Goal: Task Accomplishment & Management: Use online tool/utility

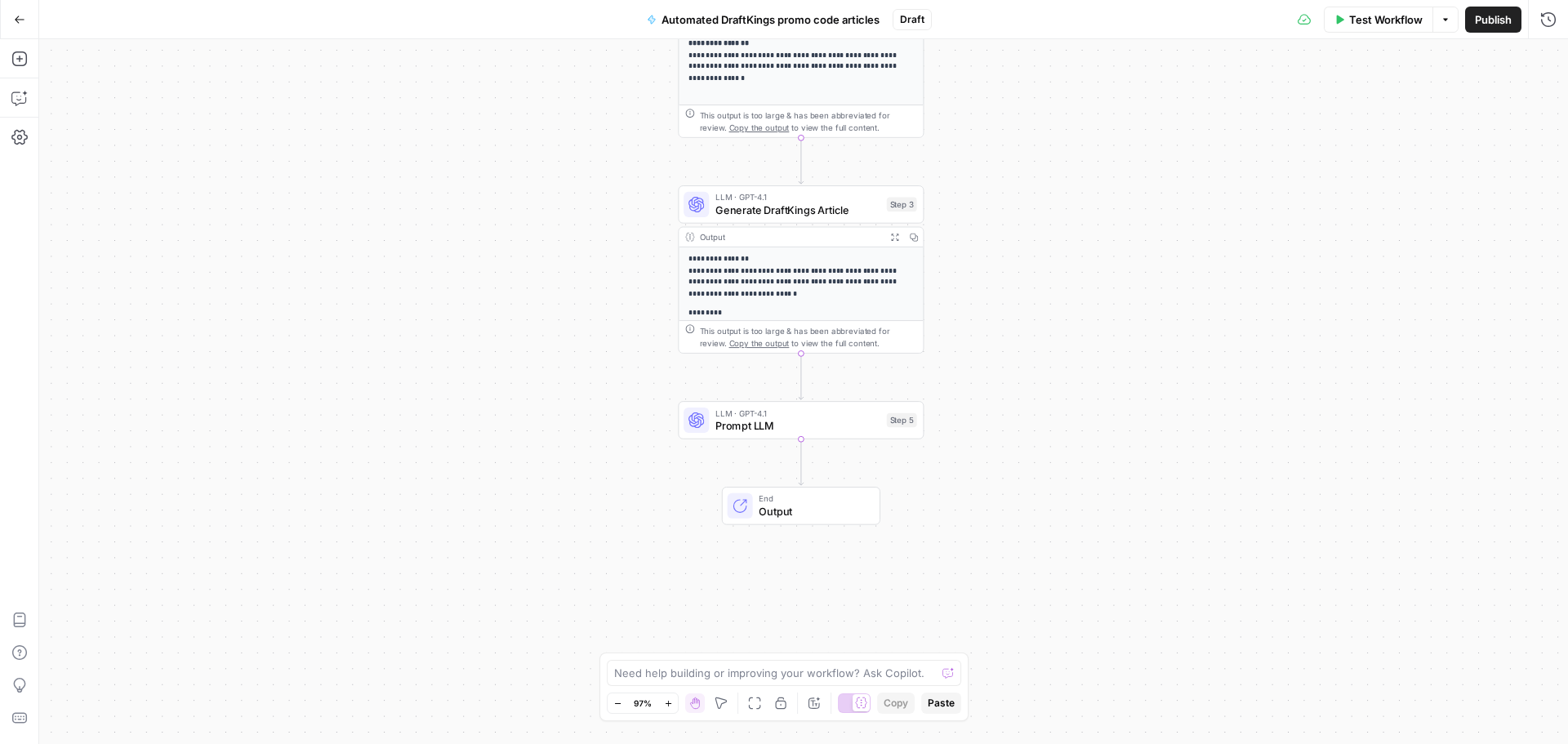
click at [826, 429] on span "Prompt LLM" at bounding box center [798, 426] width 165 height 15
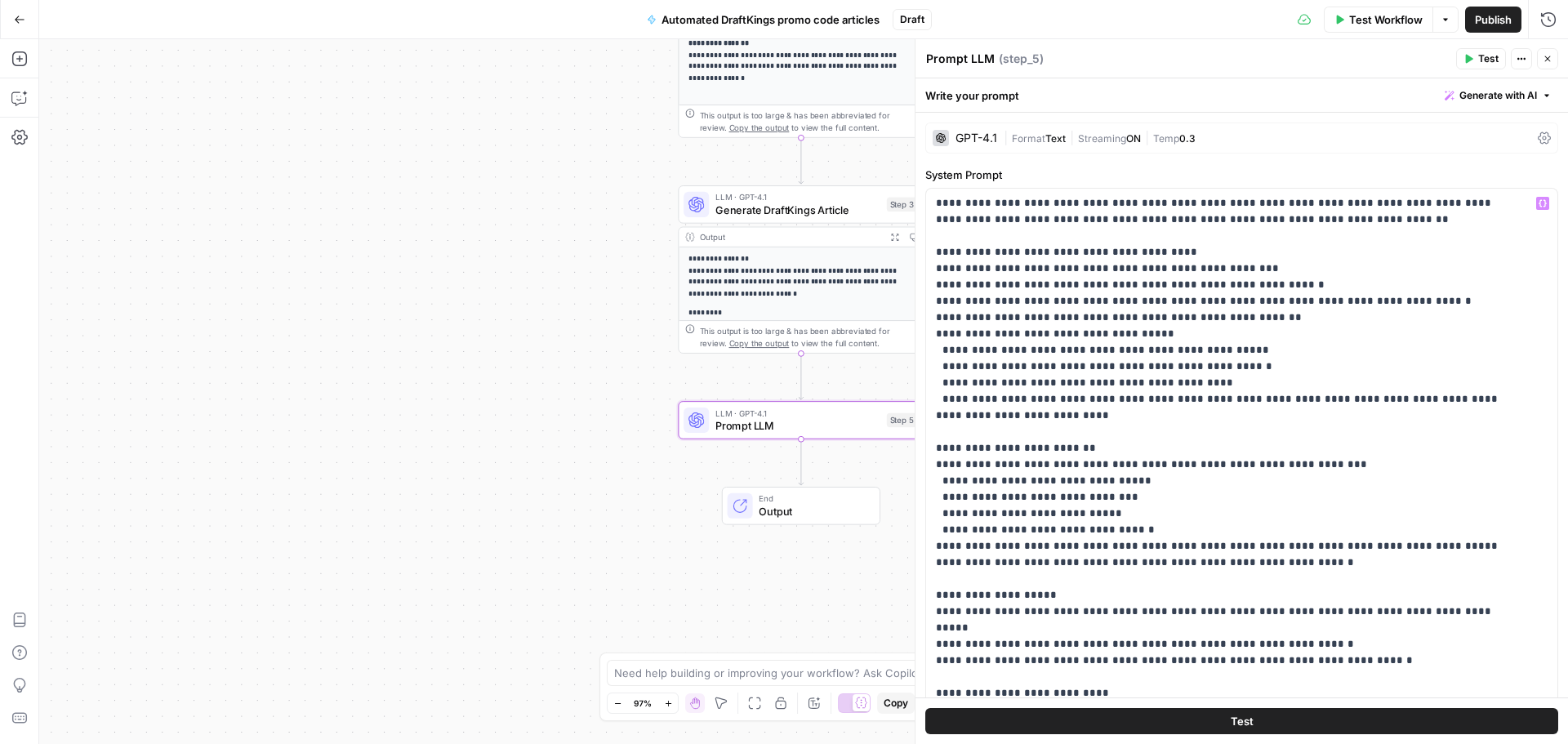
scroll to position [409, 0]
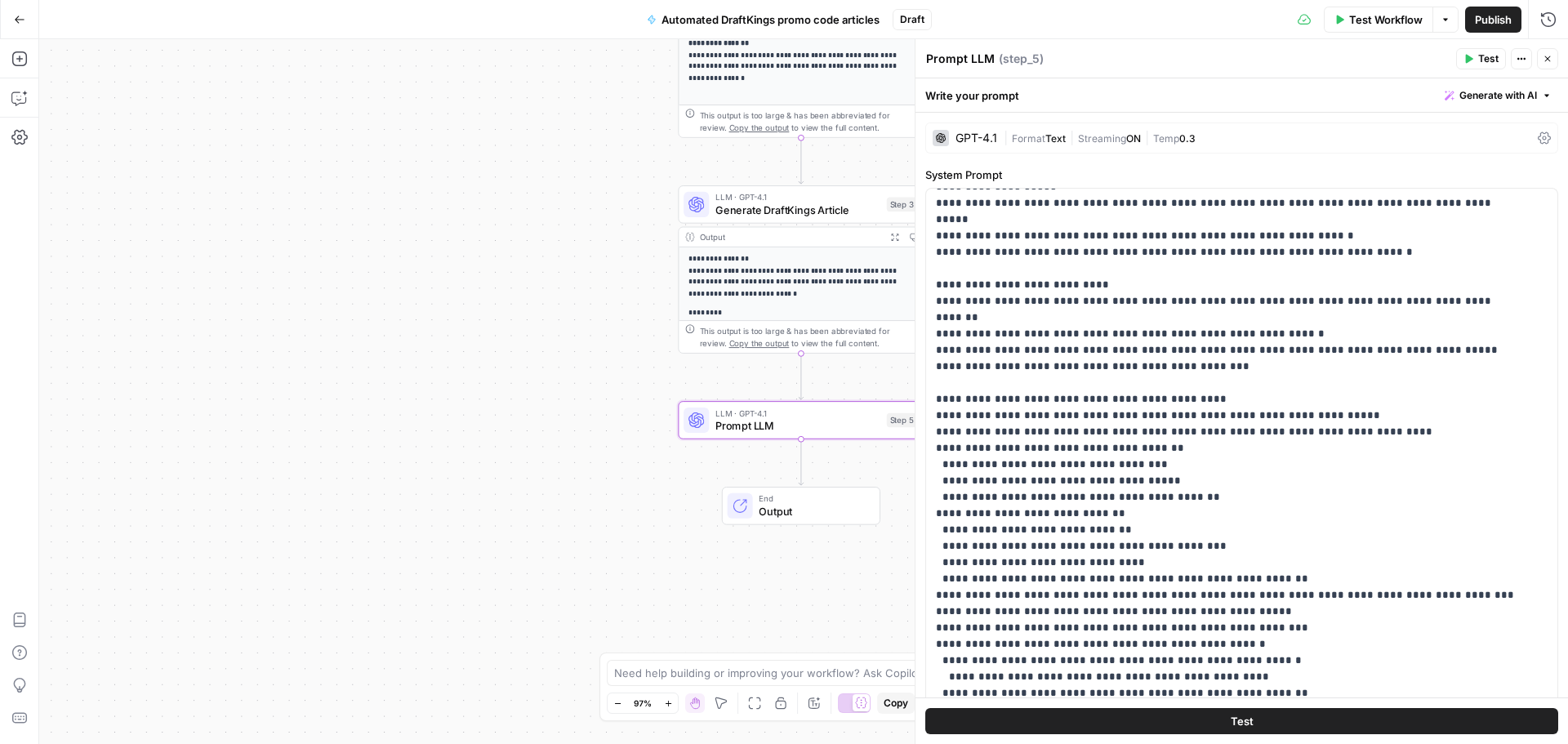
click at [1552, 55] on icon "button" at bounding box center [1548, 59] width 10 height 10
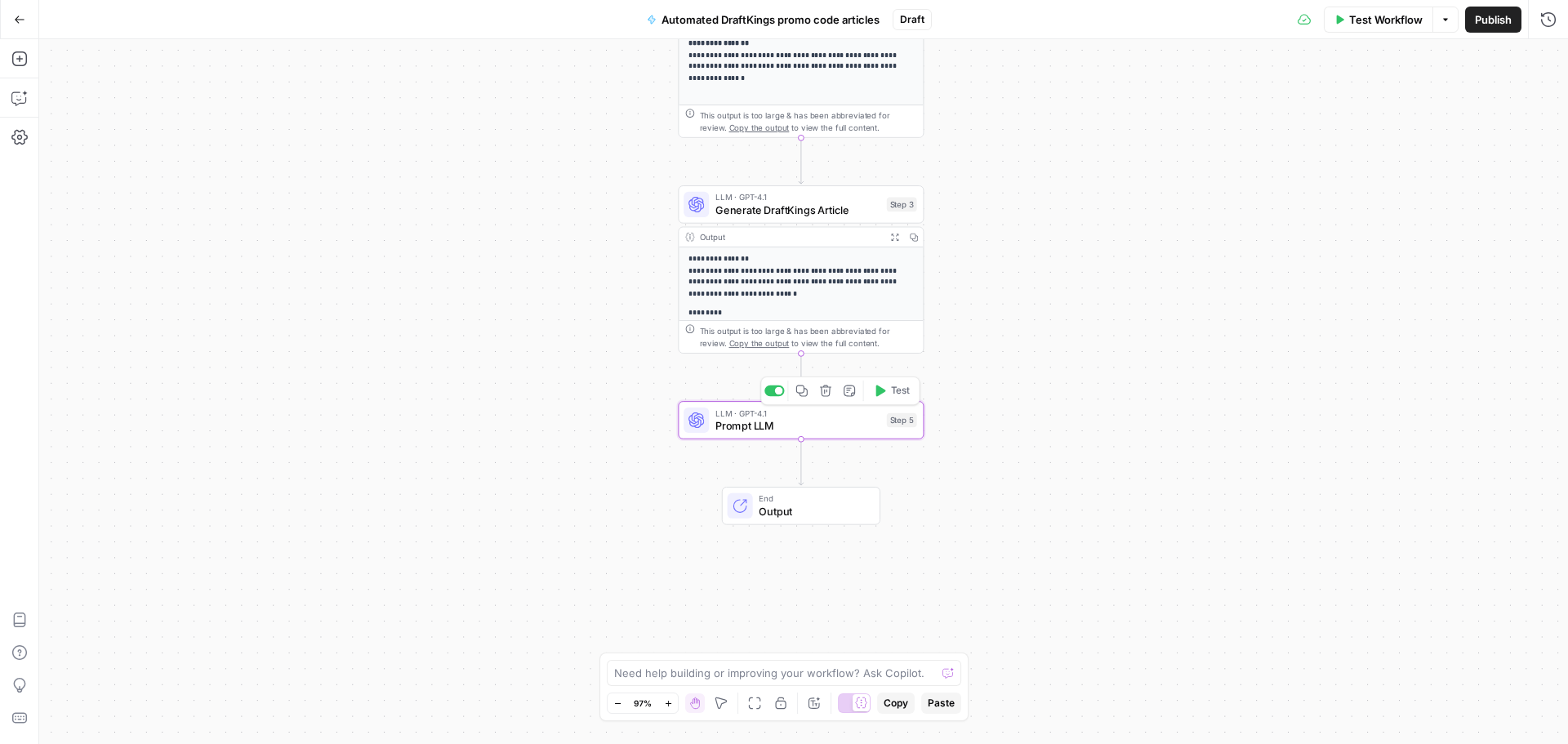
click at [841, 426] on span "Prompt LLM" at bounding box center [798, 426] width 165 height 15
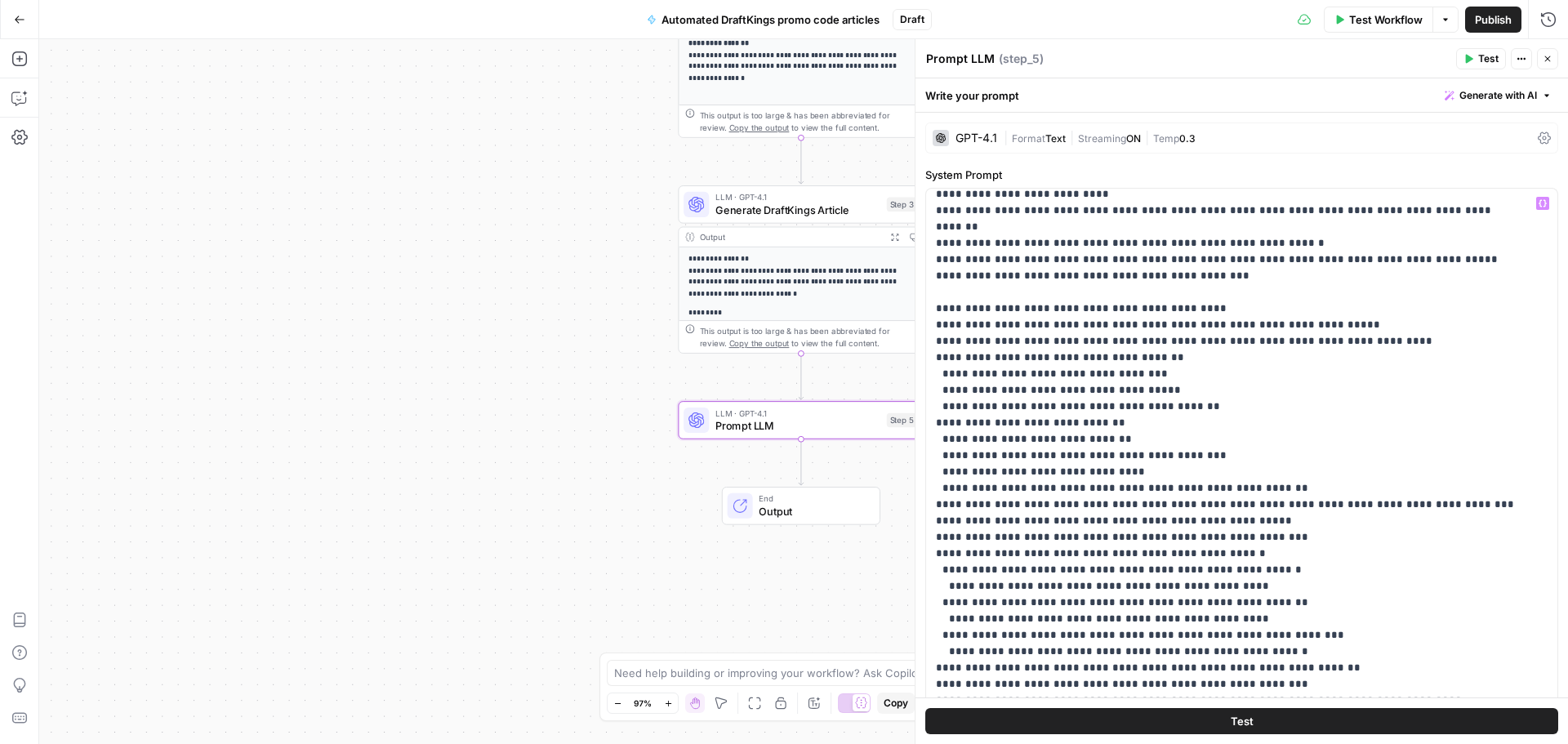
scroll to position [524, 0]
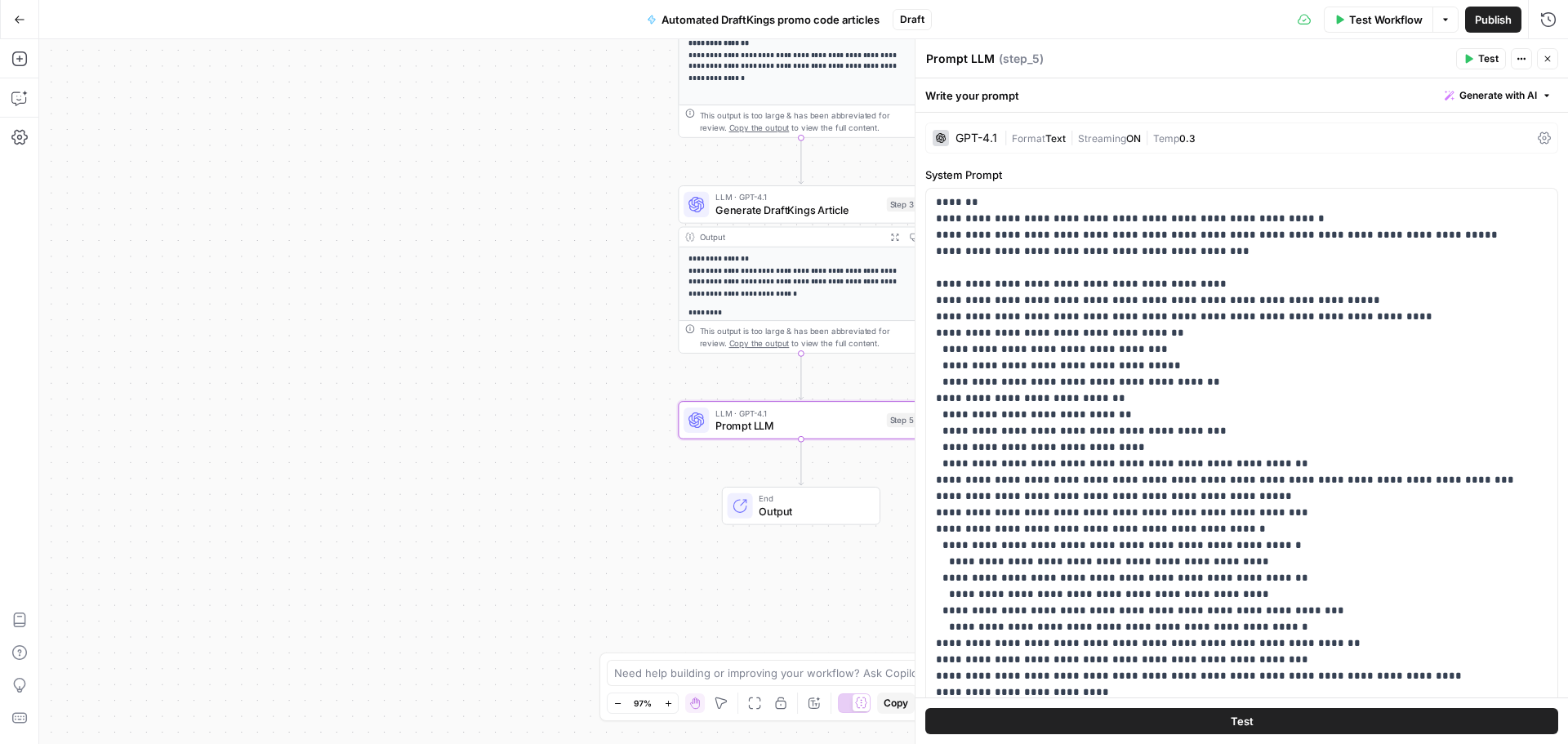
click at [1548, 58] on icon "button" at bounding box center [1548, 59] width 10 height 10
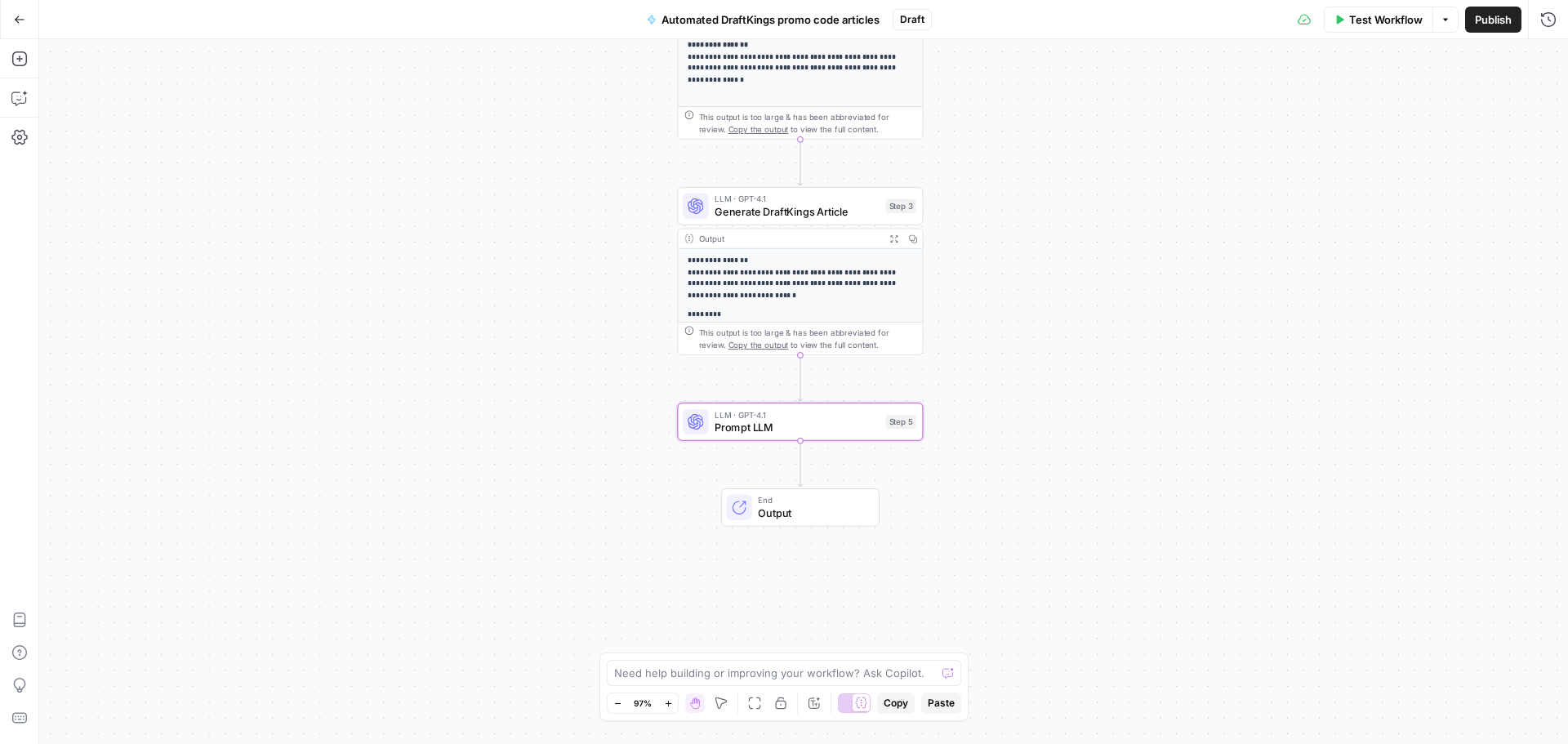
click at [568, 357] on div "**********" at bounding box center [804, 392] width 1529 height 705
click at [814, 504] on span "End" at bounding box center [813, 501] width 108 height 14
drag, startPoint x: 938, startPoint y: 50, endPoint x: 998, endPoint y: 59, distance: 60.7
click at [950, 56] on div "End ( end )" at bounding box center [1229, 58] width 607 height 16
click at [1370, 23] on span "Test Workflow" at bounding box center [1386, 19] width 73 height 16
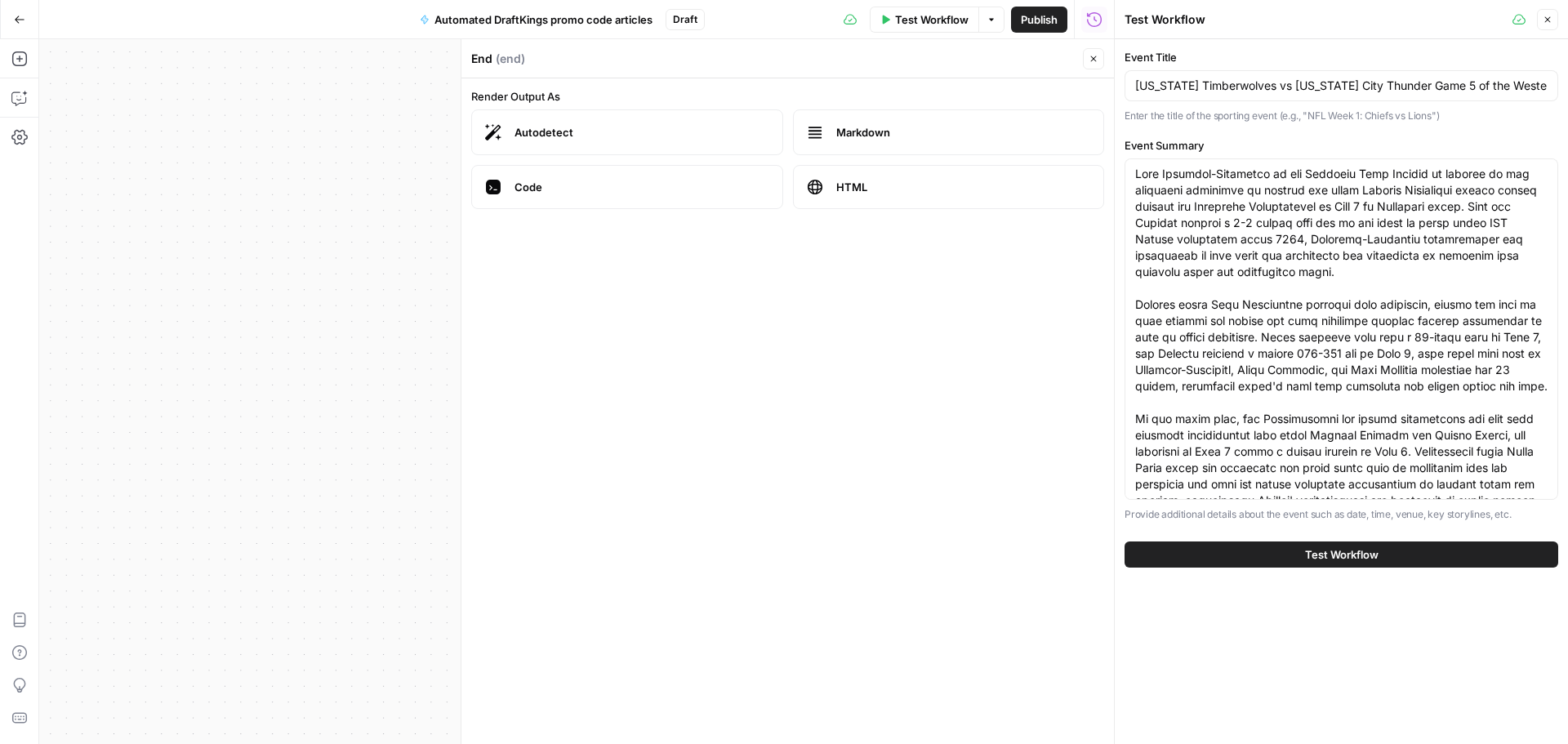
click at [1309, 553] on span "Test Workflow" at bounding box center [1342, 555] width 73 height 16
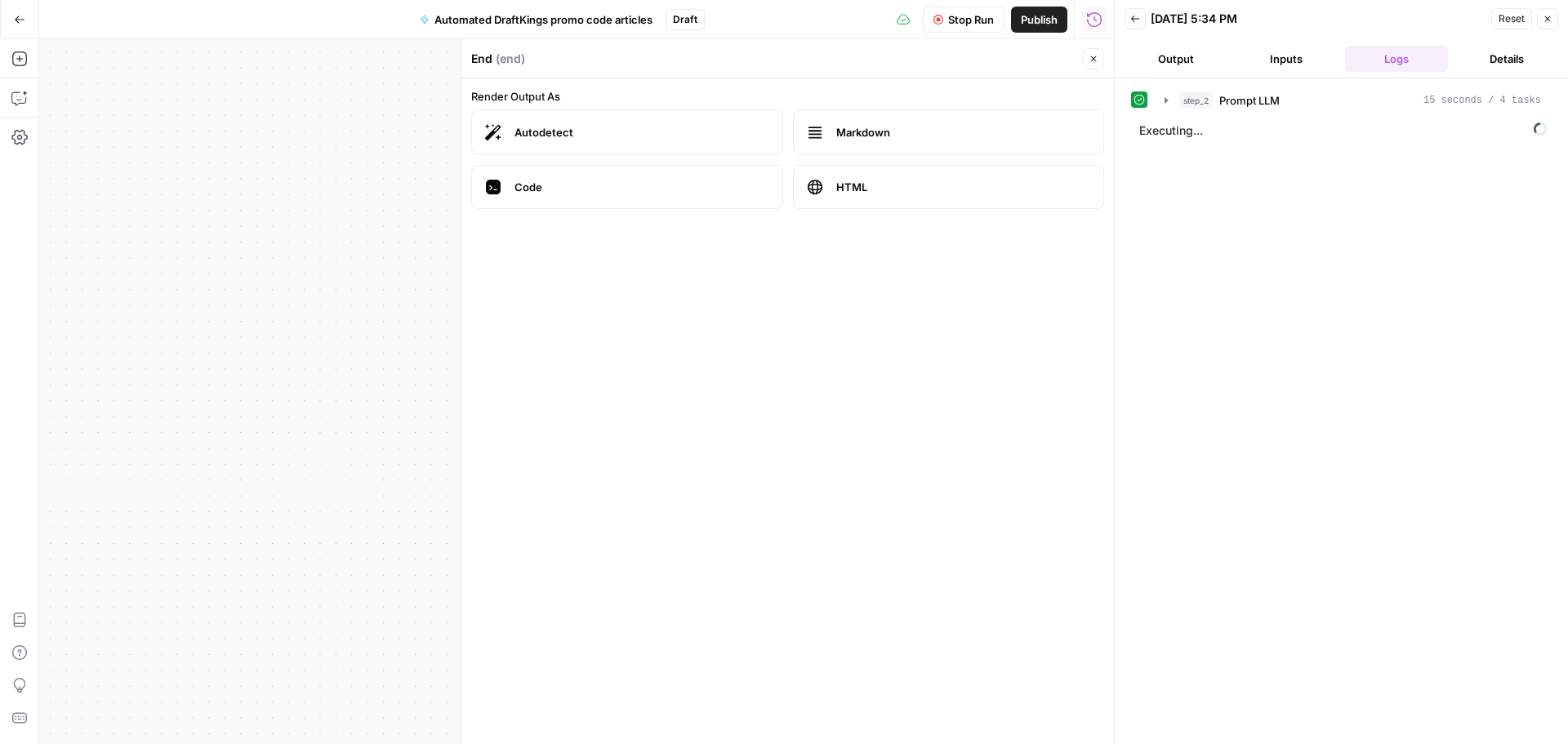
click at [689, 355] on form "Render Output As Autodetect Markdown Code HTML" at bounding box center [788, 411] width 653 height 666
click at [1163, 98] on icon "button" at bounding box center [1167, 100] width 14 height 14
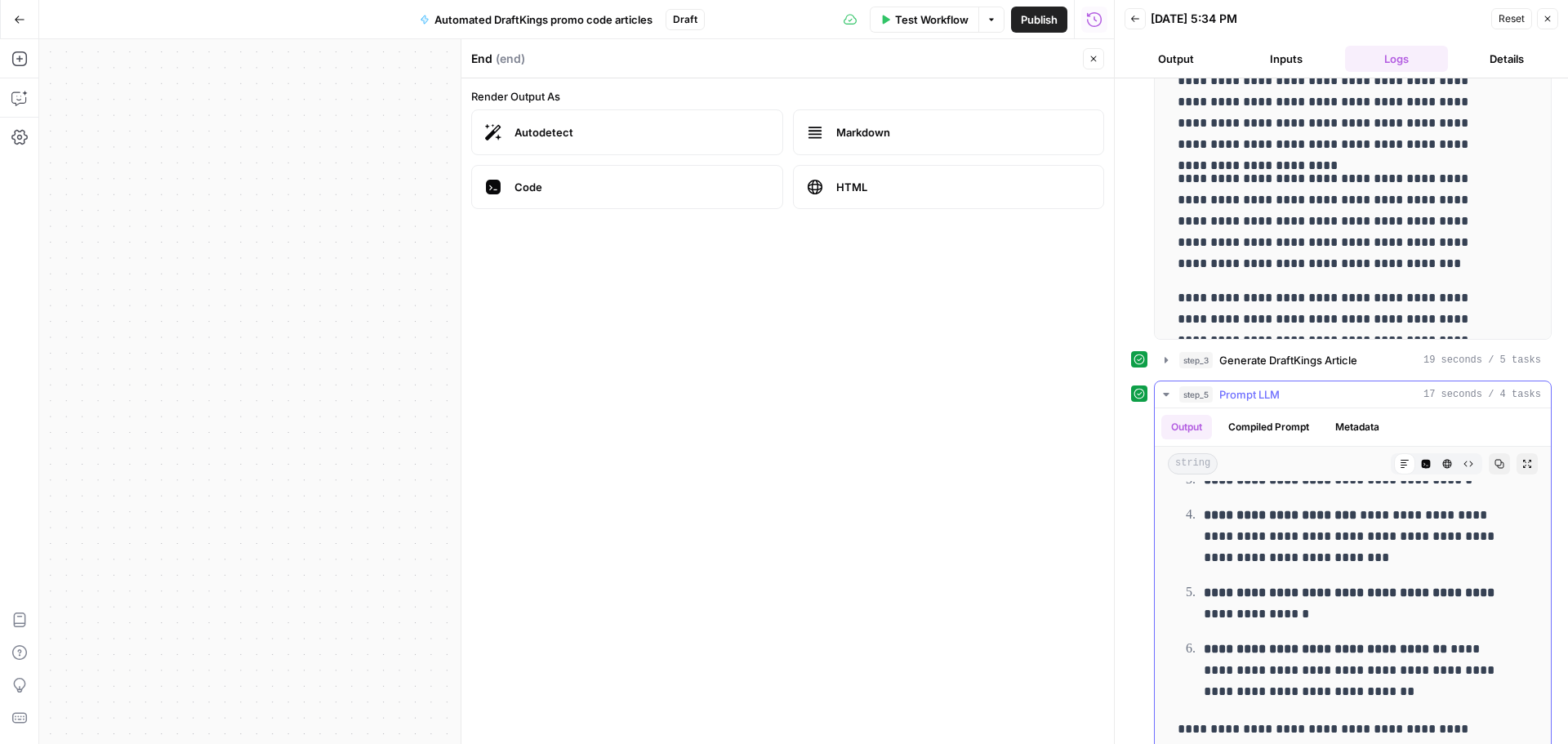
scroll to position [266, 0]
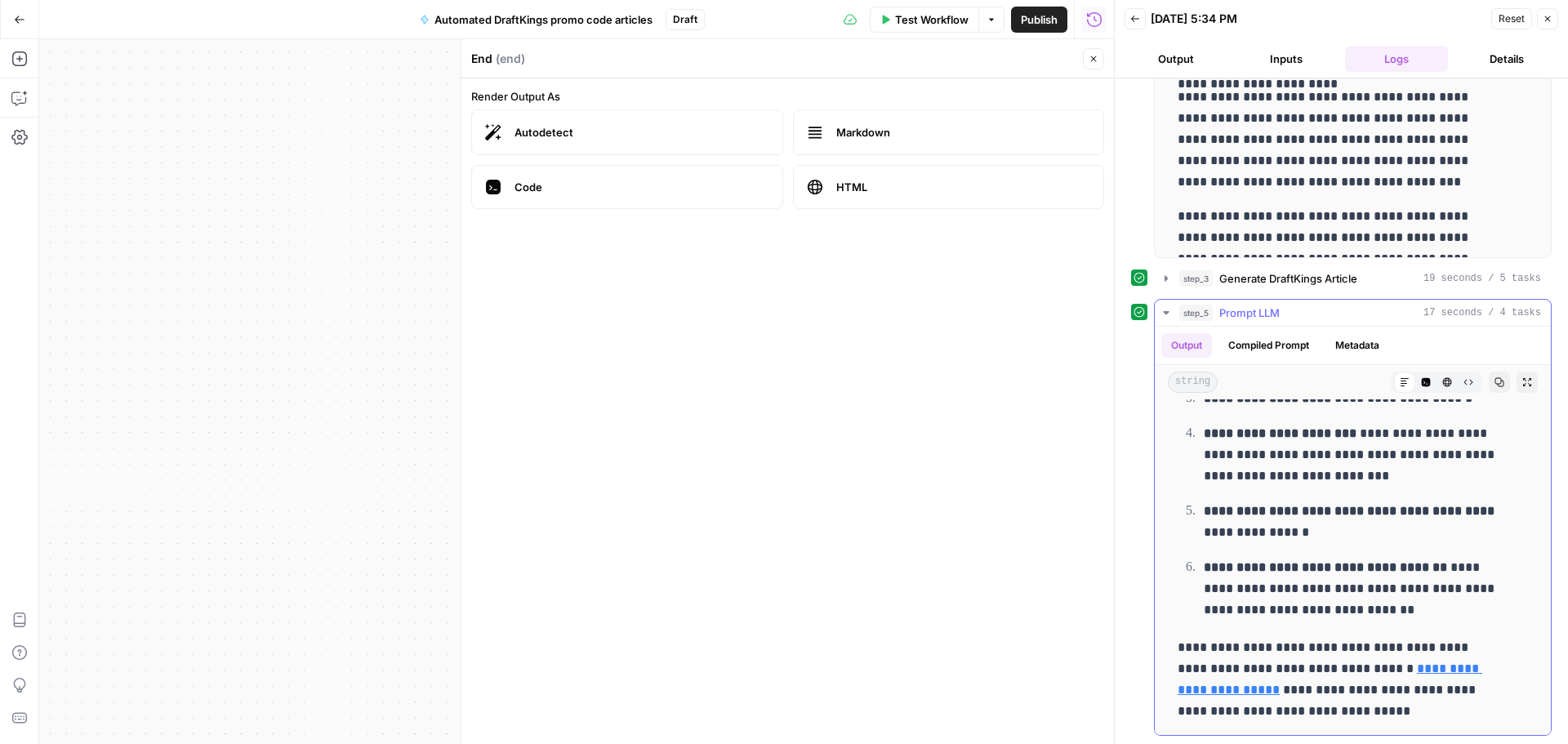
click at [1271, 328] on div "Output Compiled Prompt Metadata" at bounding box center [1354, 345] width 396 height 38
click at [1271, 341] on button "Compiled Prompt" at bounding box center [1269, 345] width 100 height 24
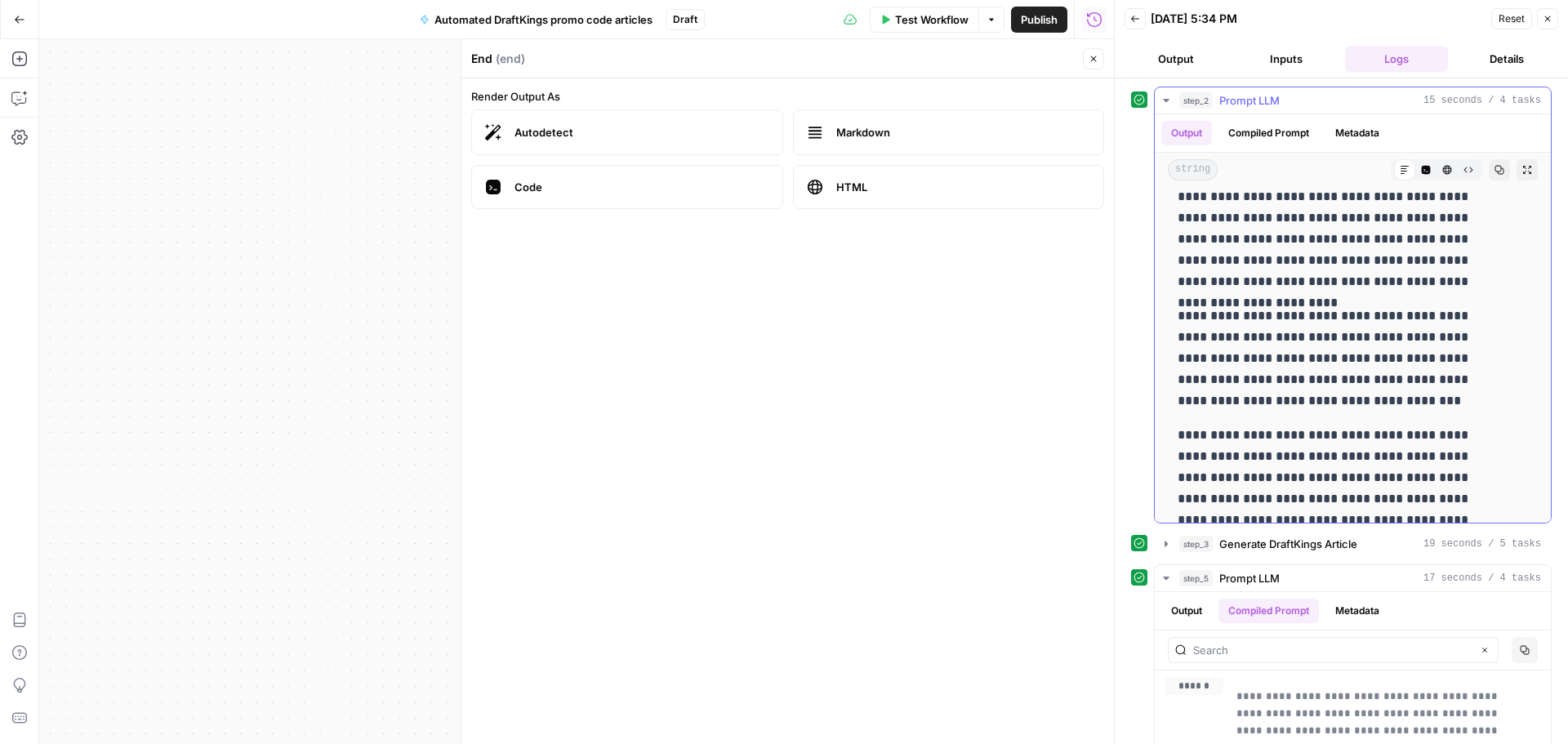
scroll to position [981, 0]
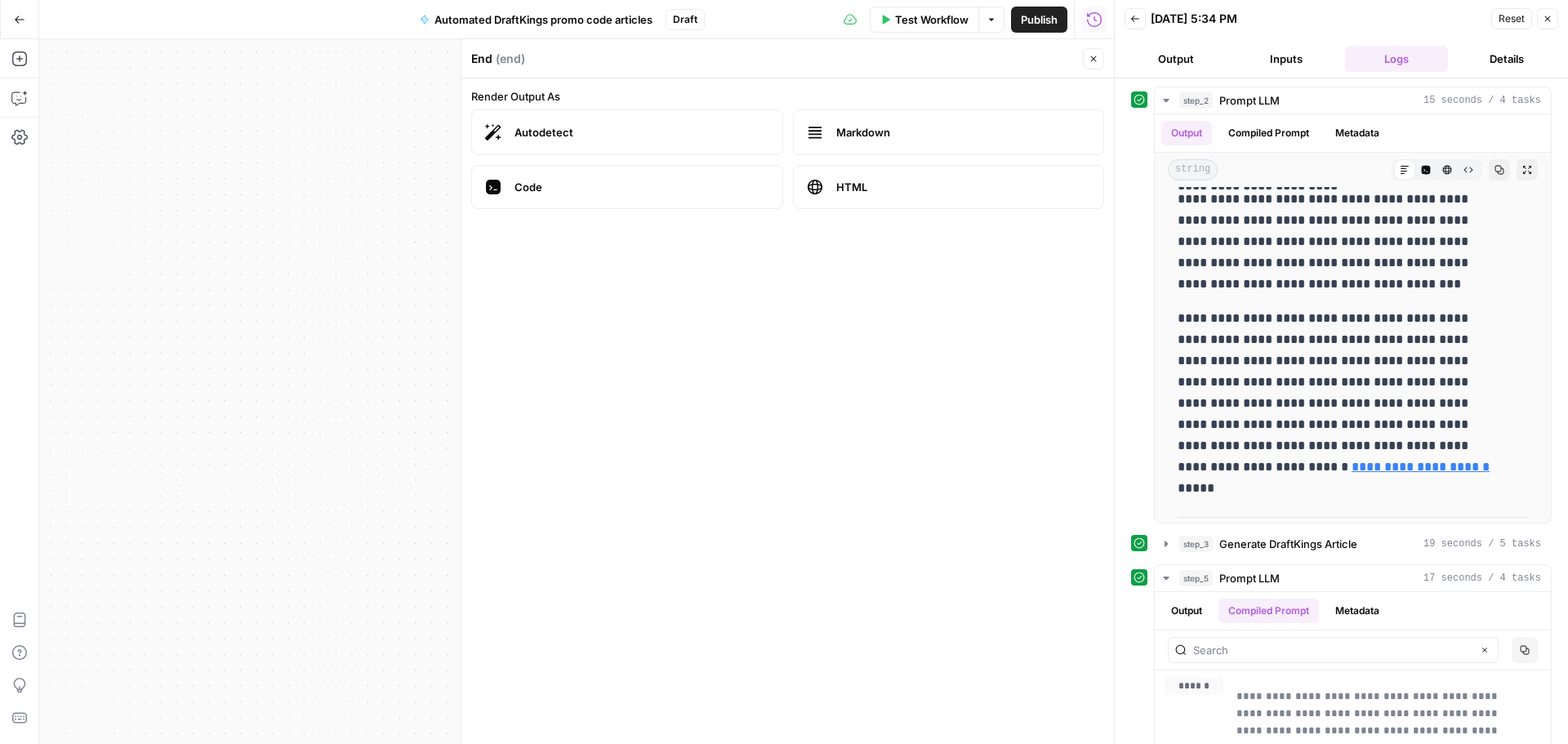
click at [1544, 25] on button "Close" at bounding box center [1548, 18] width 21 height 21
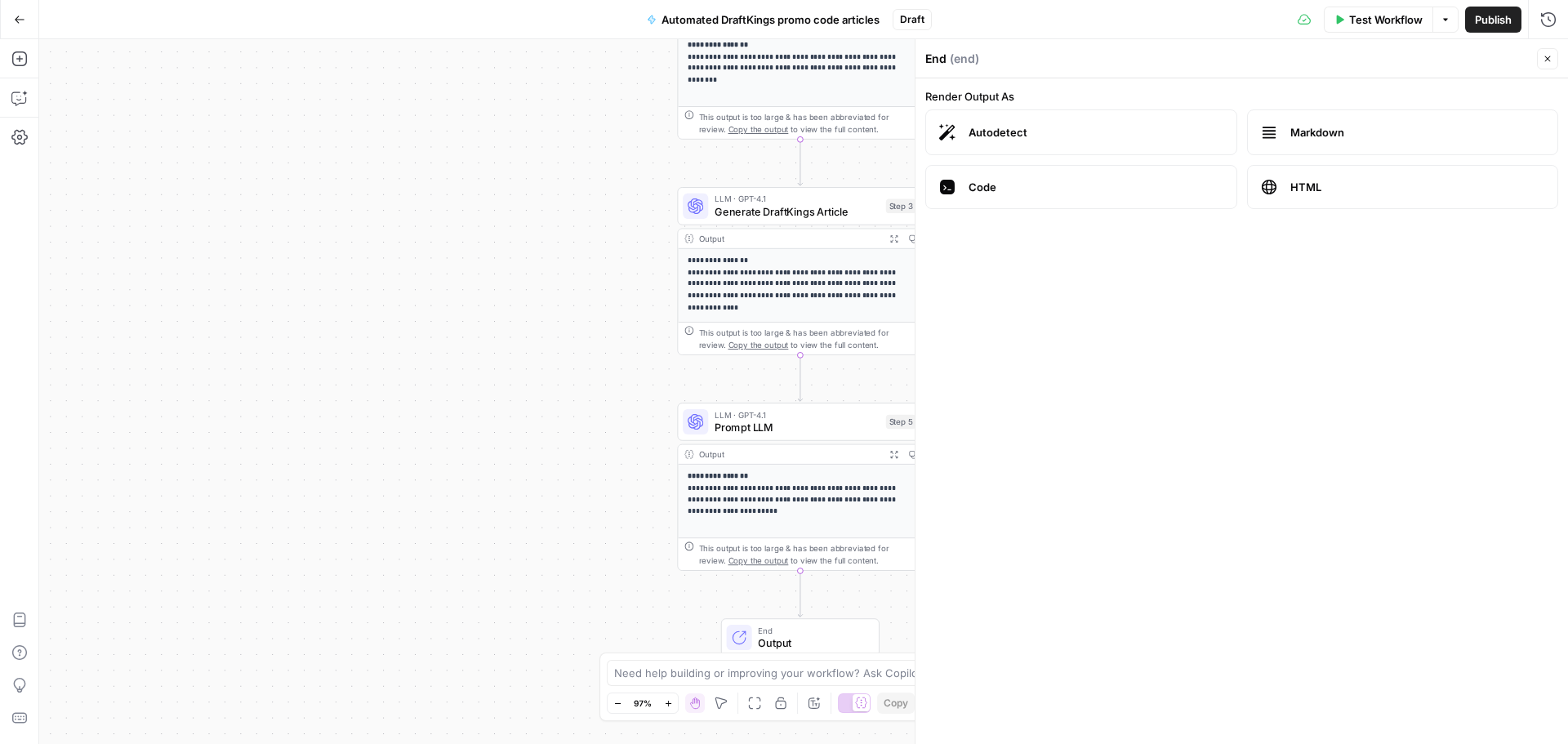
click at [1540, 56] on button "Close" at bounding box center [1548, 59] width 21 height 21
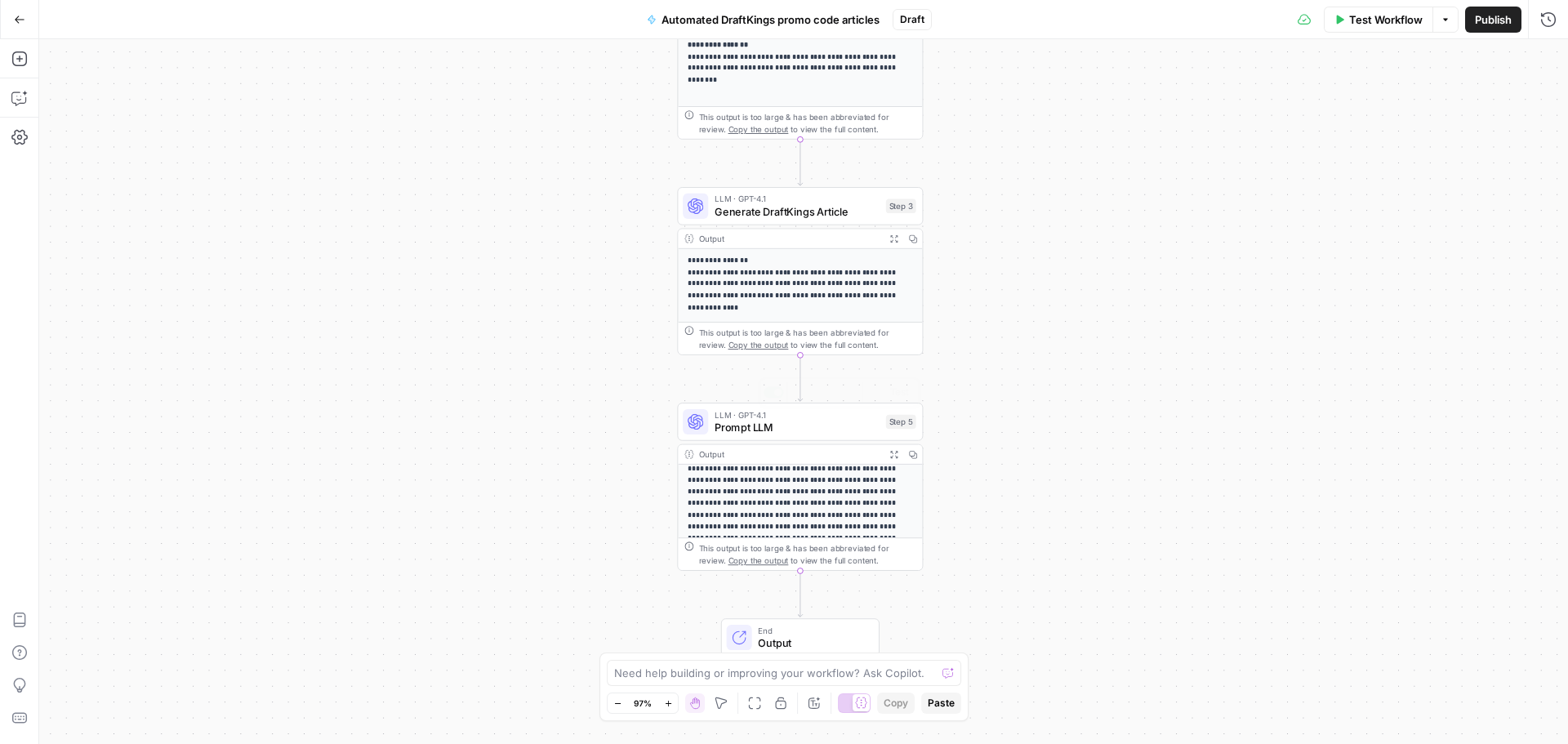
scroll to position [237, 0]
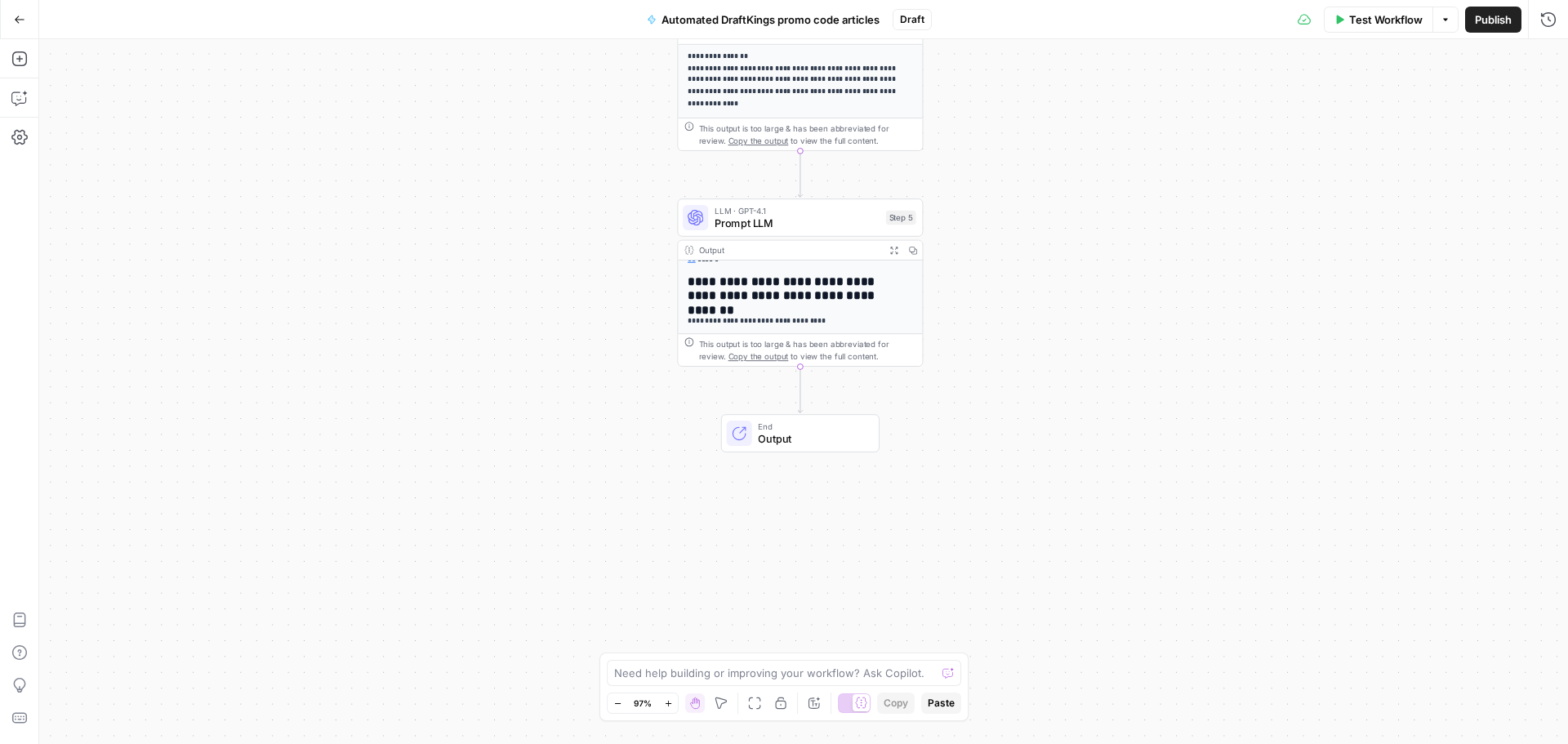
click at [800, 444] on span "Output" at bounding box center [813, 439] width 108 height 15
click at [796, 446] on span "Output" at bounding box center [813, 439] width 108 height 15
drag, startPoint x: 783, startPoint y: 481, endPoint x: 781, endPoint y: 472, distance: 9.2
click at [782, 479] on div "**********" at bounding box center [804, 392] width 1529 height 705
click at [1041, 60] on div "End ( end )" at bounding box center [1229, 58] width 607 height 16
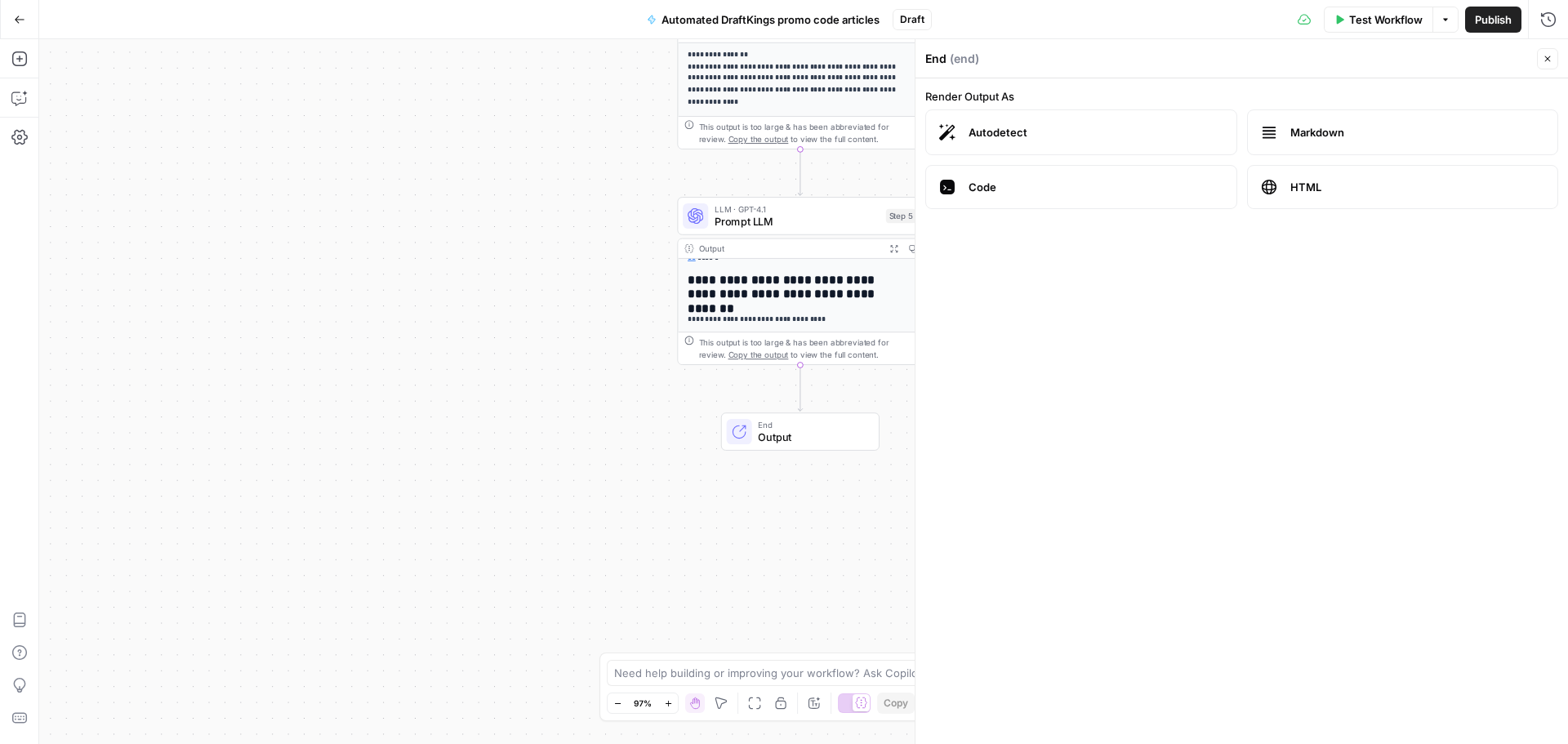
click at [1023, 133] on span "Autodetect" at bounding box center [1097, 132] width 255 height 16
click at [1025, 133] on span "Autodetect" at bounding box center [1097, 132] width 255 height 16
click at [997, 186] on span "Code" at bounding box center [1097, 186] width 255 height 16
click at [1018, 147] on label "Autodetect" at bounding box center [1081, 131] width 312 height 45
click at [1018, 146] on label "Autodetect" at bounding box center [1081, 131] width 312 height 45
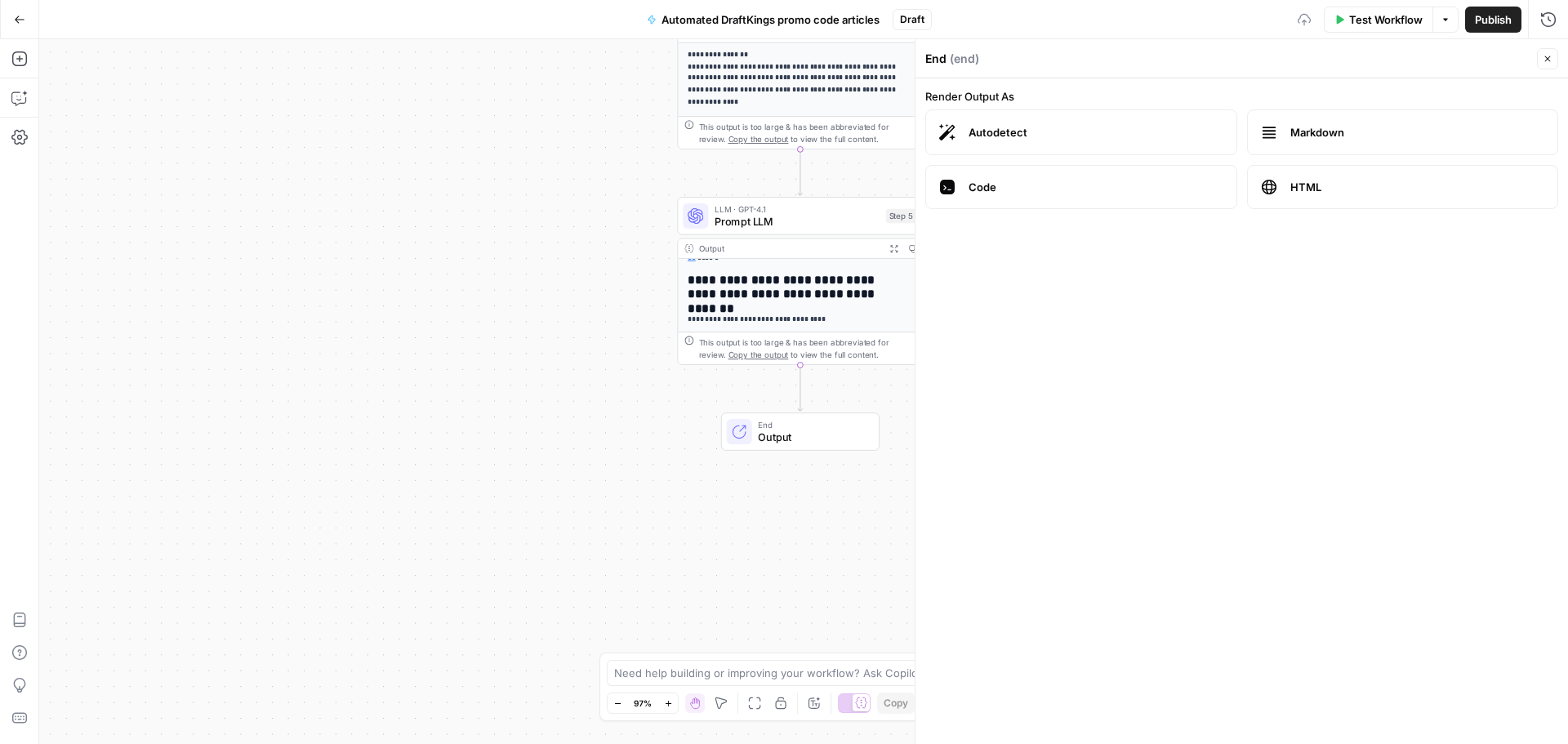
click at [1549, 56] on icon "button" at bounding box center [1548, 59] width 10 height 10
click at [801, 249] on div "Output" at bounding box center [789, 248] width 181 height 14
click at [893, 251] on icon "button" at bounding box center [894, 248] width 9 height 9
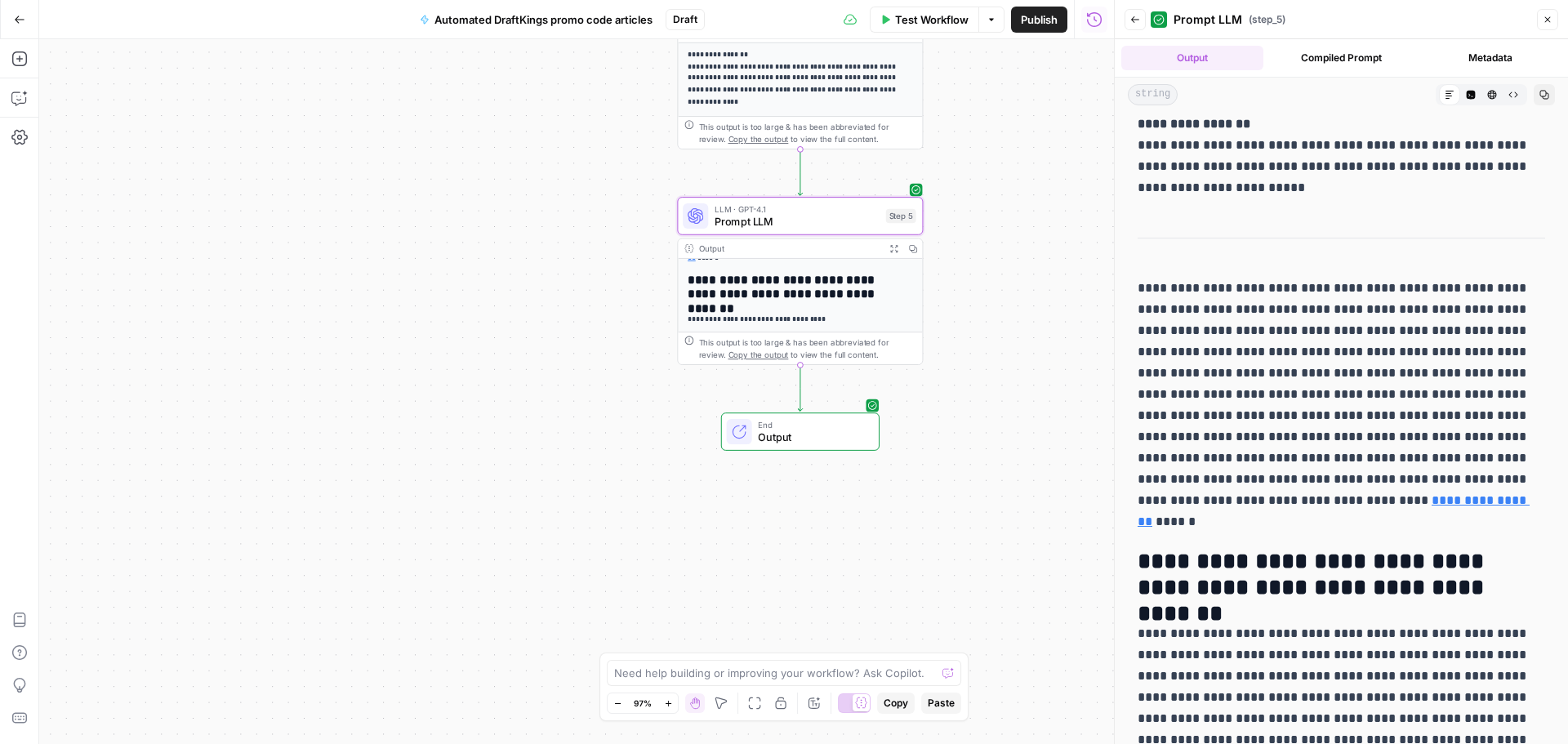
scroll to position [0, 0]
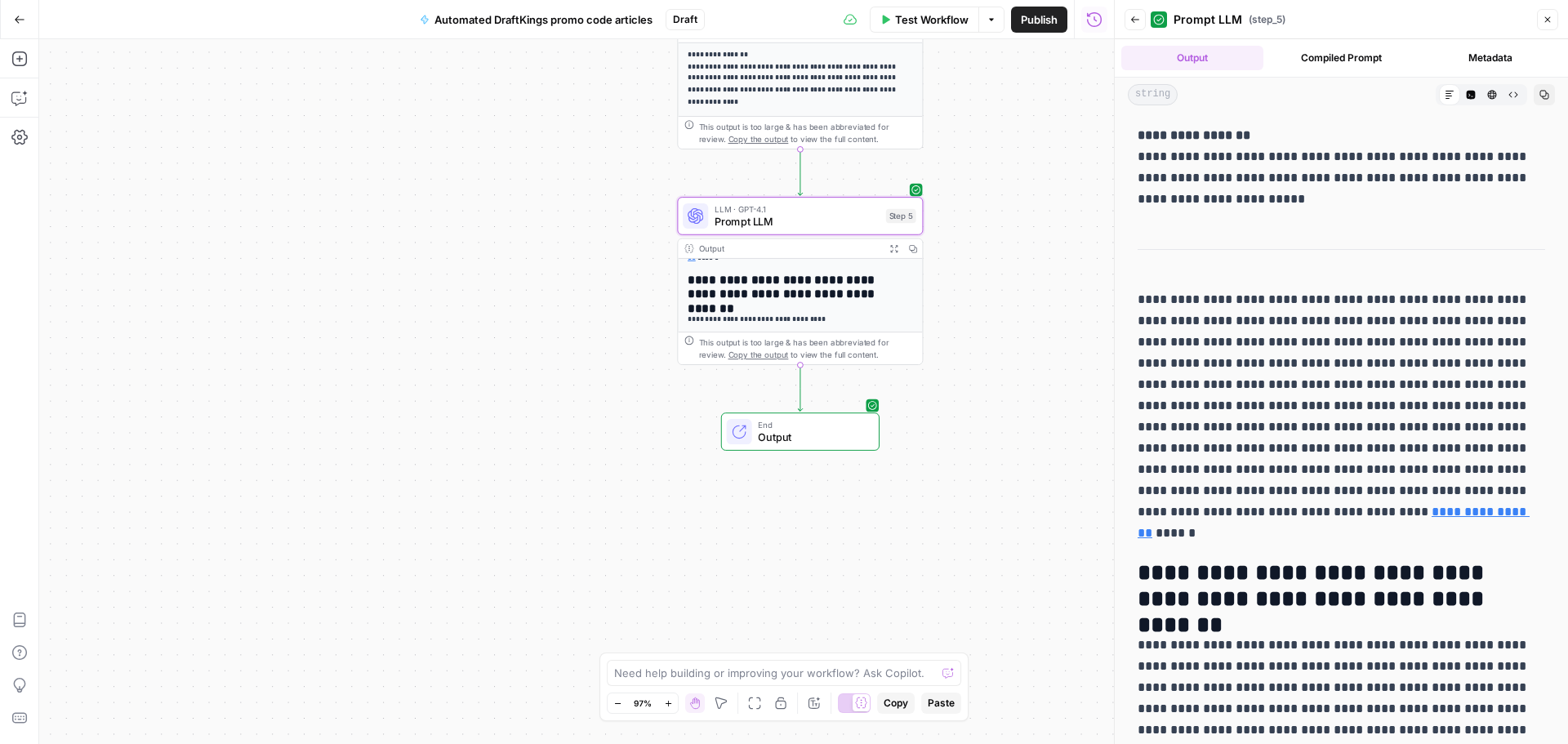
drag, startPoint x: 1140, startPoint y: 136, endPoint x: 1320, endPoint y: 196, distance: 189.7
click at [1320, 196] on p "**********" at bounding box center [1335, 167] width 395 height 85
click at [772, 499] on div "**********" at bounding box center [577, 392] width 1075 height 705
click at [1287, 181] on p "**********" at bounding box center [1335, 167] width 395 height 85
drag, startPoint x: 1197, startPoint y: 314, endPoint x: 1227, endPoint y: 427, distance: 116.9
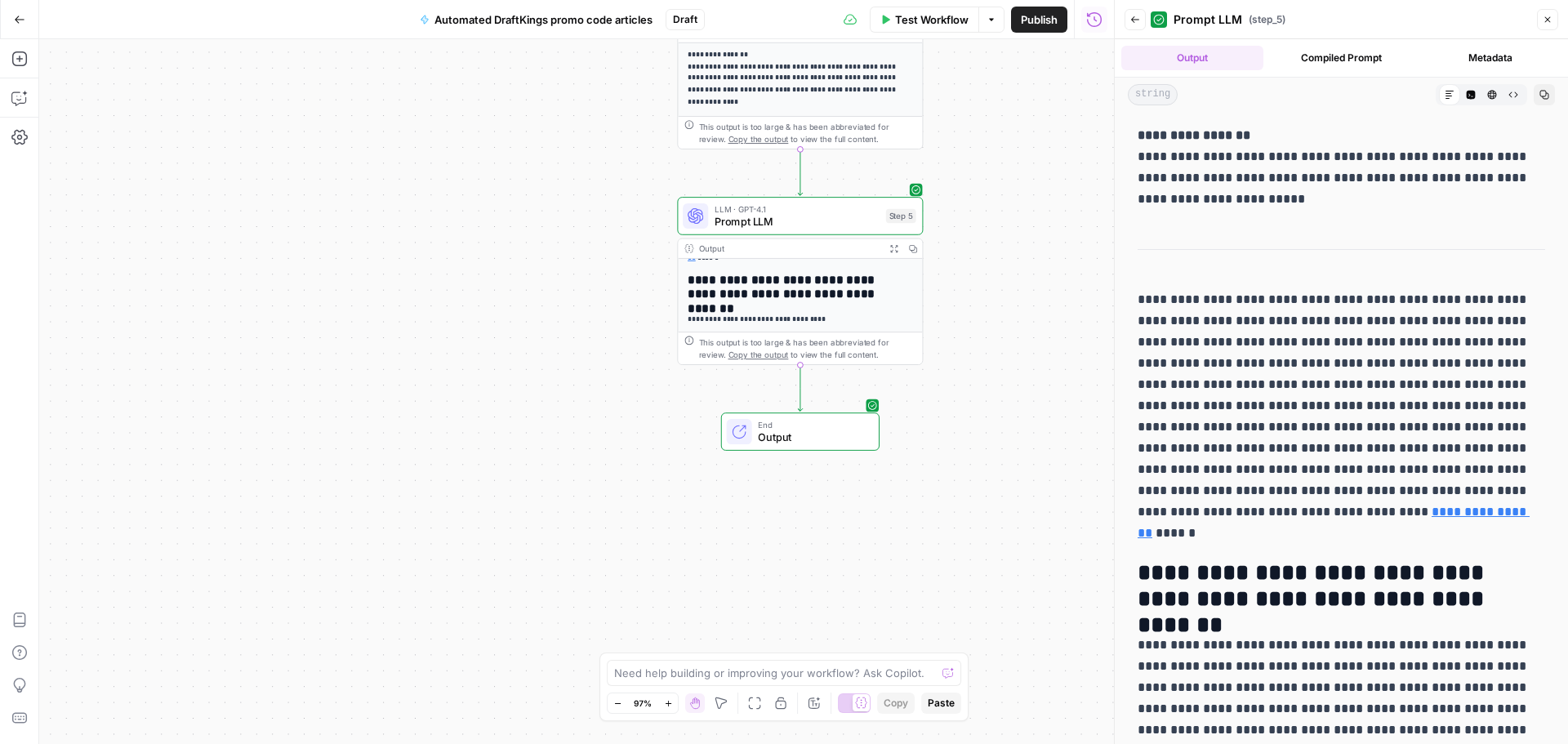
click at [1227, 427] on p "**********" at bounding box center [1335, 416] width 395 height 255
click at [1213, 444] on p "**********" at bounding box center [1335, 416] width 395 height 255
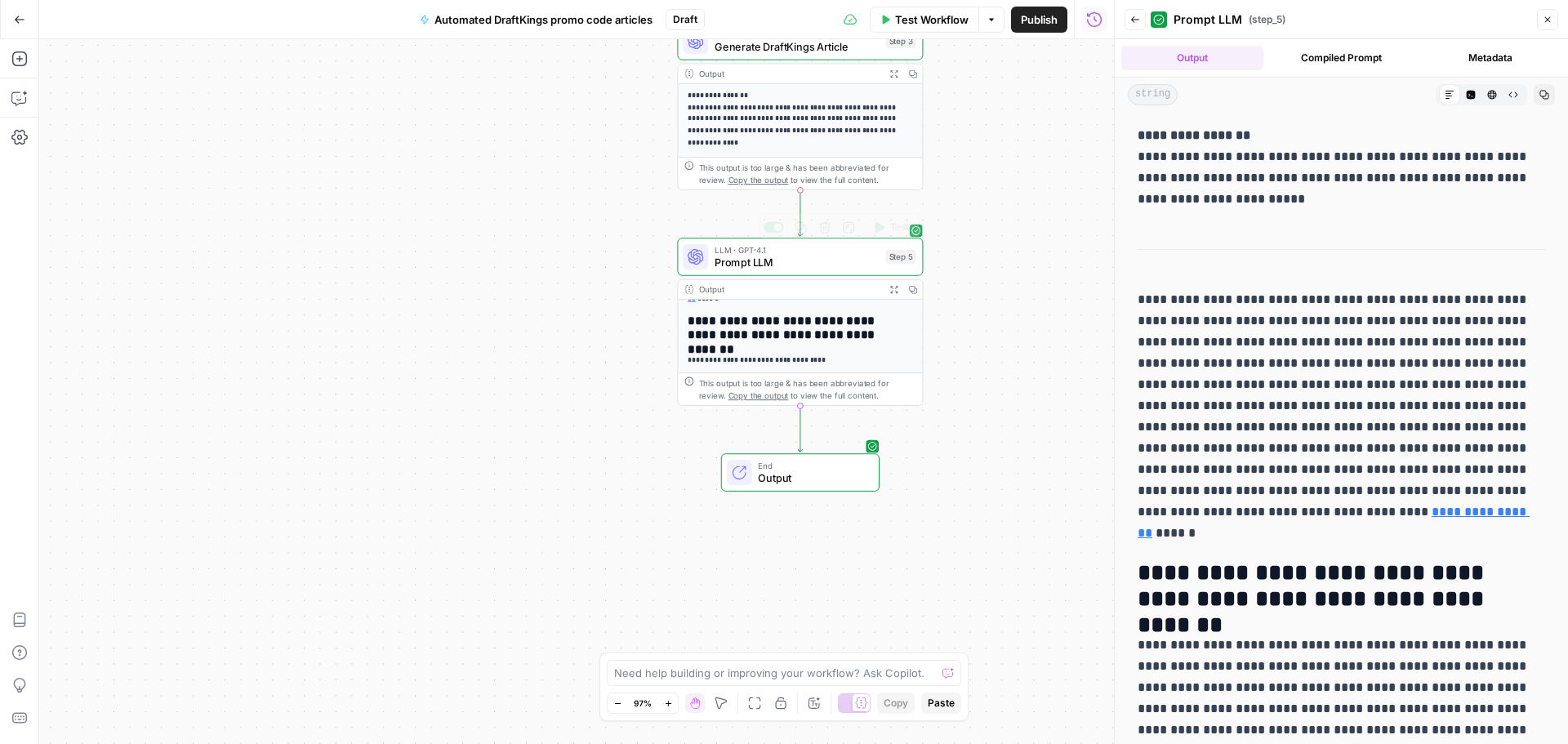
click at [828, 266] on span "Prompt LLM" at bounding box center [797, 263] width 165 height 15
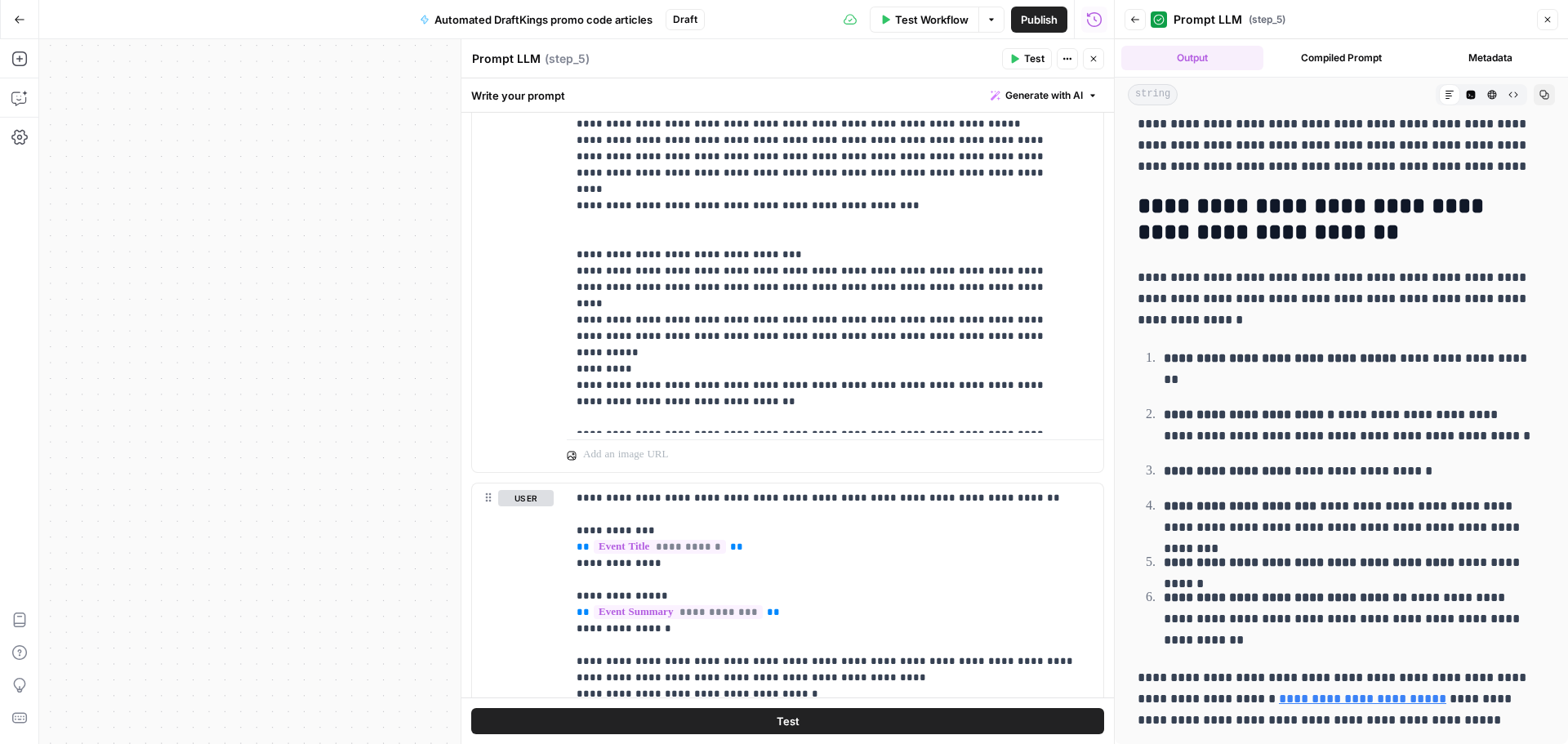
scroll to position [1634, 0]
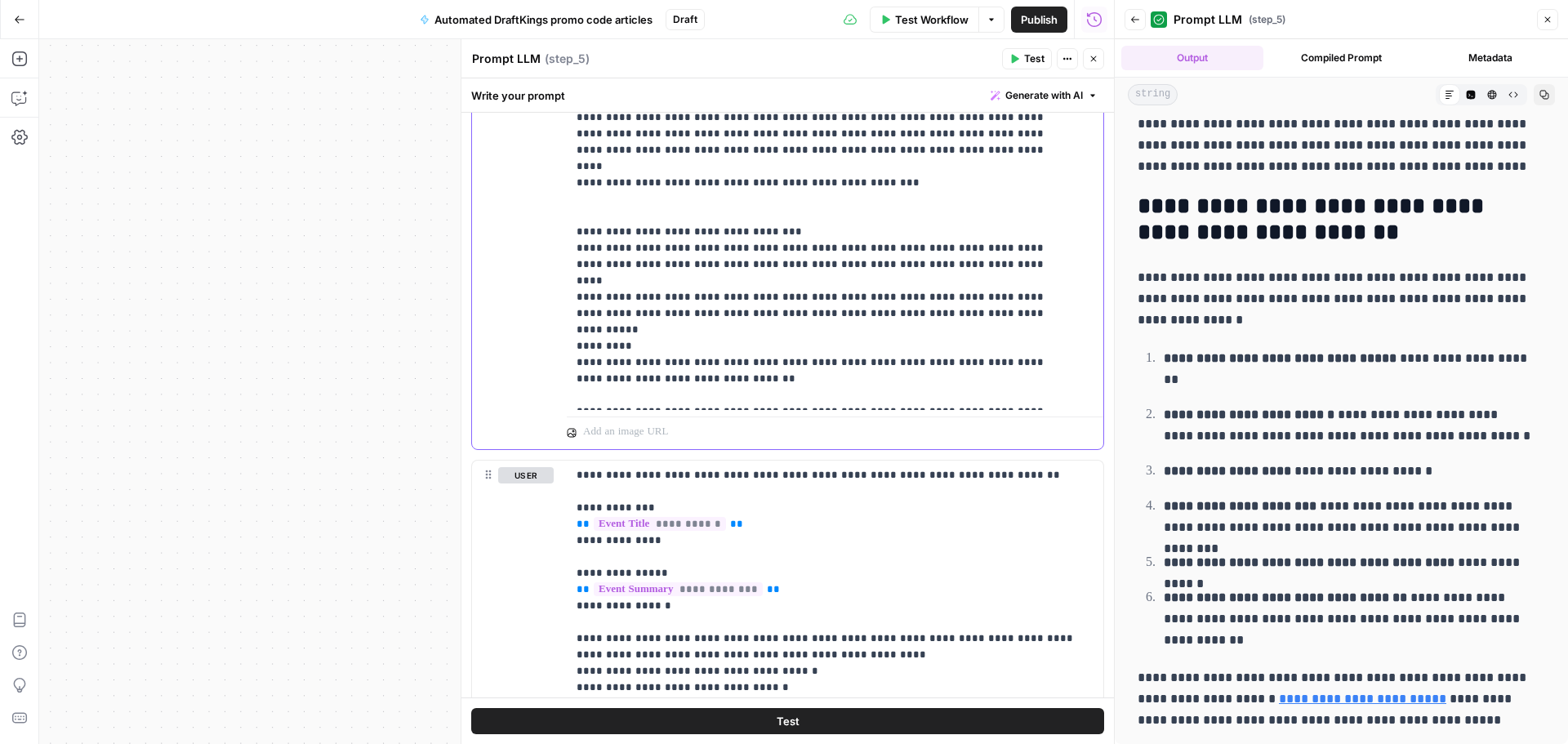
drag, startPoint x: 579, startPoint y: 283, endPoint x: 669, endPoint y: 314, distance: 95.2
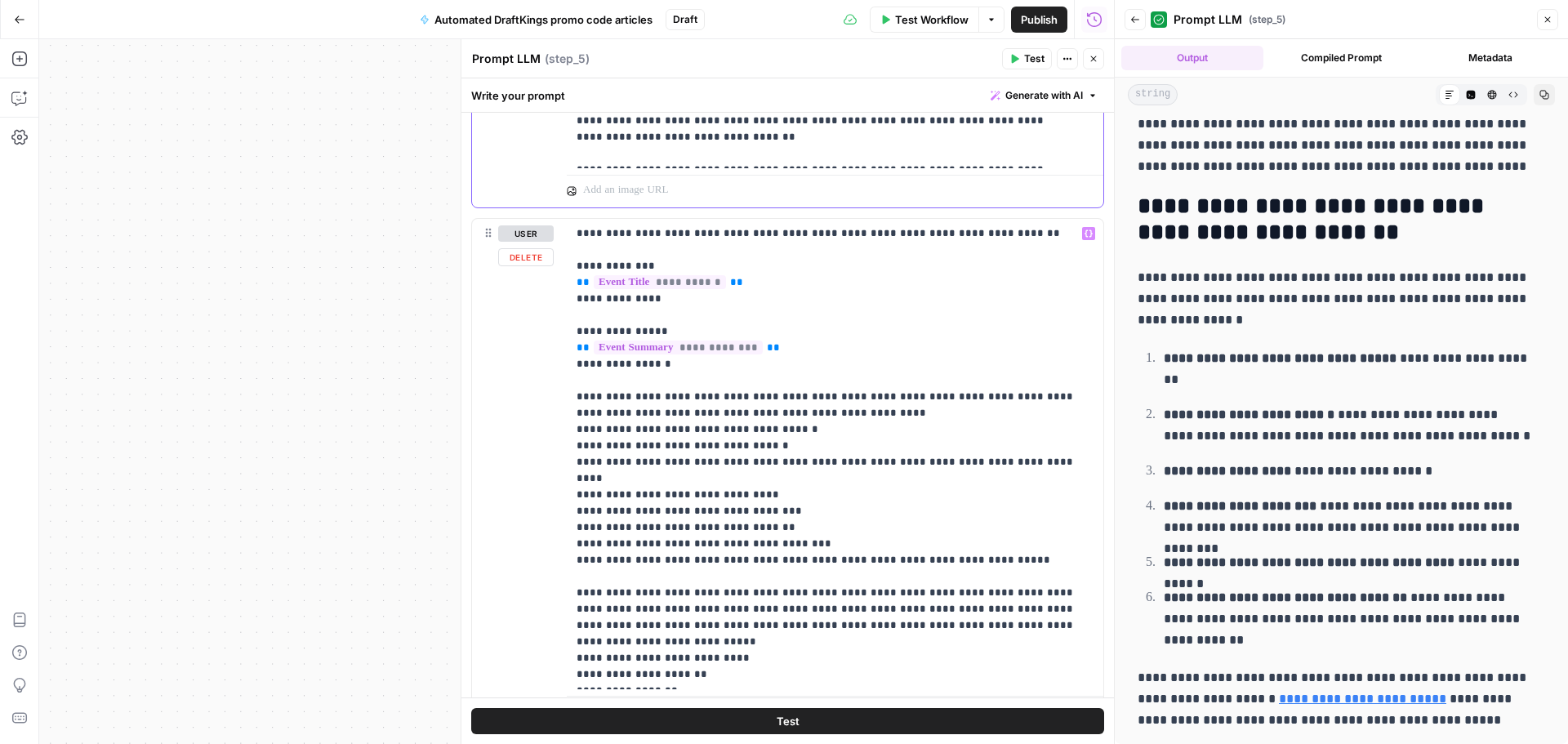
scroll to position [1955, 0]
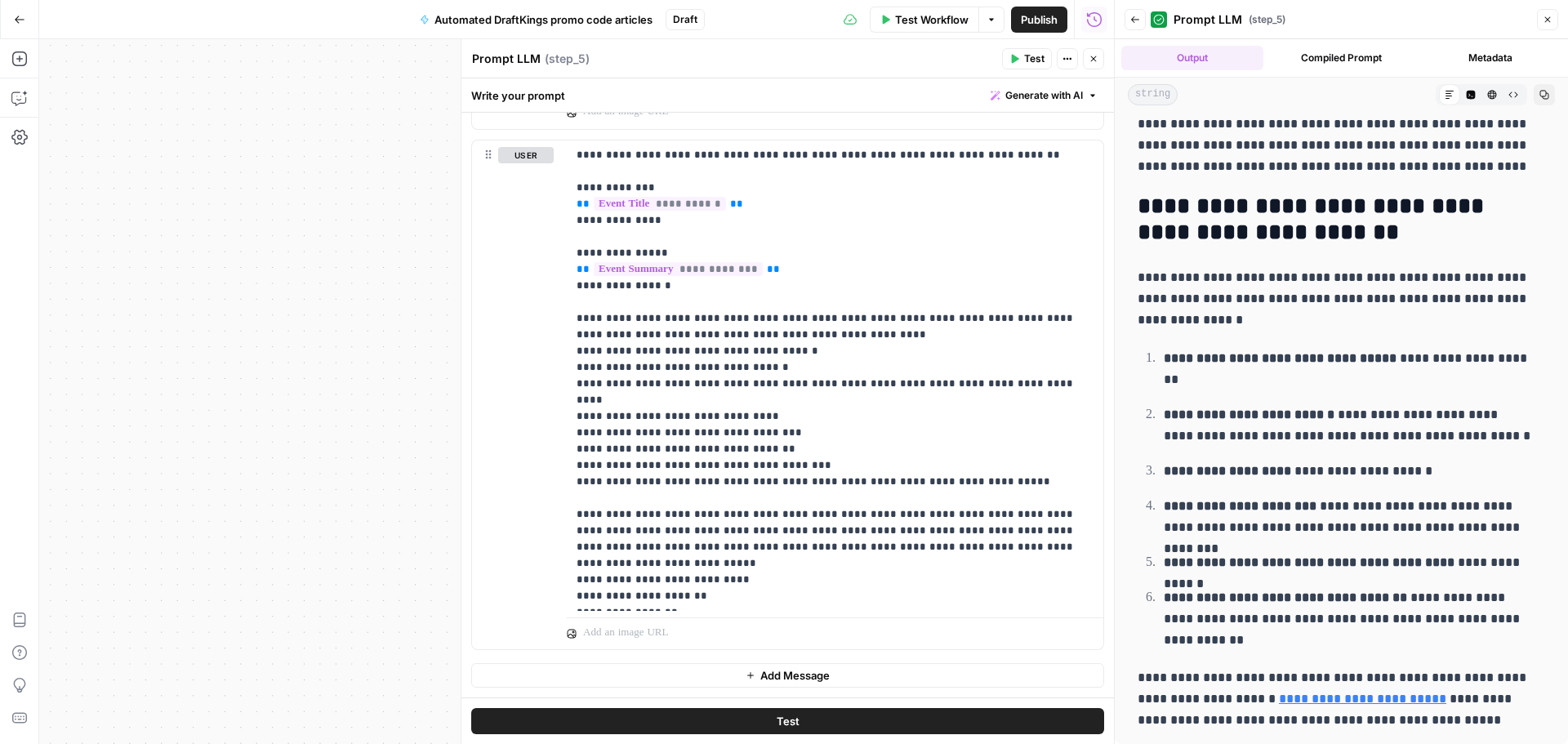
click at [400, 354] on div "**********" at bounding box center [577, 392] width 1075 height 705
click at [1554, 15] on button "Close" at bounding box center [1548, 19] width 21 height 21
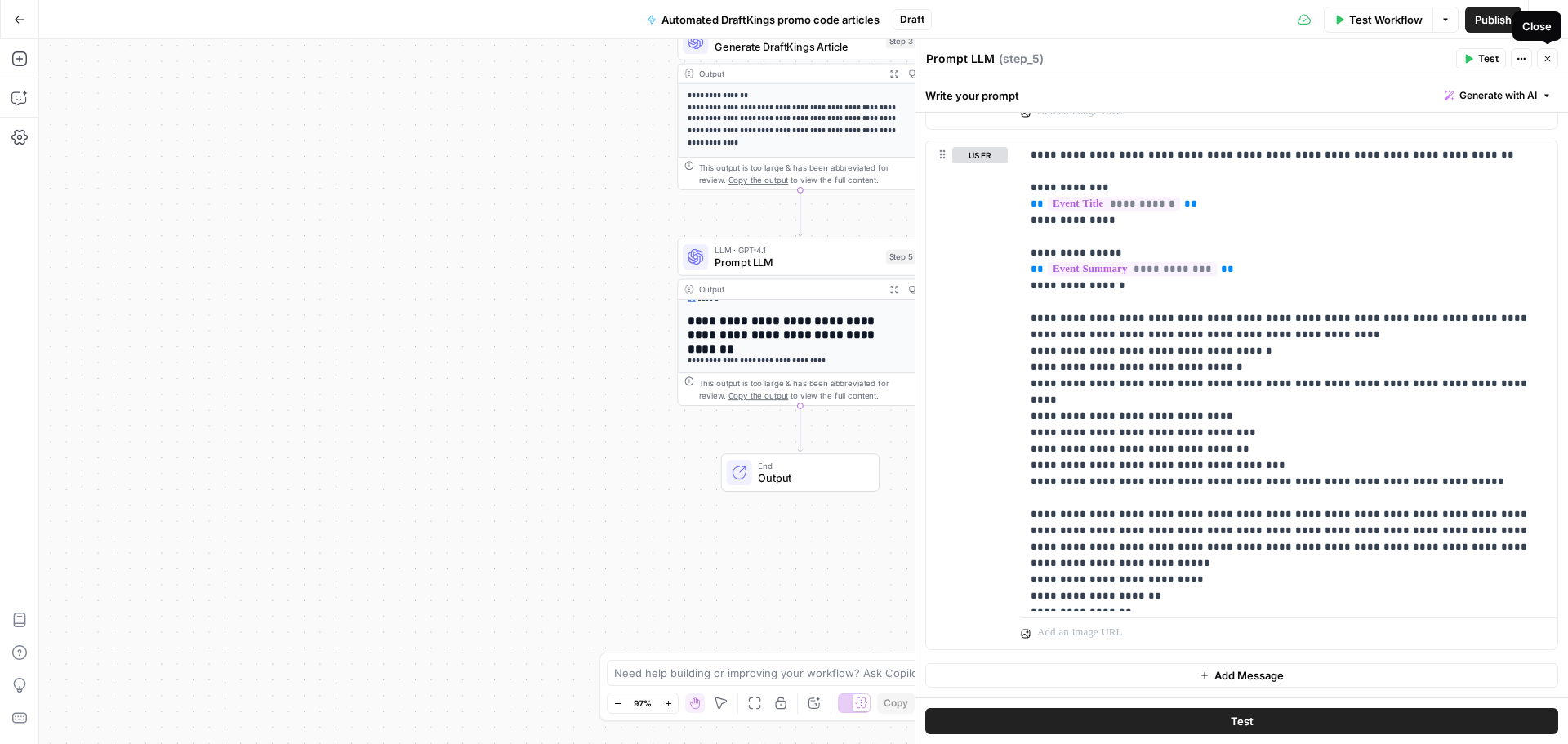
click at [1554, 58] on button "Close" at bounding box center [1548, 59] width 21 height 21
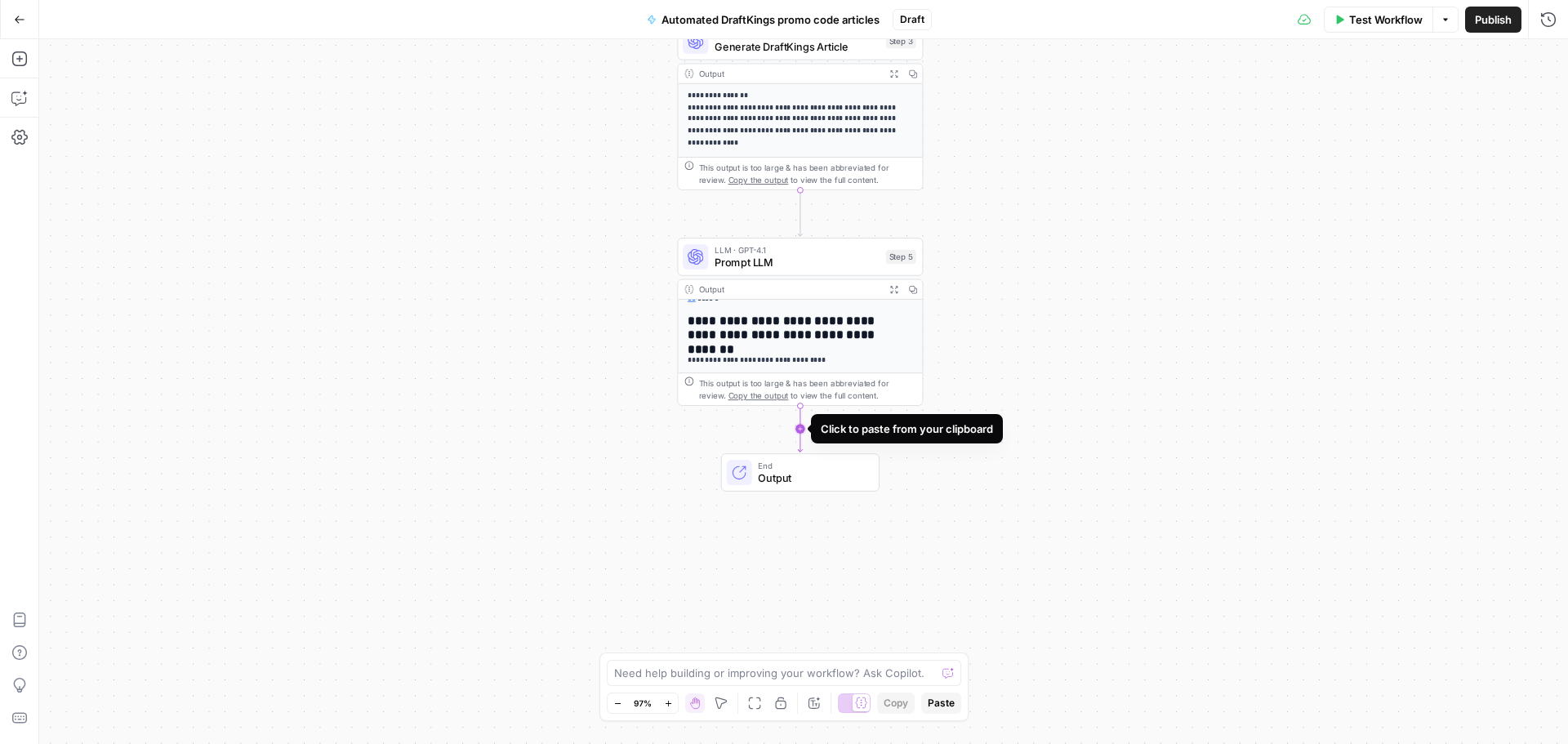
click at [803, 431] on icon "Edge from step_5 to end" at bounding box center [800, 428] width 5 height 45
click at [832, 445] on button "Delete step" at bounding box center [824, 443] width 20 height 20
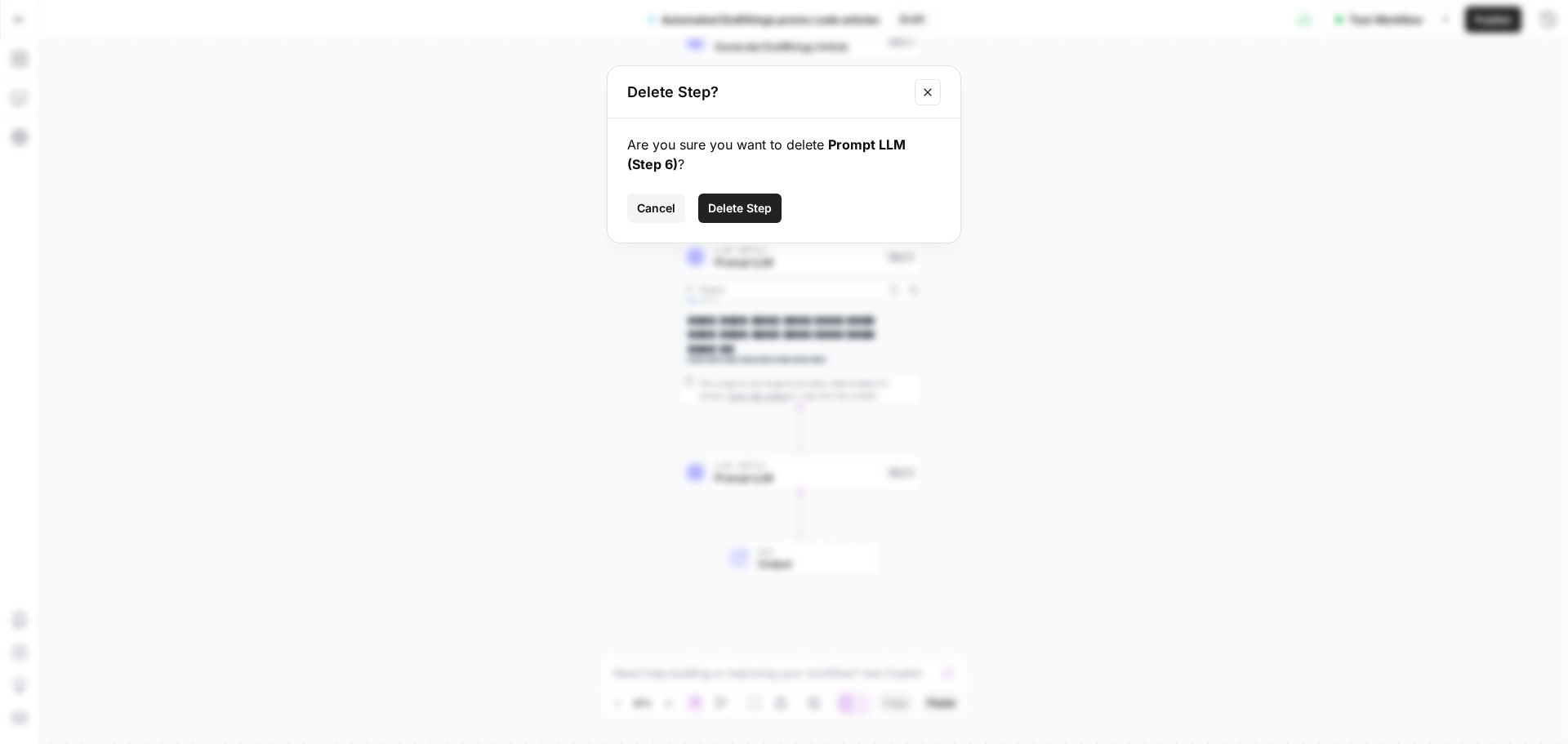
click at [732, 209] on span "Delete Step" at bounding box center [740, 208] width 64 height 16
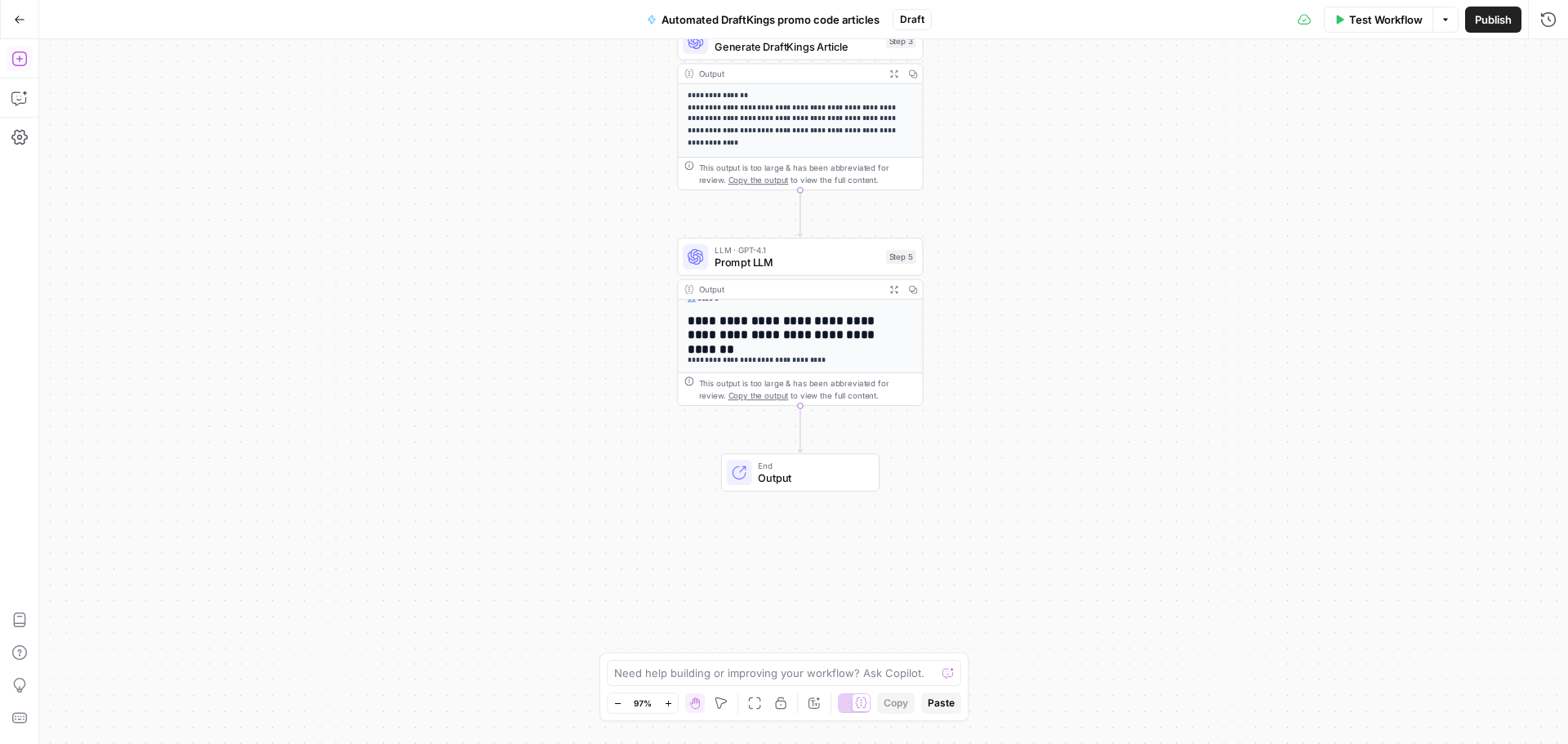
click at [16, 61] on icon "button" at bounding box center [19, 58] width 16 height 16
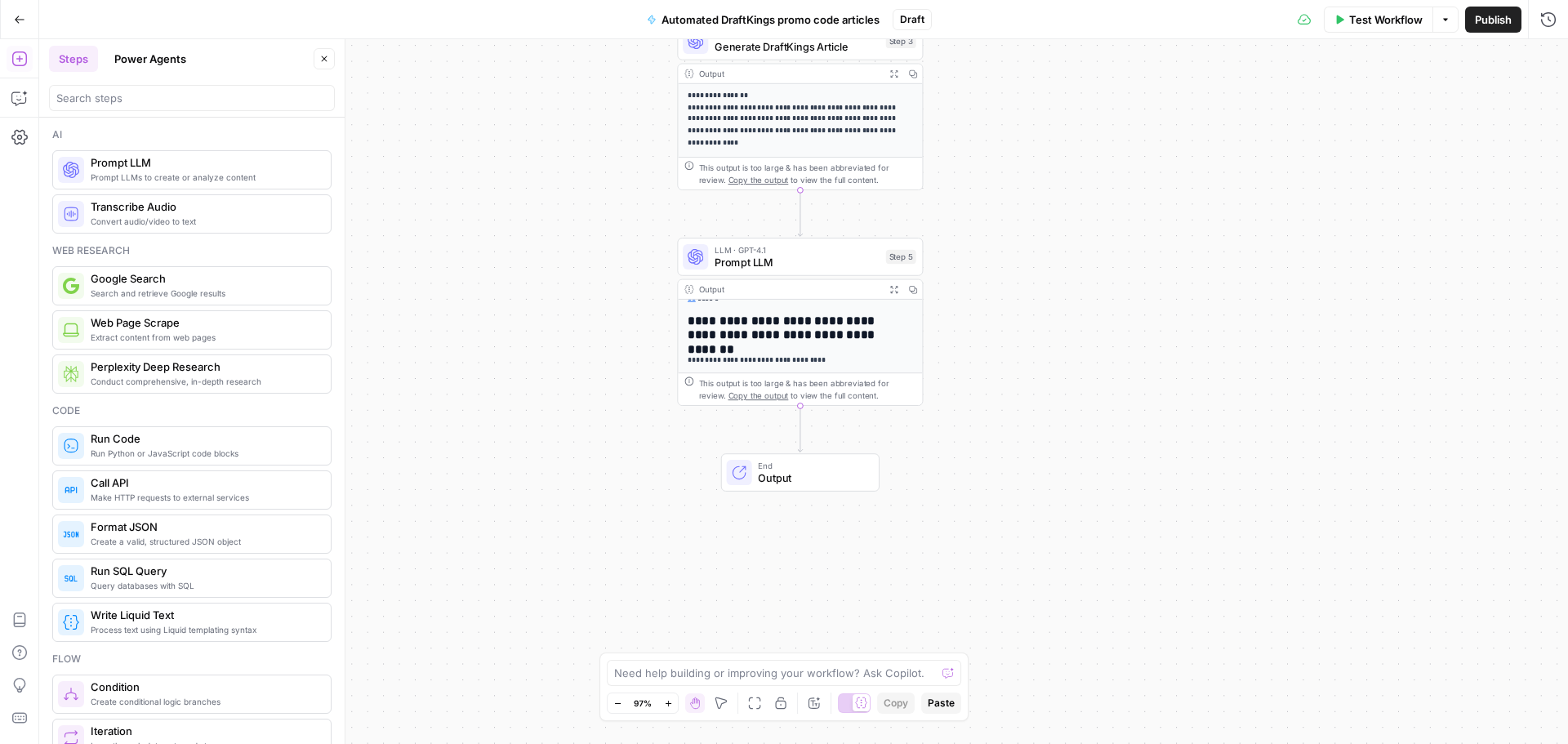
click at [519, 316] on div "**********" at bounding box center [804, 392] width 1529 height 705
click at [15, 94] on icon "button" at bounding box center [19, 98] width 16 height 16
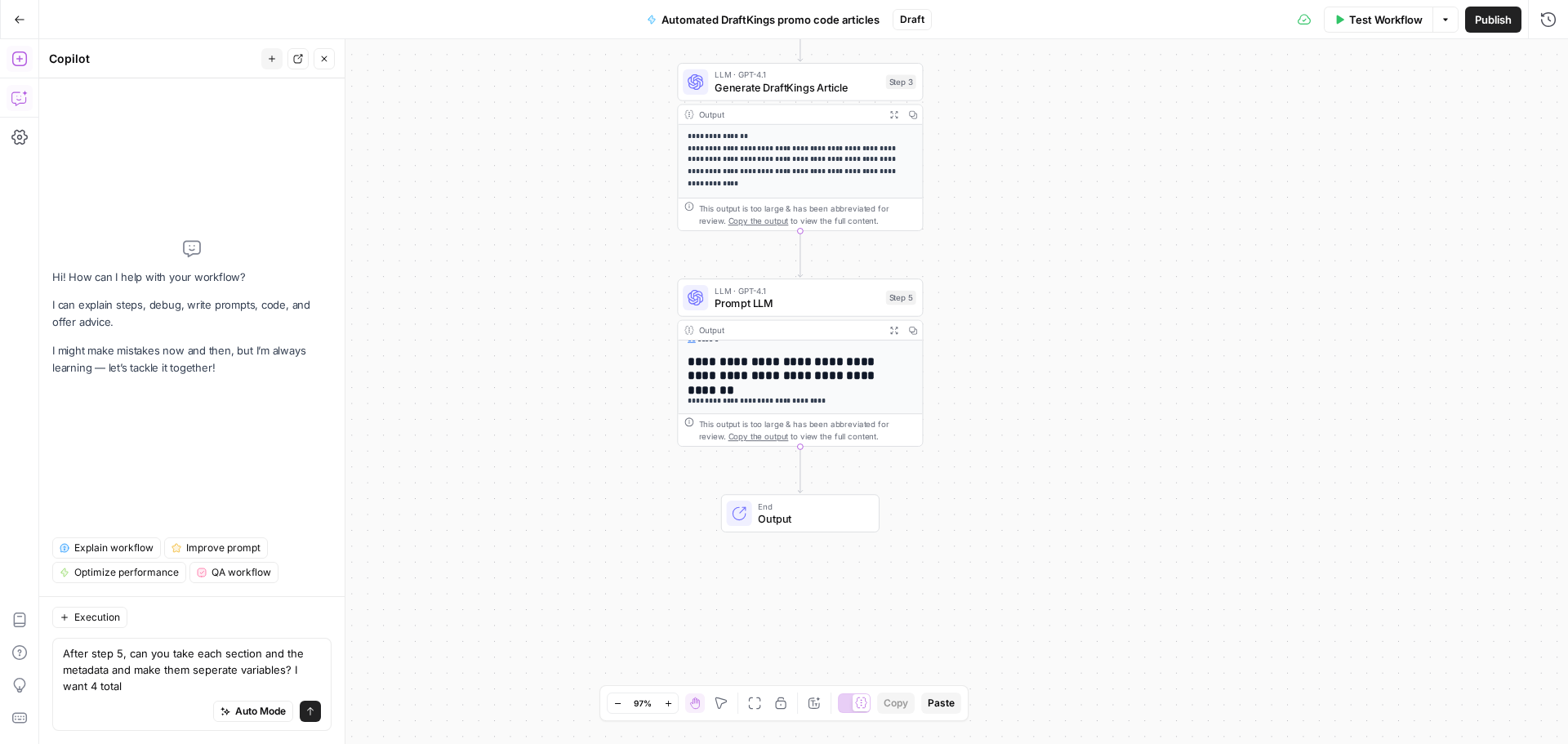
click at [825, 312] on div "LLM · GPT-4.1 Prompt LLM Step 5 Copy step Delete step Add Note Test" at bounding box center [800, 298] width 246 height 39
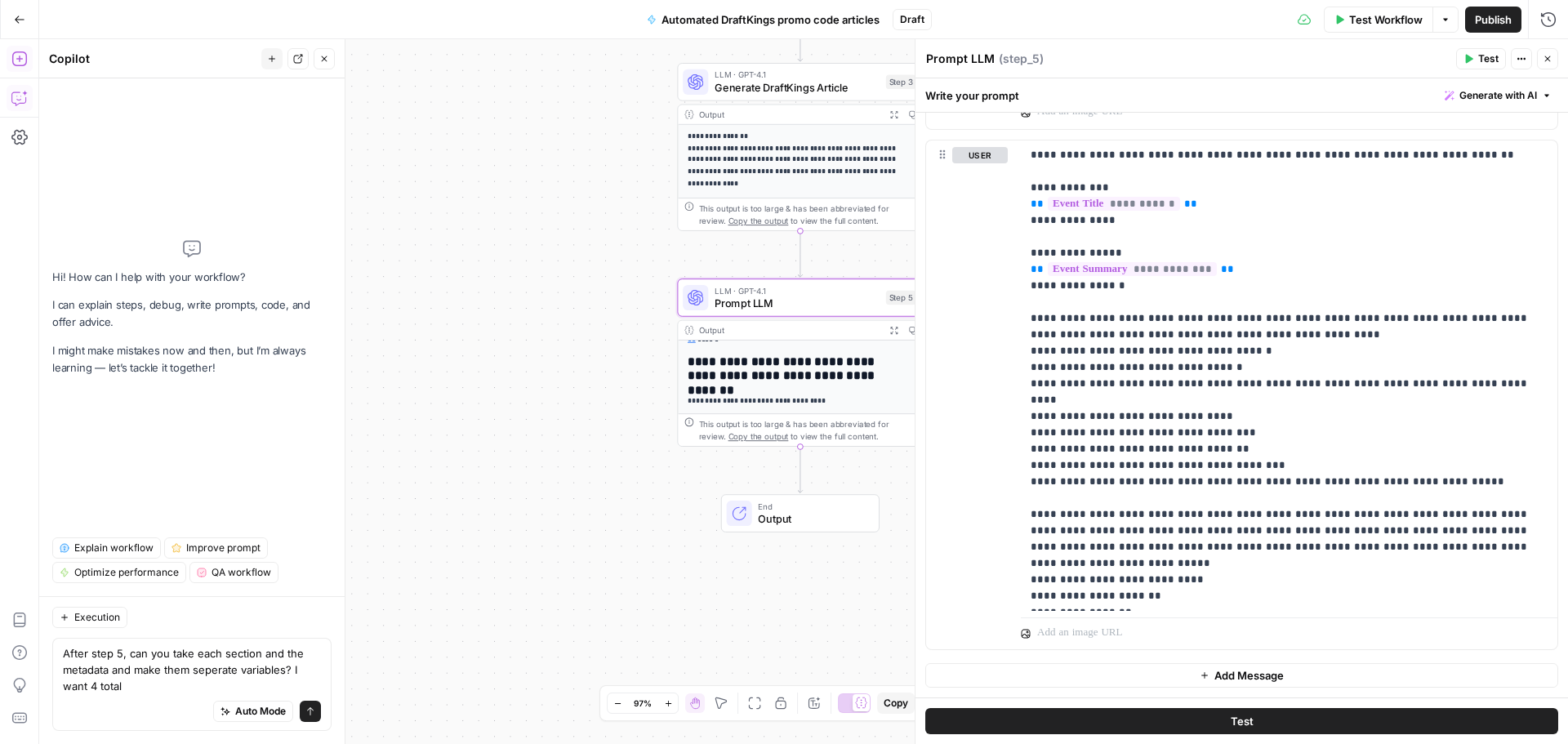
click at [822, 384] on div "**********" at bounding box center [800, 262] width 244 height 303
click at [896, 329] on icon "button" at bounding box center [895, 330] width 8 height 8
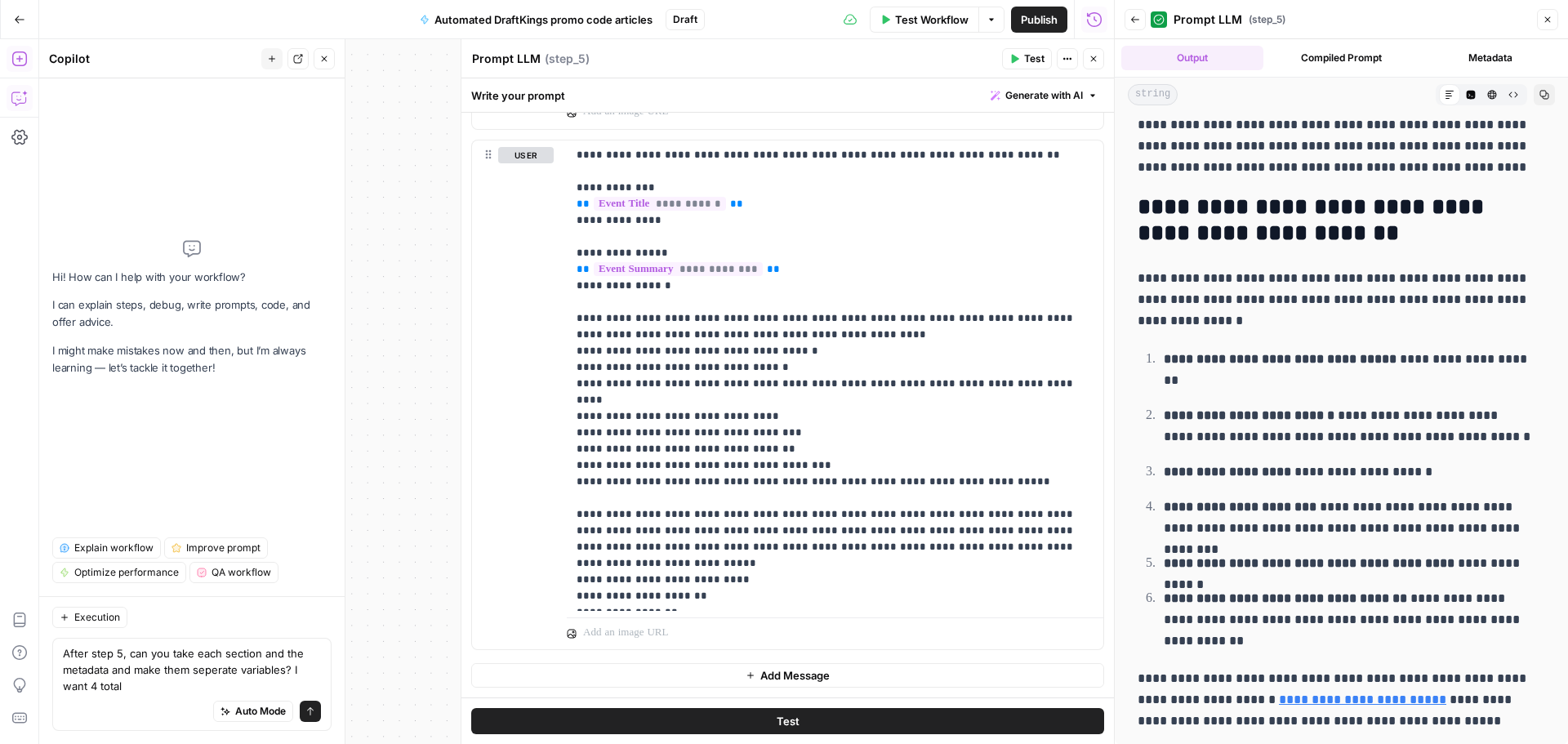
scroll to position [930, 0]
click at [1543, 24] on button "Close" at bounding box center [1548, 19] width 21 height 21
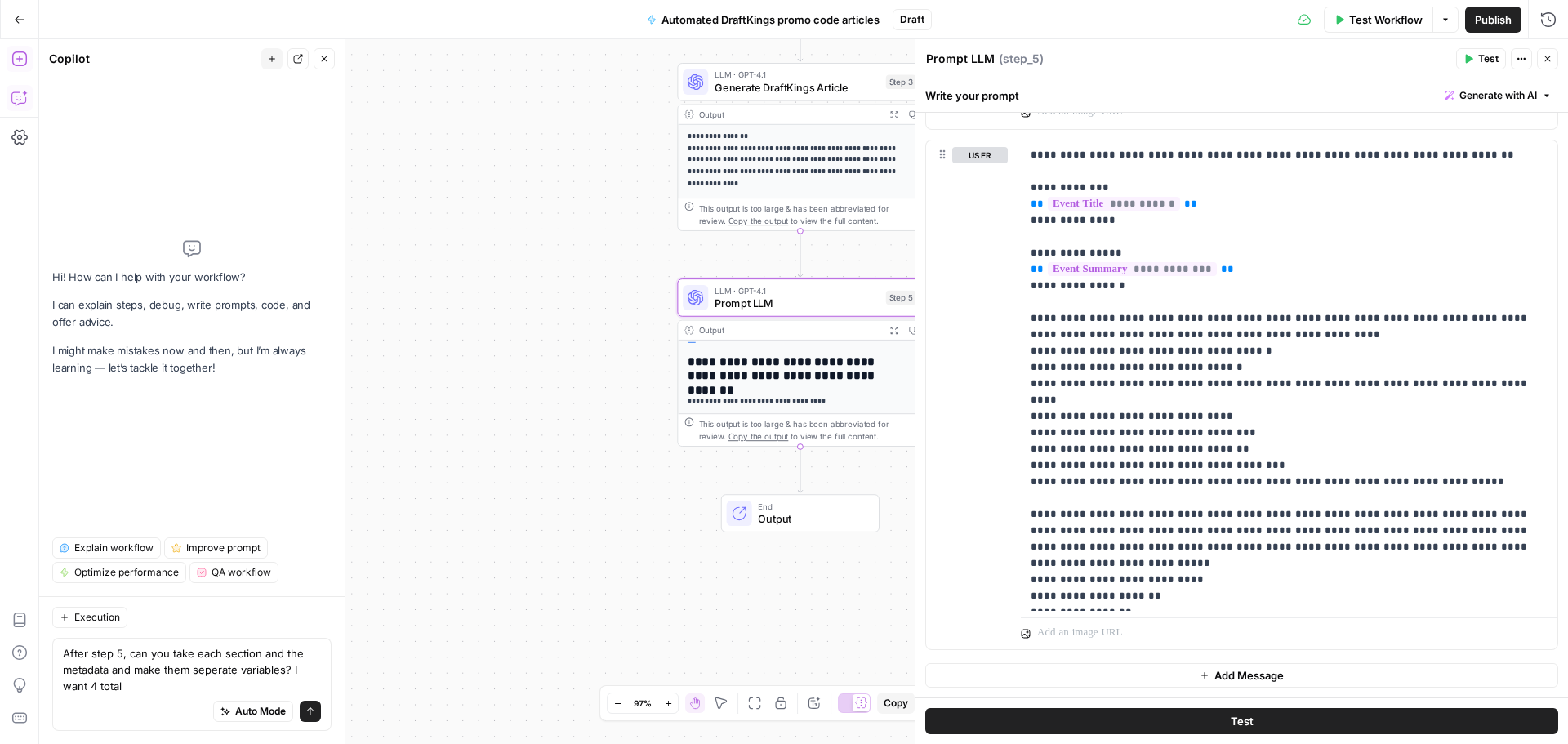
click at [1549, 50] on span "E" at bounding box center [1545, 54] width 14 height 16
click at [151, 692] on textarea "After step 5, can you take each section and the metadata and make them seperate…" at bounding box center [191, 670] width 258 height 49
drag, startPoint x: 605, startPoint y: 622, endPoint x: 656, endPoint y: 529, distance: 106.1
click at [607, 620] on div "**********" at bounding box center [804, 392] width 1529 height 705
click at [750, 357] on h2 "**********" at bounding box center [796, 367] width 214 height 29
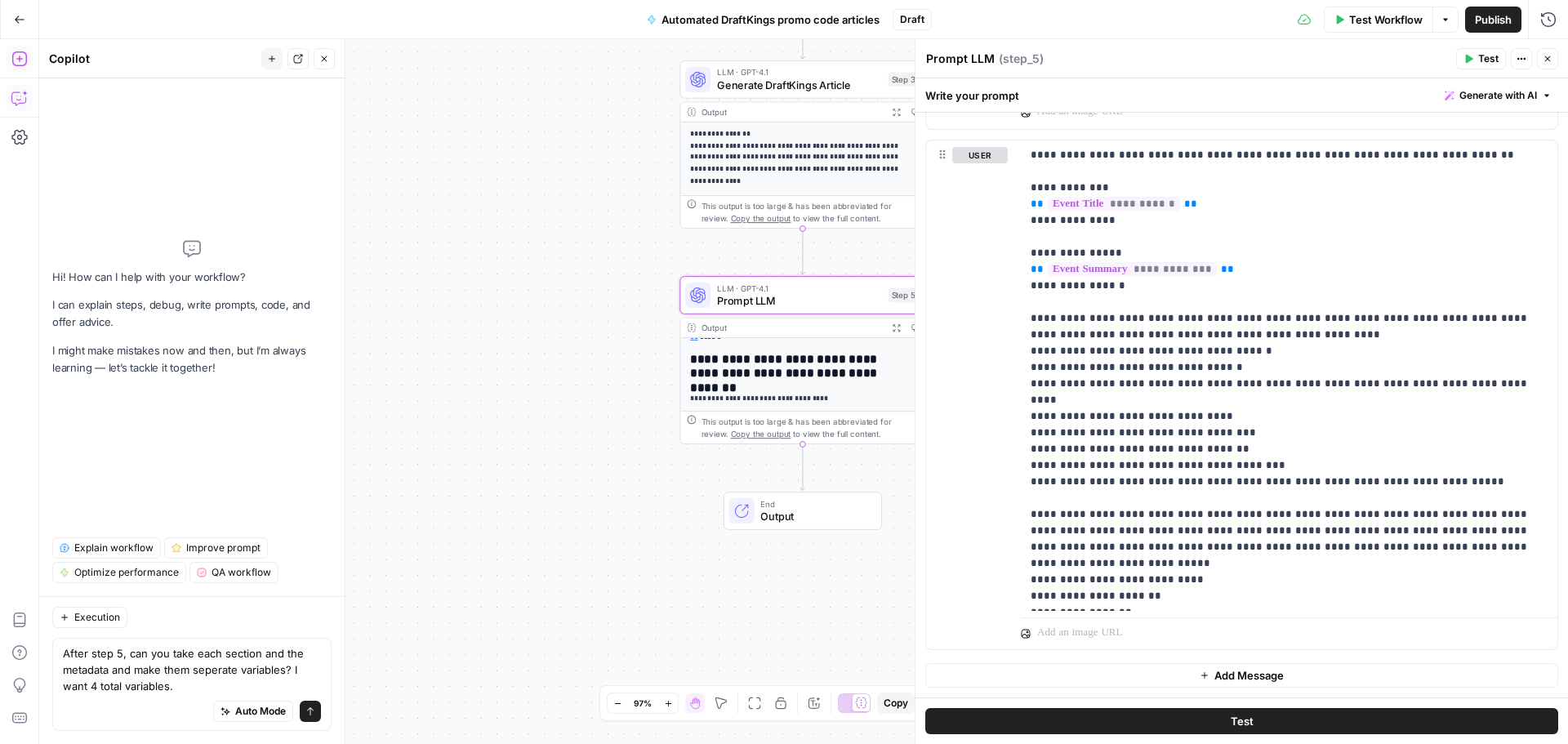
click at [1545, 57] on icon "button" at bounding box center [1548, 59] width 10 height 10
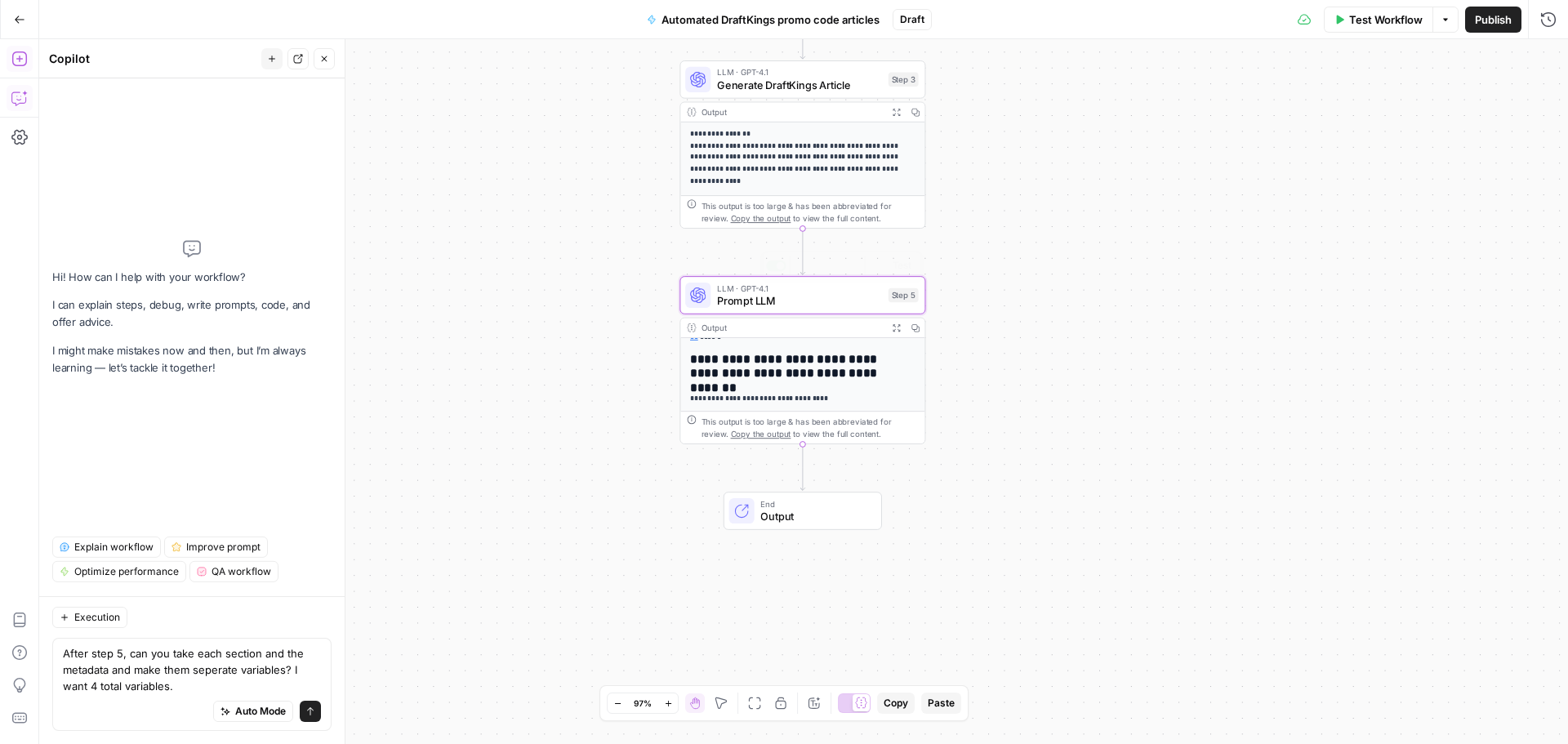
click at [818, 391] on div "**********" at bounding box center [802, 260] width 244 height 303
click at [897, 325] on icon "button" at bounding box center [896, 328] width 9 height 9
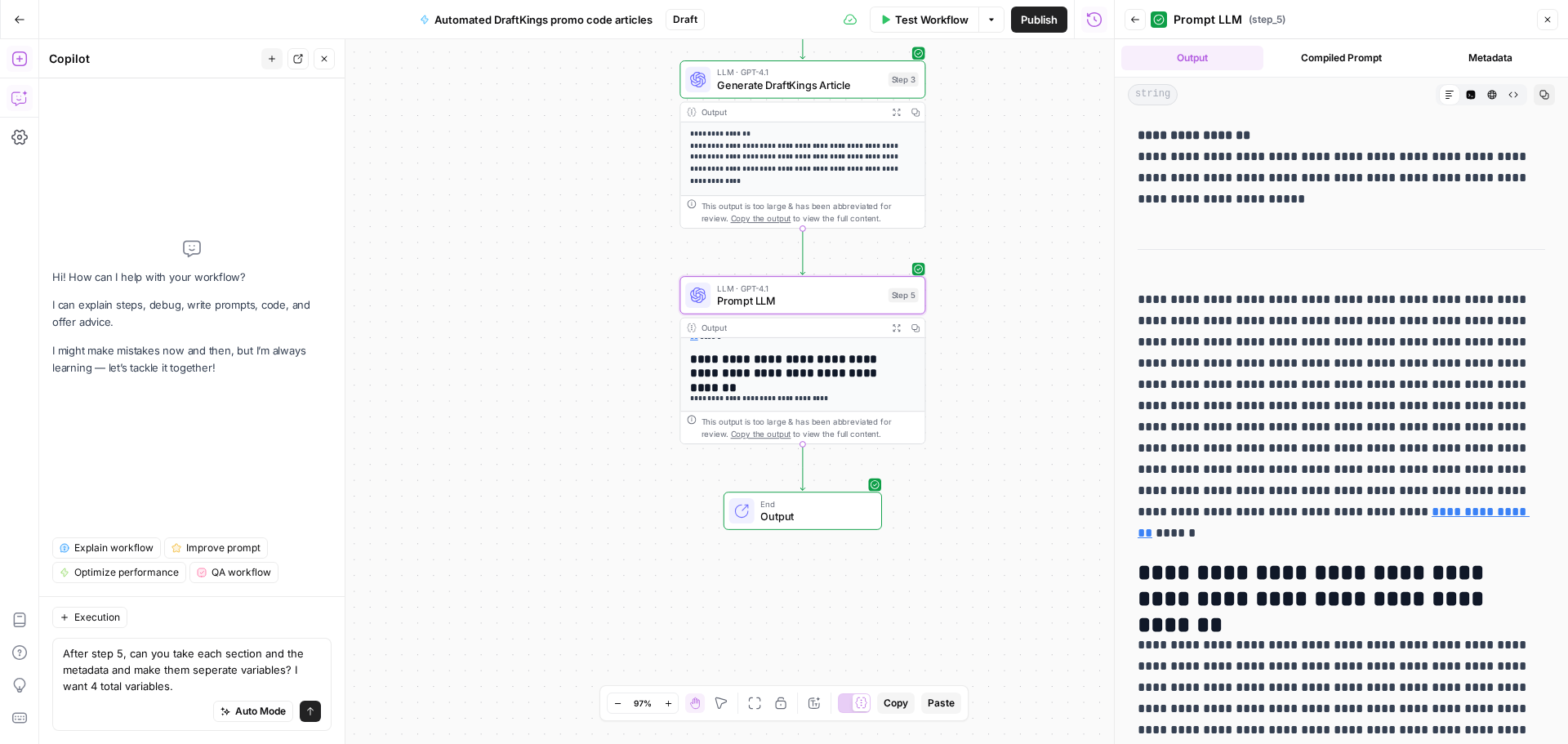
click at [203, 696] on div "Auto Mode Send" at bounding box center [191, 712] width 258 height 36
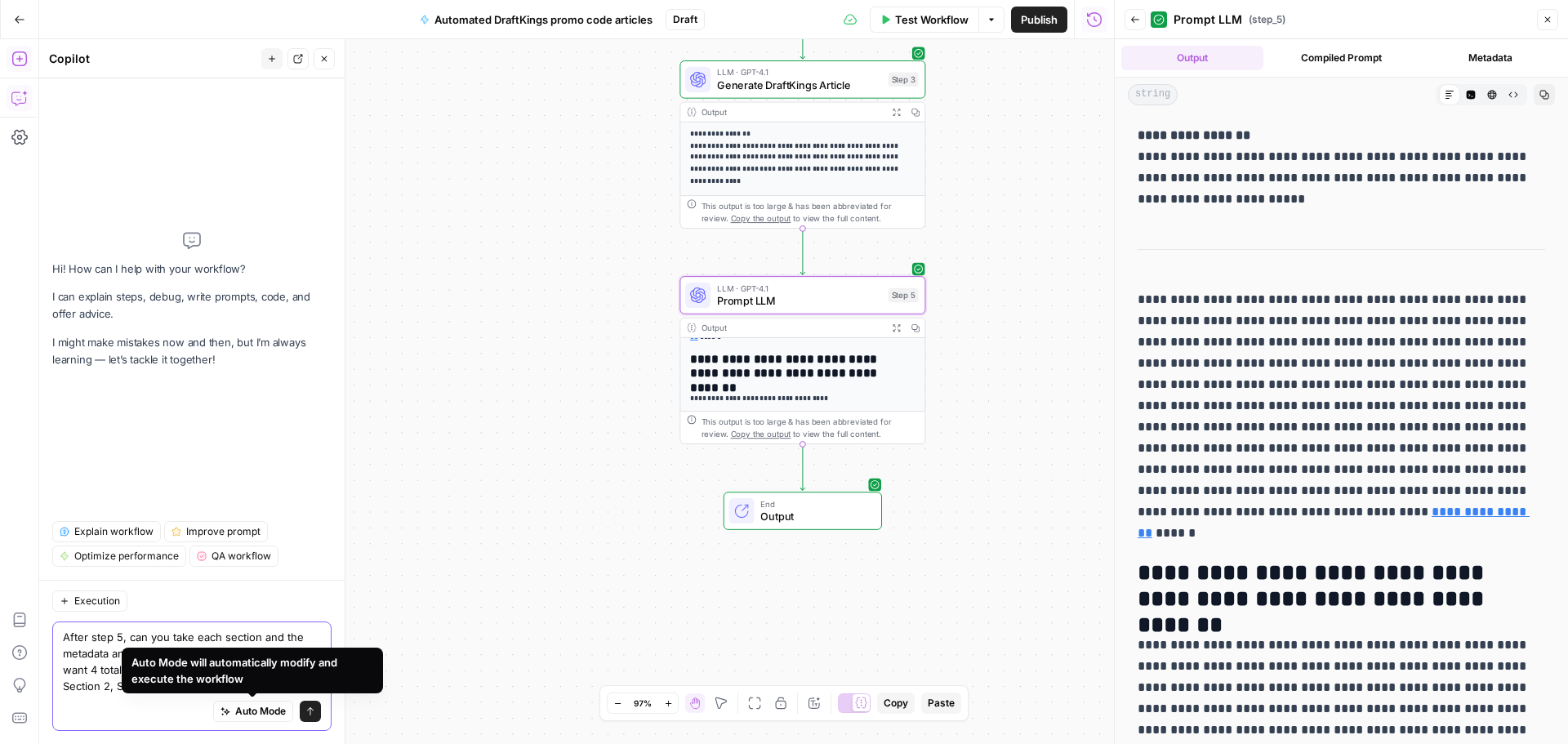
type textarea "After step 5, can you take each section and the metadata and make them seperate…"
click at [313, 712] on icon "submit" at bounding box center [310, 711] width 10 height 10
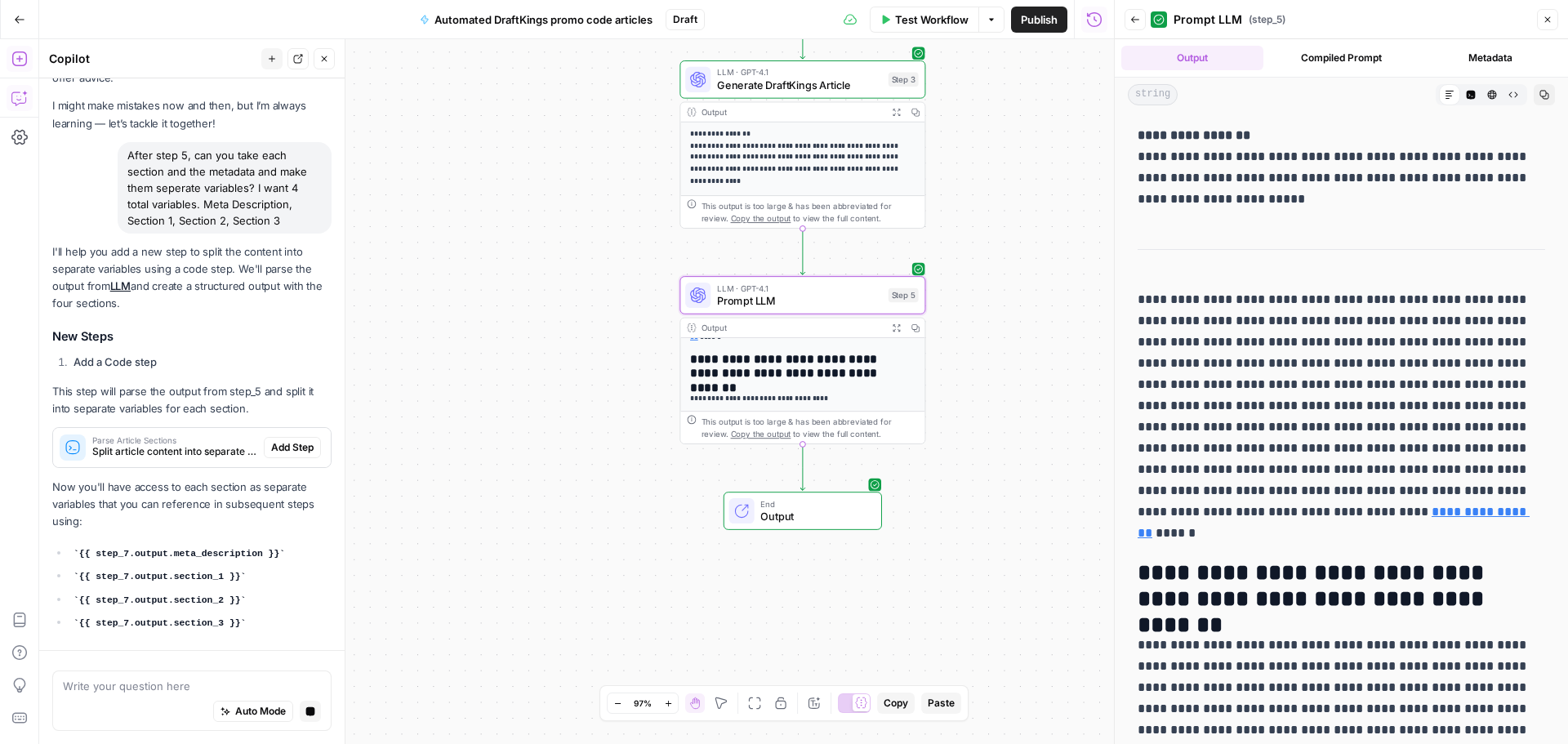
scroll to position [120, 0]
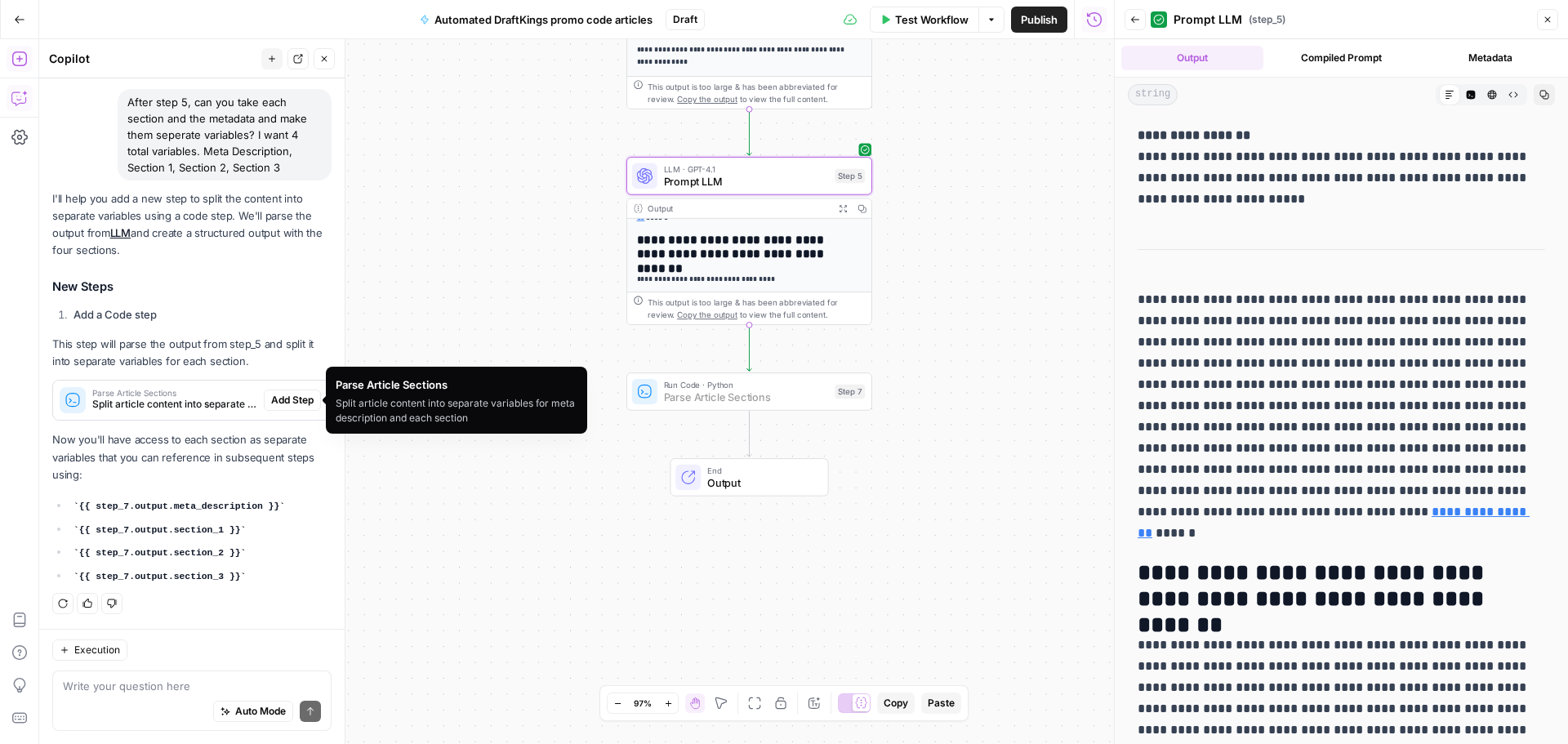
click at [271, 398] on span "Add Step" at bounding box center [293, 400] width 43 height 14
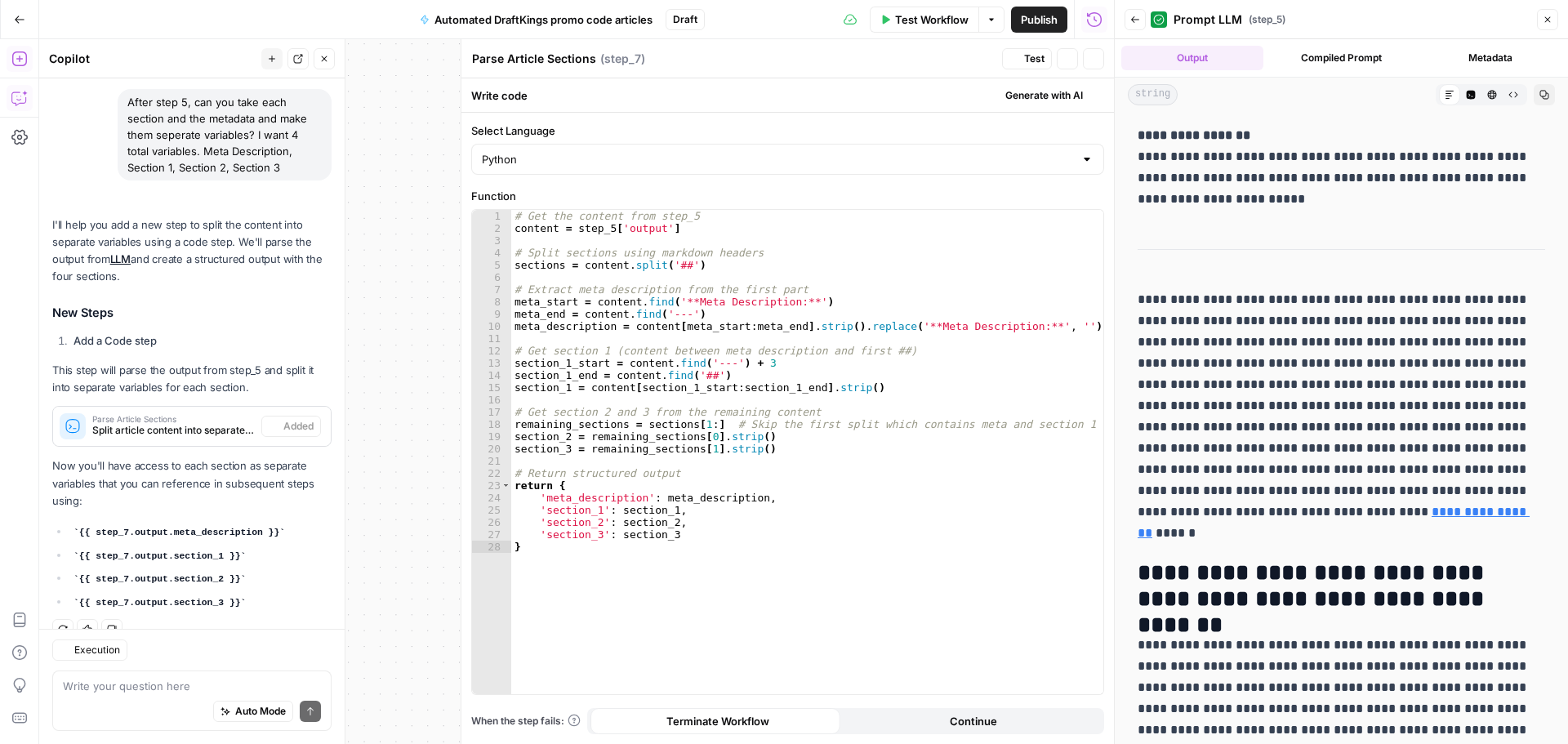
scroll to position [146, 0]
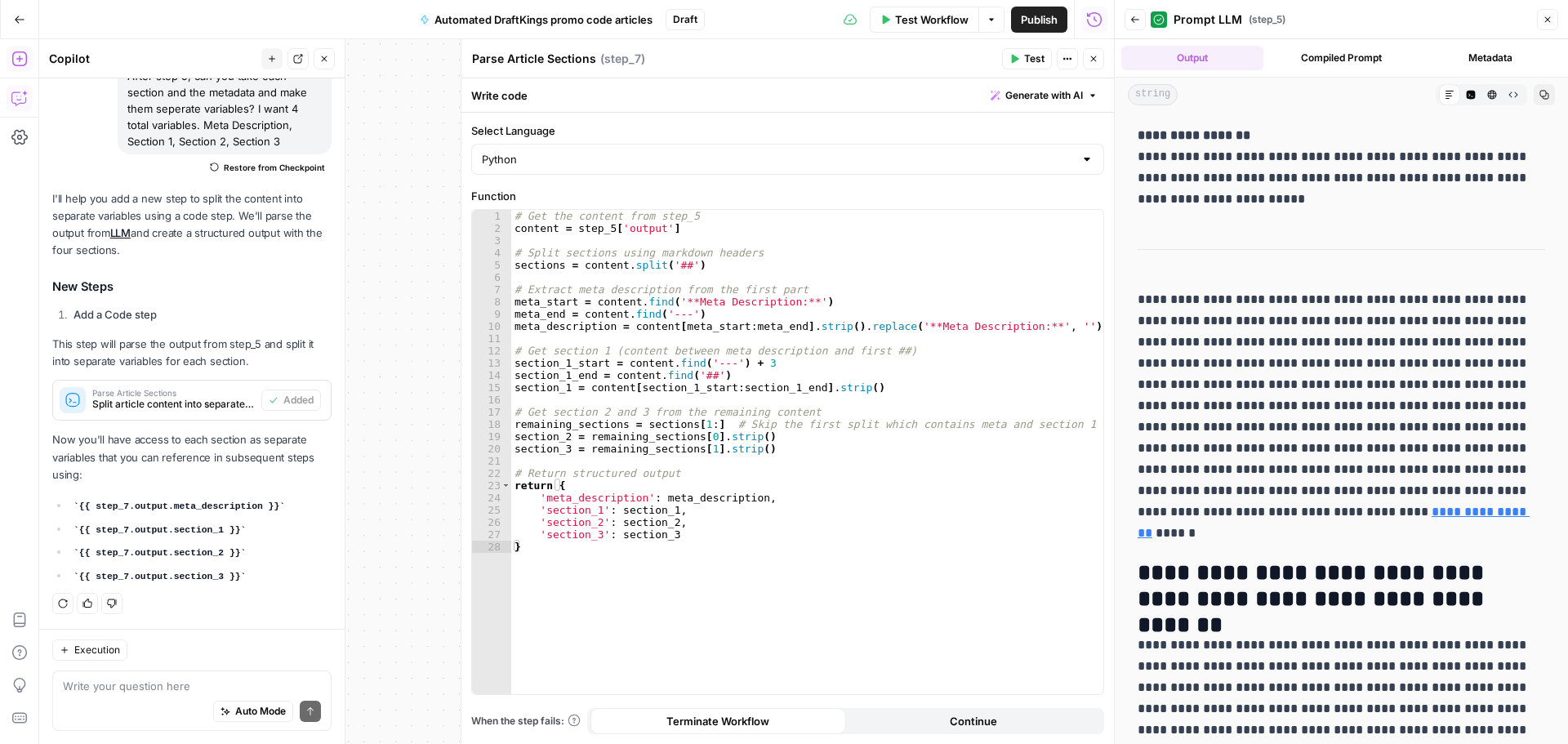
click at [971, 720] on span "Continue" at bounding box center [973, 721] width 47 height 16
click at [781, 722] on button "Terminate Workflow" at bounding box center [718, 721] width 256 height 26
click at [1547, 18] on icon "button" at bounding box center [1549, 20] width 6 height 6
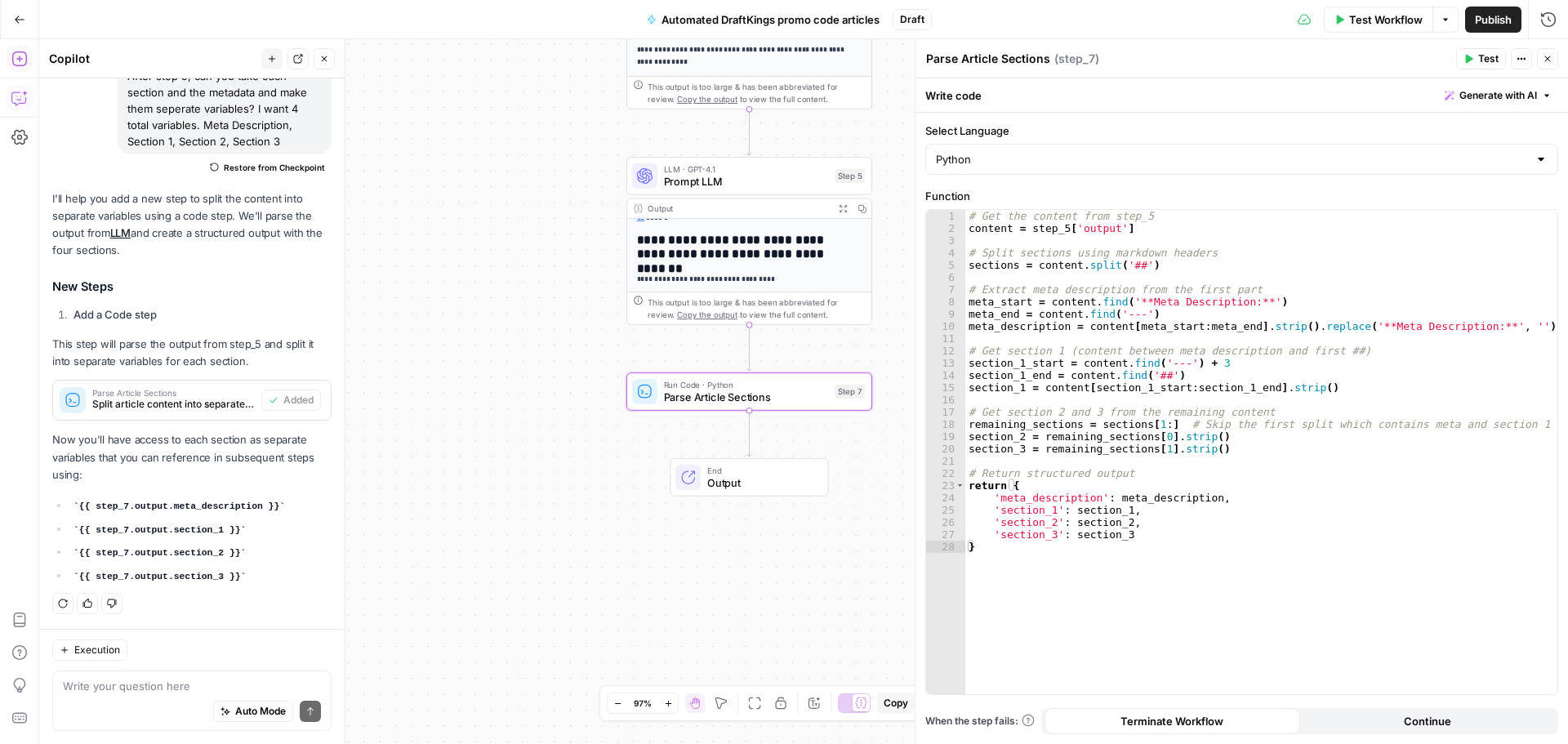
click at [1545, 53] on button "Close" at bounding box center [1548, 59] width 21 height 21
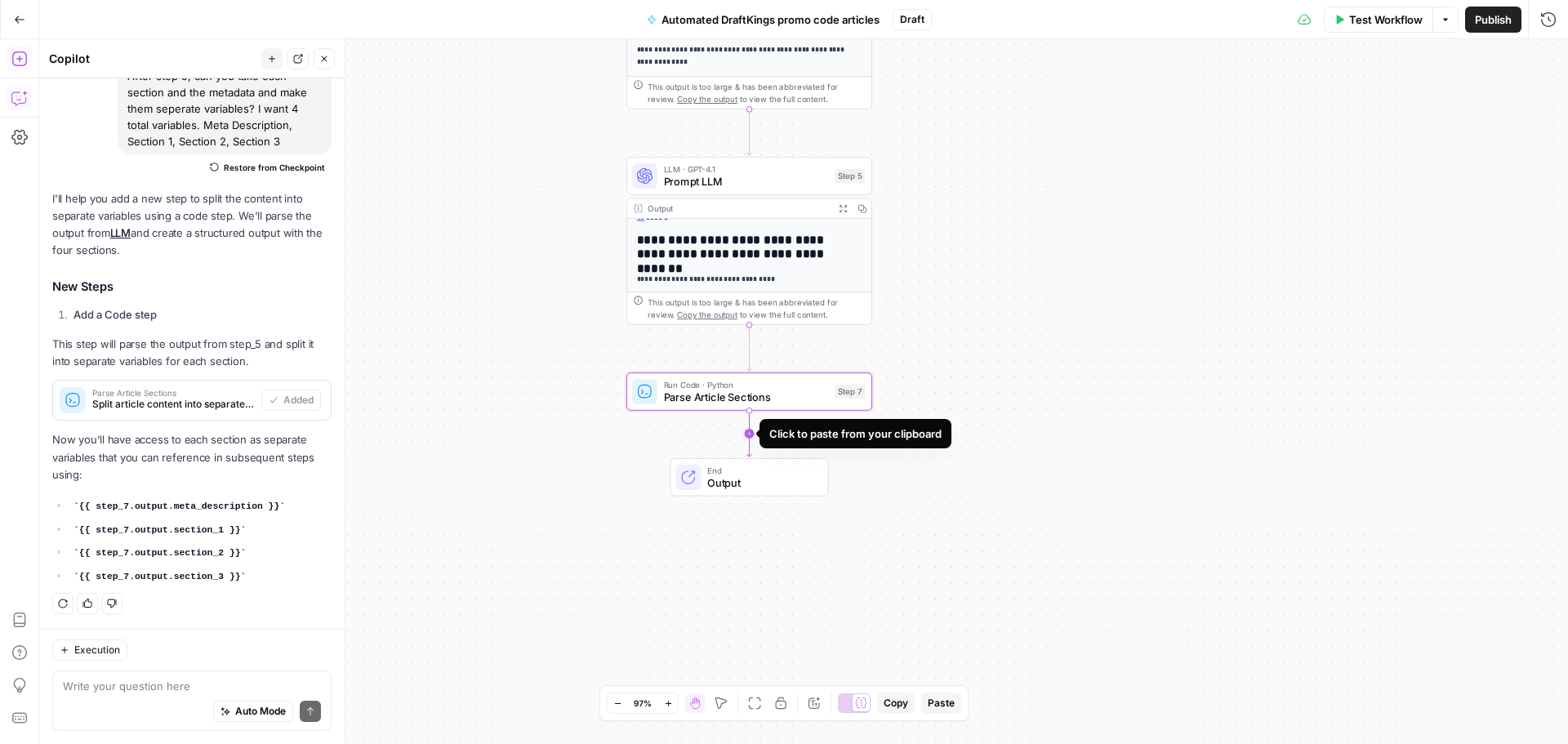
click at [748, 442] on icon "Edge from step_7 to end" at bounding box center [750, 433] width 5 height 45
click at [758, 488] on span "Prompt LLM" at bounding box center [746, 482] width 165 height 15
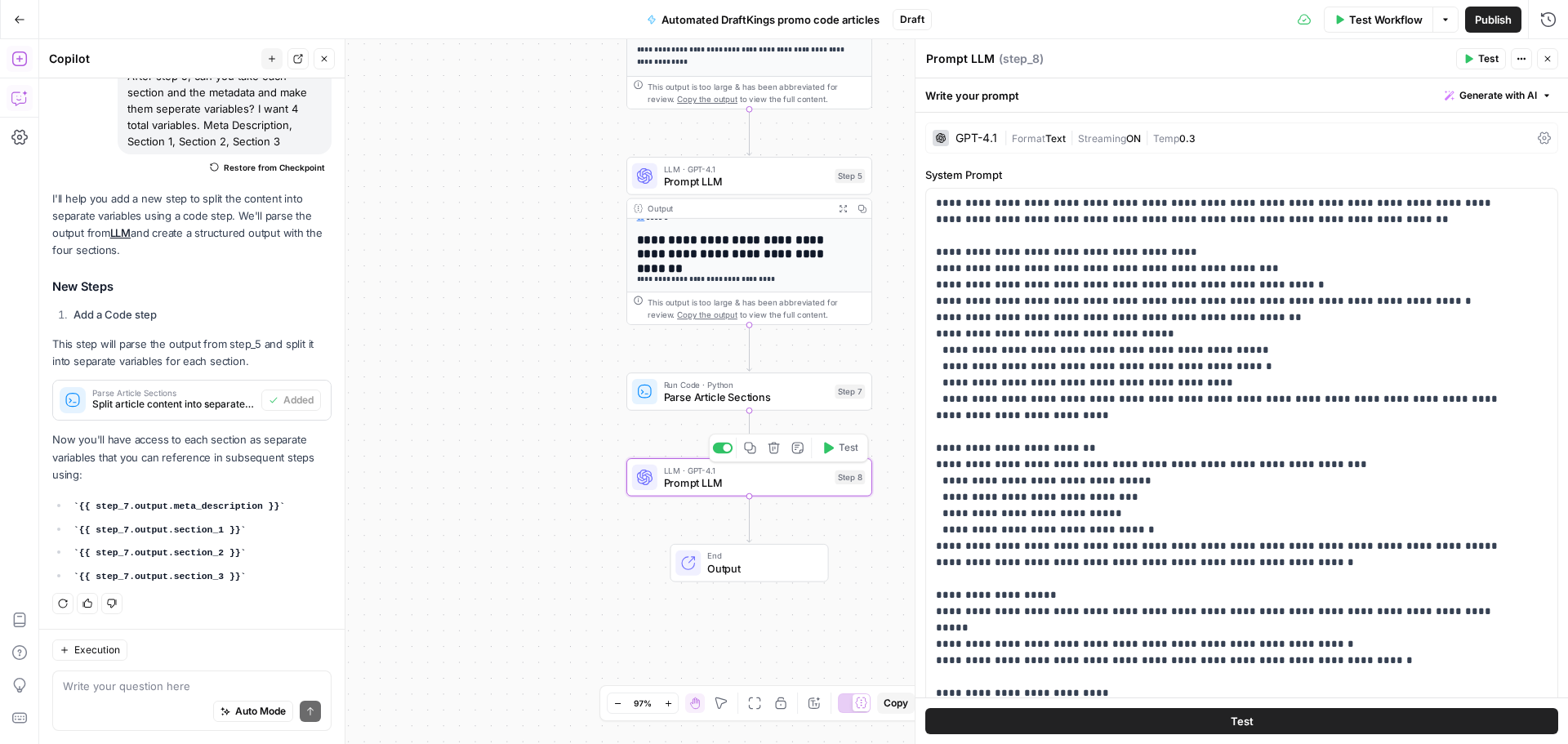
click at [775, 456] on button "Delete step" at bounding box center [774, 447] width 20 height 20
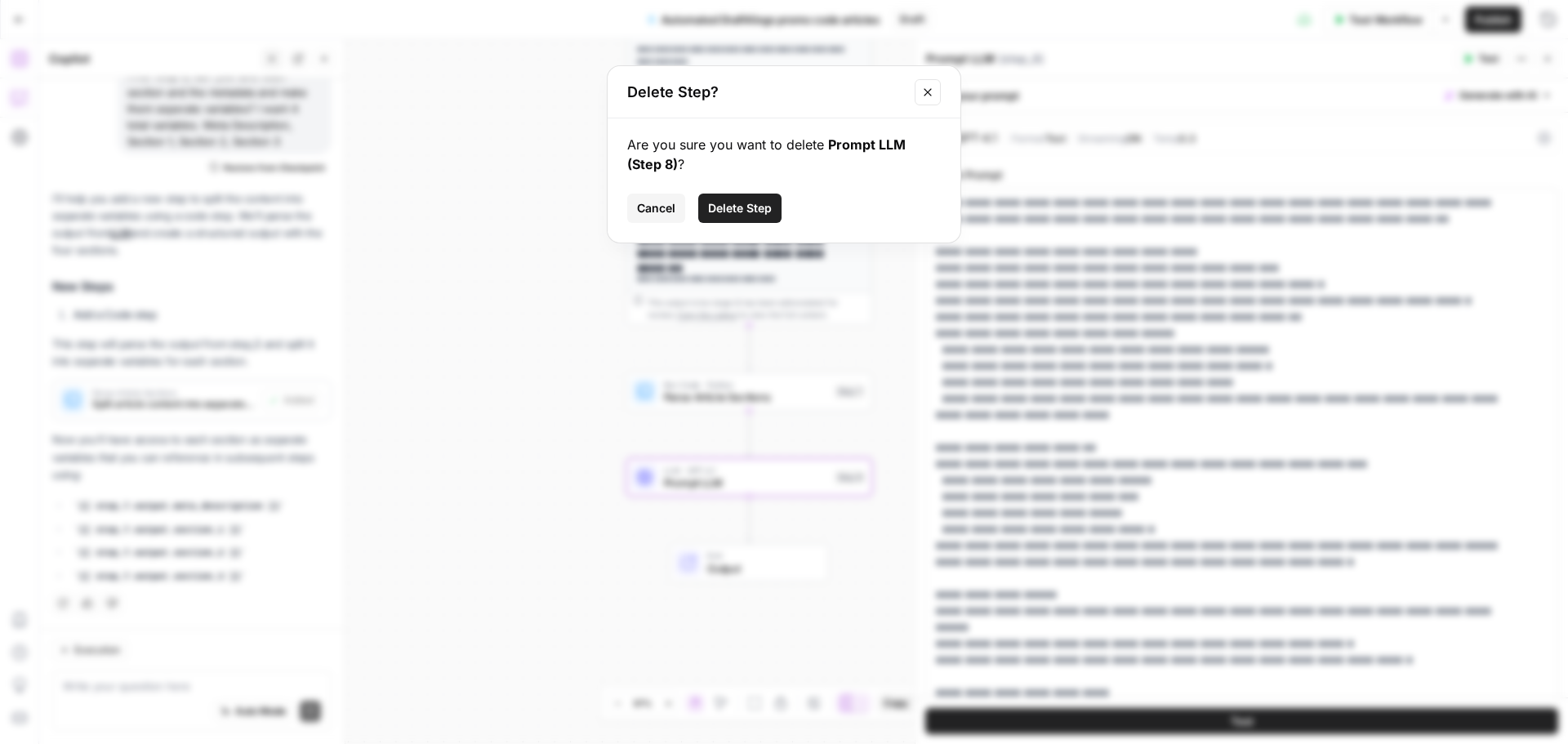
click at [749, 209] on span "Delete Step" at bounding box center [740, 208] width 64 height 16
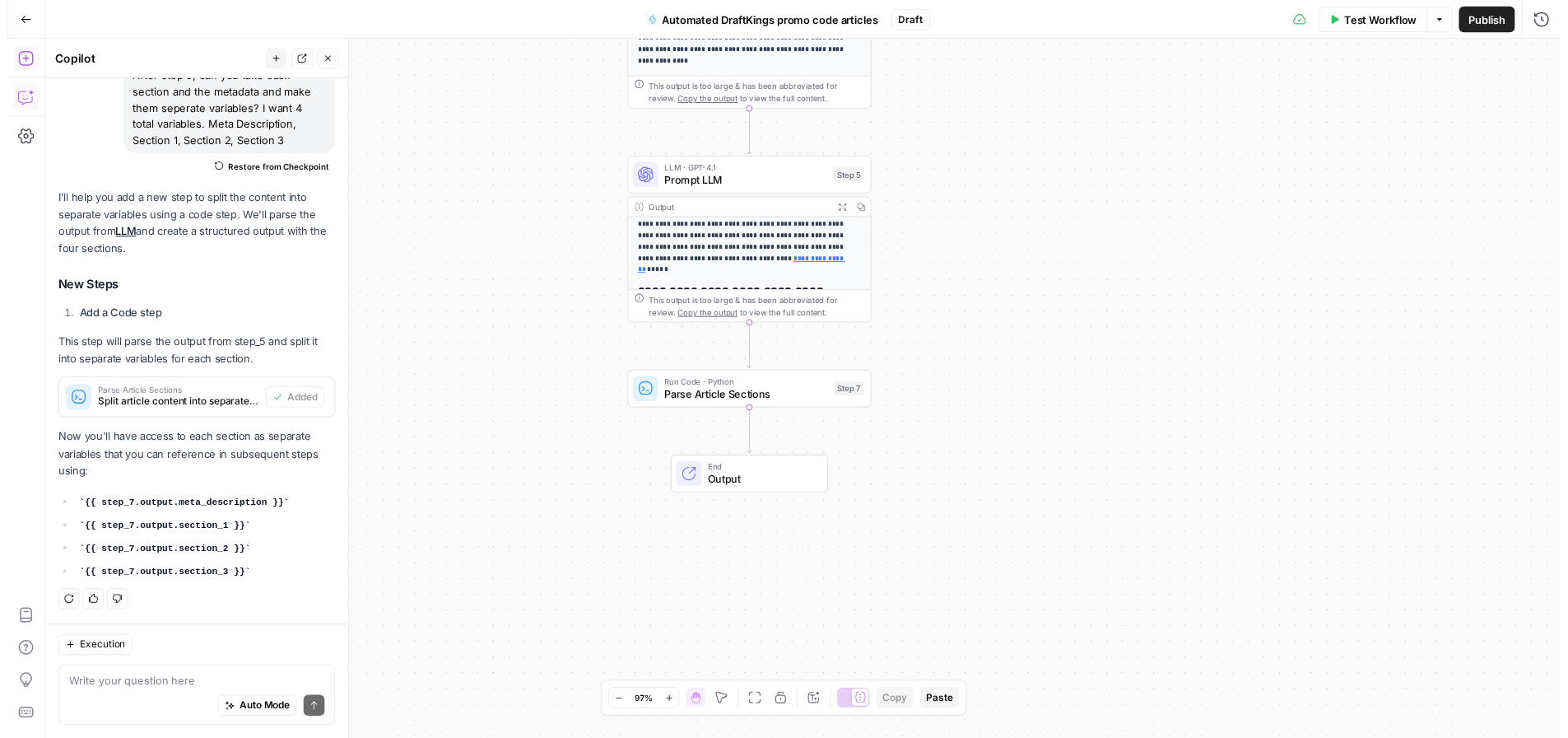
scroll to position [239, 0]
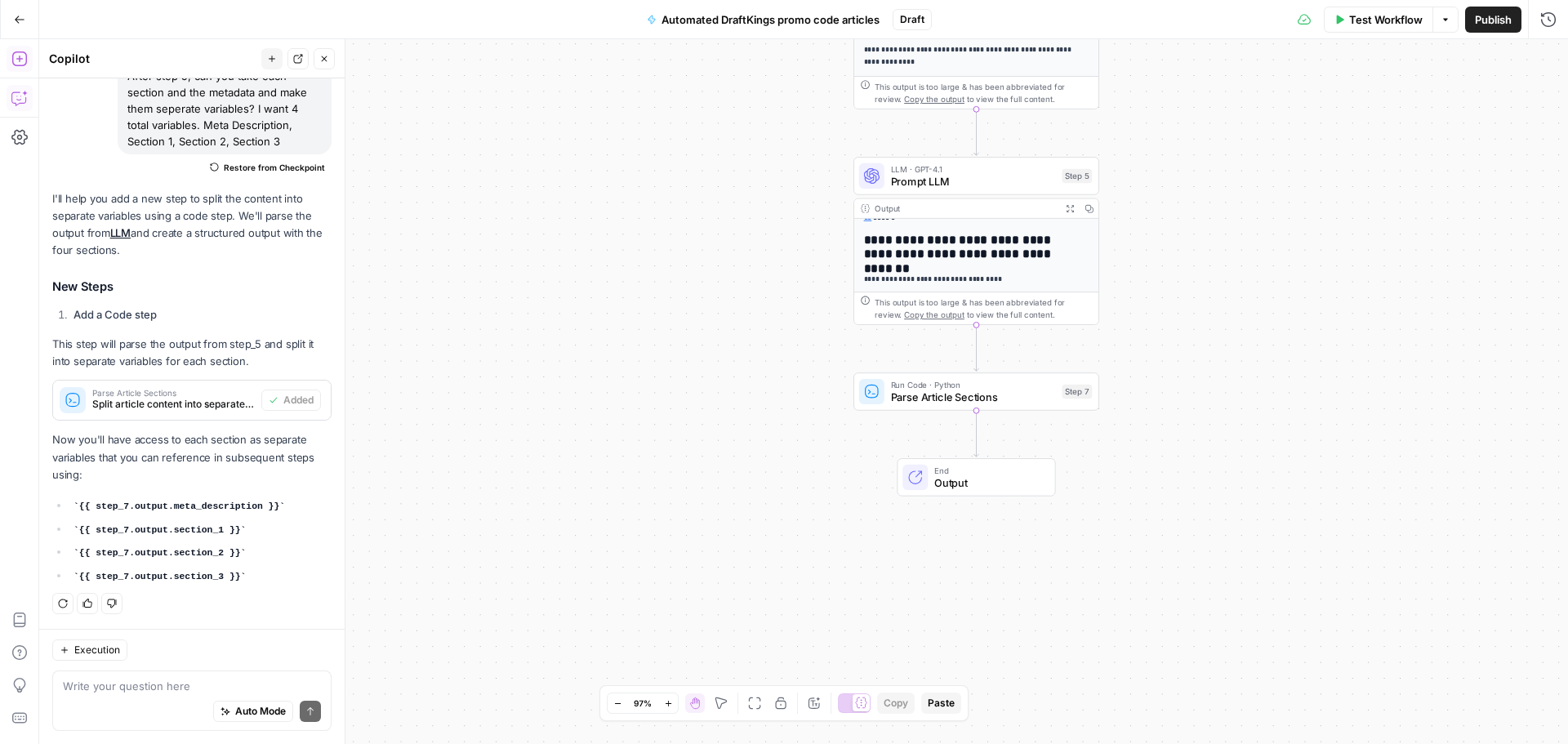
drag, startPoint x: 1269, startPoint y: 236, endPoint x: 1273, endPoint y: 248, distance: 12.6
drag, startPoint x: 1273, startPoint y: 248, endPoint x: 1303, endPoint y: 237, distance: 32.0
click at [1240, 198] on div "**********" at bounding box center [804, 392] width 1529 height 705
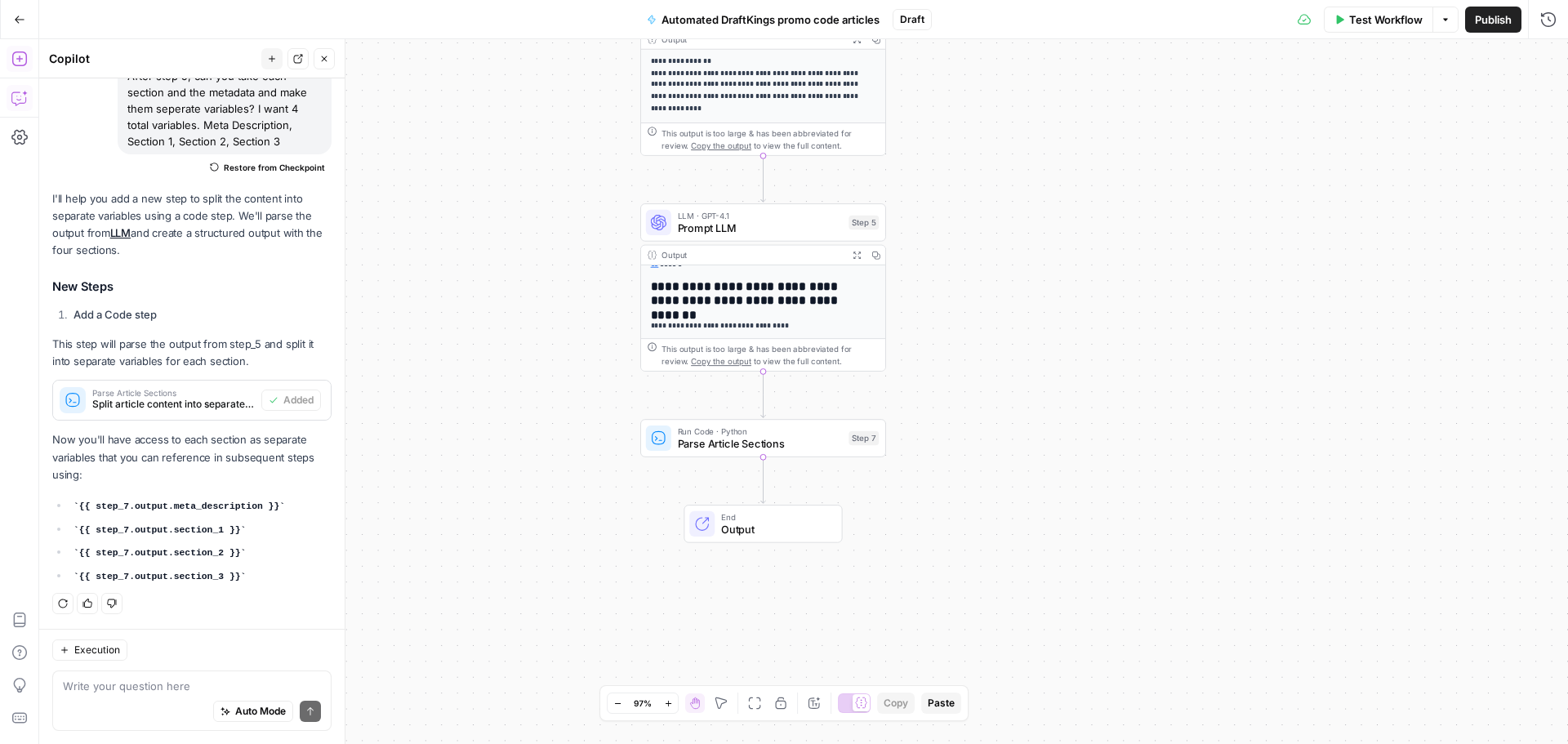
drag, startPoint x: 1303, startPoint y: 237, endPoint x: 1071, endPoint y: 284, distance: 236.7
click at [1080, 282] on div "**********" at bounding box center [804, 392] width 1529 height 705
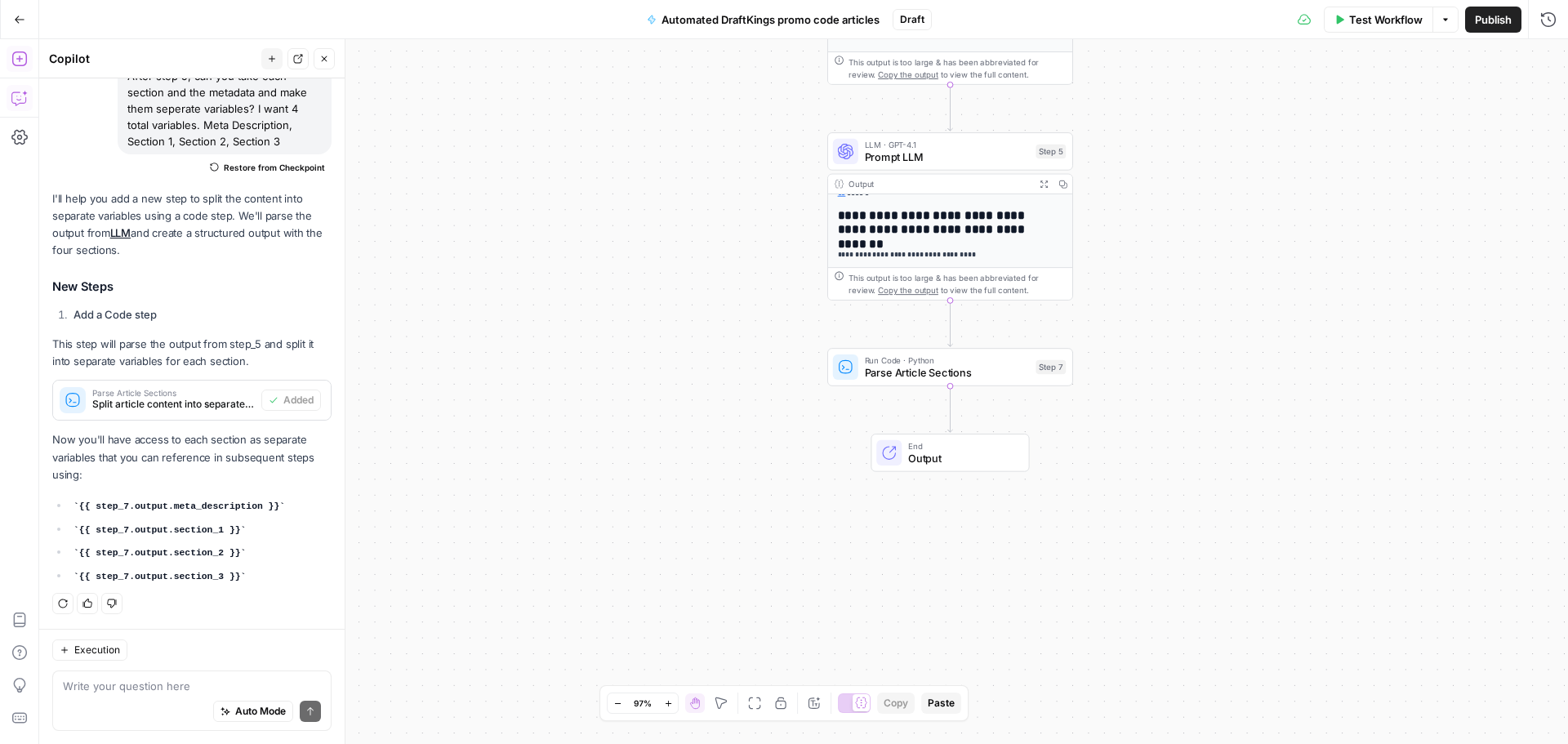
drag, startPoint x: 1355, startPoint y: 267, endPoint x: 1211, endPoint y: 350, distance: 166.2
click at [1211, 350] on div "**********" at bounding box center [804, 392] width 1529 height 705
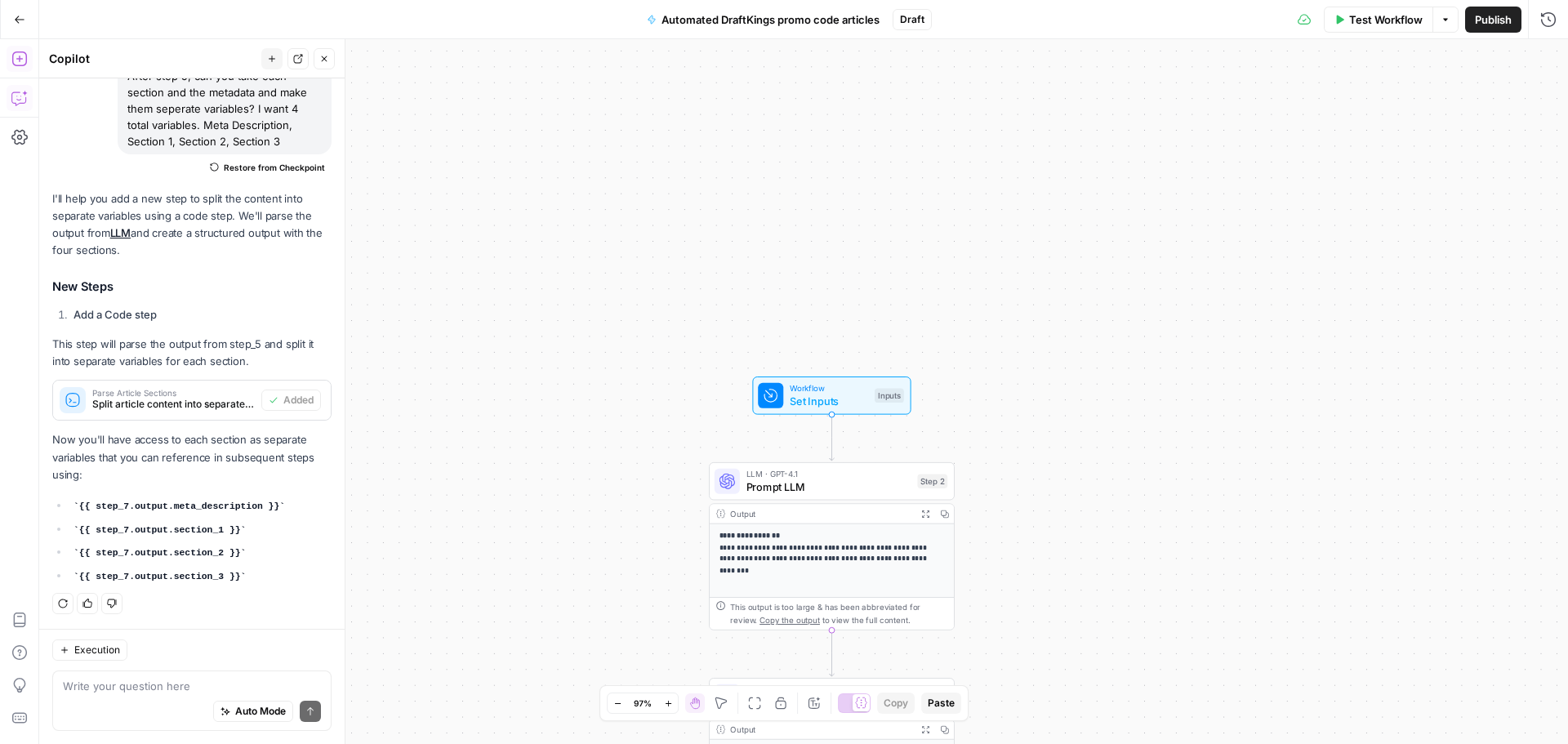
click at [817, 398] on span "Set Inputs" at bounding box center [829, 401] width 78 height 15
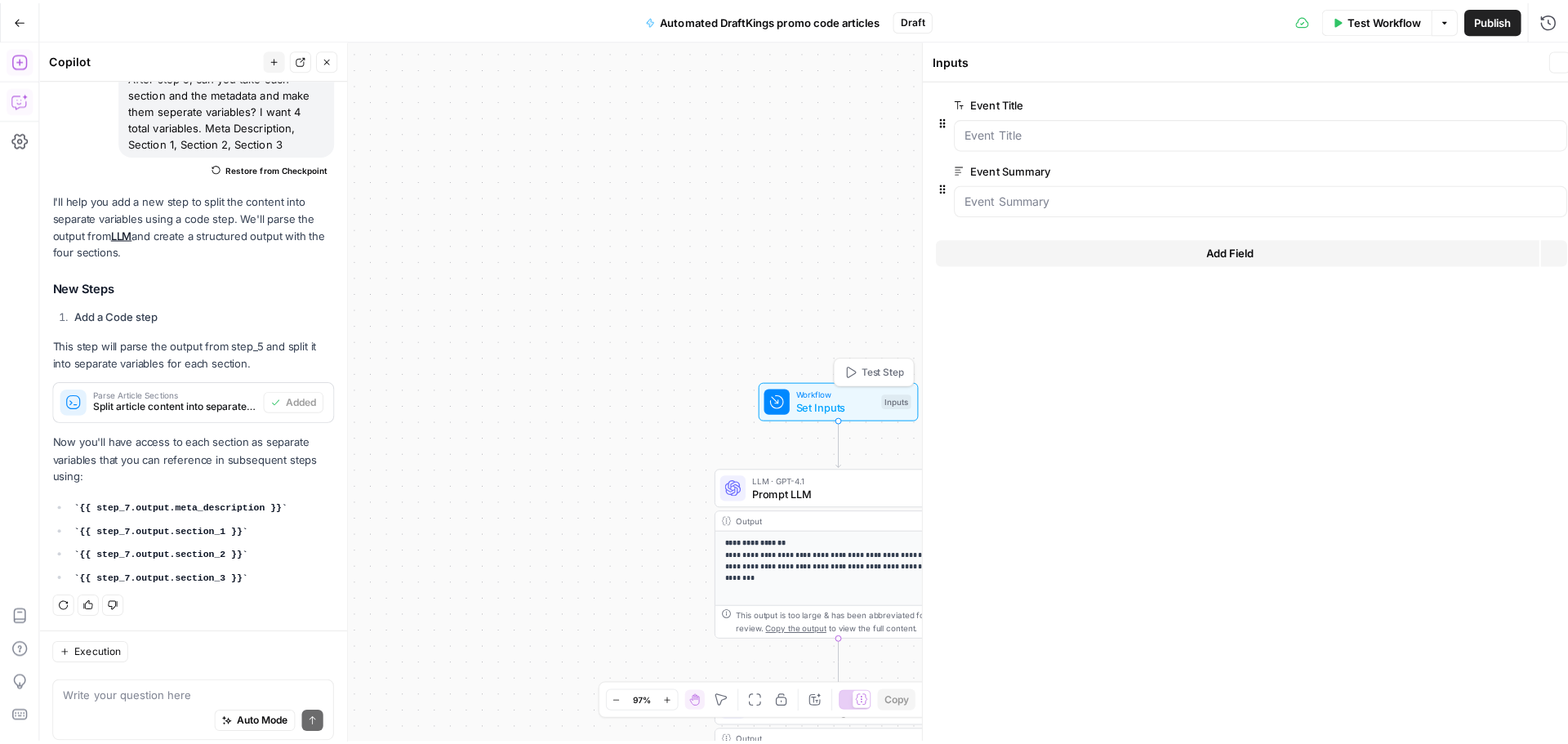
scroll to position [146, 0]
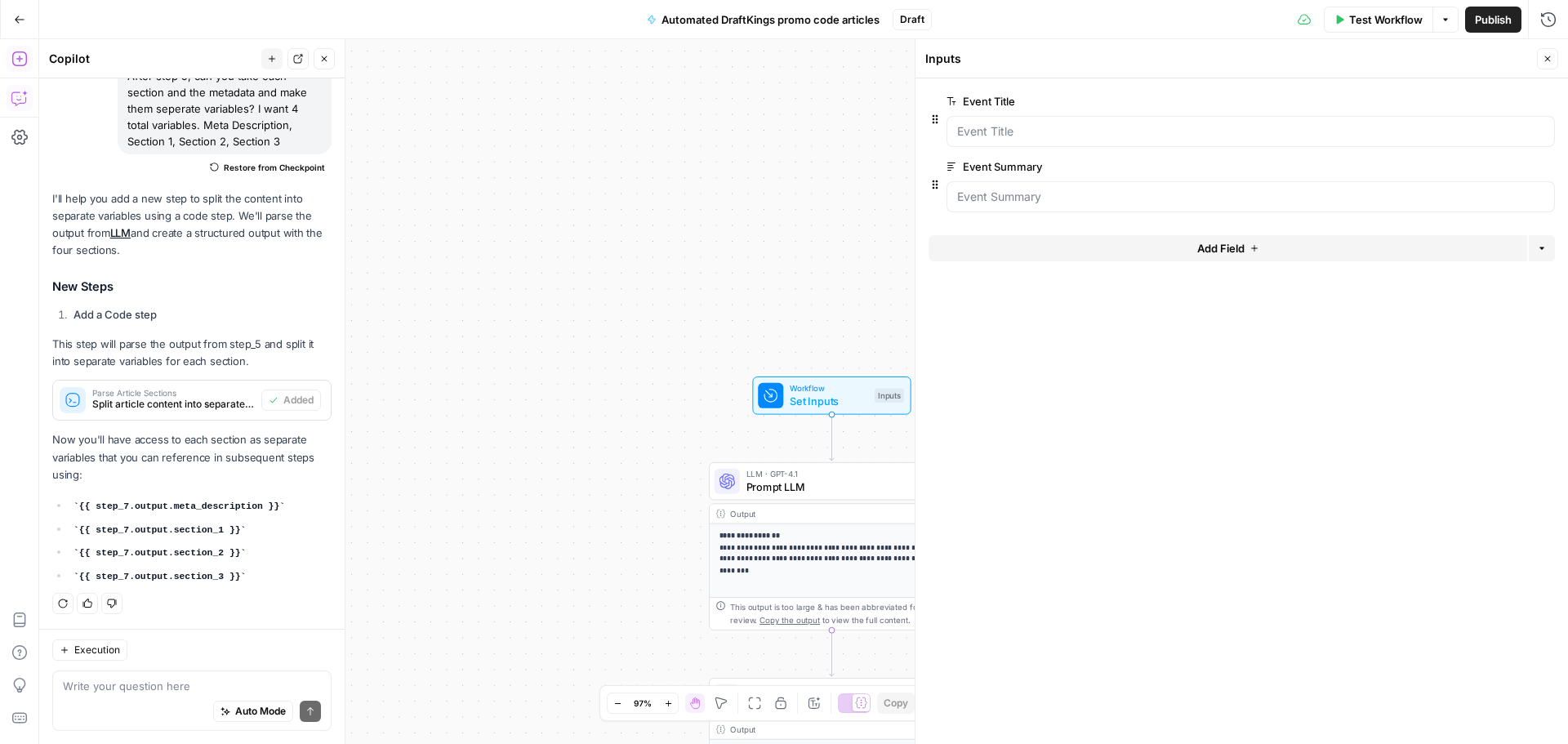
click at [1252, 253] on button "Add Field" at bounding box center [1228, 248] width 599 height 26
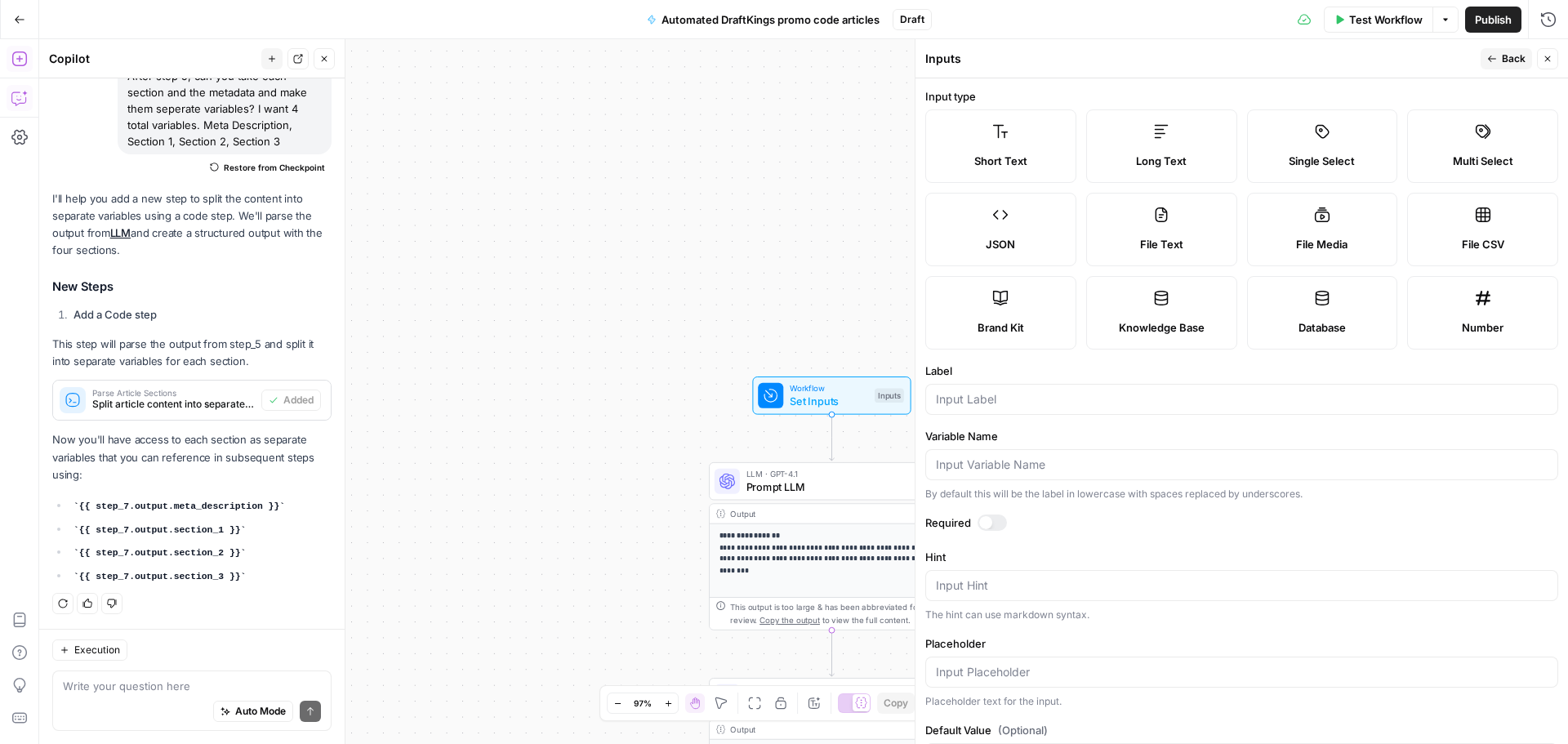
click at [1472, 312] on label "Number" at bounding box center [1483, 313] width 151 height 73
click at [1000, 404] on input "Label" at bounding box center [1241, 399] width 612 height 16
click at [1069, 398] on input "Template Article ID" at bounding box center [1241, 399] width 612 height 16
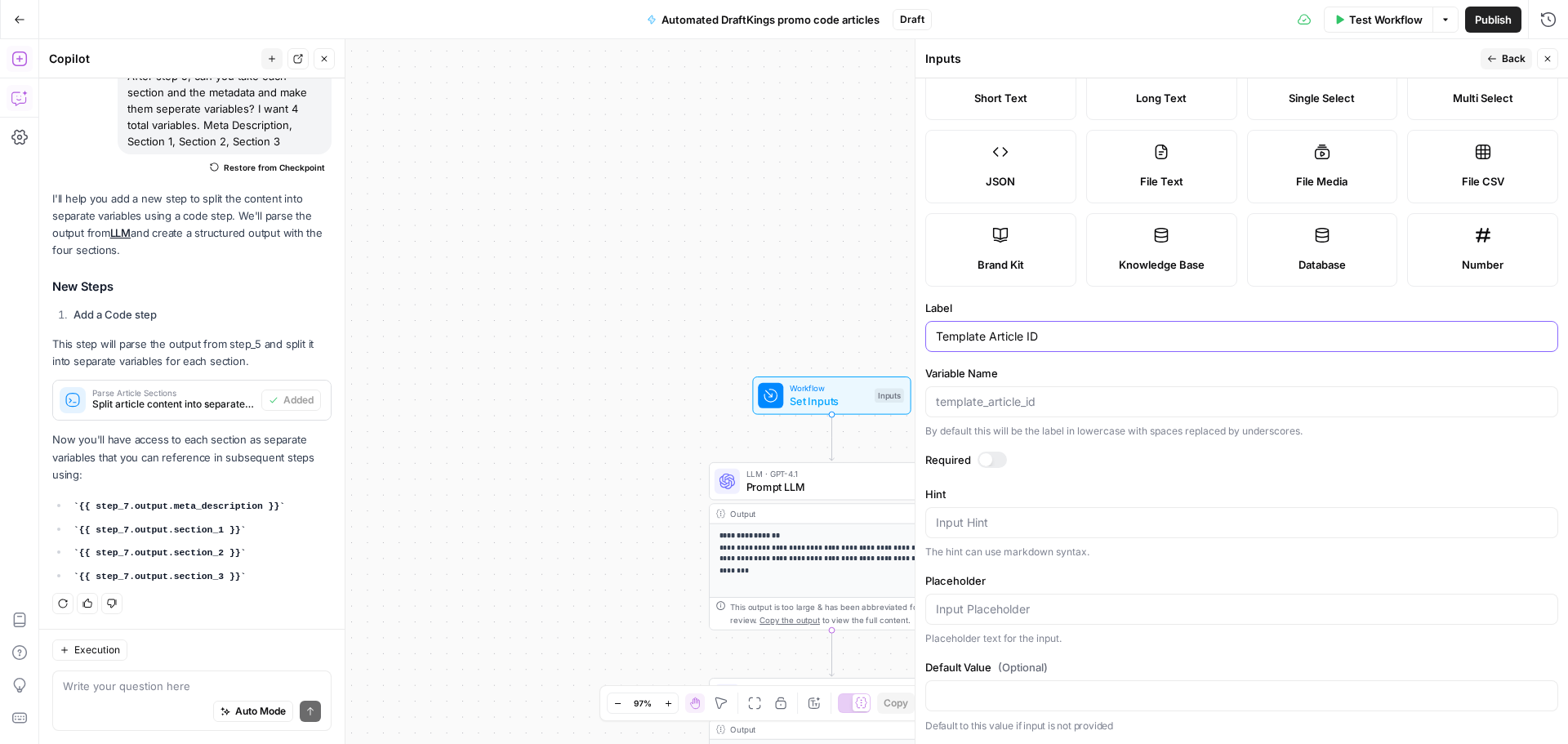
type input "Template Article ID"
click at [1036, 401] on input "Variable Name" at bounding box center [1241, 402] width 612 height 16
click at [1033, 348] on div "Template Article ID" at bounding box center [1241, 336] width 633 height 31
click at [1029, 402] on input "Variable Name" at bounding box center [1241, 402] width 612 height 16
click at [996, 459] on div at bounding box center [992, 460] width 29 height 16
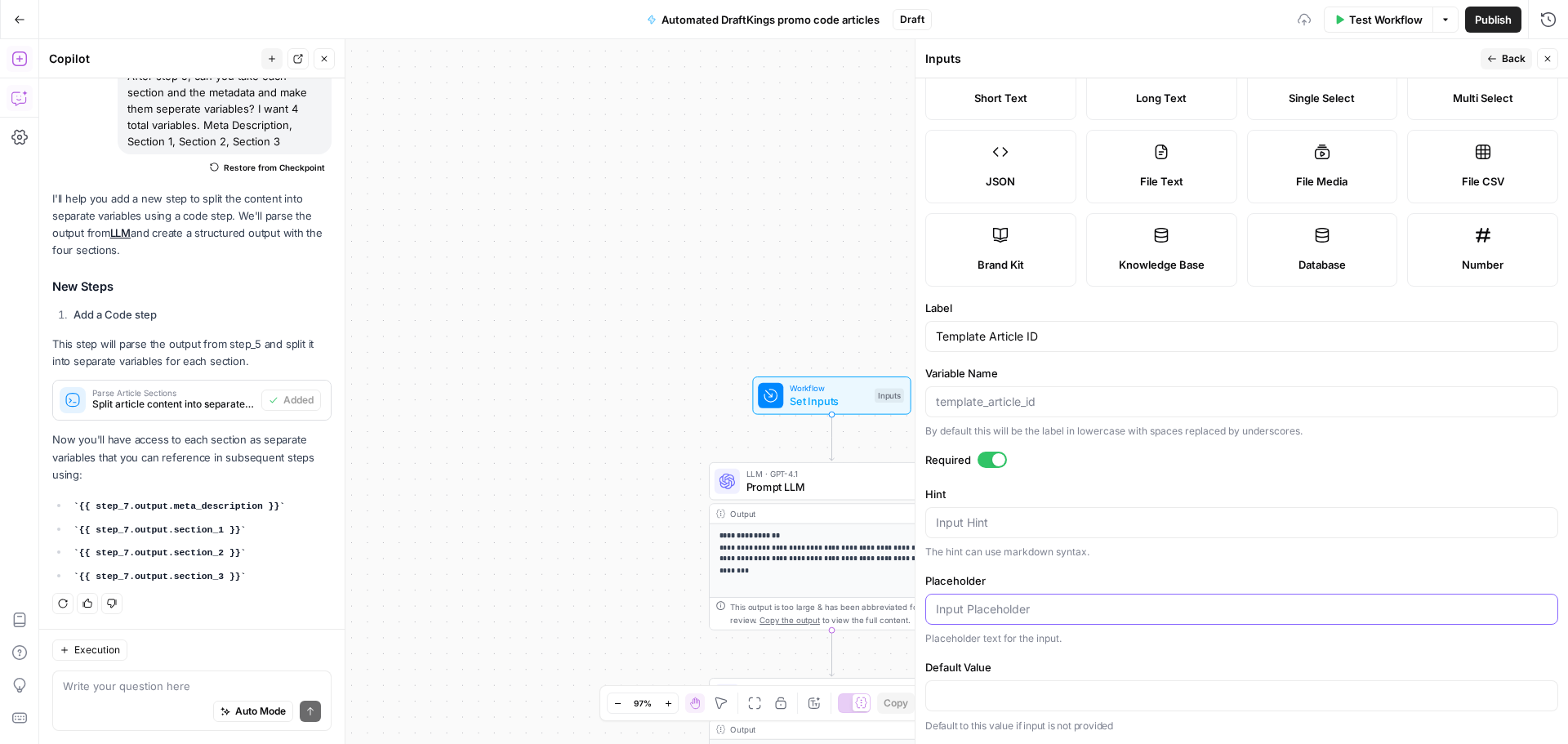
click at [986, 606] on input "Placeholder" at bounding box center [1241, 609] width 612 height 16
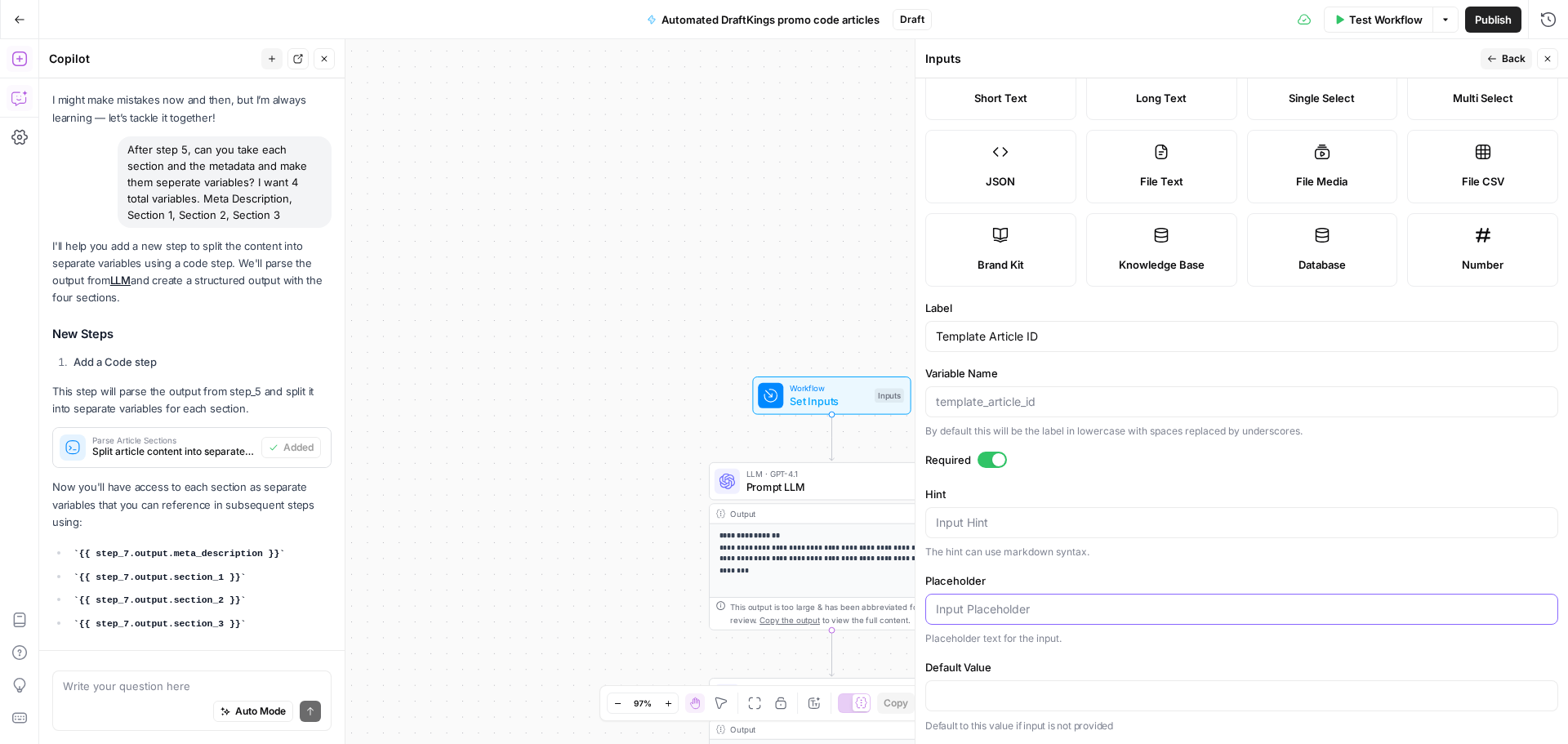
scroll to position [146, 0]
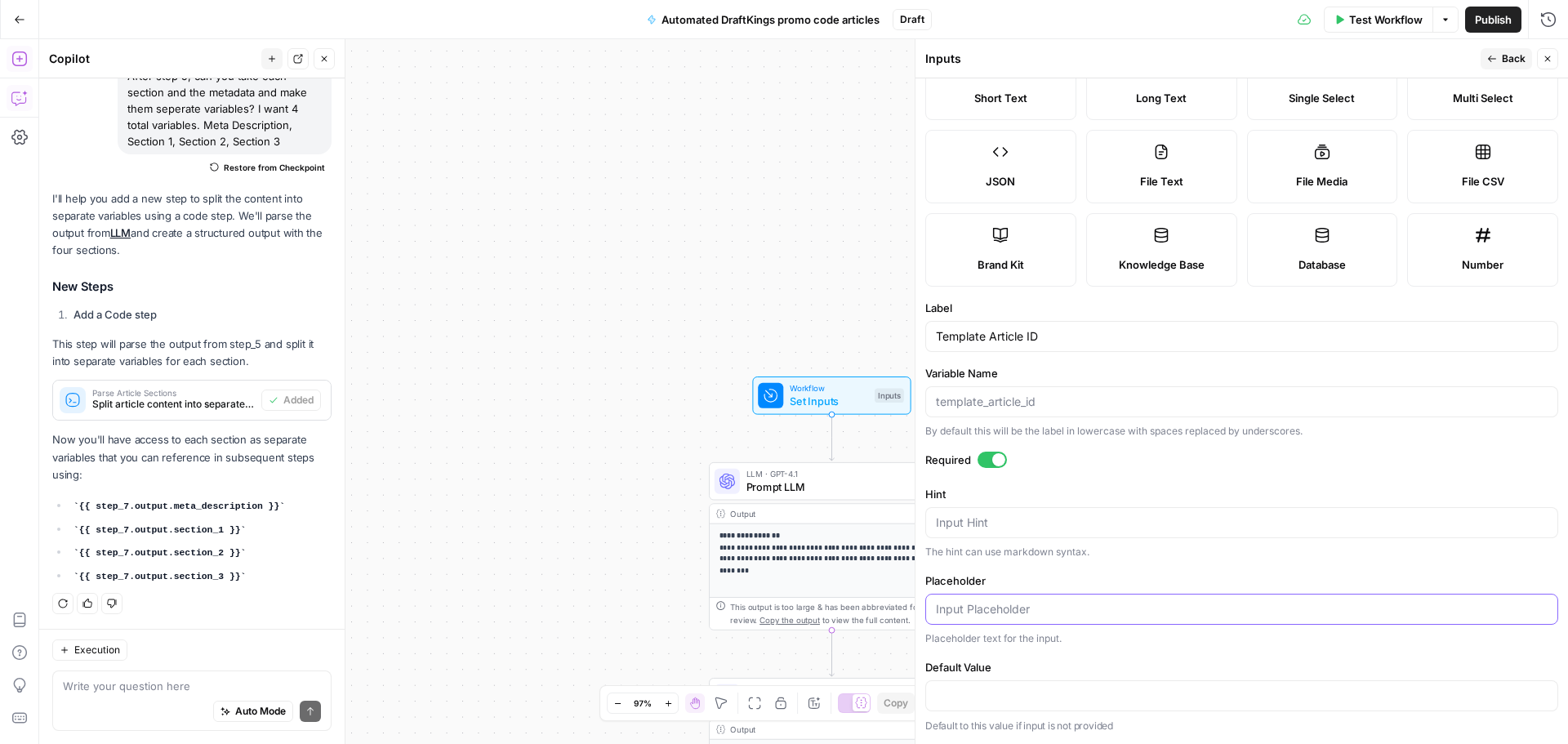
paste input "43138"
type input "43138"
click at [994, 684] on div at bounding box center [1241, 696] width 633 height 31
paste input "43138"
type input "43138"
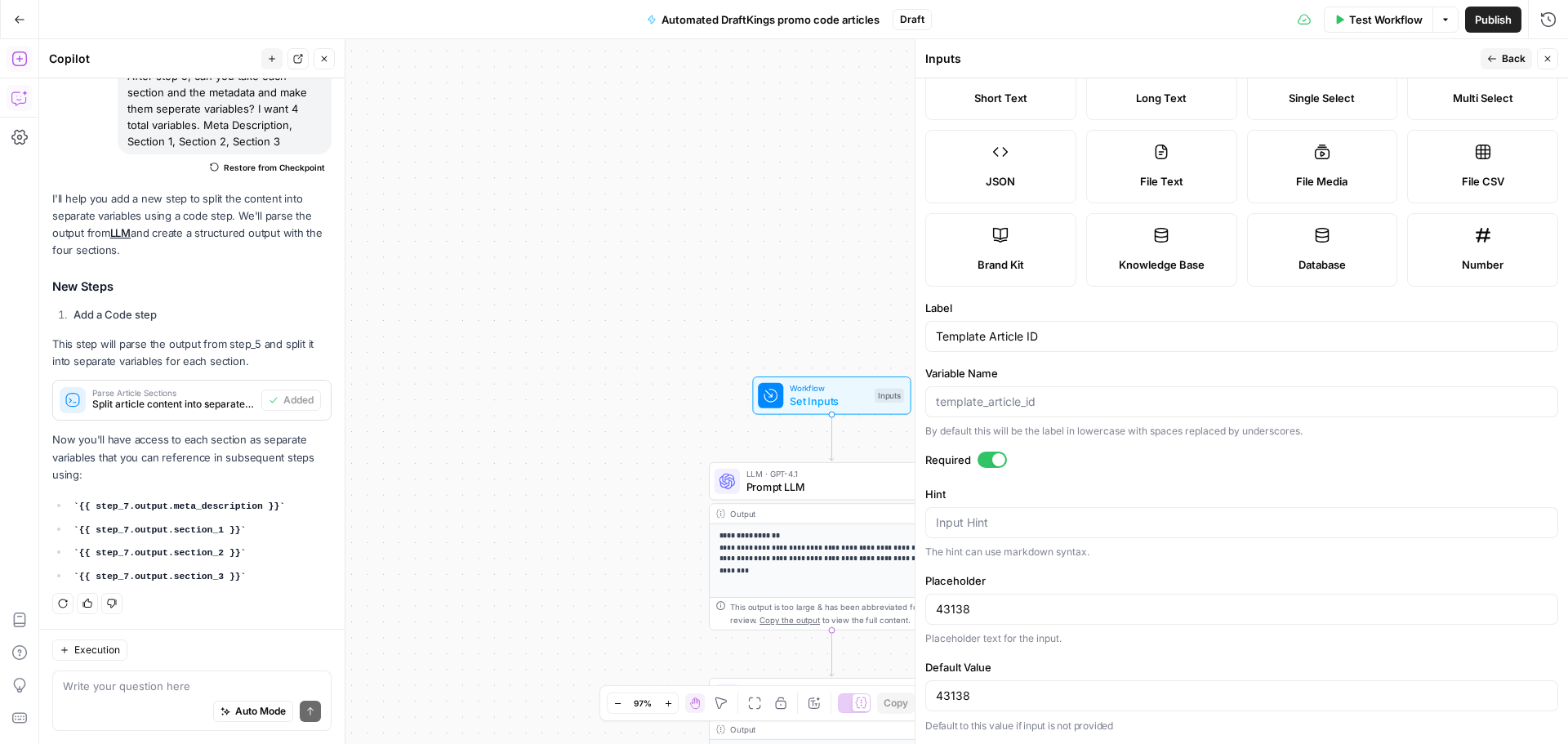
click at [1113, 539] on div "Hint Input Hint The hint can use markdown syntax." at bounding box center [1241, 523] width 633 height 73
click at [1504, 66] on button "Back" at bounding box center [1506, 59] width 51 height 21
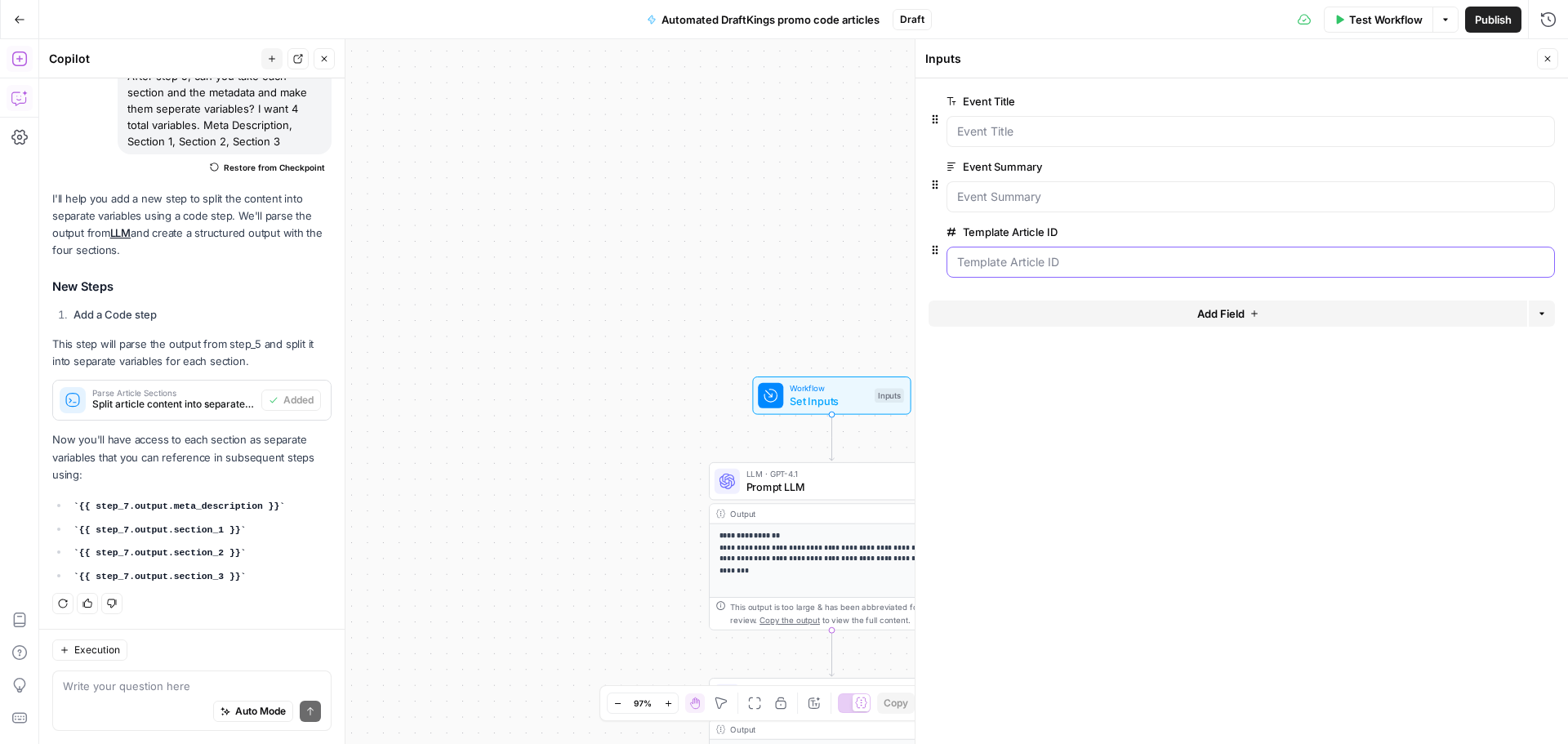
click at [1063, 266] on ID "Template Article ID" at bounding box center [1251, 262] width 587 height 16
click at [1081, 495] on form "Event Title edit field Delete group Event Summary edit field Delete group Templ…" at bounding box center [1242, 411] width 653 height 666
click at [834, 241] on div "**********" at bounding box center [804, 392] width 1529 height 705
click at [1545, 55] on icon "button" at bounding box center [1548, 59] width 10 height 10
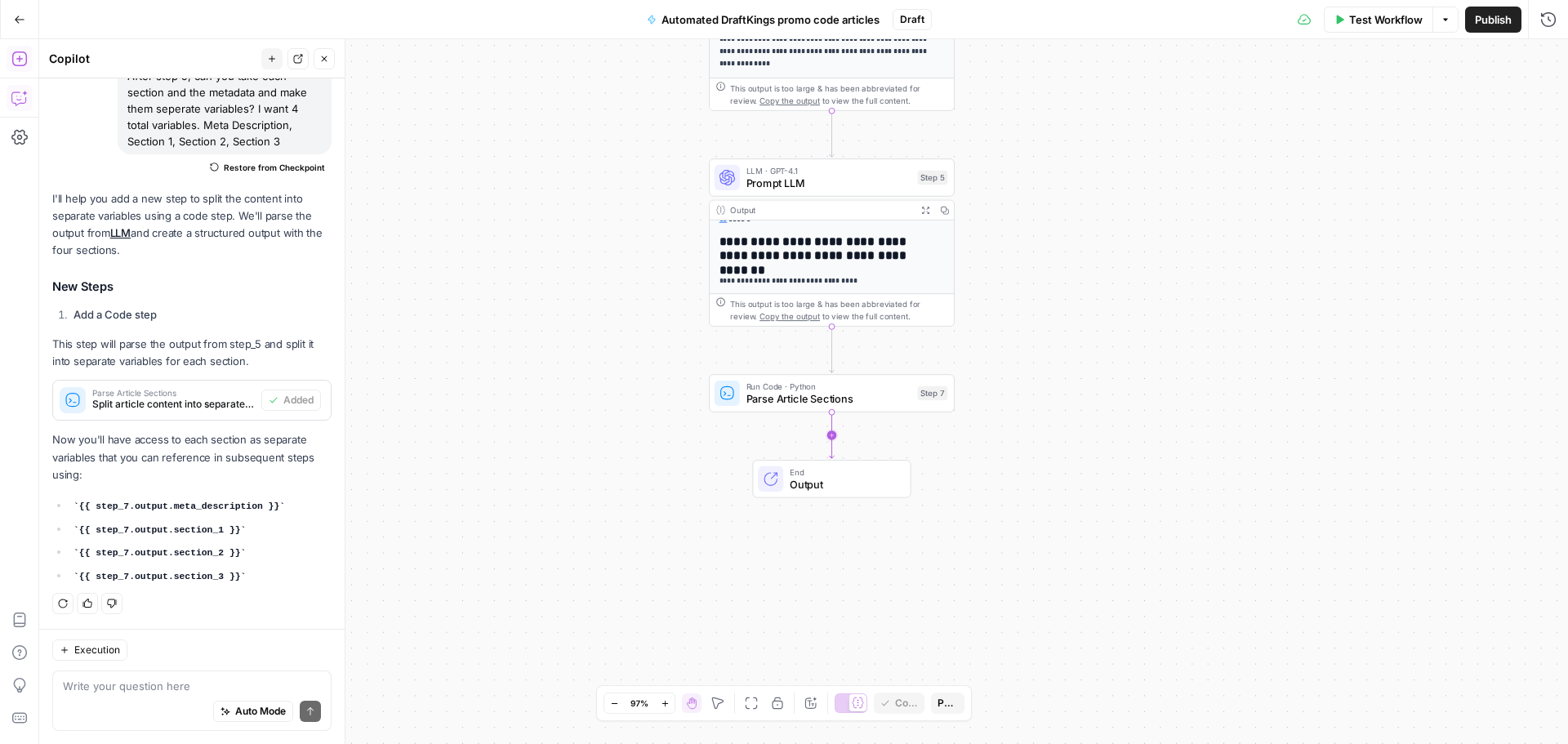
click at [830, 433] on icon "Edge from step_7 to end" at bounding box center [832, 435] width 5 height 45
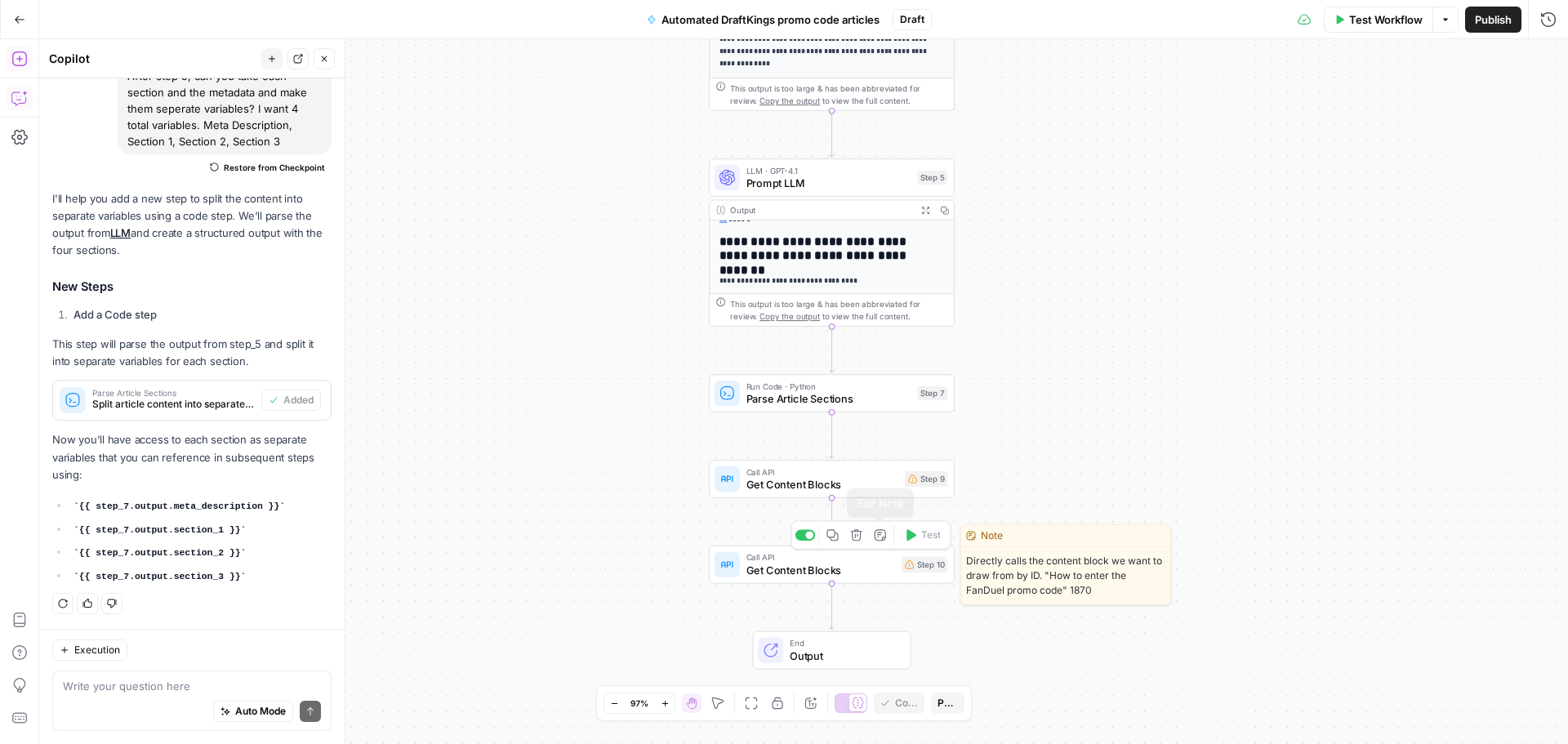
click at [860, 536] on icon "button" at bounding box center [857, 535] width 12 height 12
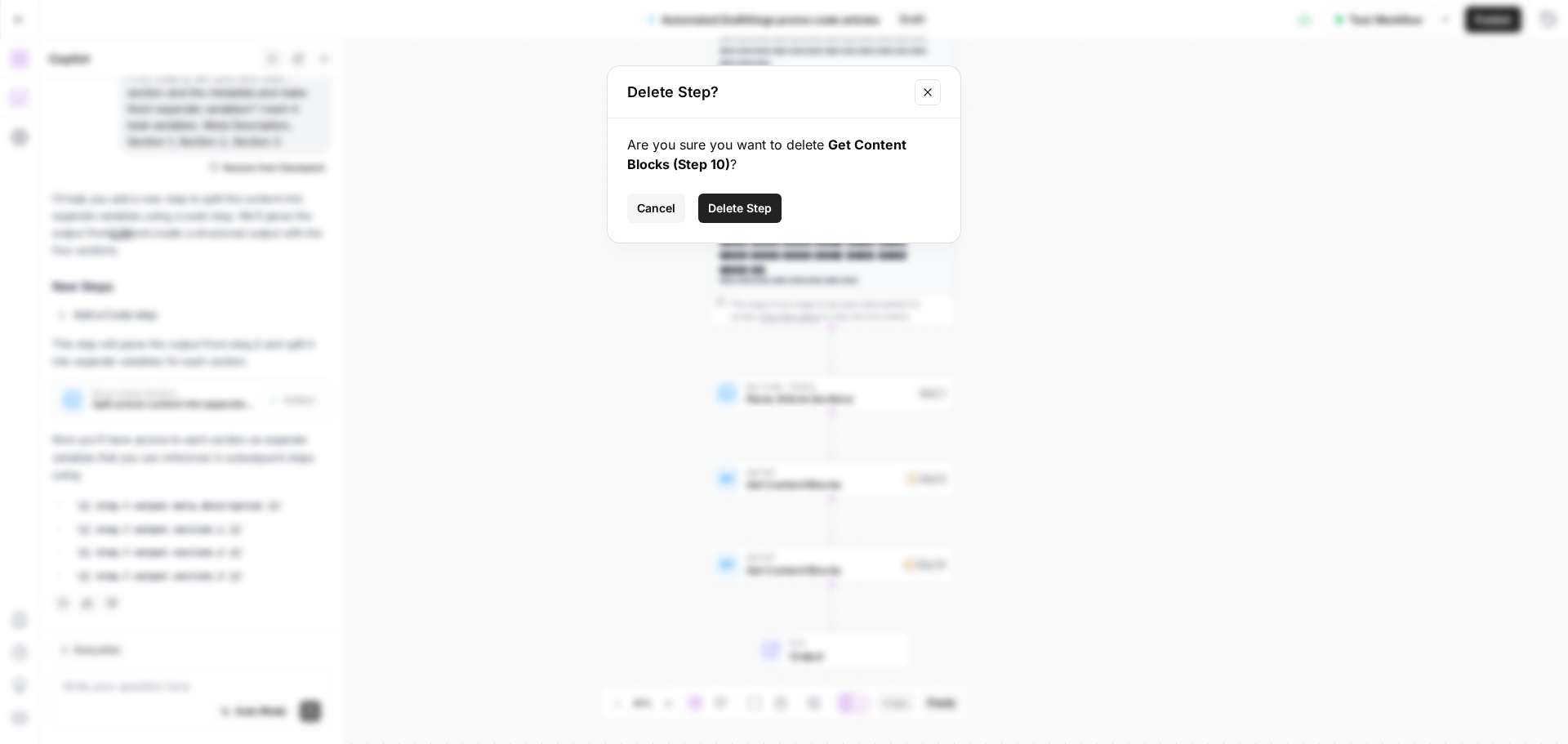
click at [738, 198] on button "Delete Step" at bounding box center [740, 208] width 83 height 29
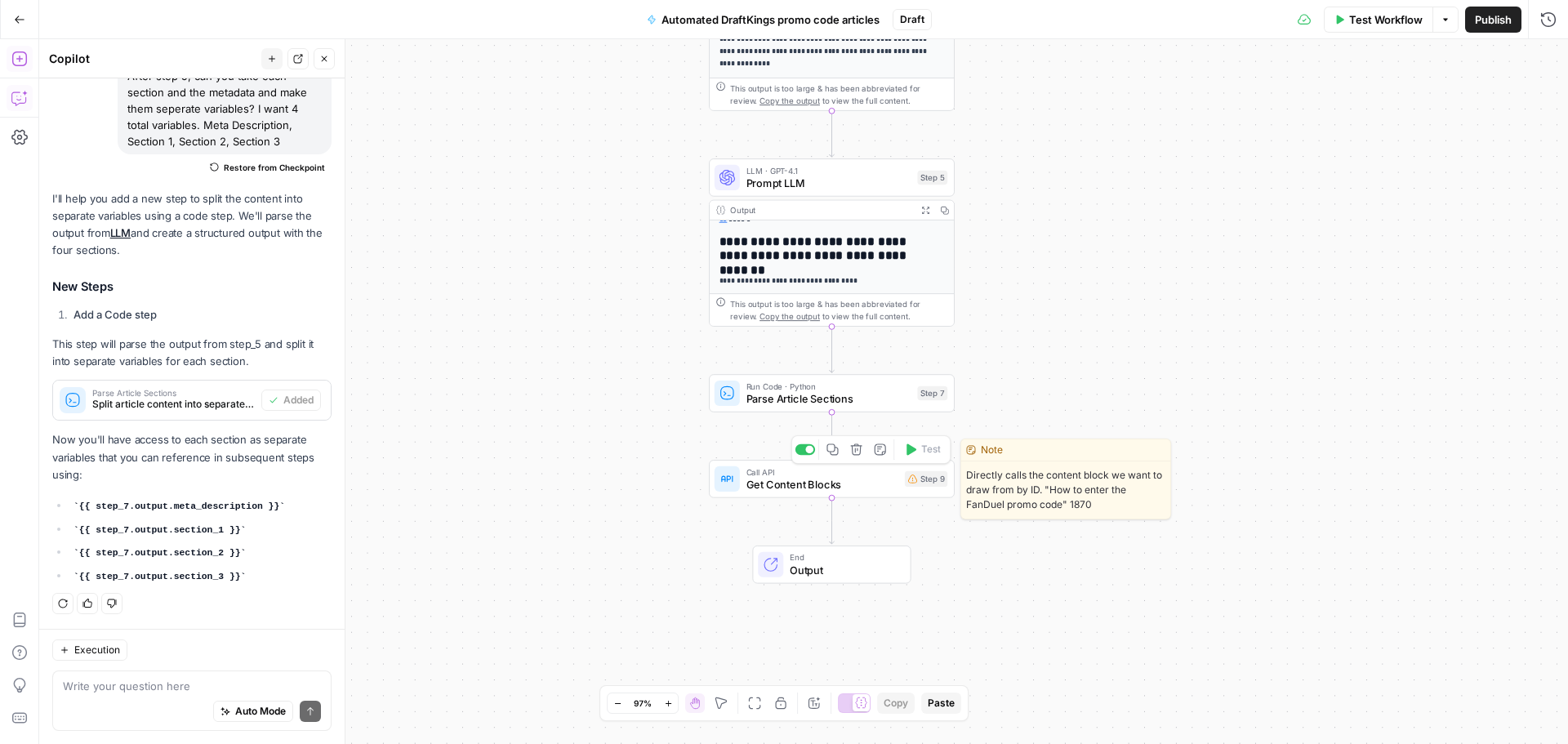
click at [849, 483] on span "Get Content Blocks" at bounding box center [822, 484] width 152 height 15
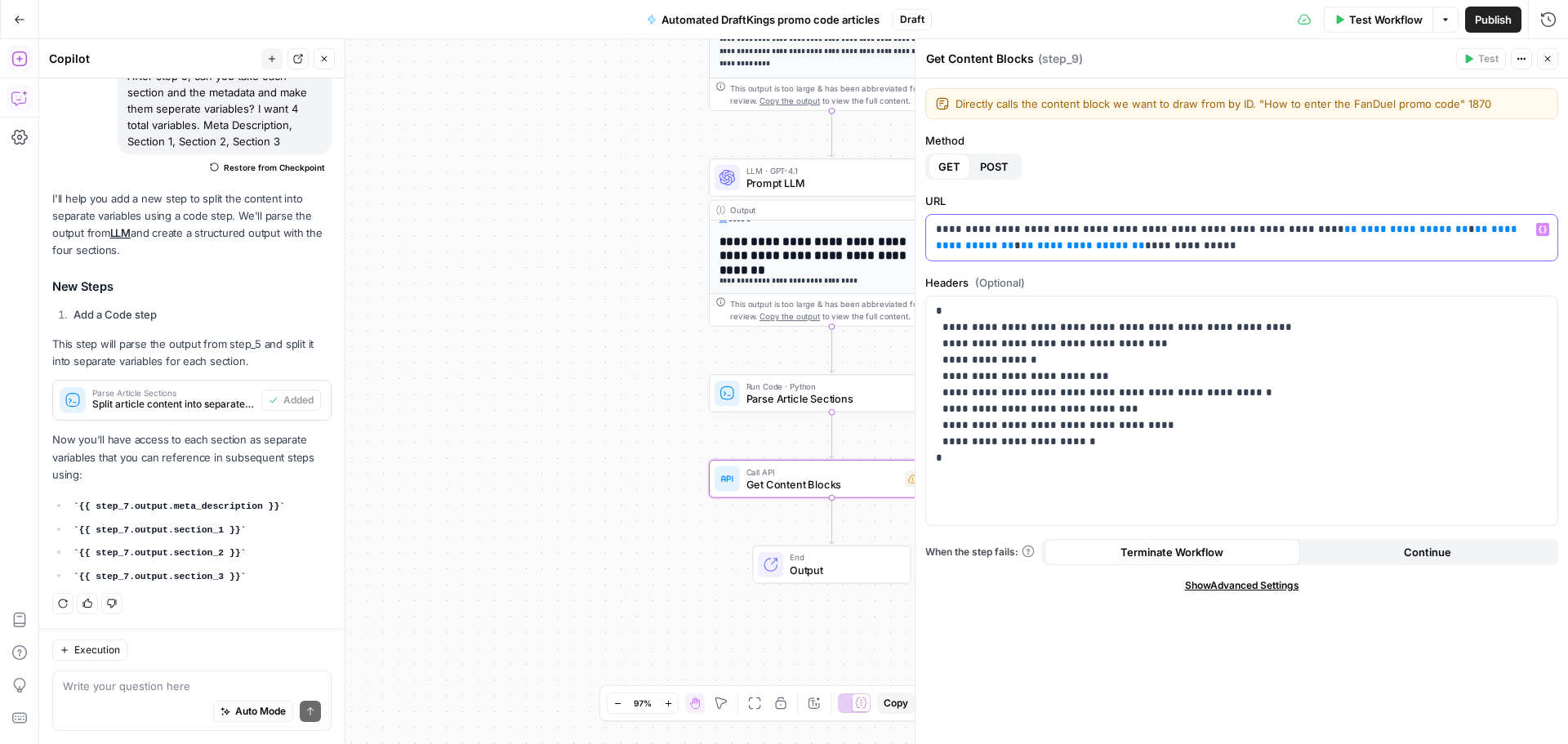
click at [1180, 226] on p "**********" at bounding box center [1241, 238] width 612 height 33
click at [1034, 241] on span "**" at bounding box center [1028, 245] width 14 height 11
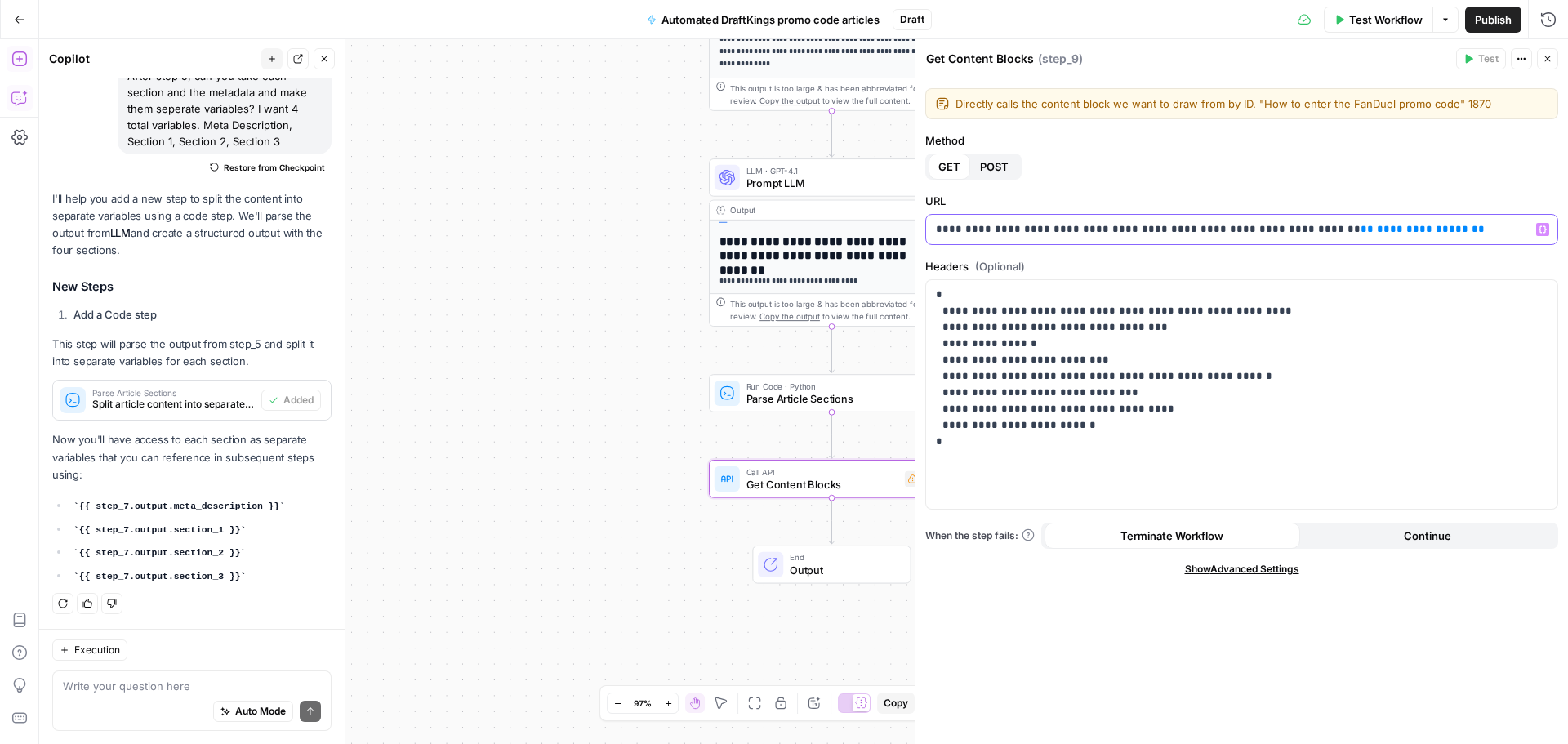
click at [1378, 226] on span "**********" at bounding box center [1423, 229] width 92 height 11
click at [1240, 156] on div "Method GET POST" at bounding box center [1241, 156] width 633 height 47
click at [1361, 230] on span "**" at bounding box center [1368, 229] width 14 height 11
click at [987, 56] on textarea "Get Content Blocks" at bounding box center [981, 58] width 108 height 16
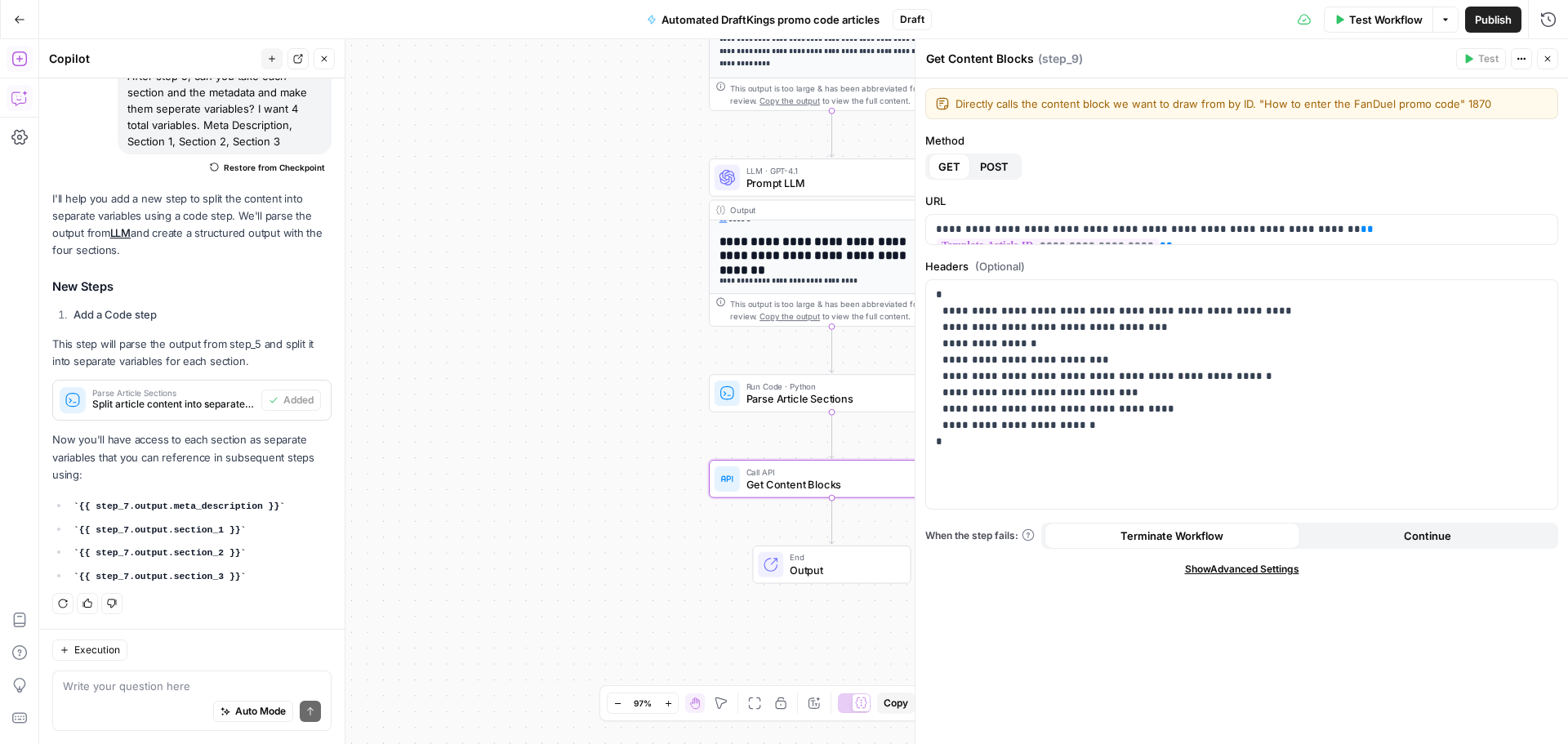
click at [986, 56] on textarea "Get Content Blocks" at bounding box center [981, 58] width 108 height 16
click at [1031, 64] on textarea "Get Content Blocks" at bounding box center [981, 58] width 108 height 16
type textarea "Get Template Article"
click at [578, 305] on div "**********" at bounding box center [804, 392] width 1529 height 705
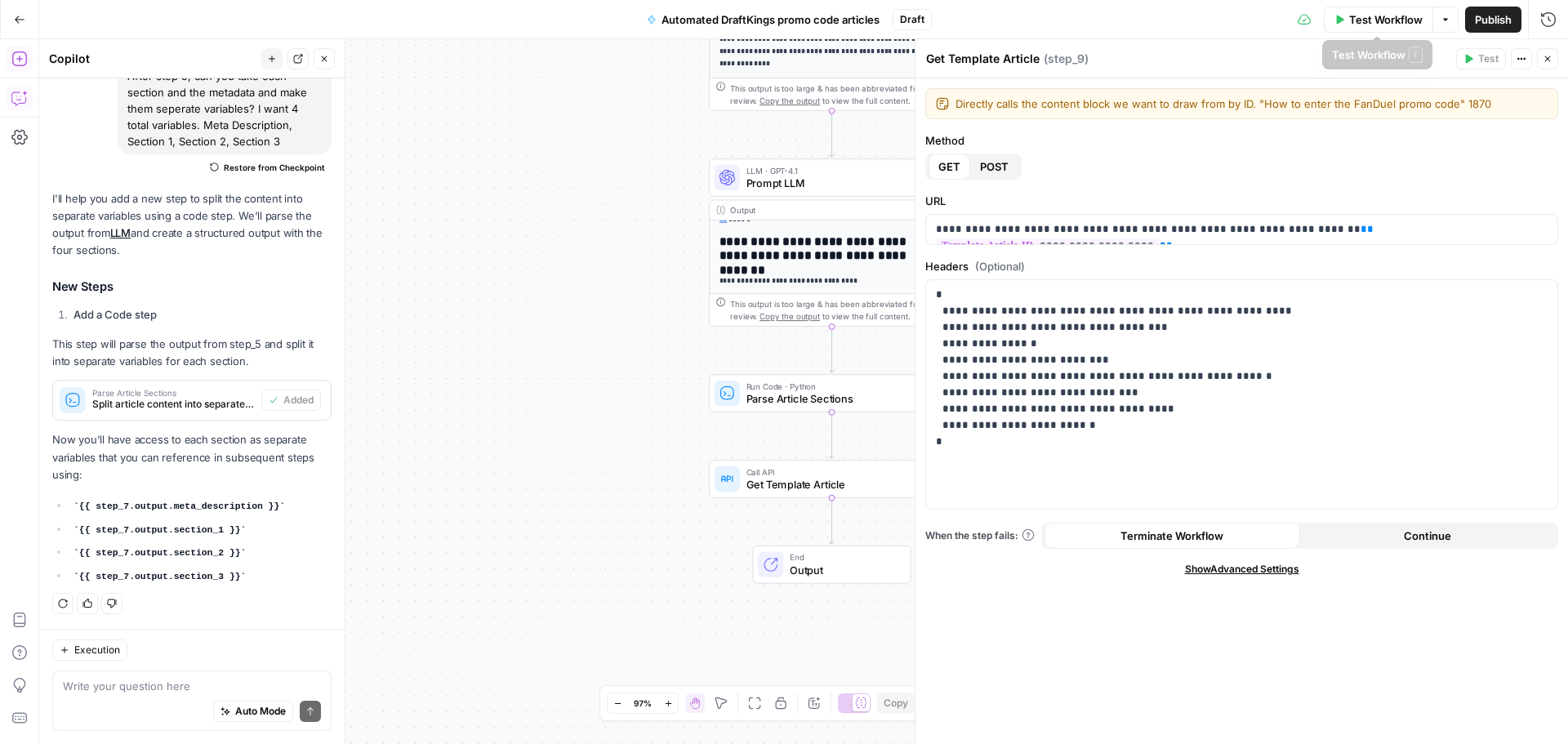
click at [583, 377] on div "**********" at bounding box center [804, 392] width 1529 height 705
click at [1380, 26] on span "Test Workflow" at bounding box center [1386, 19] width 73 height 16
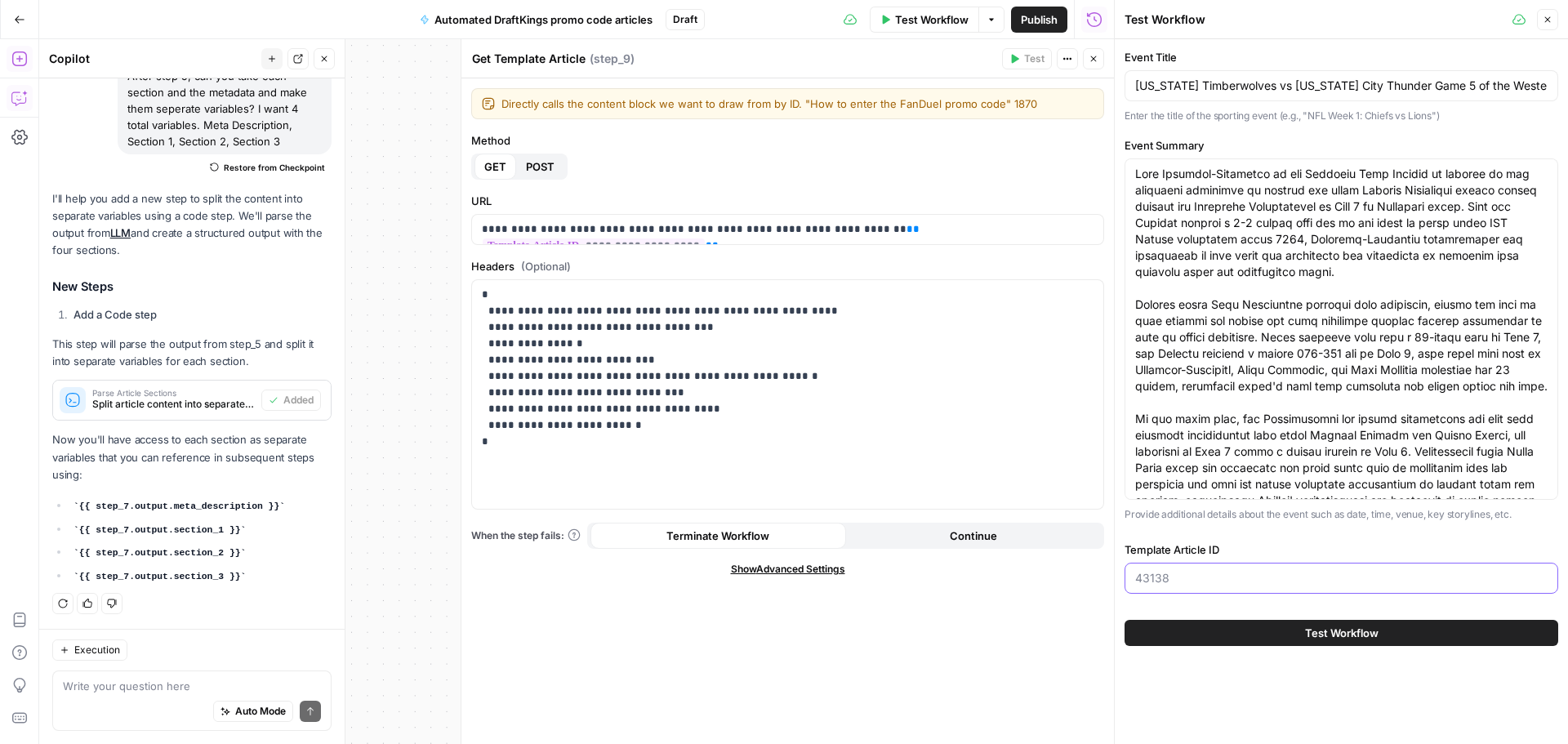
click at [1224, 577] on input "Template Article ID" at bounding box center [1341, 578] width 413 height 16
click at [1156, 582] on input "Template Article ID" at bounding box center [1341, 578] width 413 height 16
type input "43138"
click at [1274, 628] on button "Test Workflow" at bounding box center [1341, 633] width 434 height 26
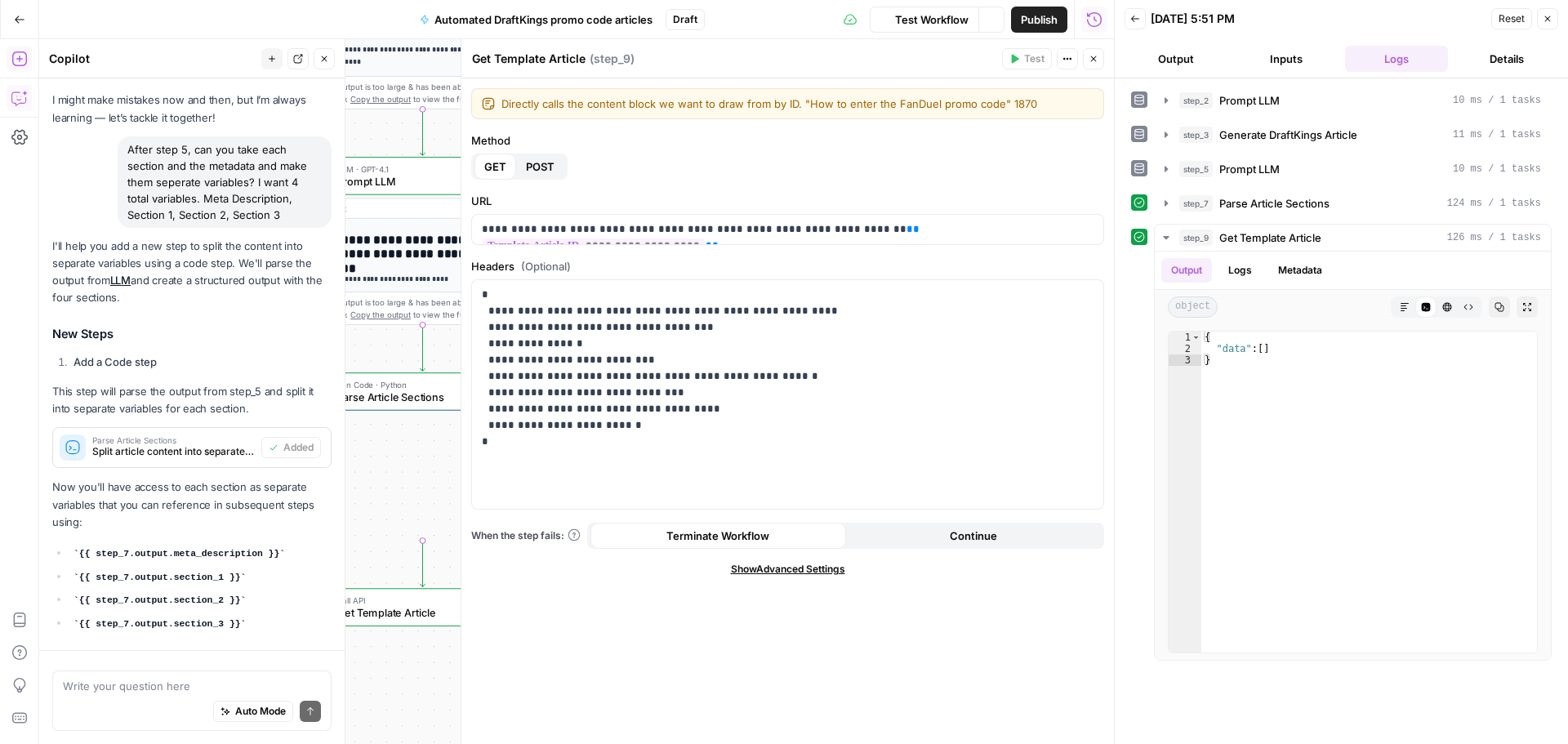
scroll to position [146, 0]
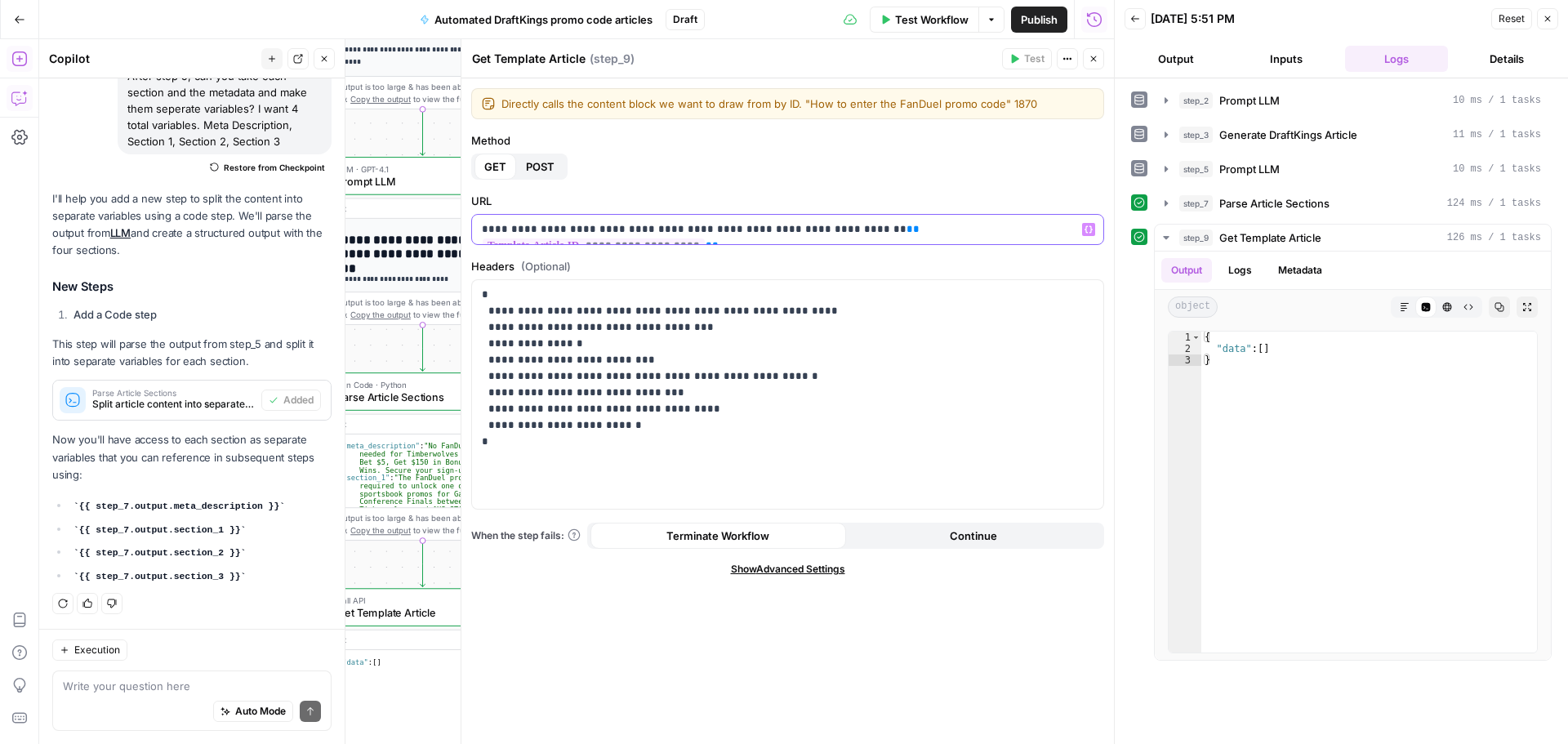
click at [907, 228] on span "**" at bounding box center [914, 229] width 14 height 11
click at [851, 228] on p "**********" at bounding box center [787, 229] width 612 height 16
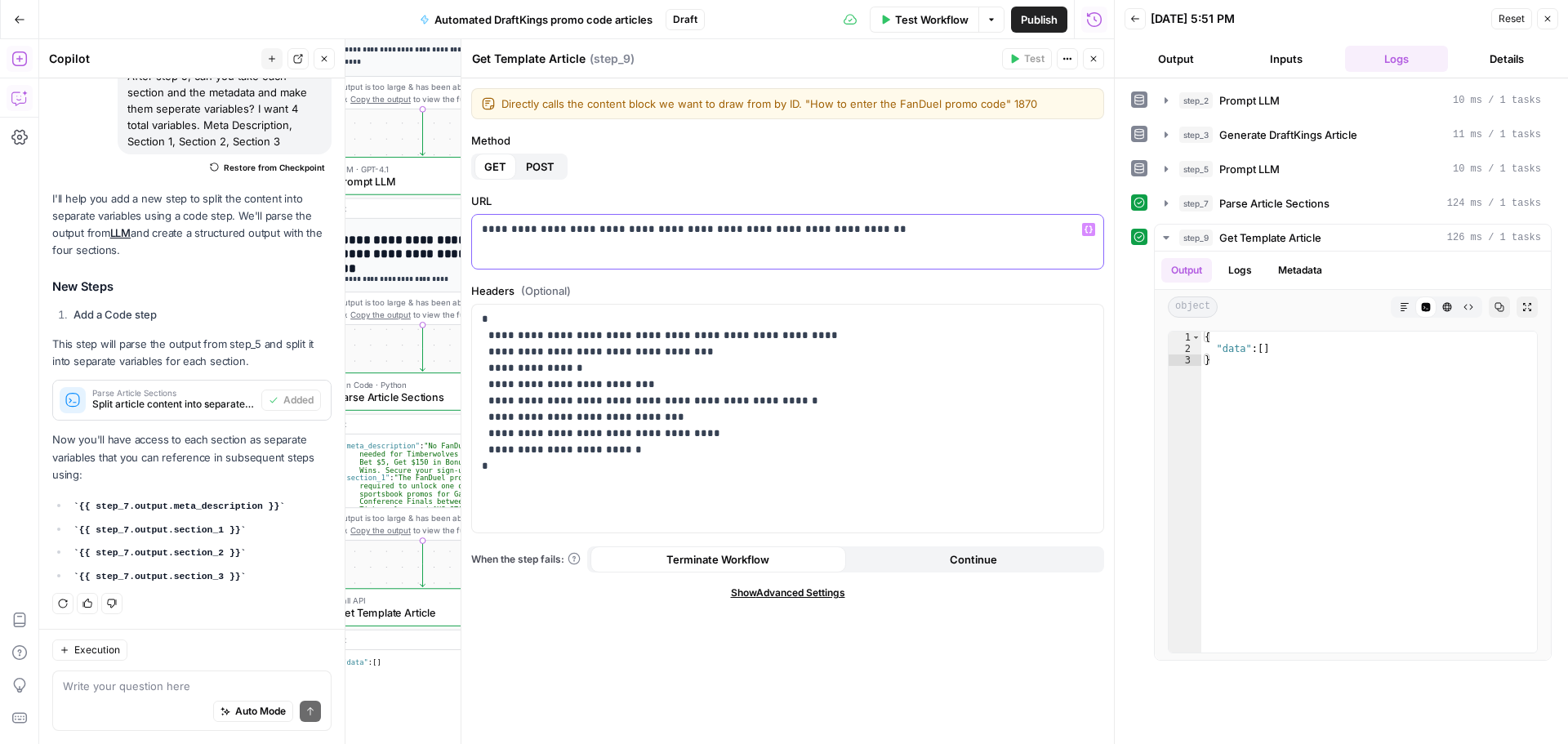
drag, startPoint x: 864, startPoint y: 238, endPoint x: 426, endPoint y: 218, distance: 438.5
click at [426, 218] on body "**********" at bounding box center [784, 372] width 1568 height 744
drag, startPoint x: 694, startPoint y: 241, endPoint x: 406, endPoint y: 213, distance: 289.4
click at [406, 213] on body "**********" at bounding box center [784, 372] width 1568 height 744
drag, startPoint x: 490, startPoint y: 220, endPoint x: 478, endPoint y: 220, distance: 12.0
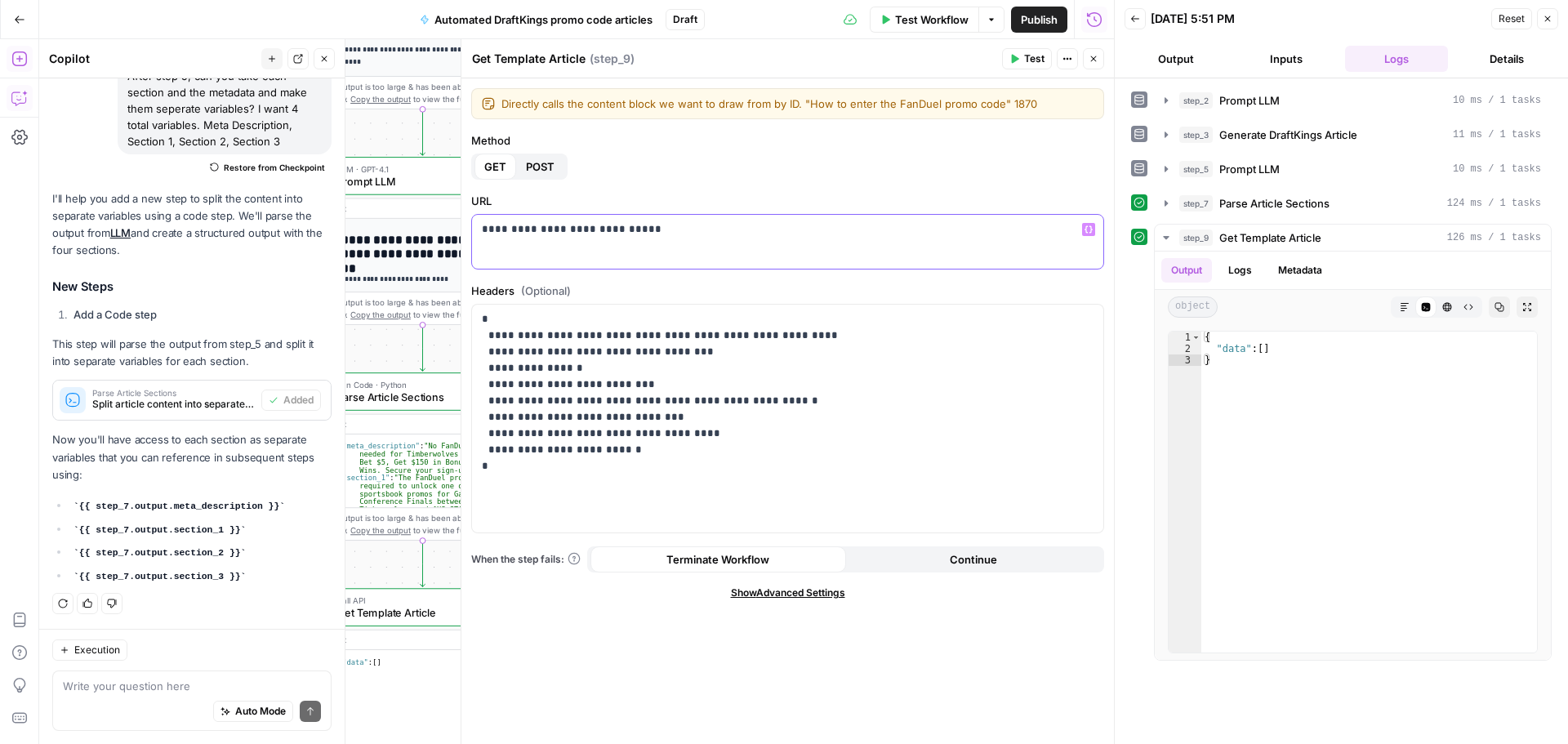
click at [478, 220] on div "**********" at bounding box center [788, 242] width 632 height 54
drag, startPoint x: 714, startPoint y: 251, endPoint x: 483, endPoint y: 258, distance: 231.1
click at [483, 258] on p "**********" at bounding box center [782, 180] width 600 height 163
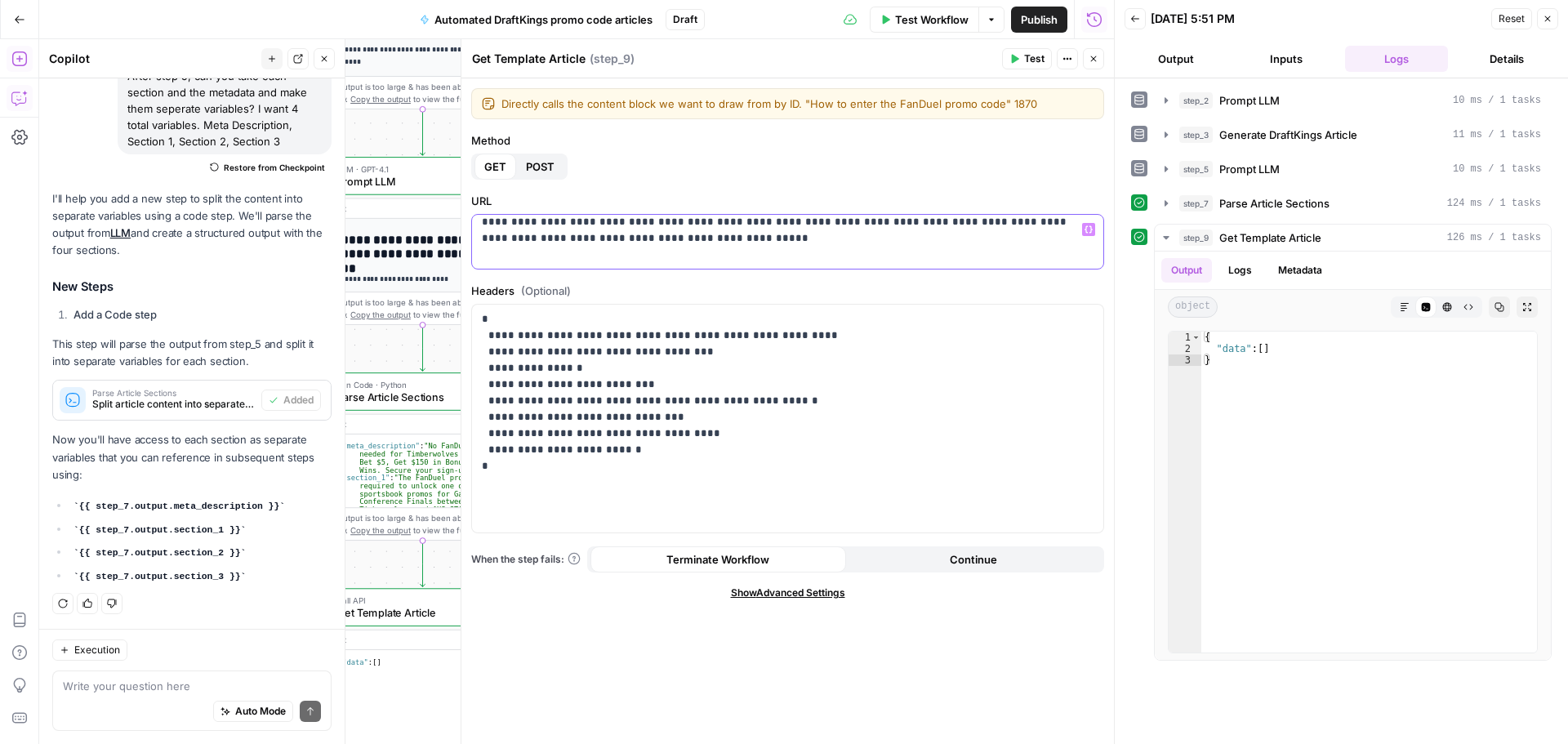
scroll to position [0, 0]
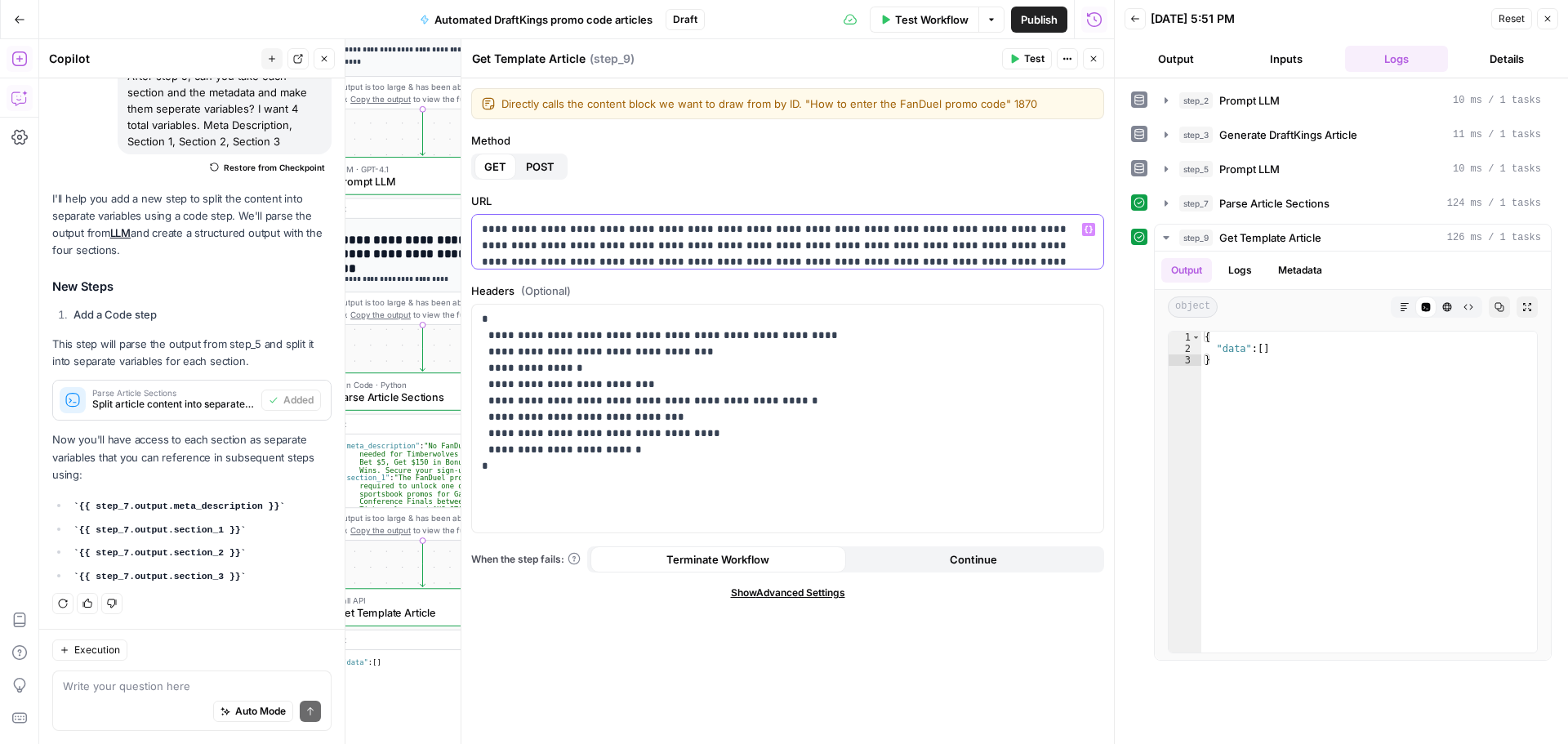
drag, startPoint x: 514, startPoint y: 246, endPoint x: 543, endPoint y: 248, distance: 29.1
click at [543, 248] on p "**********" at bounding box center [782, 302] width 600 height 163
click at [772, 241] on p "**********" at bounding box center [782, 302] width 600 height 163
click at [632, 245] on span "**********" at bounding box center [594, 245] width 222 height 14
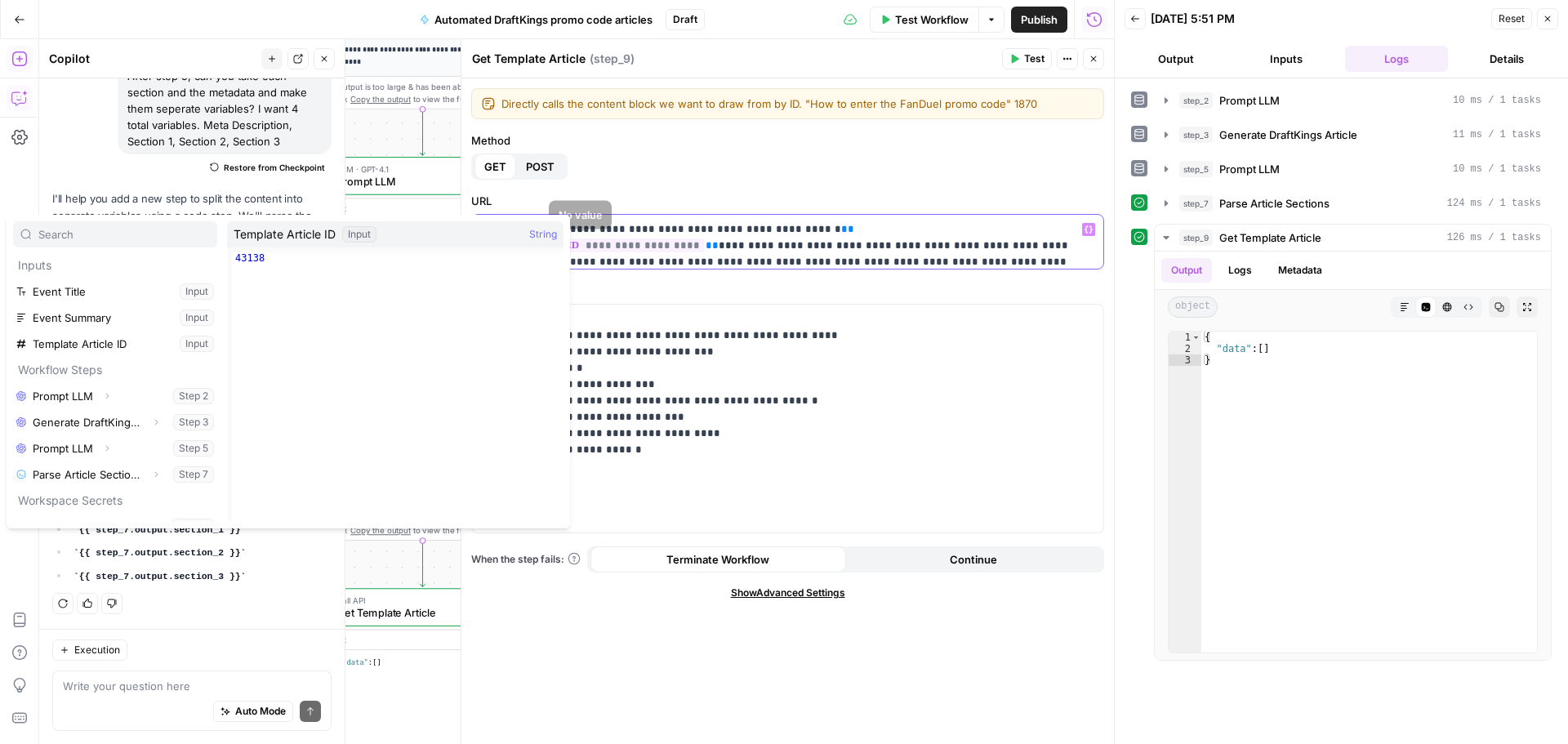
click at [830, 262] on p "**********" at bounding box center [782, 302] width 600 height 163
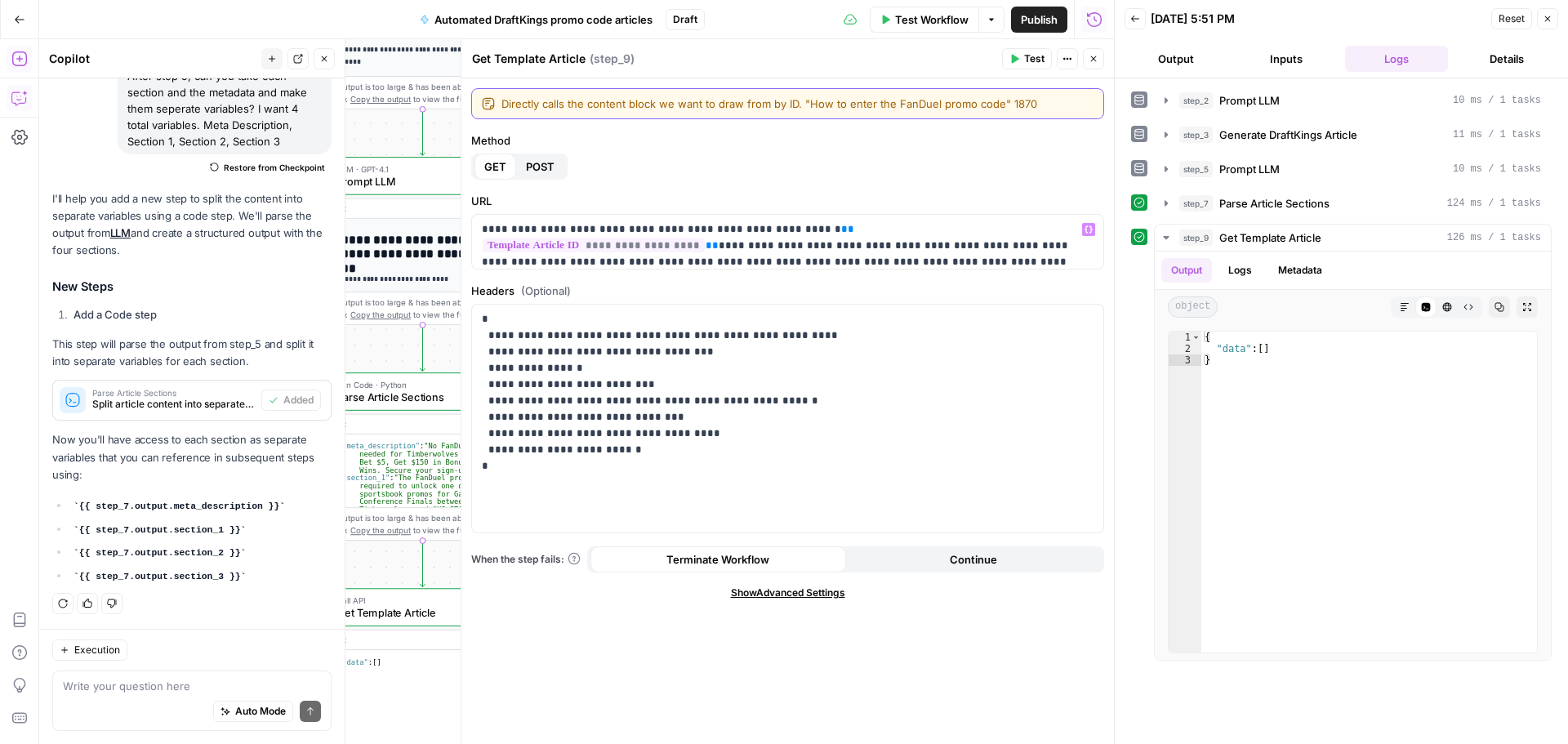
click at [906, 108] on textarea "Directly calls the content block we want to draw from by ID. "How to enter the …" at bounding box center [797, 103] width 592 height 16
click at [755, 114] on div "Directly calls the content block we want to draw from by ID. "How to enter the …" at bounding box center [787, 103] width 633 height 31
click at [1041, 61] on span "Test" at bounding box center [1034, 58] width 20 height 14
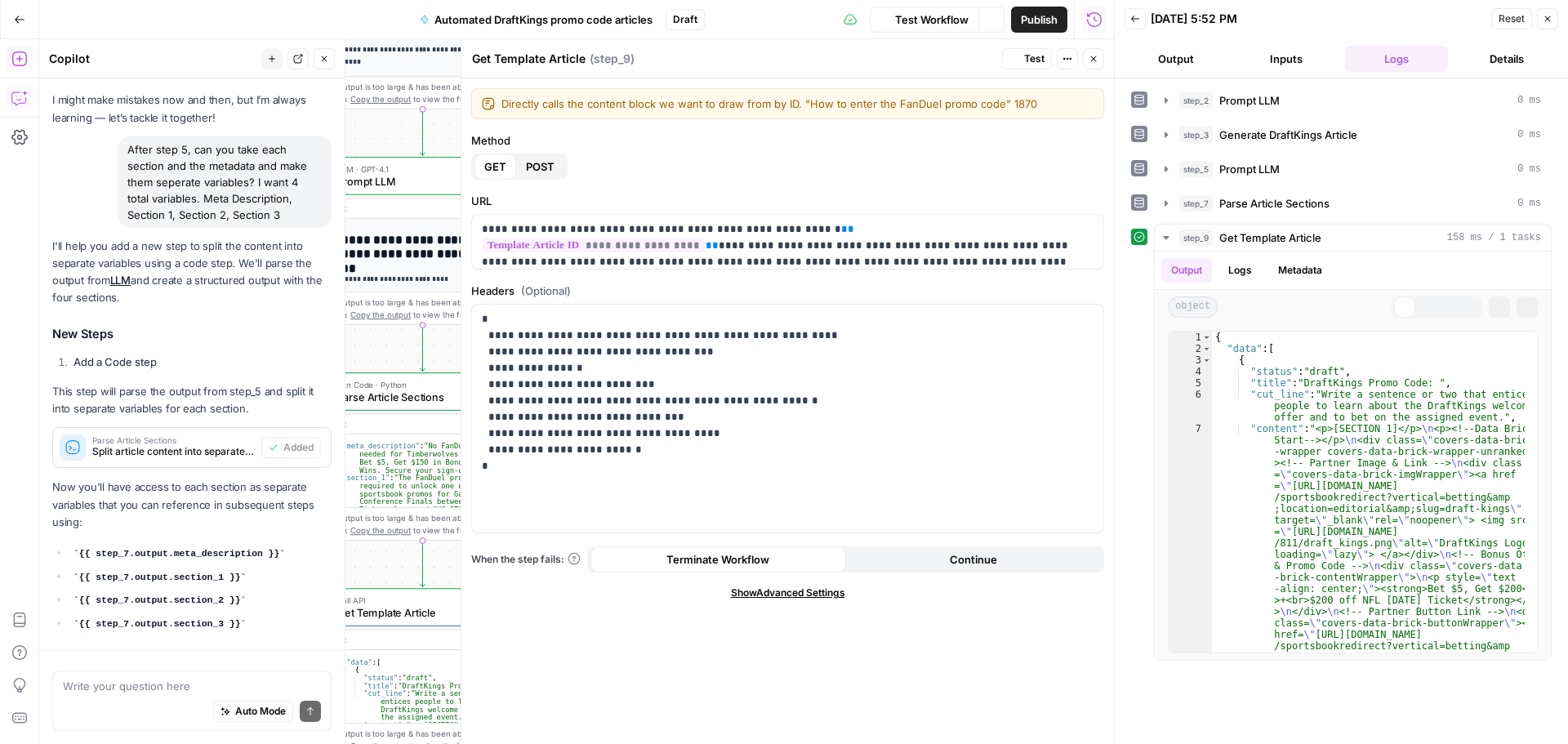
scroll to position [146, 0]
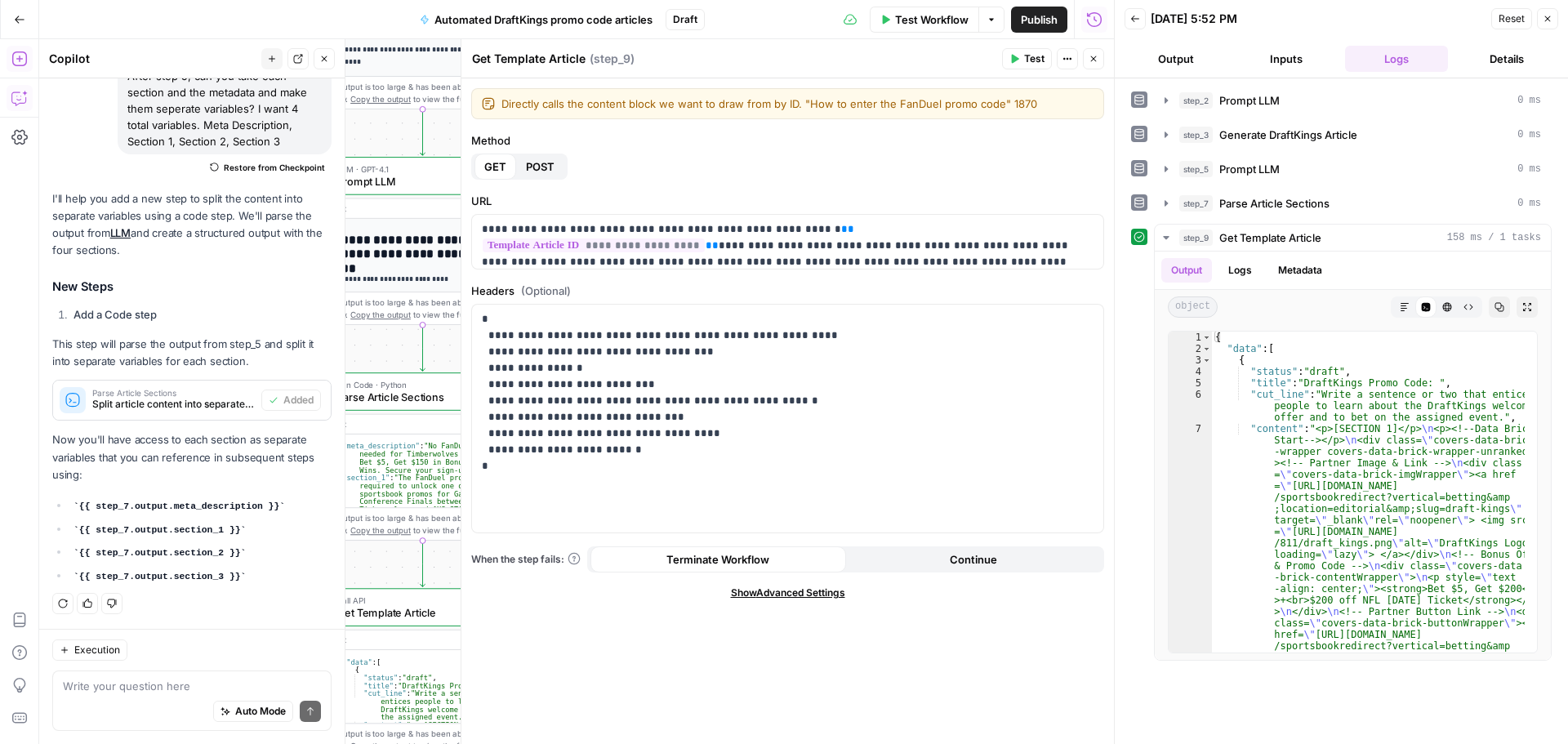
click at [1543, 19] on icon "button" at bounding box center [1548, 18] width 10 height 10
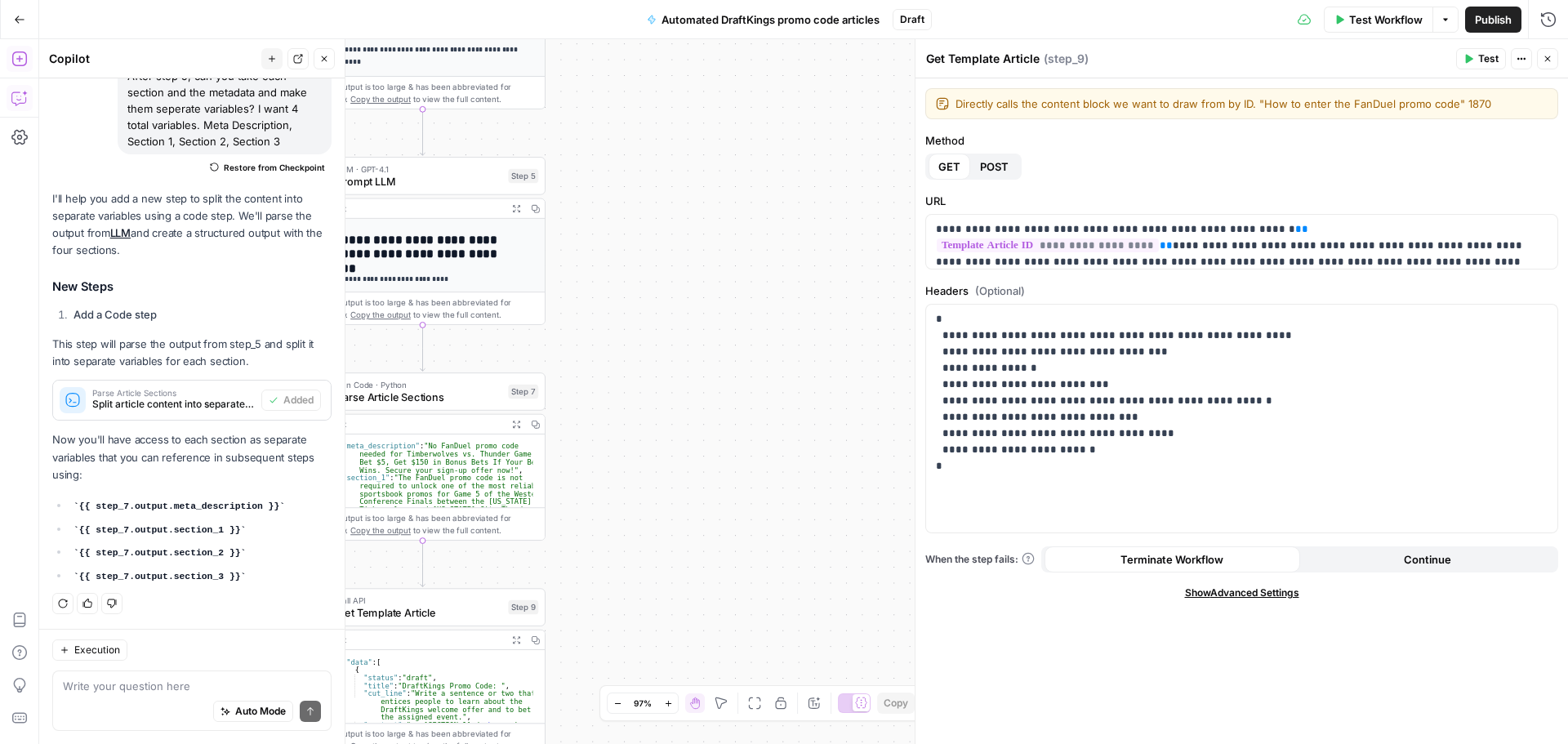
click at [1548, 58] on icon "button" at bounding box center [1548, 59] width 10 height 10
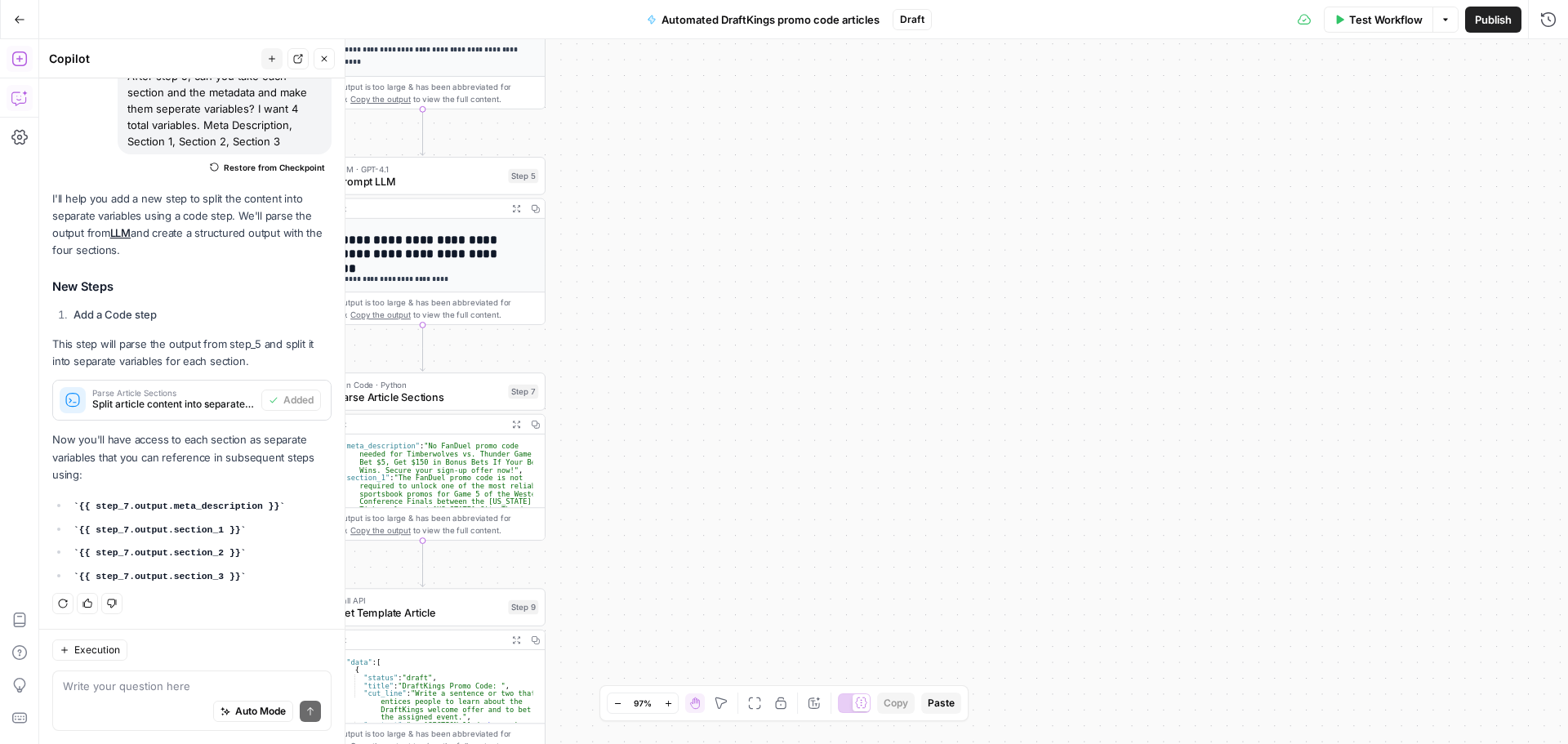
click at [322, 59] on icon "button" at bounding box center [325, 59] width 10 height 10
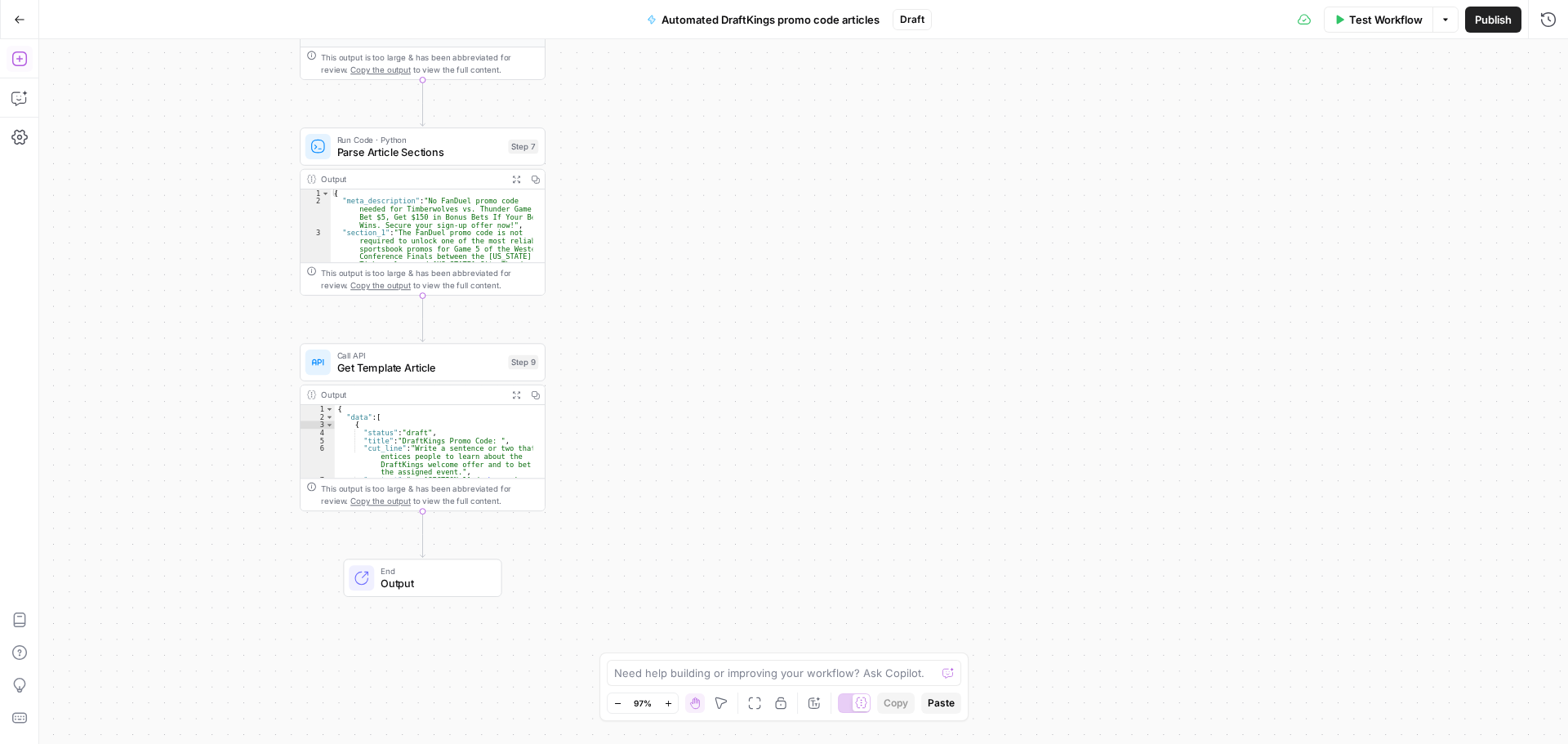
click at [409, 369] on span "Get Template Article" at bounding box center [419, 368] width 165 height 15
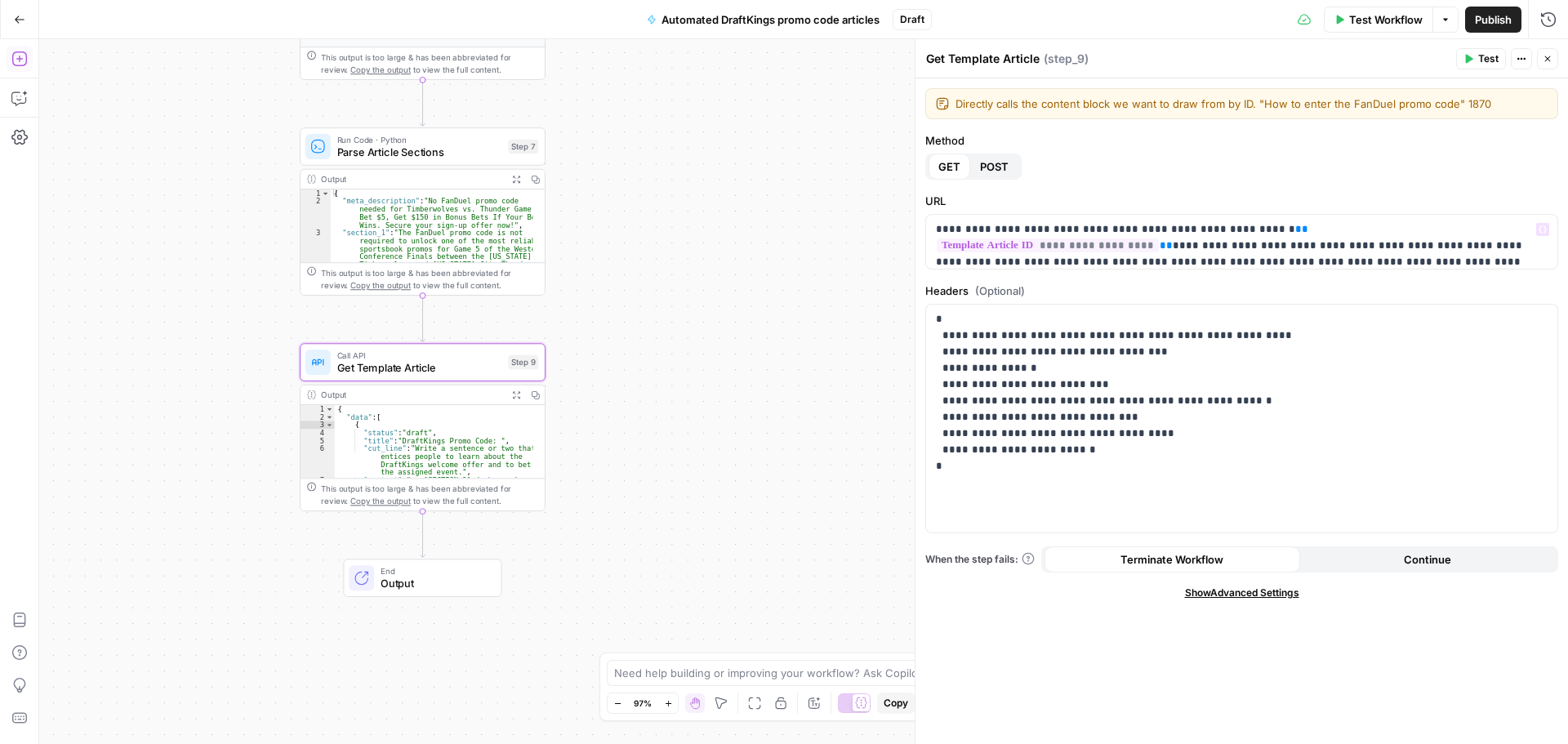
click at [753, 404] on div "**********" at bounding box center [804, 392] width 1529 height 705
click at [717, 329] on div "**********" at bounding box center [804, 392] width 1529 height 705
click at [1537, 55] on button "Close" at bounding box center [1548, 59] width 21 height 21
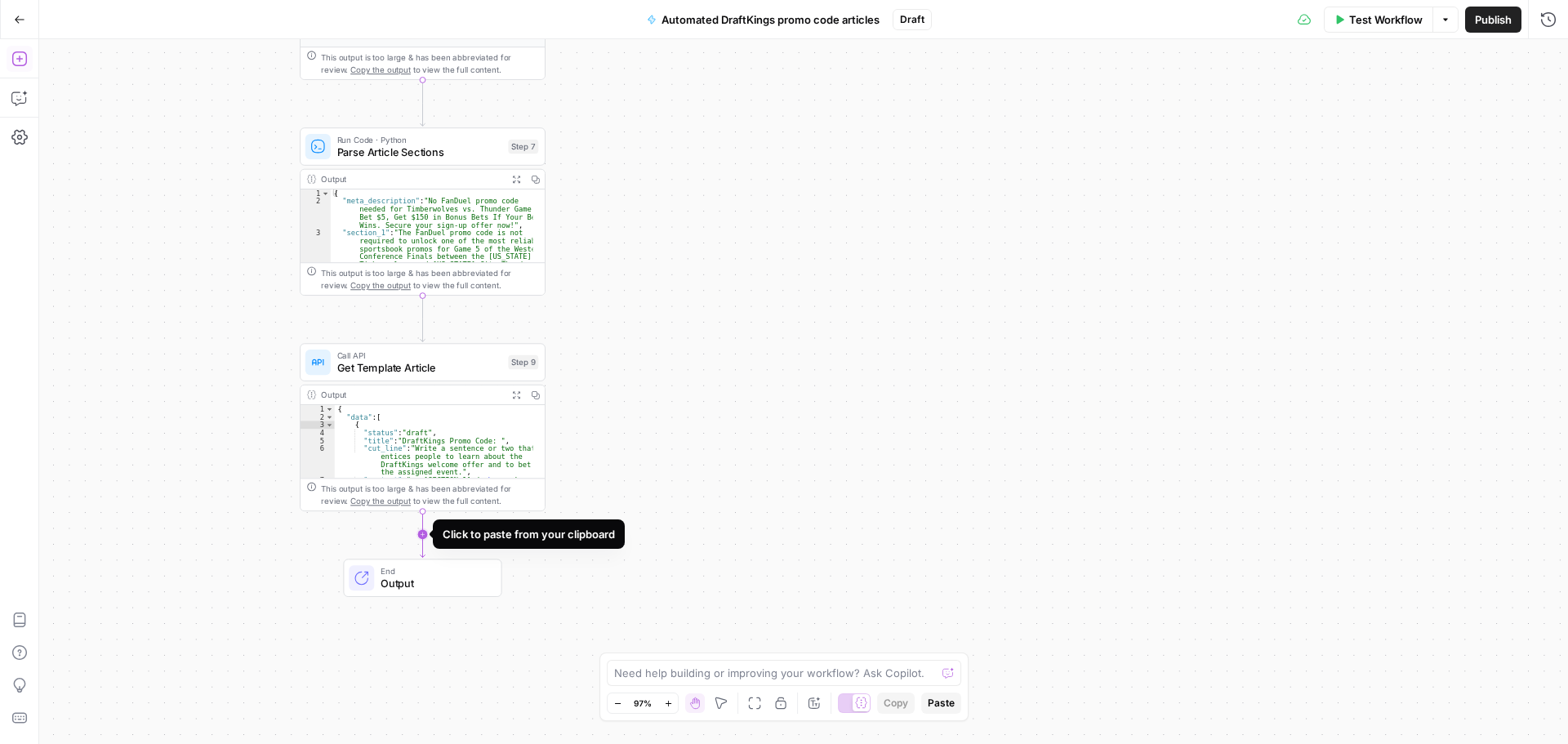
click at [420, 532] on icon "Edge from step_9 to end" at bounding box center [422, 533] width 5 height 45
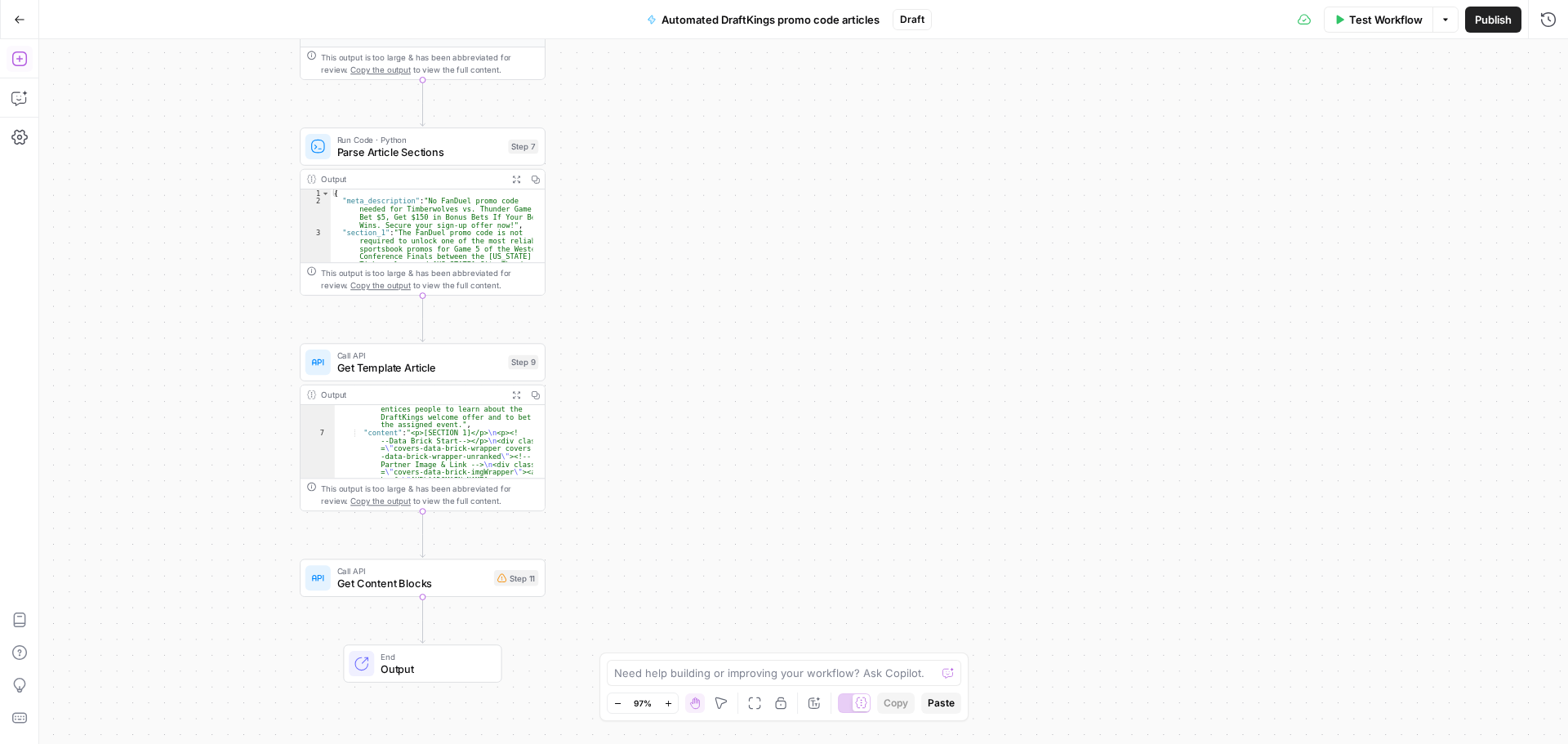
scroll to position [49, 0]
type textarea "**********"
drag, startPoint x: 419, startPoint y: 433, endPoint x: 468, endPoint y: 436, distance: 49.1
click at [679, 447] on div "**********" at bounding box center [804, 392] width 1529 height 705
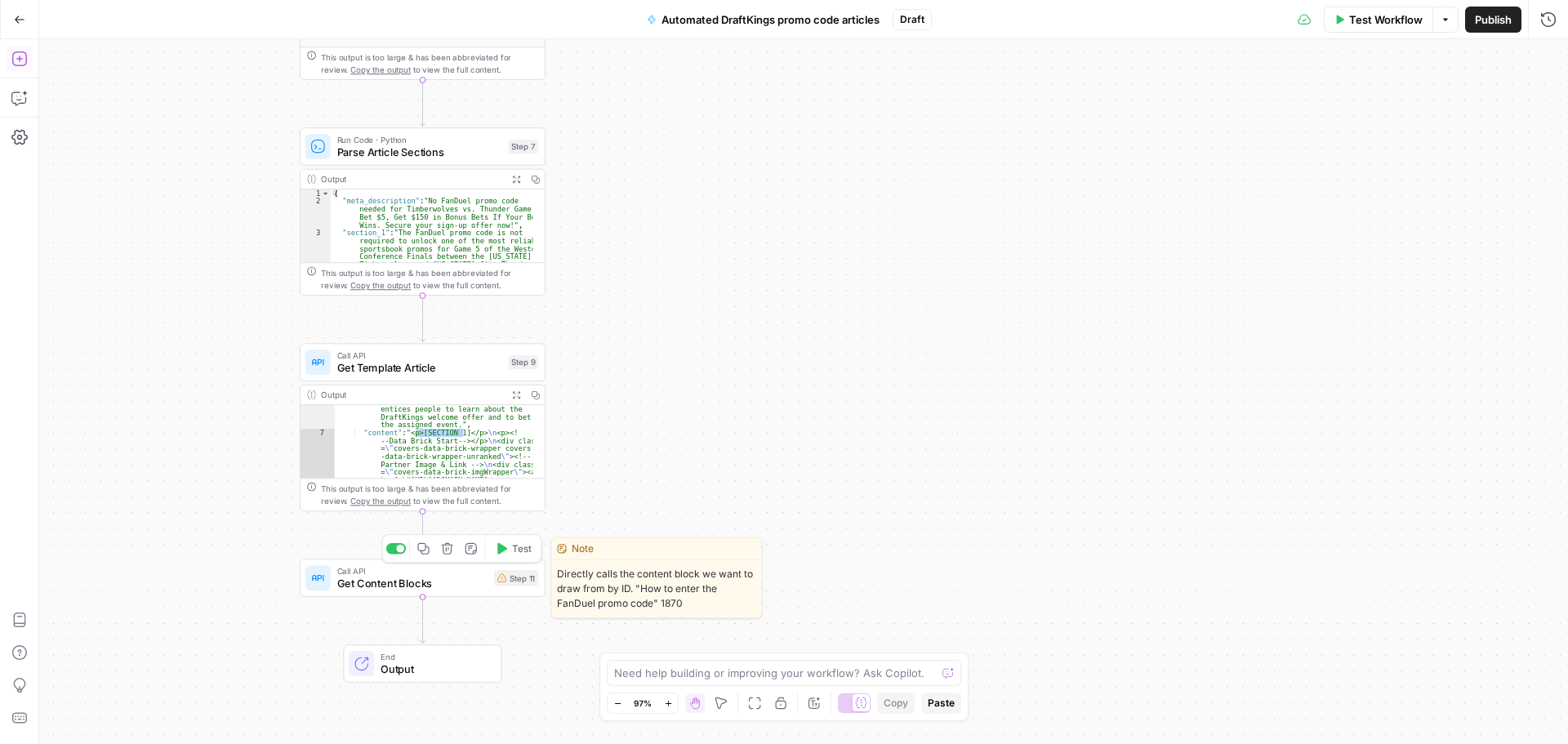
click at [447, 544] on icon "button" at bounding box center [447, 549] width 12 height 12
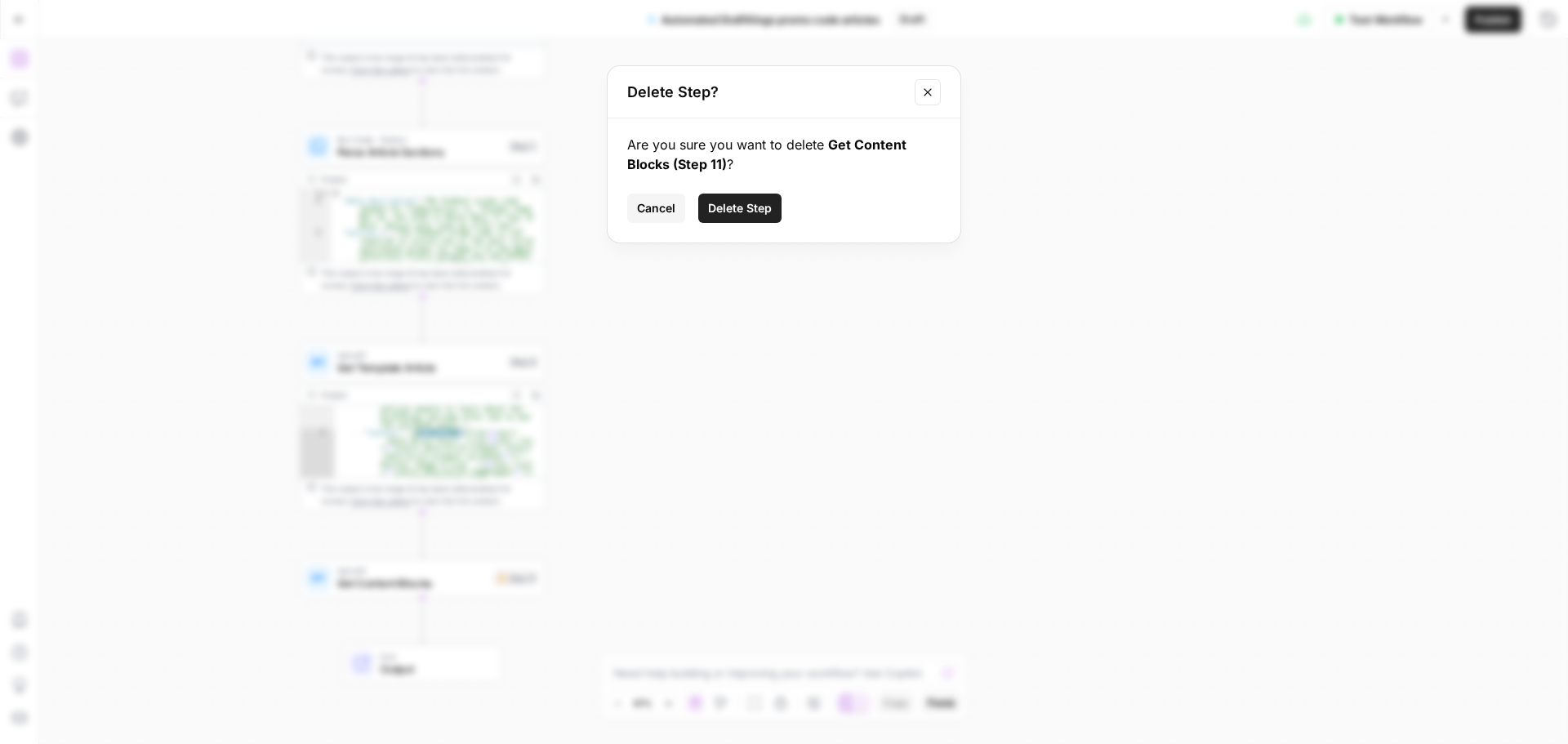
click at [751, 211] on span "Delete Step" at bounding box center [740, 208] width 64 height 16
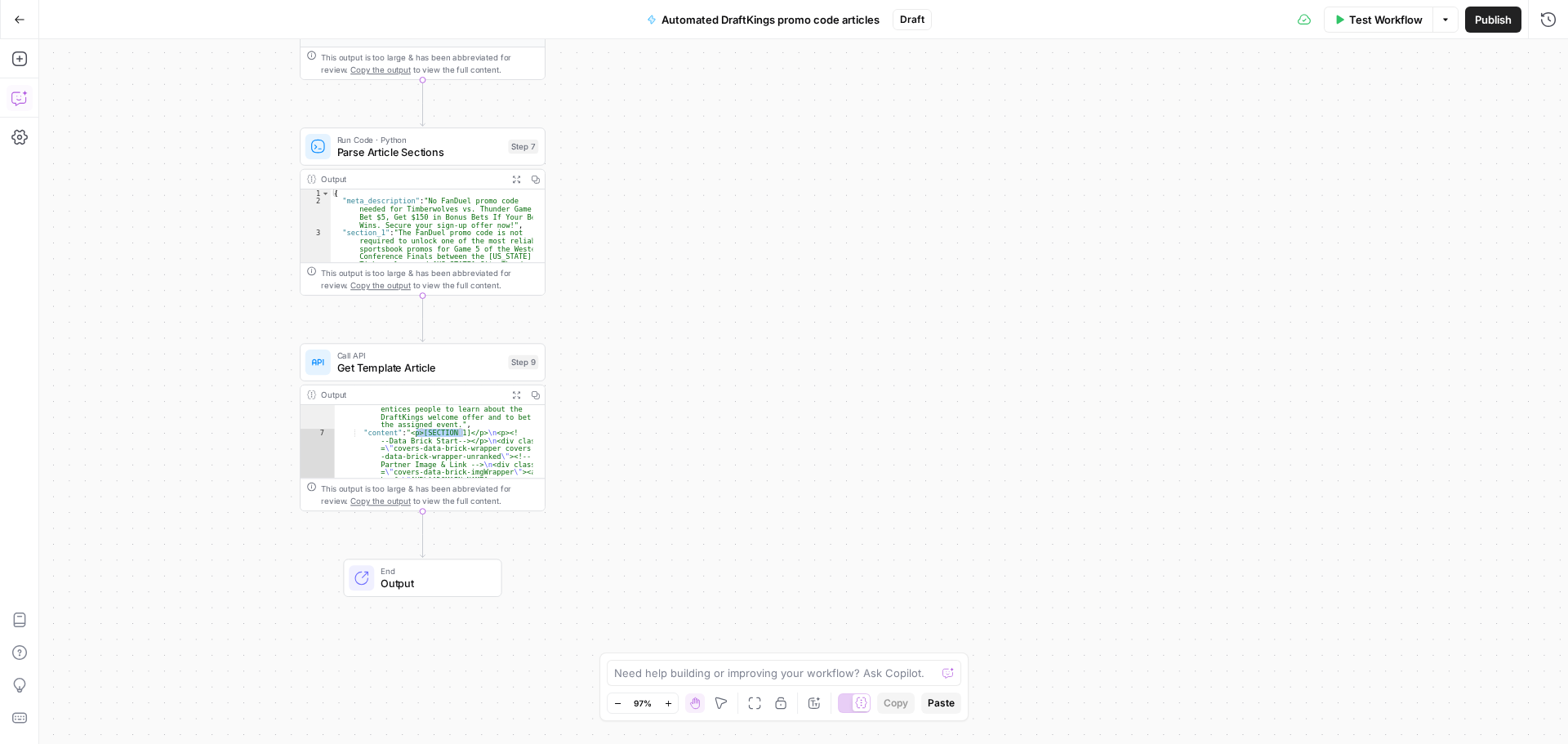
drag, startPoint x: 24, startPoint y: 91, endPoint x: 34, endPoint y: 93, distance: 10.2
click at [24, 91] on icon "button" at bounding box center [19, 98] width 16 height 16
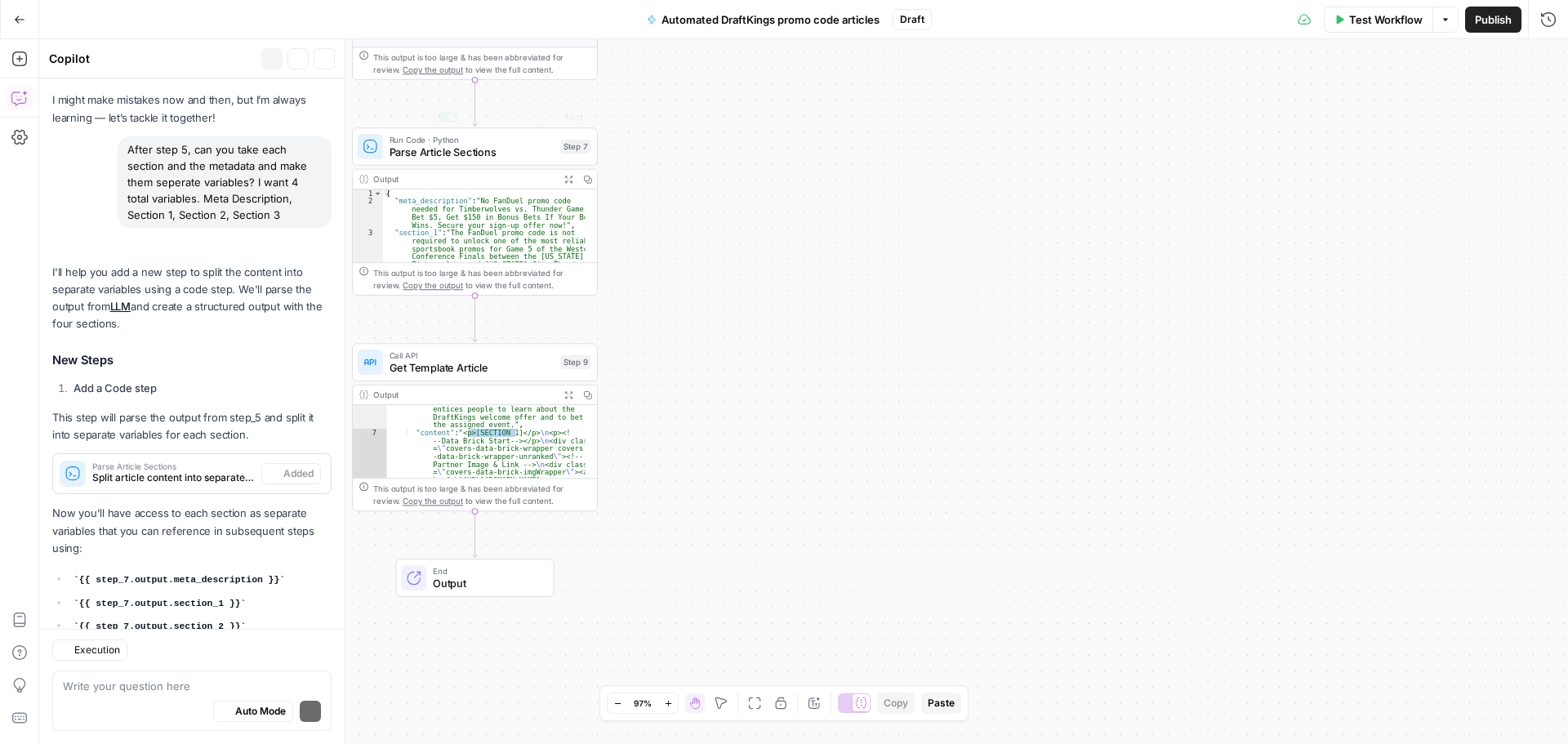
scroll to position [146, 0]
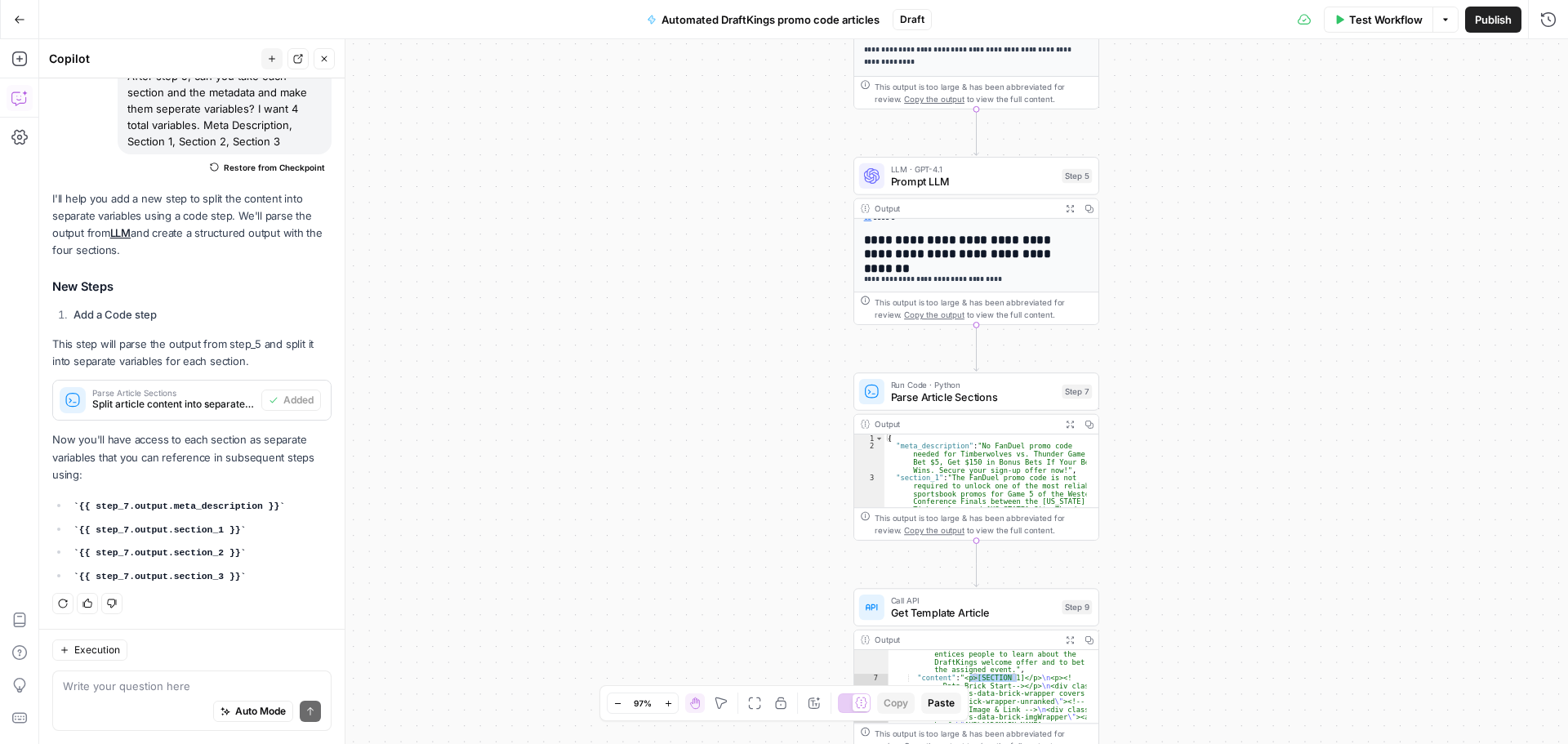
click at [184, 690] on textarea at bounding box center [191, 686] width 258 height 16
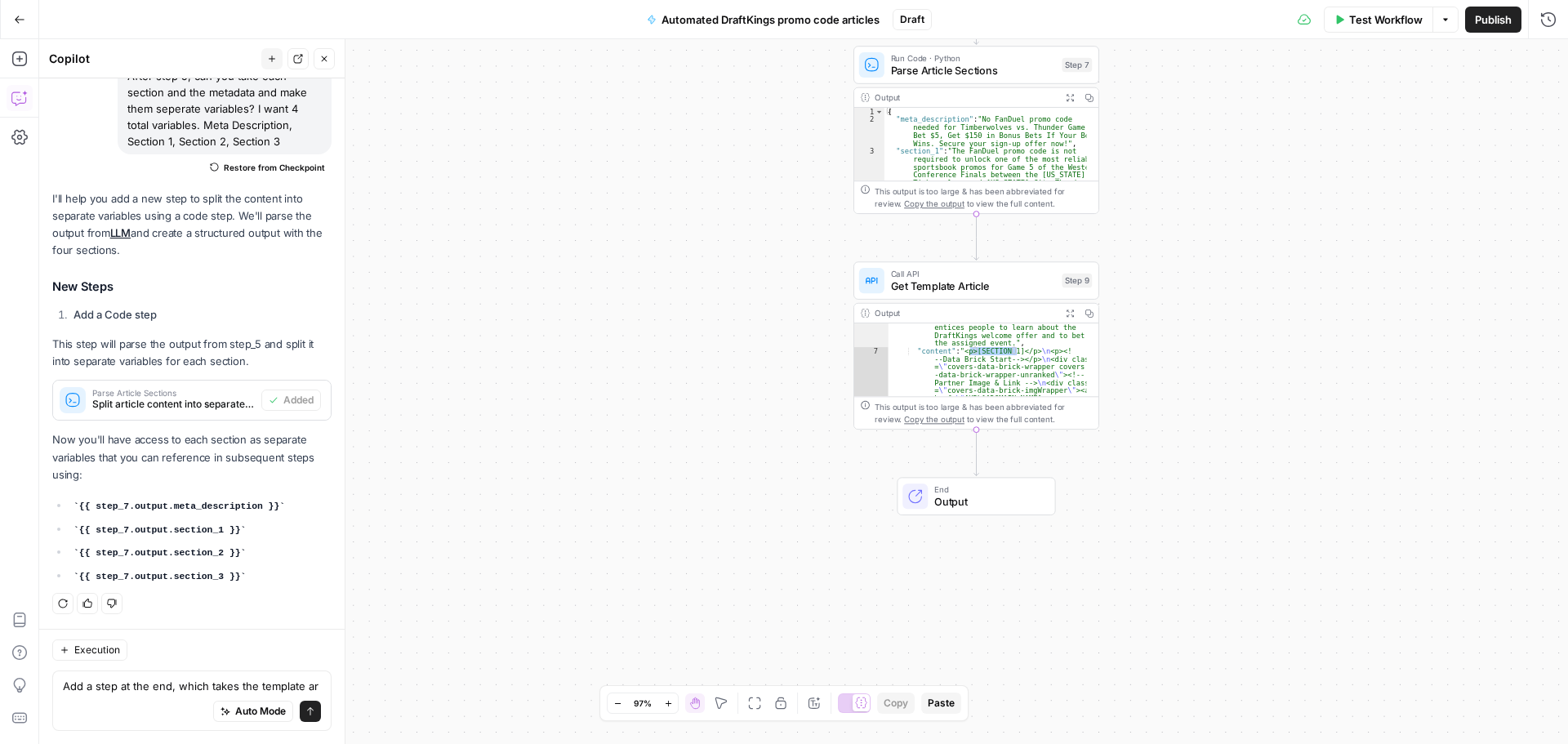
scroll to position [162, 0]
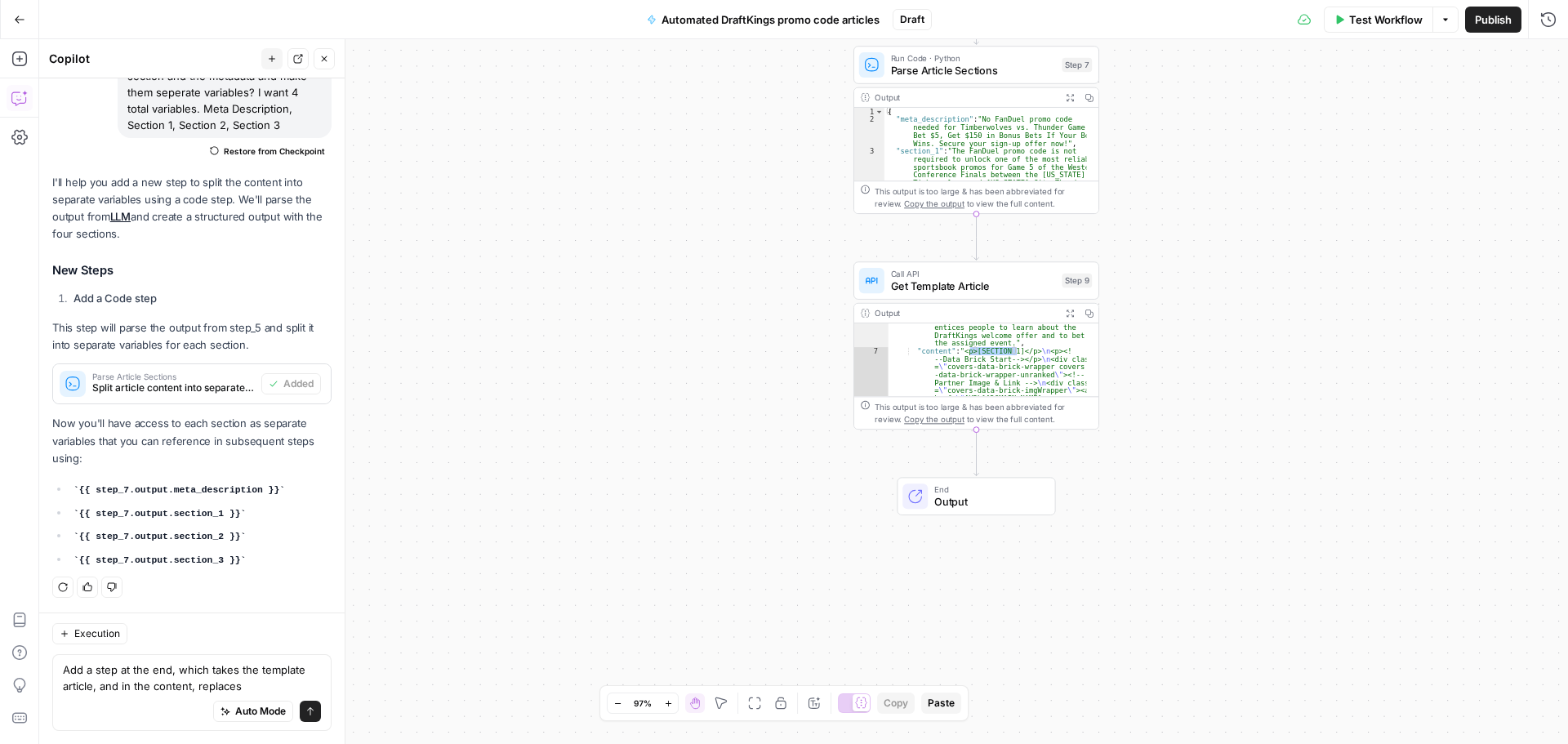
type textarea "Add a step at the end, which takes the template article, and in the content, re…"
drag, startPoint x: 1017, startPoint y: 354, endPoint x: 987, endPoint y: 352, distance: 30.1
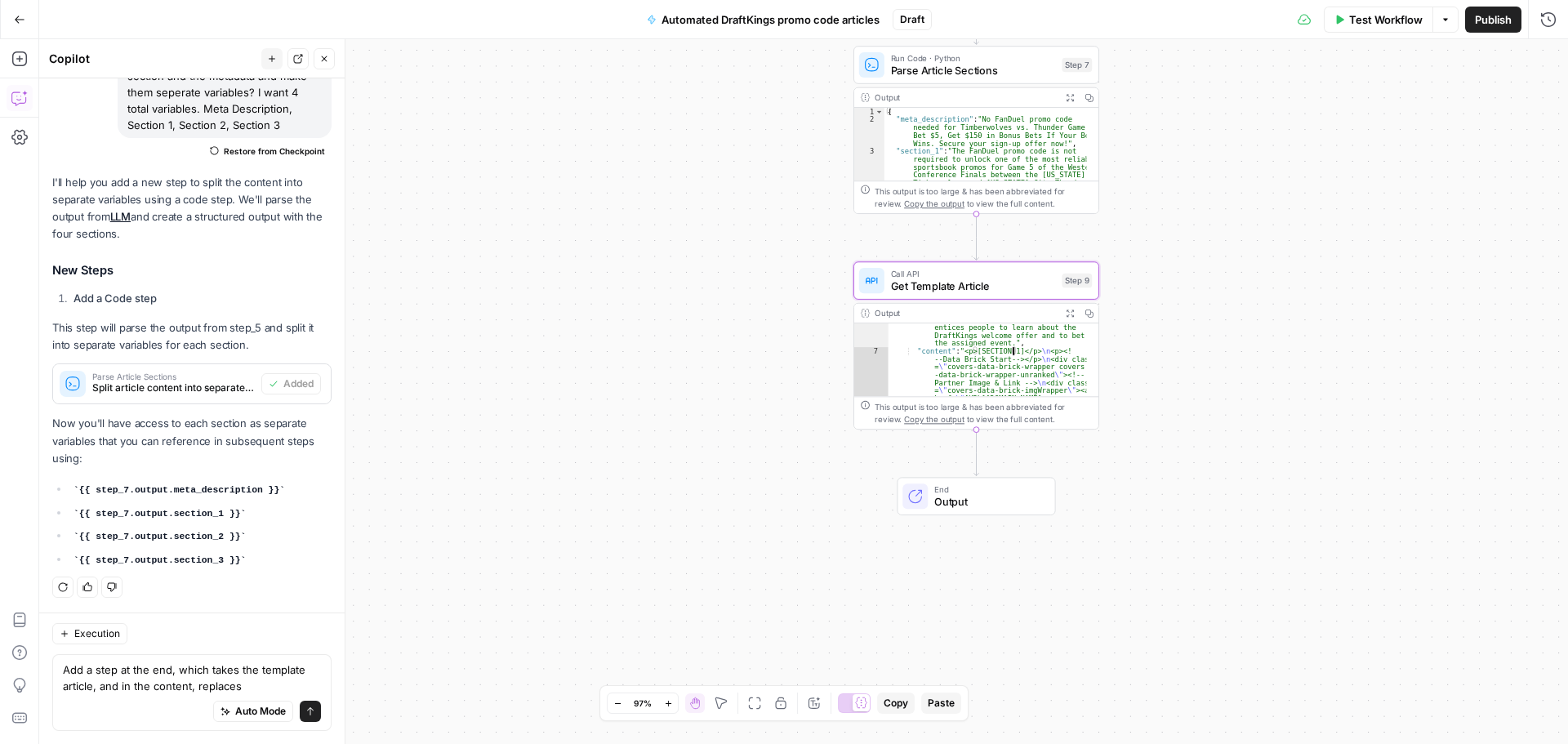
type textarea "**********"
drag, startPoint x: 971, startPoint y: 352, endPoint x: 1021, endPoint y: 353, distance: 50.0
click at [278, 685] on textarea "Add a step at the end, which takes the template article, and in the content, re…" at bounding box center [191, 678] width 258 height 33
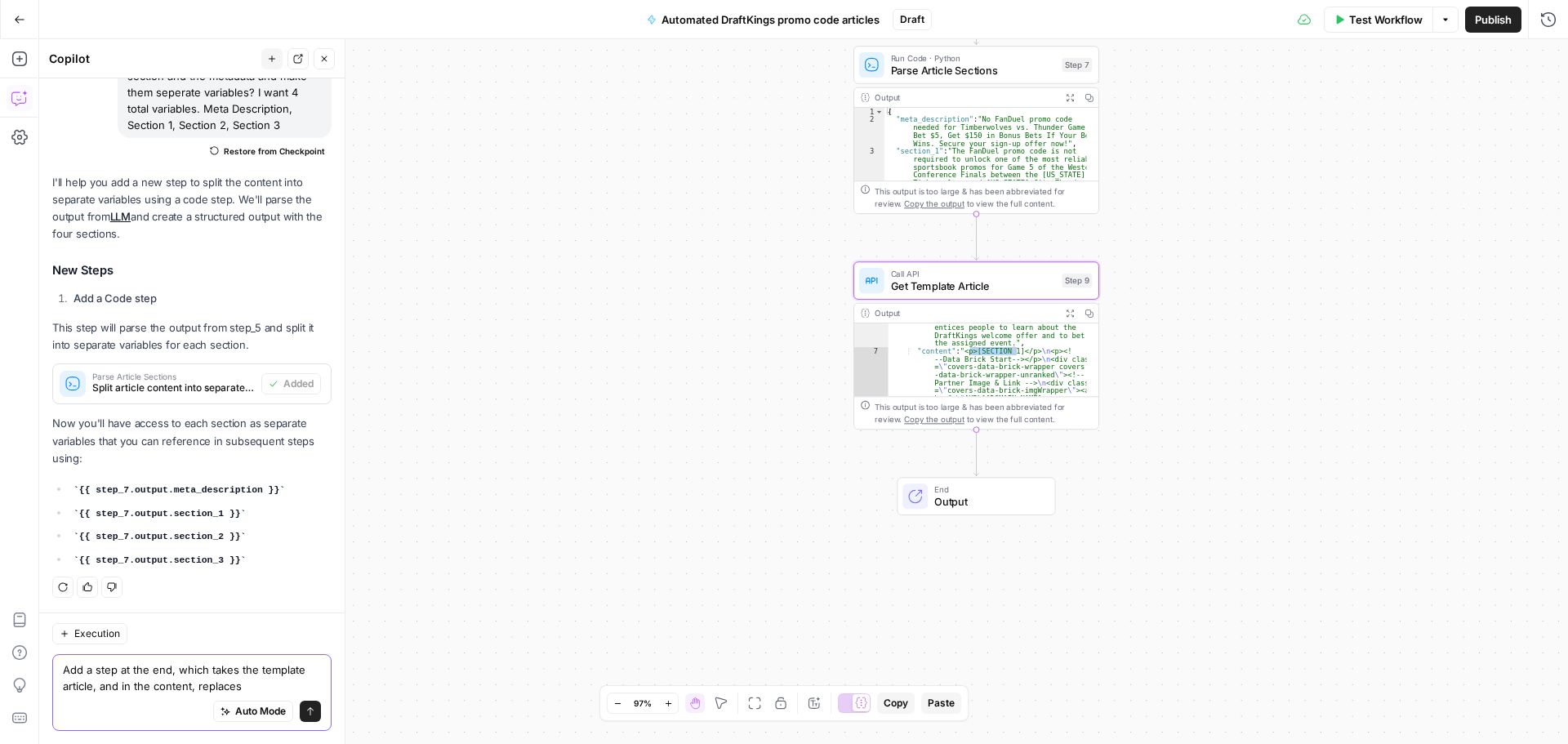
paste textarea ">[SECTION 1]"
click at [250, 672] on textarea "Add a step at the end, which takes the template article, and in the content, re…" at bounding box center [191, 678] width 258 height 33
click at [306, 688] on textarea "Add a step at the end, which takes the template article, and in the content, re…" at bounding box center [191, 678] width 258 height 33
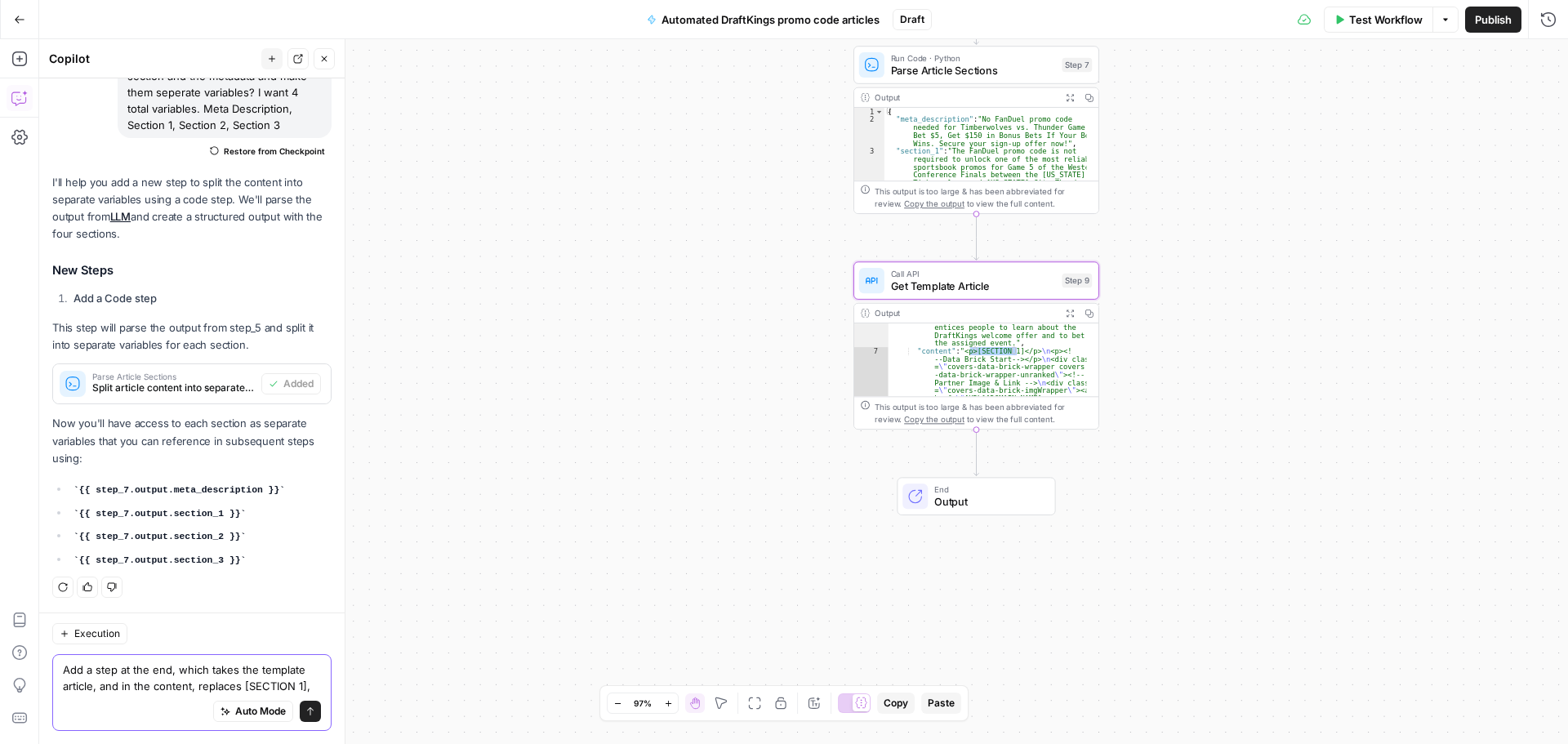
paste textarea "[SECTION 1]"
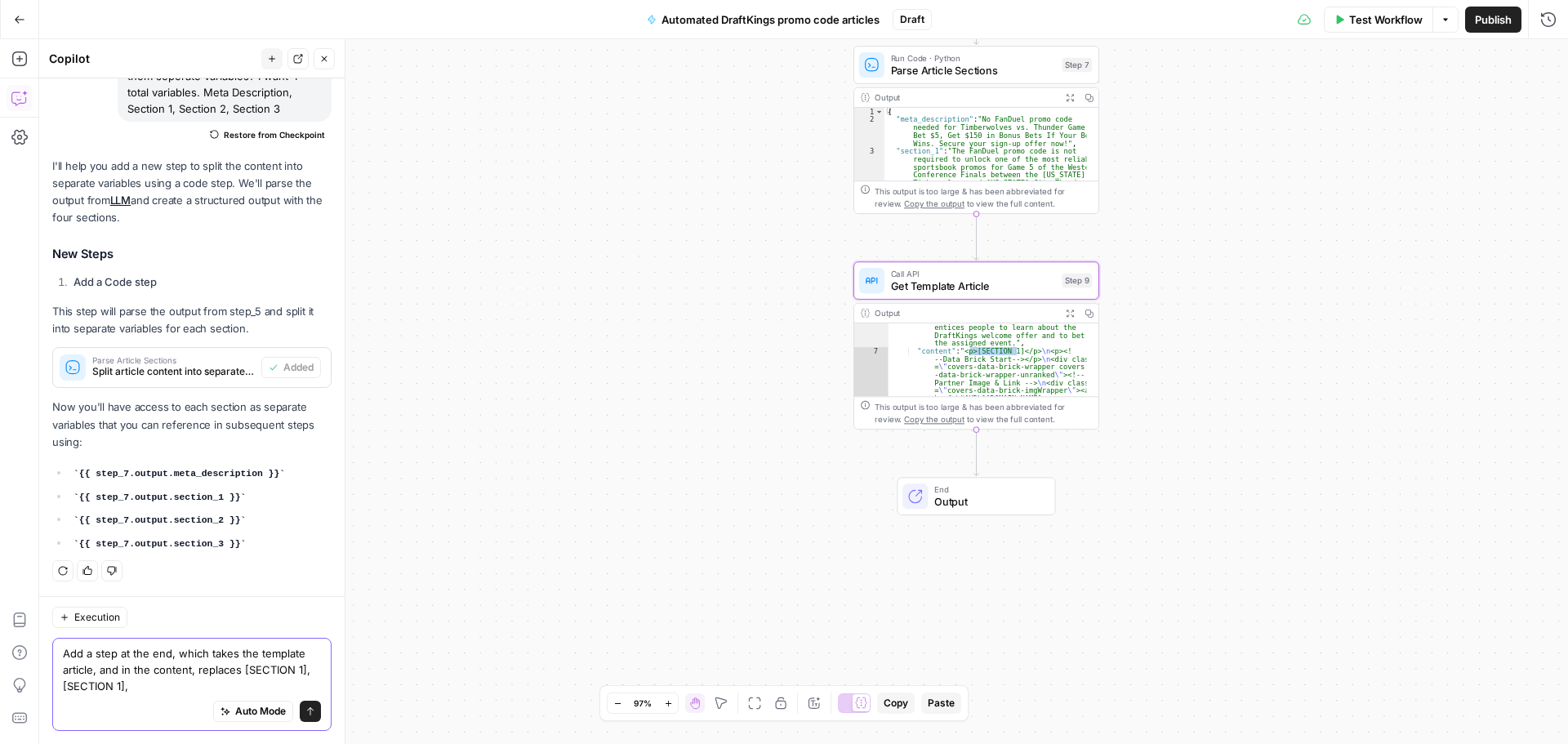
paste textarea "[SECTION 1]"
drag, startPoint x: 242, startPoint y: 494, endPoint x: 74, endPoint y: 494, distance: 168.0
click at [74, 494] on li "{{ step_7.output.section_1 }}" at bounding box center [200, 497] width 262 height 18
click at [91, 495] on code "{{ step_7.output.section_1 }}" at bounding box center [159, 498] width 172 height 10
drag, startPoint x: 81, startPoint y: 494, endPoint x: 225, endPoint y: 500, distance: 144.1
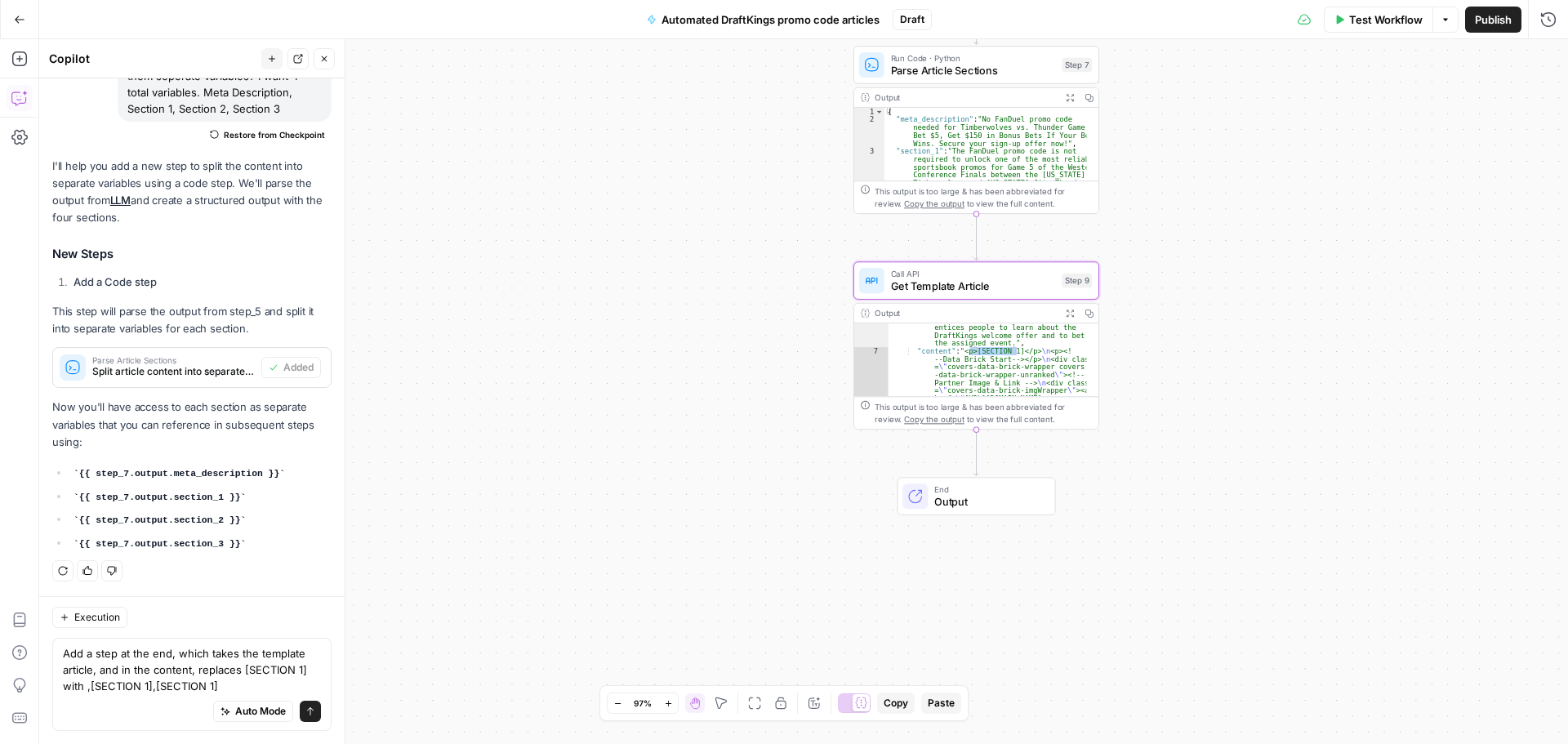
click at [225, 500] on code "{{ step_7.output.section_1 }}" at bounding box center [159, 498] width 172 height 10
copy code "{{ step_7.output.section_1 }}"
click at [88, 691] on textarea "Add a step at the end, which takes the template article, and in the content, re…" at bounding box center [191, 670] width 258 height 49
click at [88, 690] on textarea "Add a step at the end, which takes the template article, and in the content, re…" at bounding box center [191, 670] width 258 height 49
paste textarea "{{ step_7.output.section_1 }}"
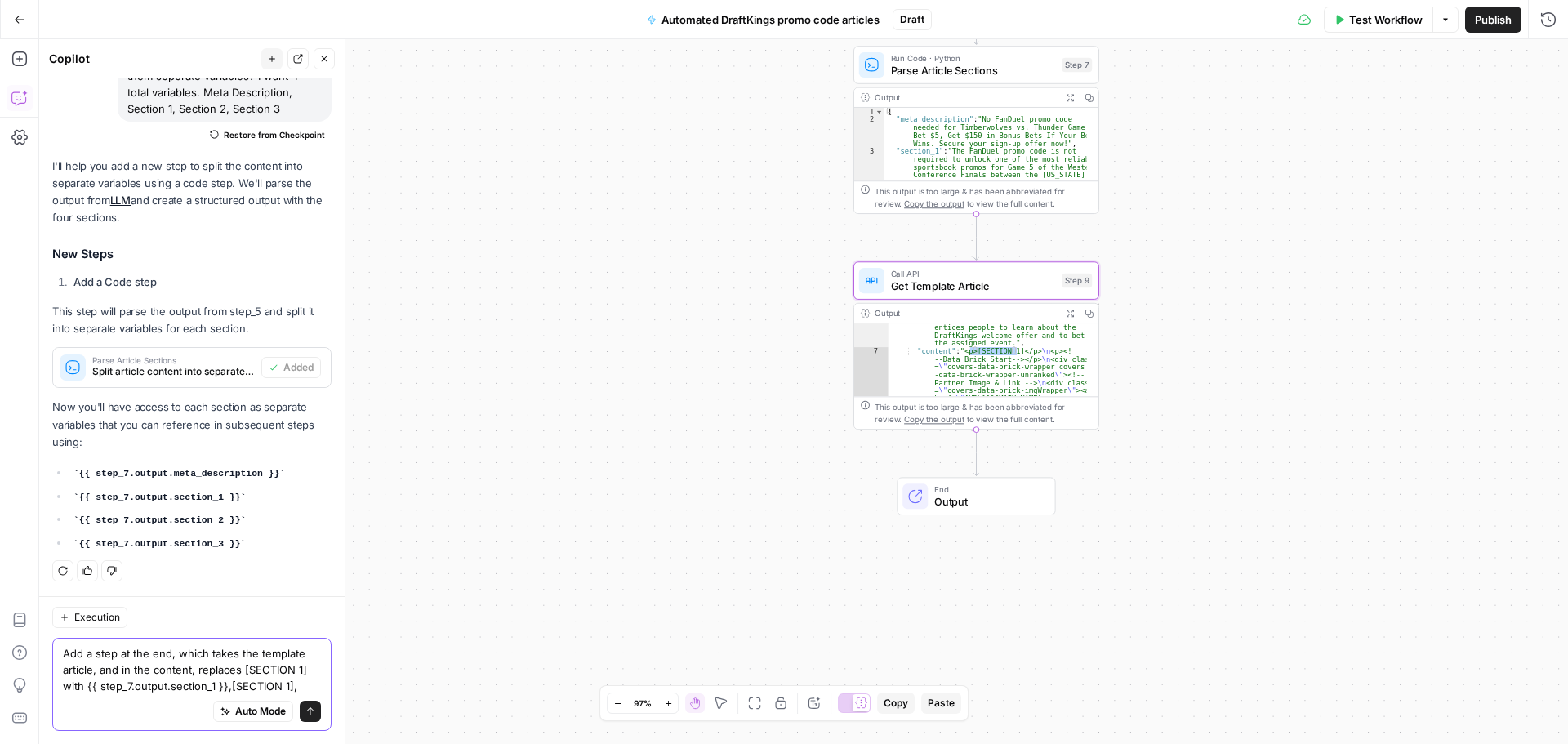
scroll to position [195, 0]
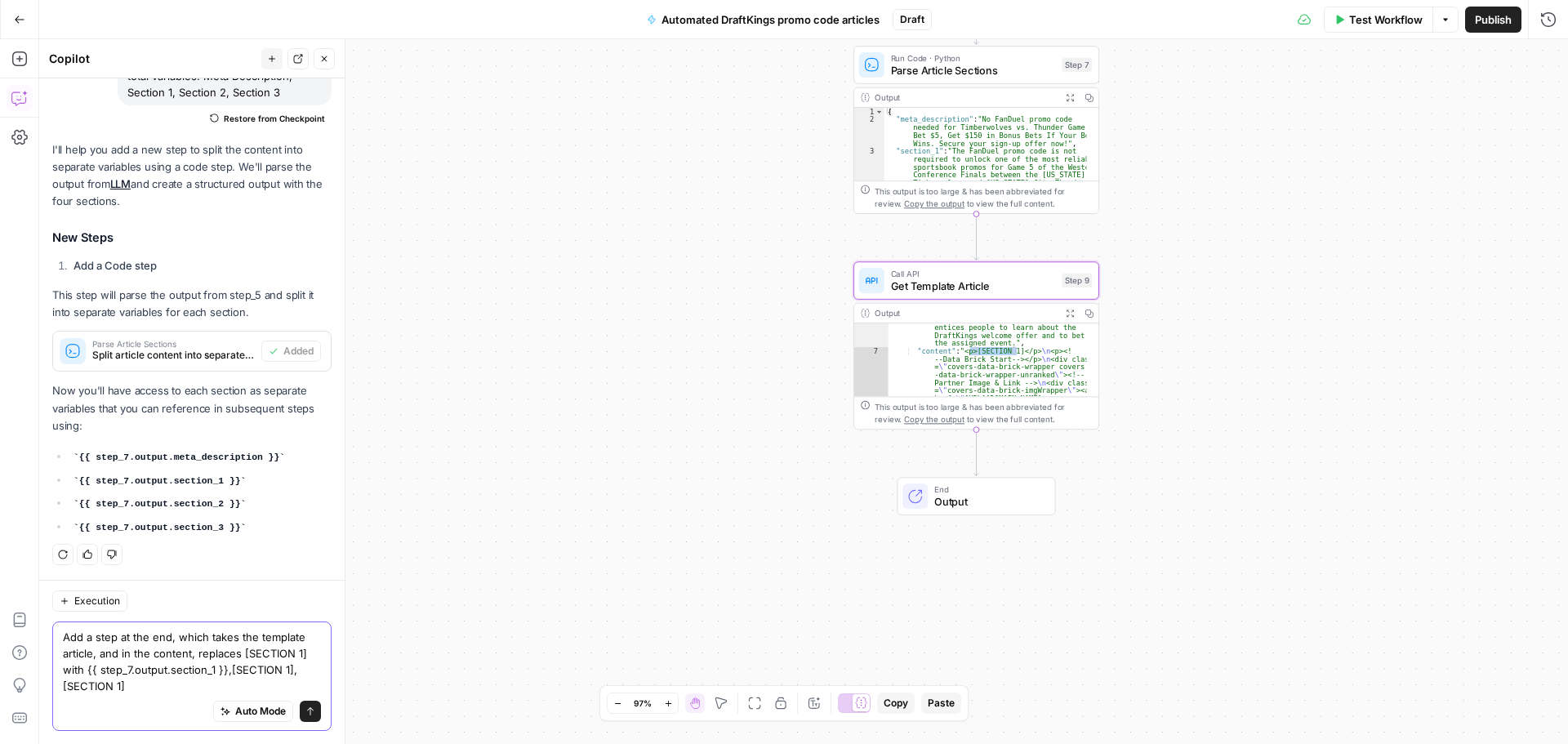
click at [288, 669] on textarea "Add a step at the end, which takes the template article, and in the content, re…" at bounding box center [191, 662] width 258 height 66
click at [284, 672] on textarea "Add a step at the end, which takes the template article, and in the content, re…" at bounding box center [191, 662] width 258 height 66
click at [290, 674] on textarea "Add a step at the end, which takes the template article, and in the content, re…" at bounding box center [191, 662] width 258 height 66
click at [291, 674] on textarea "Add a step at the end, which takes the template article, and in the content, re…" at bounding box center [191, 662] width 258 height 66
click at [281, 674] on textarea "Add a step at the end, which takes the template article, and in the content, re…" at bounding box center [191, 662] width 258 height 66
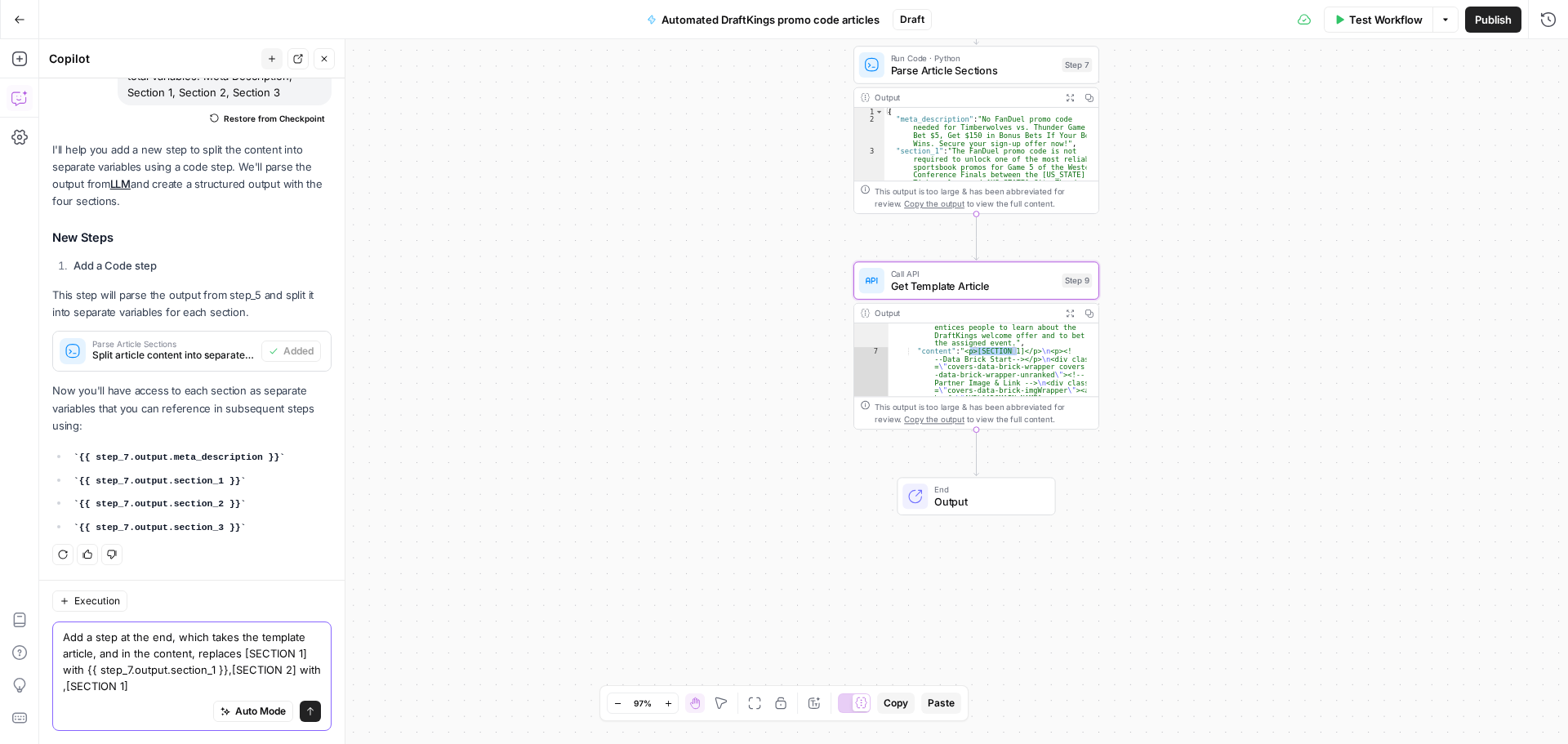
paste textarea "{{ step_7.output.section_1 }}"
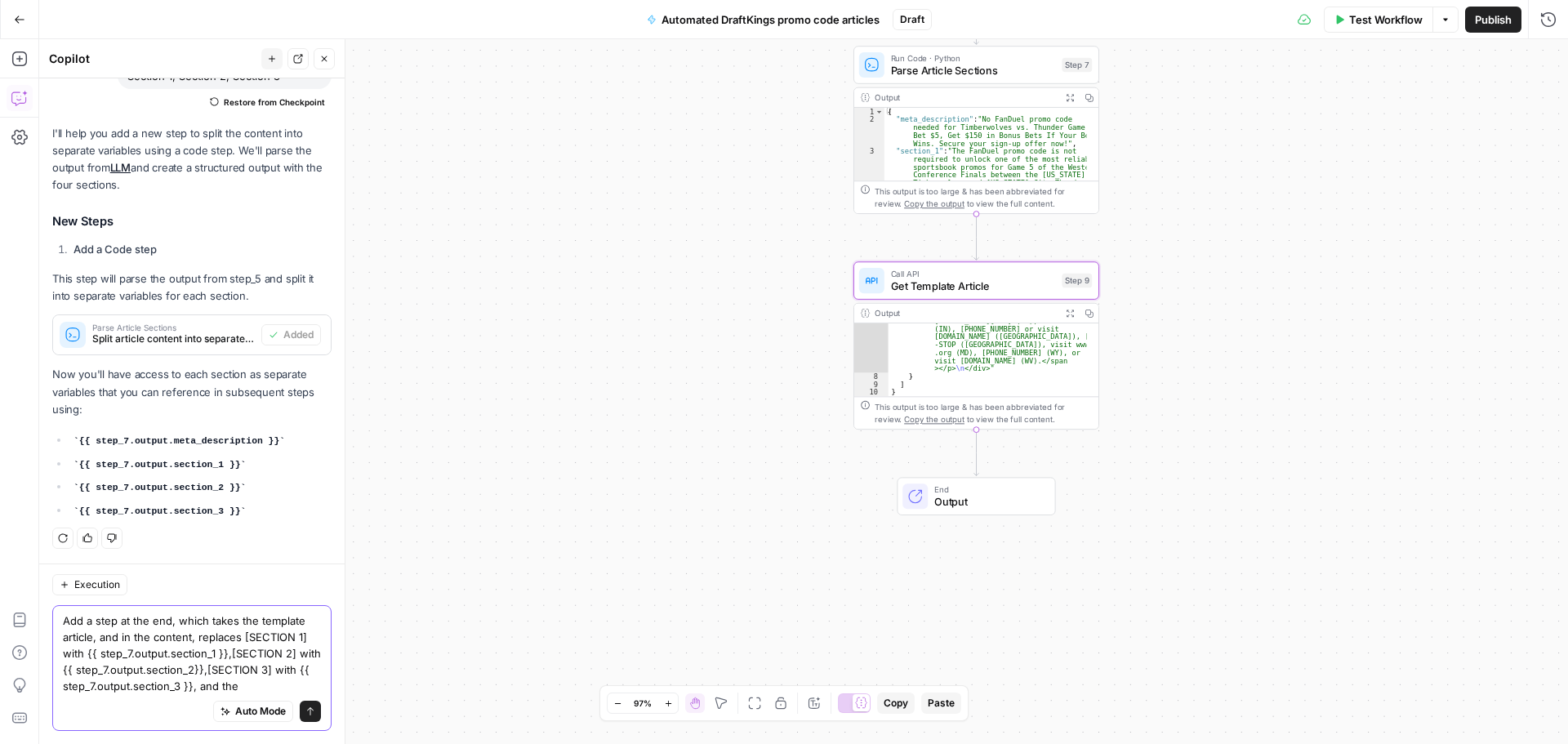
scroll to position [1837, 0]
click at [940, 417] on span "Copy the output" at bounding box center [934, 420] width 61 height 10
click at [276, 681] on textarea "Add a step at the end, which takes the template article, and in the content, re…" at bounding box center [191, 653] width 258 height 82
paste textarea "meta_description"
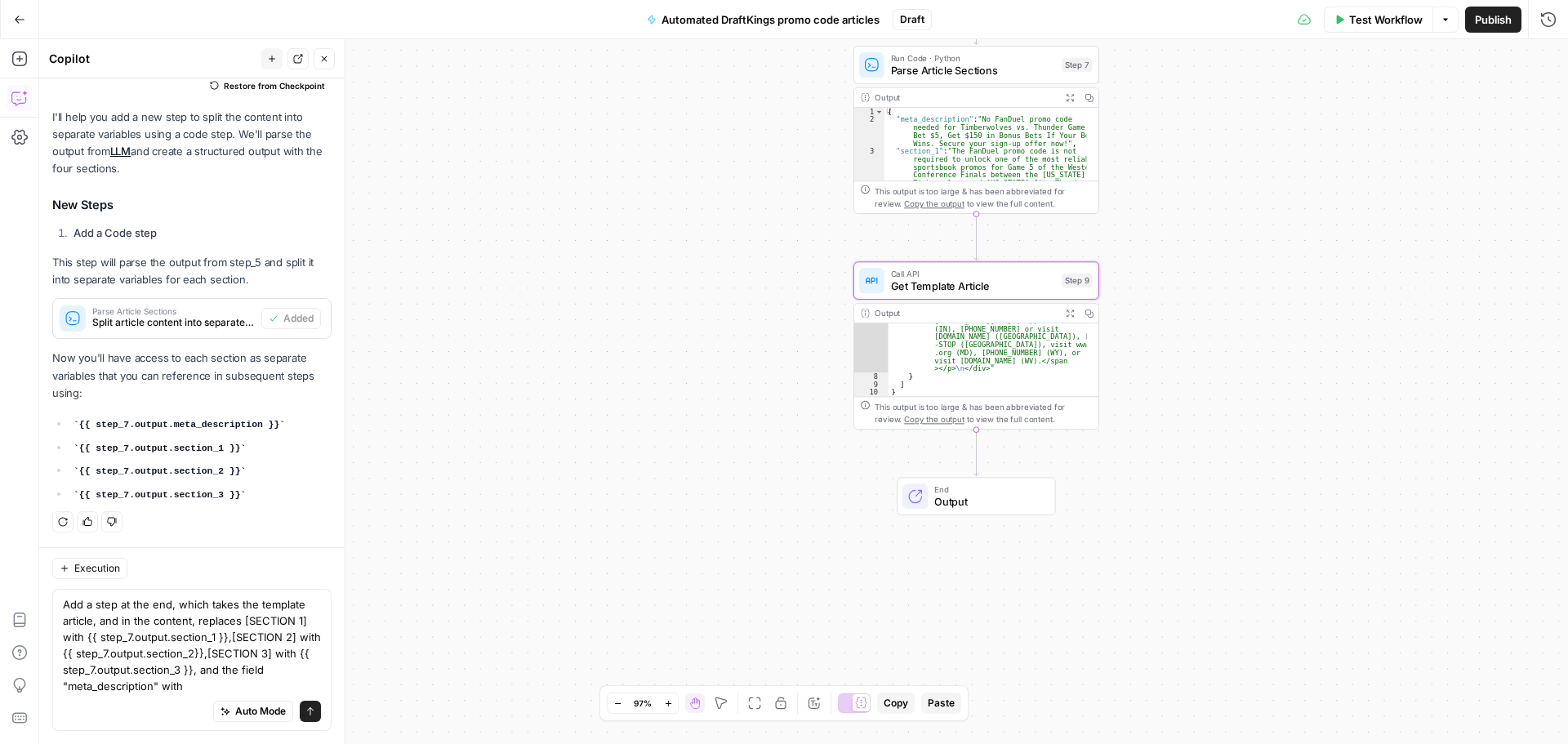
drag, startPoint x: 268, startPoint y: 428, endPoint x: 78, endPoint y: 420, distance: 190.2
click at [78, 420] on li "{{ step_7.output.meta_description }}" at bounding box center [200, 424] width 262 height 18
copy code "{{ step_7.output.meta_description }}"
click at [214, 678] on textarea "Add a step at the end, which takes the template article, and in the content, re…" at bounding box center [191, 644] width 258 height 98
paste textarea "{{ step_7.output.meta_description }}"
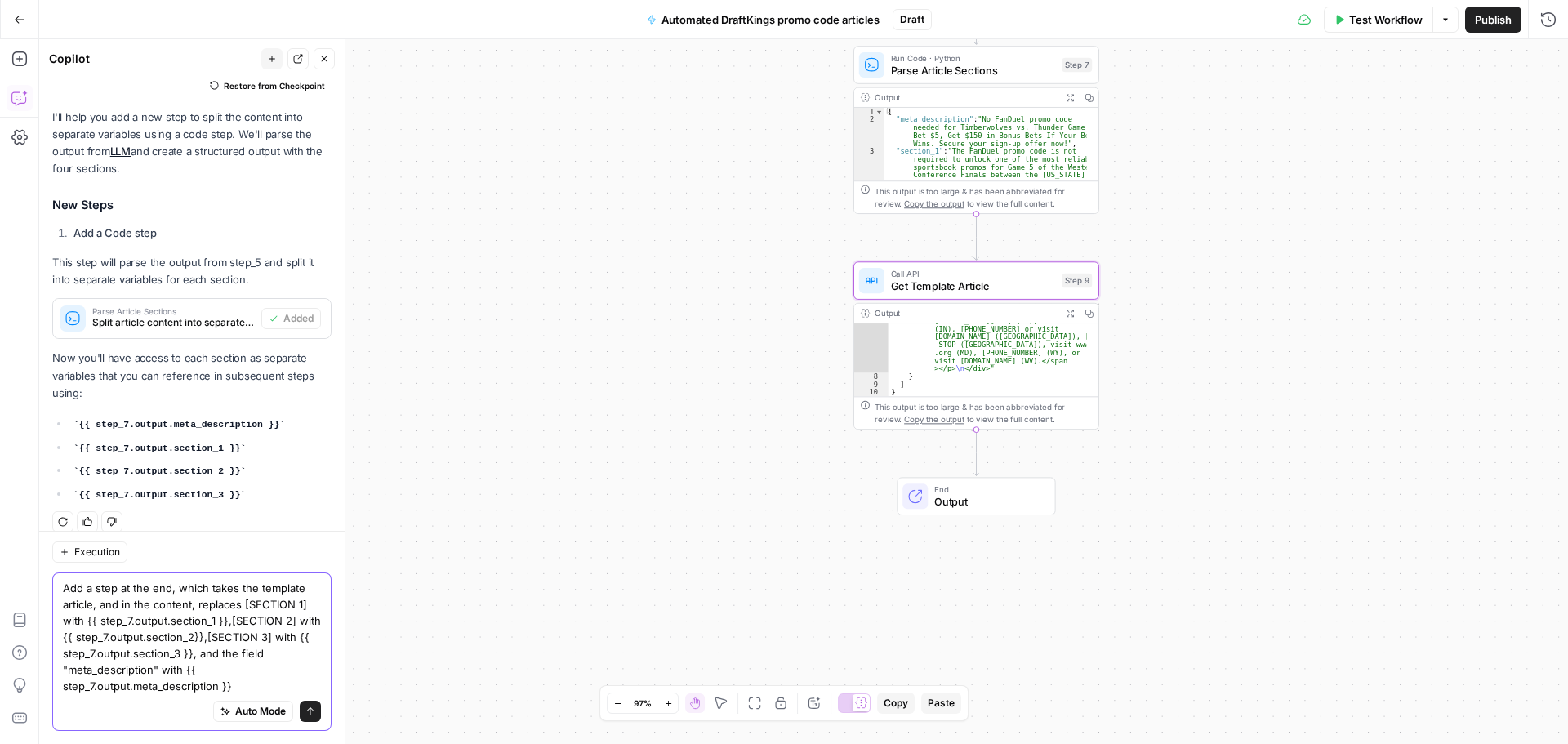
scroll to position [244, 0]
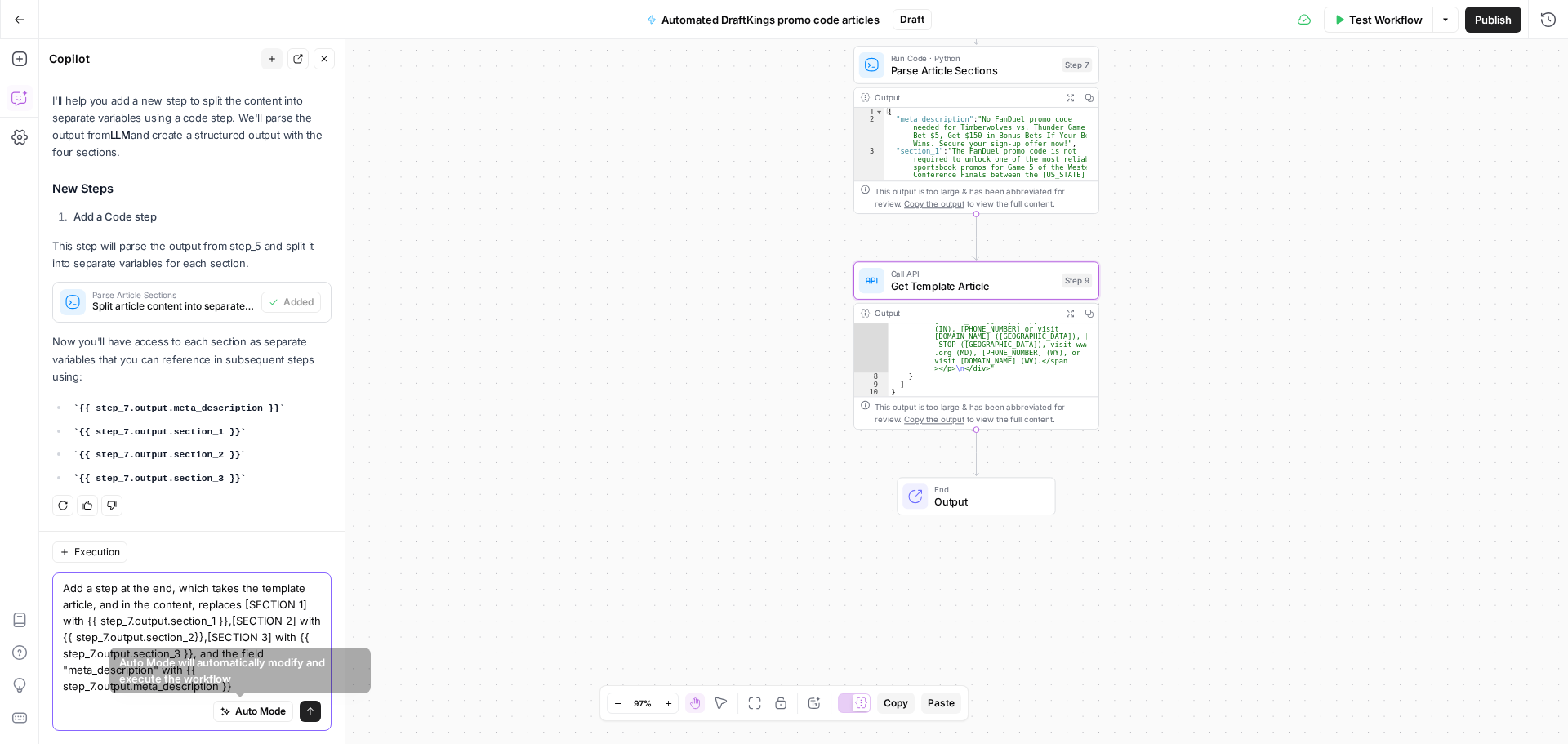
type textarea "Add a step at the end, which takes the template article, and in the content, re…"
click at [303, 717] on button "Send" at bounding box center [310, 711] width 21 height 21
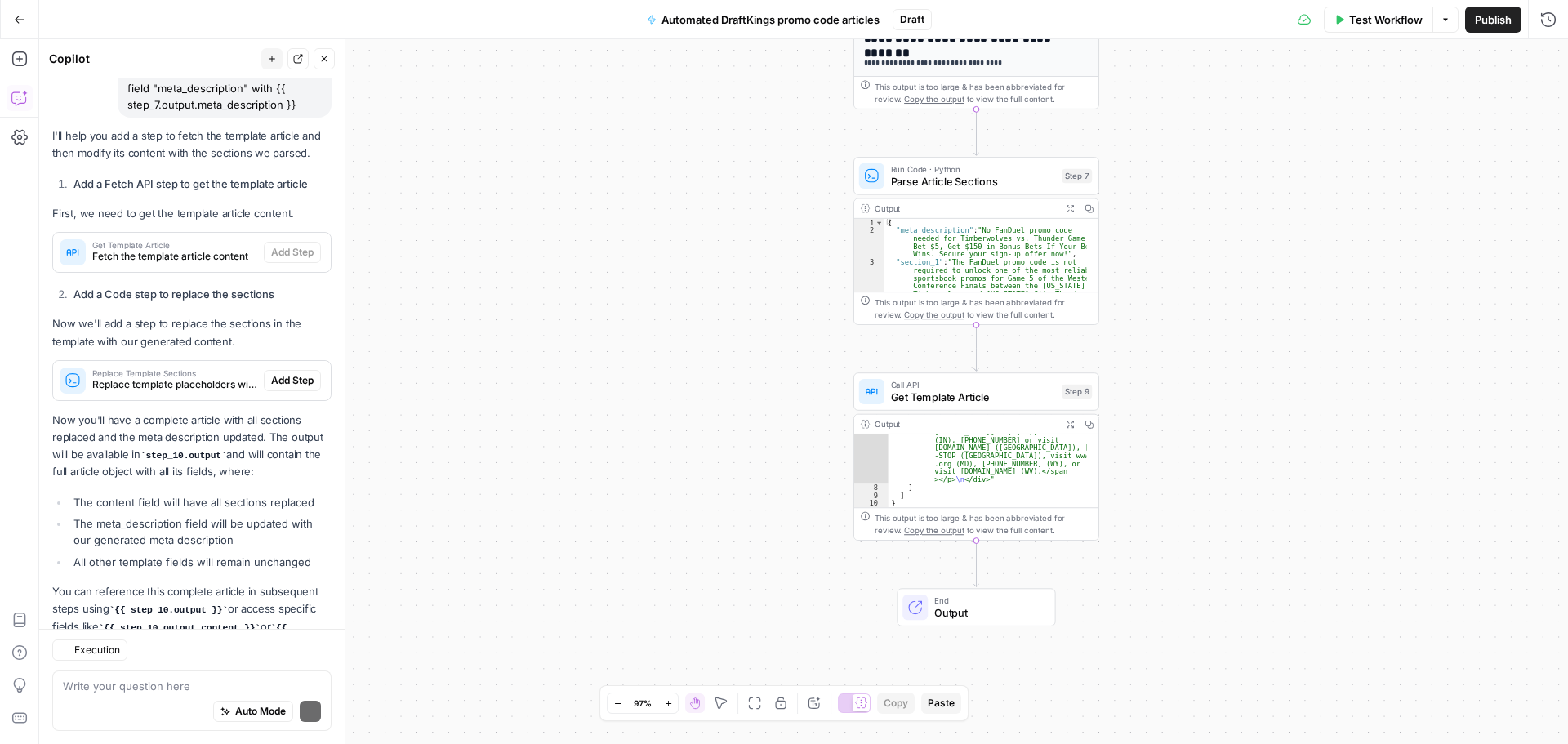
scroll to position [865, 0]
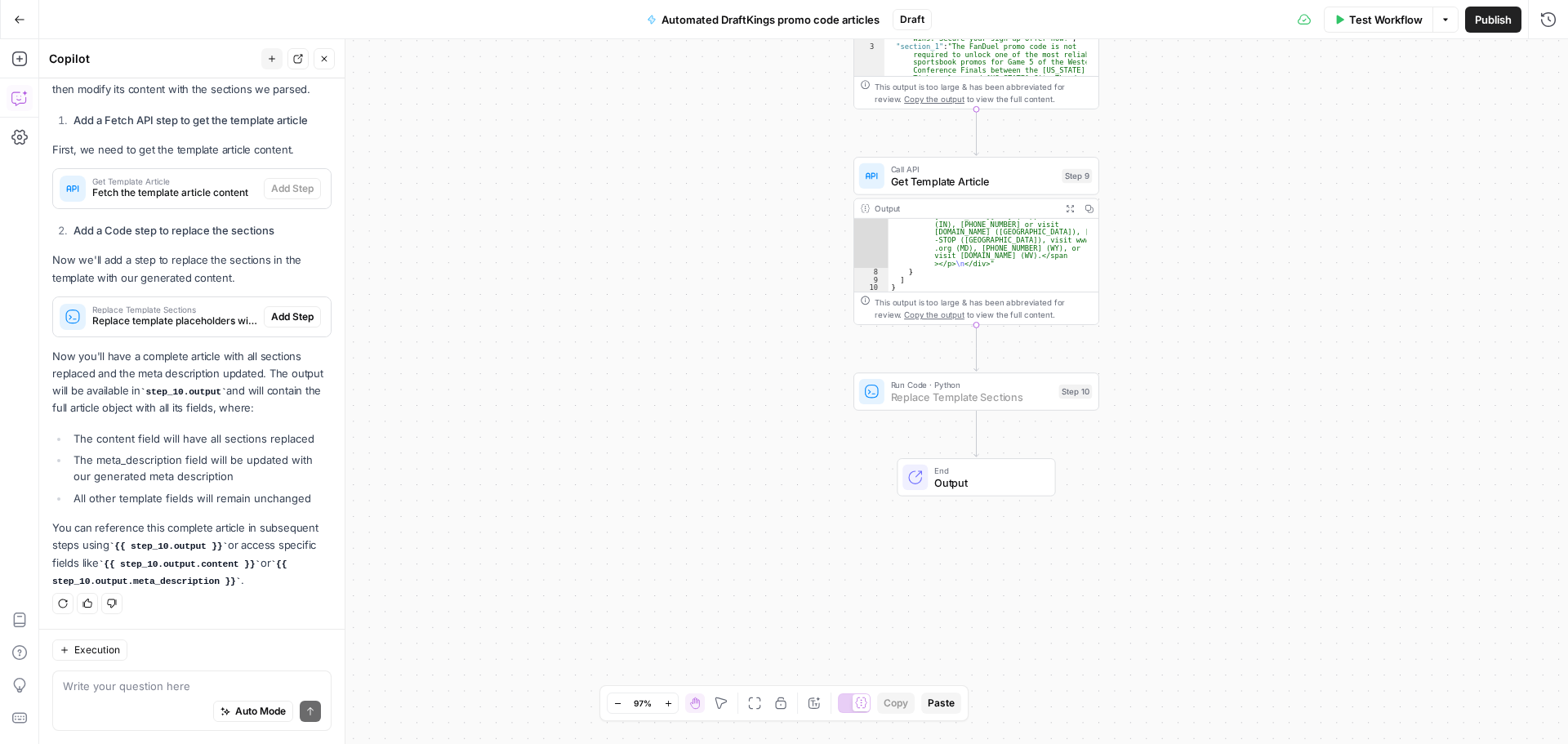
click at [272, 317] on span "Add Step" at bounding box center [293, 316] width 43 height 14
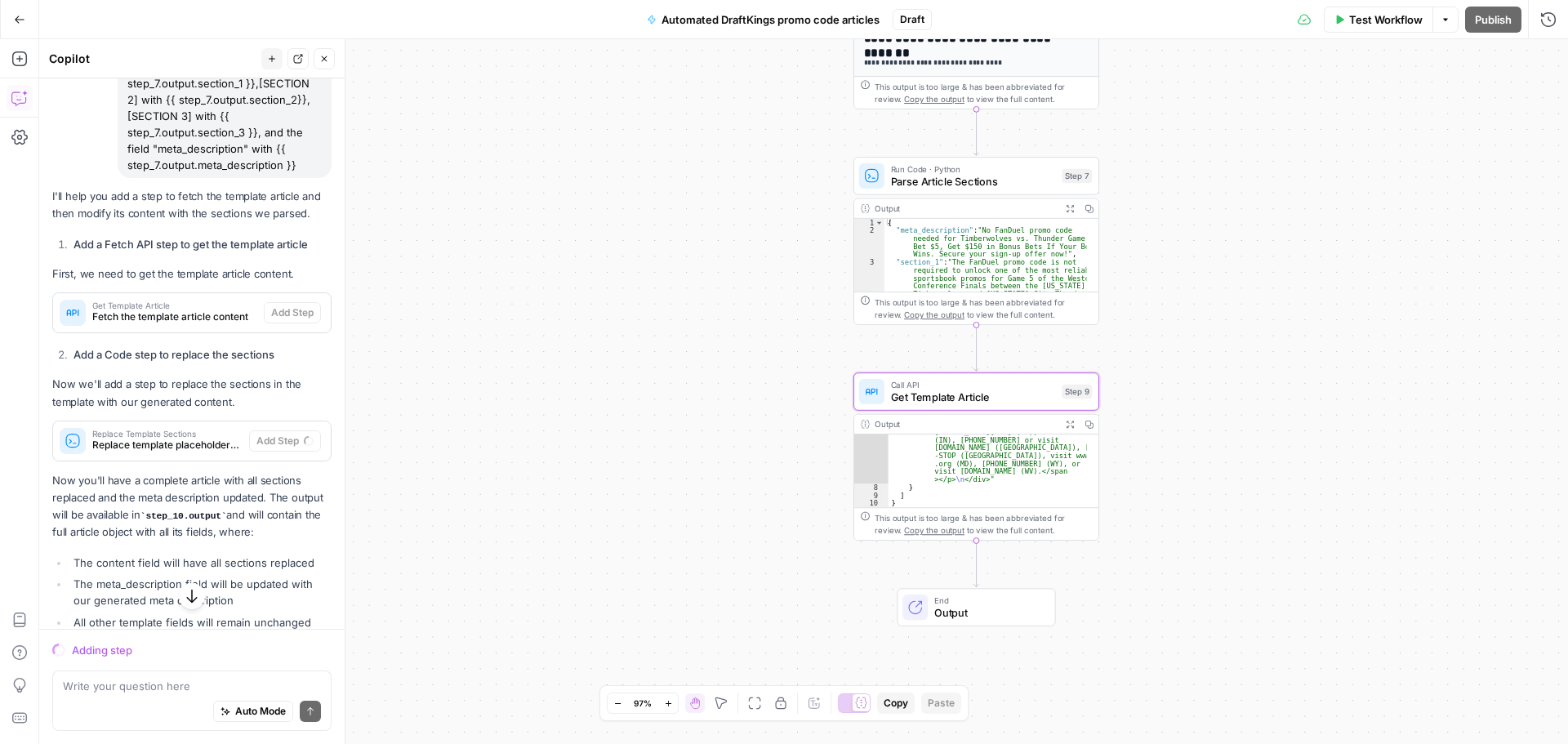
scroll to position [512, 0]
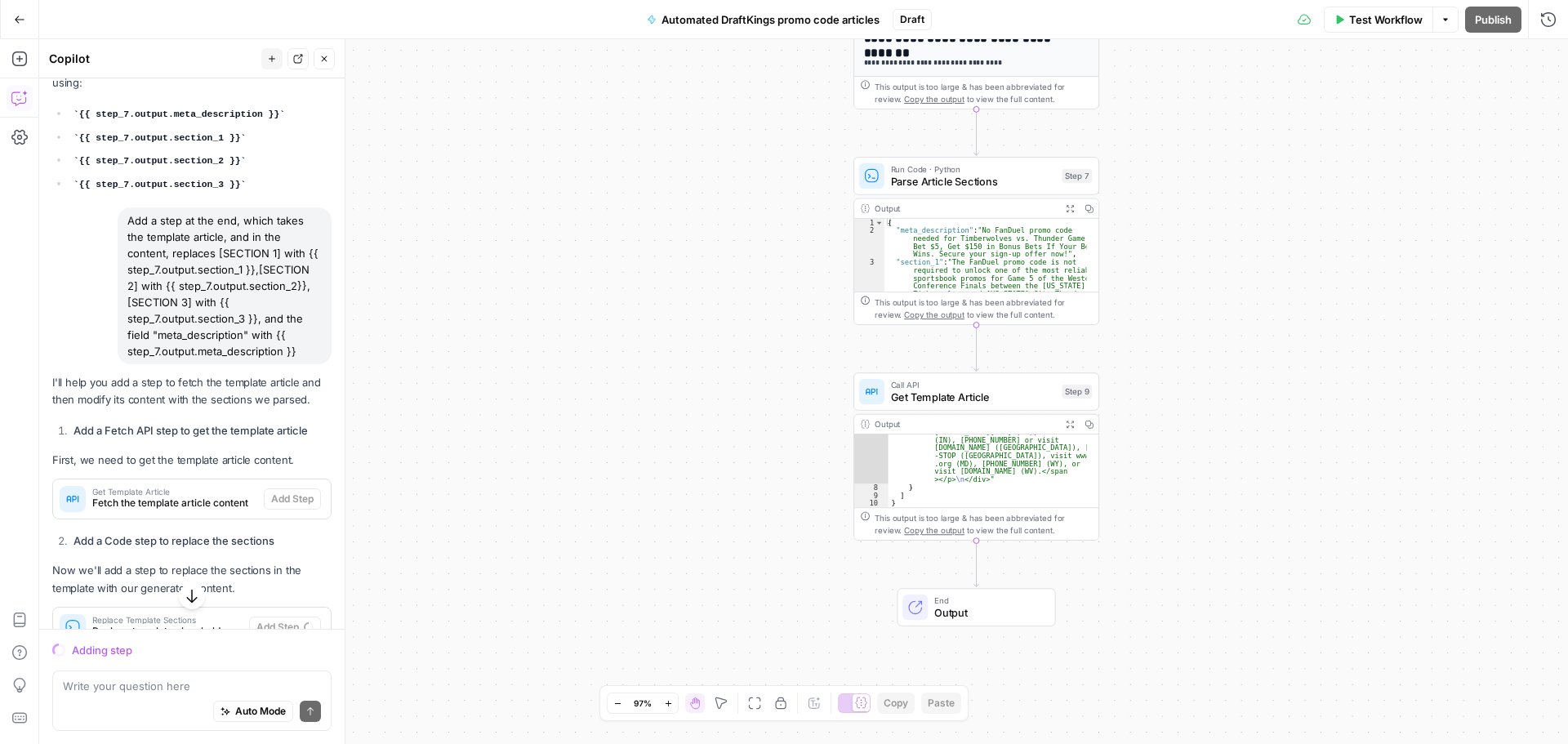
click at [135, 217] on div "Add a step at the end, which takes the template article, and in the content, re…" at bounding box center [225, 286] width 214 height 157
drag, startPoint x: 127, startPoint y: 219, endPoint x: 299, endPoint y: 368, distance: 227.6
click at [299, 364] on div "Add a step at the end, which takes the template article, and in the content, re…" at bounding box center [225, 286] width 214 height 157
copy div "Add a step at the end, which takes the template article, and in the content, re…"
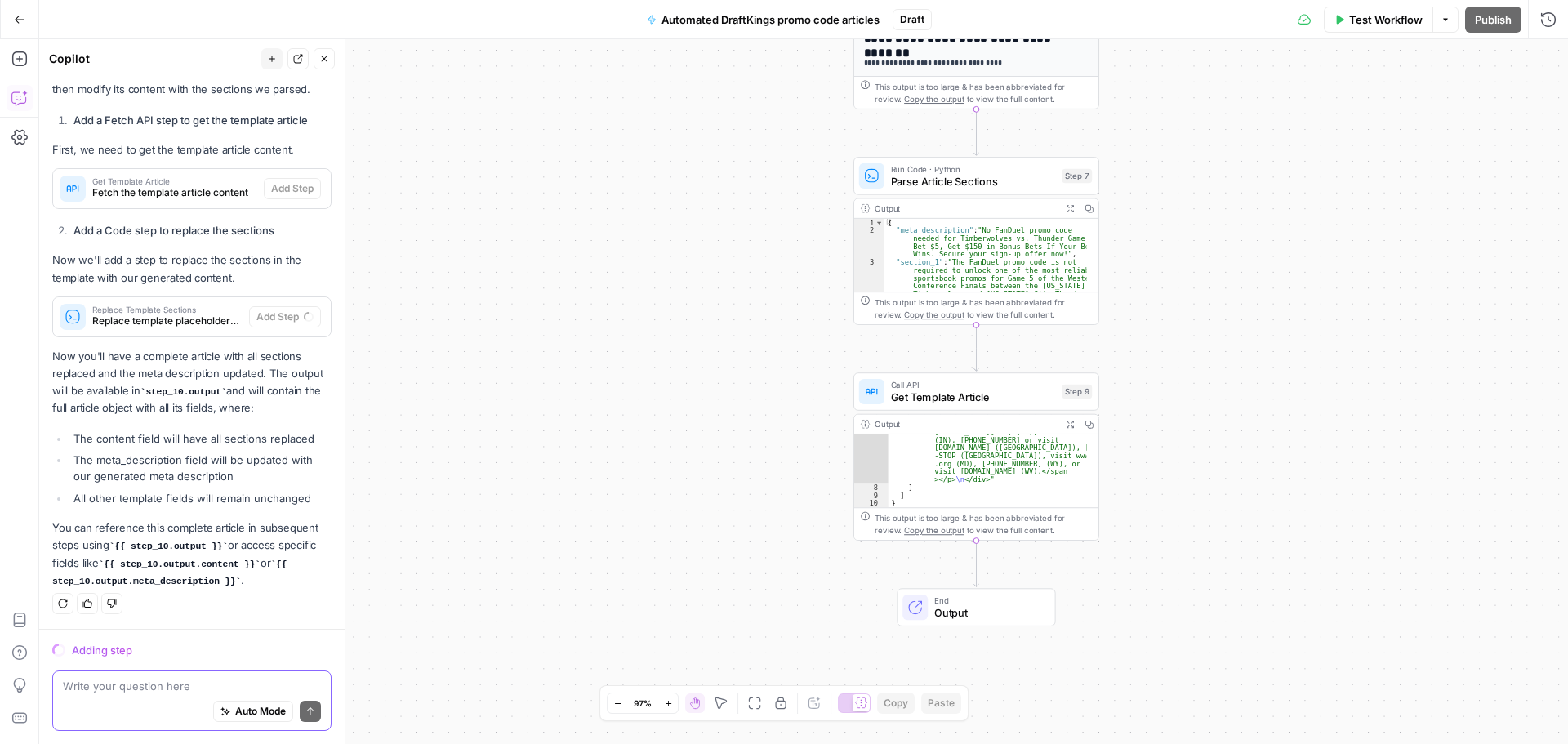
click at [179, 683] on textarea at bounding box center [191, 686] width 258 height 16
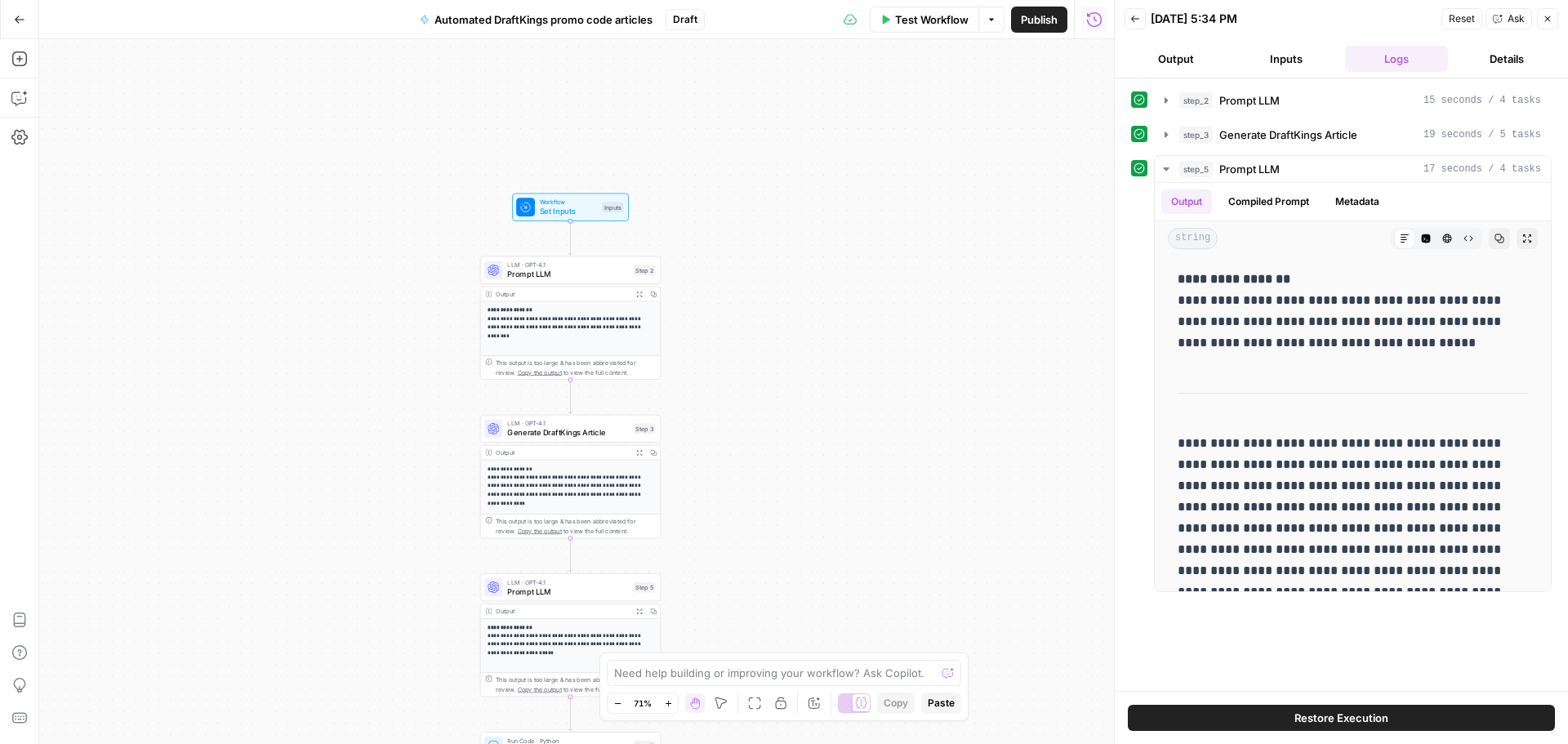
click at [18, 13] on button "Go Back" at bounding box center [19, 19] width 29 height 29
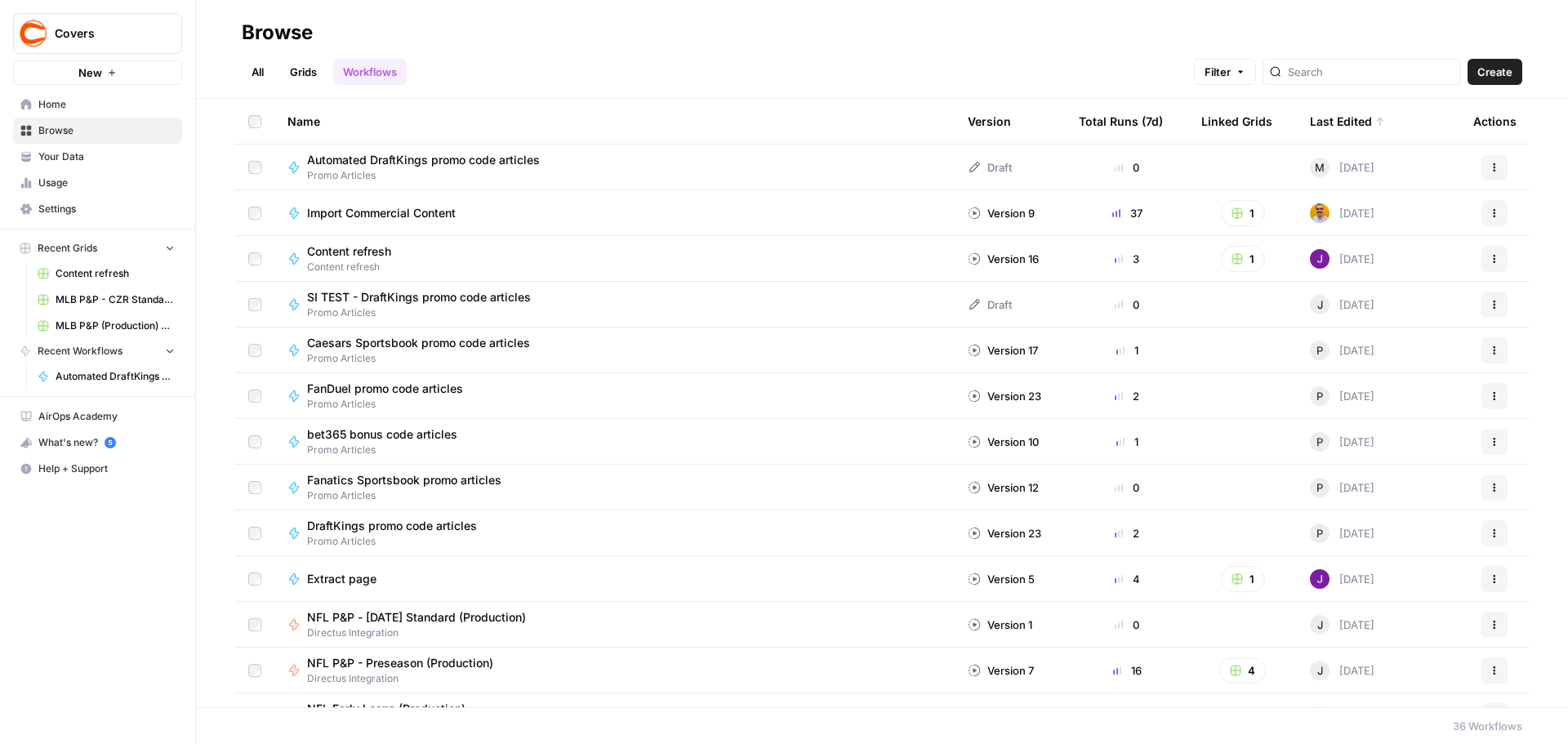
click at [265, 73] on link "All" at bounding box center [257, 72] width 32 height 26
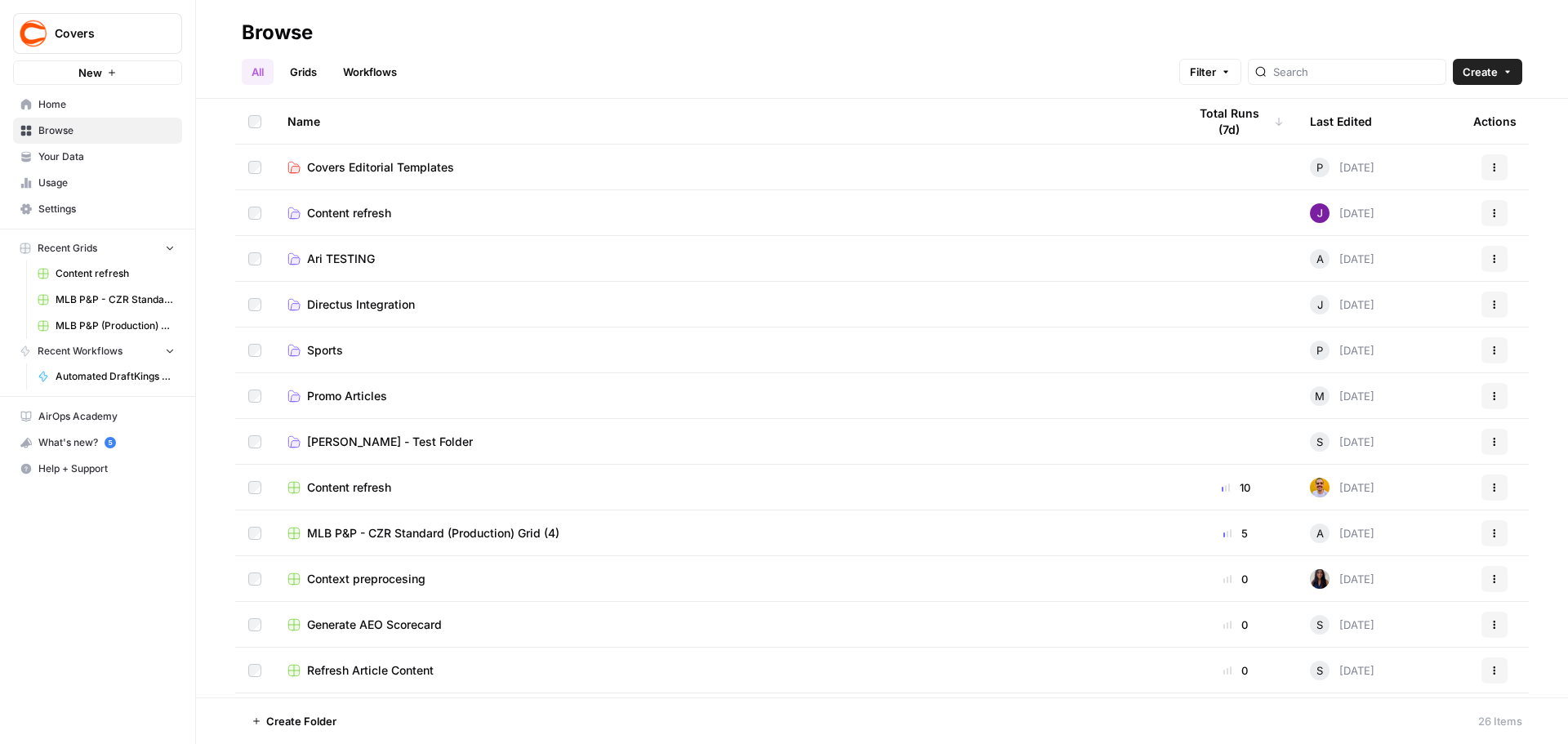
click at [357, 301] on span "Directus Integration" at bounding box center [361, 304] width 108 height 16
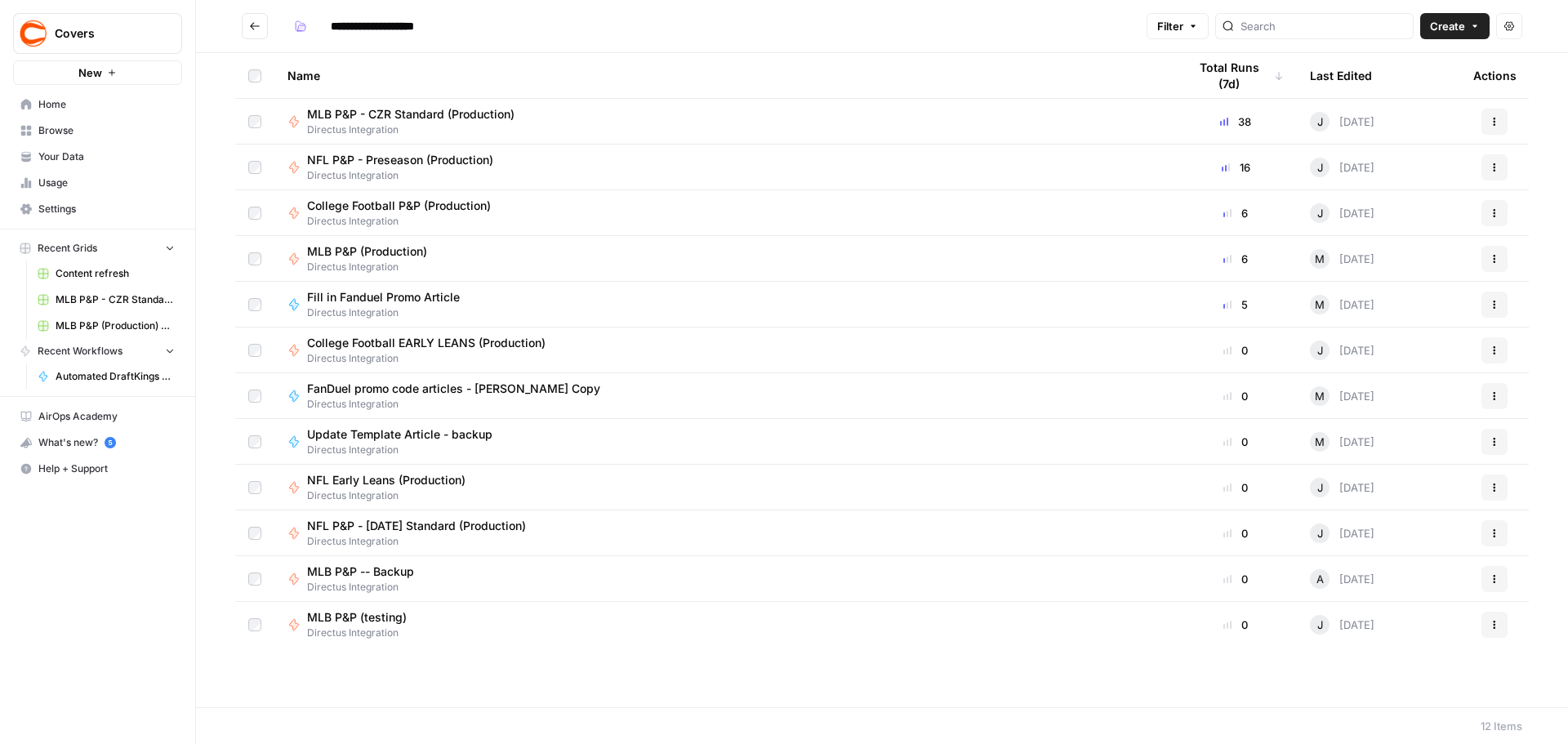
click at [547, 112] on div "MLB P&P - CZR Standard (Production) Directus Integration" at bounding box center [725, 122] width 874 height 31
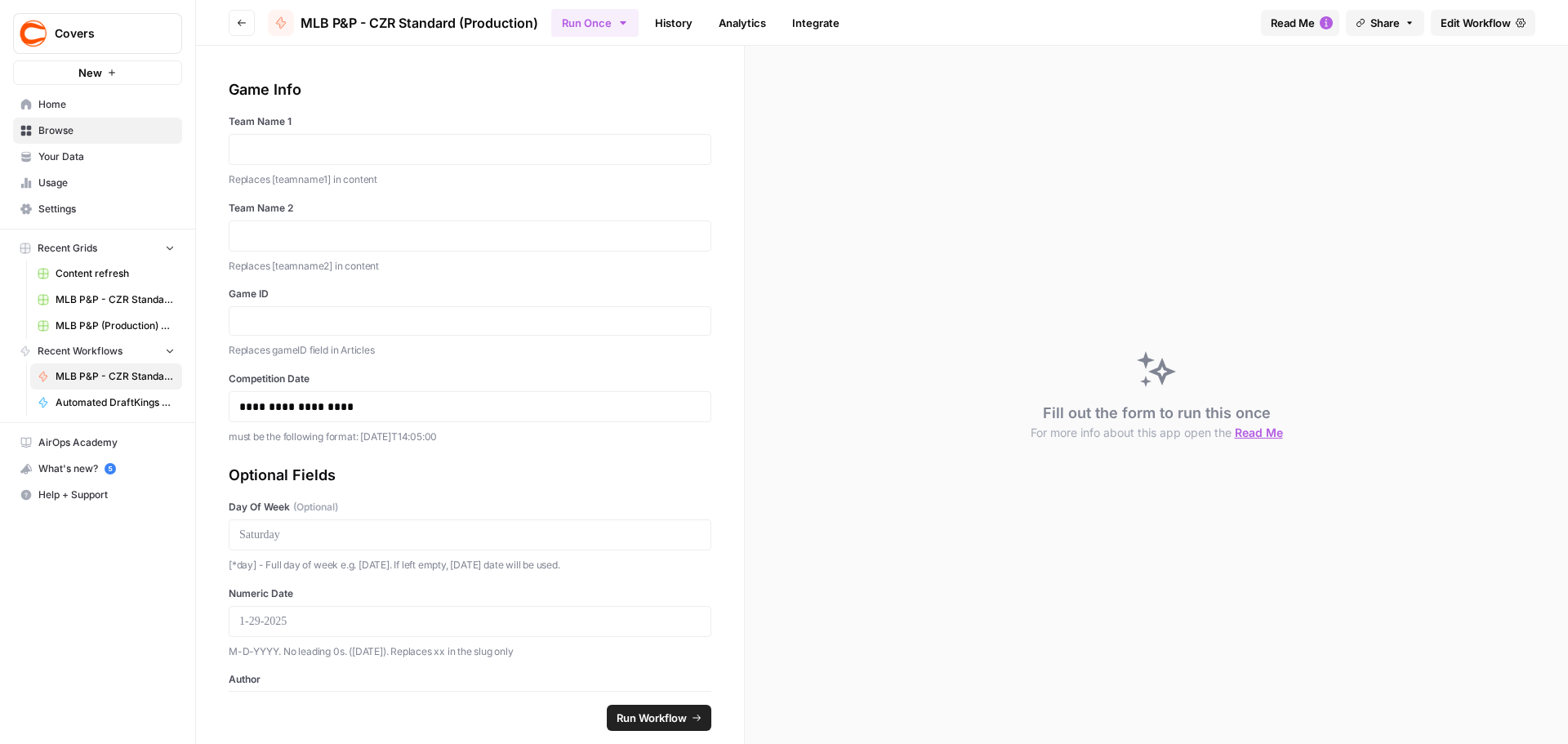
click at [244, 16] on button "Go back" at bounding box center [242, 22] width 26 height 26
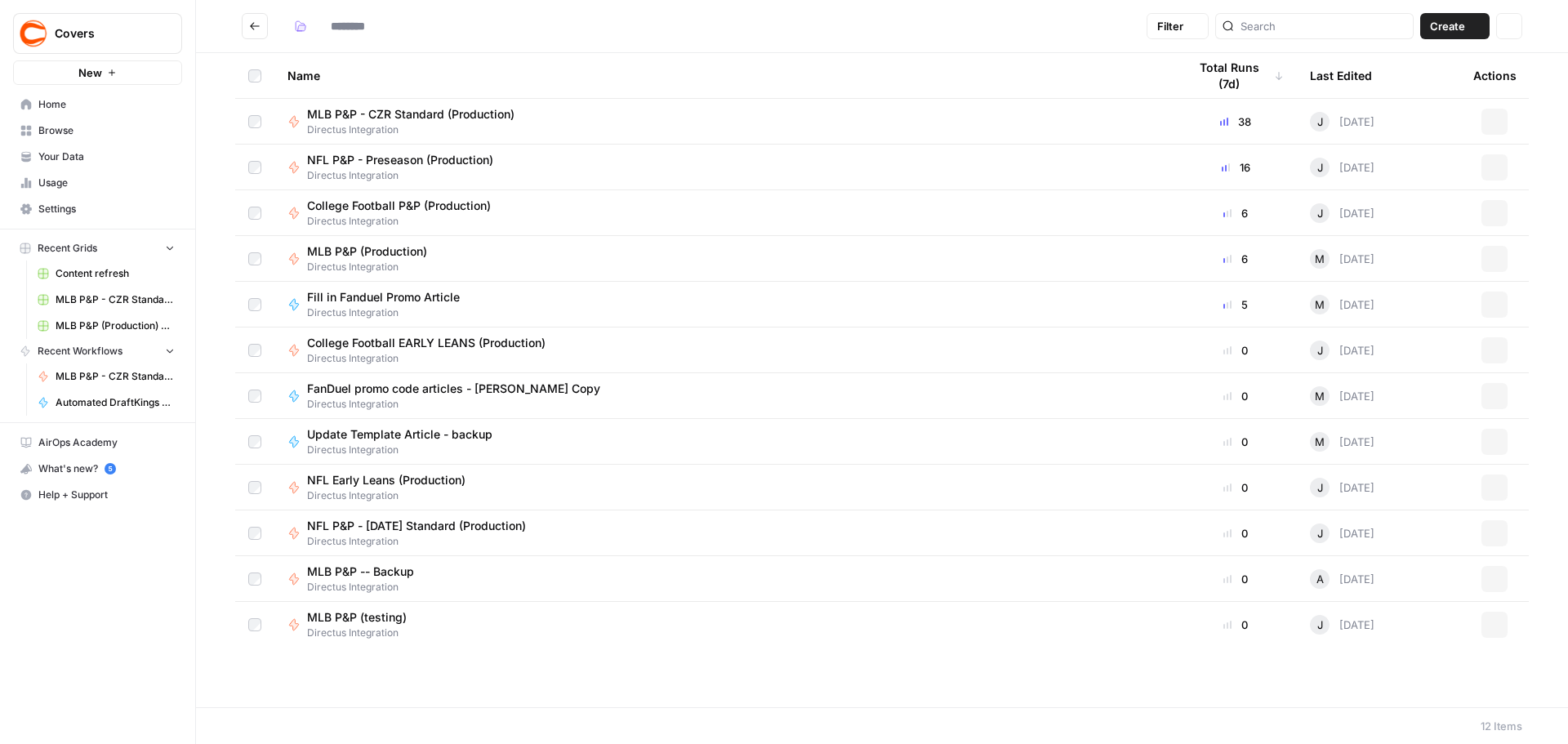
type input "**********"
click at [438, 298] on span "Fill in Fanduel Promo Article" at bounding box center [384, 297] width 153 height 16
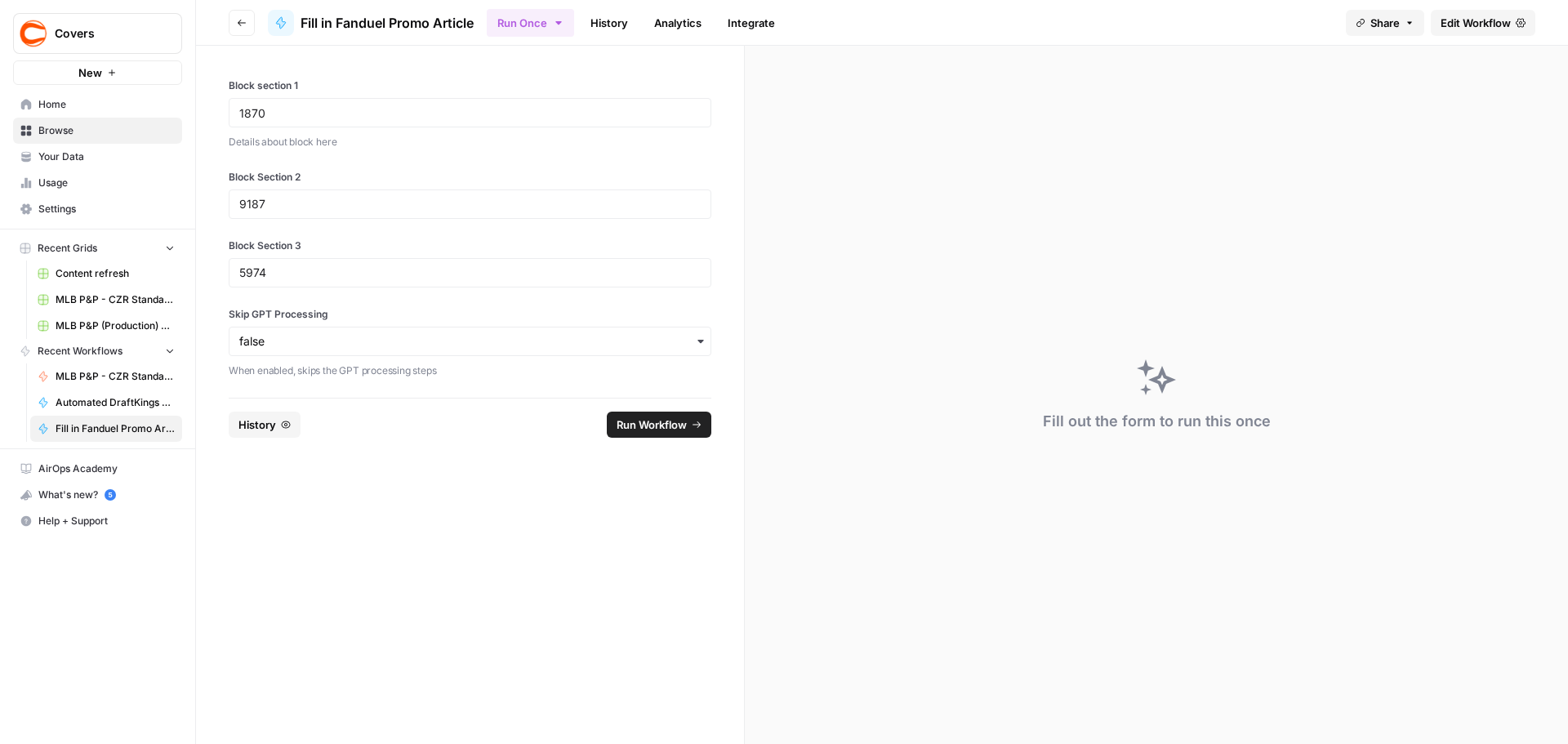
click at [1484, 28] on span "Edit Workflow" at bounding box center [1476, 22] width 71 height 16
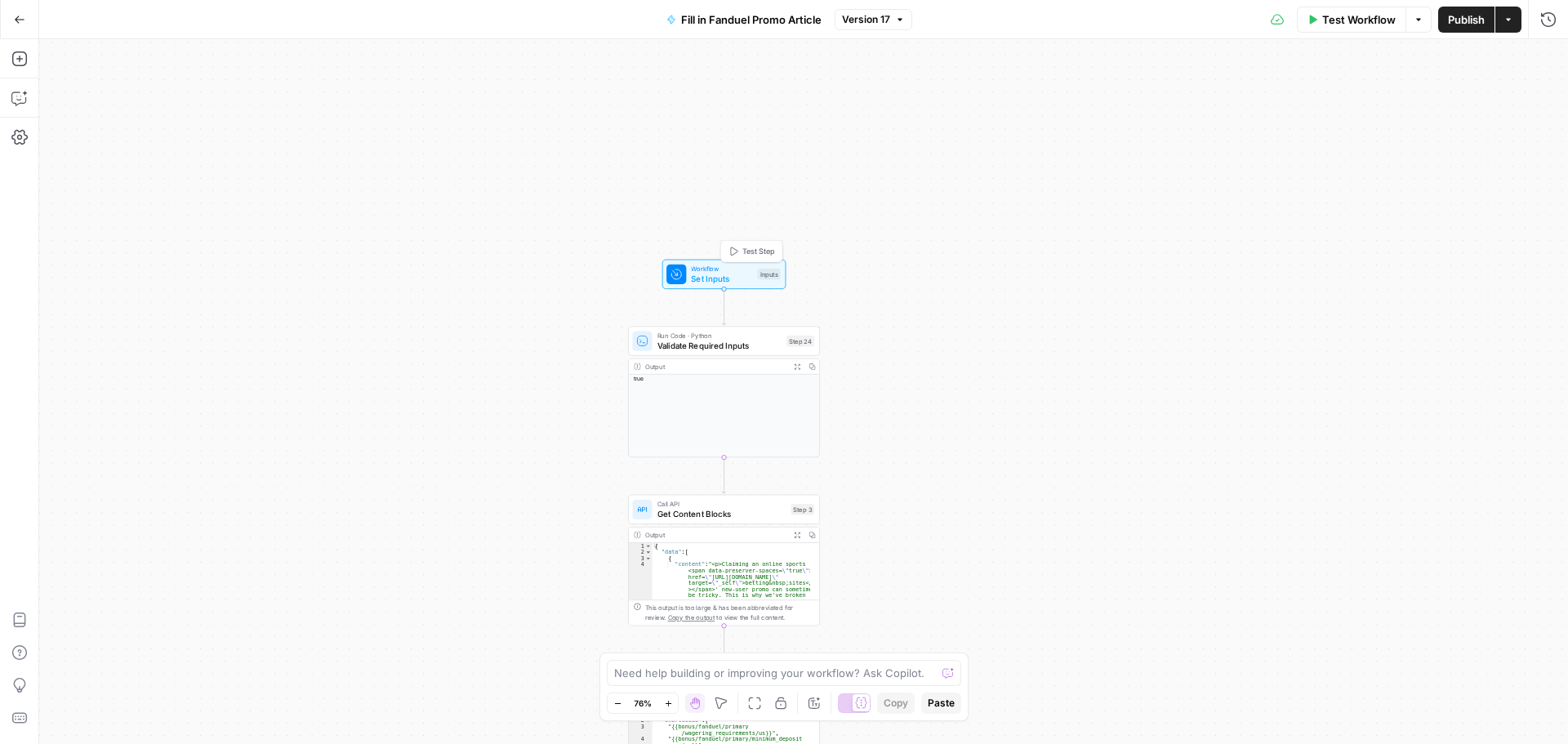
click at [701, 269] on span "Workflow" at bounding box center [721, 269] width 61 height 10
click at [681, 137] on div "true false false true Workflow Set Inputs Inputs Run Code · Python Validate Req…" at bounding box center [804, 392] width 1529 height 705
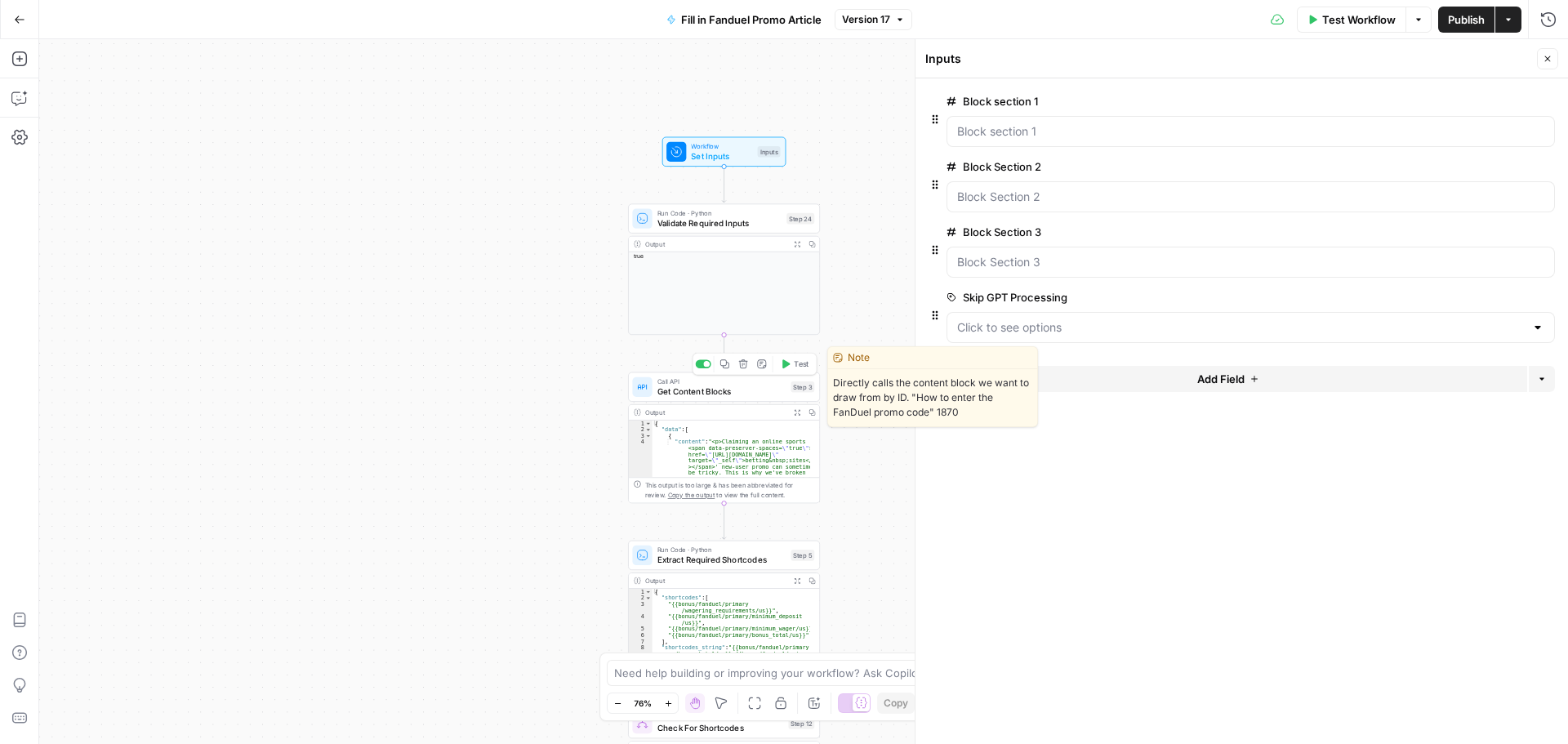
click at [758, 398] on div "Call API Get Content Blocks Step 3 Copy step Delete step Edit Note Test" at bounding box center [724, 387] width 192 height 29
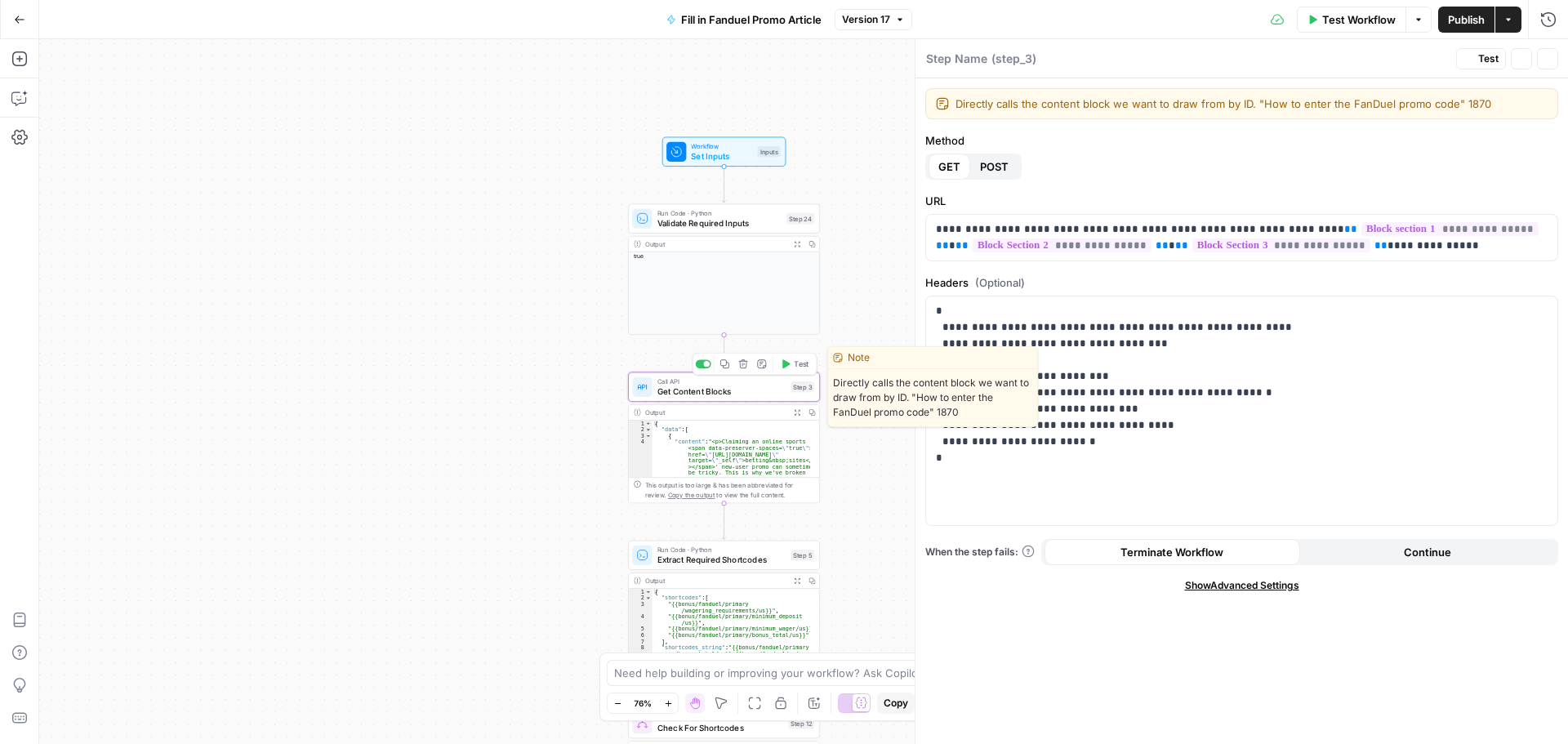
type textarea "Get Content Blocks"
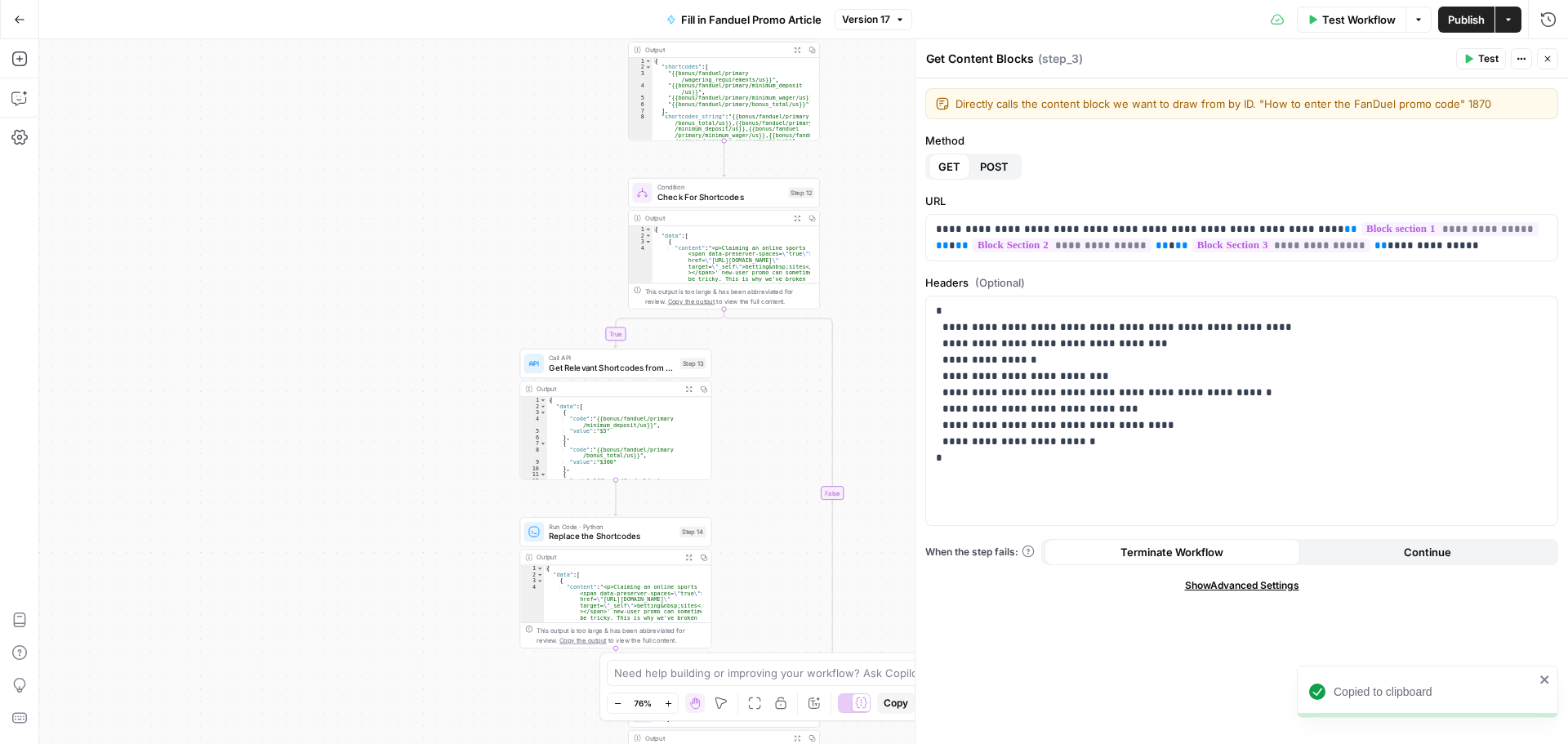
scroll to position [87, 0]
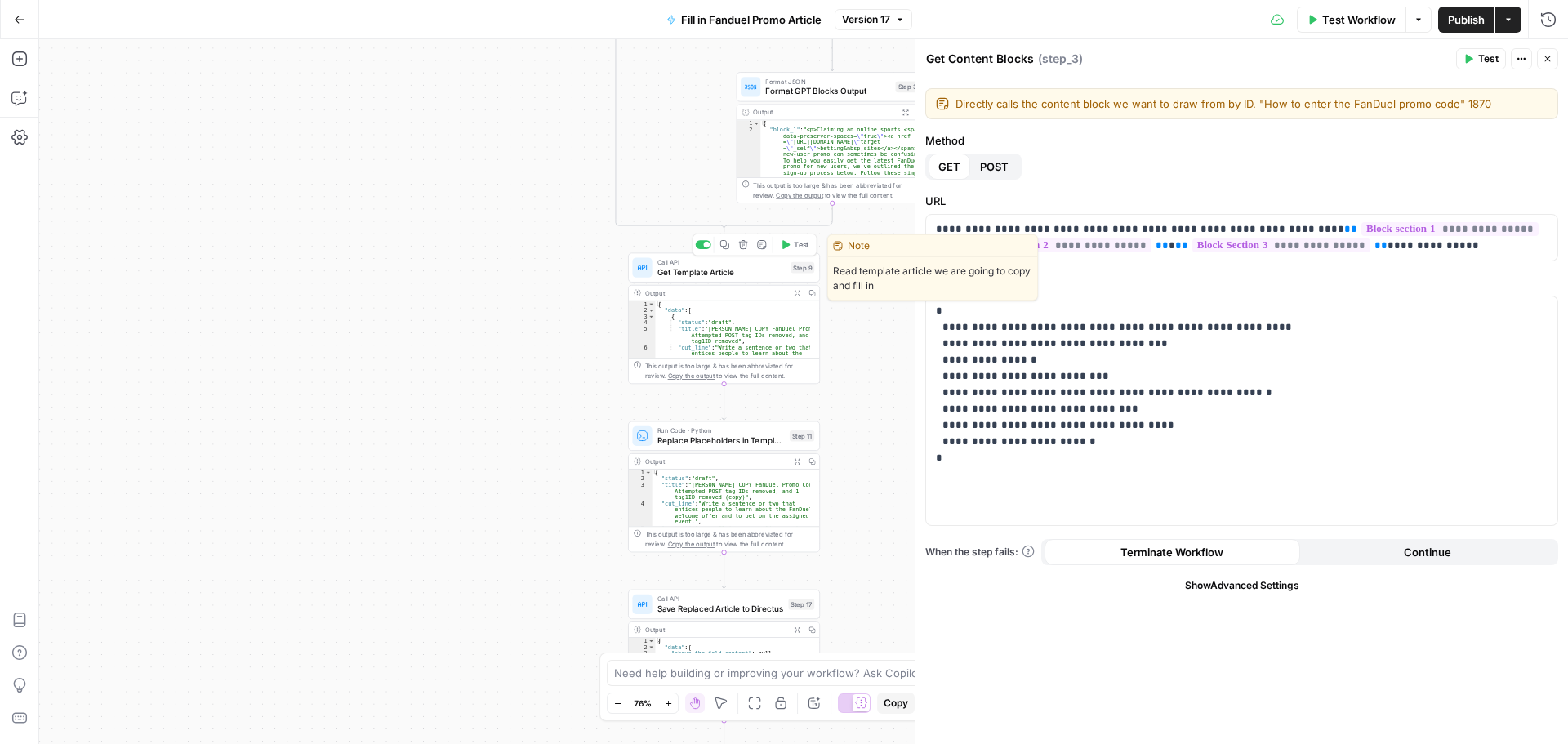
click at [719, 273] on span "Get Template Article" at bounding box center [723, 272] width 129 height 13
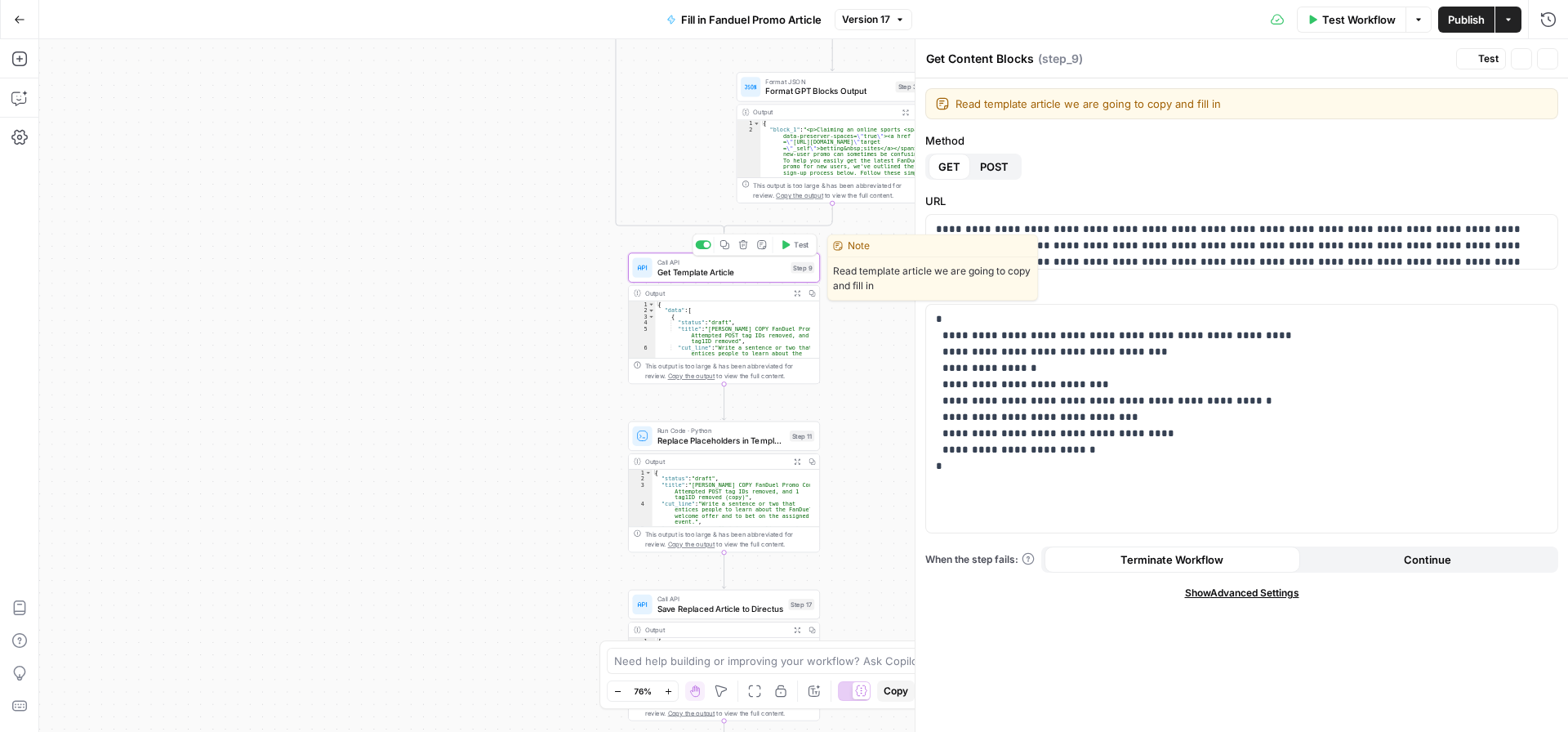
type textarea "Get Template Article"
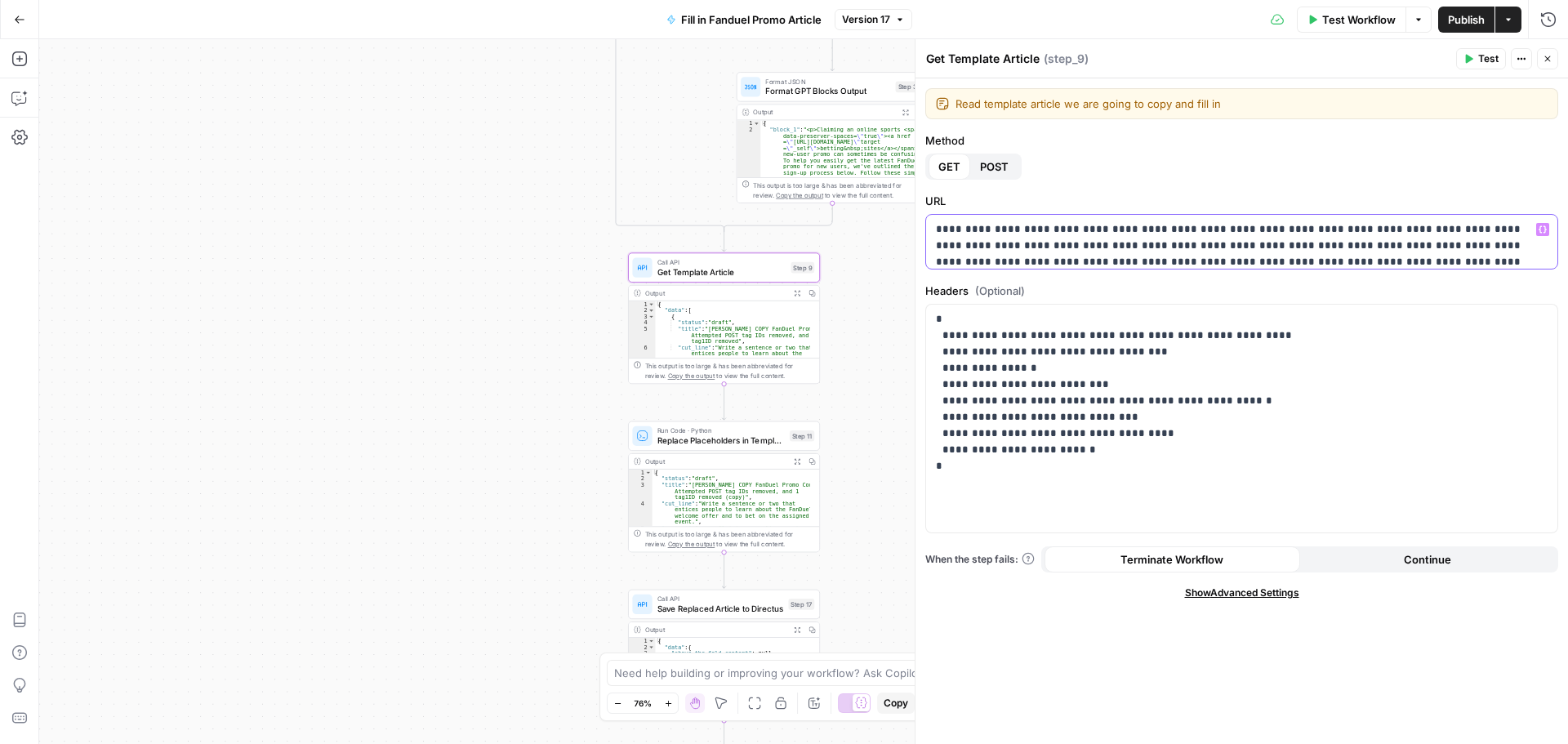
click at [1180, 237] on p "**********" at bounding box center [1236, 270] width 600 height 98
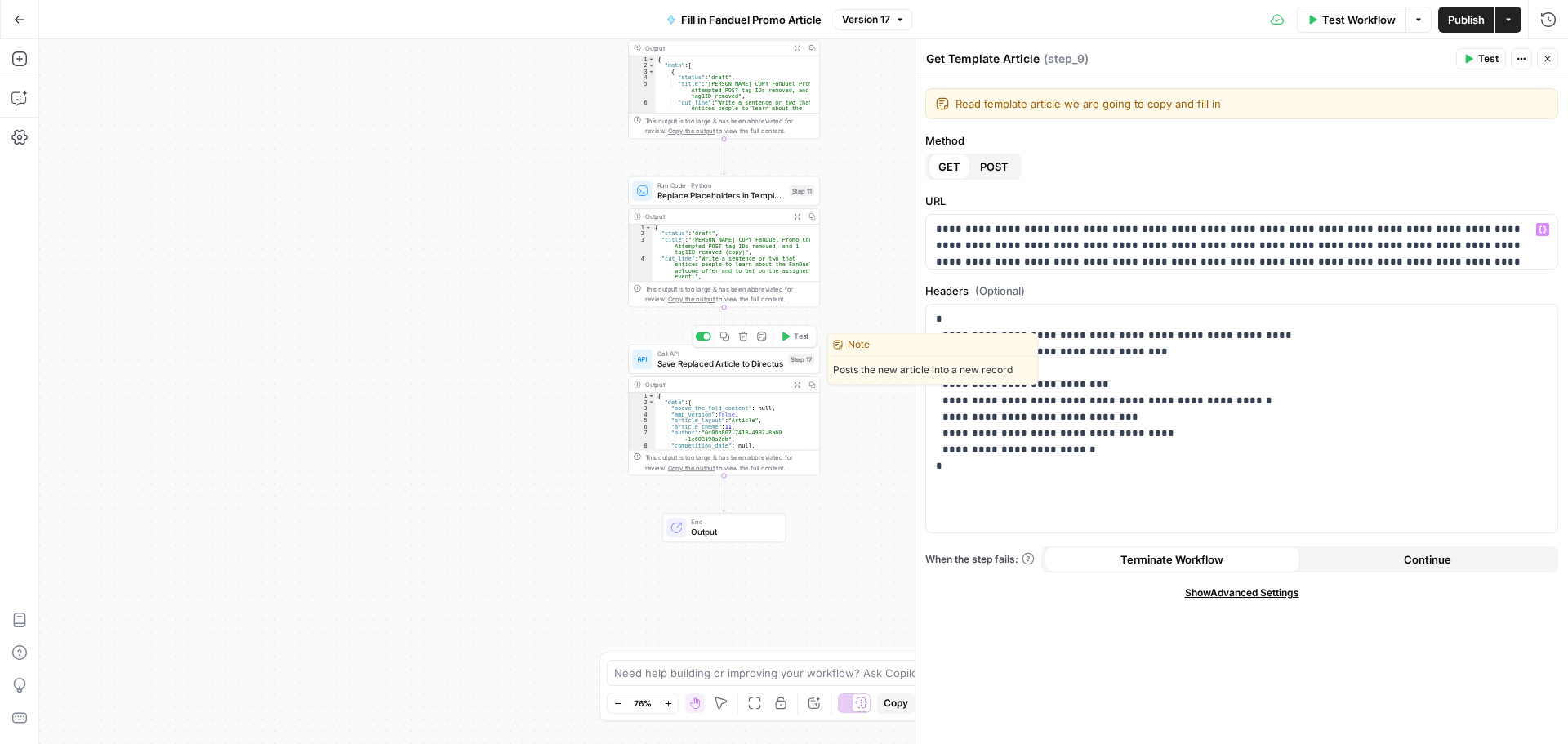
click at [754, 373] on div "Call API Save Replaced Article to Directus Step 17 Copy step Delete step Edit N…" at bounding box center [724, 359] width 192 height 29
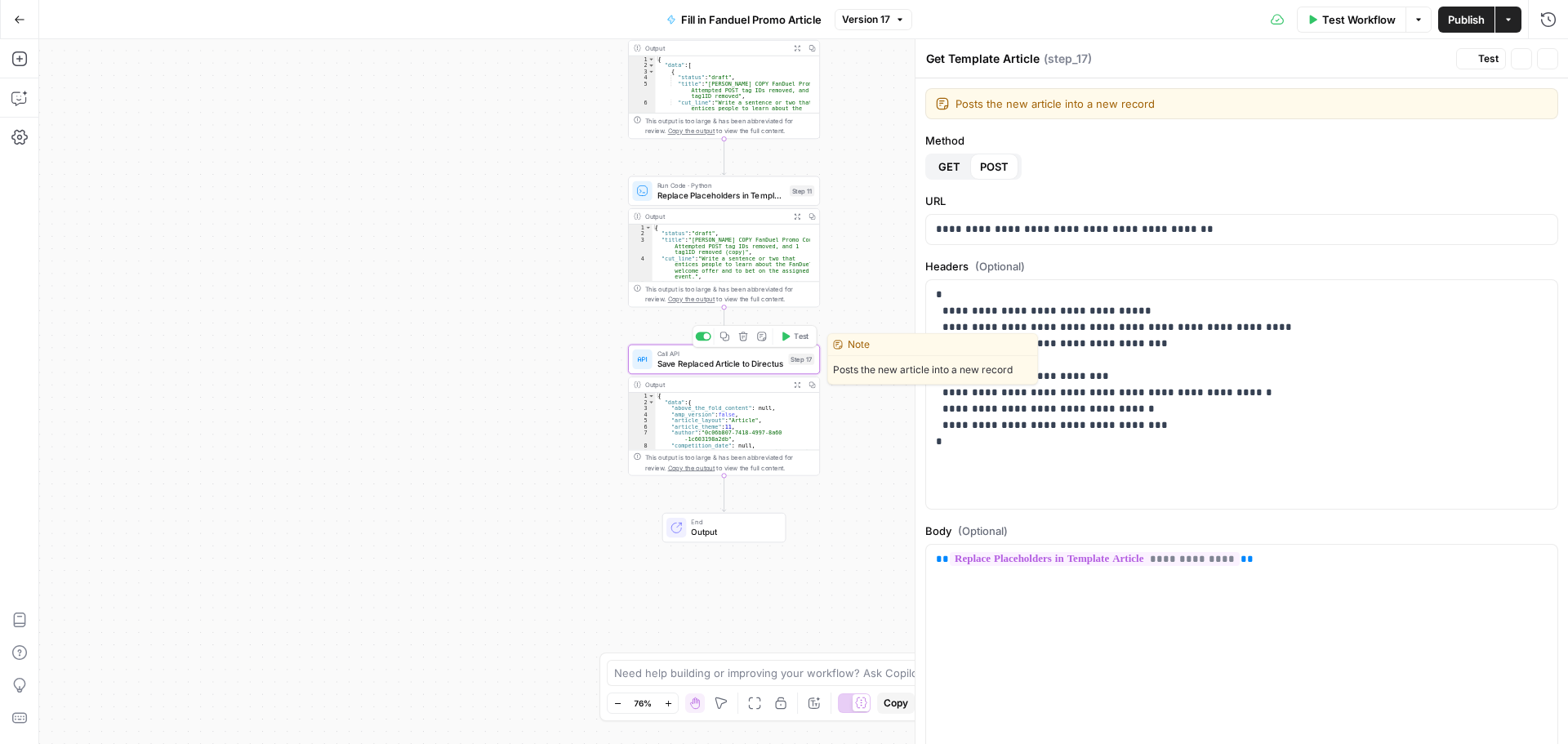
type textarea "Save Replaced Article to Directus"
type textarea "**********"
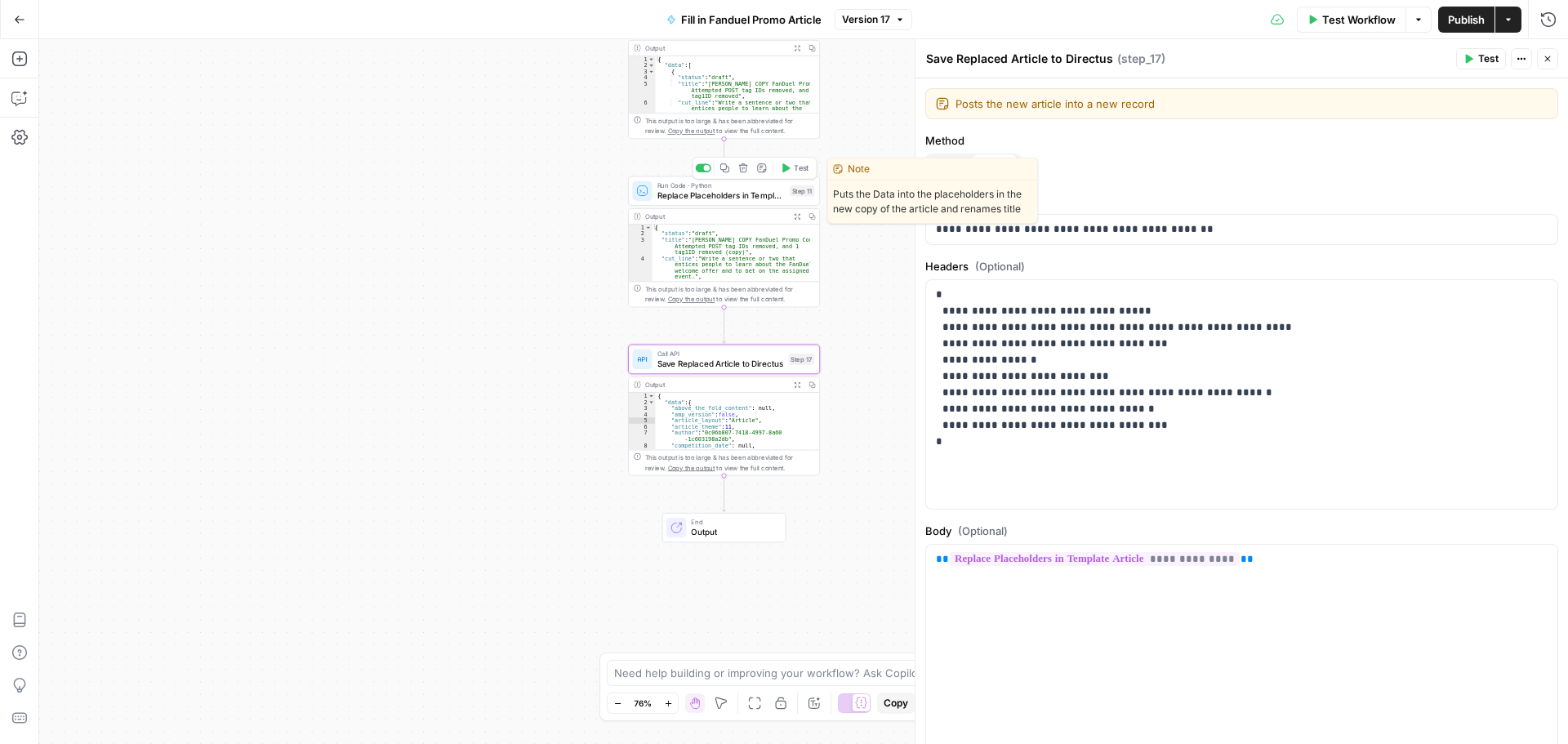
click at [707, 193] on span "Replace Placeholders in Template Article" at bounding box center [722, 195] width 128 height 13
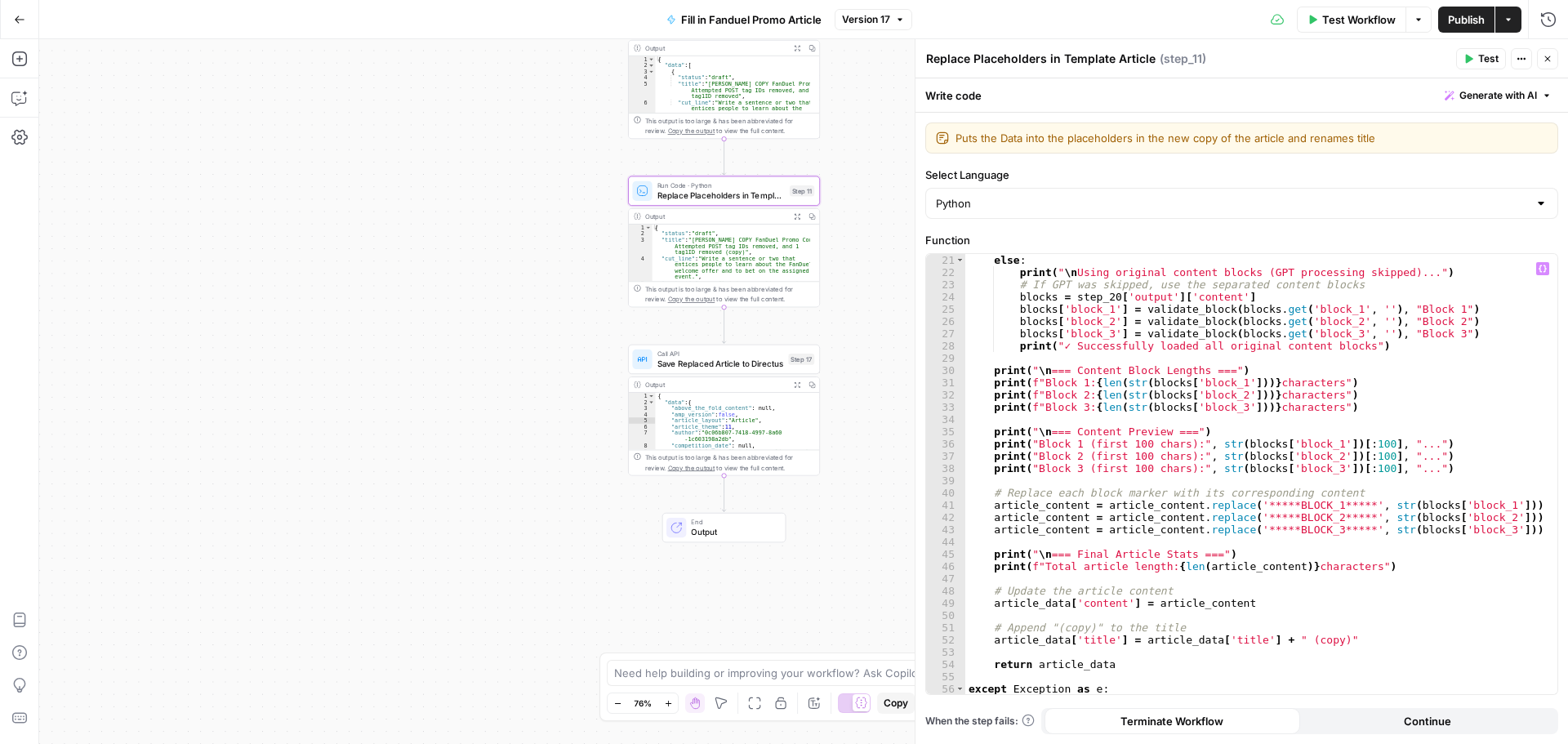
scroll to position [271, 0]
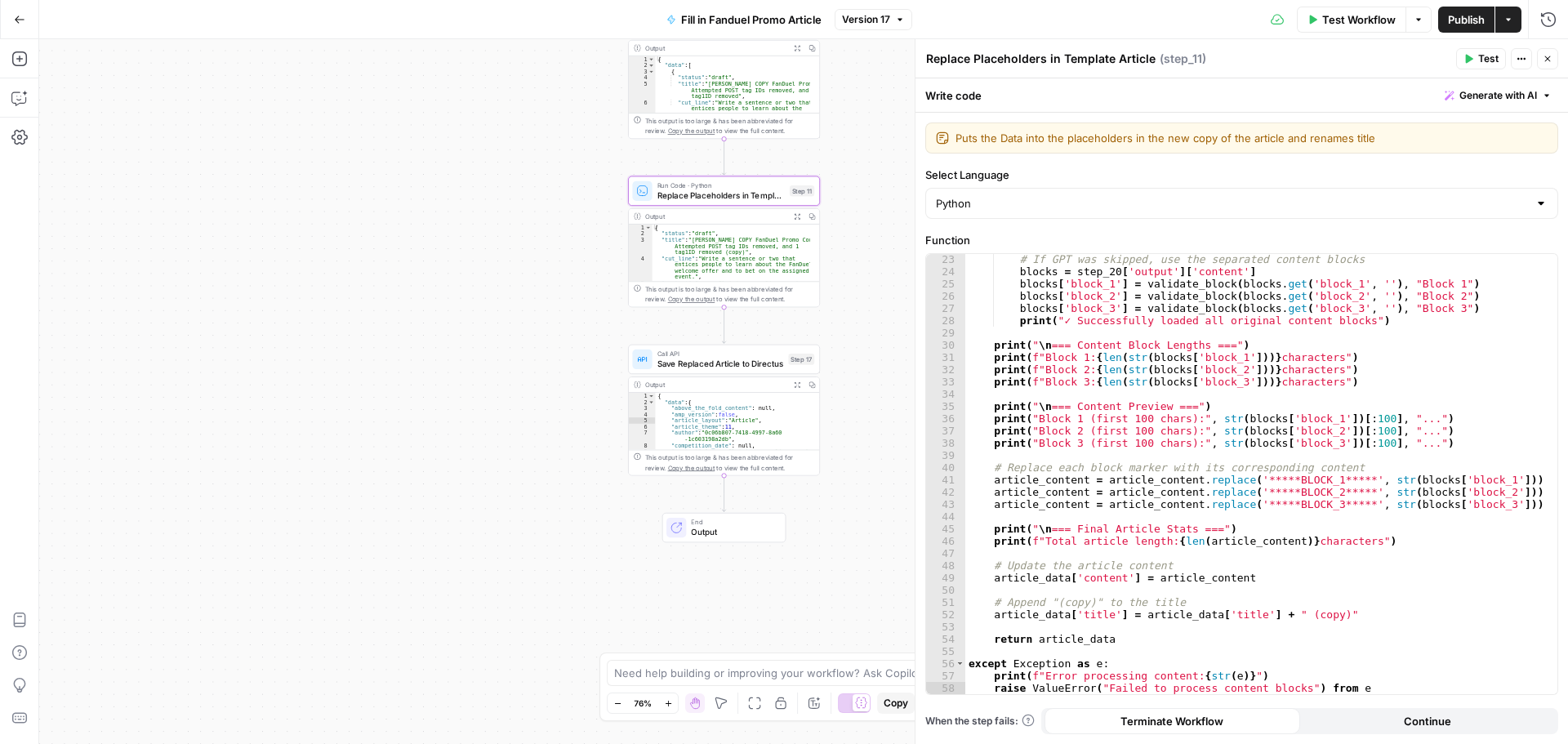
click at [198, 341] on div "true false false true Workflow Set Inputs Inputs Run Code · Python Validate Req…" at bounding box center [804, 392] width 1529 height 705
click at [18, 87] on button "Copilot" at bounding box center [19, 98] width 26 height 26
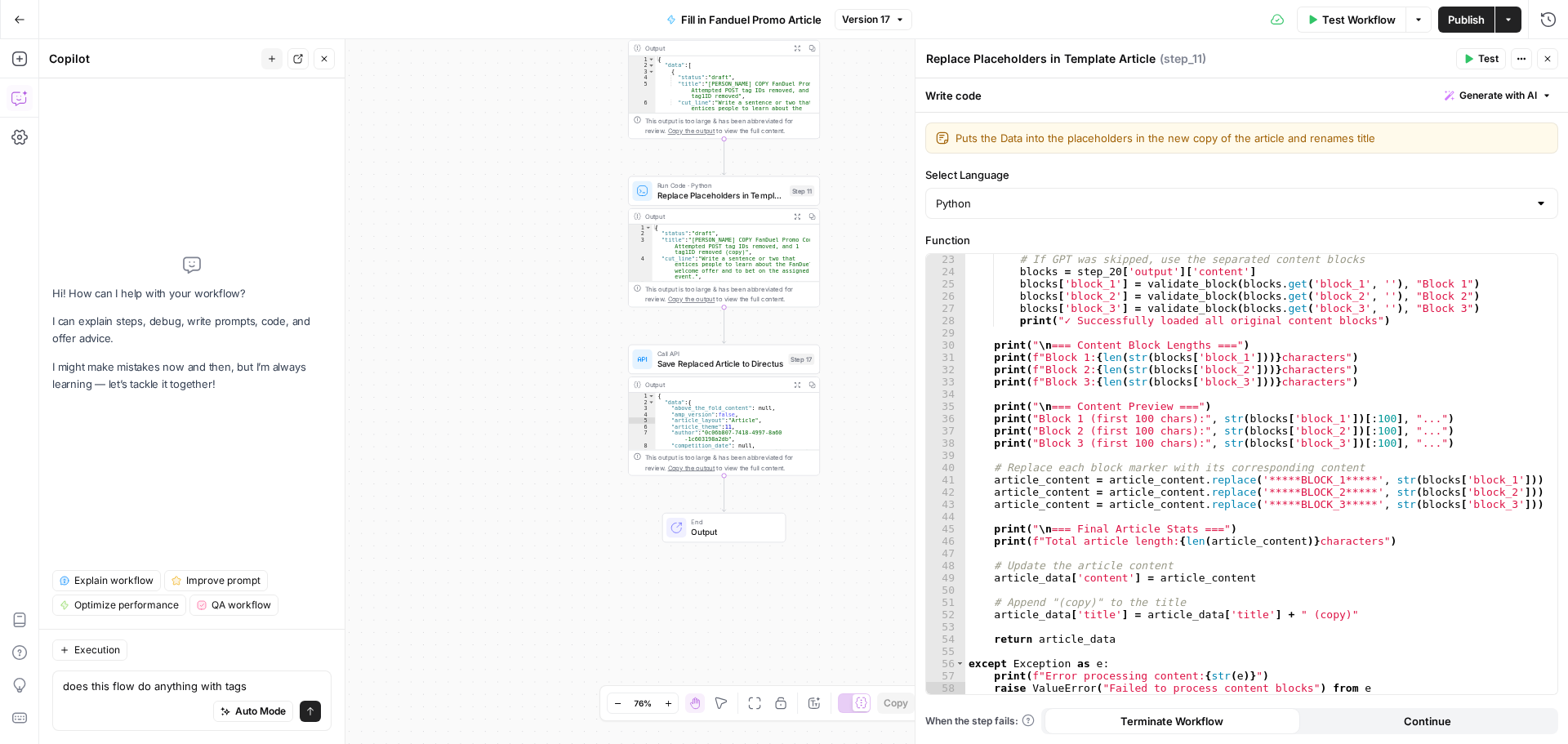
type textarea "does this flow do anything with tags?"
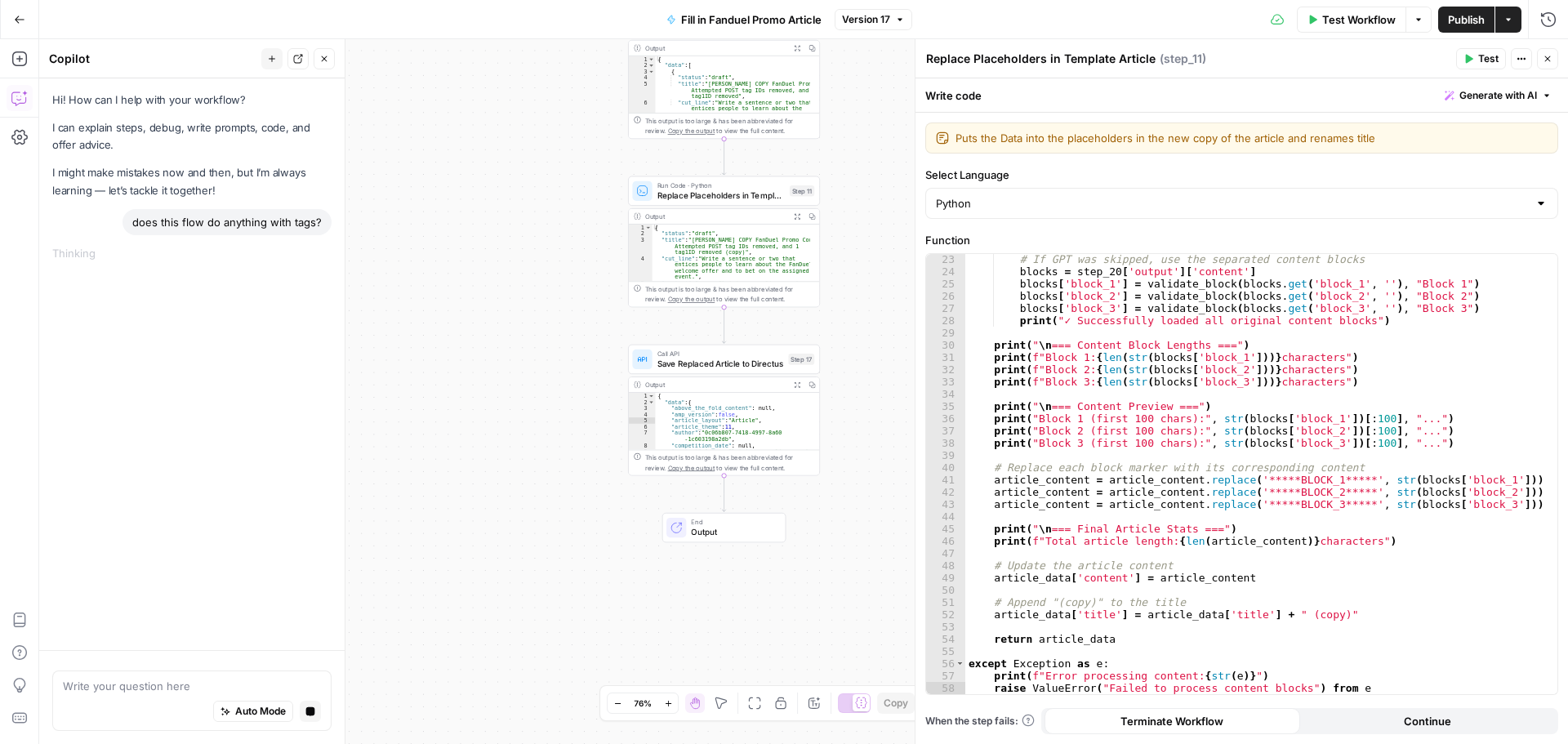
click at [1555, 47] on header "Replace Placeholders in Template Article Replace Placeholders in Template Artic…" at bounding box center [1242, 59] width 653 height 40
click at [1554, 55] on button "Close" at bounding box center [1548, 59] width 21 height 21
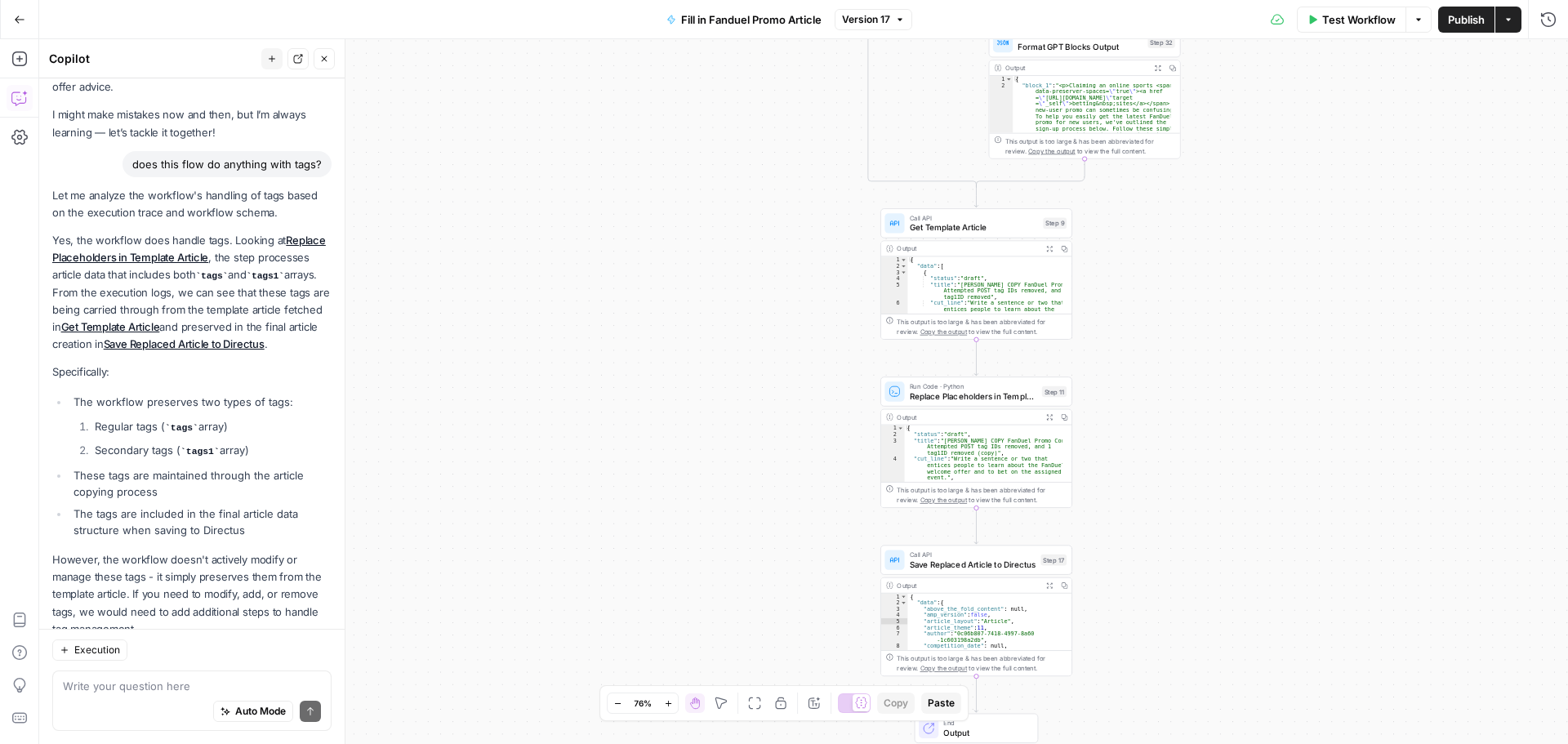
scroll to position [40, 0]
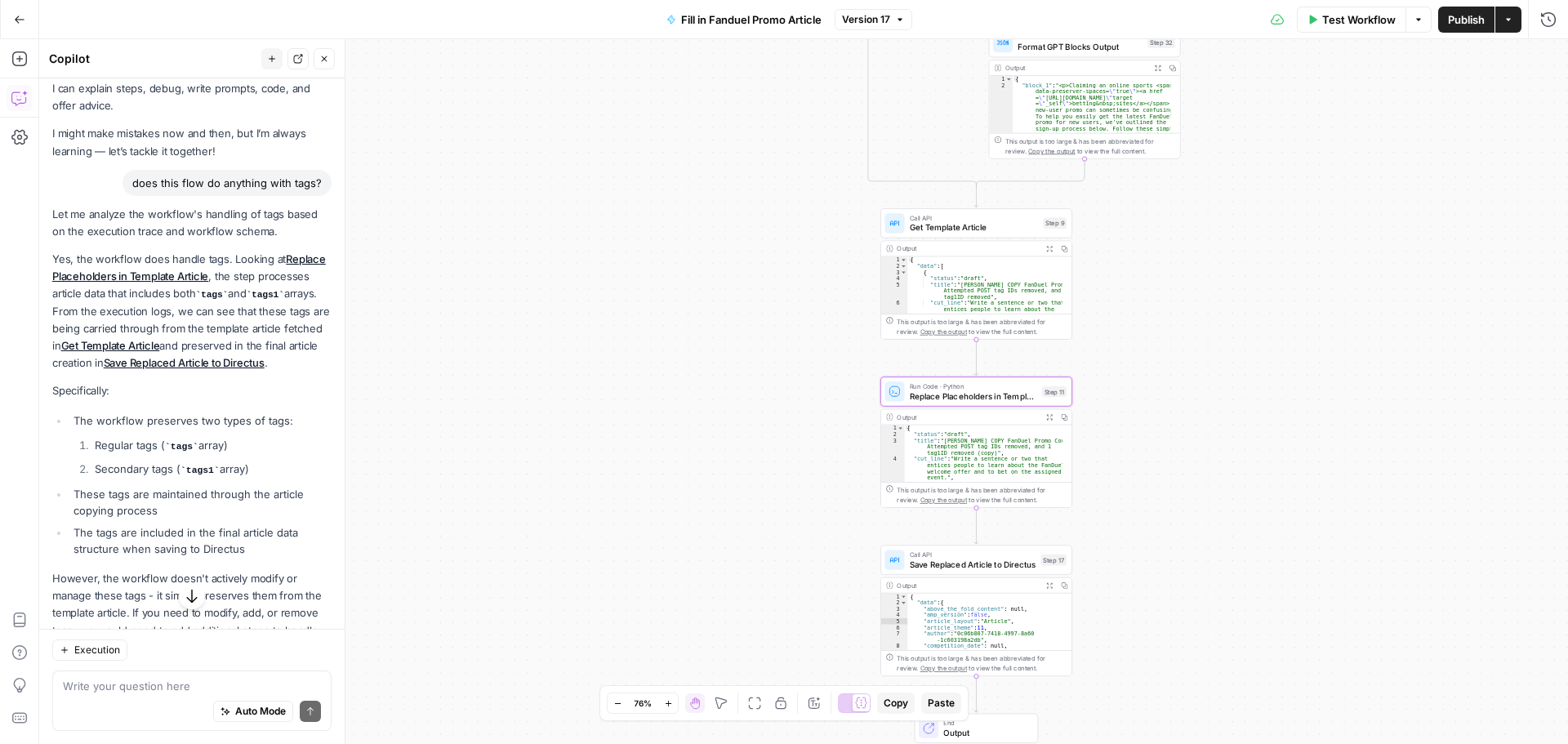
drag, startPoint x: 129, startPoint y: 291, endPoint x: 813, endPoint y: 297, distance: 684.0
click at [129, 283] on link "Replace Placeholders in Template Article" at bounding box center [188, 267] width 273 height 30
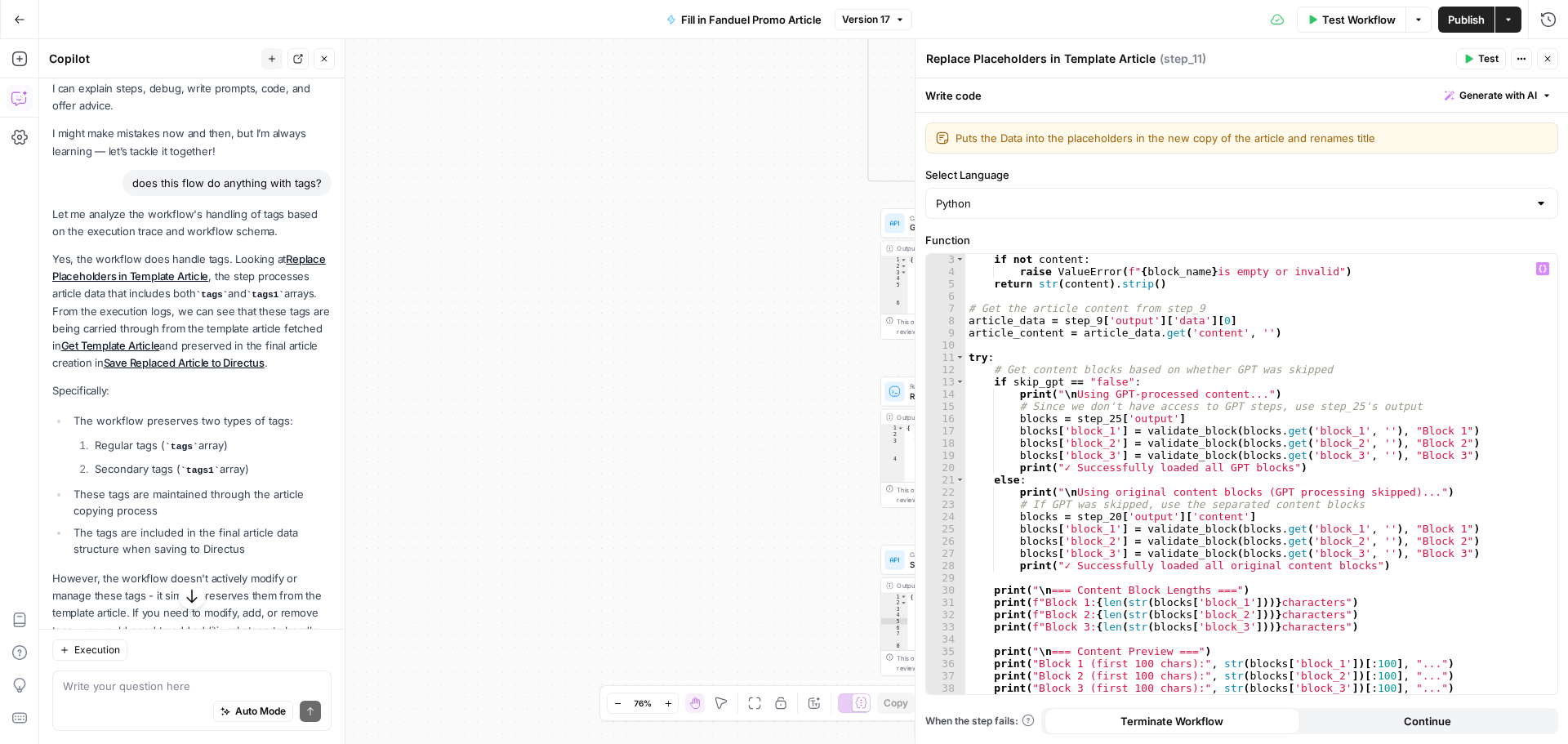
scroll to position [0, 0]
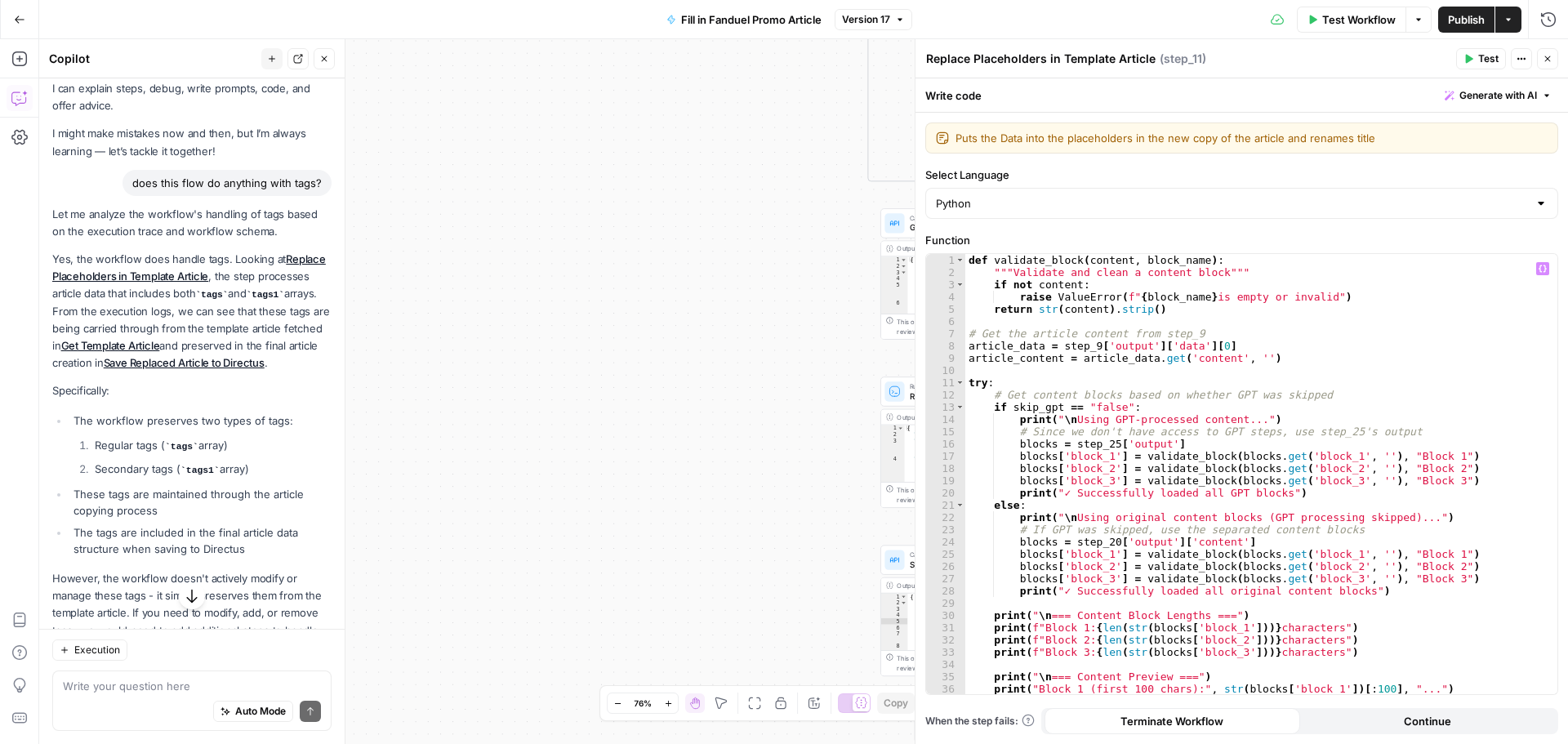
type textarea "**********"
click at [1439, 405] on div "def validate_block ( content , block_name ) : """Validate and clean a content b…" at bounding box center [1255, 486] width 580 height 465
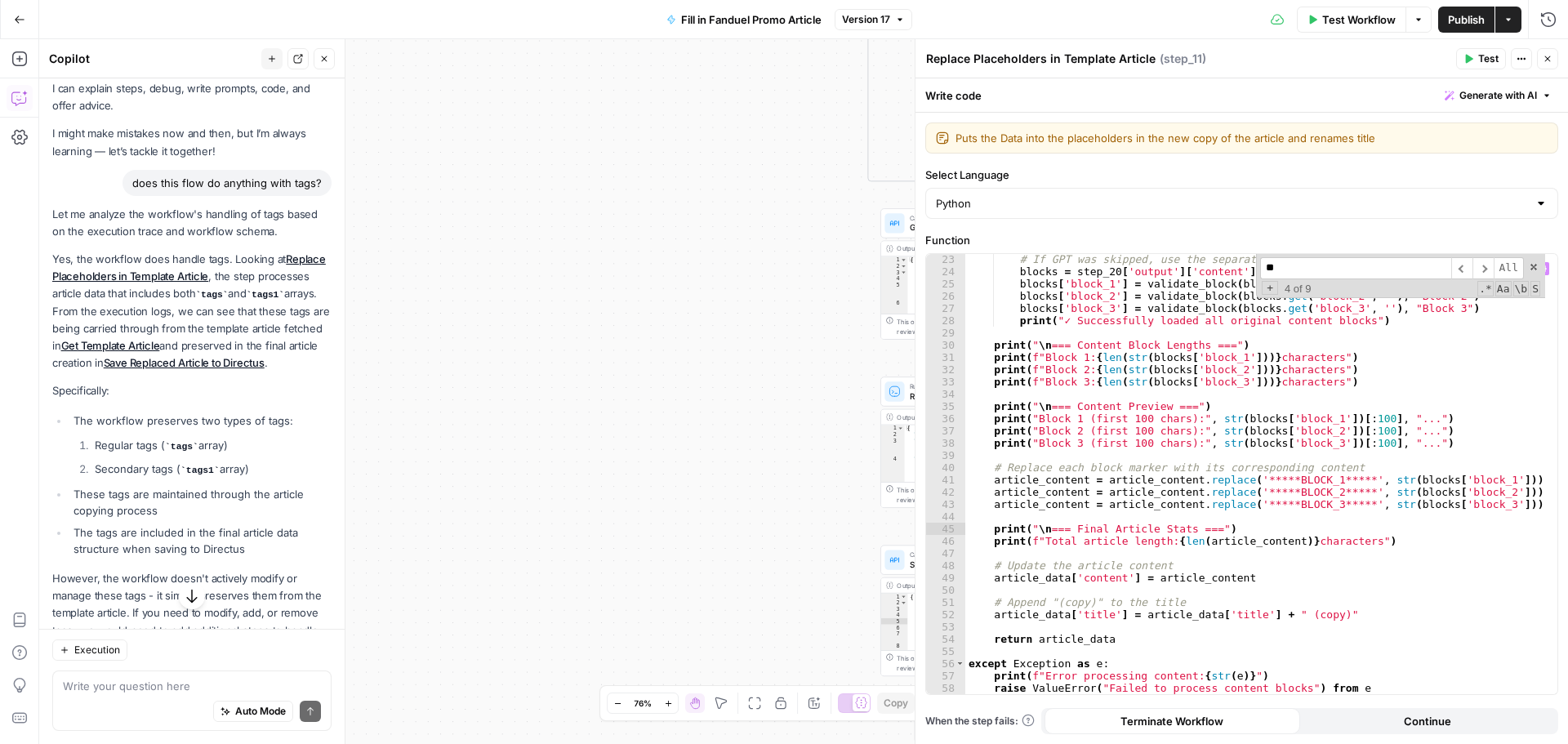
type input "*"
click at [214, 309] on p "Yes, the workflow does handle tags. Looking at Replace Placeholders in Template…" at bounding box center [191, 311] width 279 height 121
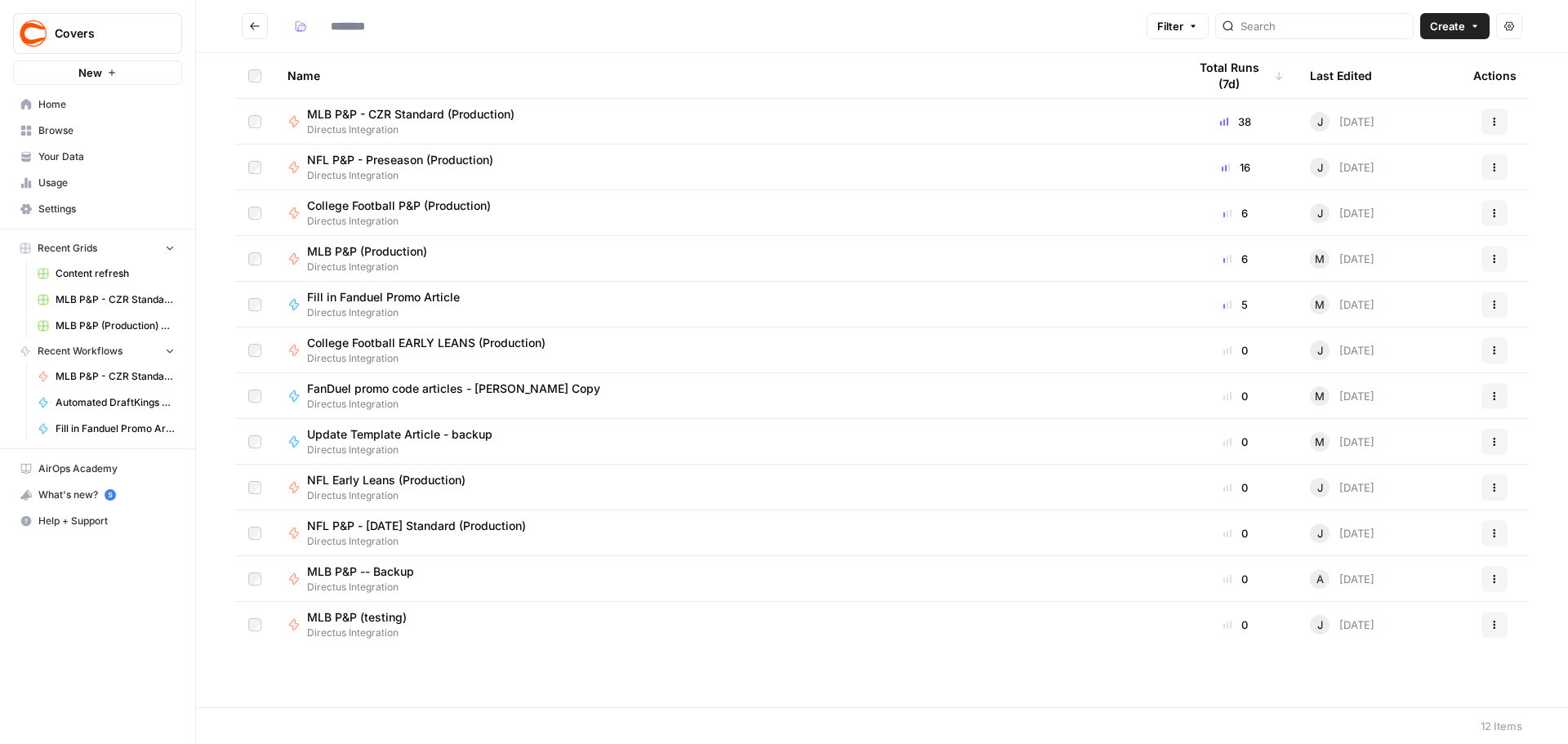
type input "**********"
click at [434, 245] on div "MLB P&P (Production)" at bounding box center [374, 251] width 133 height 16
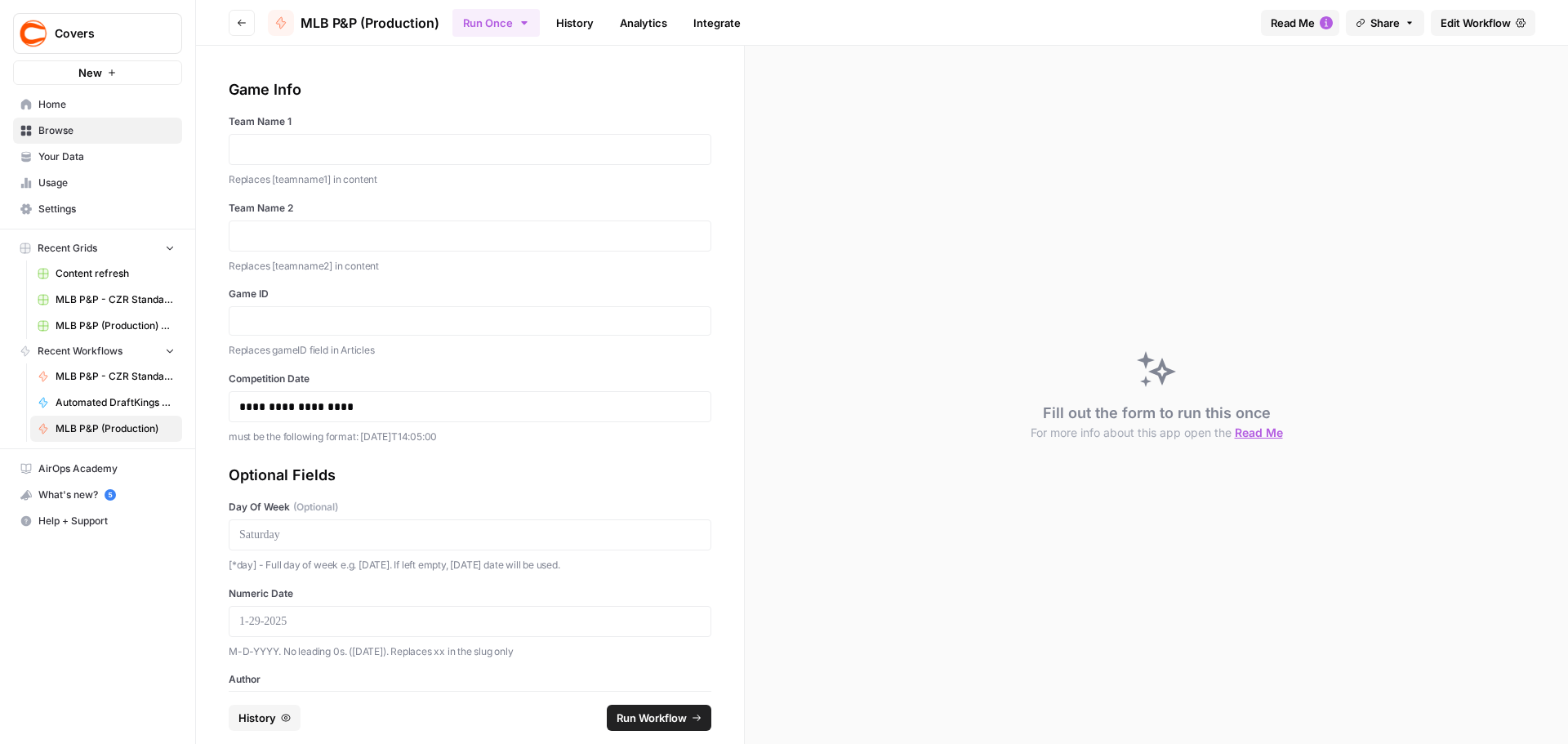
click at [1452, 14] on span "Edit Workflow" at bounding box center [1476, 22] width 71 height 16
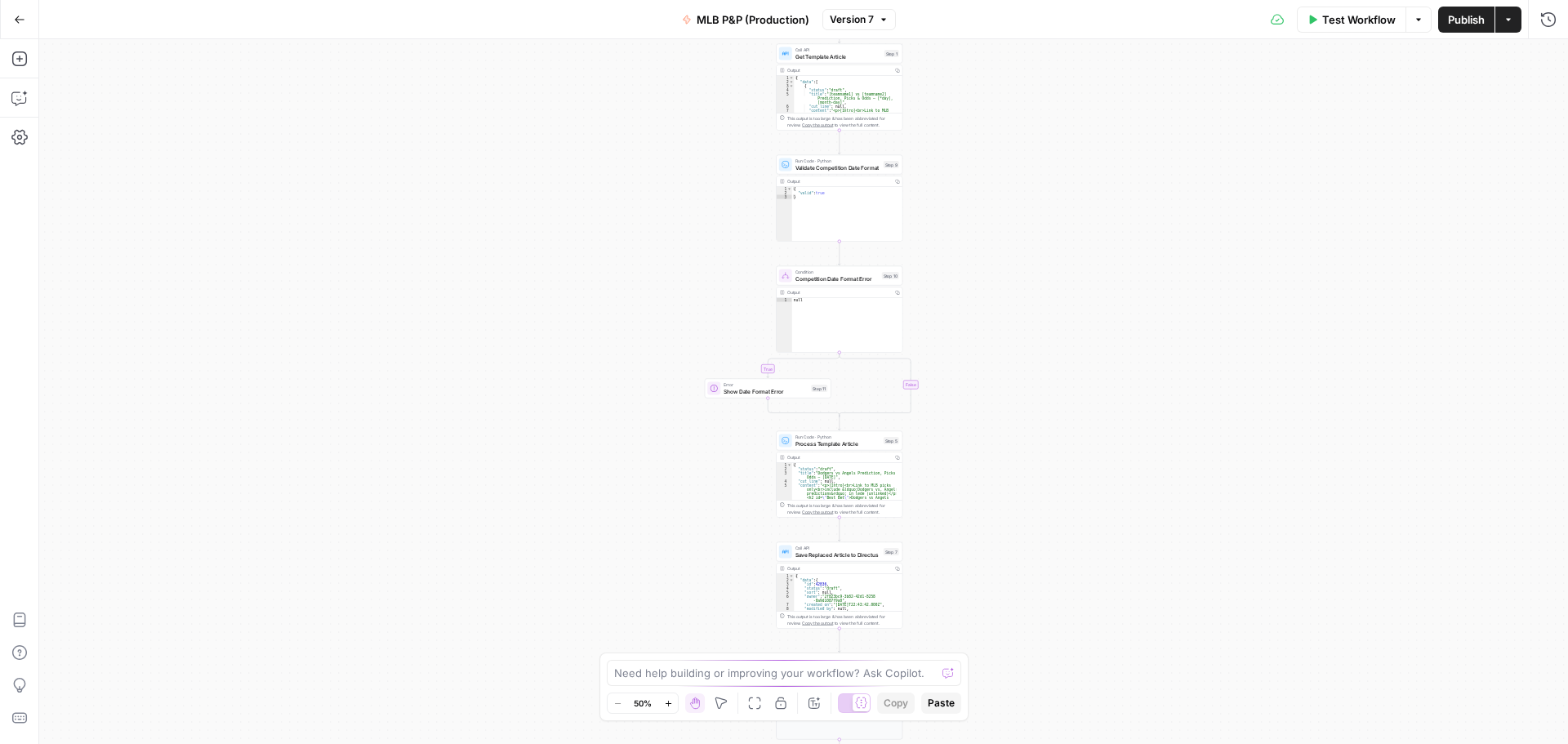
click at [1141, 188] on div "true false Workflow Set Inputs Inputs Call API Get Template Article Step 1 Outp…" at bounding box center [804, 392] width 1529 height 705
click at [1129, 94] on div "true false Workflow Set Inputs Inputs Call API Get Template Article Step 1 Outp…" at bounding box center [804, 392] width 1529 height 705
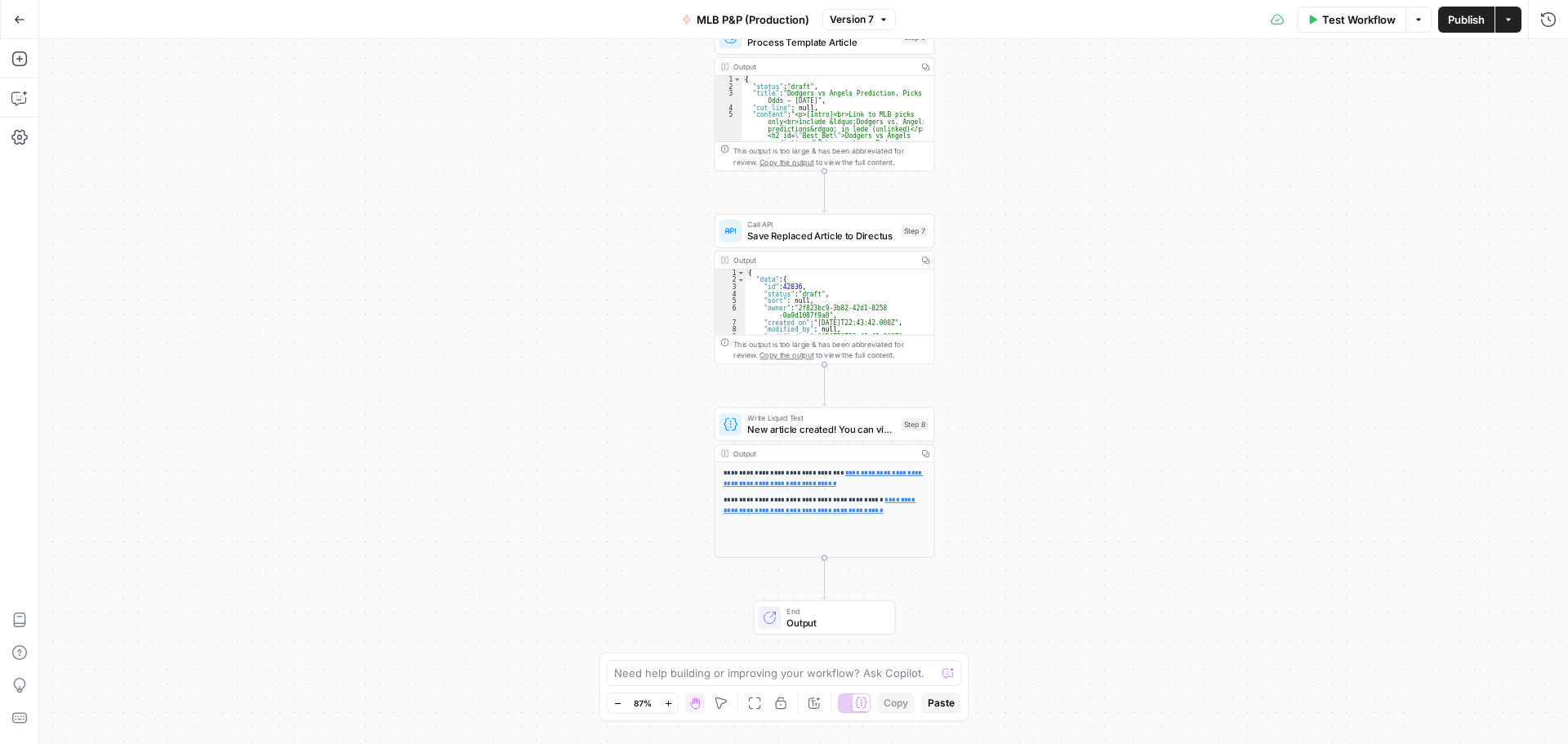
drag, startPoint x: 955, startPoint y: 299, endPoint x: 1063, endPoint y: 417, distance: 160.0
click at [1063, 417] on div "true false Workflow Set Inputs Inputs Call API Get Template Article Step 1 Outp…" at bounding box center [804, 392] width 1529 height 705
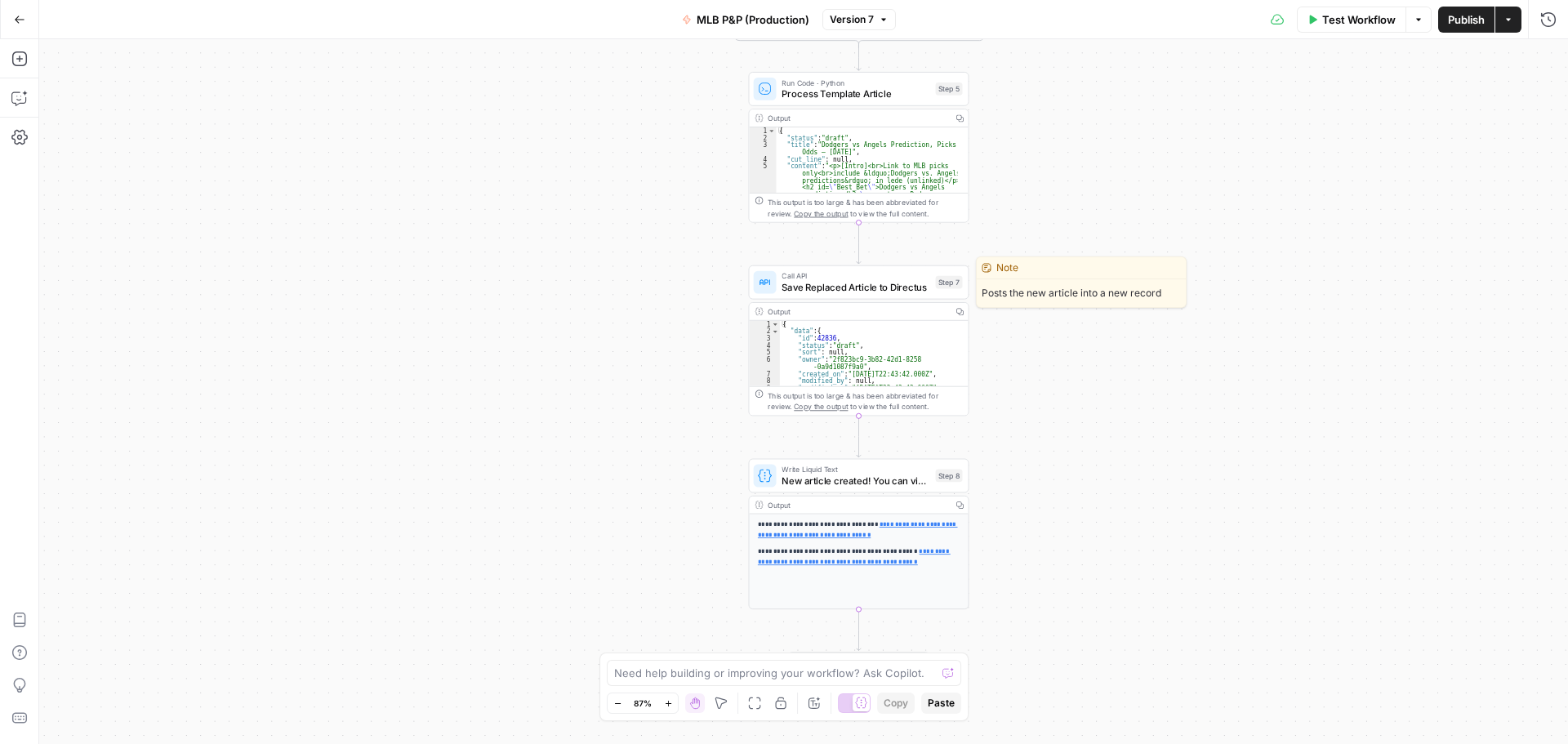
click at [854, 291] on span "Save Replaced Article to Directus" at bounding box center [855, 287] width 148 height 14
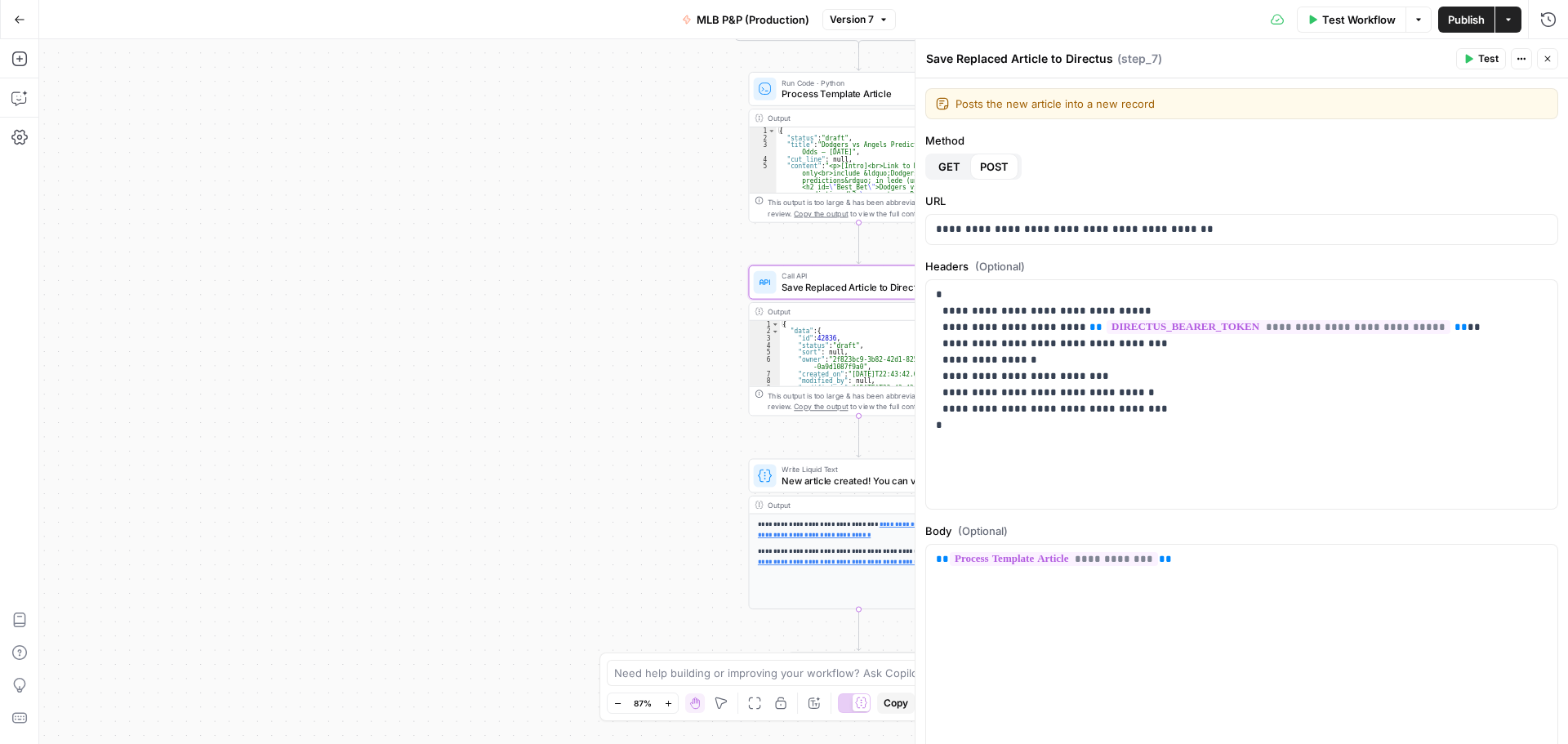
click at [1553, 54] on icon "button" at bounding box center [1548, 59] width 10 height 10
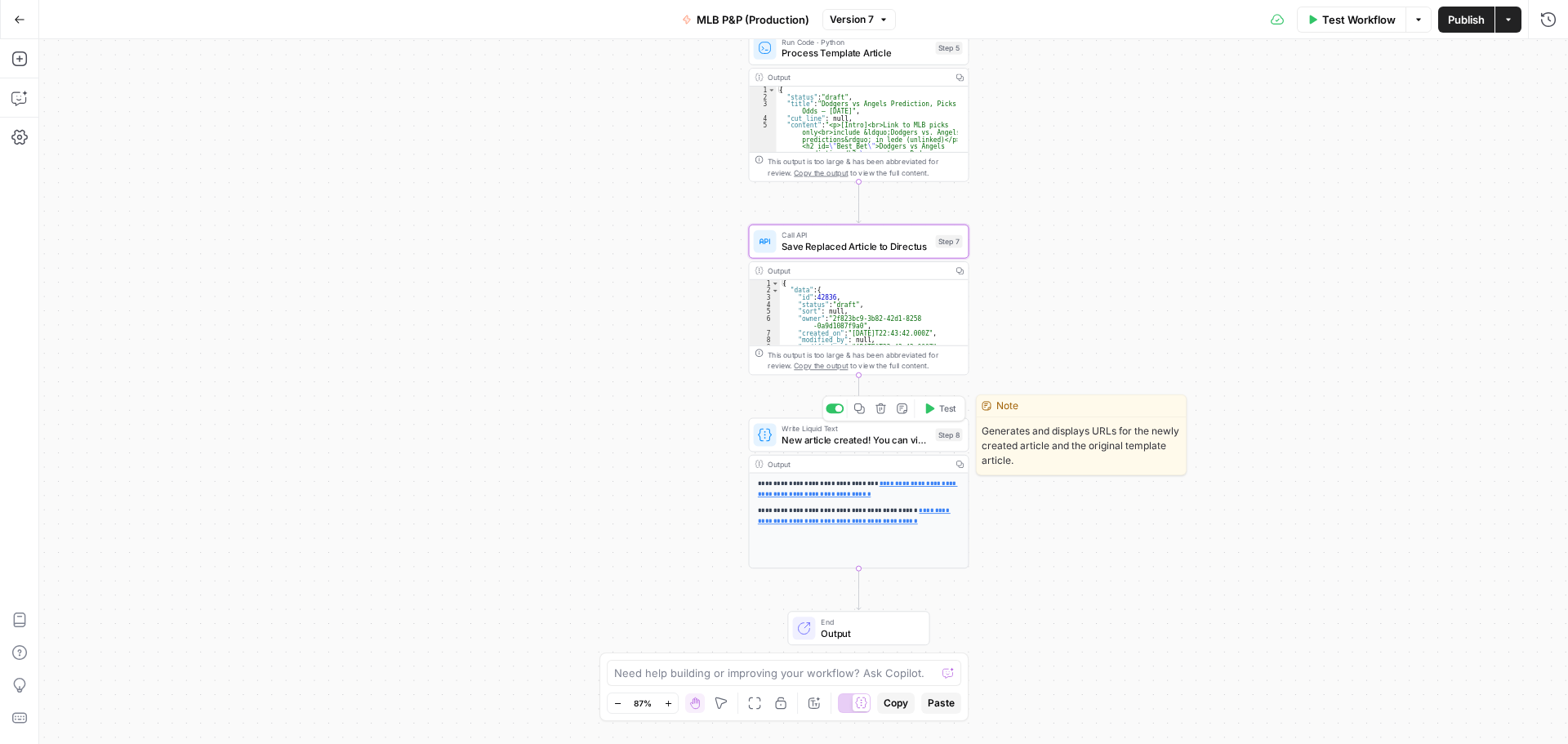
click at [848, 442] on span "New article created! You can view it here: https://covers-directus.nssmp.com/ad…" at bounding box center [855, 440] width 148 height 14
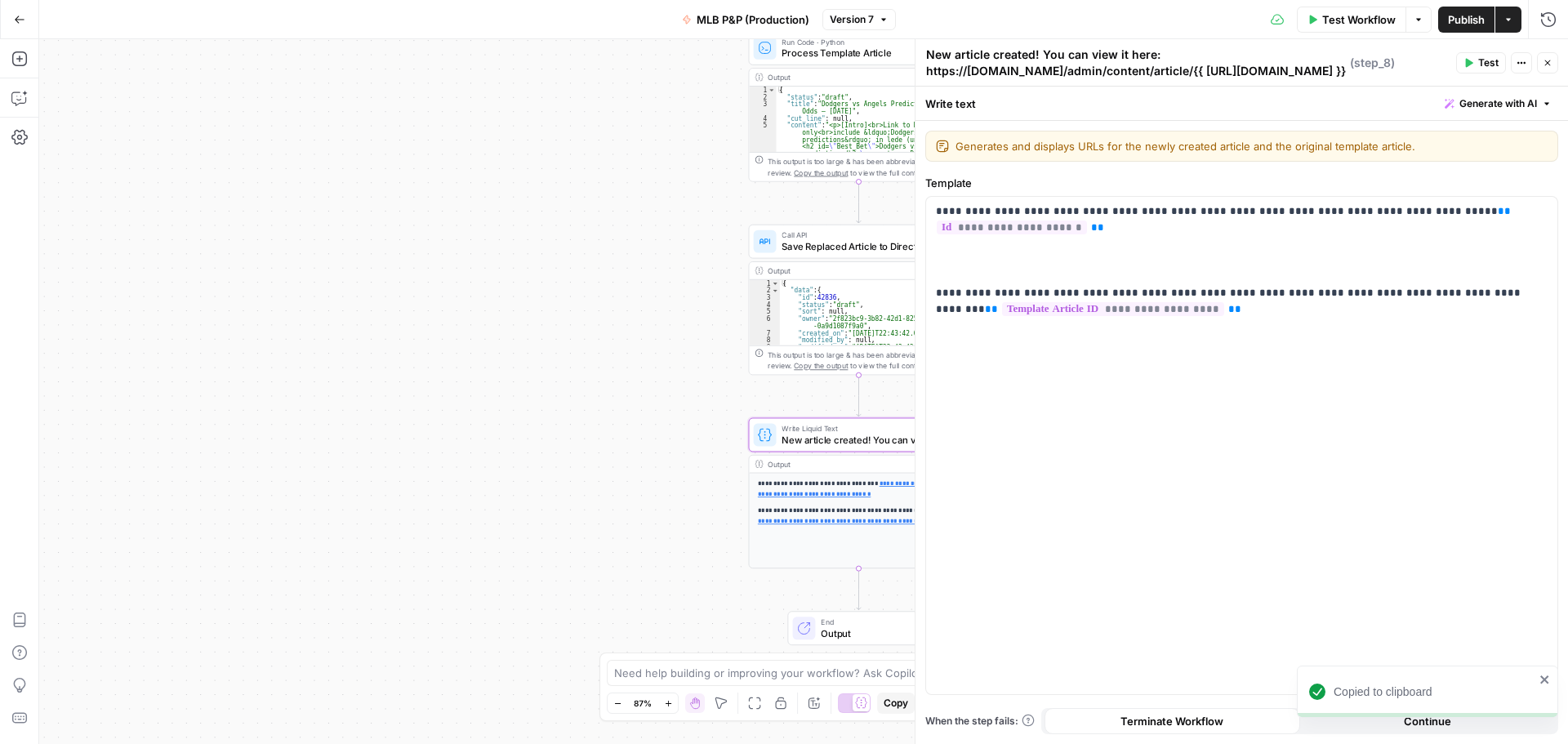
click at [1553, 60] on button "Close" at bounding box center [1548, 63] width 21 height 21
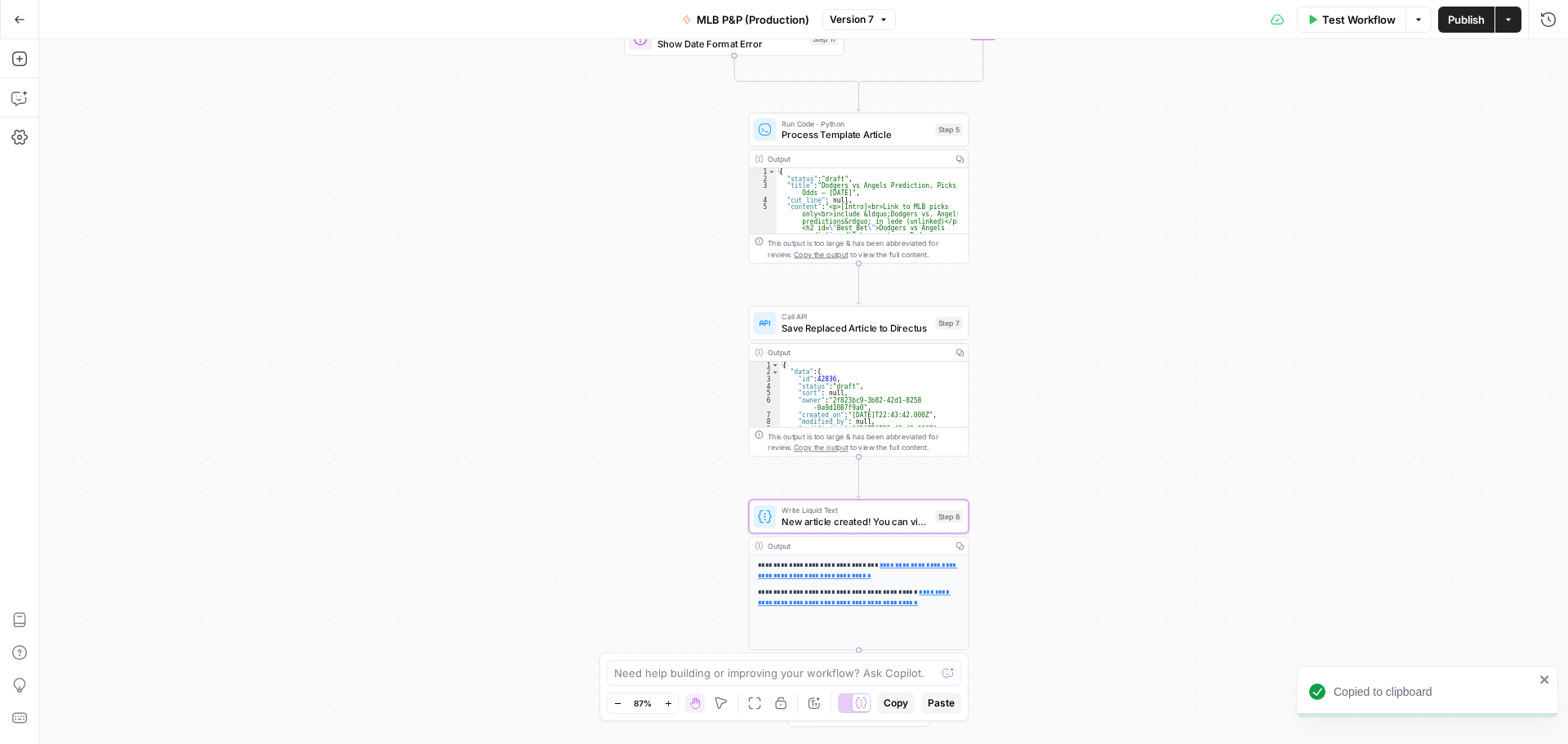
click at [870, 132] on span "Process Template Article" at bounding box center [855, 134] width 148 height 14
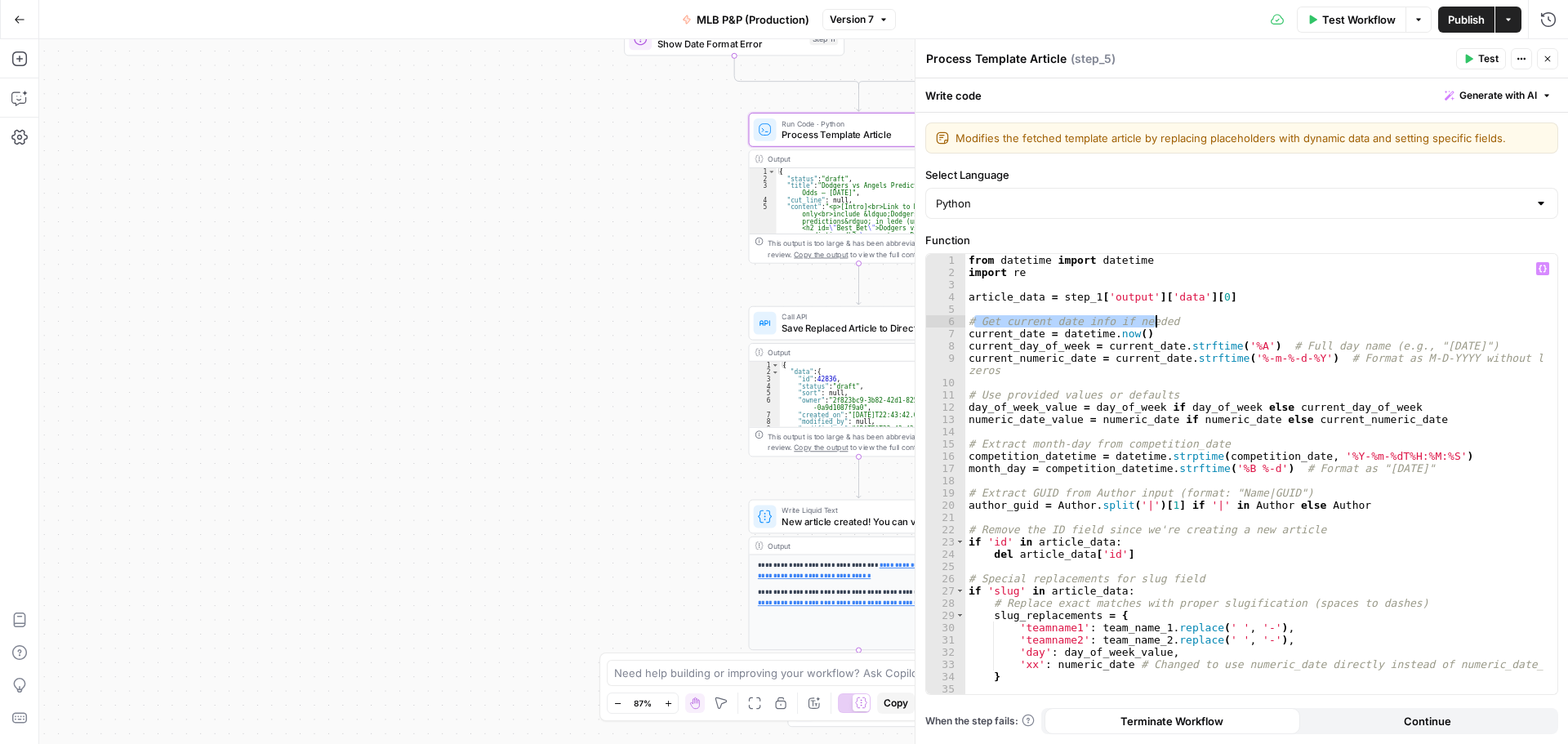
drag, startPoint x: 972, startPoint y: 320, endPoint x: 1158, endPoint y: 317, distance: 186.0
click at [1158, 317] on div "from datetime import datetime import re article_data = step_1 [ 'output' ] [ 'd…" at bounding box center [1255, 486] width 580 height 465
drag, startPoint x: 985, startPoint y: 390, endPoint x: 1166, endPoint y: 398, distance: 181.2
click at [1174, 395] on div "from datetime import datetime import re article_data = step_1 [ 'output' ] [ 'd…" at bounding box center [1255, 486] width 580 height 465
drag, startPoint x: 984, startPoint y: 438, endPoint x: 1210, endPoint y: 439, distance: 226.0
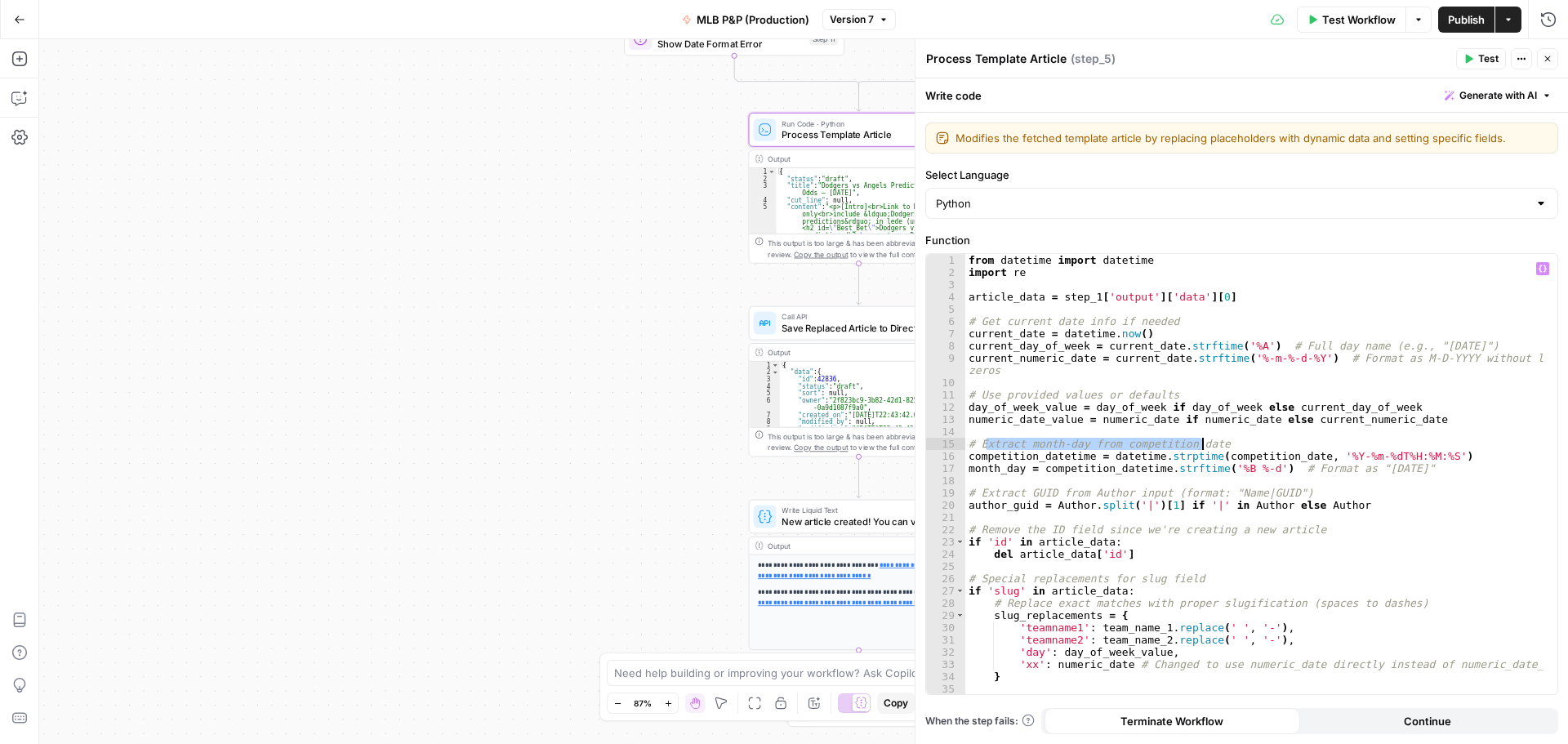
click at [1210, 439] on div "from datetime import datetime import re article_data = step_1 [ 'output' ] [ 'd…" at bounding box center [1255, 486] width 580 height 465
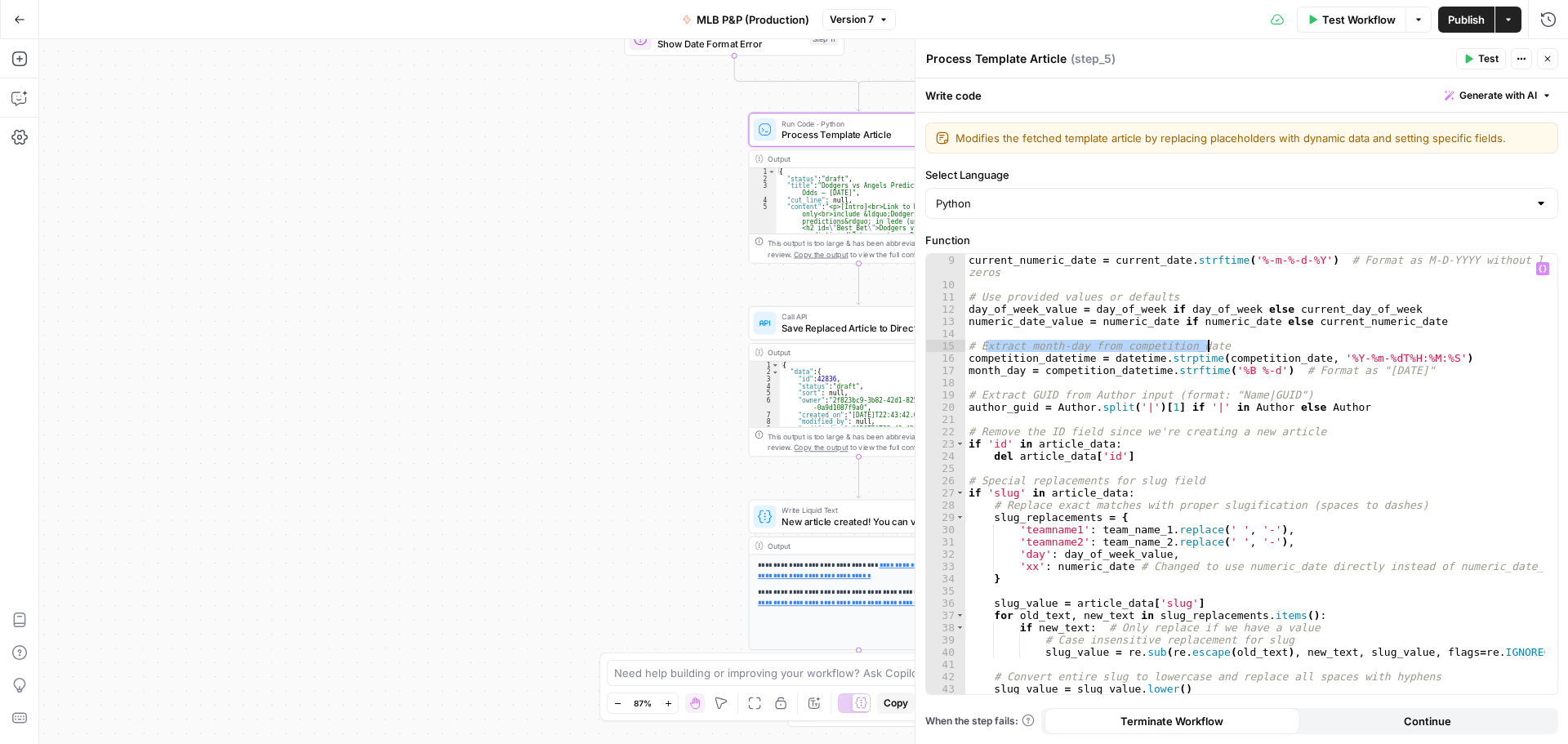
scroll to position [98, 0]
drag, startPoint x: 989, startPoint y: 394, endPoint x: 1313, endPoint y: 399, distance: 324.0
click at [1313, 399] on div "current_numeric_date = current_date . strftime ( '%-m-%-d-%Y' ) # Format as M-D…" at bounding box center [1255, 499] width 580 height 489
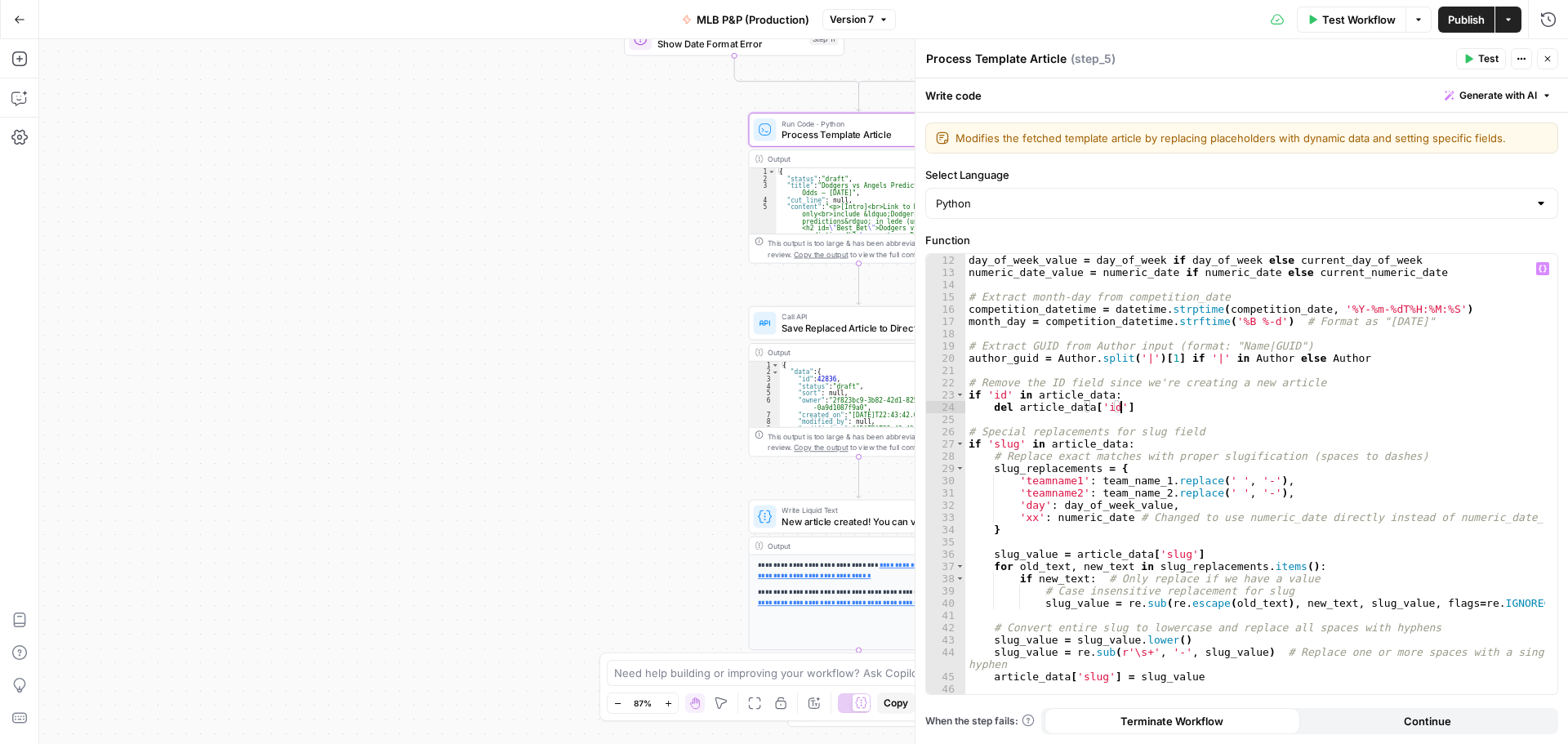
drag, startPoint x: 1144, startPoint y: 408, endPoint x: 1129, endPoint y: 413, distance: 15.8
click at [1129, 413] on div "day_of_week_value = day_of_week if day_of_week else current_day_of_week numeric…" at bounding box center [1255, 486] width 580 height 465
type textarea "**********"
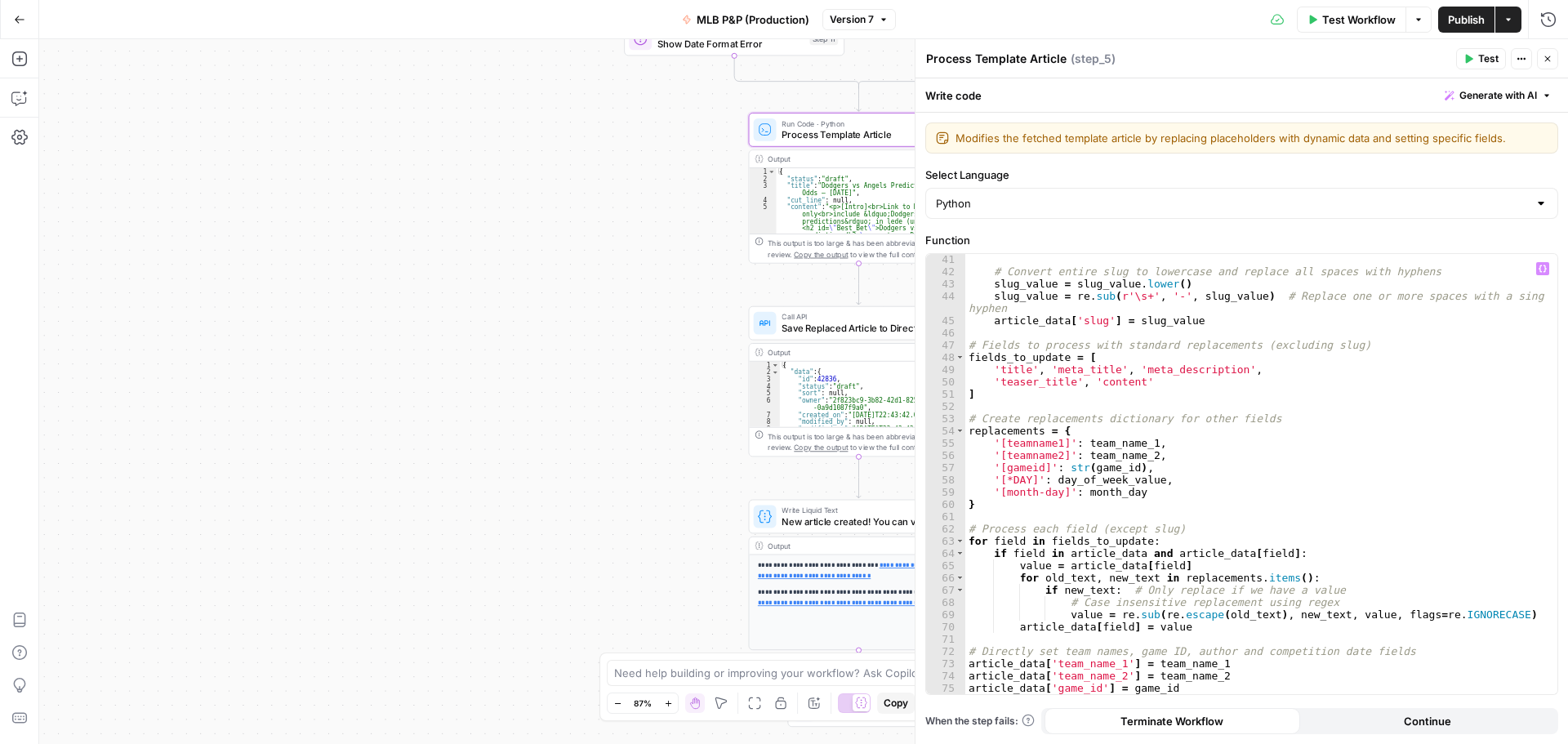
scroll to position [503, 0]
click at [1151, 402] on div "# Convert entire slug to lowercase and replace all spaces with hyphens slug_val…" at bounding box center [1255, 485] width 580 height 465
click at [652, 392] on div "true false Workflow Set Inputs Inputs Call API Get Template Article Step 1 Outp…" at bounding box center [804, 392] width 1529 height 705
click at [1547, 61] on icon "button" at bounding box center [1548, 59] width 10 height 10
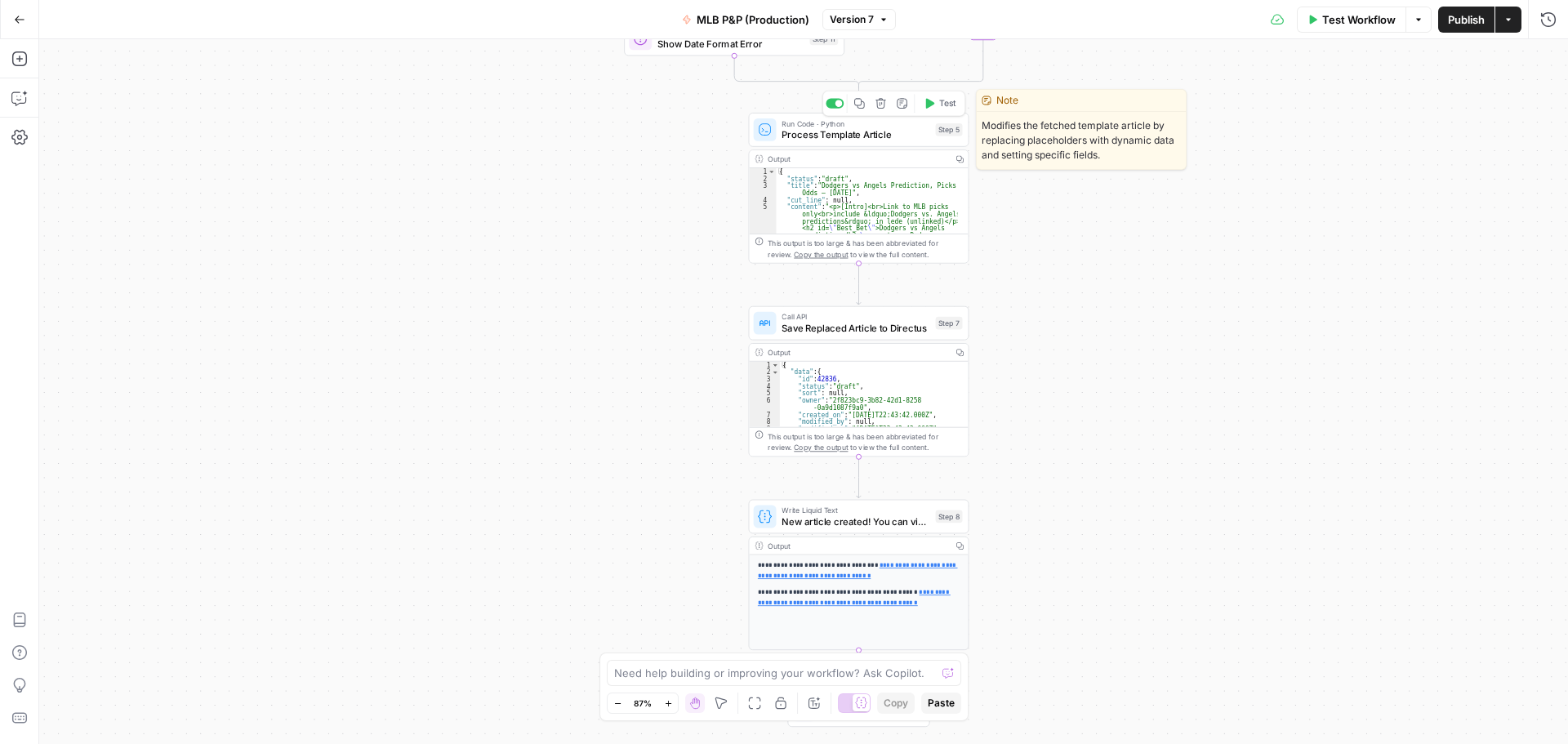
click at [913, 140] on span "Process Template Article" at bounding box center [855, 134] width 148 height 14
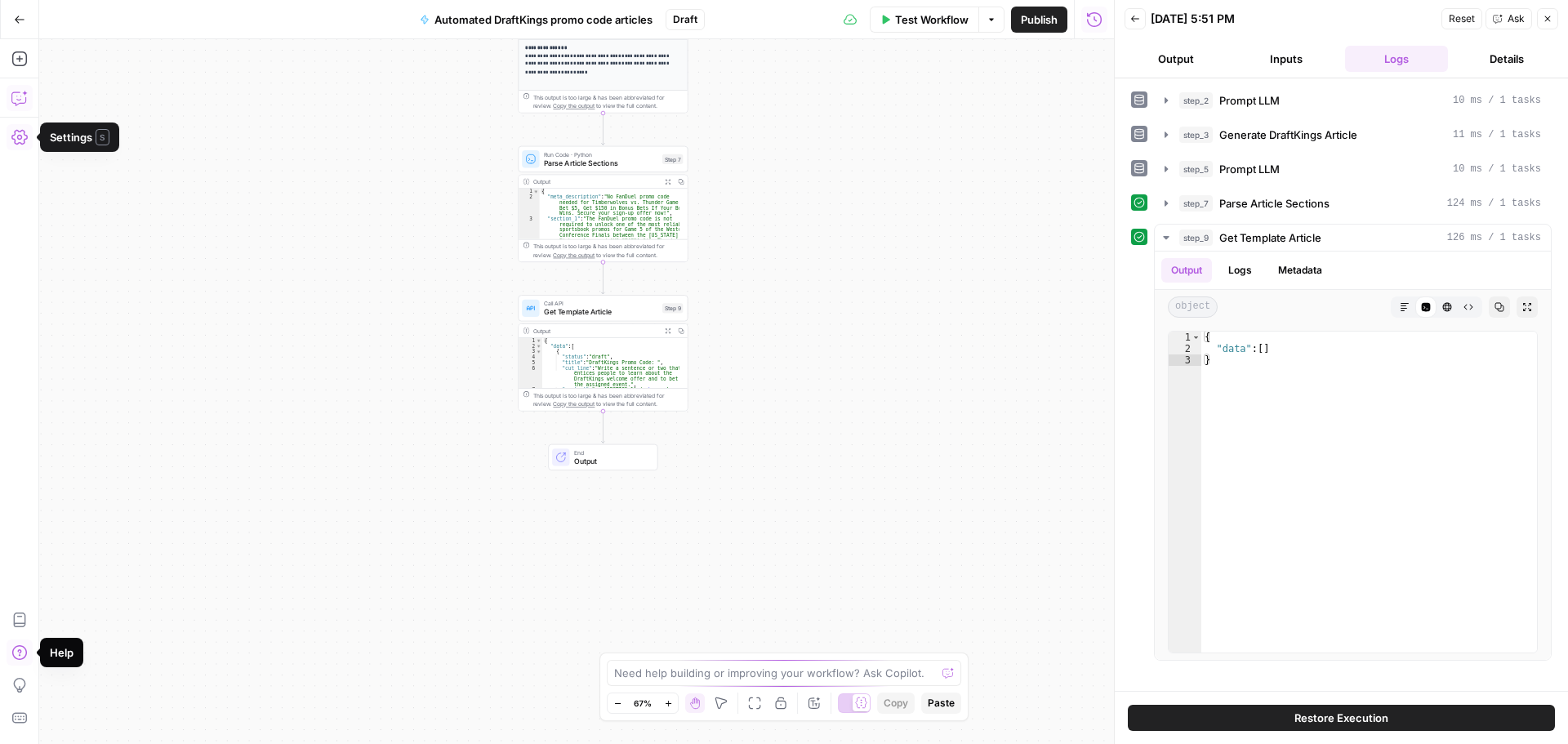
click at [26, 92] on icon "button" at bounding box center [19, 98] width 16 height 16
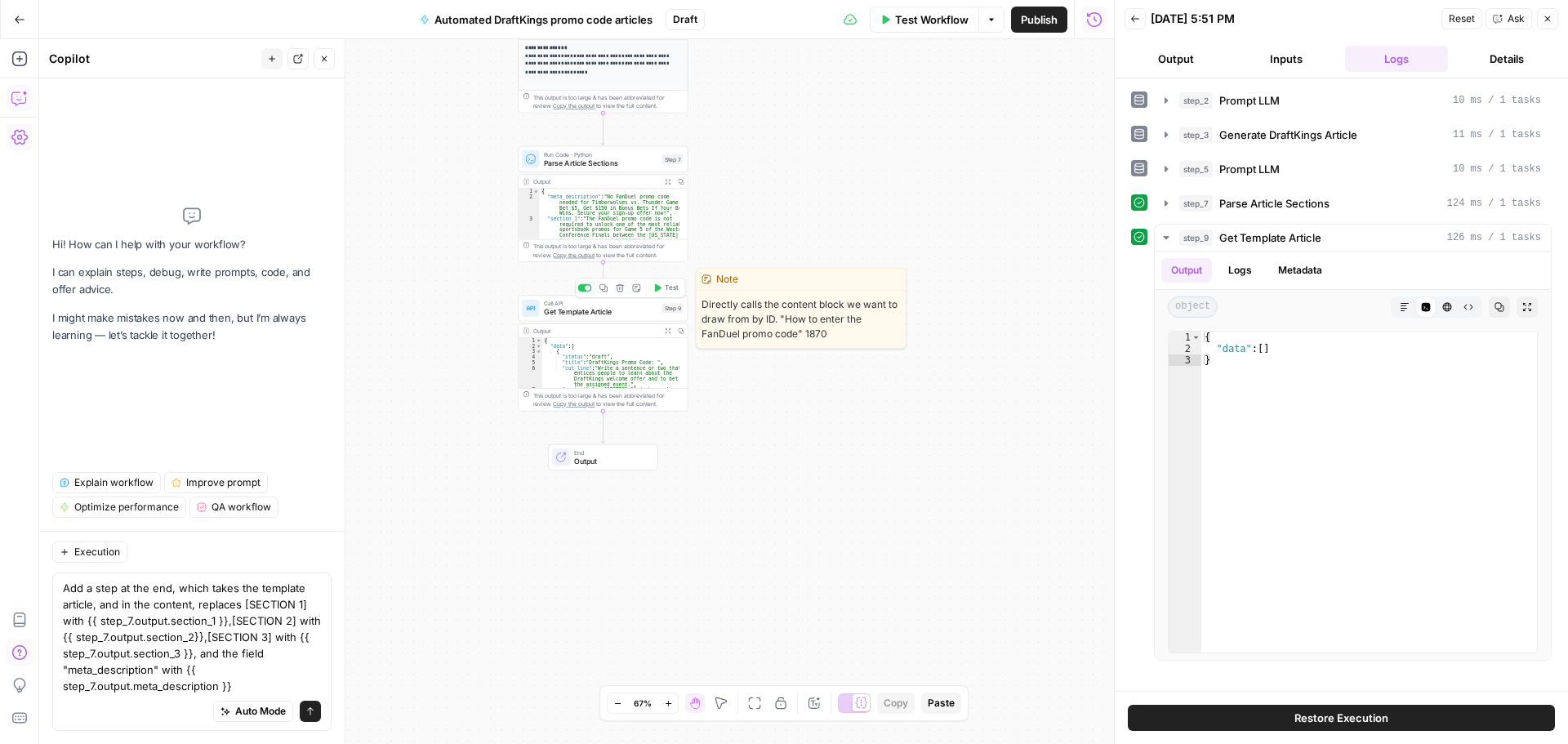
click at [591, 315] on span "Get Template Article" at bounding box center [601, 311] width 114 height 11
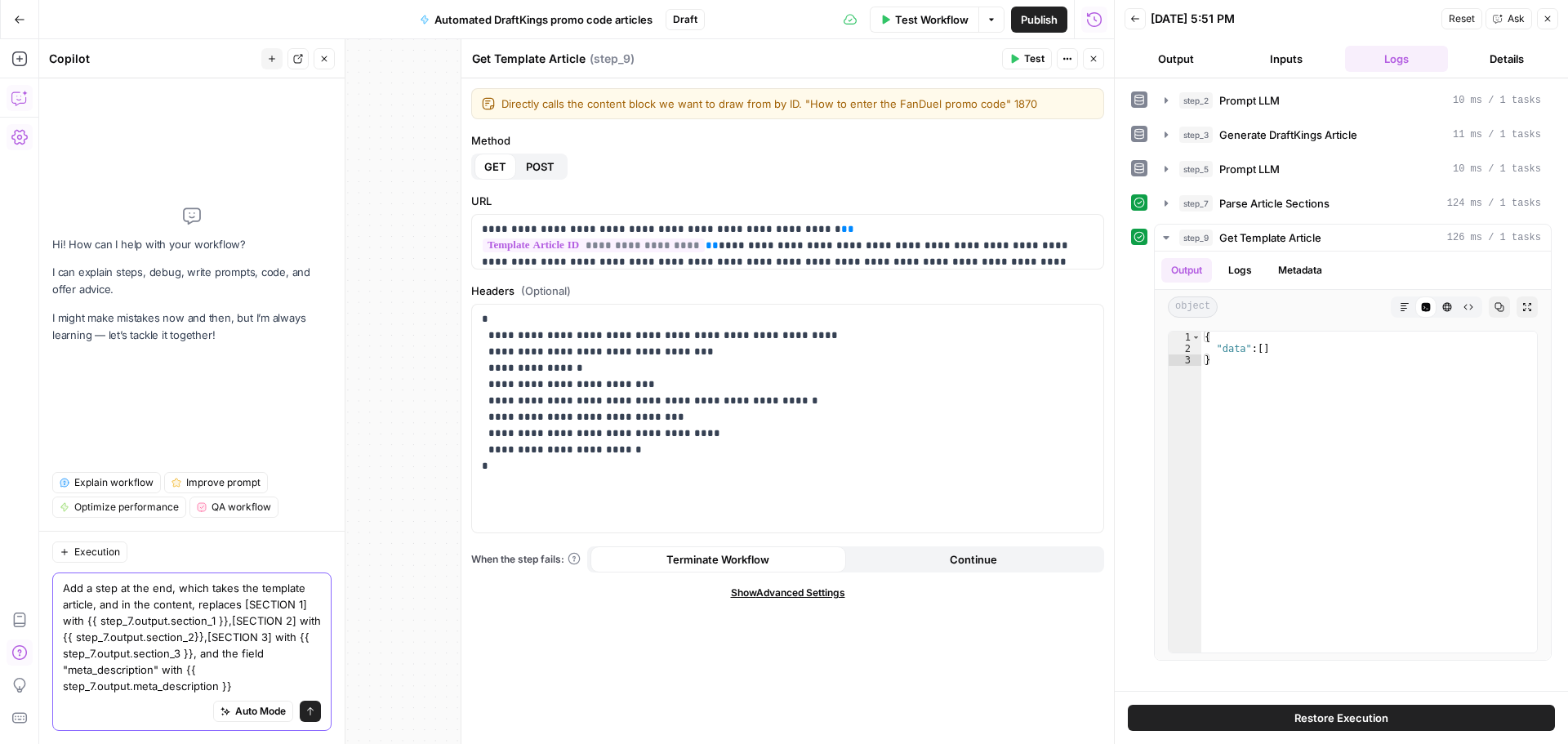
click at [93, 604] on textarea "Add a step at the end, which takes the template article, and in the content, re…" at bounding box center [191, 637] width 258 height 114
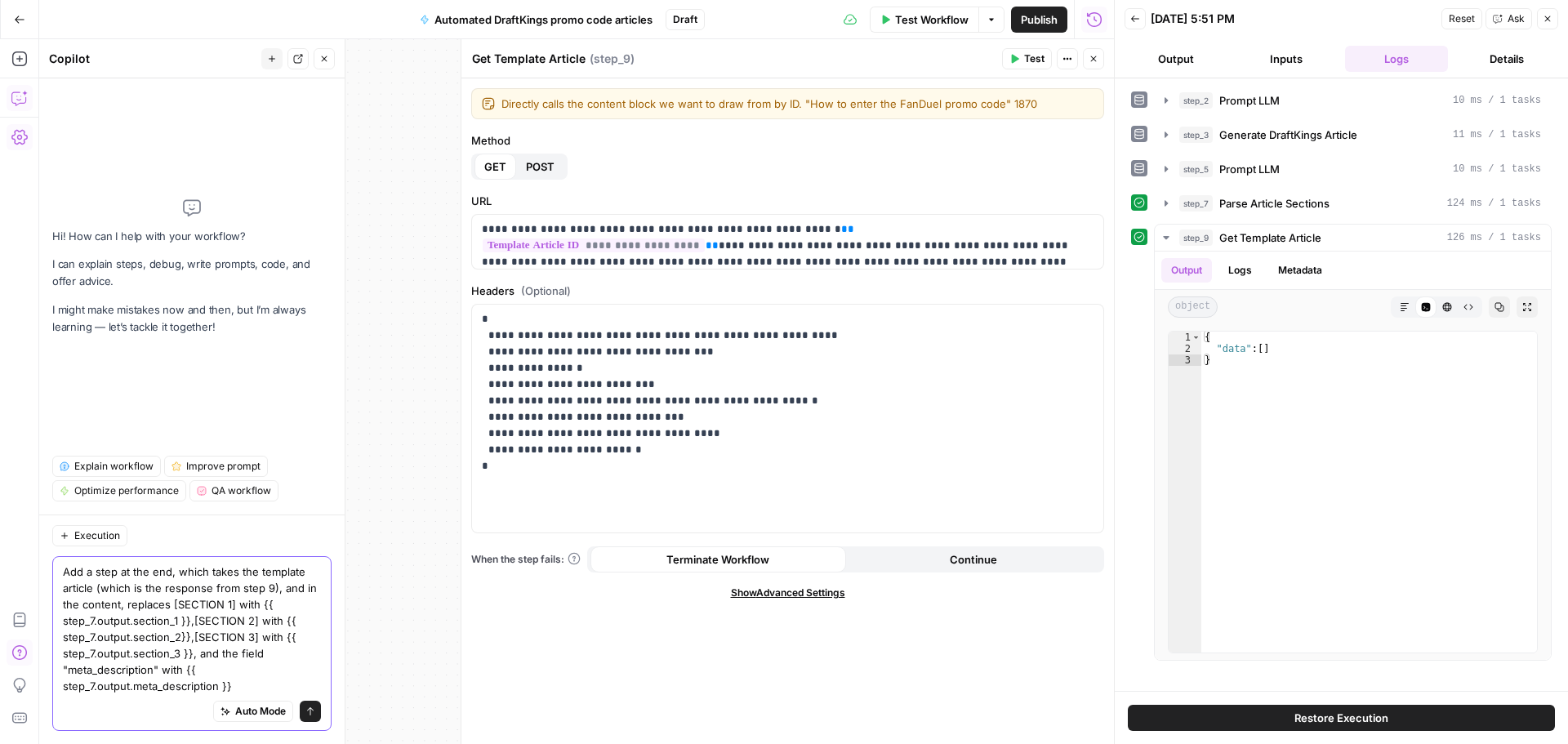
type textarea "Add a step at the end, which takes the template article (which is the response …"
click at [310, 710] on icon "submit" at bounding box center [310, 711] width 7 height 8
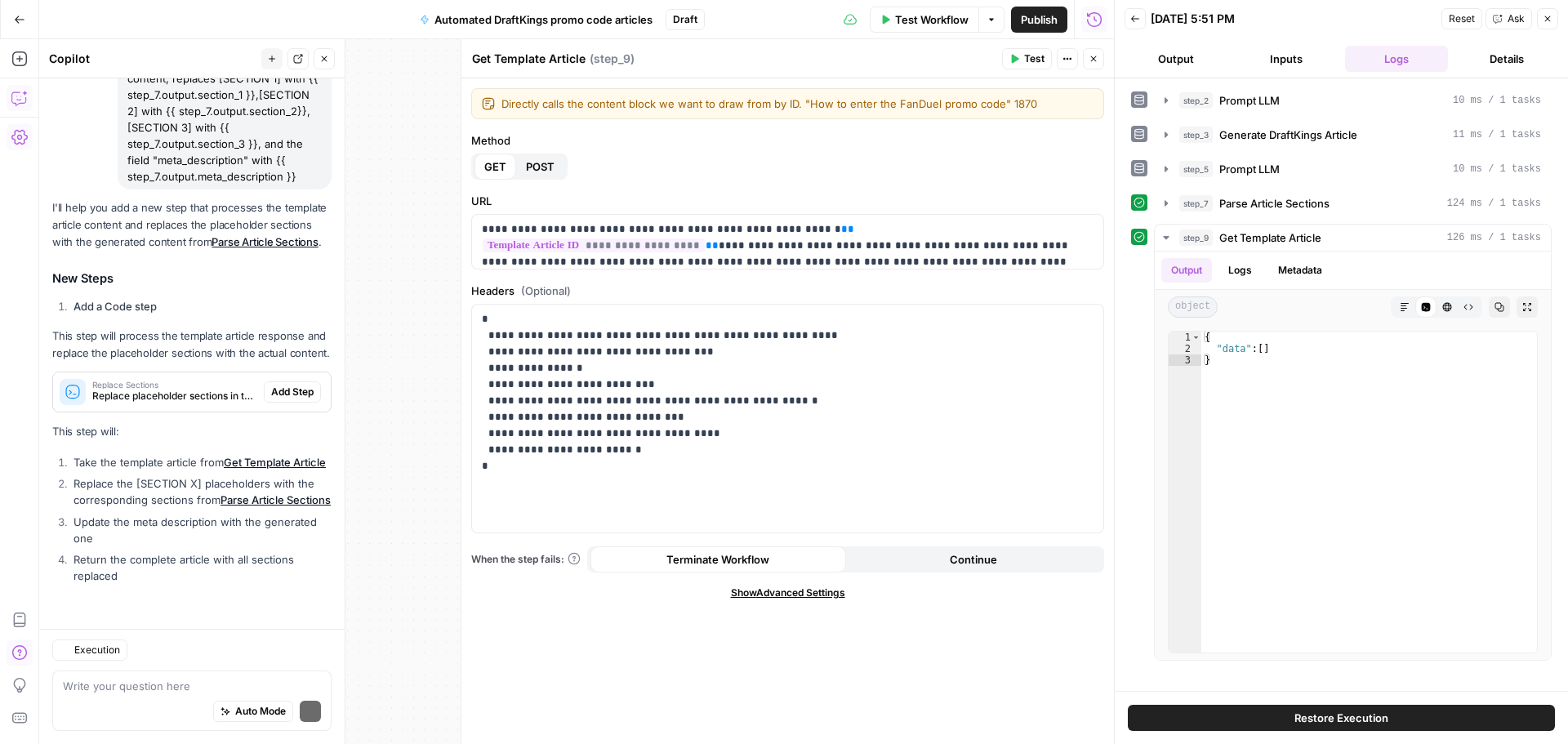
scroll to position [276, 0]
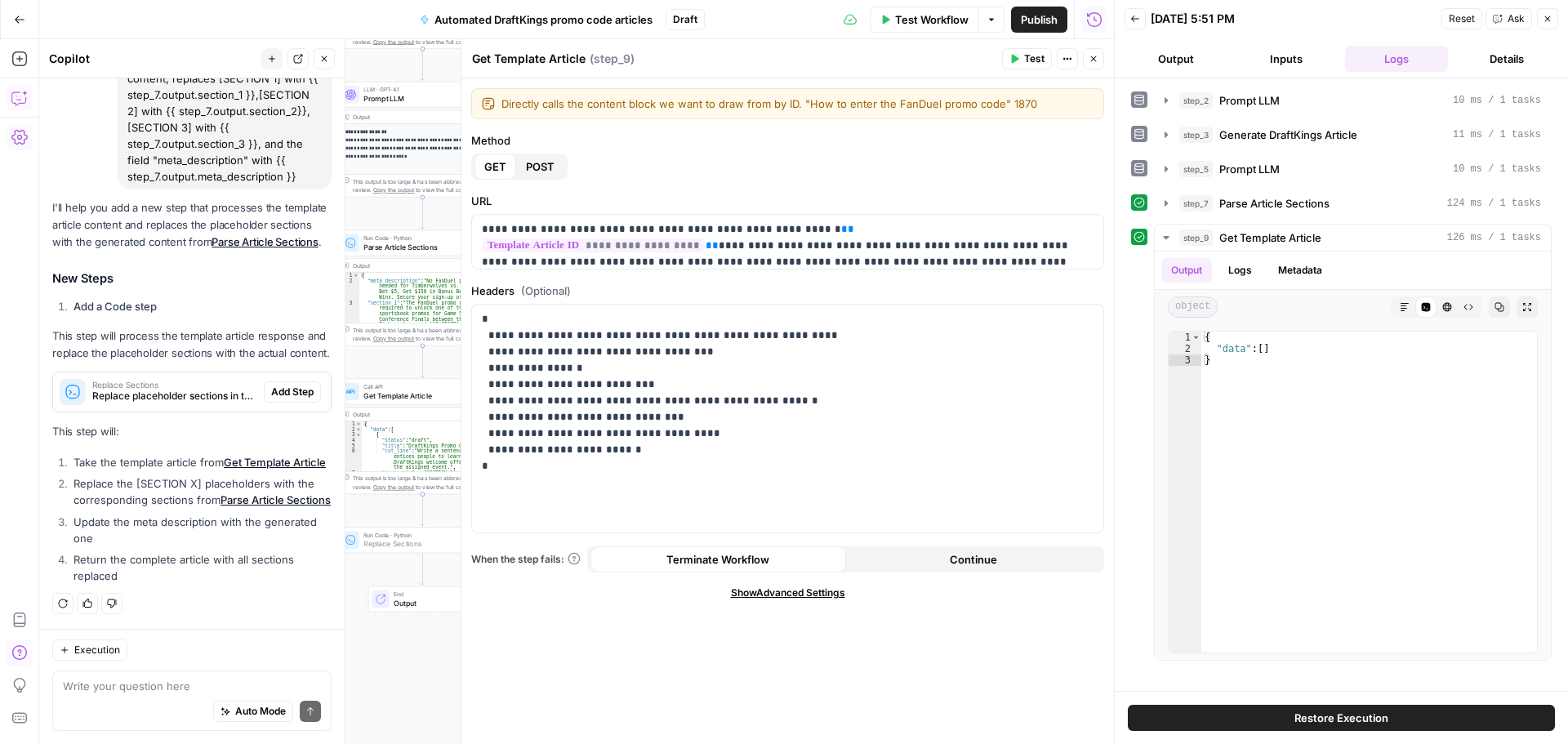
click at [280, 385] on span "Add Step" at bounding box center [293, 391] width 43 height 14
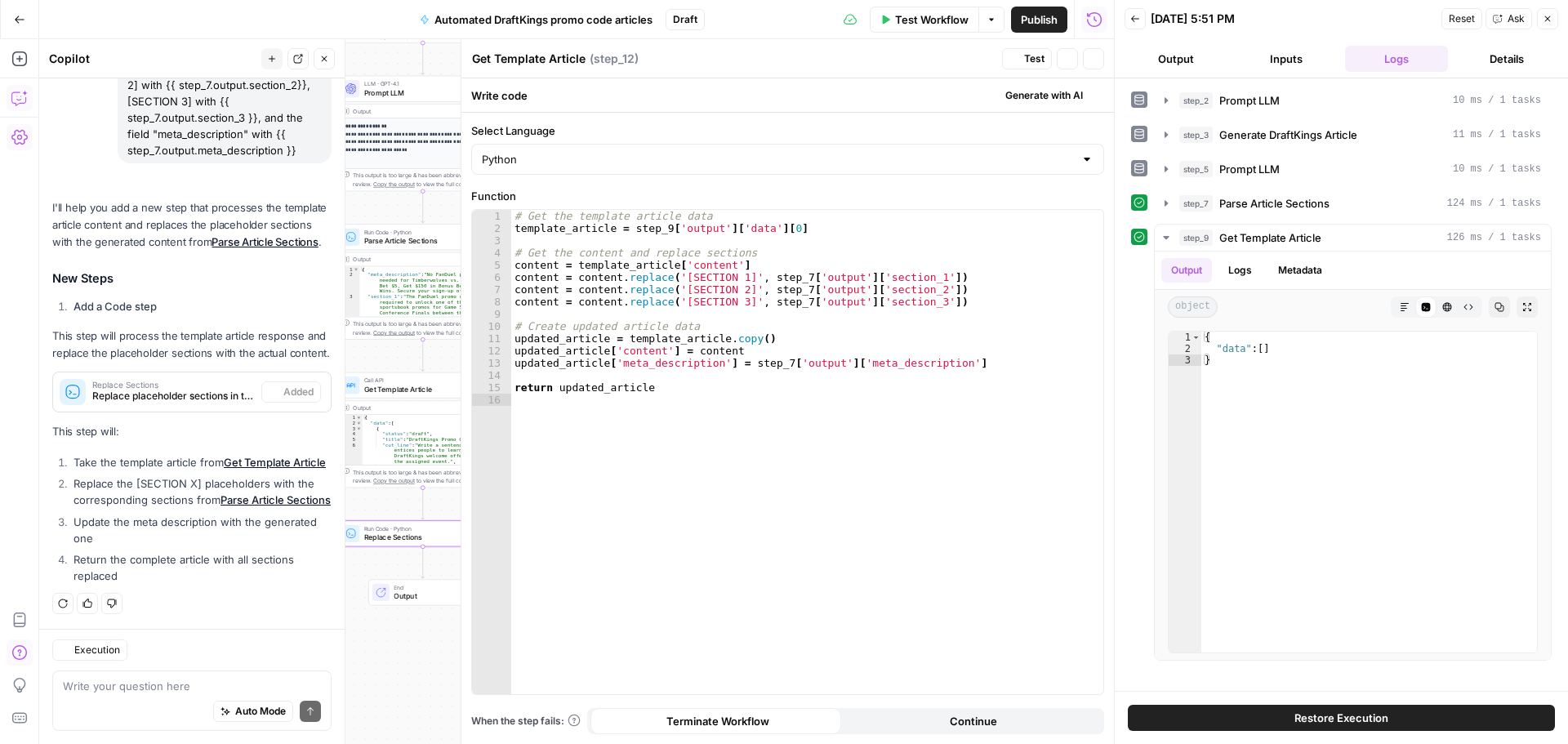
type textarea "Replace Sections"
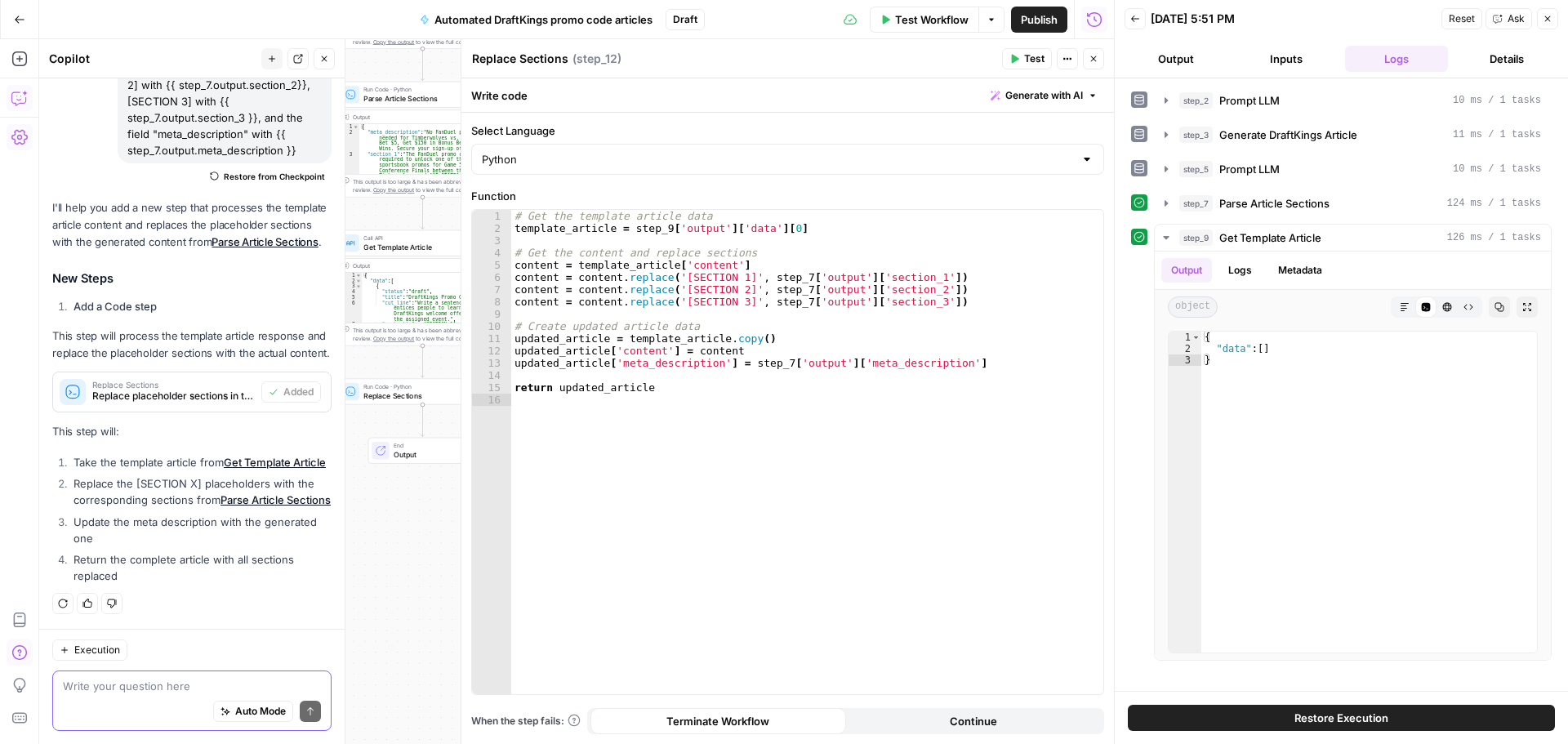
click at [94, 691] on textarea at bounding box center [191, 686] width 258 height 16
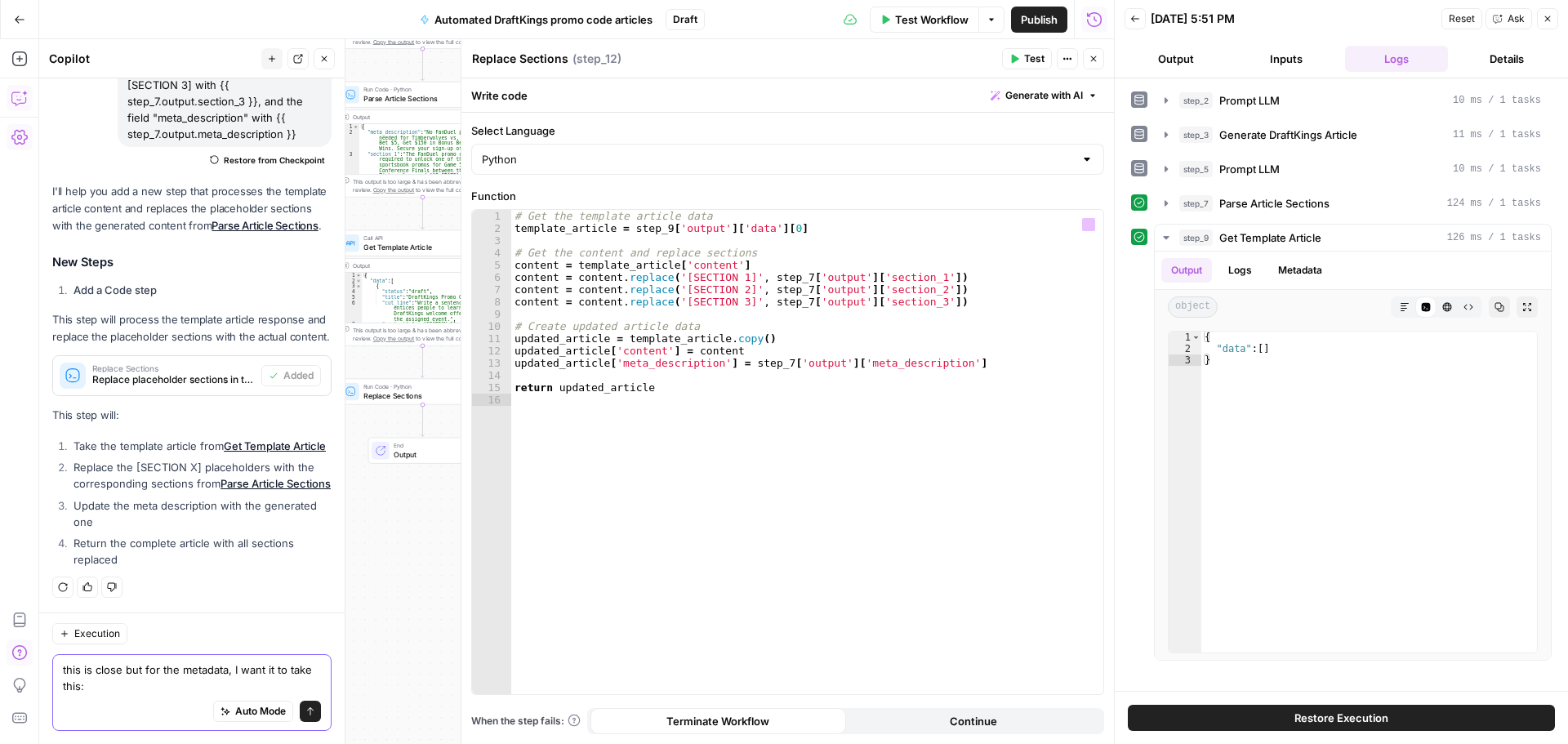
type textarea "this is close but for the metadata, I want it to take this:"
type textarea "**********"
click at [1099, 56] on button "Close" at bounding box center [1094, 59] width 21 height 21
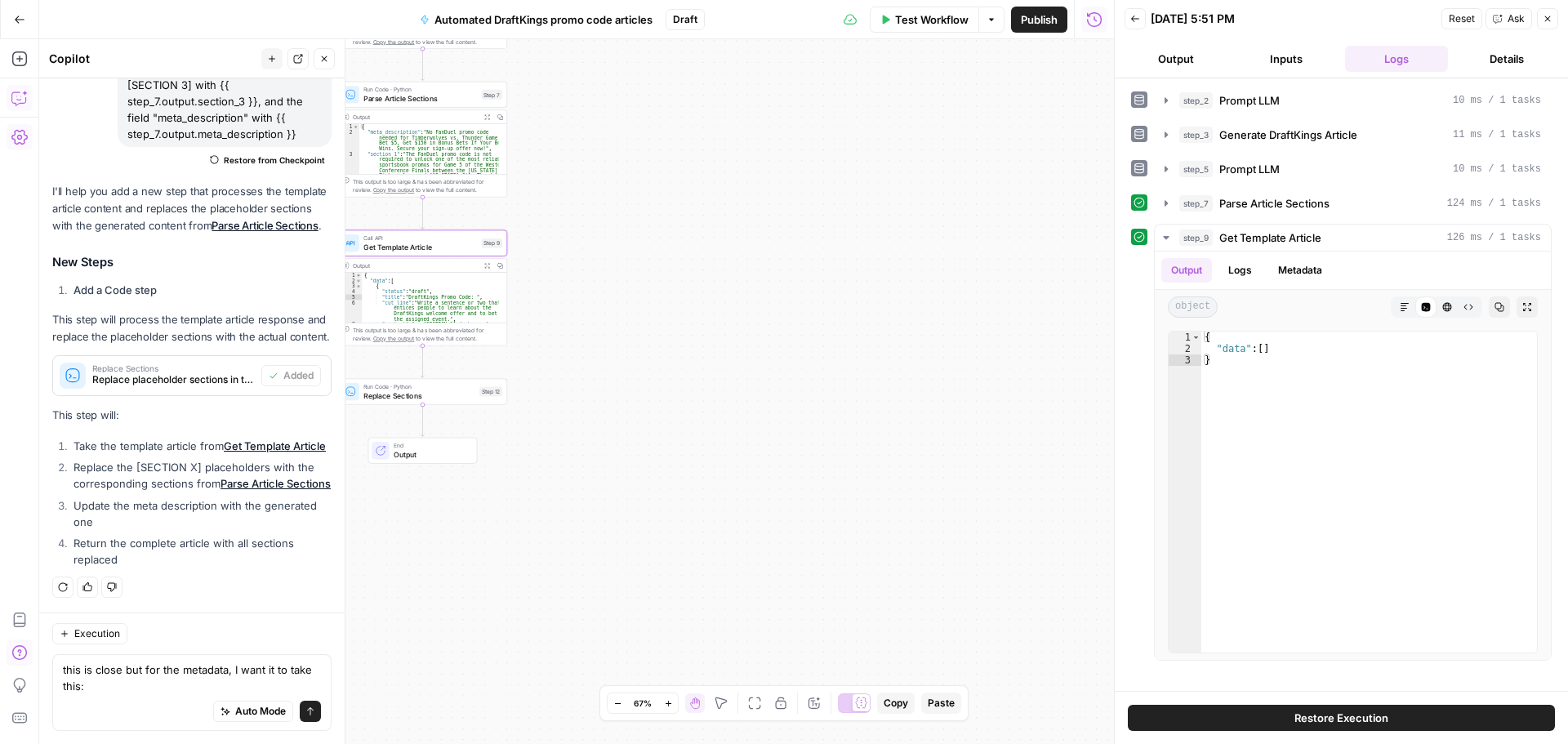
click at [489, 267] on icon "button" at bounding box center [486, 265] width 5 height 5
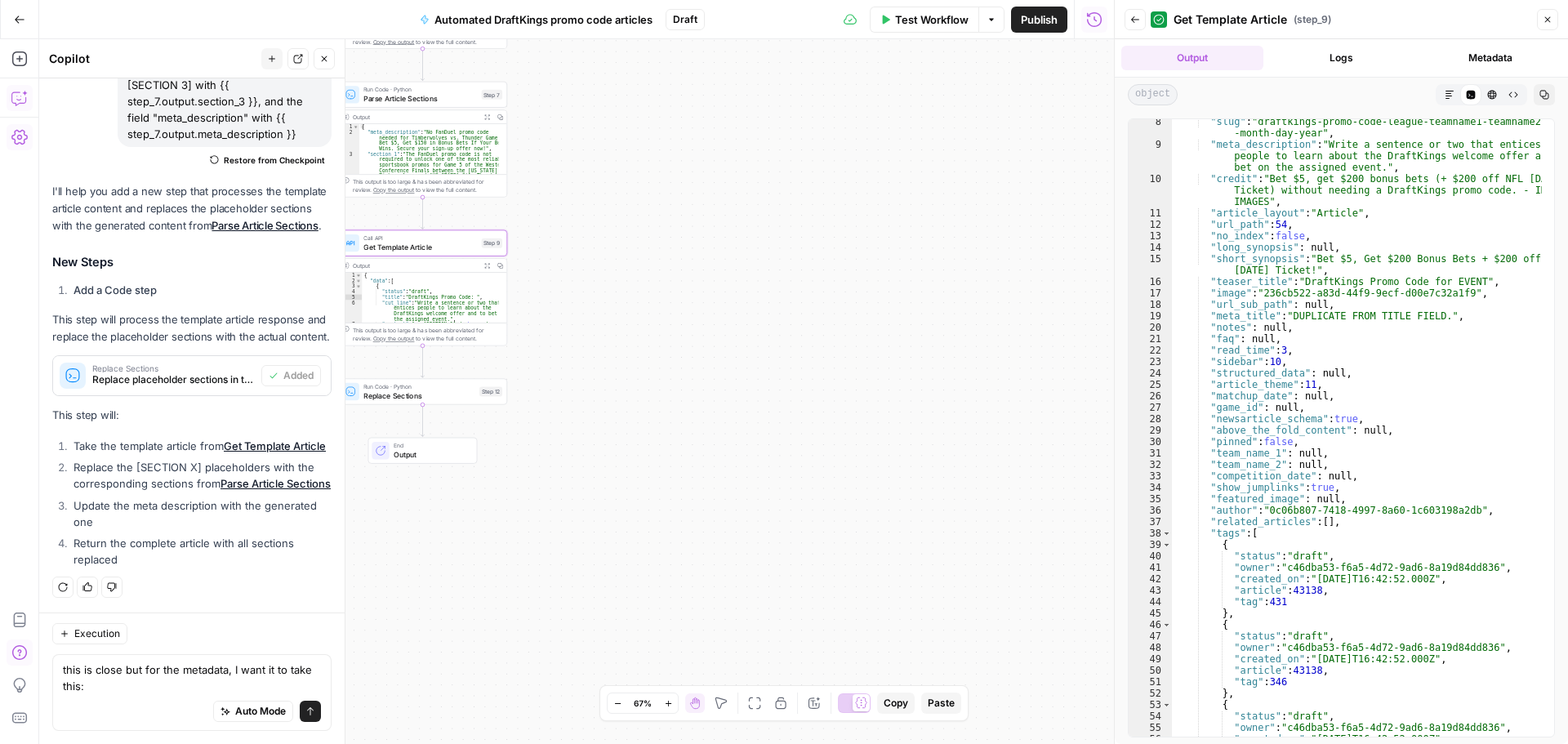
scroll to position [1568, 0]
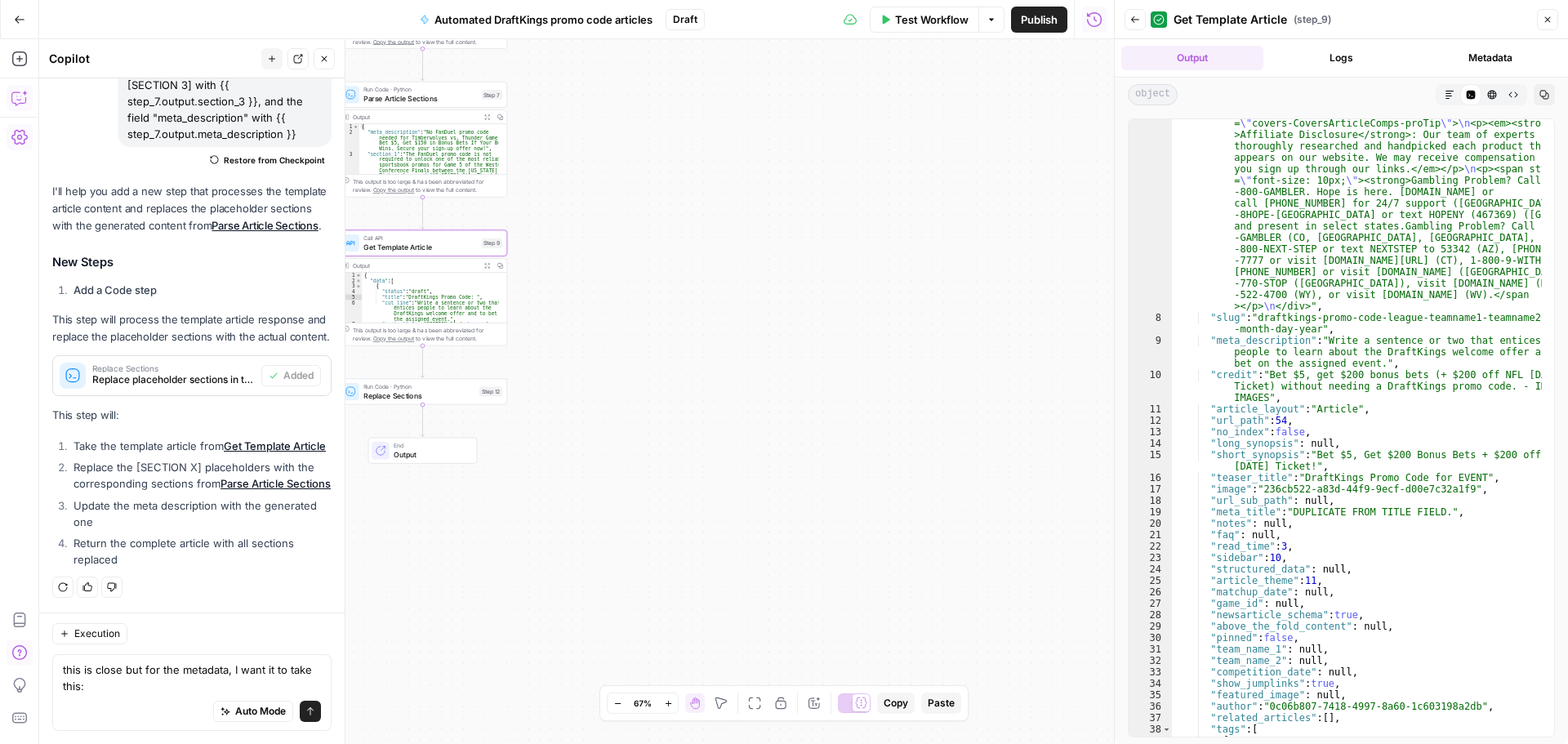
type textarea "**********"
drag, startPoint x: 1463, startPoint y: 515, endPoint x: 1206, endPoint y: 511, distance: 257.0
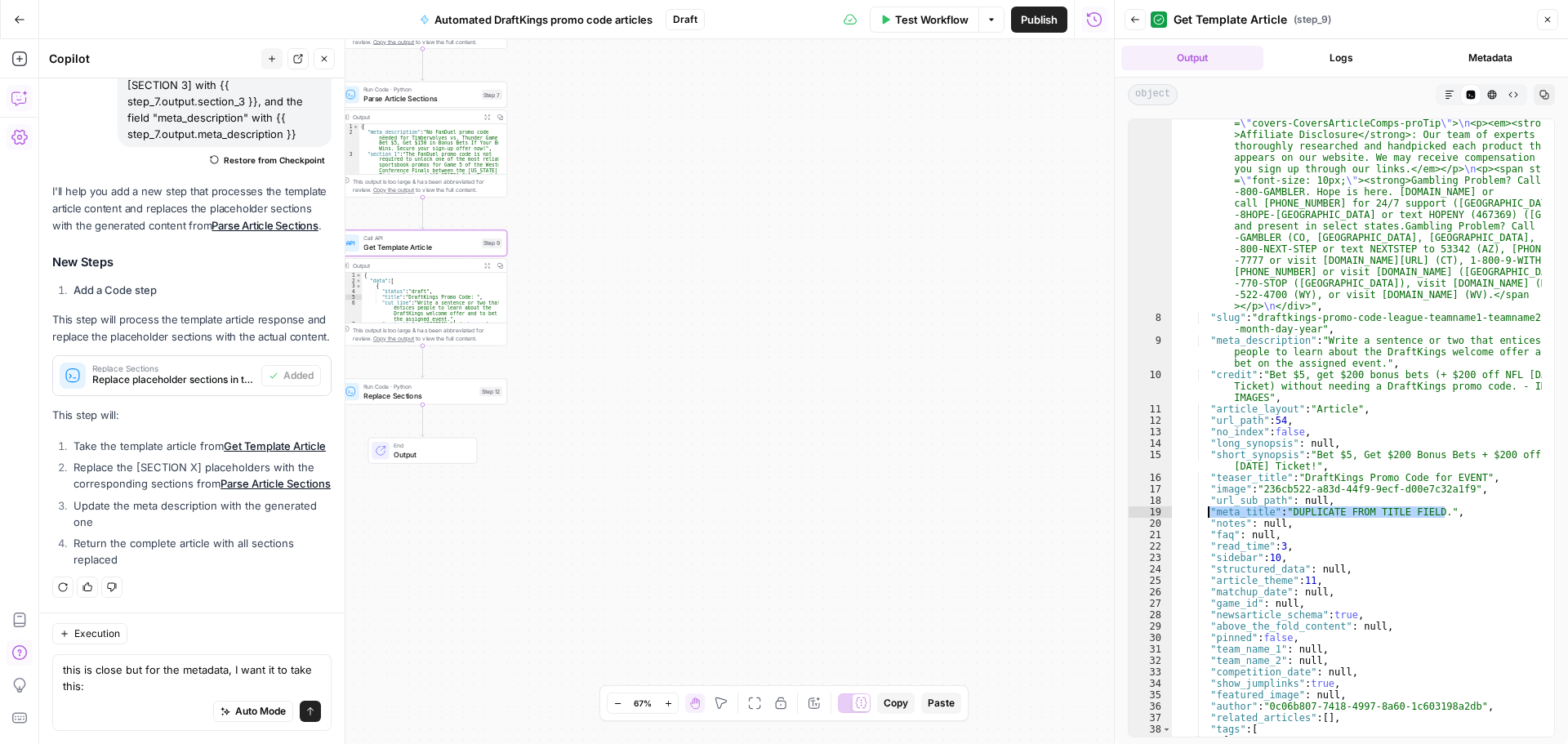
type textarea "**********"
click at [128, 691] on textarea "this is close but for the metadata, I want it to take this:" at bounding box center [191, 678] width 258 height 33
click at [132, 690] on textarea "this is close but for the metadata, I want it to take this:" at bounding box center [191, 678] width 258 height 33
paste textarea ""meta_title": "DUPLICATE FROM TITLE FIELD.","
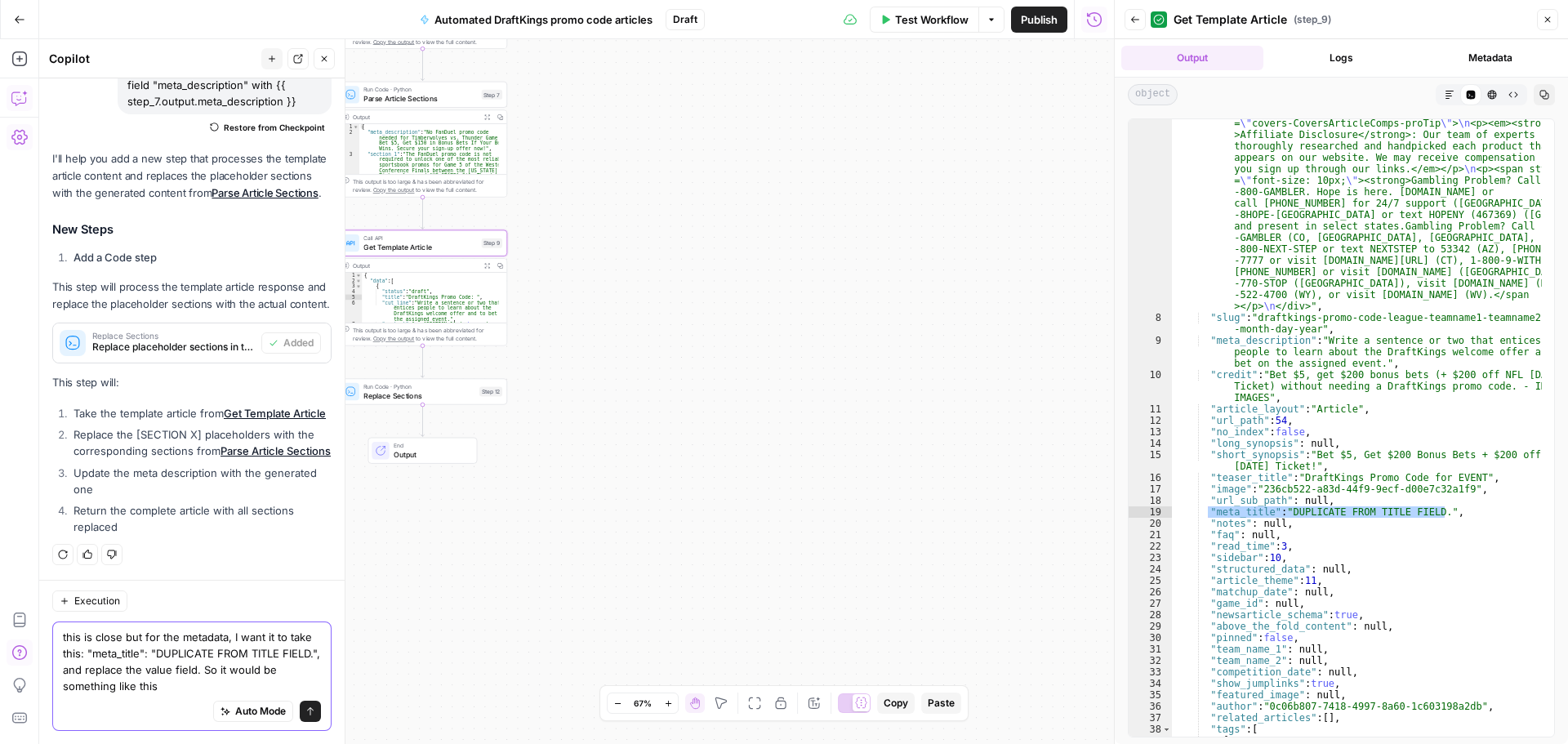
scroll to position [384, 0]
drag, startPoint x: 111, startPoint y: 615, endPoint x: 98, endPoint y: 636, distance: 24.7
click at [98, 636] on textarea "this is close but for the metadata, I want it to take this: "meta_title": "DUPL…" at bounding box center [191, 662] width 258 height 66
click at [104, 712] on div "Auto Mode Send" at bounding box center [191, 712] width 258 height 36
click at [98, 683] on textarea "this is close but for the metadata, I want it to take this: "meta_title": "DUPL…" at bounding box center [191, 662] width 258 height 66
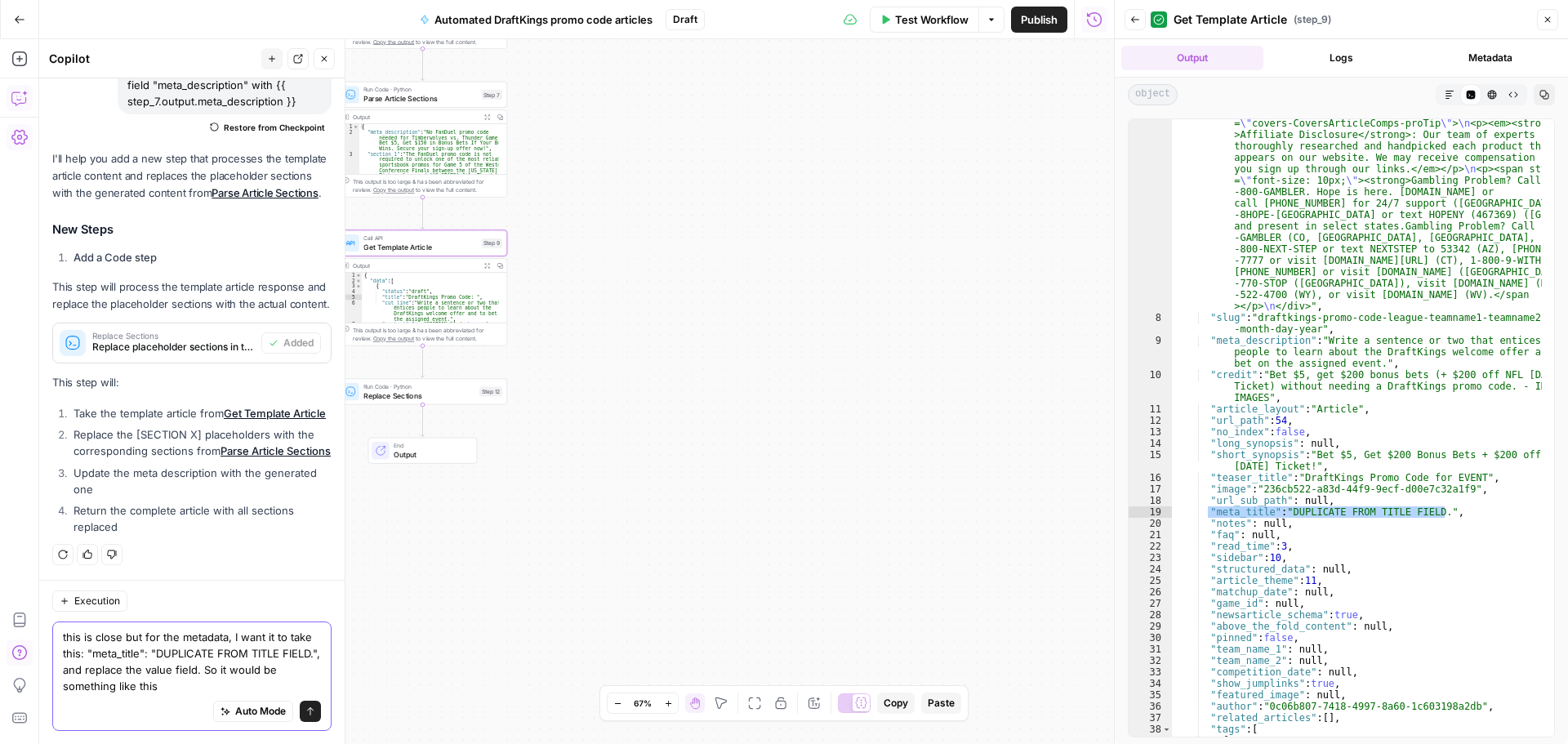
paste textarea ""meta_title": "DUPLICATE FROM TITLE FIELD.""
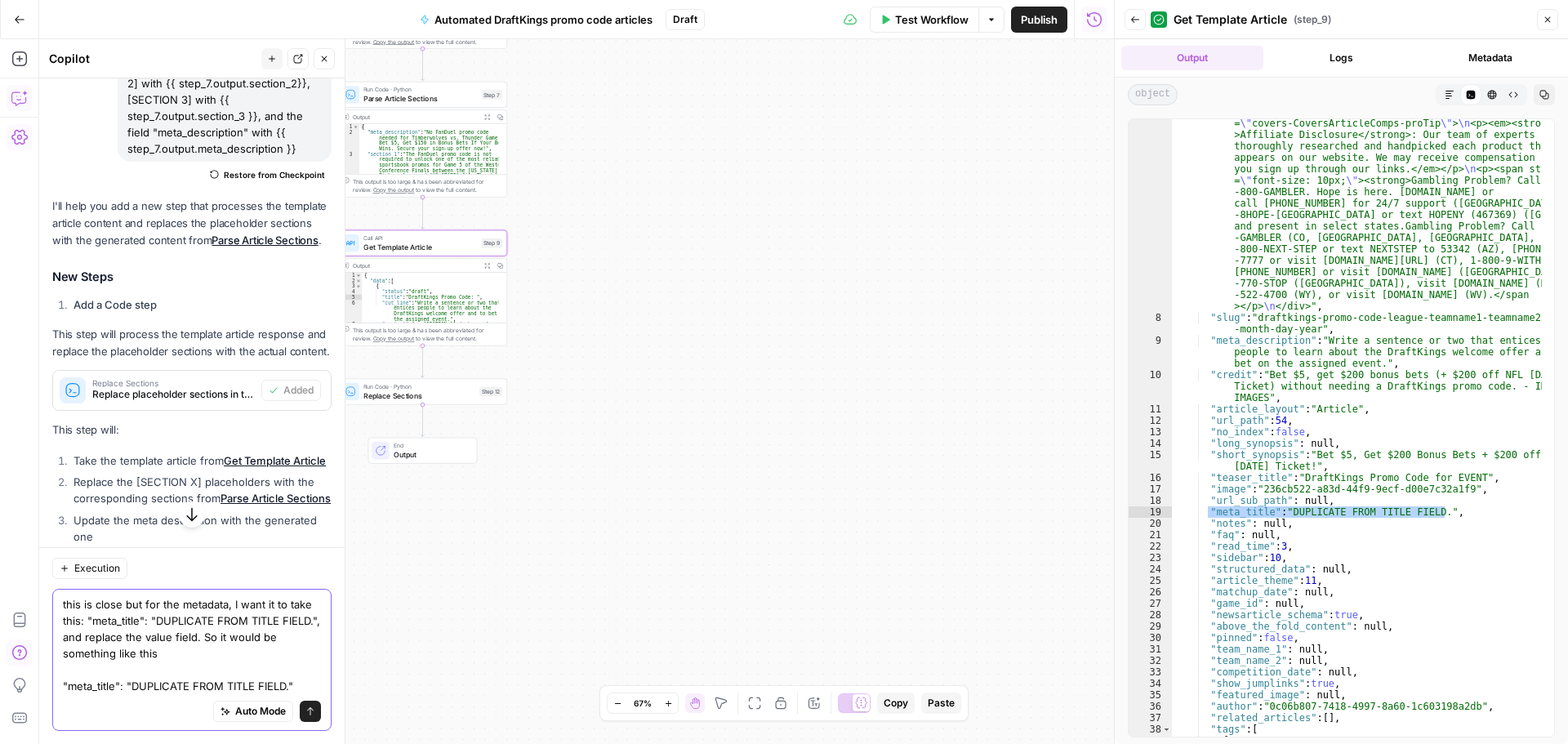
scroll to position [0, 0]
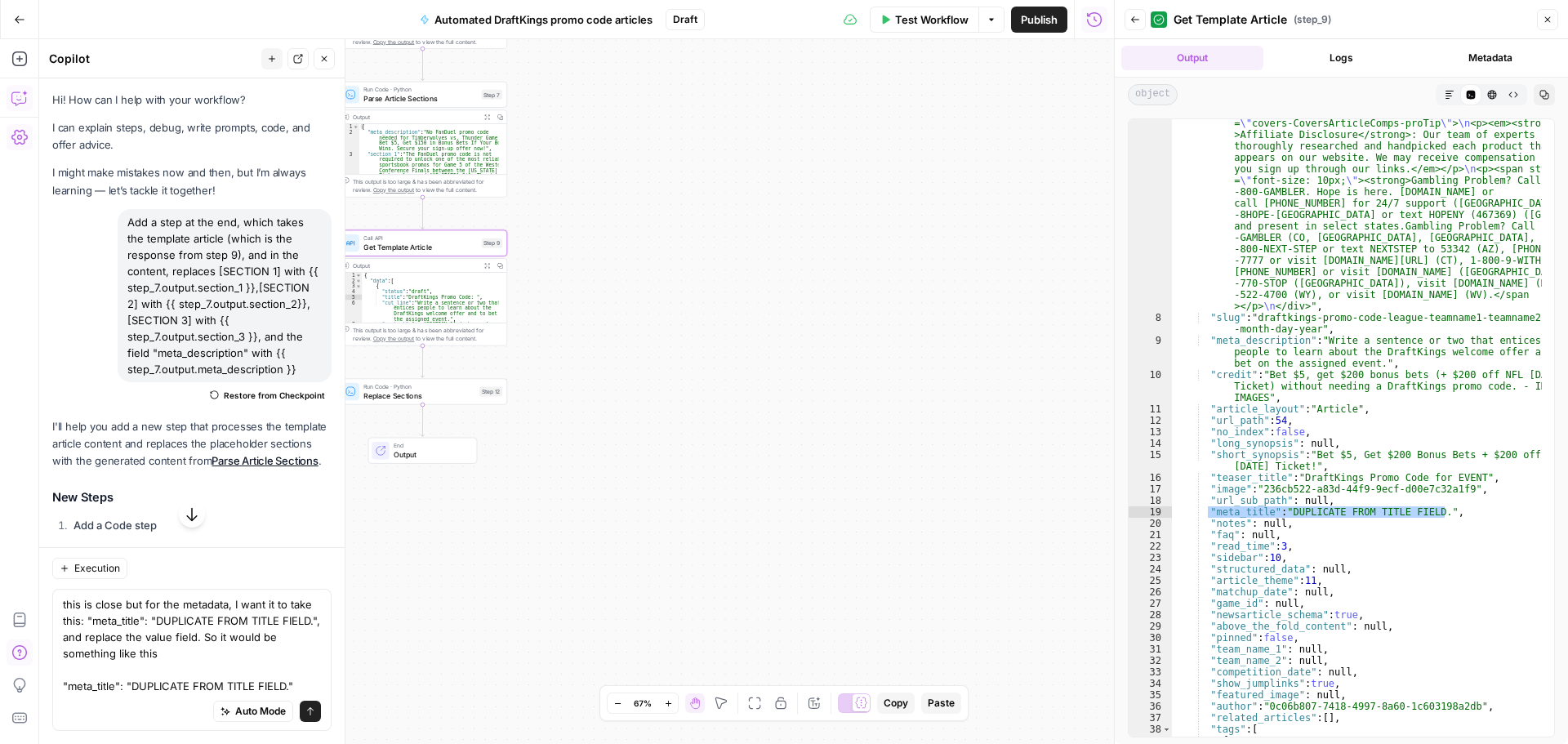
drag, startPoint x: 299, startPoint y: 388, endPoint x: 154, endPoint y: 391, distance: 145.0
click at [151, 365] on div "Add a step at the end, which takes the template article (which is the response …" at bounding box center [225, 295] width 214 height 173
copy div "{{ step_7.output.meta_description }}"
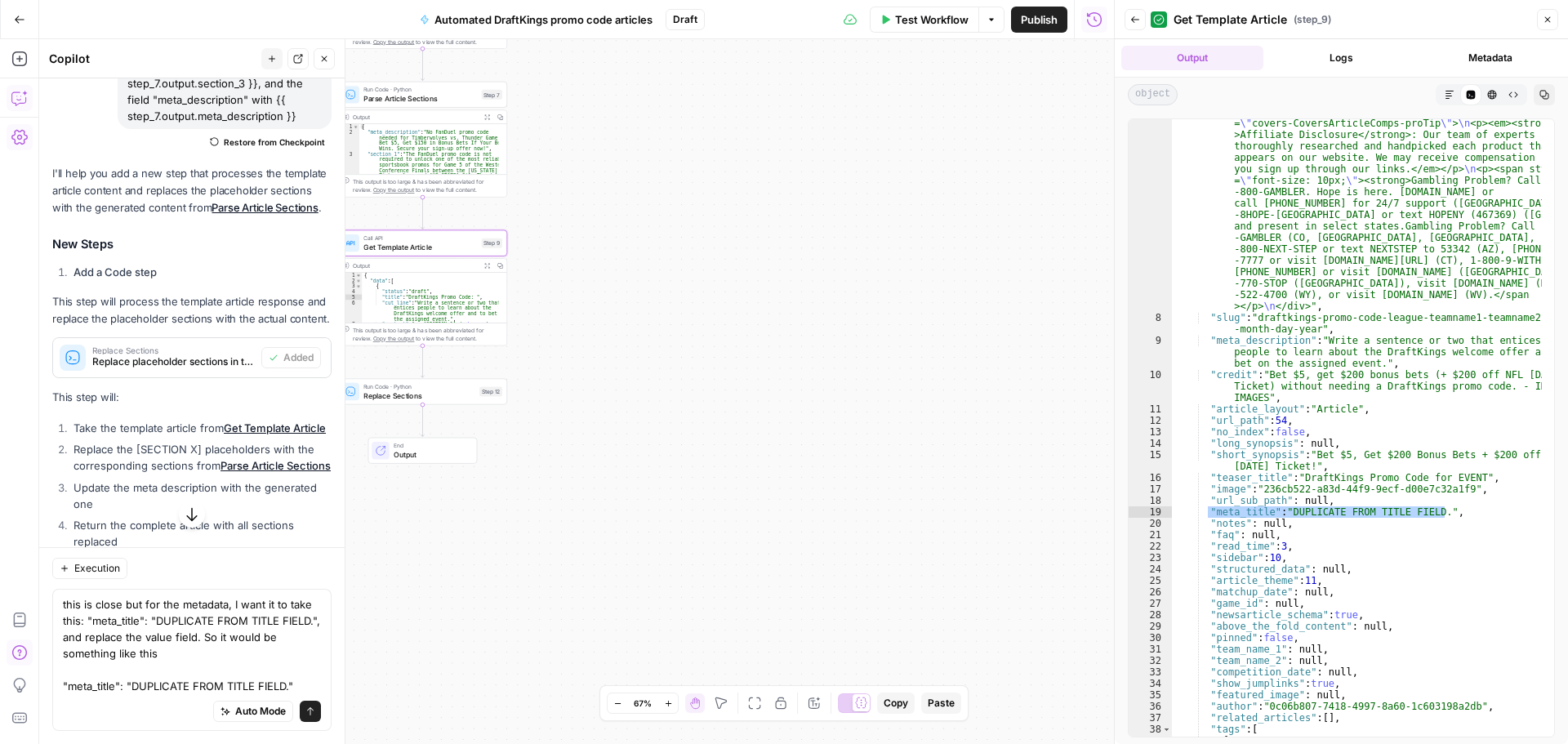
scroll to position [384, 0]
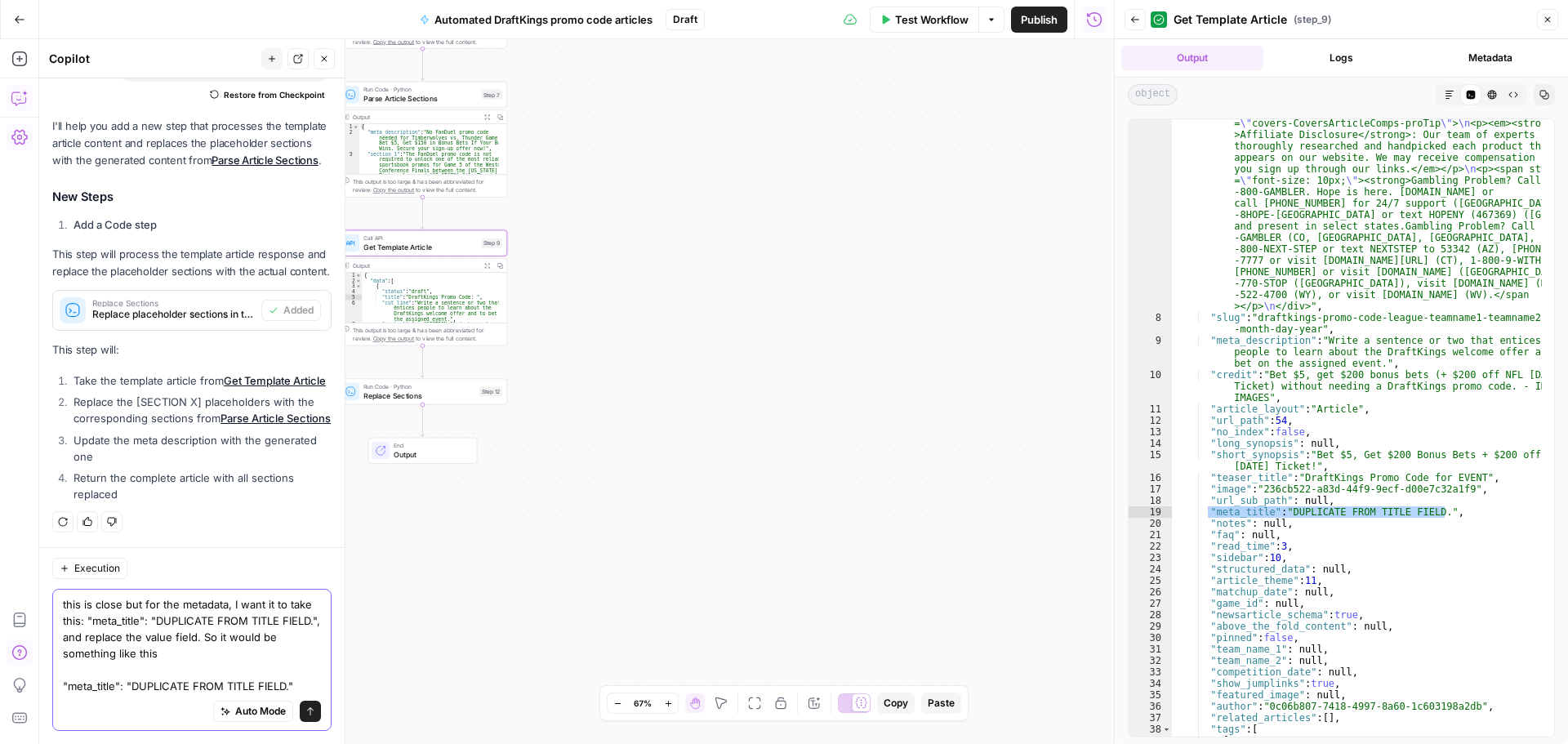
click at [132, 689] on textarea "this is close but for the metadata, I want it to take this: "meta_title": "DUPL…" at bounding box center [191, 644] width 258 height 98
click at [267, 681] on textarea "this is close but for the metadata, I want it to take this: "meta_title": "DUPL…" at bounding box center [191, 644] width 258 height 98
click at [290, 685] on textarea "this is close but for the metadata, I want it to take this: "meta_title": "DUPL…" at bounding box center [191, 644] width 258 height 98
paste textarea "{{ step_7.output.meta_description }}"
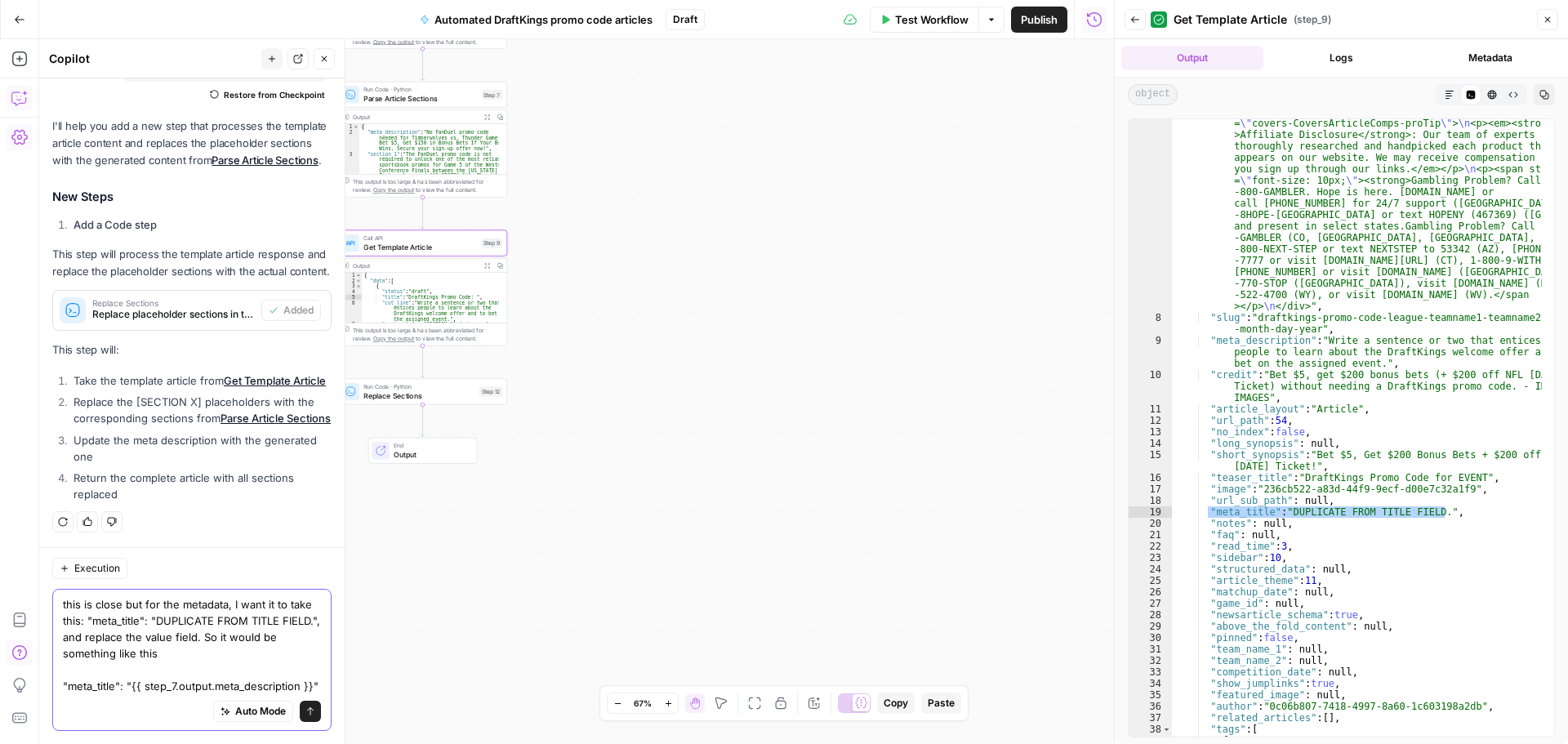
type textarea "this is close but for the metadata, I want it to take this: "meta_title": "DUPL…"
click at [305, 713] on icon "submit" at bounding box center [310, 711] width 10 height 10
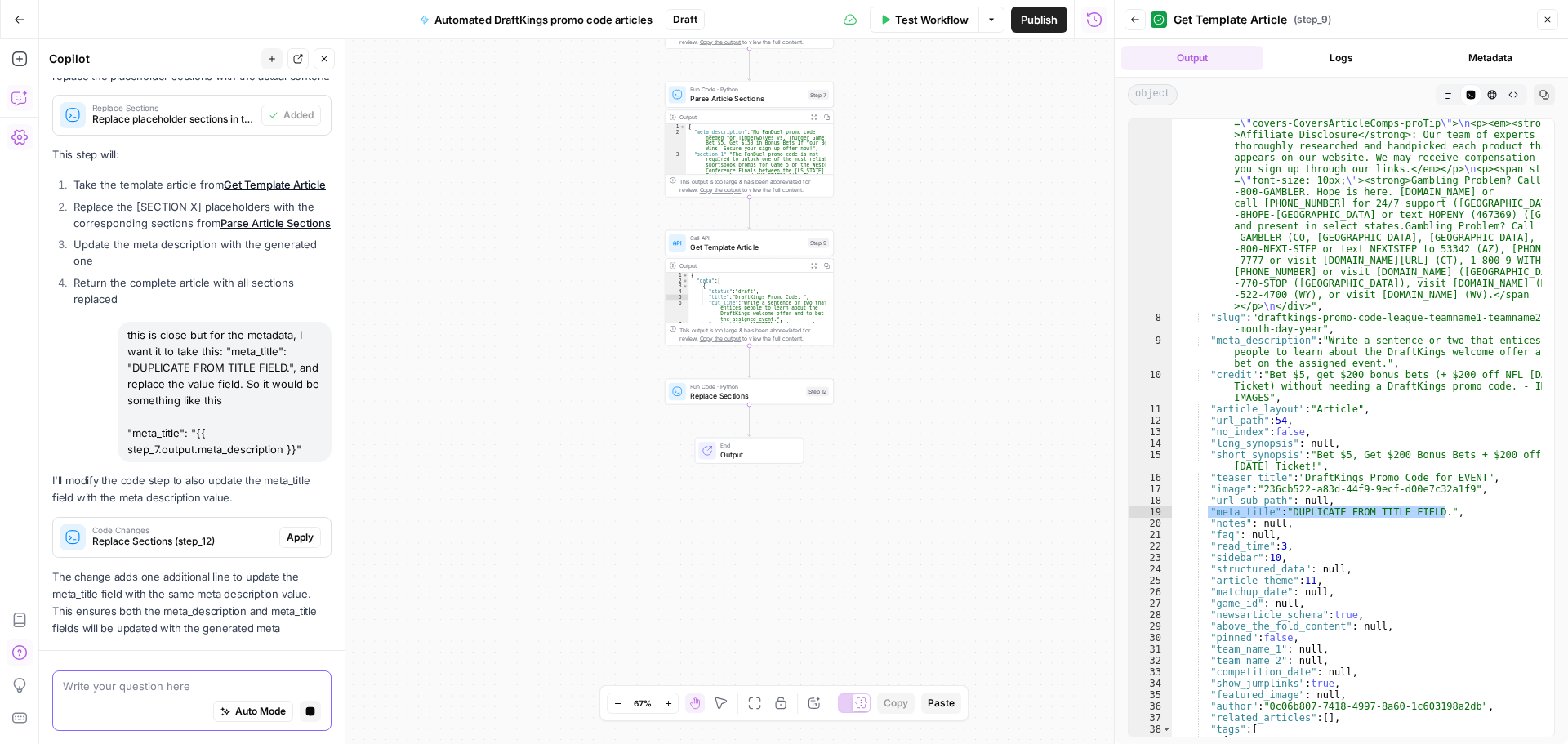
scroll to position [564, 0]
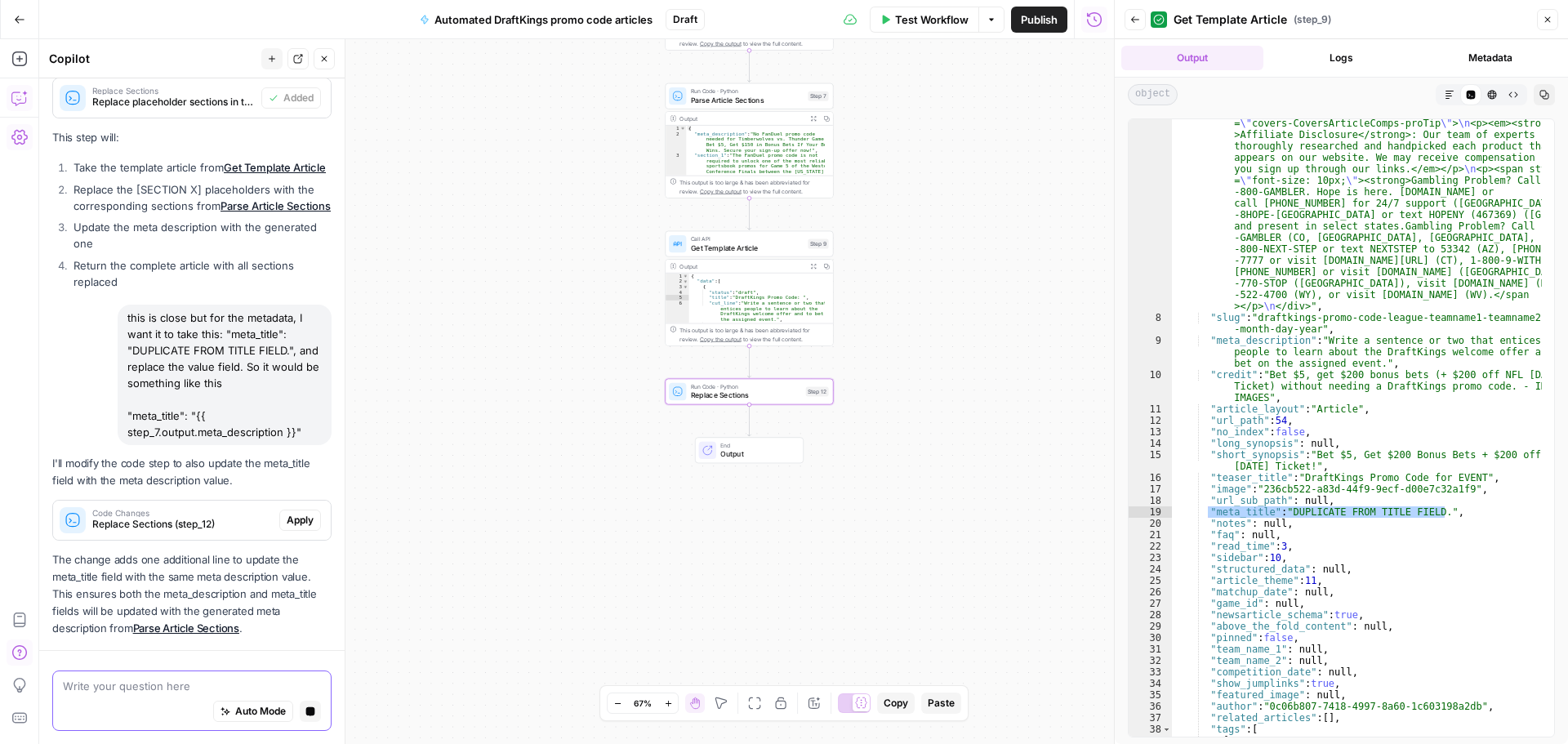
click at [185, 552] on p "The change adds one additional line to update the meta_title field with the sam…" at bounding box center [191, 595] width 279 height 87
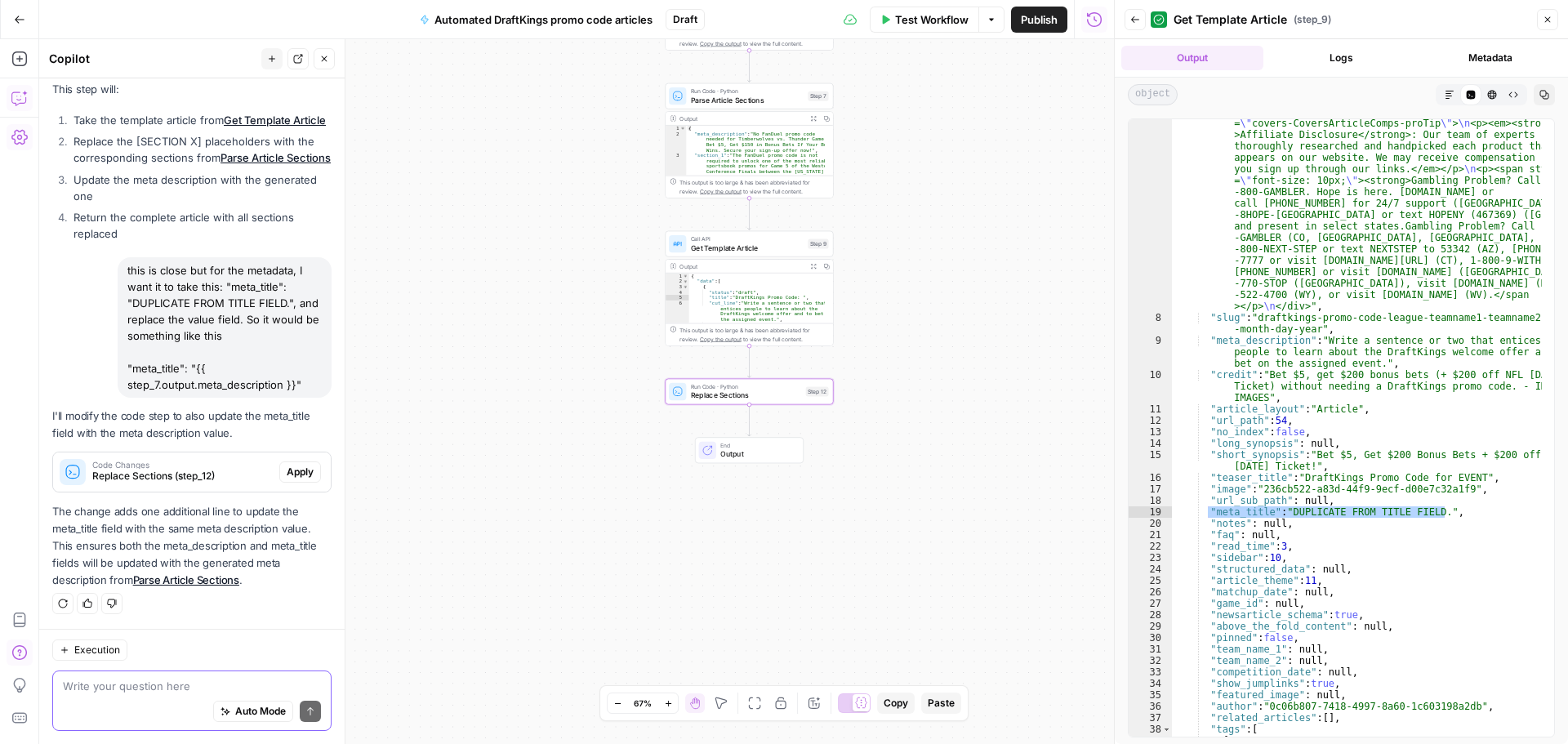
click at [165, 463] on span "Code Changes" at bounding box center [183, 465] width 181 height 8
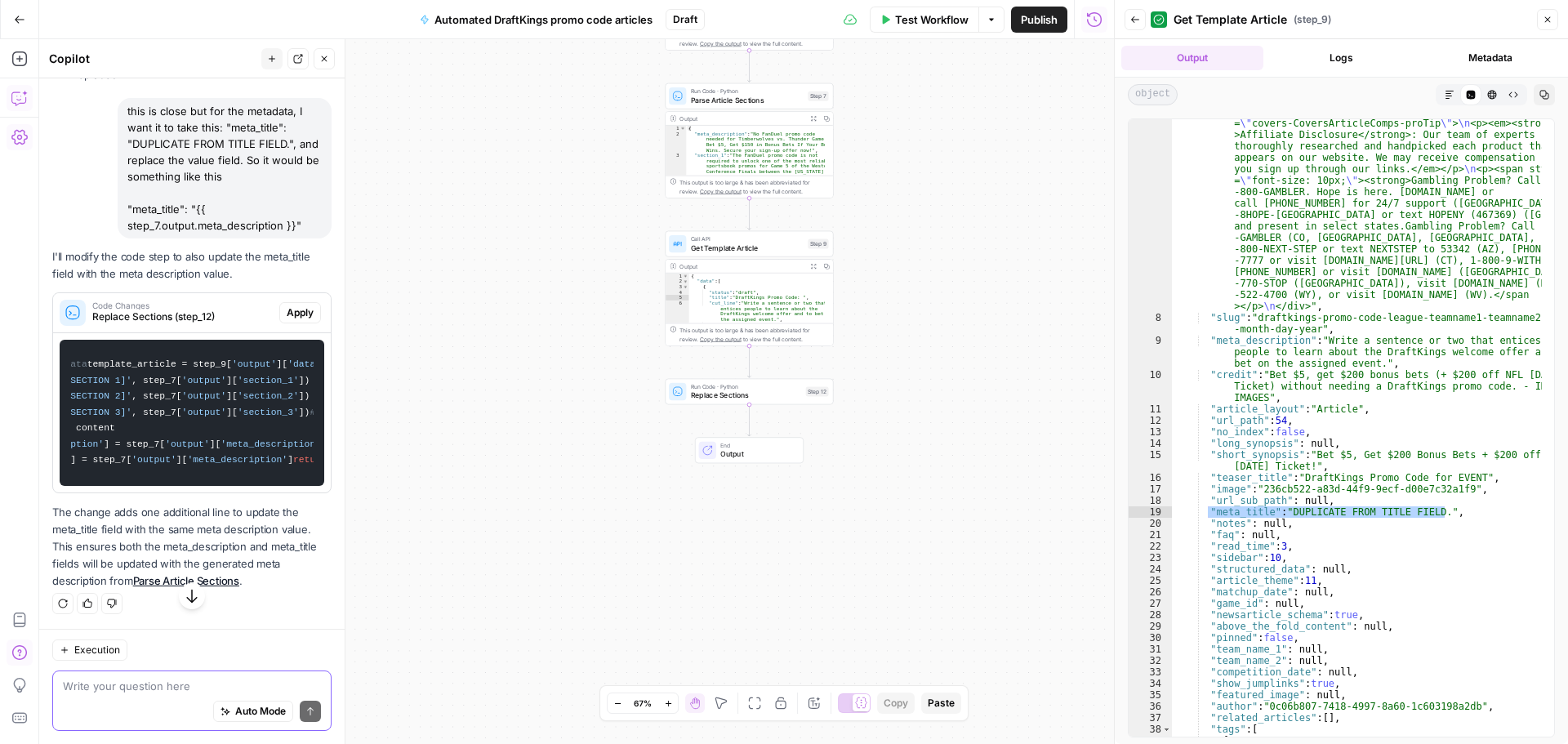
scroll to position [715, 0]
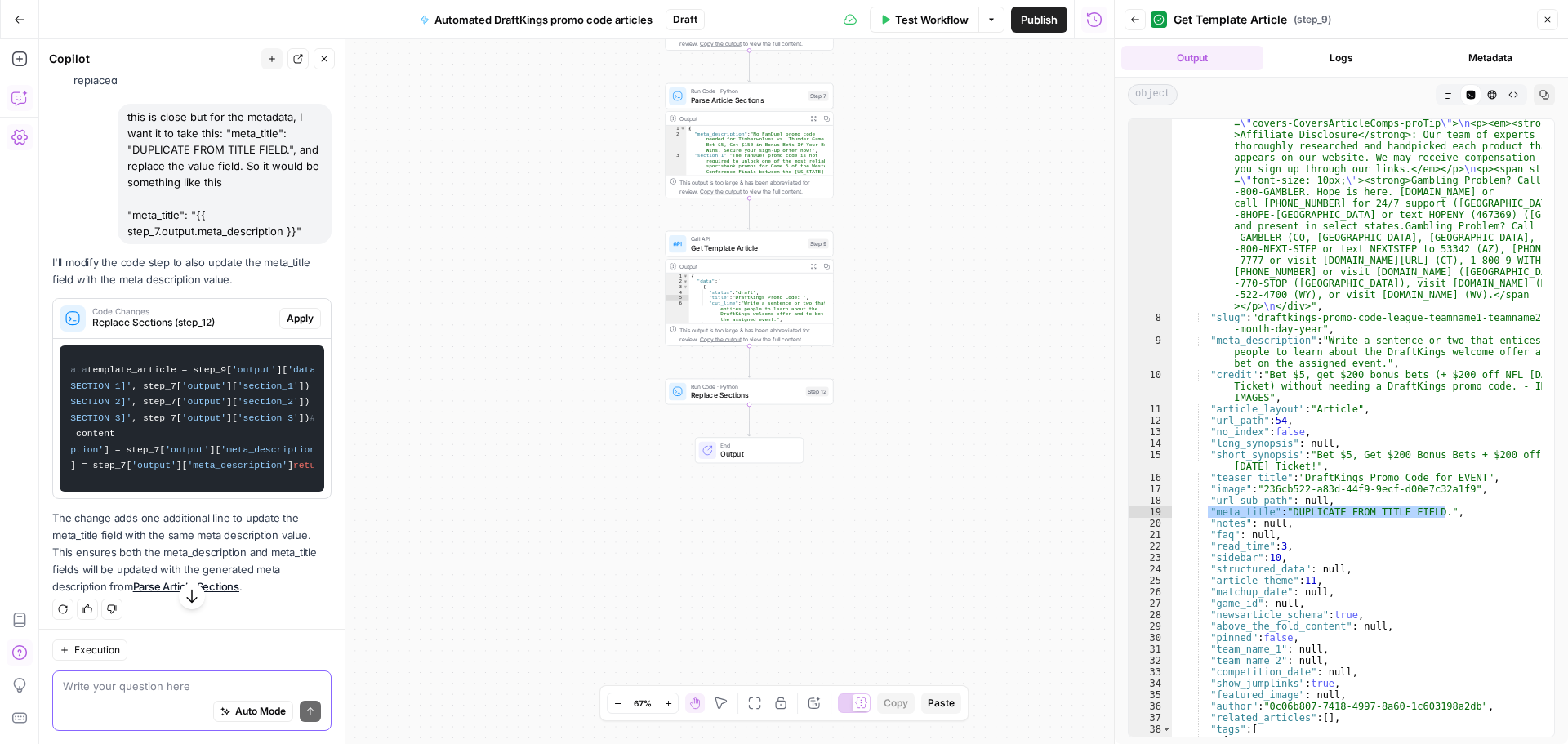
drag, startPoint x: 300, startPoint y: 156, endPoint x: 123, endPoint y: 194, distance: 181.0
click at [123, 194] on div "this is close but for the metadata, I want it to take this: "meta_title": "DUPL…" at bounding box center [225, 173] width 214 height 140
copy div "this is close but for the metadata, I want it to take this: "meta_title": "DUPL…"
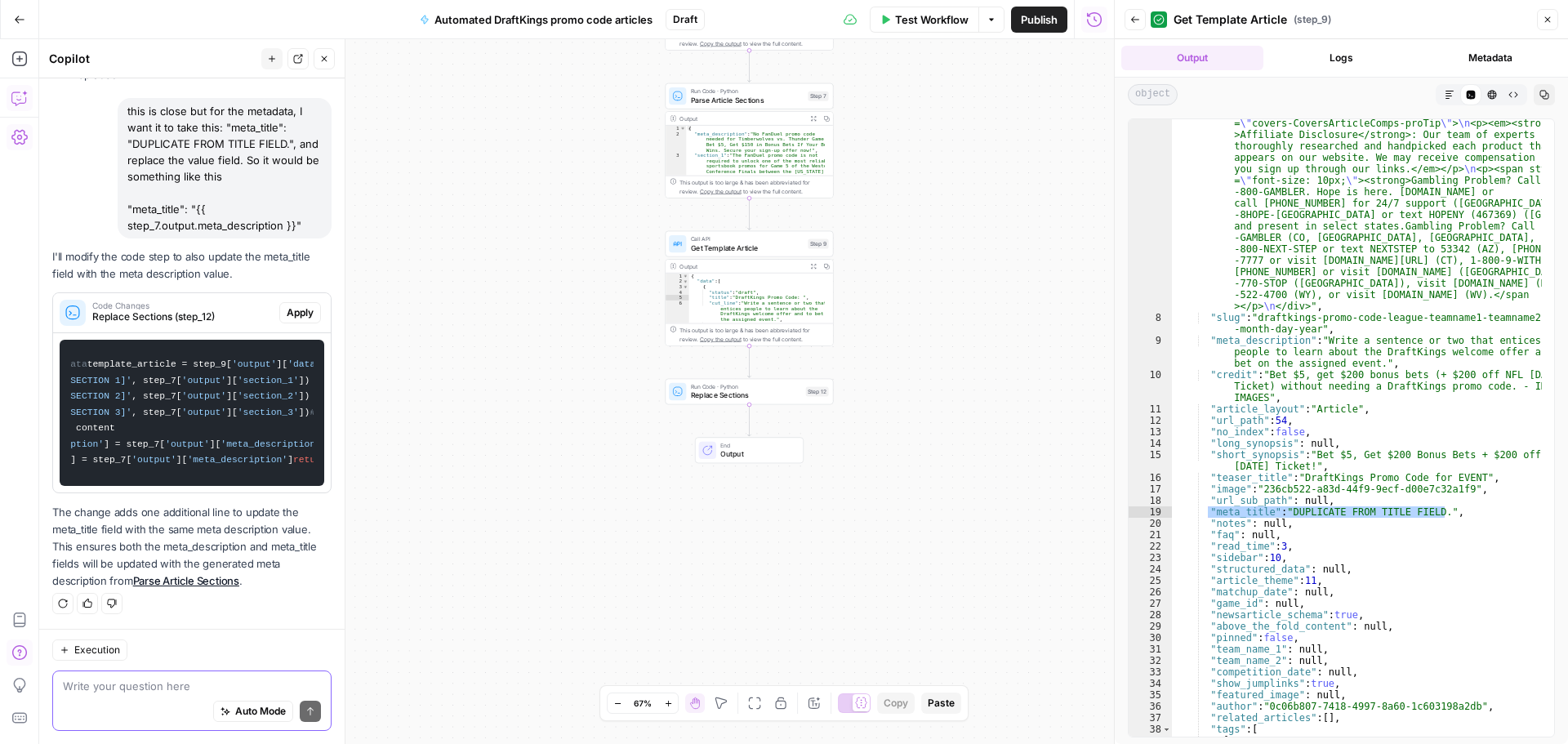
click at [119, 701] on div "Auto Mode Send" at bounding box center [191, 712] width 258 height 36
paste textarea "this is close but for the metadata, I want it to take this: "meta_title": "DUPL…"
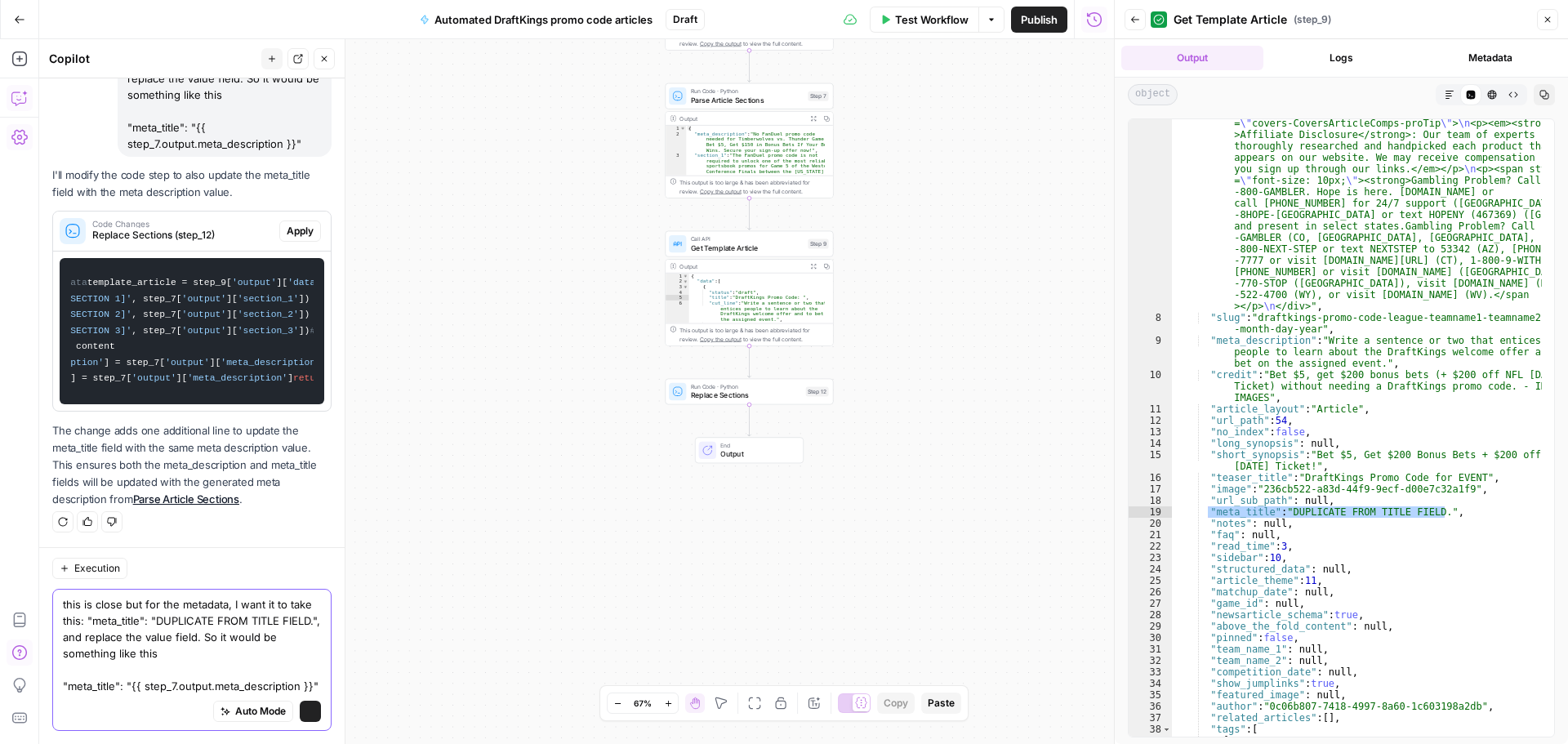
scroll to position [1058, 0]
drag, startPoint x: 115, startPoint y: 674, endPoint x: 102, endPoint y: 672, distance: 13.2
click at [102, 672] on textarea "this is close but for the metadata, I want it to take this: "meta_title": "DUPL…" at bounding box center [191, 644] width 258 height 98
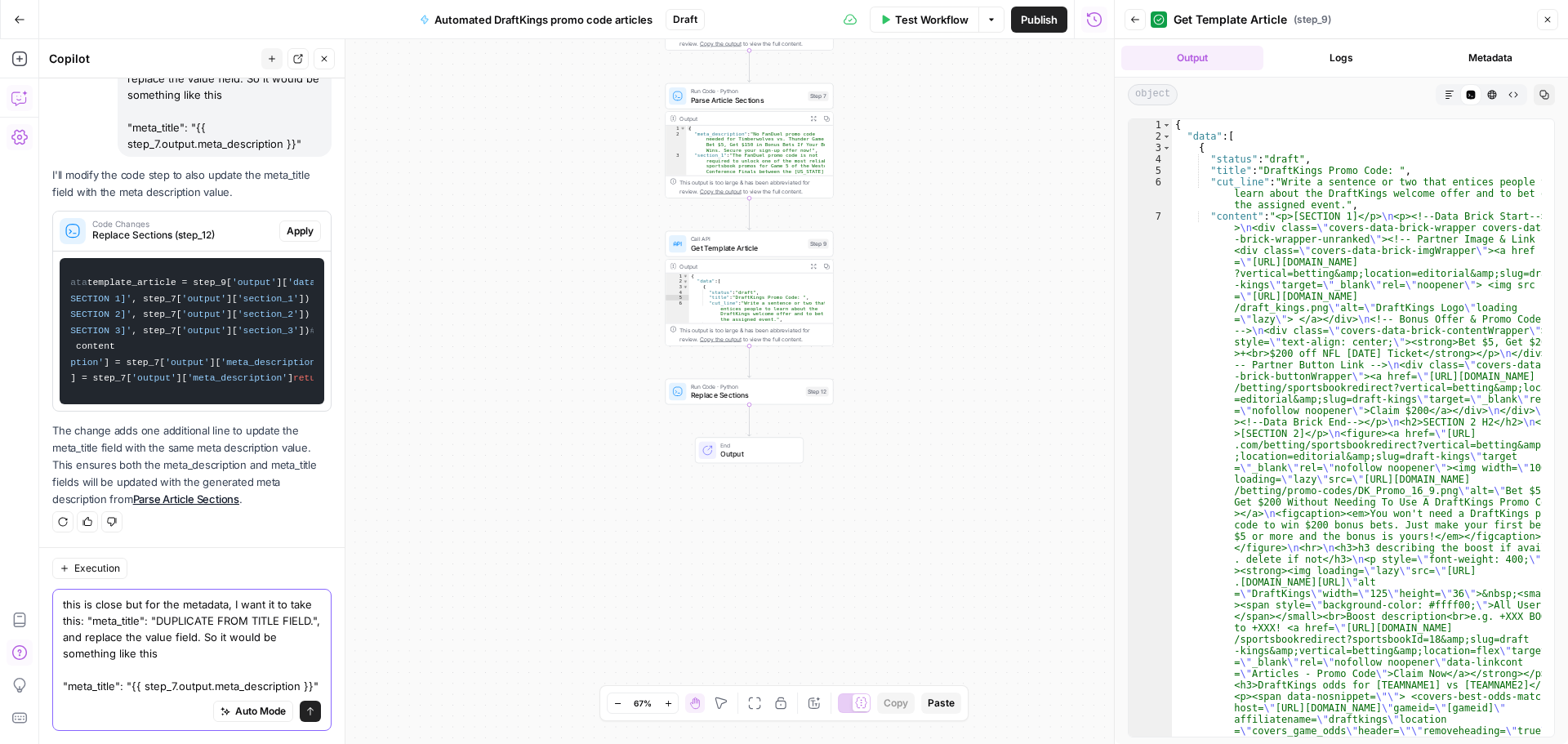
click at [99, 664] on textarea "this is close but for the metadata, I want it to take this: "meta_title": "DUPL…" at bounding box center [191, 644] width 258 height 98
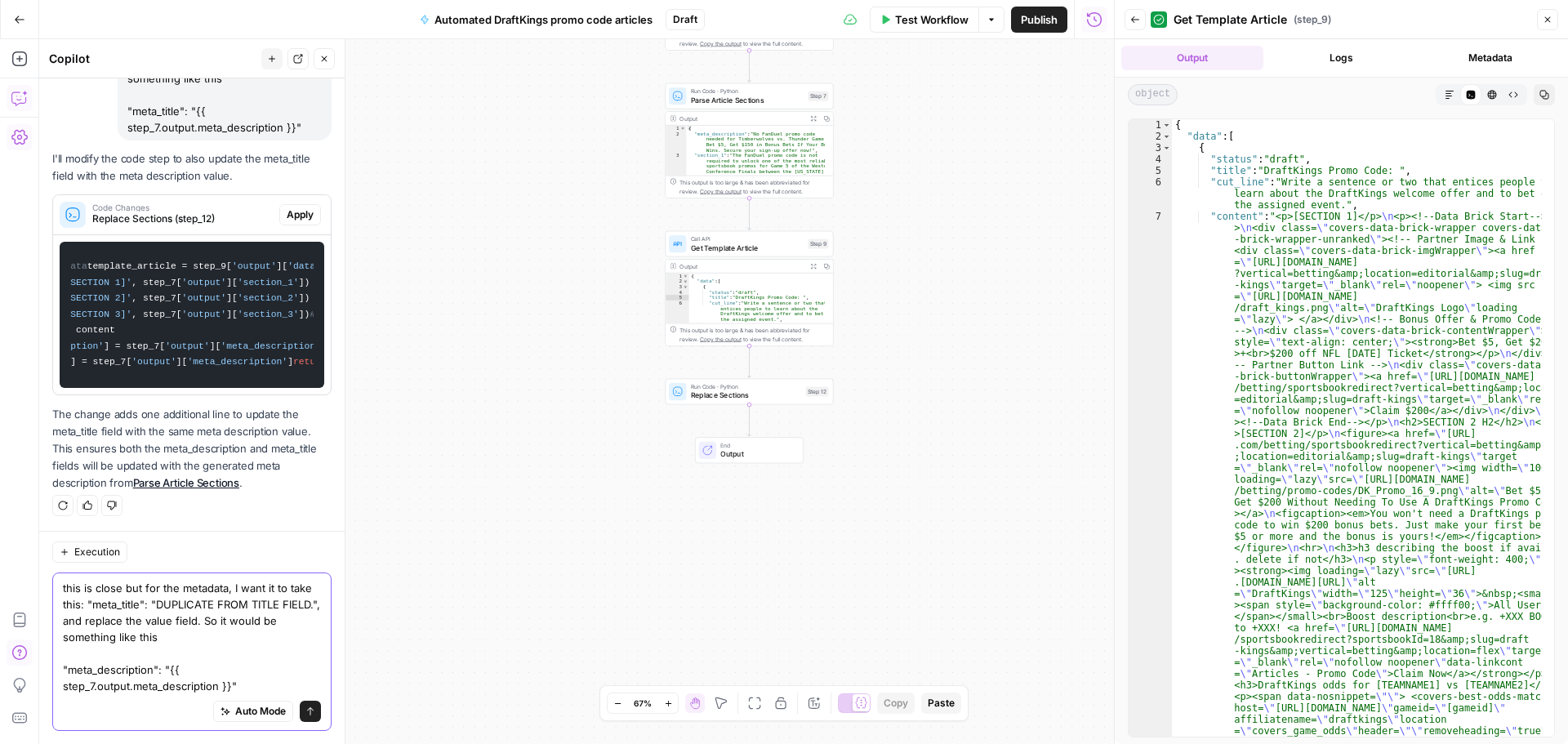
click at [104, 673] on textarea "this is close but for the metadata, I want it to take this: "meta_title": "DUPL…" at bounding box center [191, 637] width 258 height 114
click at [135, 609] on textarea "this is close but for the metadata, I want it to take this: "meta_title": "DUPL…" at bounding box center [191, 637] width 258 height 114
paste textarea "description"
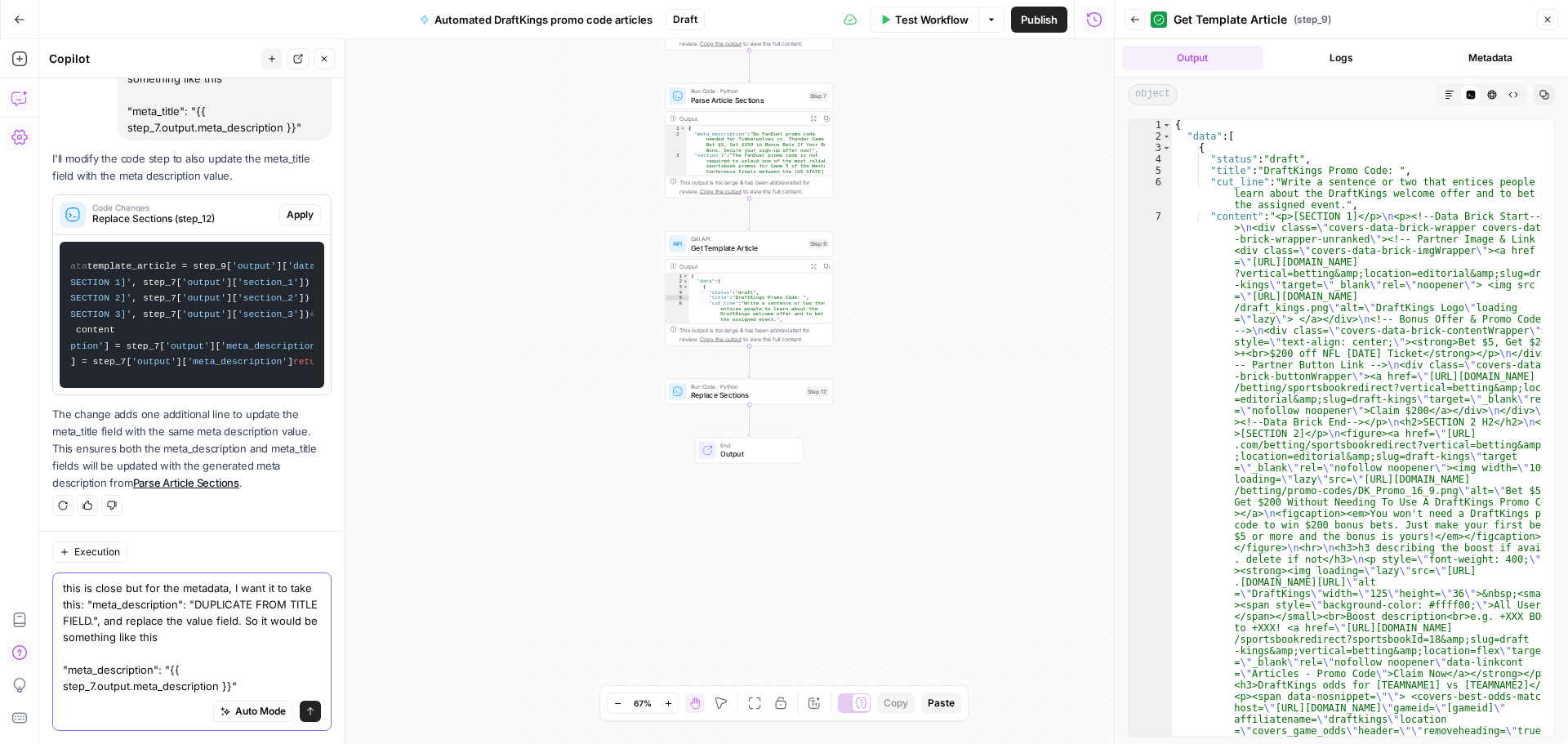
click at [246, 685] on textarea "this is close but for the metadata, I want it to take this: "meta_description":…" at bounding box center [191, 637] width 258 height 114
type textarea "this is close but for the metadata, I want it to take this: "meta_description":…"
click at [305, 712] on icon "submit" at bounding box center [310, 711] width 10 height 10
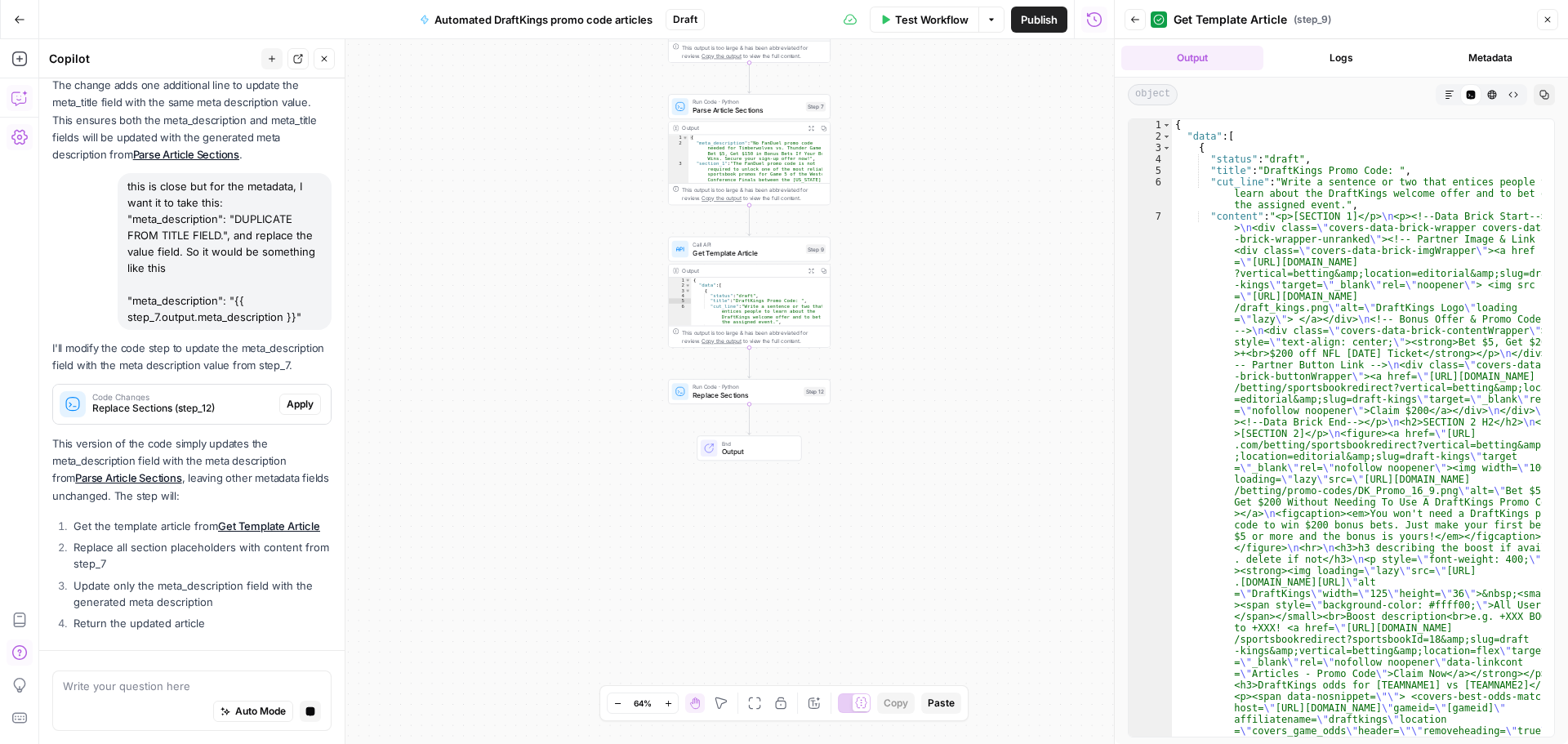
scroll to position [1468, 0]
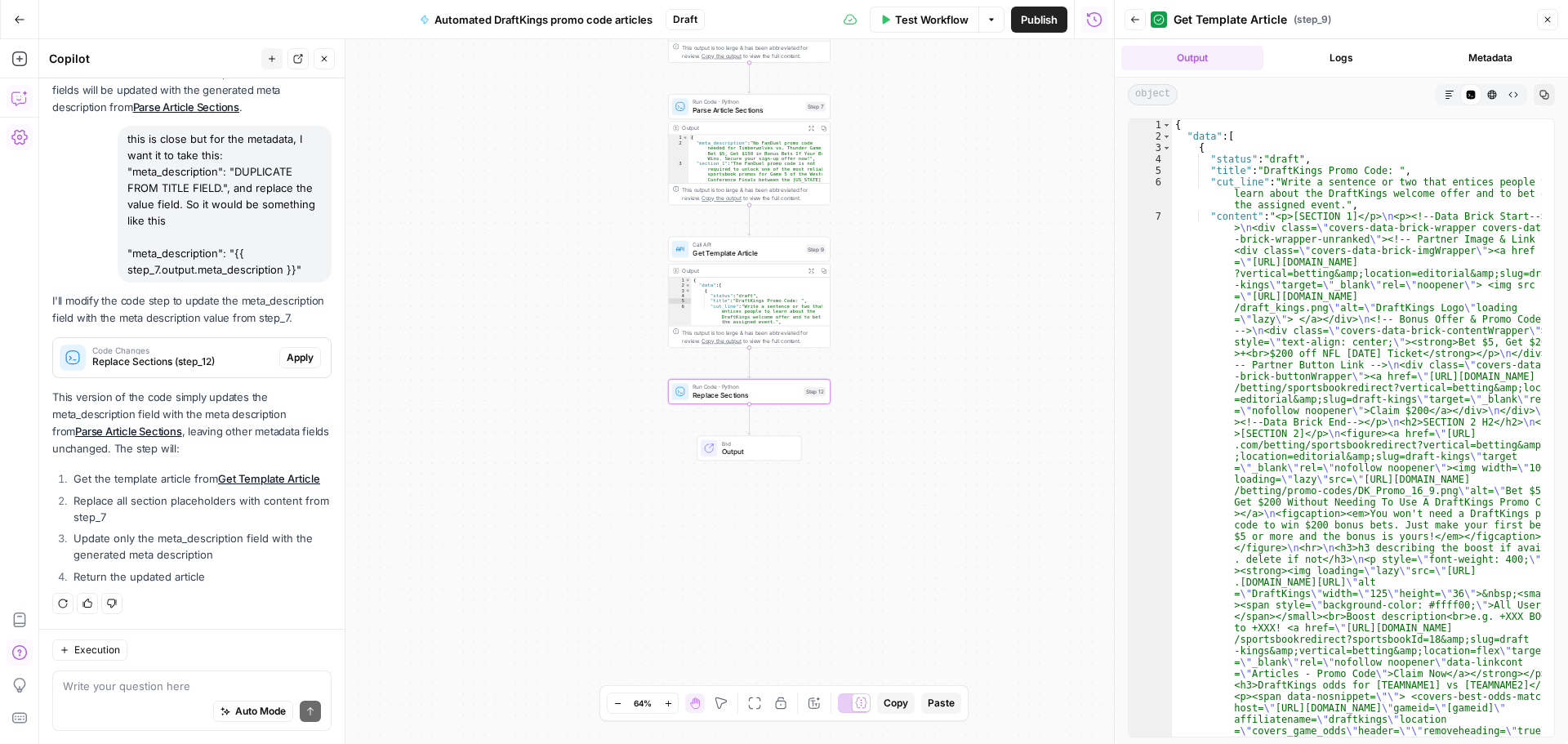
click at [151, 338] on div "Code Changes Replace Sections (step_12)" at bounding box center [166, 358] width 226 height 40
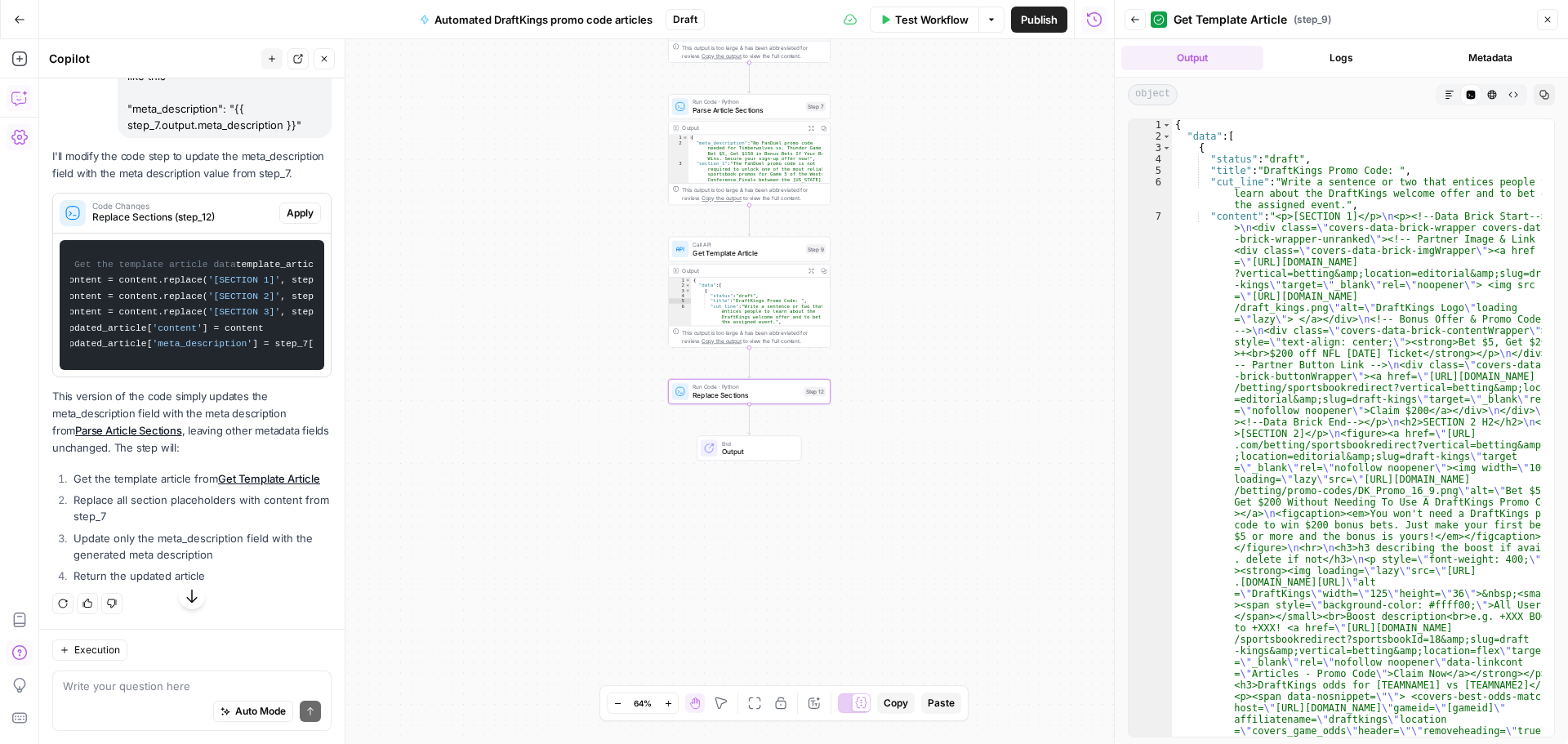
scroll to position [1573, 0]
drag, startPoint x: 149, startPoint y: 544, endPoint x: 119, endPoint y: 548, distance: 30.3
click at [119, 370] on pre "# Get the template article data template_article = step_9[ 'output' ][ 'data' ]…" at bounding box center [192, 305] width 265 height 129
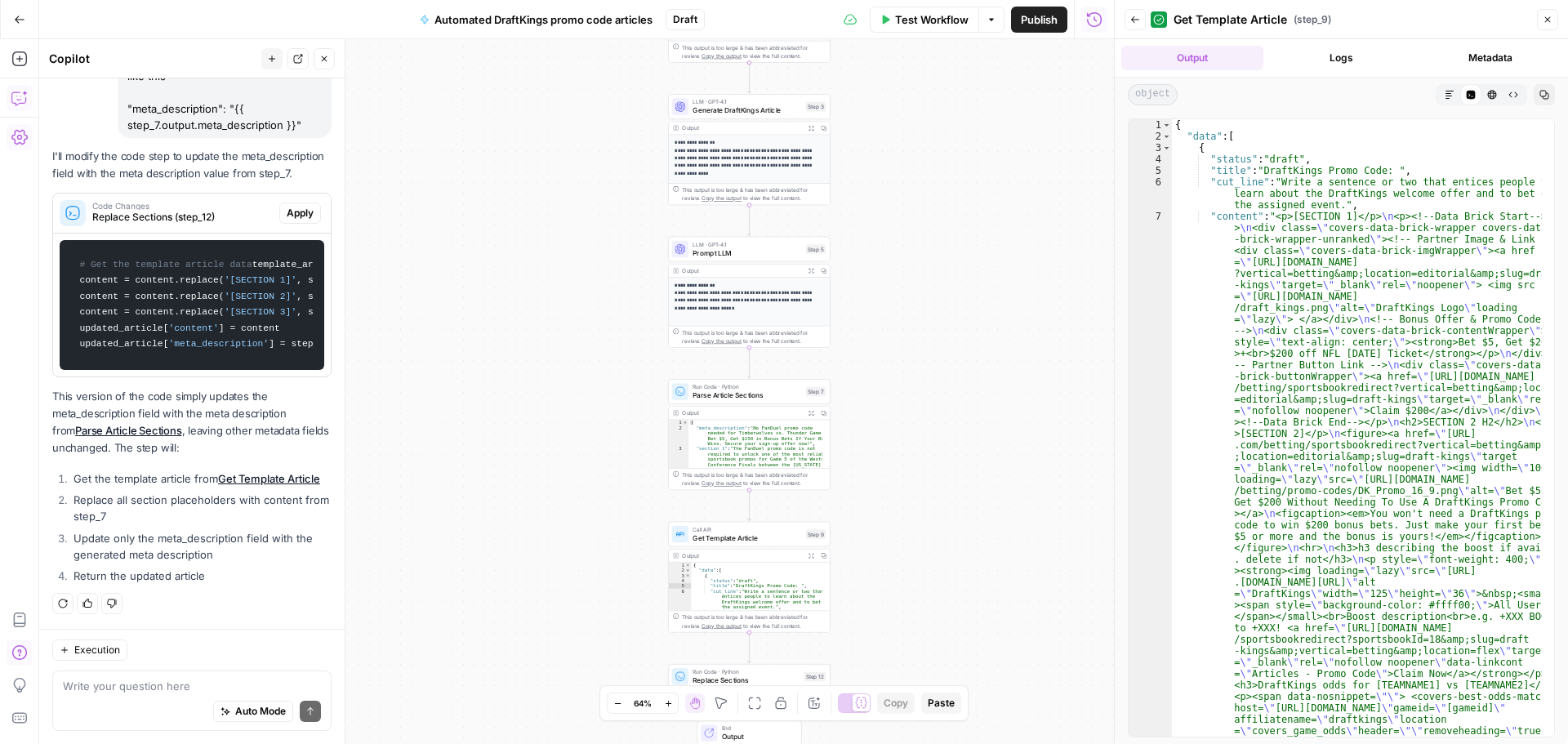
drag, startPoint x: 105, startPoint y: 500, endPoint x: 140, endPoint y: 517, distance: 38.9
click at [140, 517] on li "Replace all section placeholders with content from step_7" at bounding box center [200, 508] width 262 height 33
drag, startPoint x: 116, startPoint y: 541, endPoint x: 171, endPoint y: 310, distance: 237.5
click at [208, 553] on li "Update only the meta_description field with the generated meta description" at bounding box center [200, 547] width 262 height 33
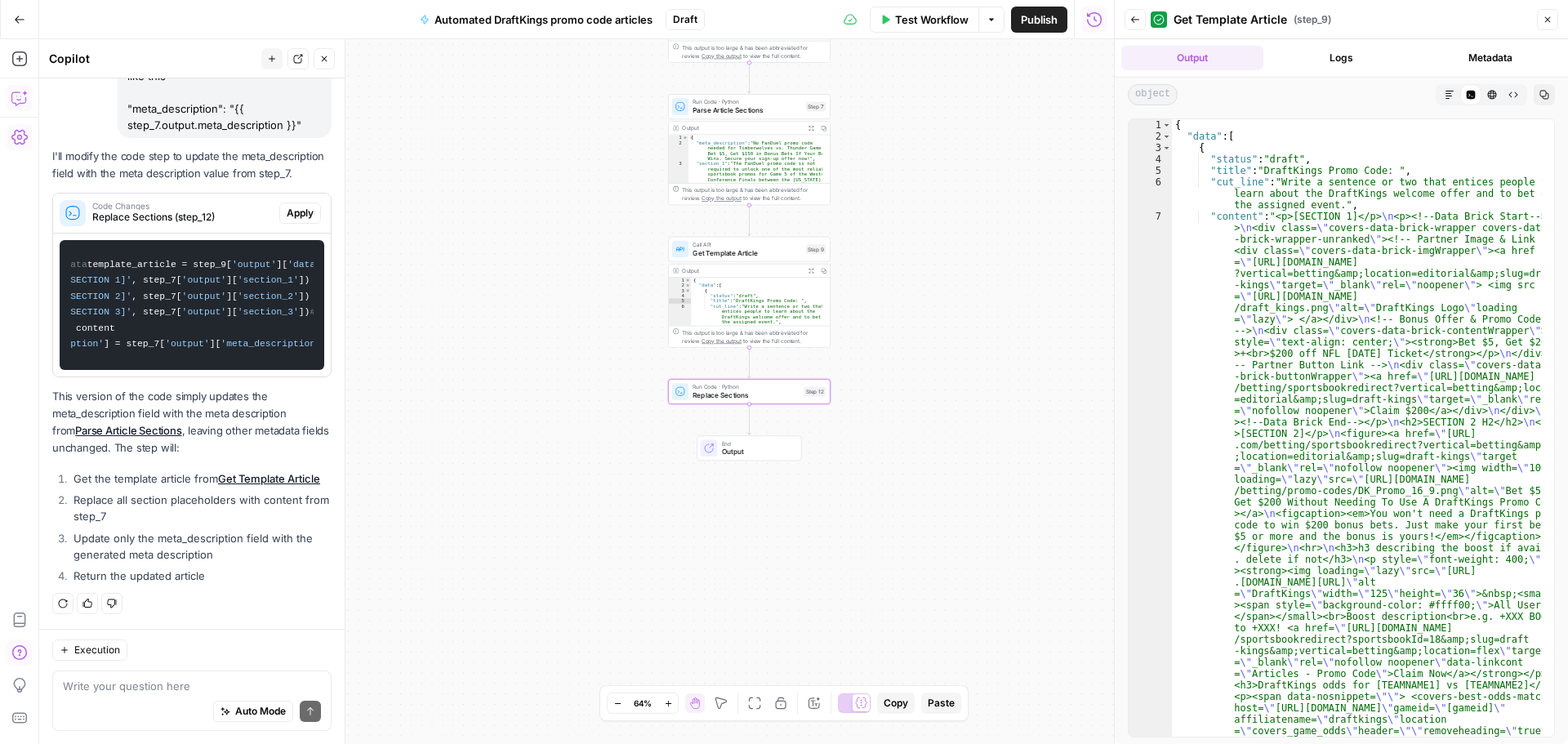
scroll to position [0, 0]
click at [572, 487] on div "**********" at bounding box center [577, 392] width 1075 height 705
click at [936, 24] on span "Test Workflow" at bounding box center [932, 19] width 73 height 16
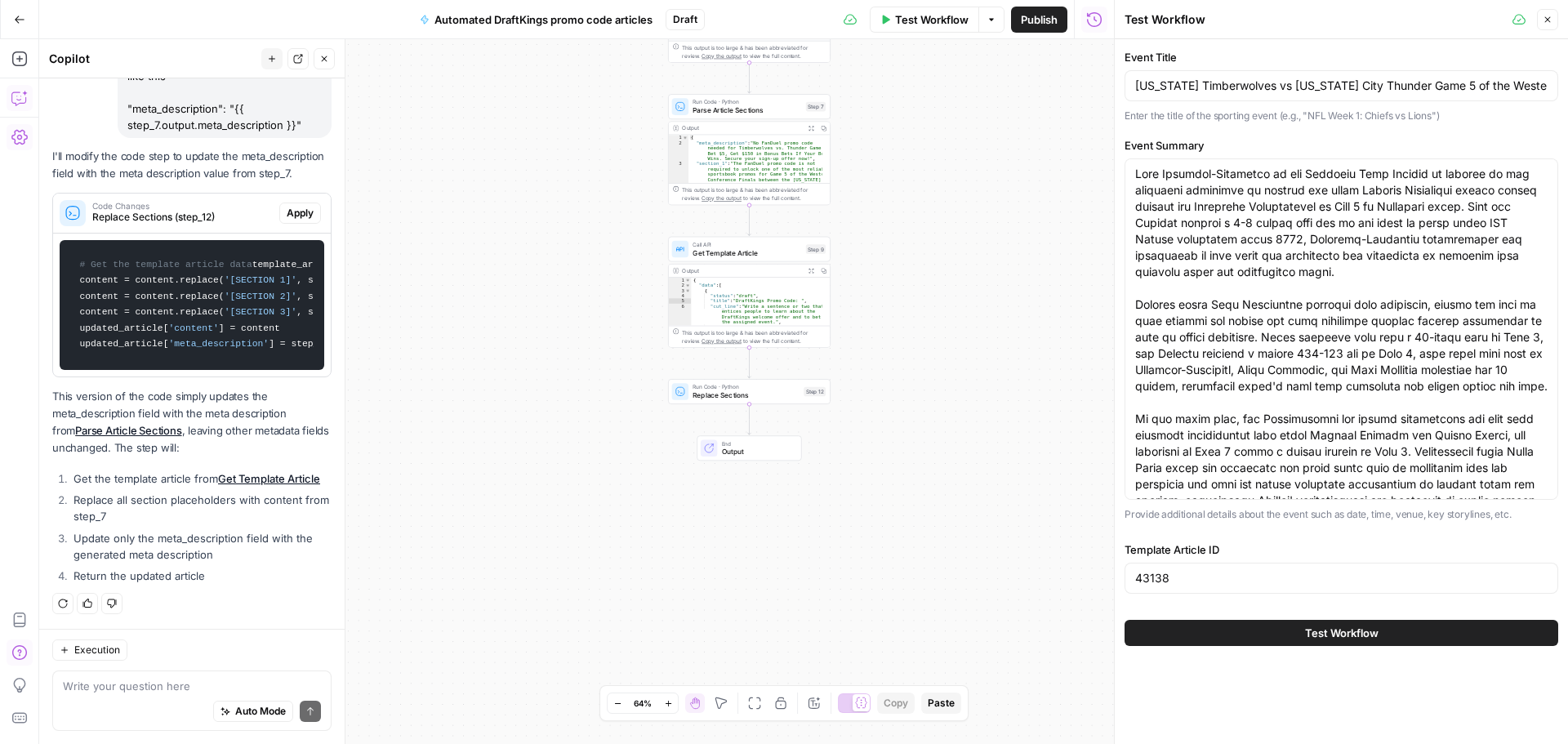
click at [1283, 627] on button "Test Workflow" at bounding box center [1341, 633] width 434 height 26
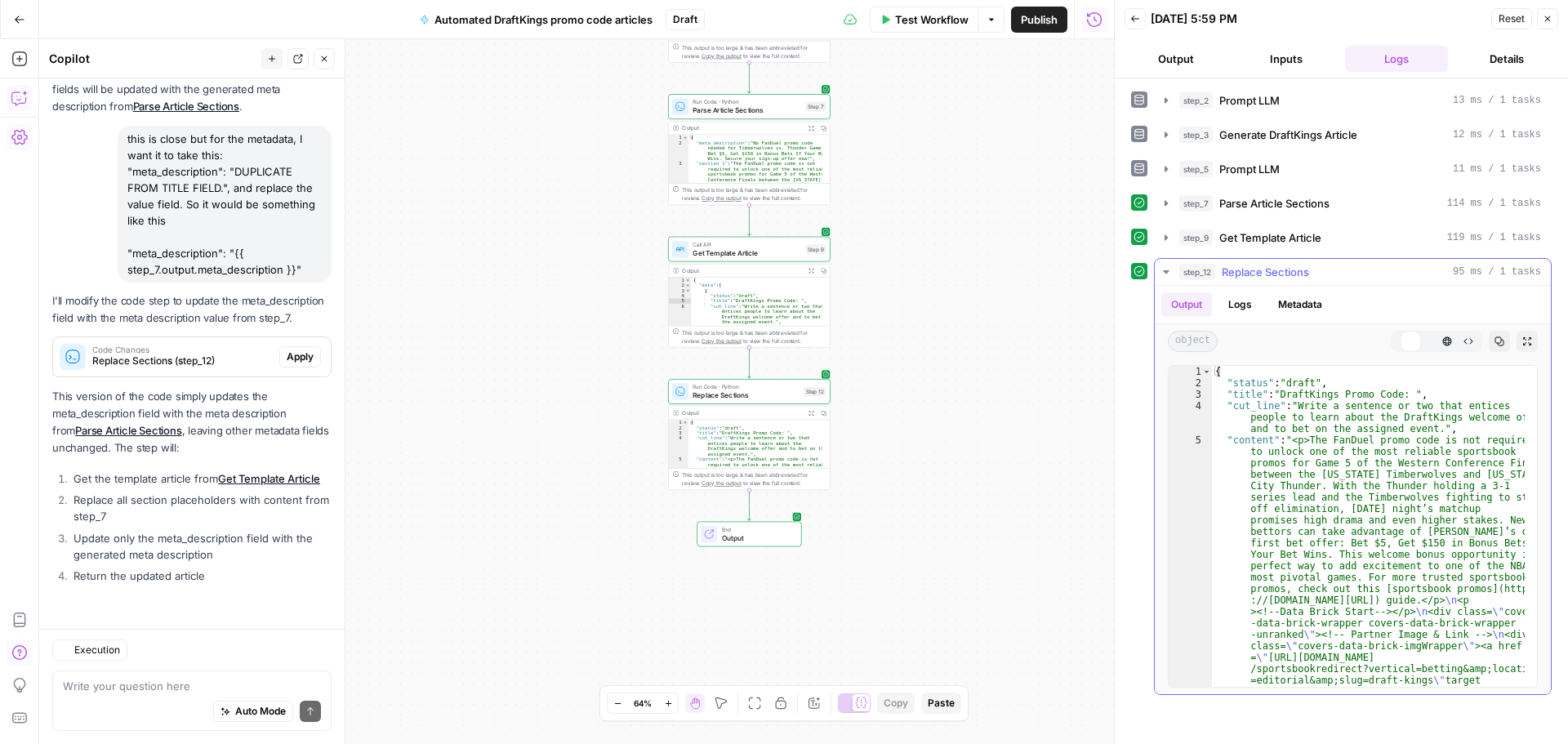
scroll to position [1152, 0]
click at [746, 532] on span "Output" at bounding box center [757, 537] width 71 height 11
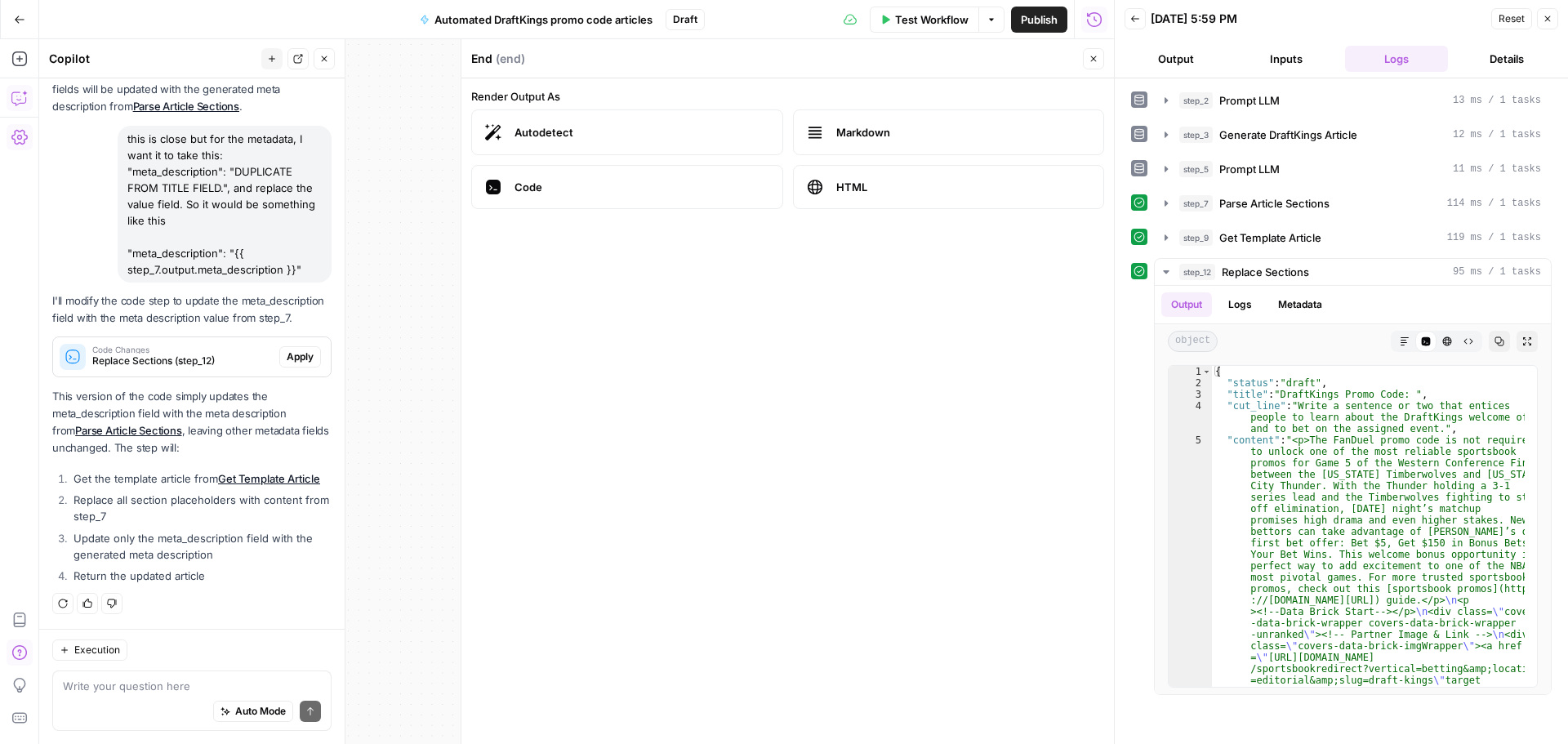
click at [1095, 52] on button "Close" at bounding box center [1094, 59] width 21 height 21
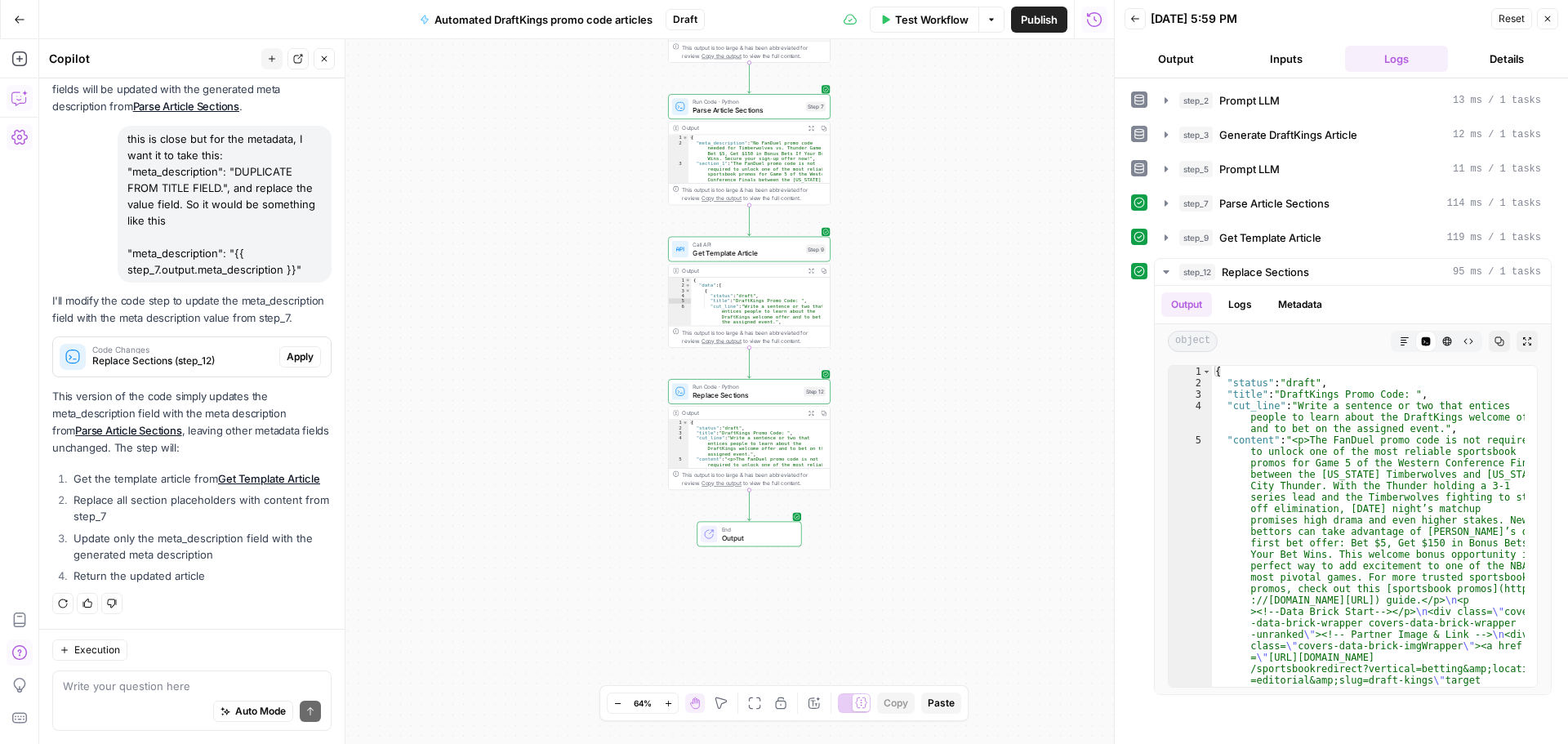
click at [811, 410] on button "Expand Output" at bounding box center [811, 413] width 13 height 13
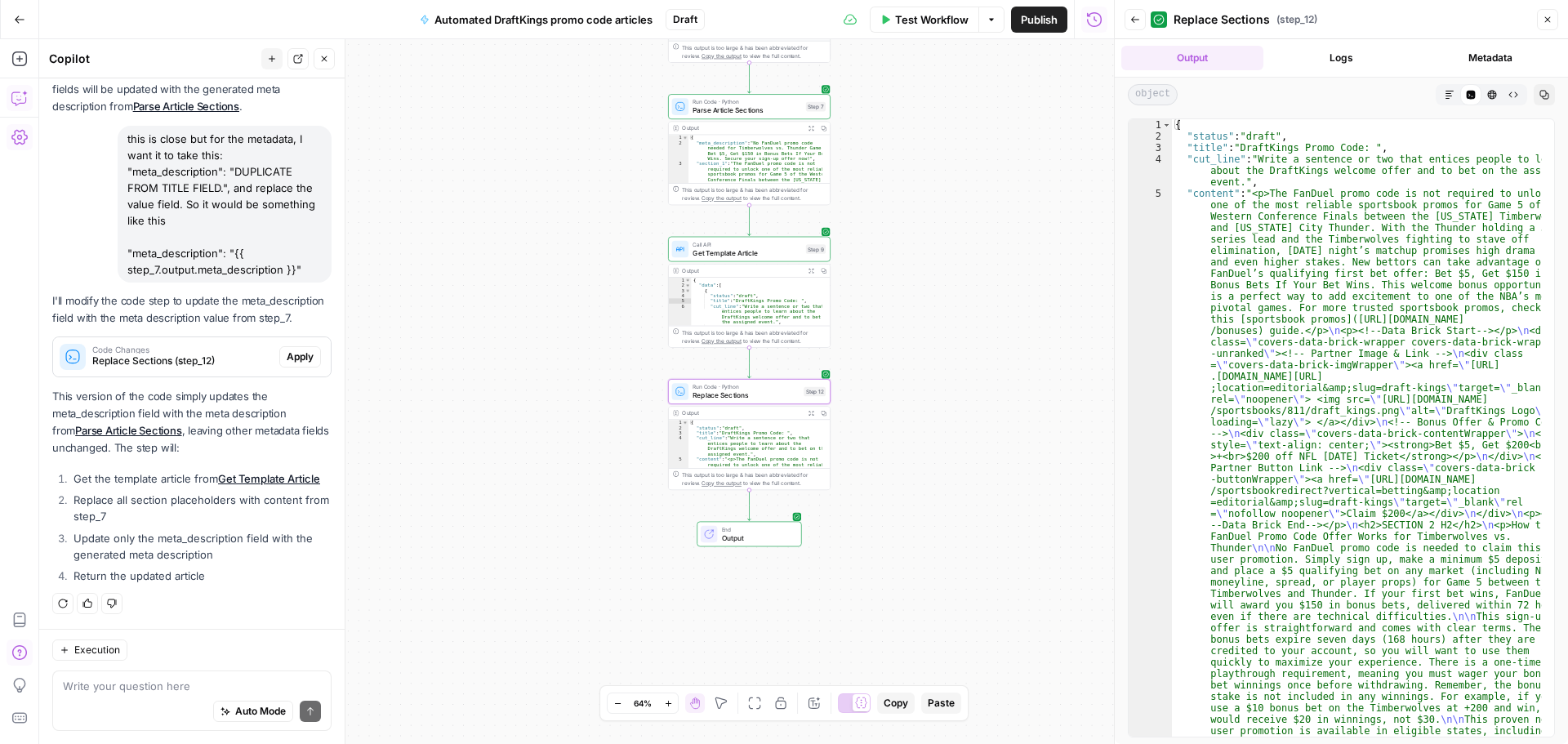
click at [819, 417] on button "Copy" at bounding box center [823, 413] width 13 height 13
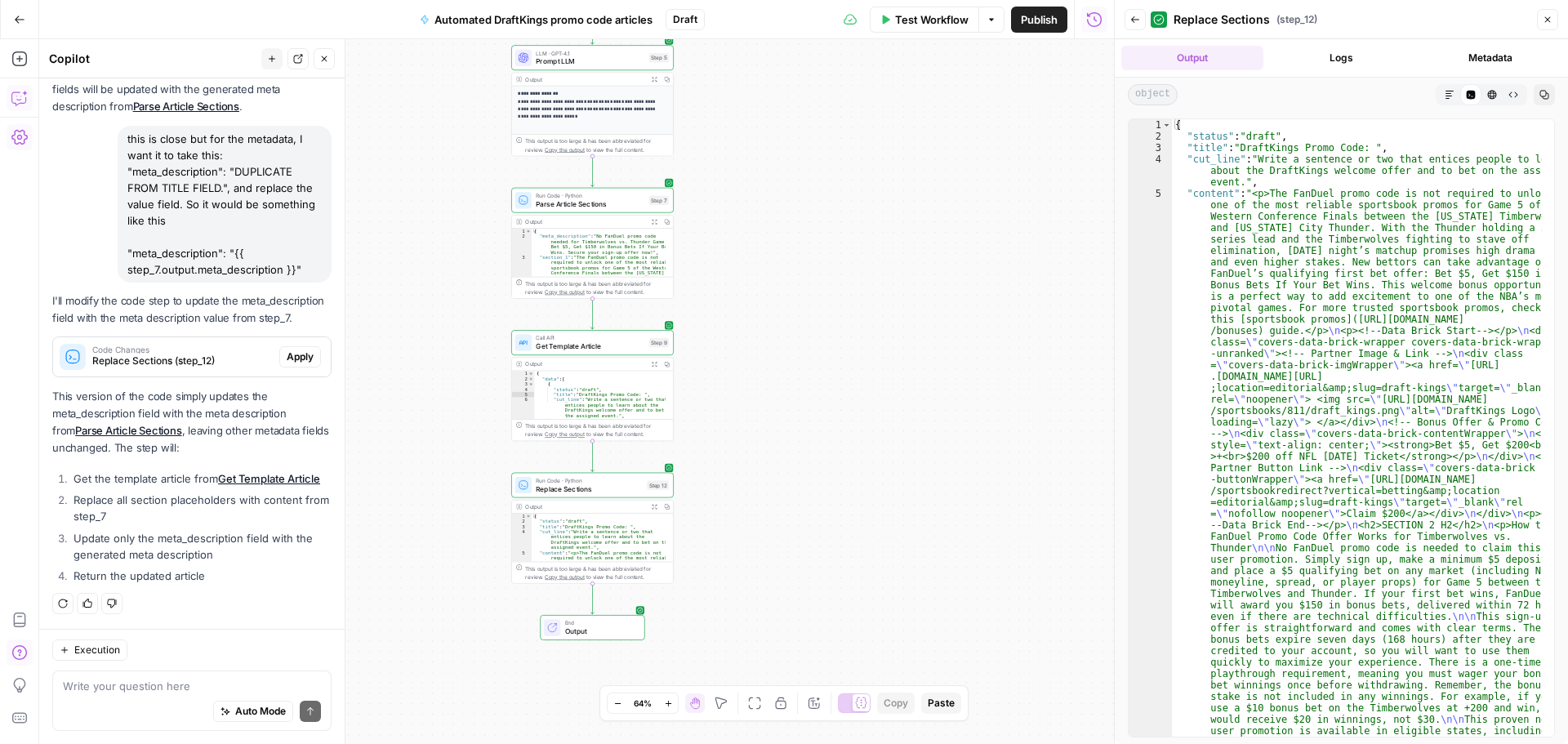
click at [1043, 413] on div "**********" at bounding box center [577, 392] width 1075 height 705
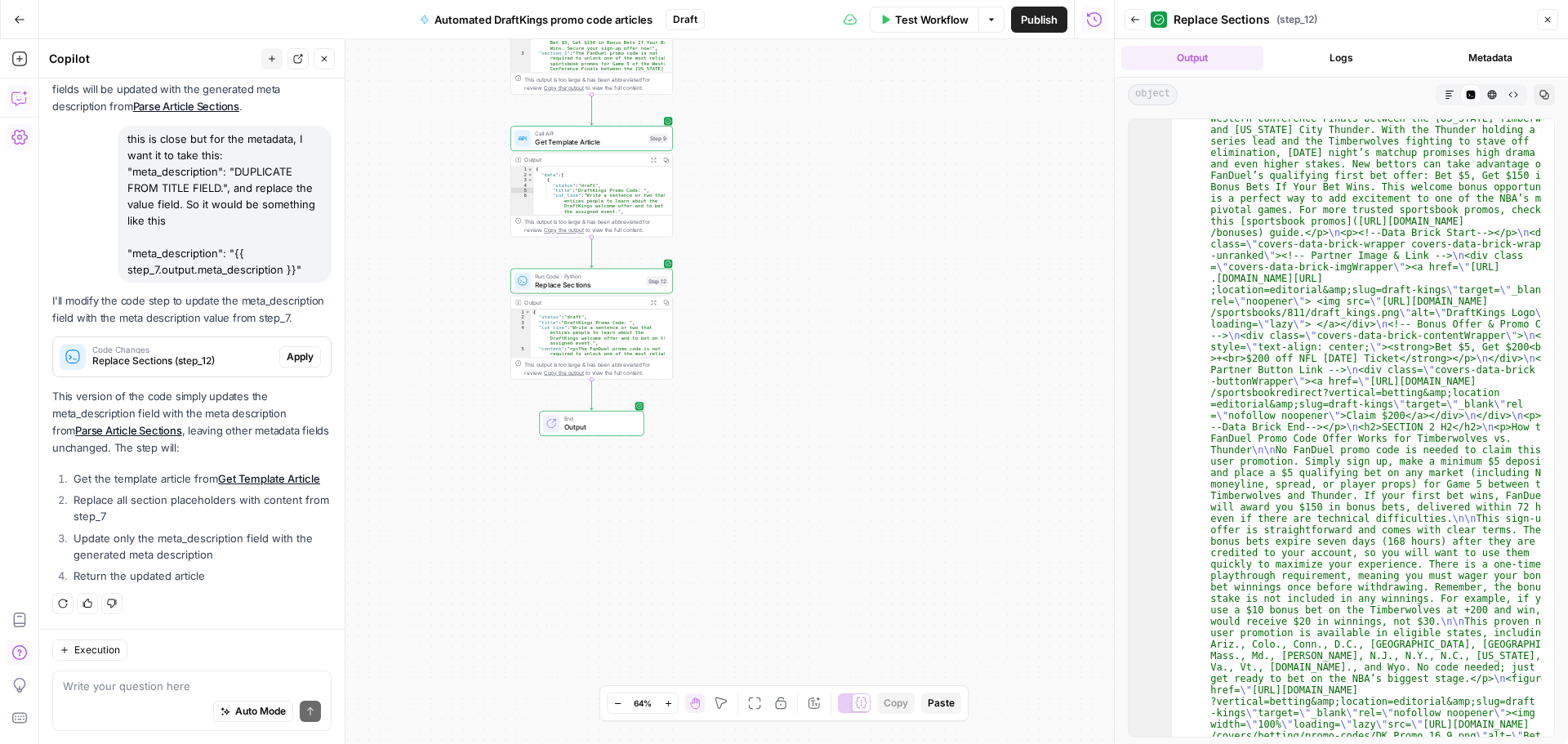
scroll to position [294, 0]
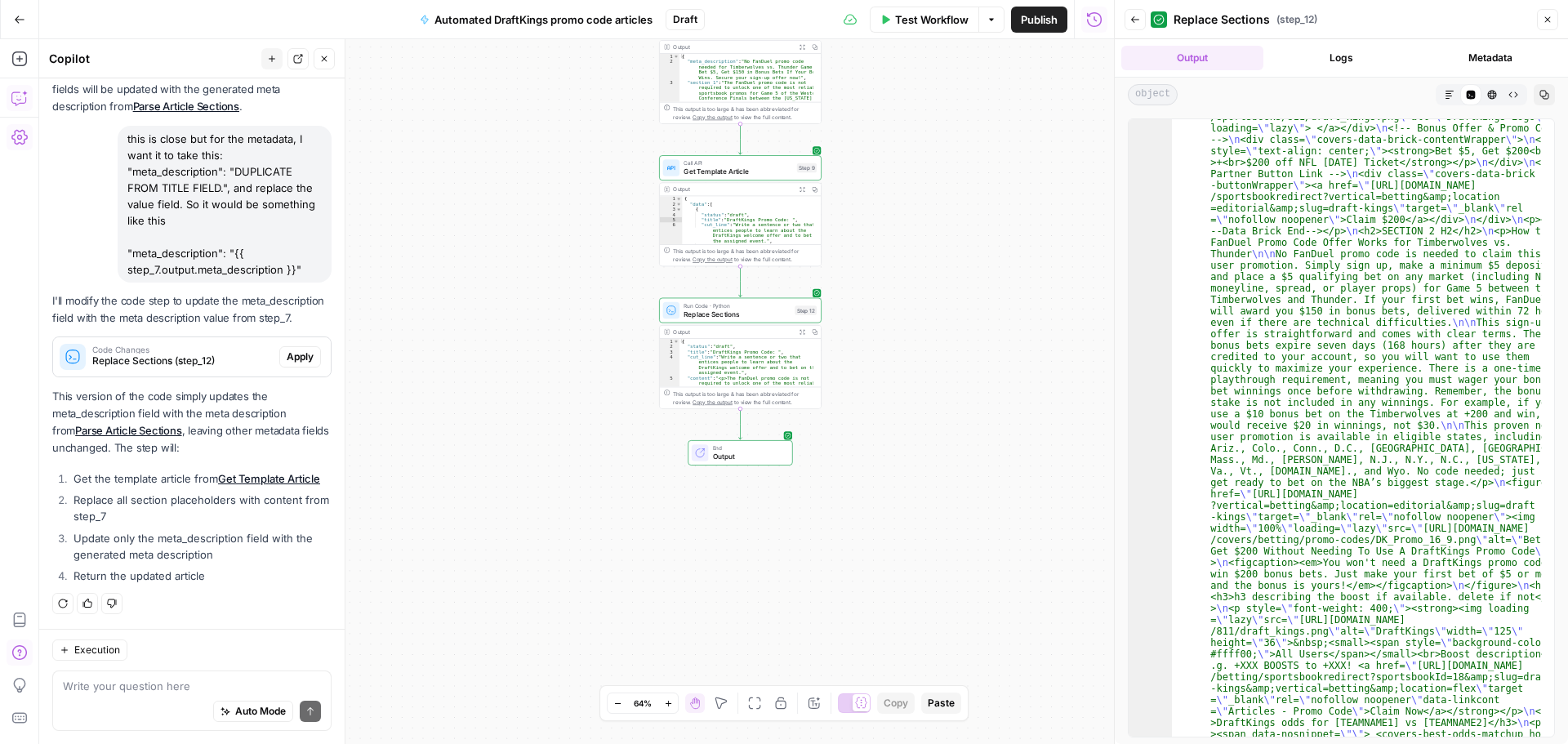
drag, startPoint x: 757, startPoint y: 347, endPoint x: 905, endPoint y: 299, distance: 155.6
click at [905, 299] on div "**********" at bounding box center [577, 392] width 1075 height 705
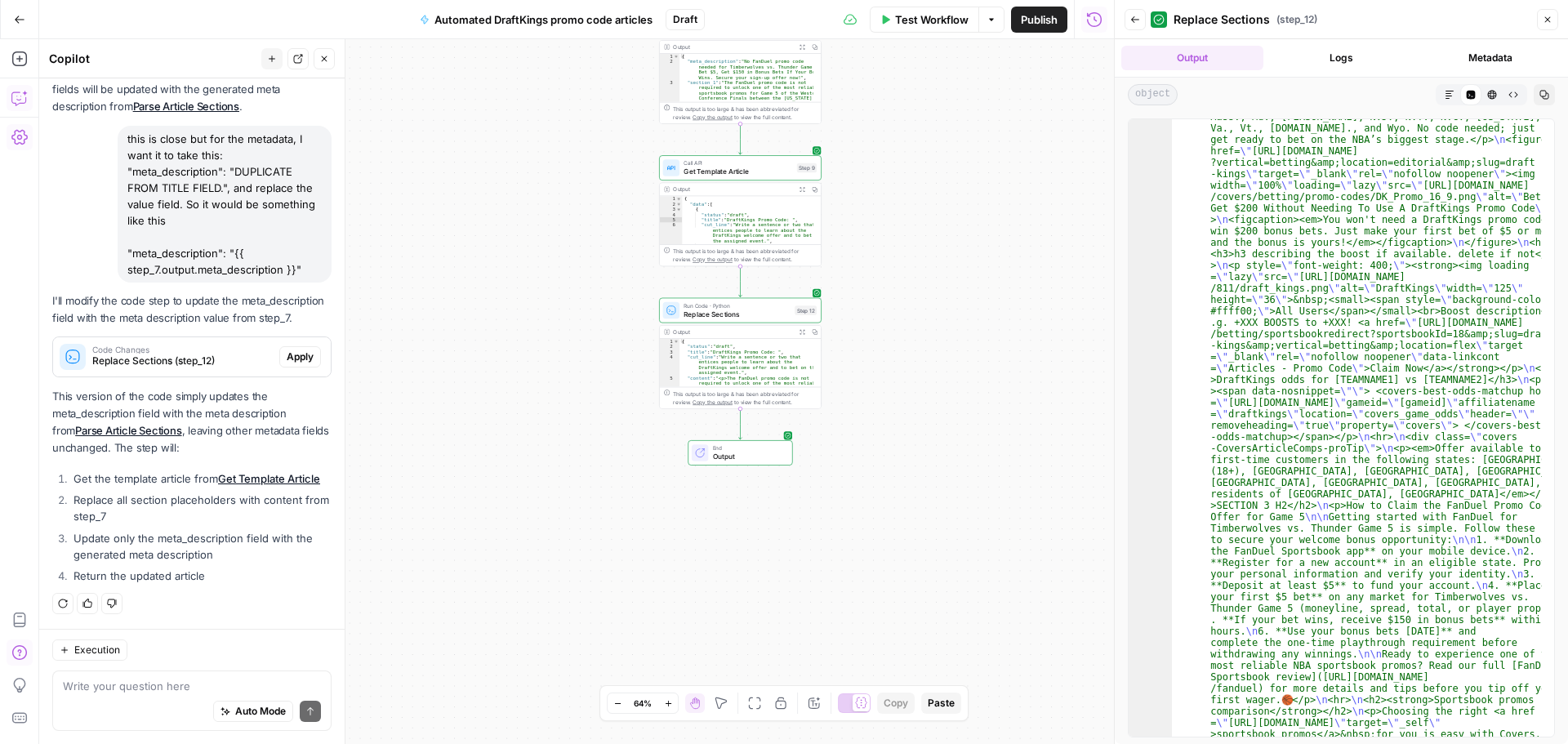
scroll to position [638, 0]
click at [739, 422] on icon "Edge from step_12 to end" at bounding box center [740, 424] width 3 height 30
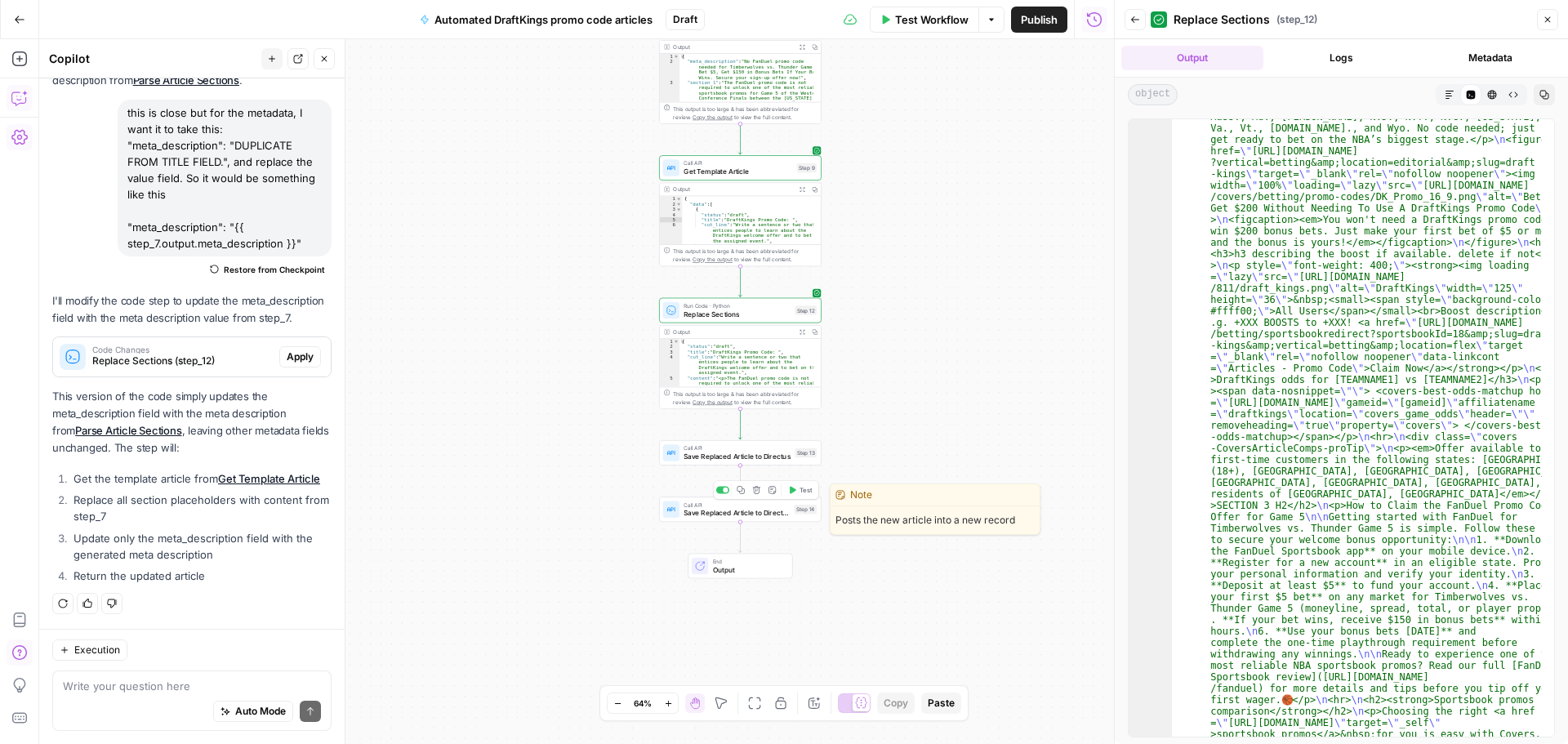
click at [755, 492] on icon "button" at bounding box center [756, 490] width 8 height 8
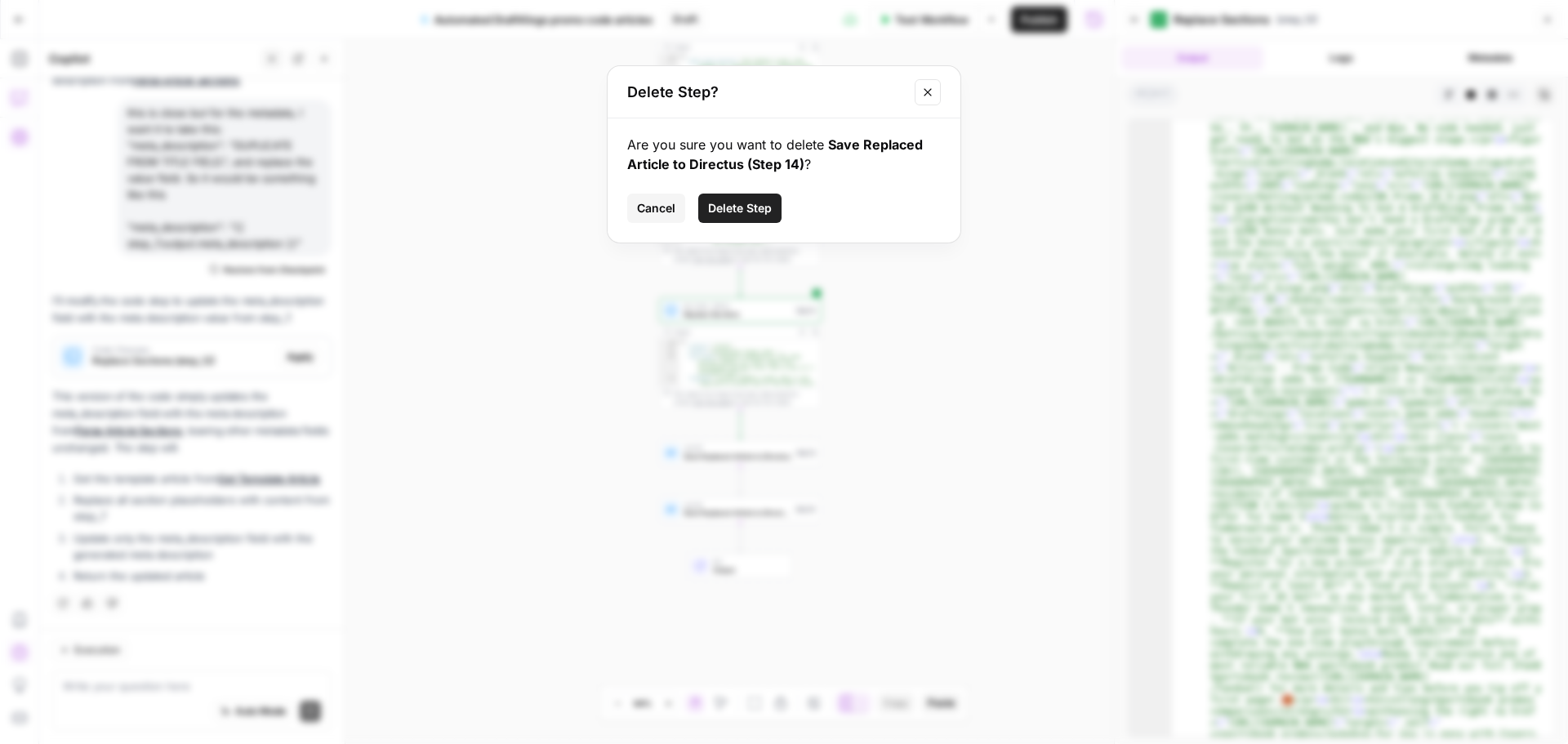
click at [750, 200] on span "Delete Step" at bounding box center [740, 208] width 64 height 16
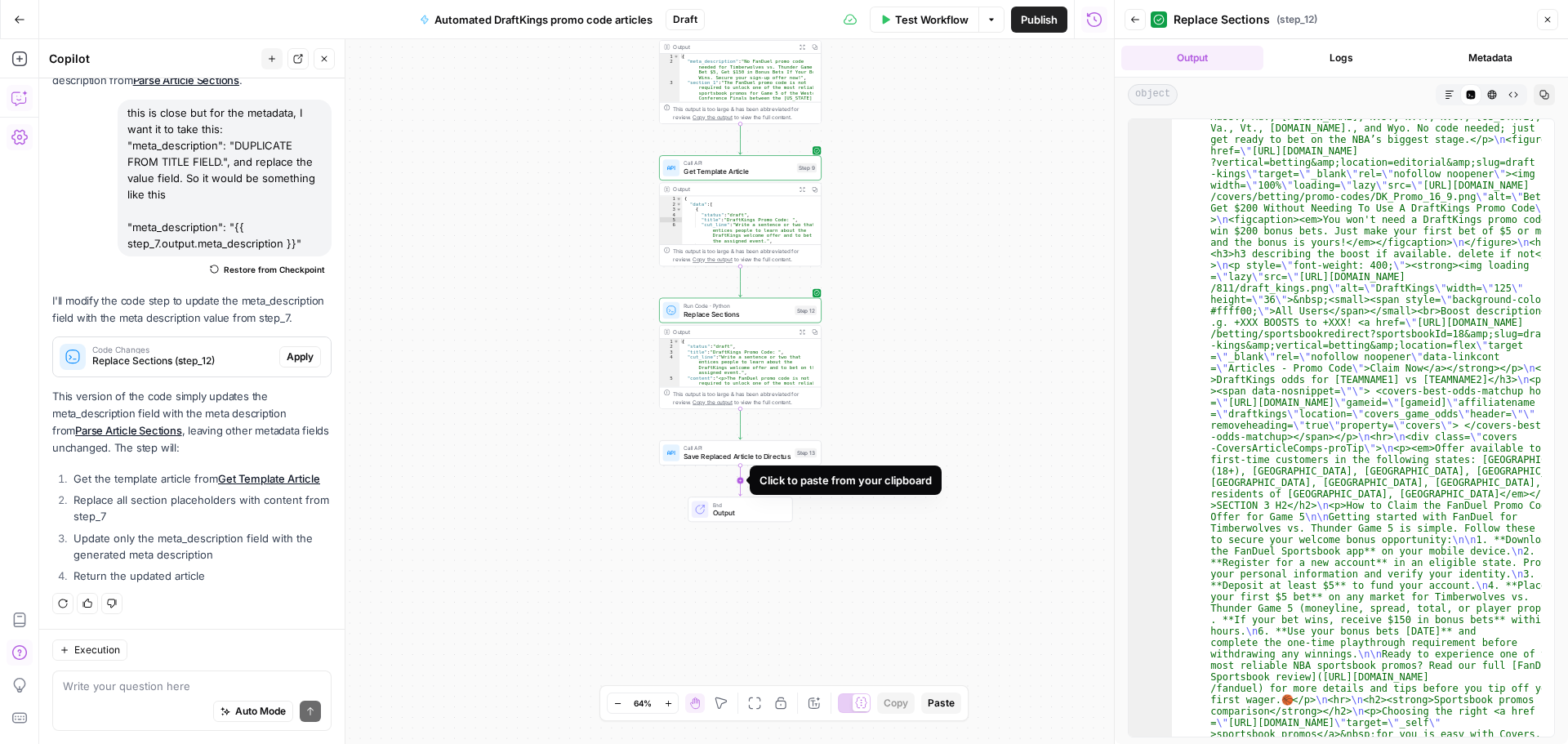
click at [743, 484] on icon "Edge from step_13 to end" at bounding box center [740, 480] width 3 height 30
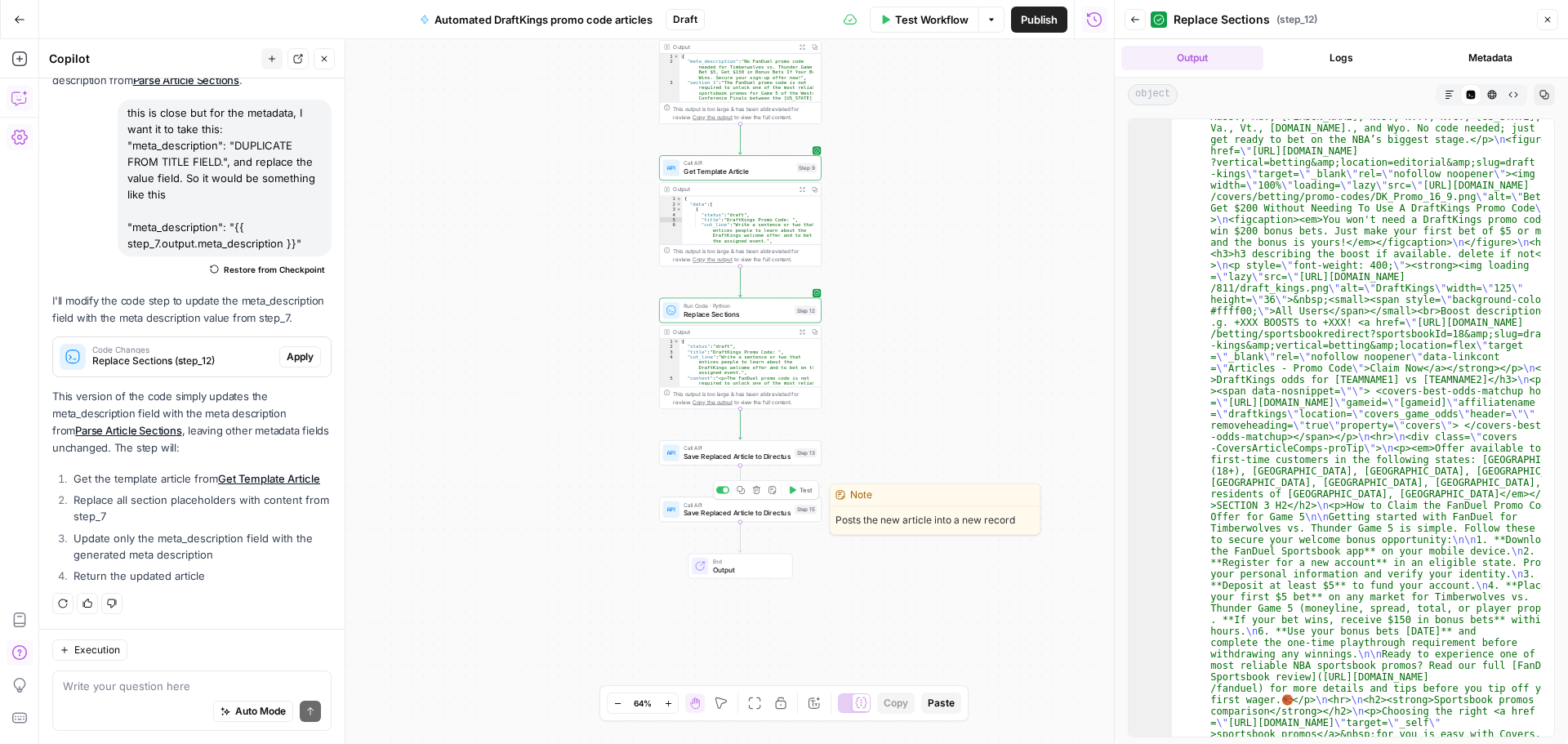
click at [757, 494] on icon "button" at bounding box center [757, 490] width 8 height 8
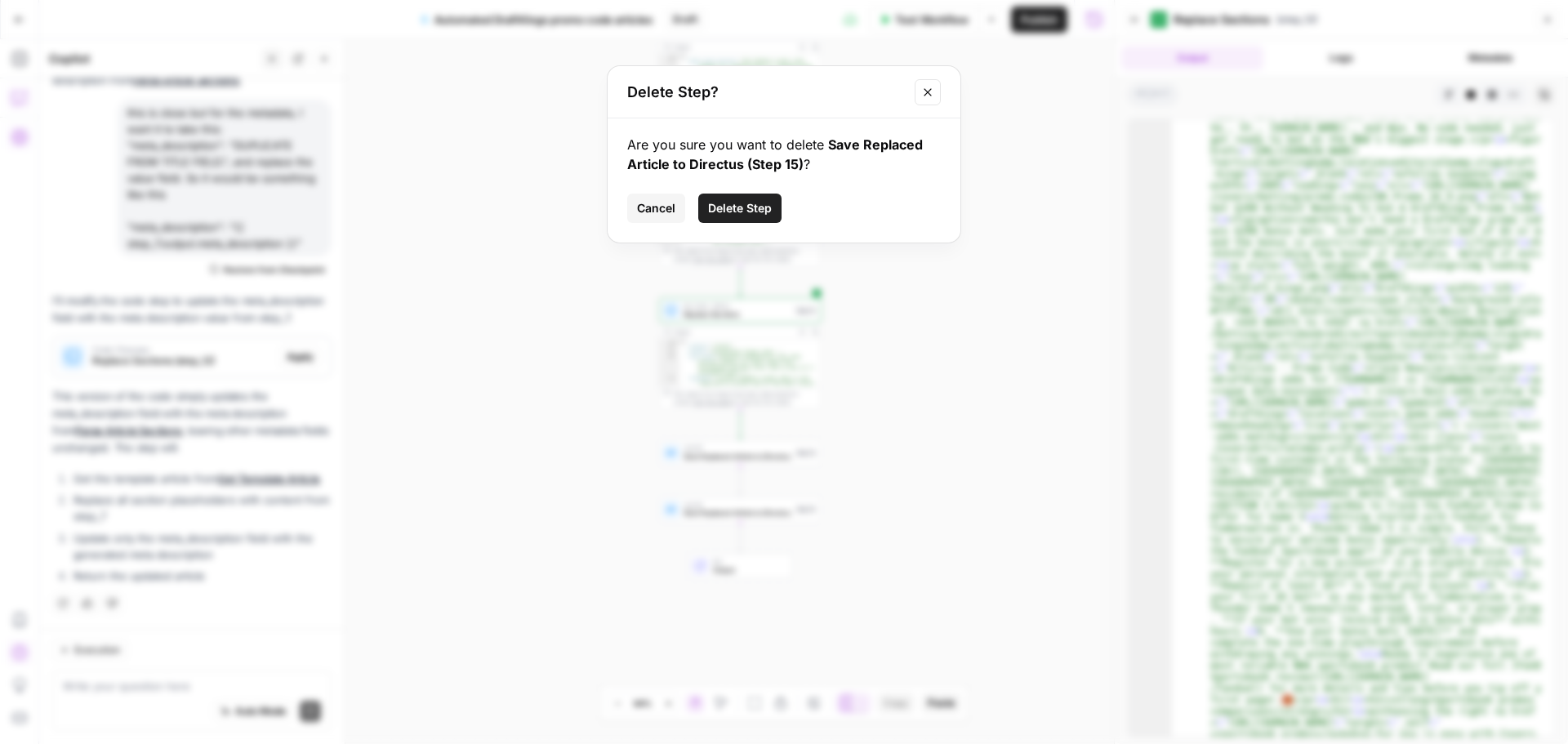
click at [758, 200] on span "Delete Step" at bounding box center [740, 208] width 64 height 16
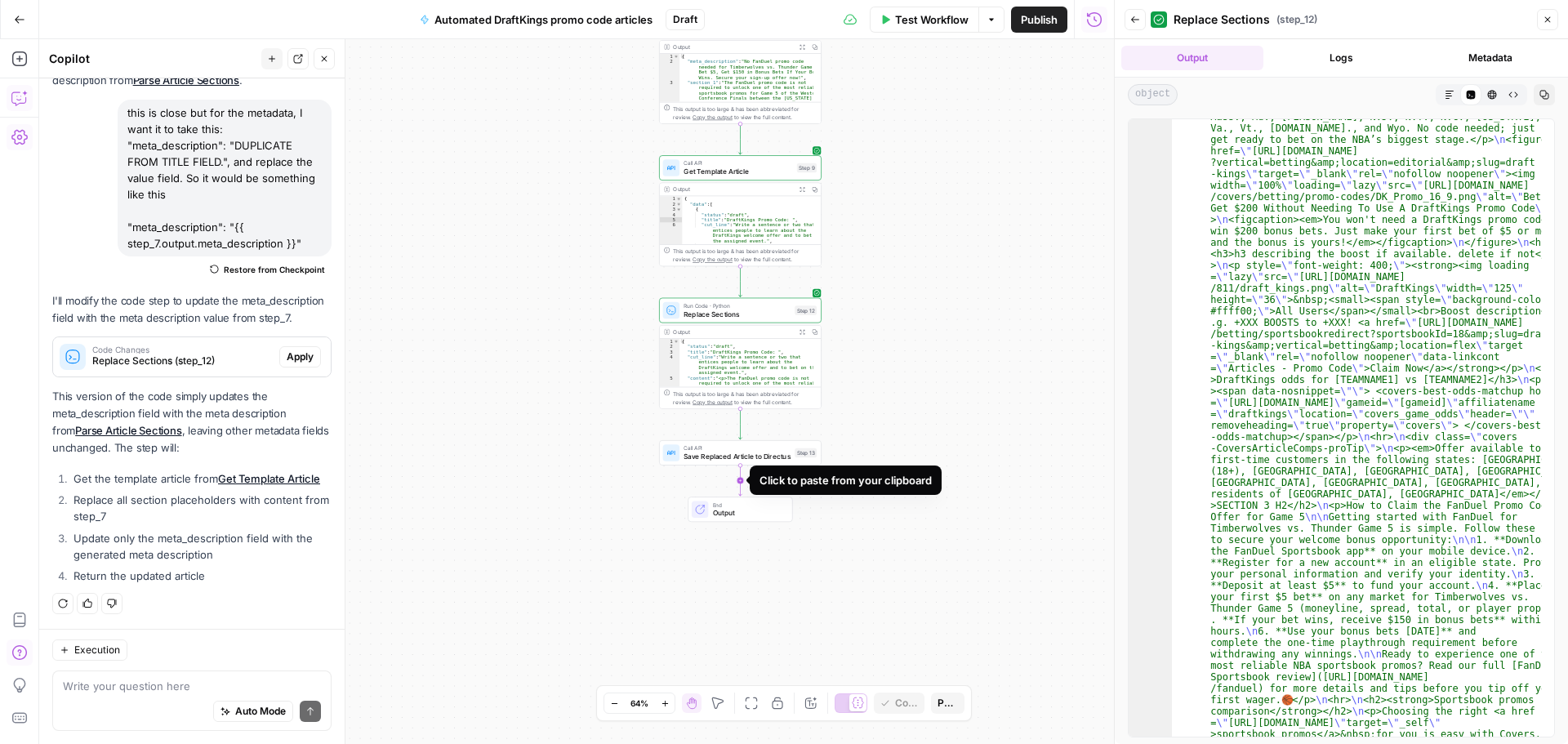
click at [739, 480] on icon "Edge from step_13 to end" at bounding box center [740, 480] width 3 height 30
click at [970, 521] on div "**********" at bounding box center [577, 392] width 1075 height 705
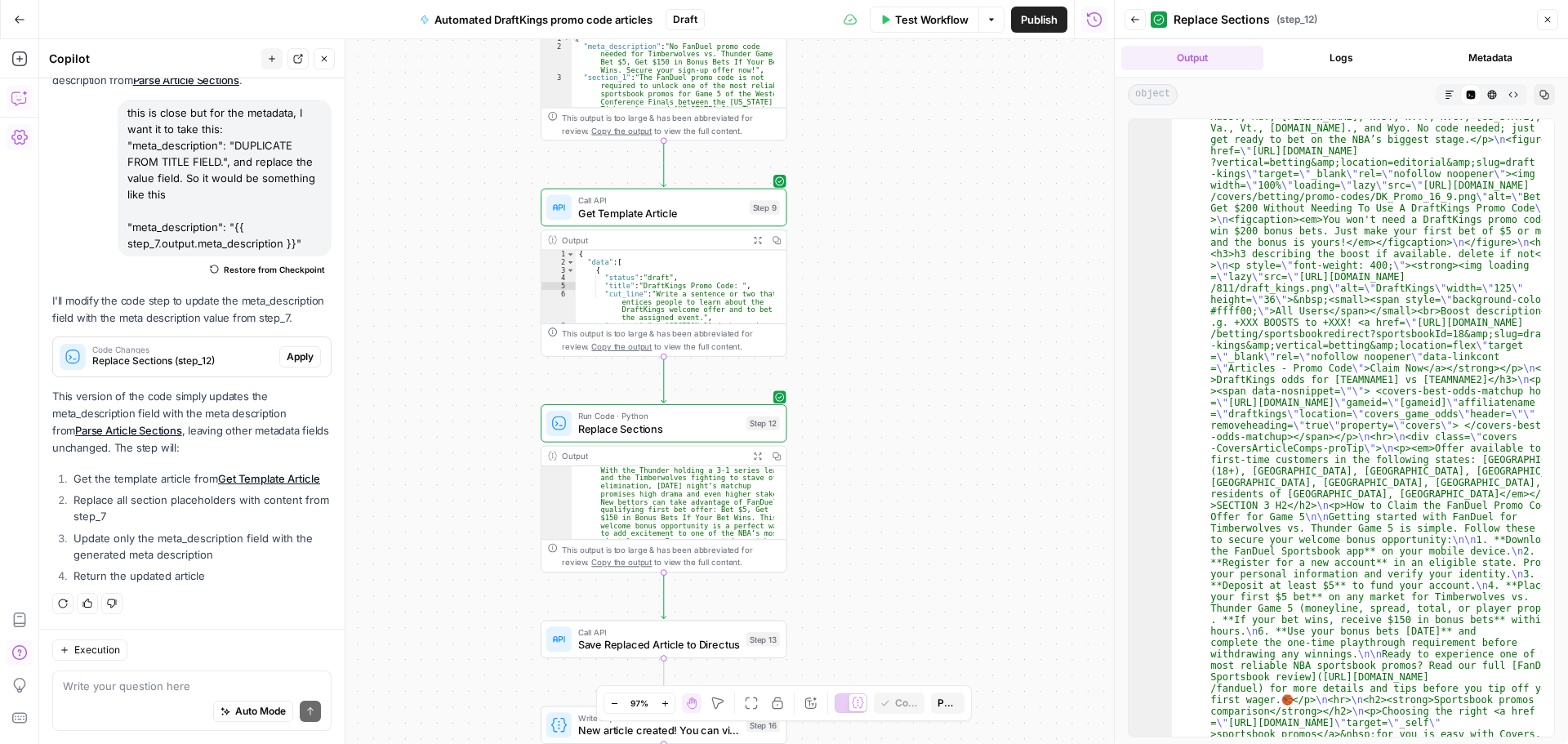
scroll to position [98, 0]
click at [662, 587] on icon "Edge from step_12 to step_13" at bounding box center [664, 595] width 5 height 45
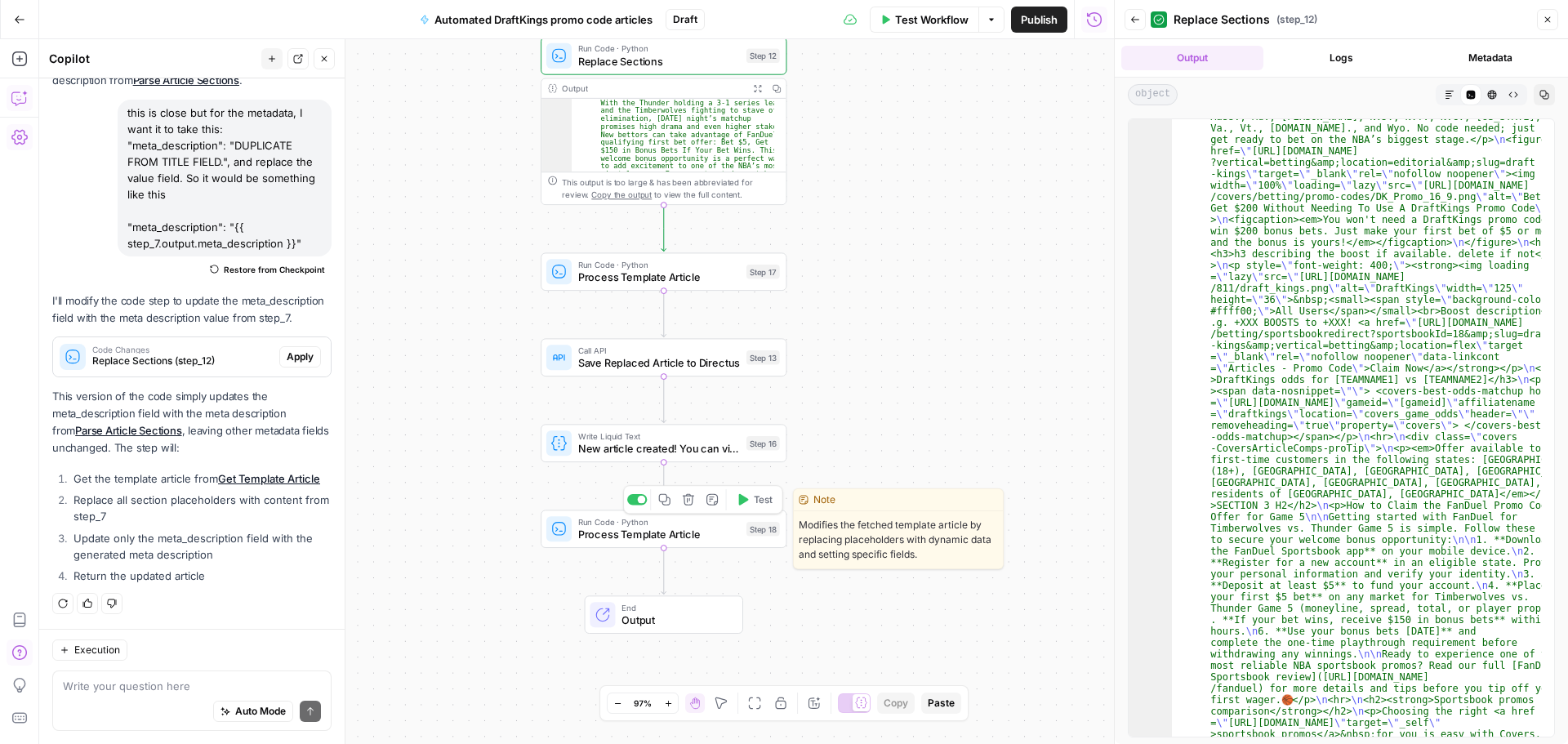
click at [691, 505] on icon "button" at bounding box center [689, 501] width 14 height 14
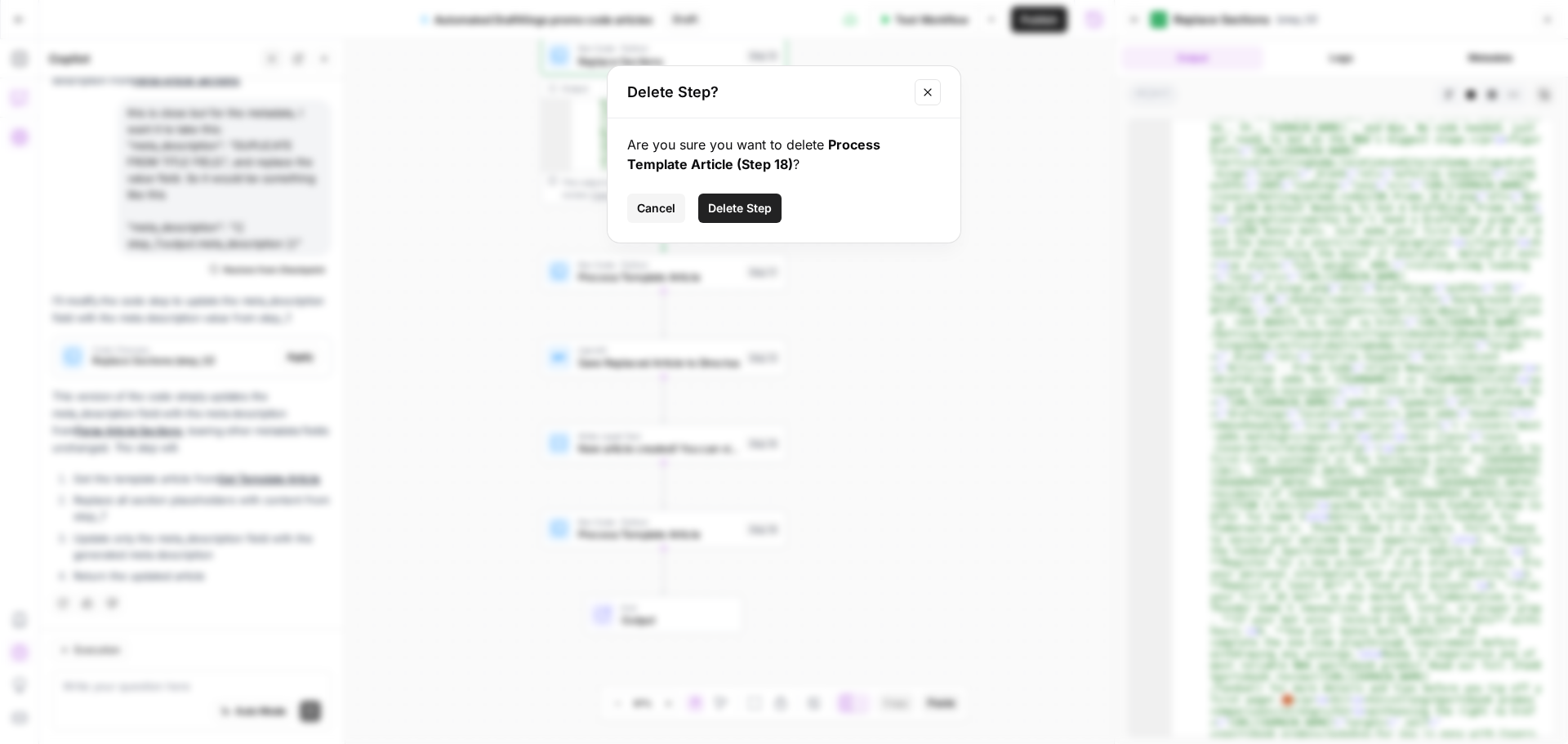
click at [747, 209] on span "Delete Step" at bounding box center [740, 208] width 64 height 16
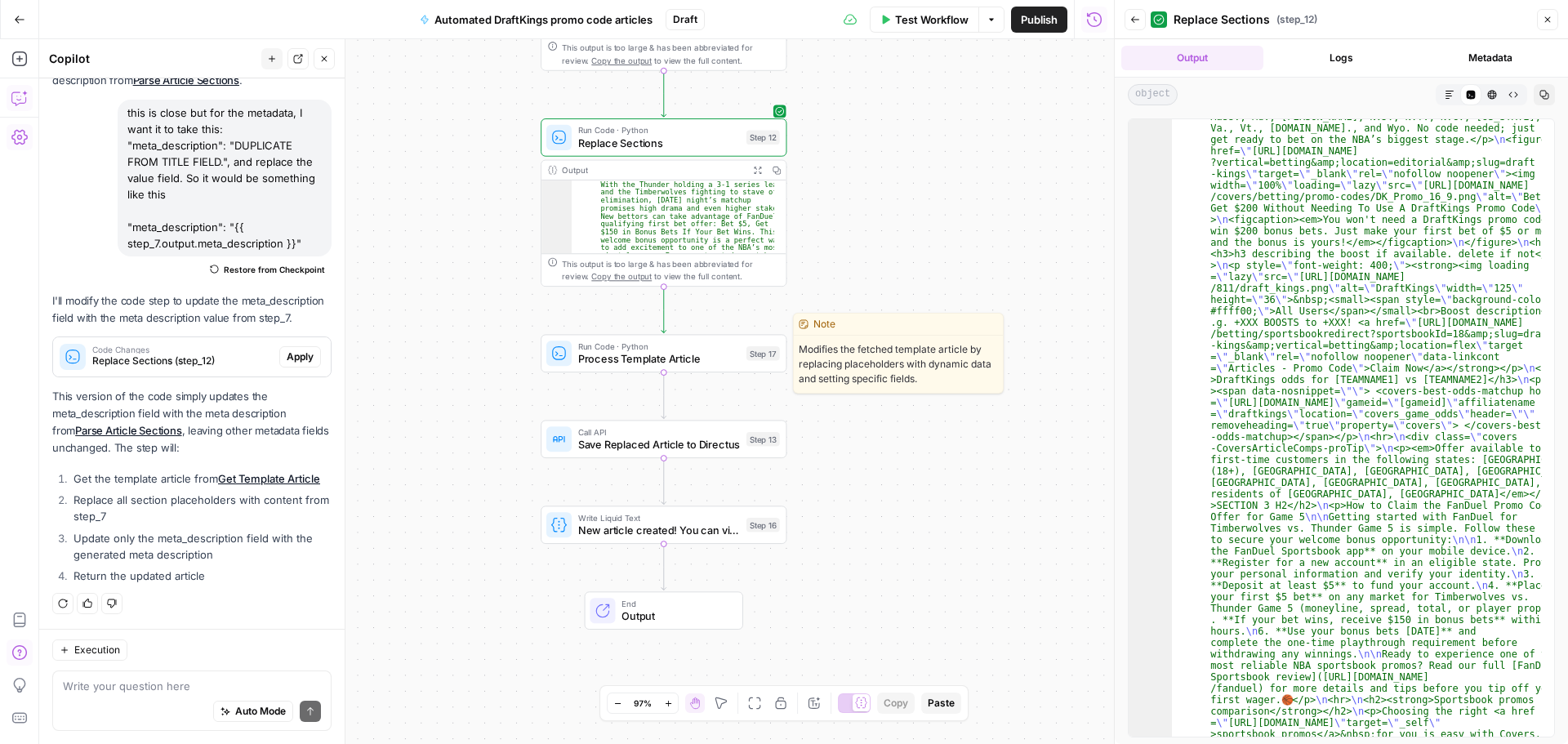
click at [670, 366] on span "Process Template Article" at bounding box center [659, 359] width 161 height 15
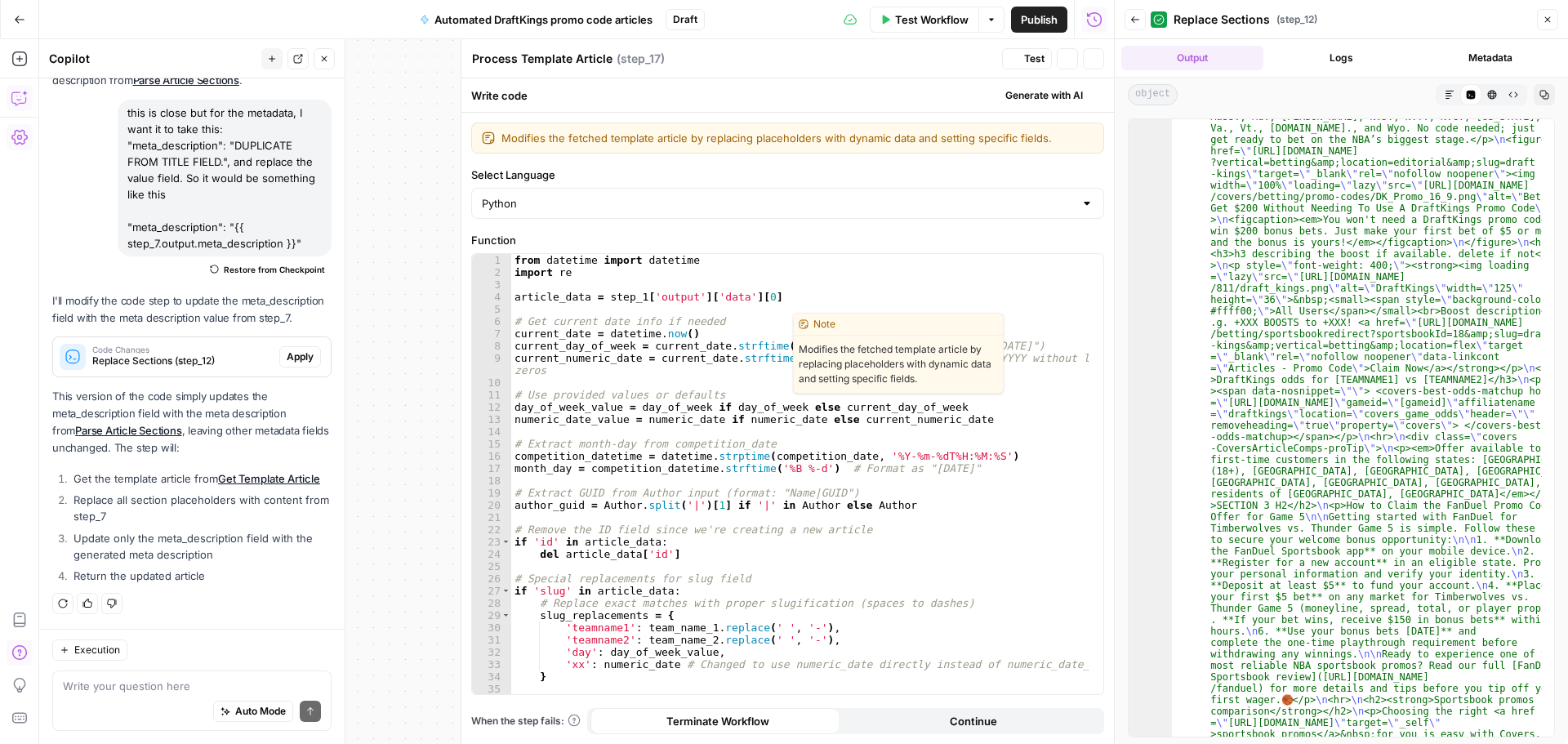
scroll to position [1204, 0]
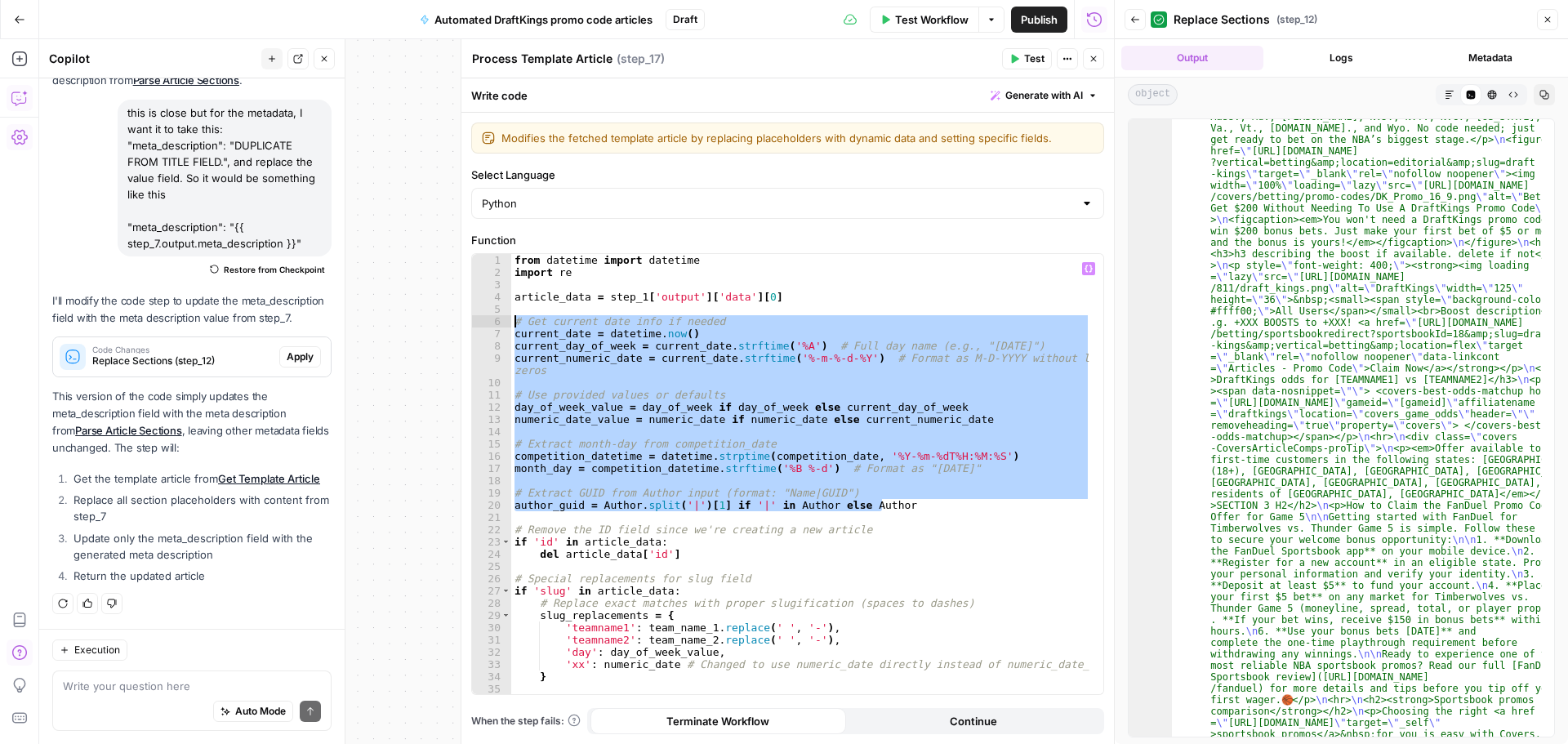
drag, startPoint x: 912, startPoint y: 505, endPoint x: 499, endPoint y: 317, distance: 453.8
click at [499, 317] on div "**********" at bounding box center [788, 474] width 632 height 441
click at [872, 472] on div "from datetime import datetime import re article_data = step_1 [ 'output' ] [ 'd…" at bounding box center [801, 474] width 580 height 441
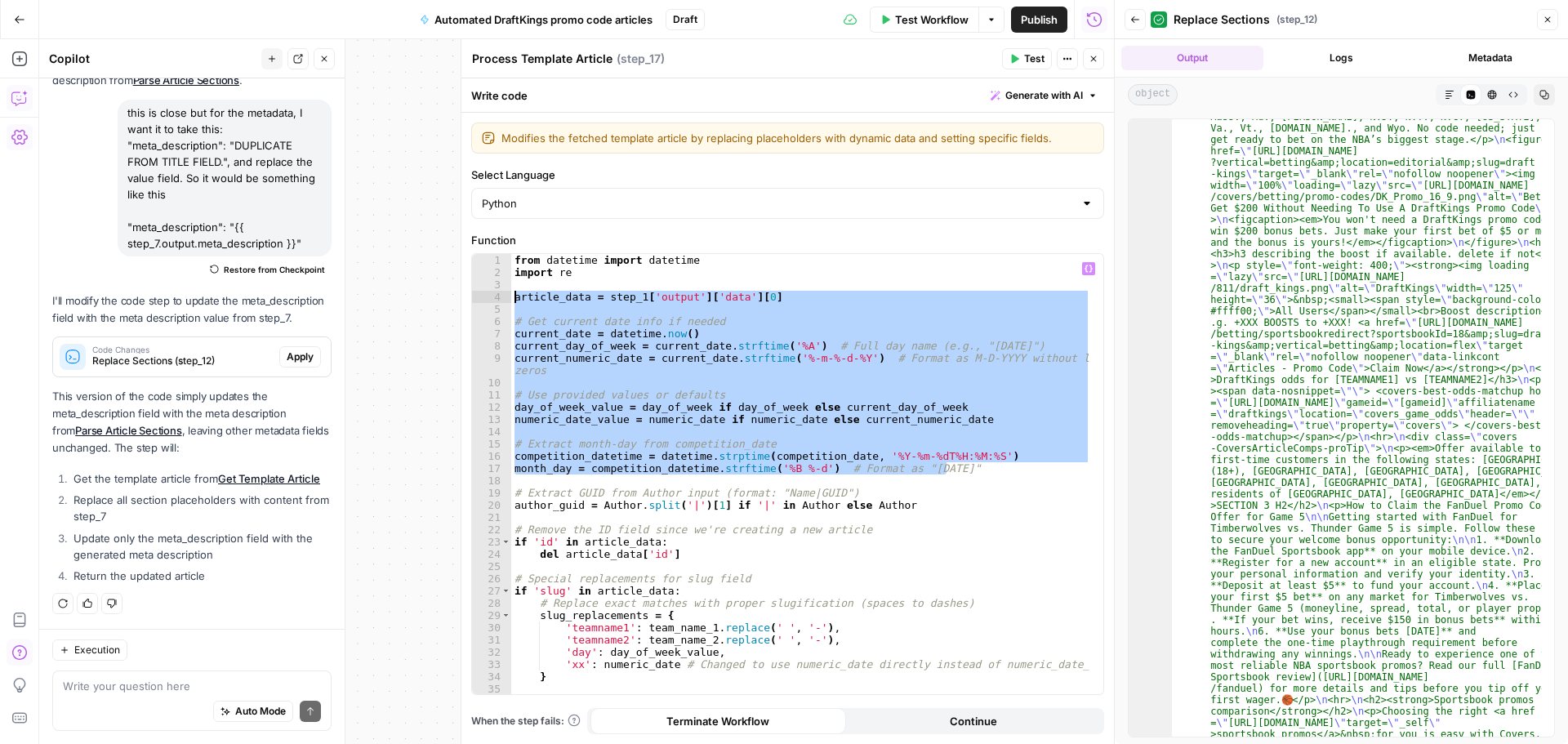
drag, startPoint x: 973, startPoint y: 467, endPoint x: 506, endPoint y: 298, distance: 496.6
click at [506, 298] on div "**********" at bounding box center [788, 474] width 632 height 441
type textarea "**********"
click at [917, 518] on div "from datetime import datetime import re article_data = step_1 [ 'output' ] [ 'd…" at bounding box center [801, 486] width 580 height 465
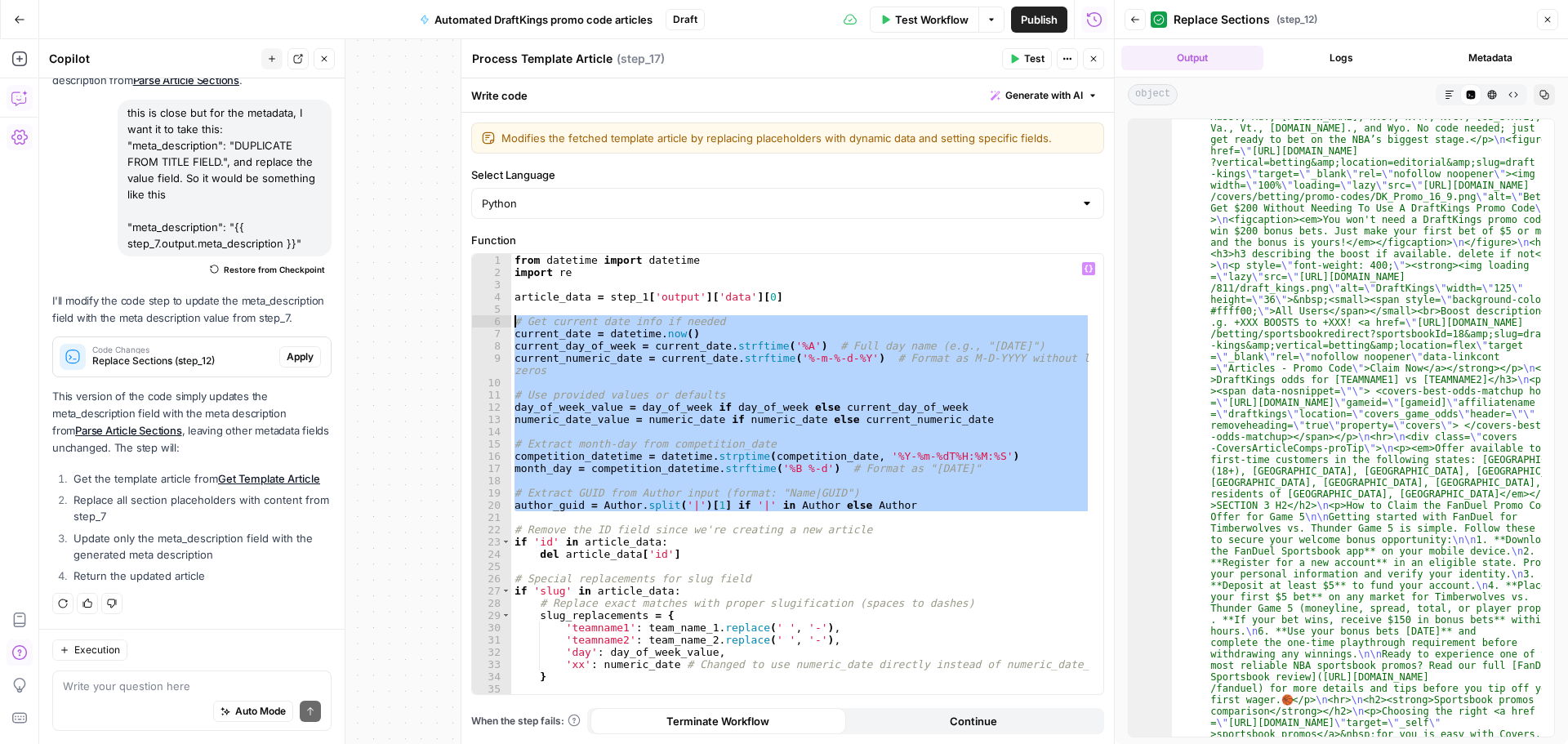
drag, startPoint x: 928, startPoint y: 512, endPoint x: 502, endPoint y: 323, distance: 466.0
click at [502, 323] on div "1 2 3 4 5 6 7 8 9 10 11 12 13 14 15 16 17 18 19 20 21 22 23 24 25 26 27 28 29 3…" at bounding box center [788, 474] width 632 height 441
type textarea "**********"
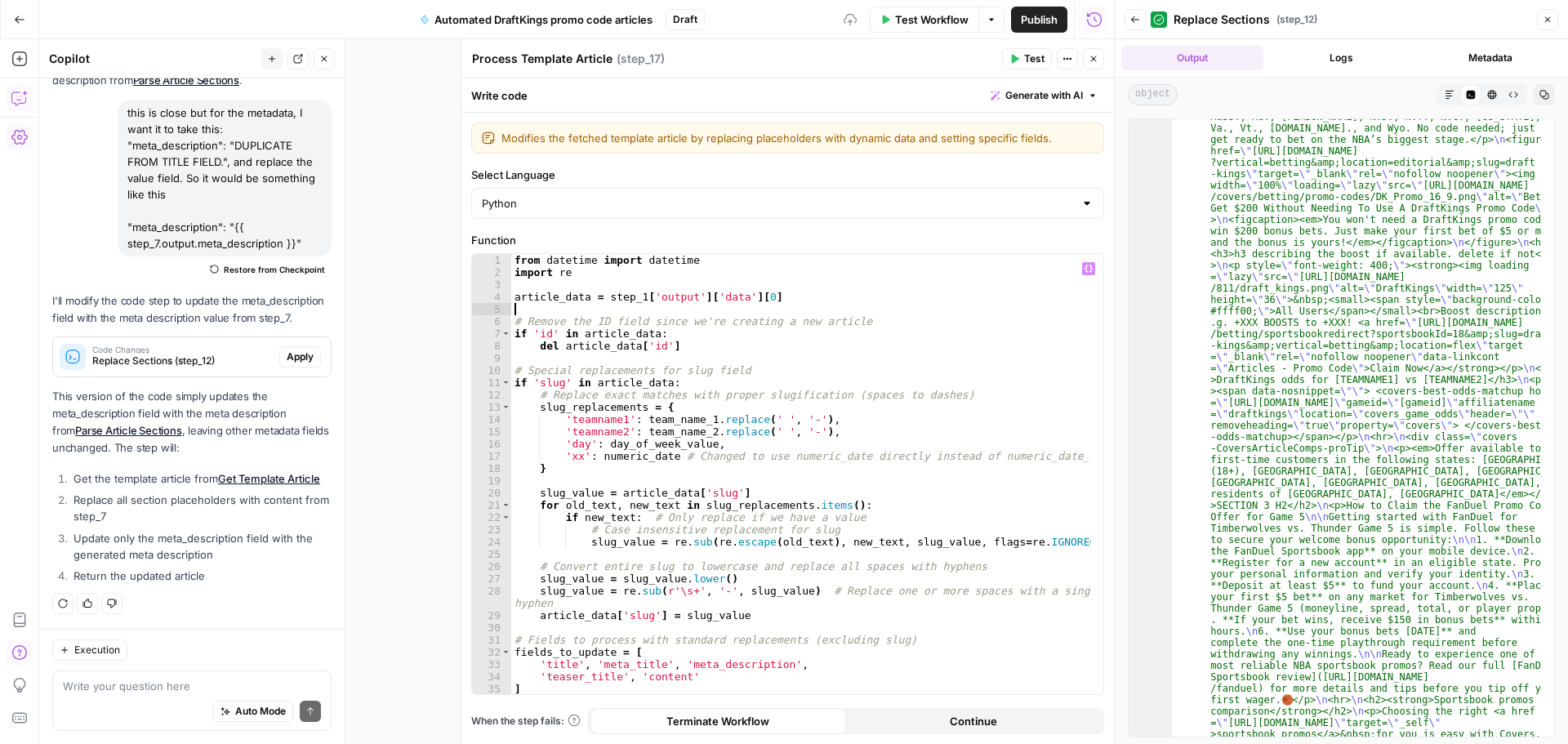
click at [663, 298] on div "from datetime import datetime import re article_data = step_1 [ 'output' ] [ 'd…" at bounding box center [801, 486] width 580 height 465
click at [710, 300] on div "from datetime import datetime import re article_data = step_1 [ 'output' ] [ 'd…" at bounding box center [801, 486] width 580 height 465
click at [870, 320] on div "from datetime import datetime import re article_data = step_1 [ 'output' ] [ 'd…" at bounding box center [801, 486] width 580 height 465
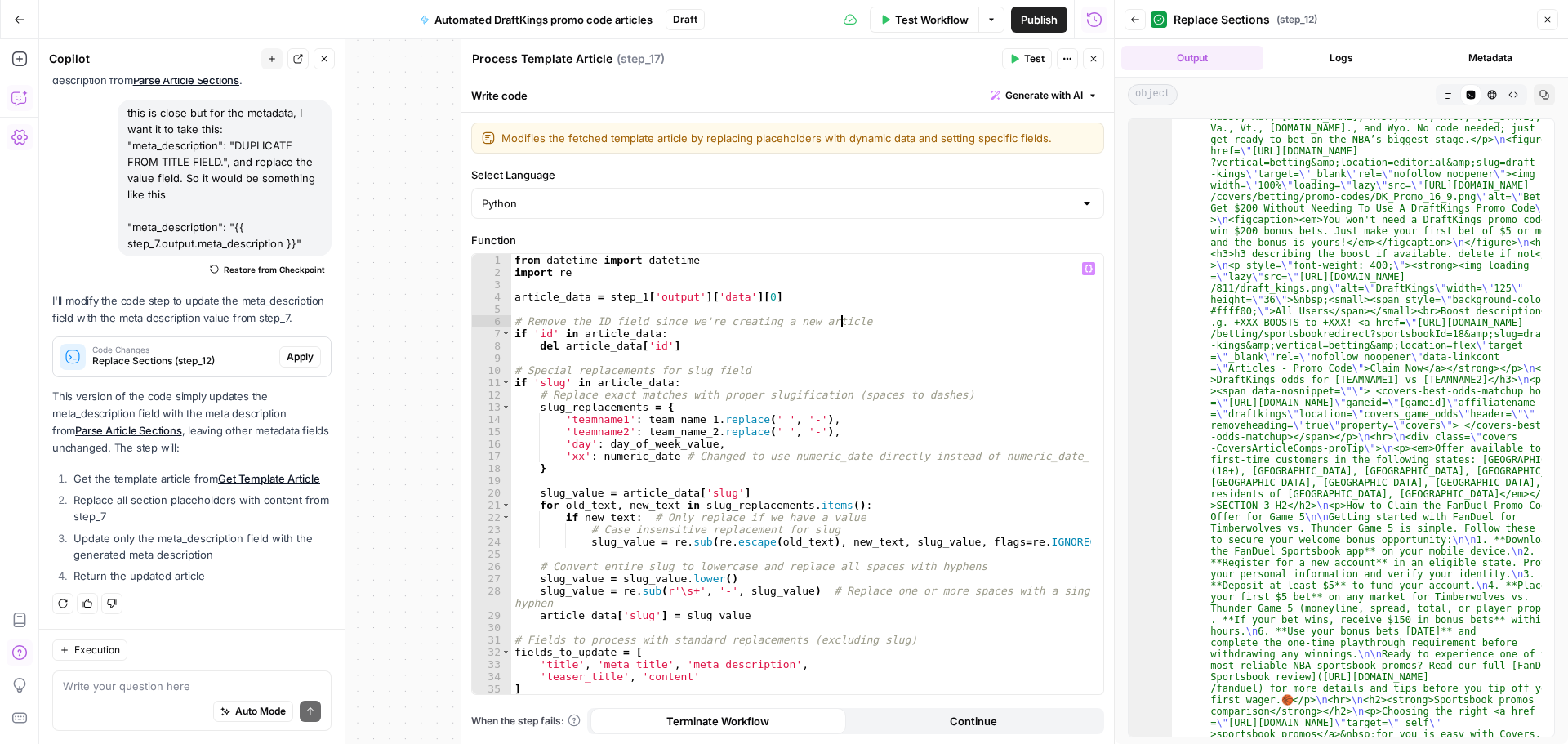
click at [515, 382] on div "from datetime import datetime import re article_data = step_1 [ 'output' ] [ 'd…" at bounding box center [801, 486] width 580 height 465
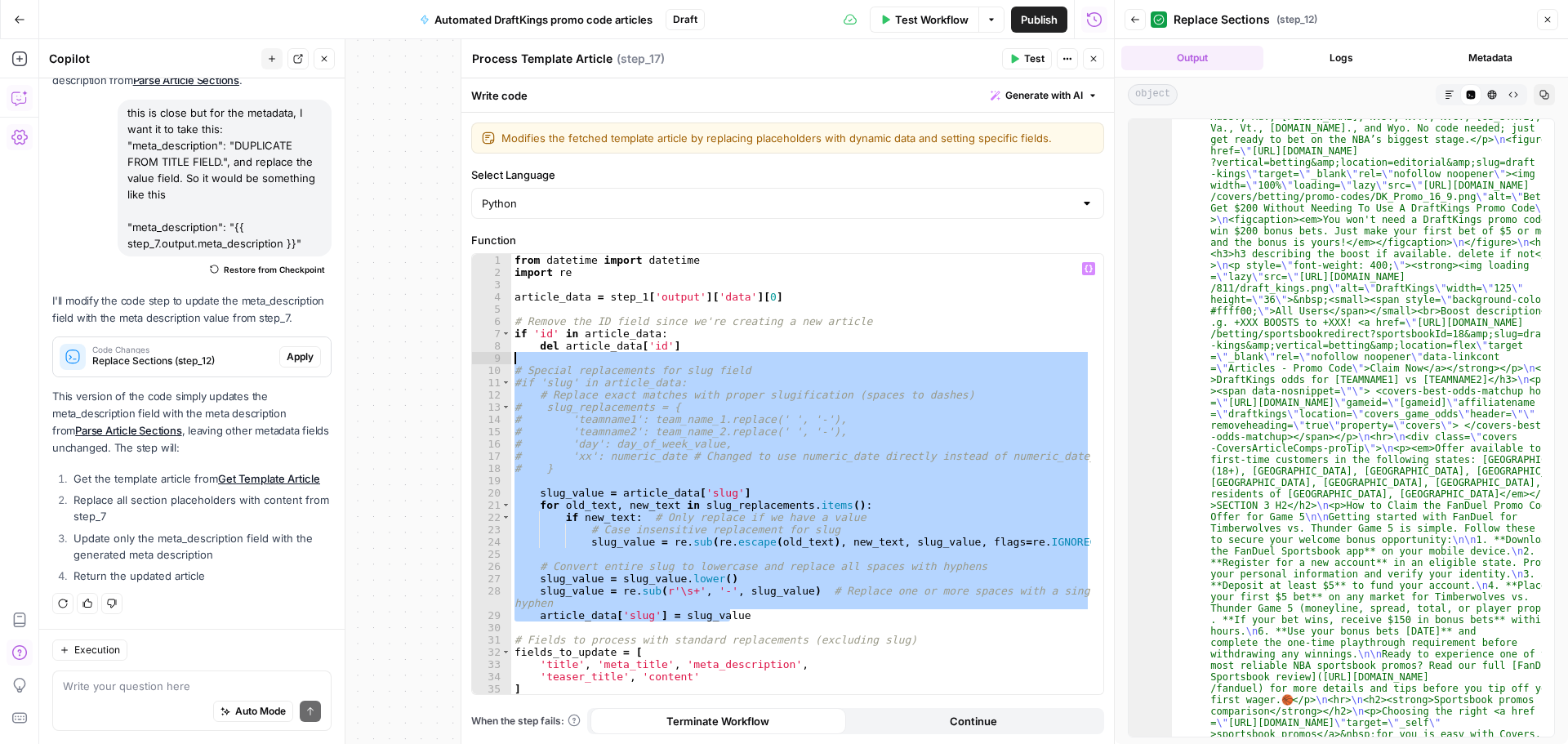
drag, startPoint x: 769, startPoint y: 616, endPoint x: 480, endPoint y: 362, distance: 384.8
click at [480, 362] on div "****** 1 2 3 4 5 6 7 8 9 10 11 12 13 14 15 16 17 18 19 20 21 22 23 24 25 26 27 …" at bounding box center [788, 474] width 632 height 441
type textarea "**********"
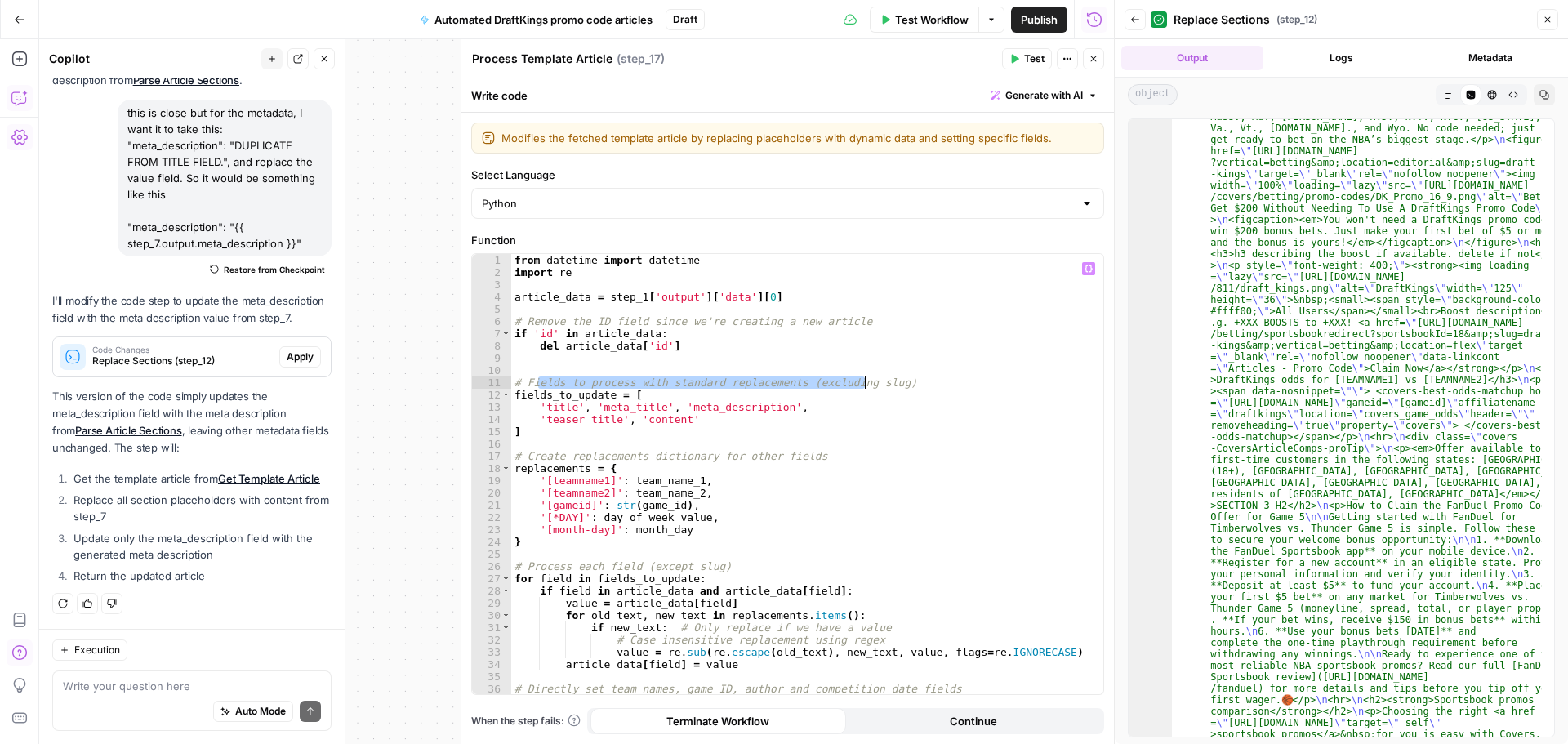
drag, startPoint x: 541, startPoint y: 384, endPoint x: 866, endPoint y: 383, distance: 325.0
click at [866, 383] on div "from datetime import datetime import re article_data = step_1 [ 'output' ] [ 'd…" at bounding box center [801, 486] width 580 height 465
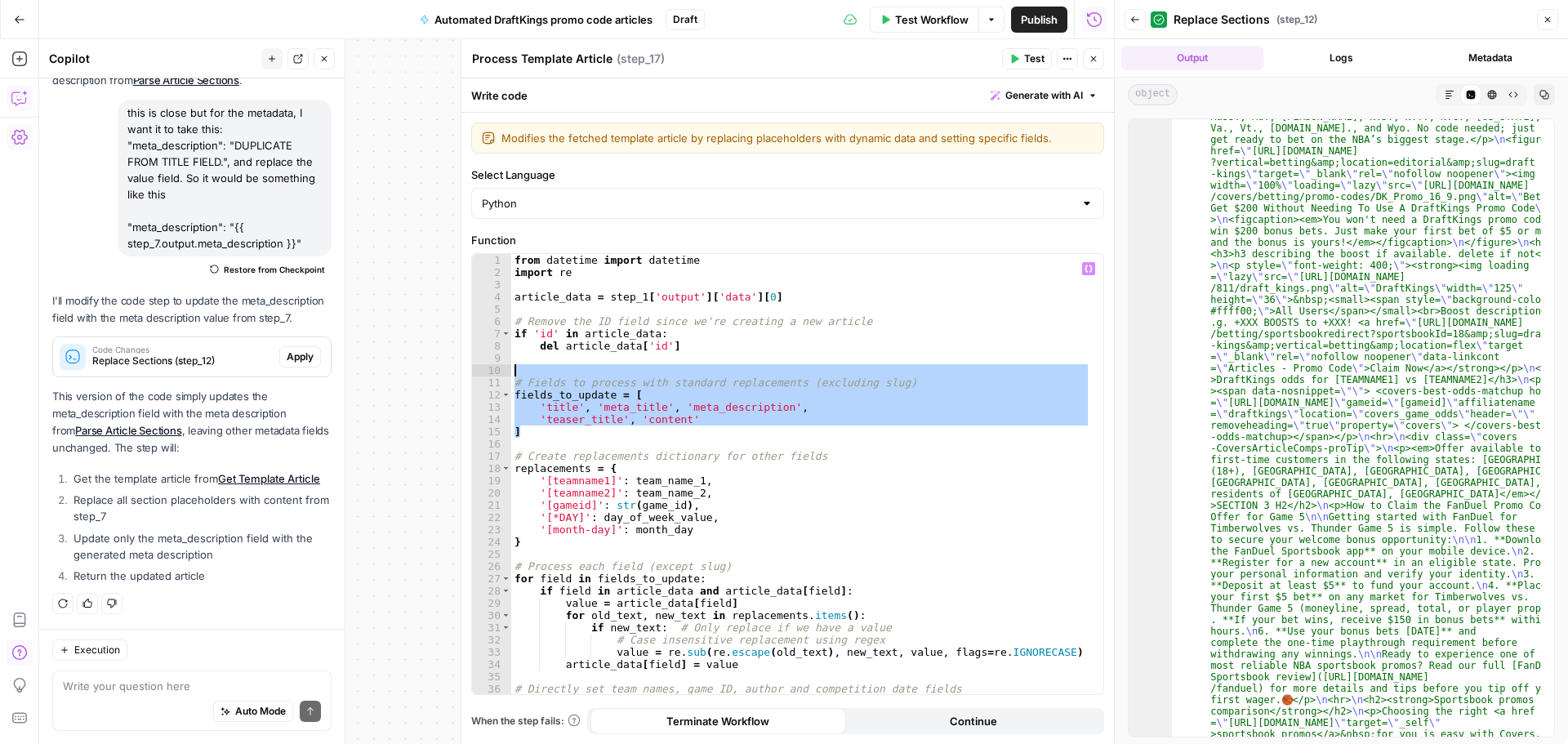
drag, startPoint x: 591, startPoint y: 431, endPoint x: 491, endPoint y: 376, distance: 114.1
click at [491, 376] on div "**********" at bounding box center [788, 474] width 632 height 441
type textarea "**********"
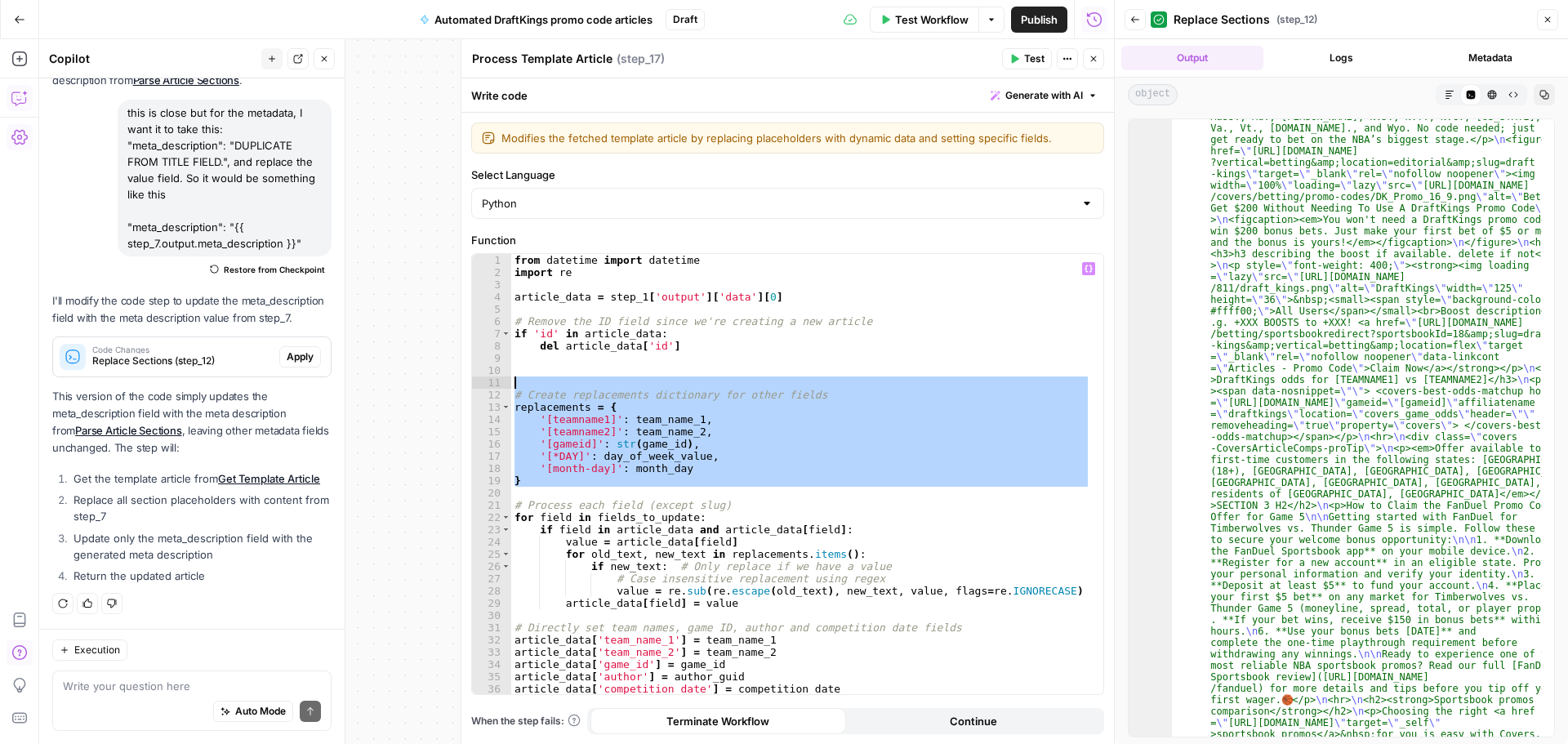
drag, startPoint x: 572, startPoint y: 490, endPoint x: 478, endPoint y: 384, distance: 141.7
click at [478, 384] on div "1 2 3 4 5 6 7 8 9 10 11 12 13 14 15 16 17 18 19 20 21 22 23 24 25 26 27 28 29 3…" at bounding box center [788, 474] width 632 height 441
type textarea "**********"
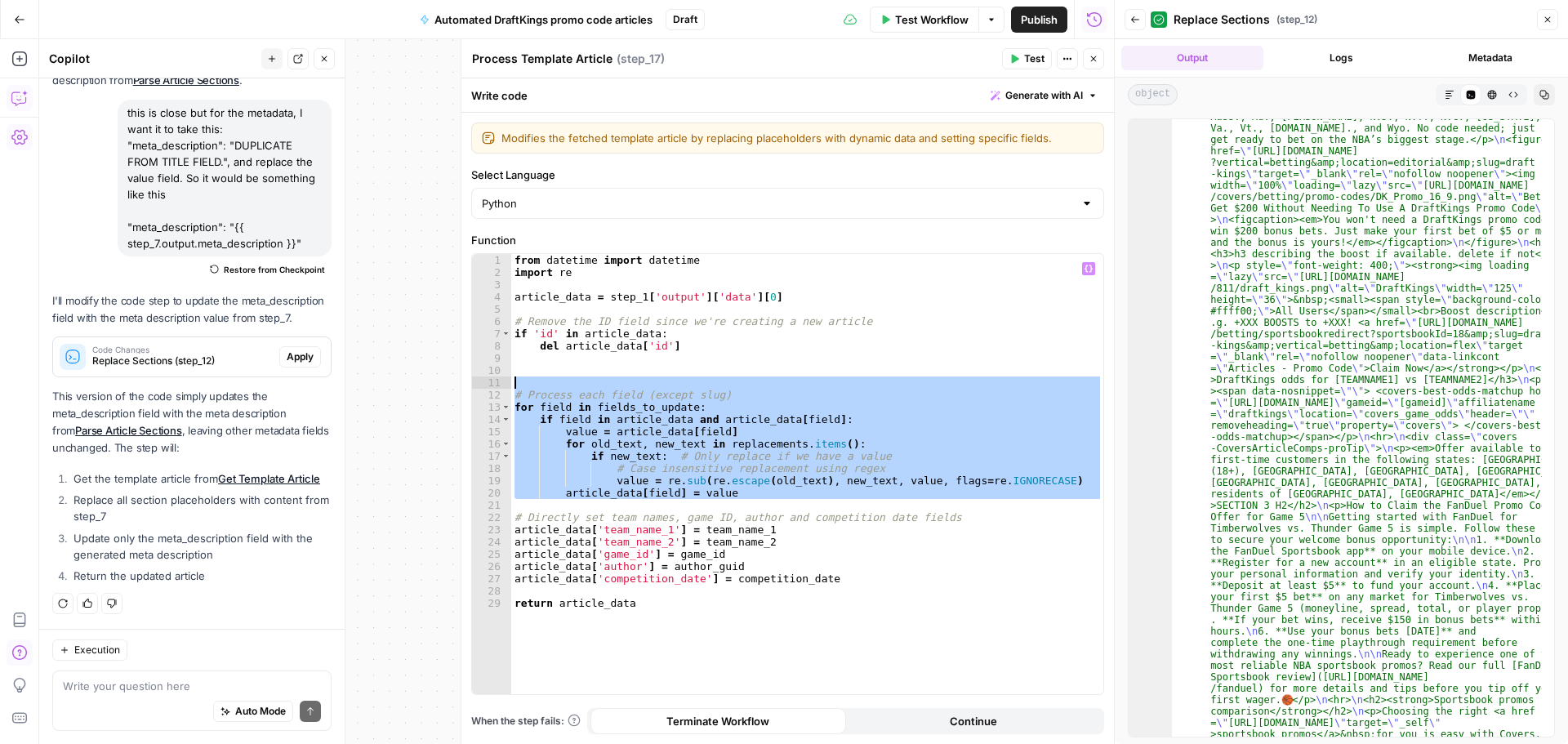
drag, startPoint x: 758, startPoint y: 503, endPoint x: 486, endPoint y: 383, distance: 297.3
click at [486, 383] on div "1 2 3 4 5 6 7 8 9 10 11 12 13 14 15 16 17 18 19 20 21 22 23 24 25 26 27 28 29 f…" at bounding box center [788, 474] width 632 height 441
type textarea "**********"
drag, startPoint x: 1098, startPoint y: 61, endPoint x: 936, endPoint y: 103, distance: 167.4
click at [1098, 61] on icon "button" at bounding box center [1094, 59] width 10 height 10
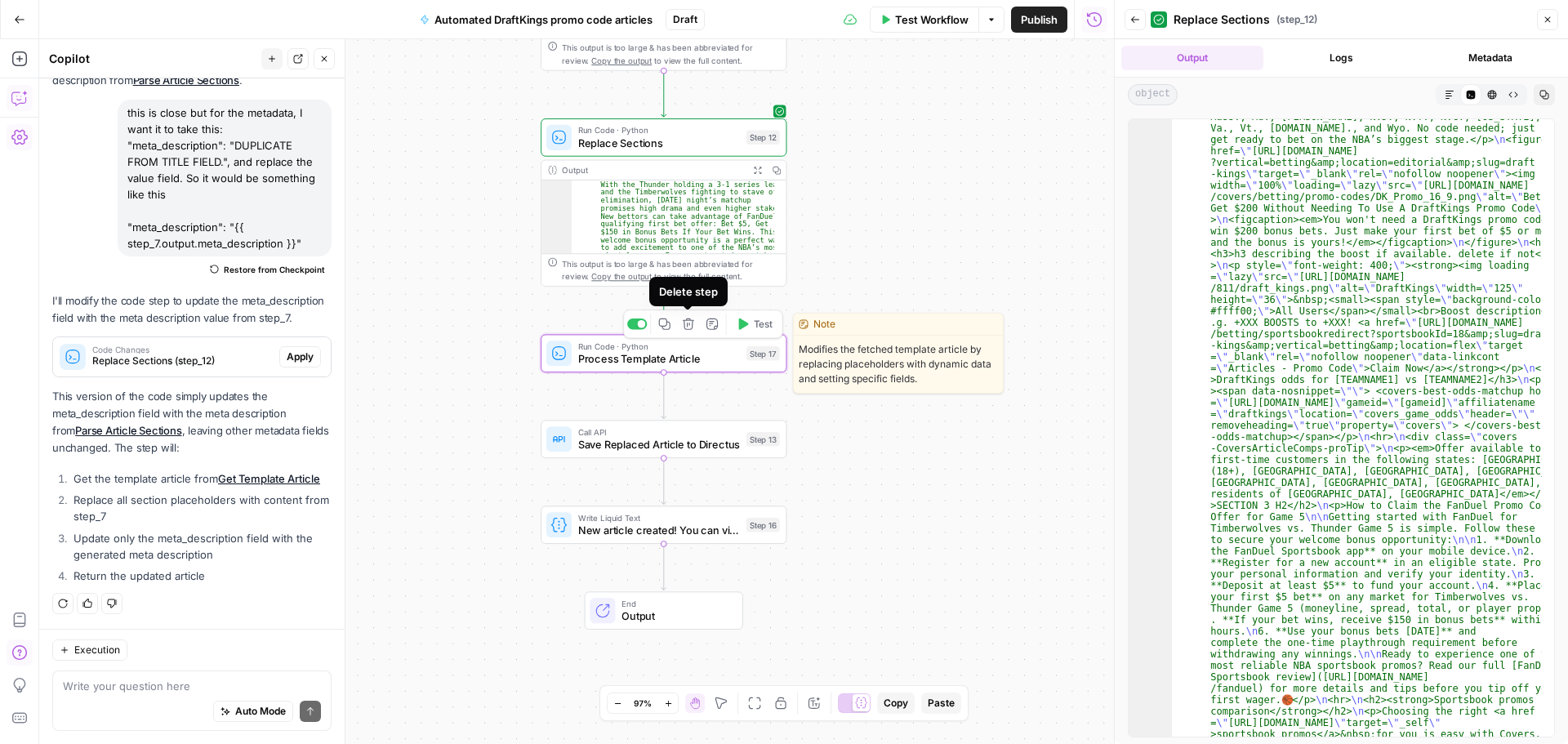
click at [690, 329] on icon "button" at bounding box center [689, 325] width 12 height 12
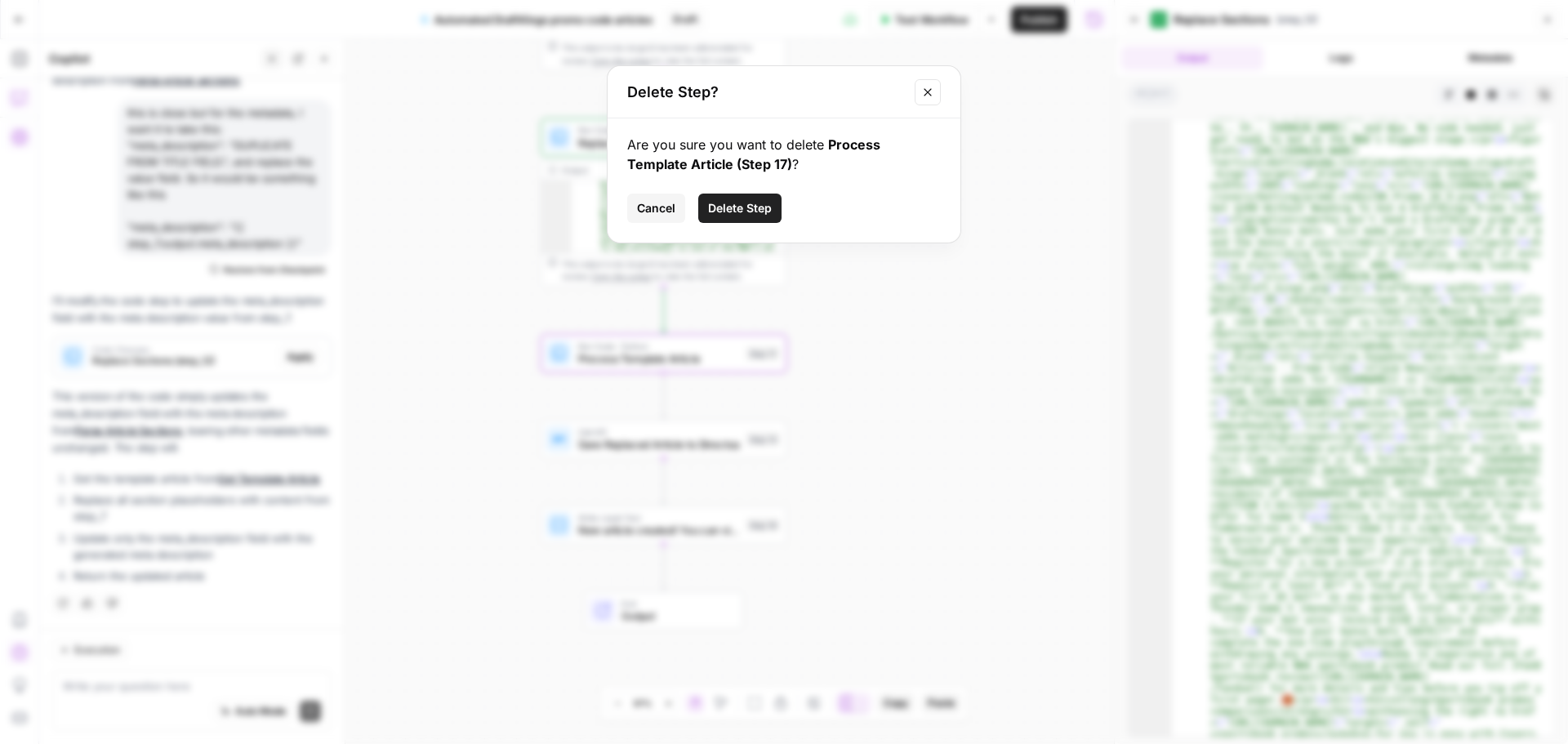
click at [743, 211] on span "Delete Step" at bounding box center [740, 208] width 64 height 16
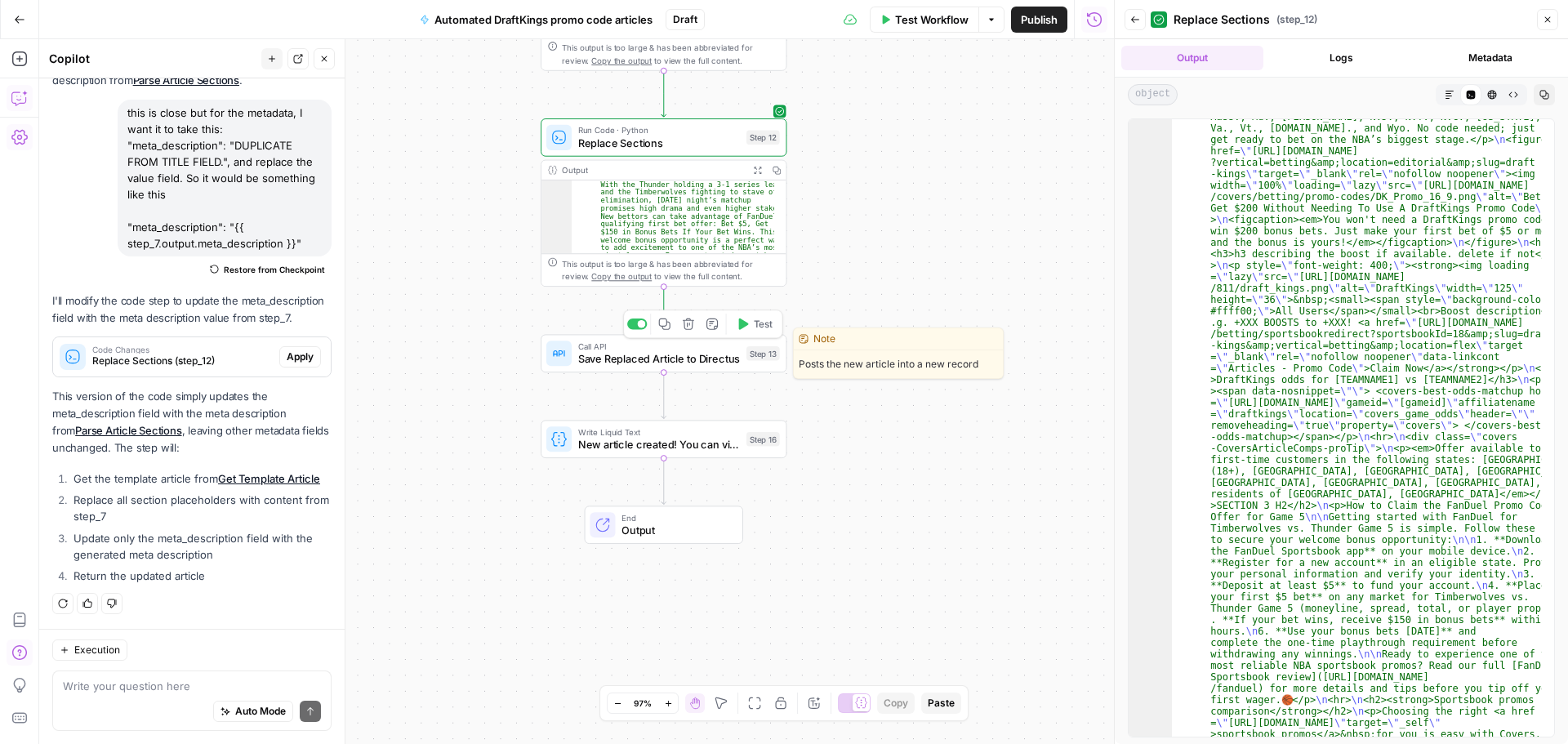
click at [660, 358] on span "Save Replaced Article to Directus" at bounding box center [659, 359] width 161 height 15
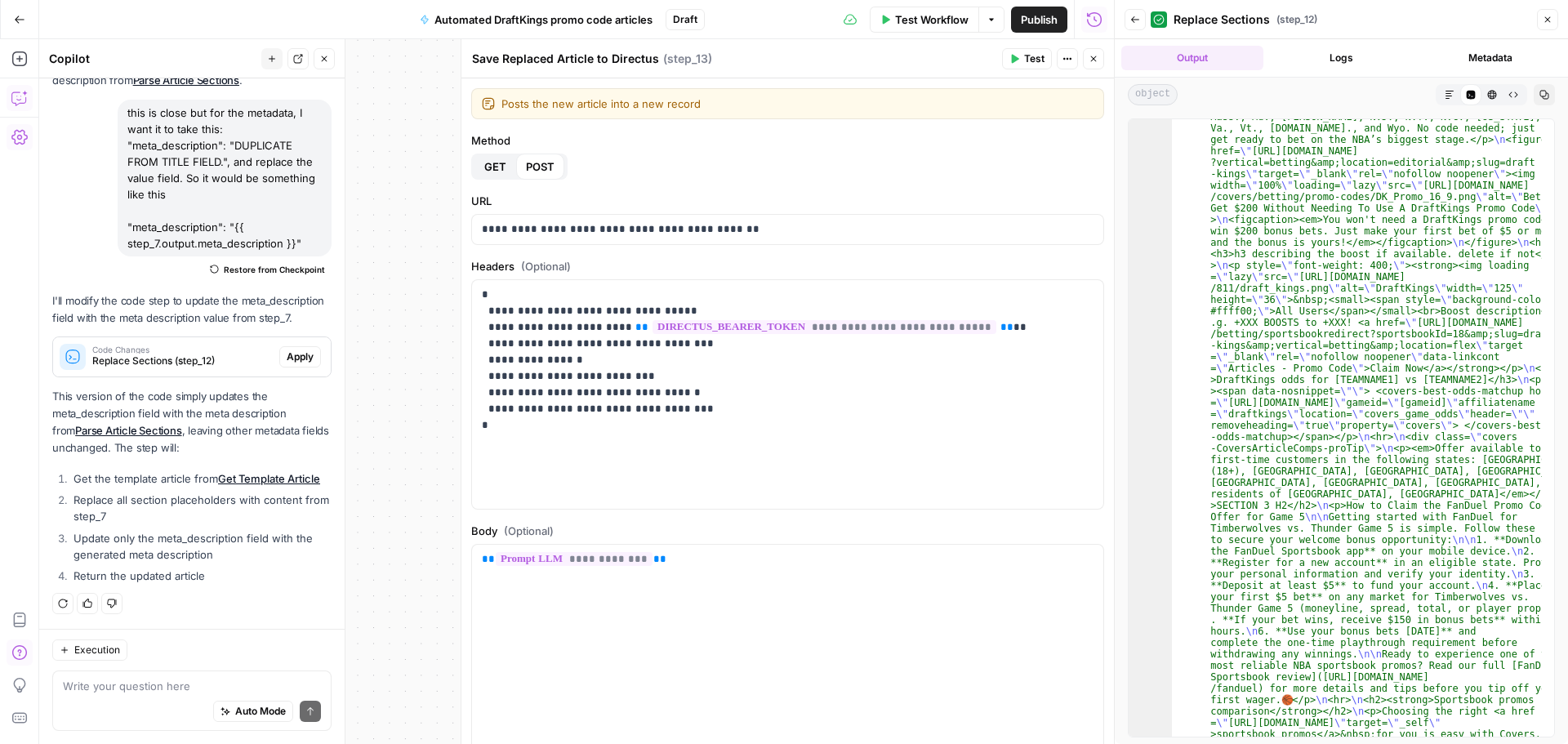
click at [1090, 57] on icon "button" at bounding box center [1094, 59] width 10 height 10
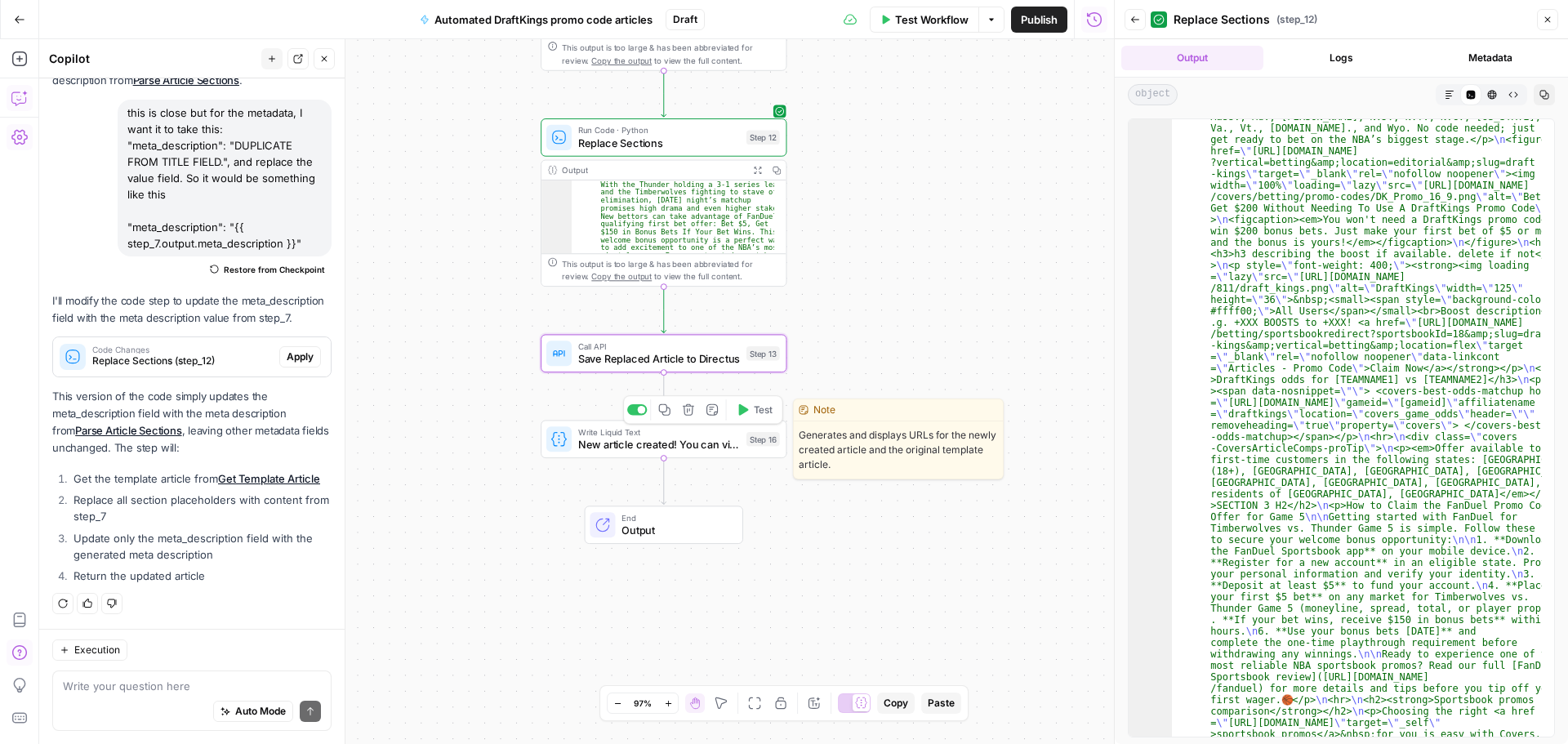
click at [629, 451] on span "New article created! You can view it here: https://covers-directus.nssmp.com/ad…" at bounding box center [659, 444] width 161 height 15
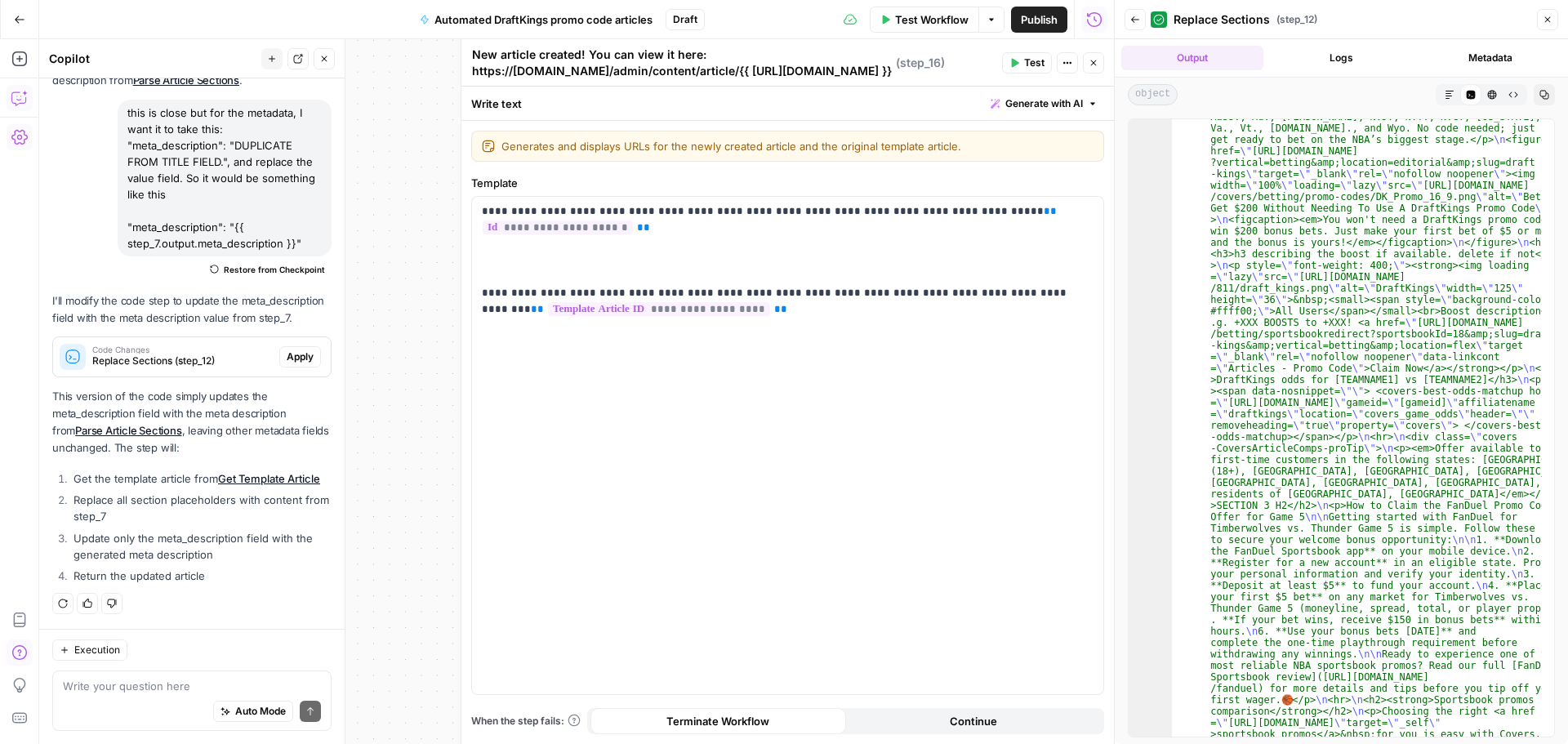
click at [1097, 61] on icon "button" at bounding box center [1095, 64] width 6 height 6
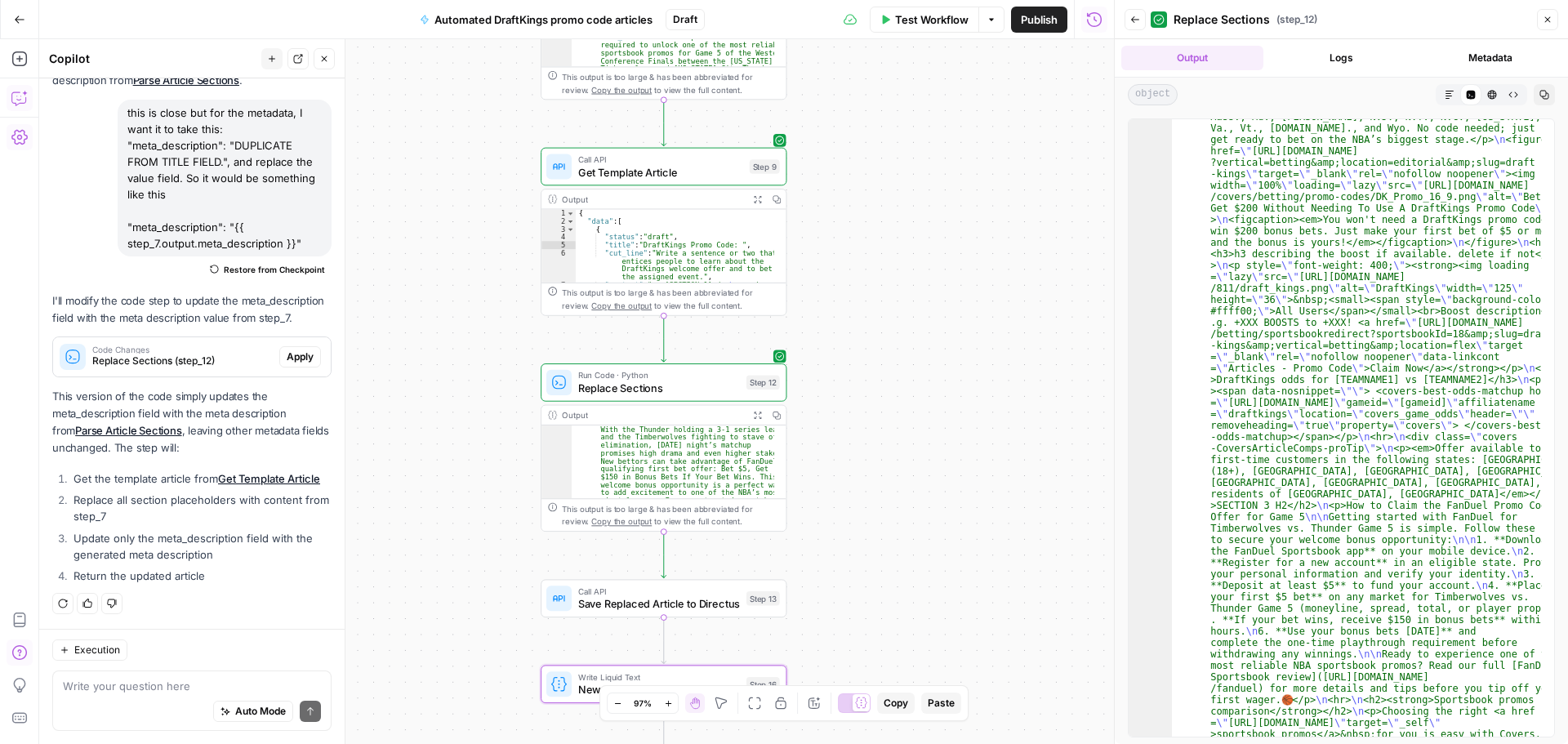
click at [928, 26] on span "Test Workflow" at bounding box center [932, 19] width 73 height 16
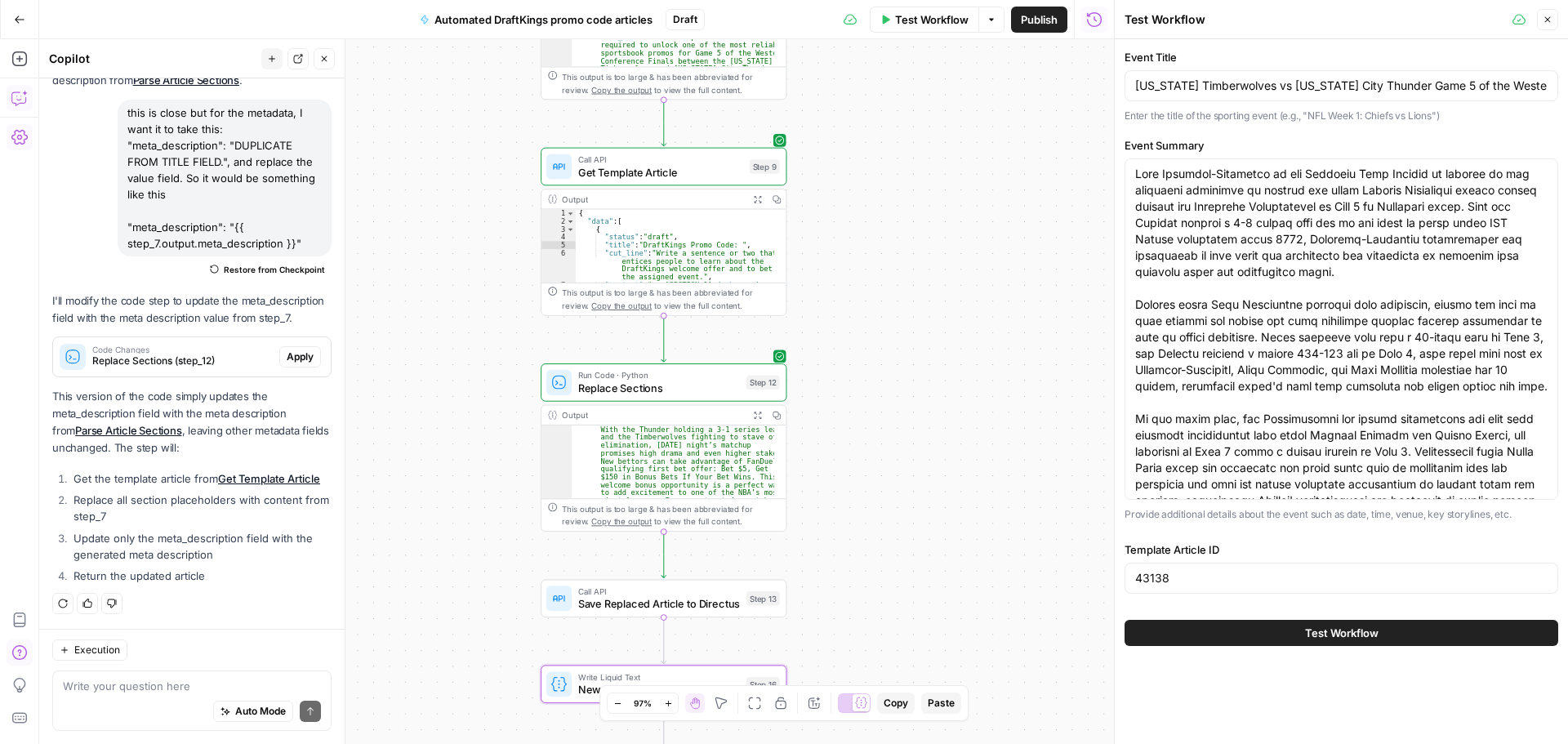
click at [1293, 630] on button "Test Workflow" at bounding box center [1341, 633] width 434 height 26
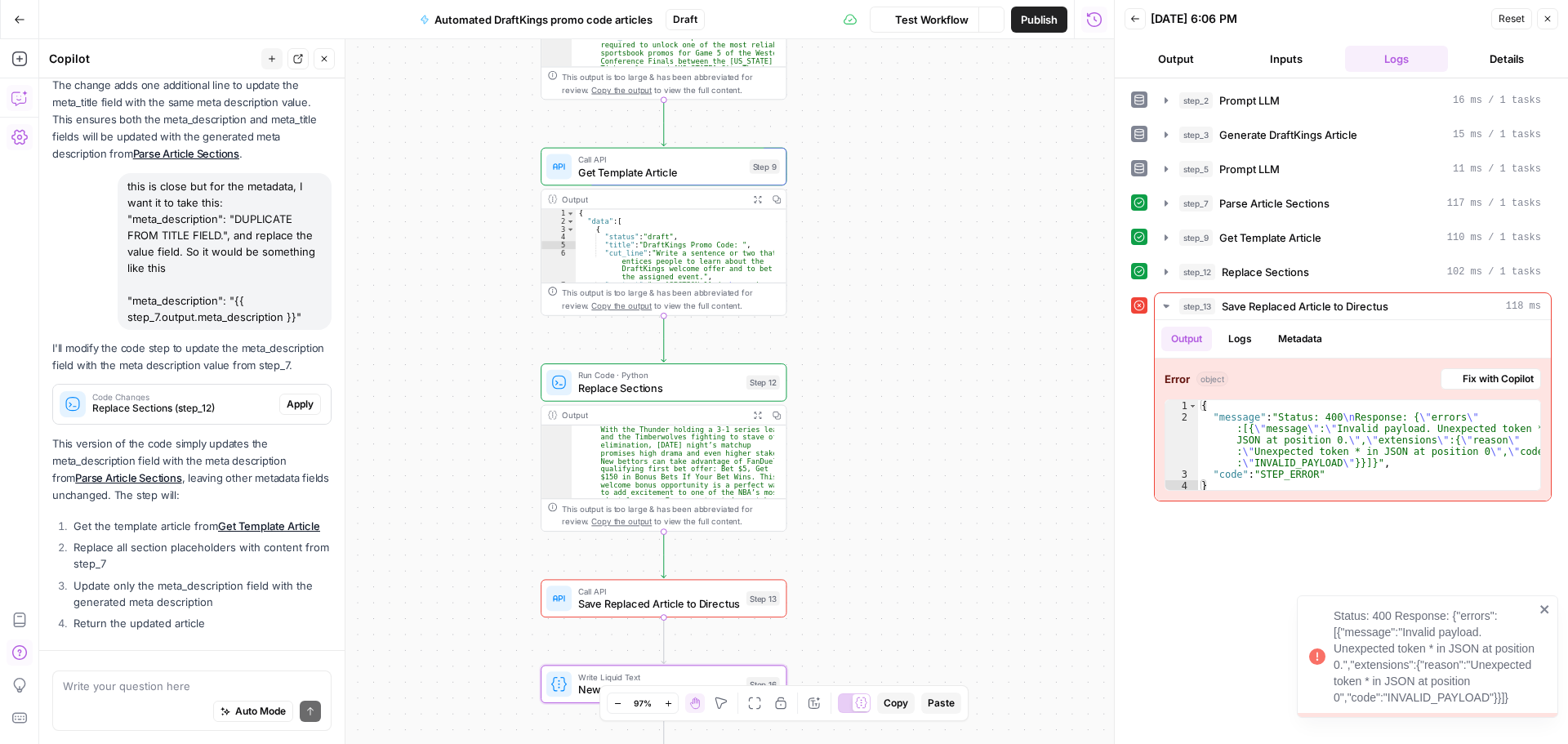
scroll to position [1204, 0]
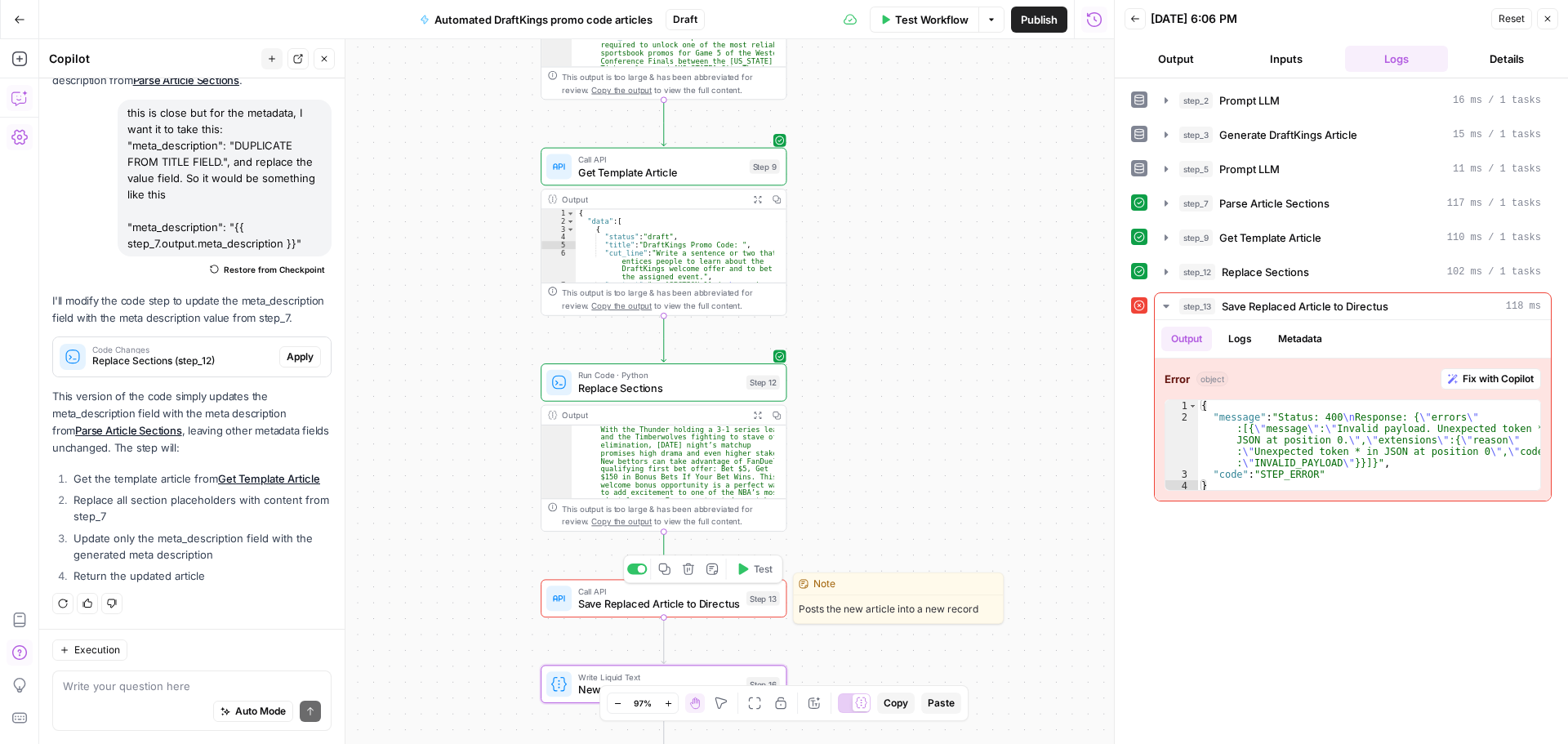
click at [680, 607] on span "Save Replaced Article to Directus" at bounding box center [659, 604] width 161 height 15
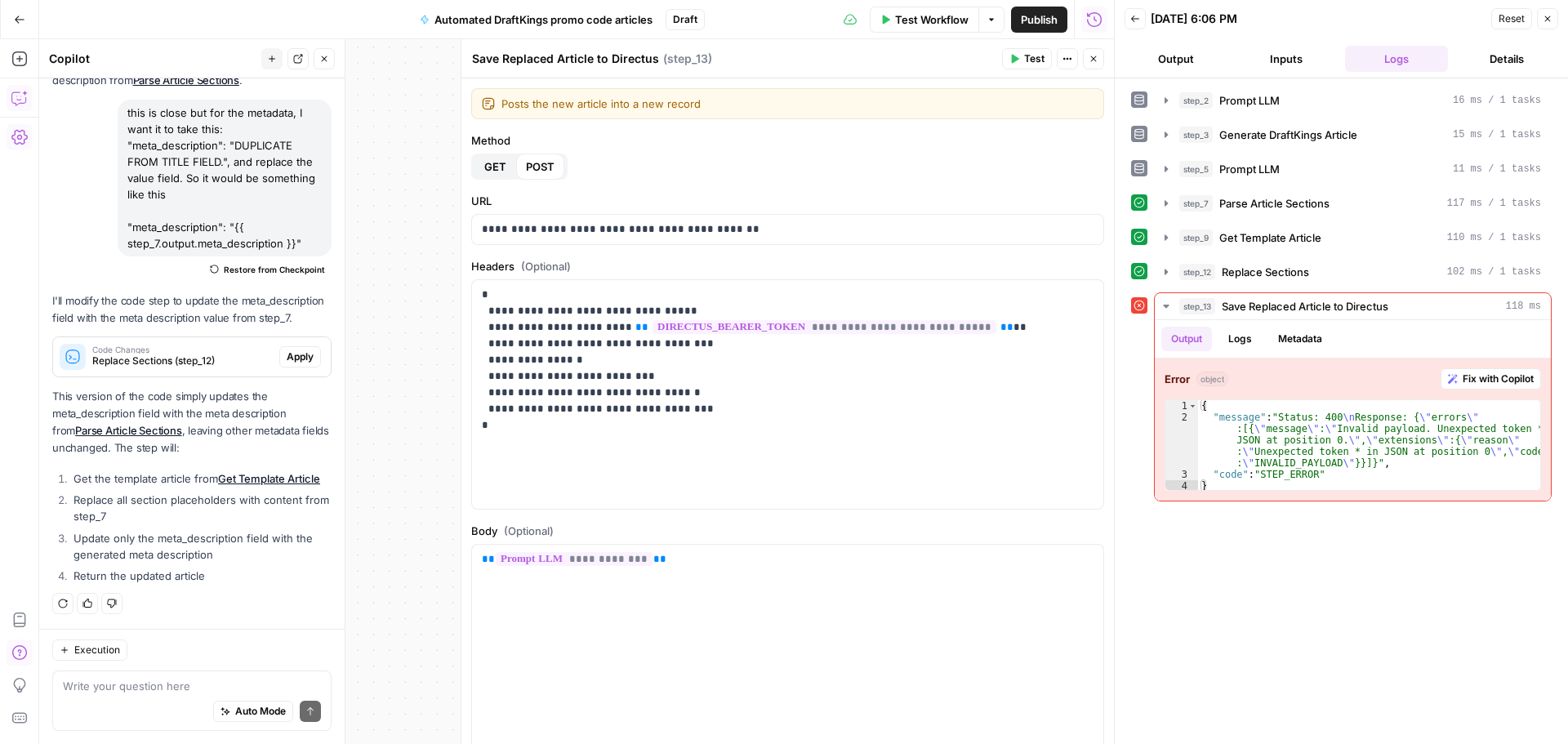
click at [481, 167] on button "GET" at bounding box center [495, 166] width 42 height 26
click at [538, 167] on span "POST" at bounding box center [541, 166] width 29 height 16
click at [1091, 54] on icon "button" at bounding box center [1094, 59] width 10 height 10
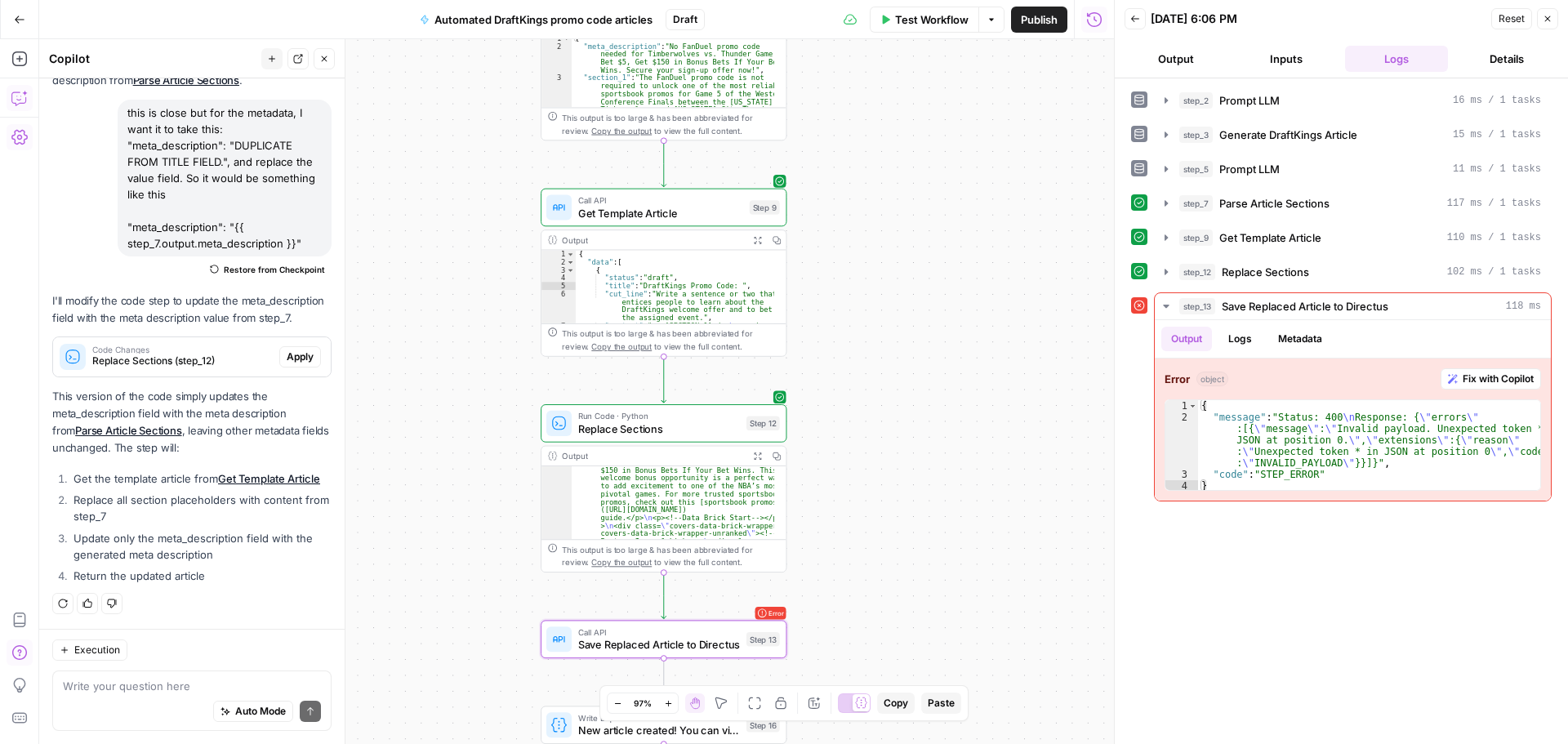
scroll to position [147, 0]
click at [671, 653] on div "Call API Save Replaced Article to Directus Step 13 Copy step Delete step Edit N…" at bounding box center [664, 640] width 246 height 39
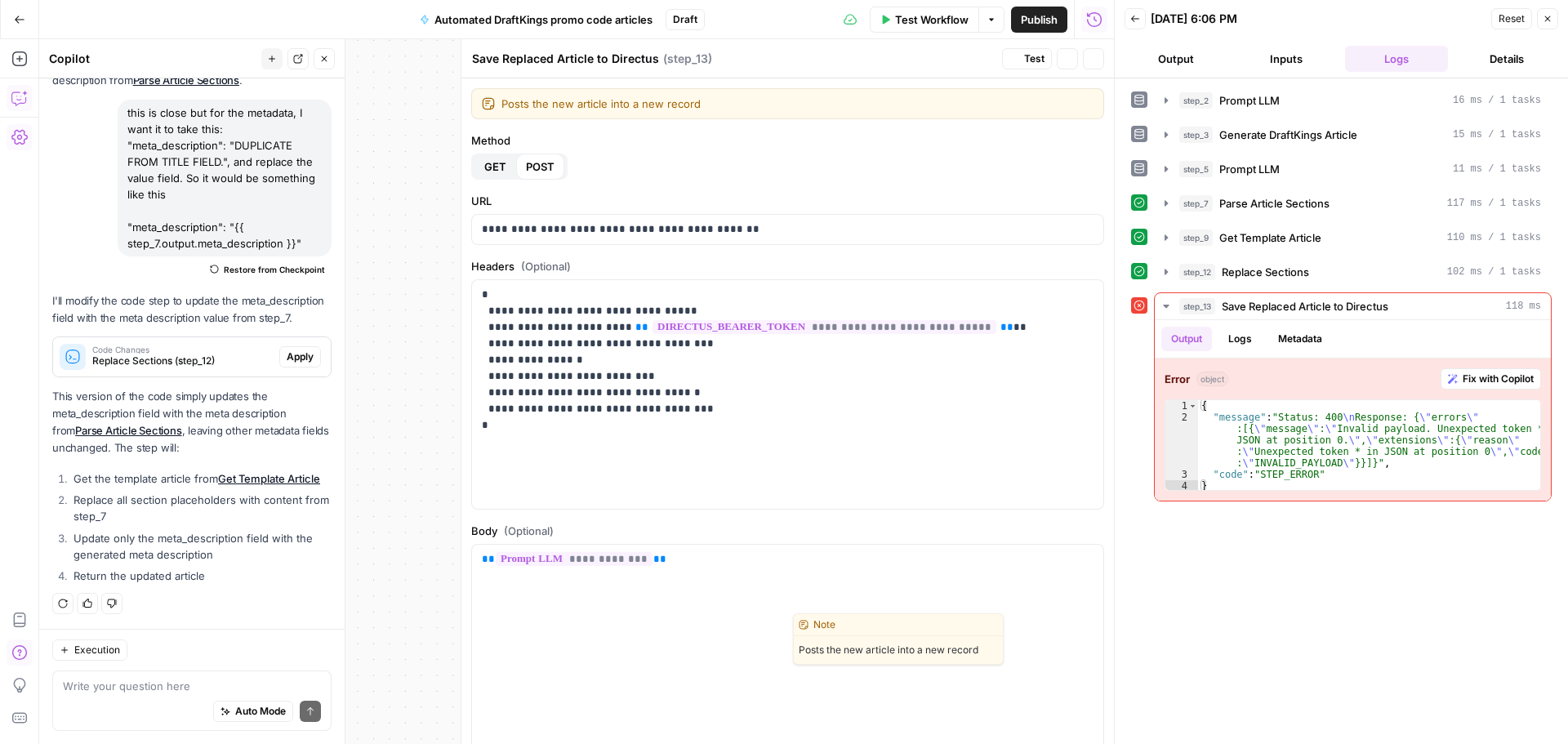
scroll to position [1204, 0]
click at [577, 561] on span "**********" at bounding box center [574, 559] width 157 height 14
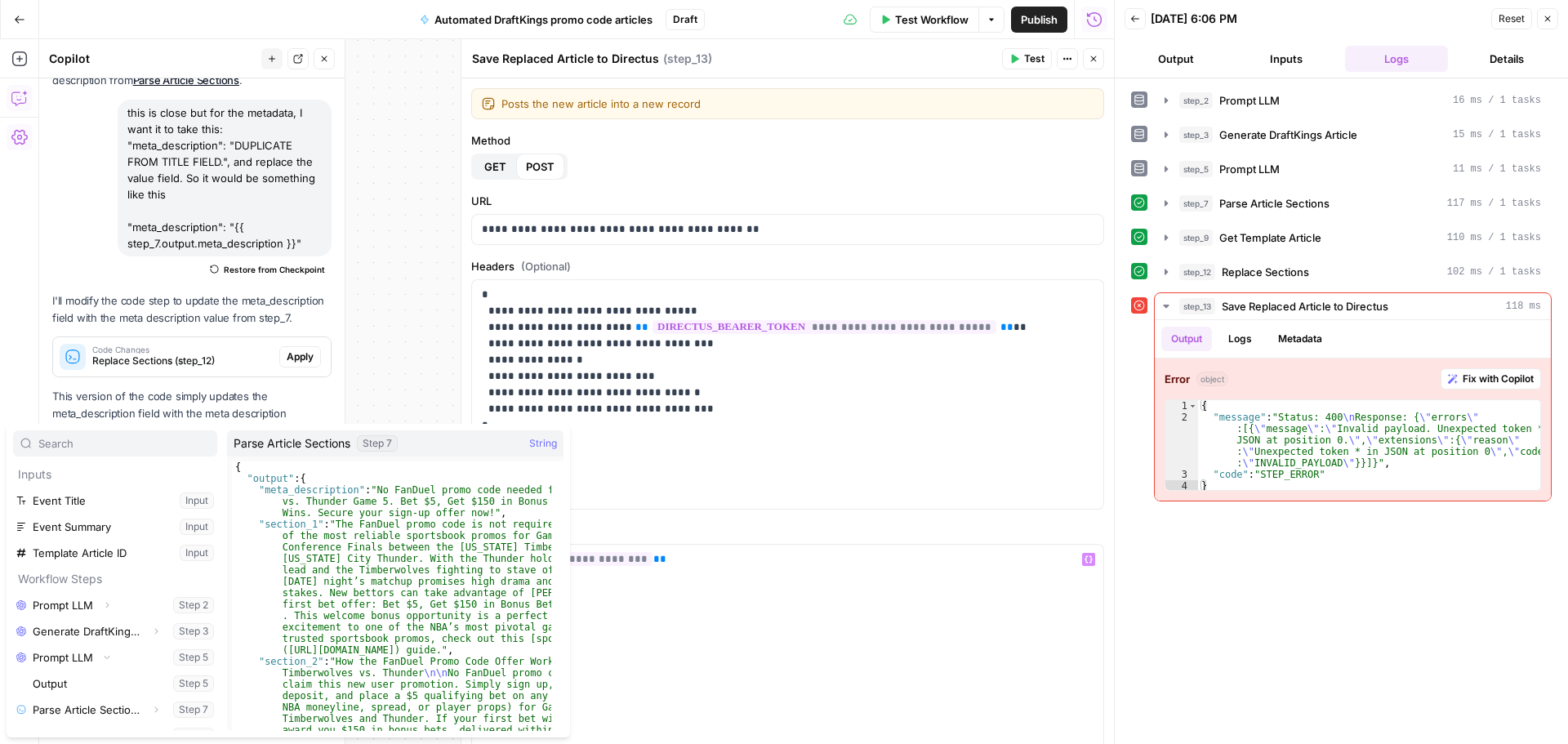
scroll to position [97, 0]
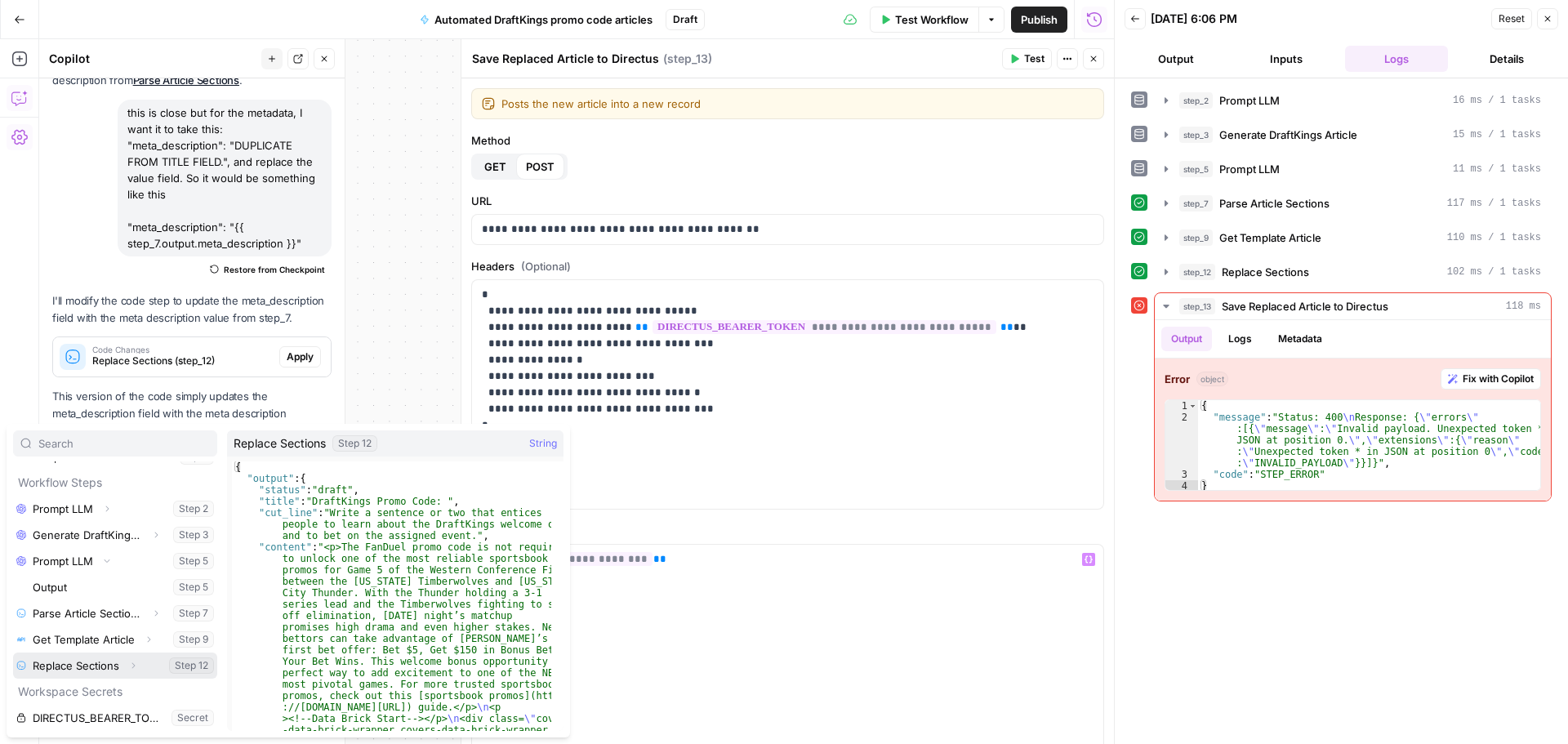
click at [129, 666] on icon "button" at bounding box center [133, 666] width 10 height 10
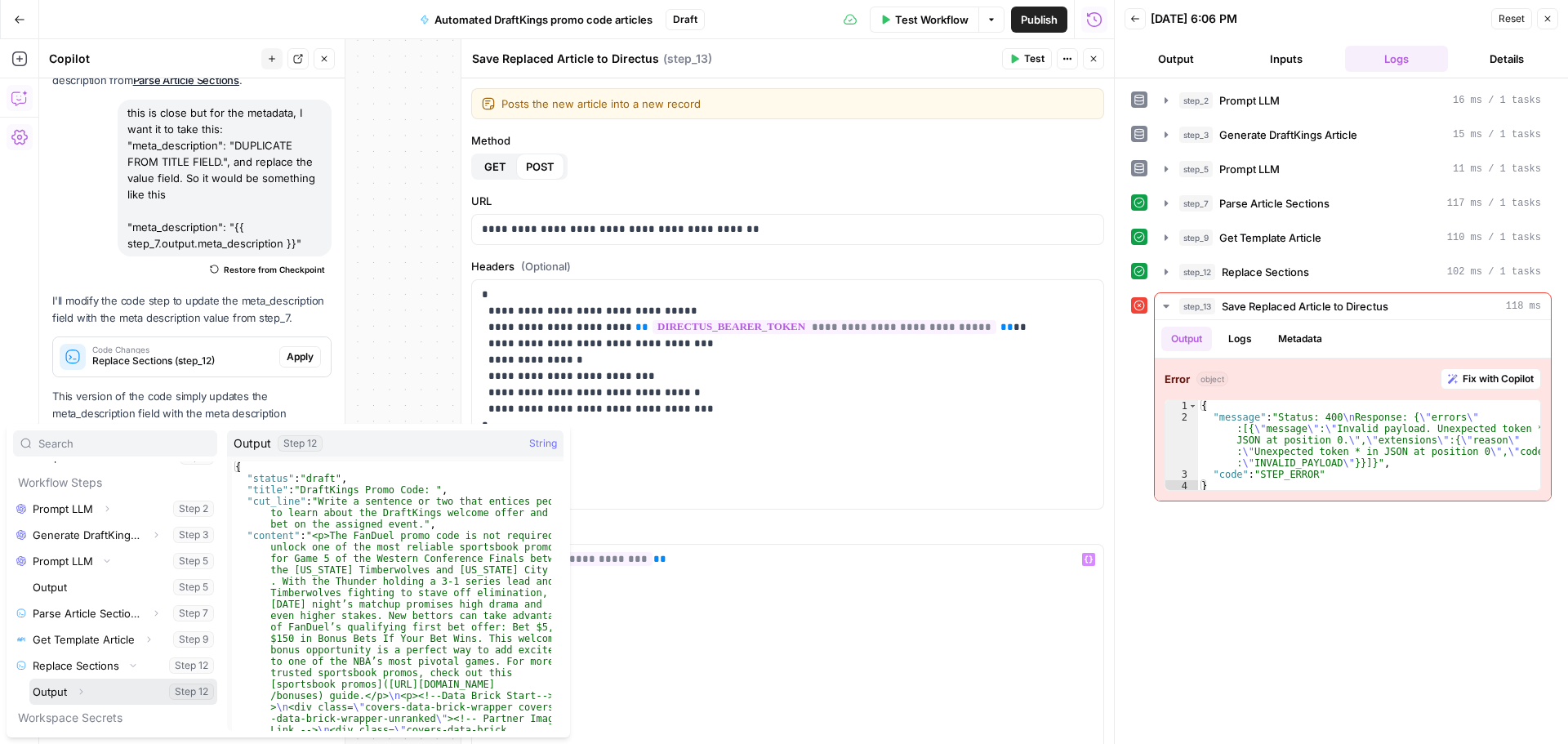
click at [40, 693] on button "Select variable Output" at bounding box center [123, 692] width 187 height 26
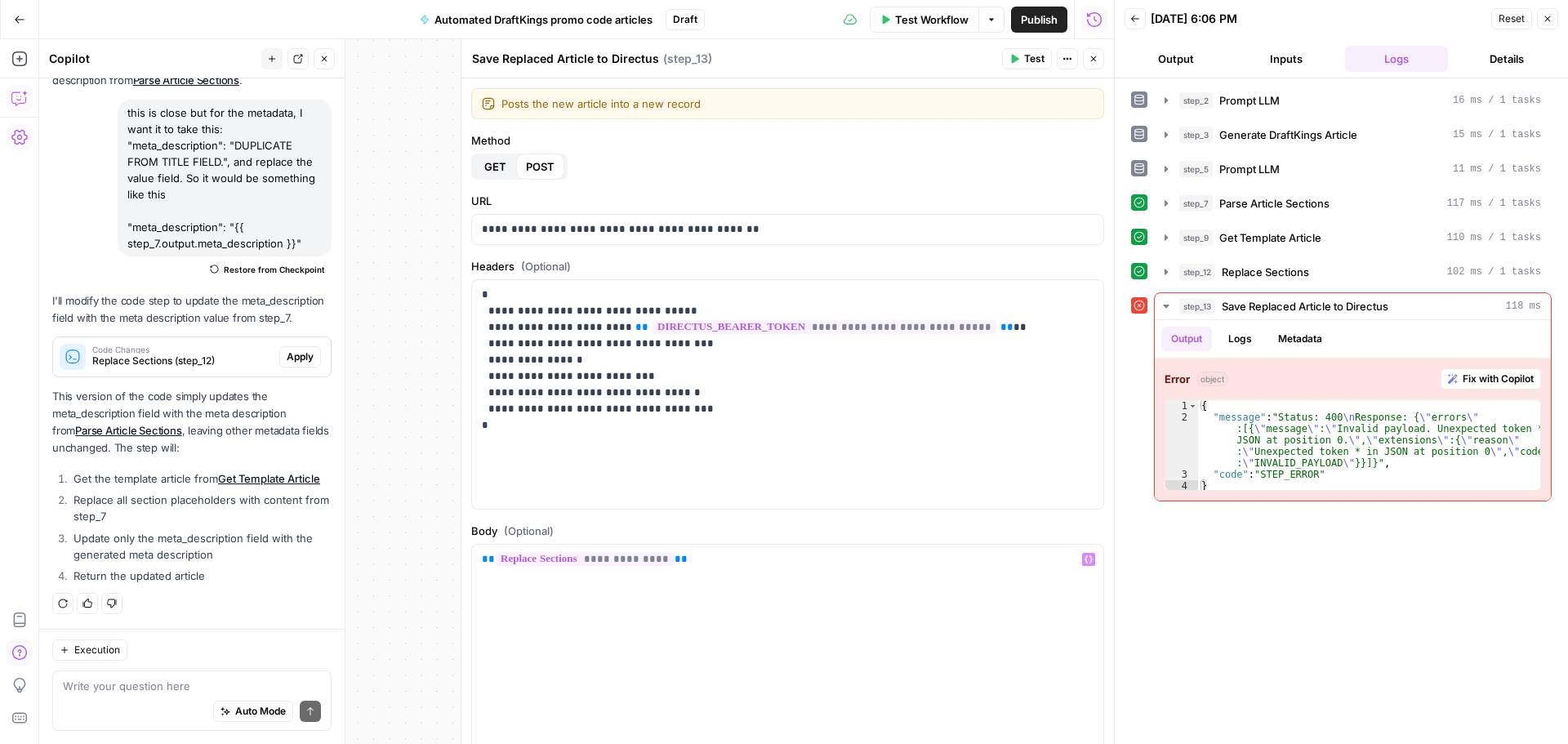
click at [901, 15] on span "Test Workflow" at bounding box center [932, 19] width 73 height 16
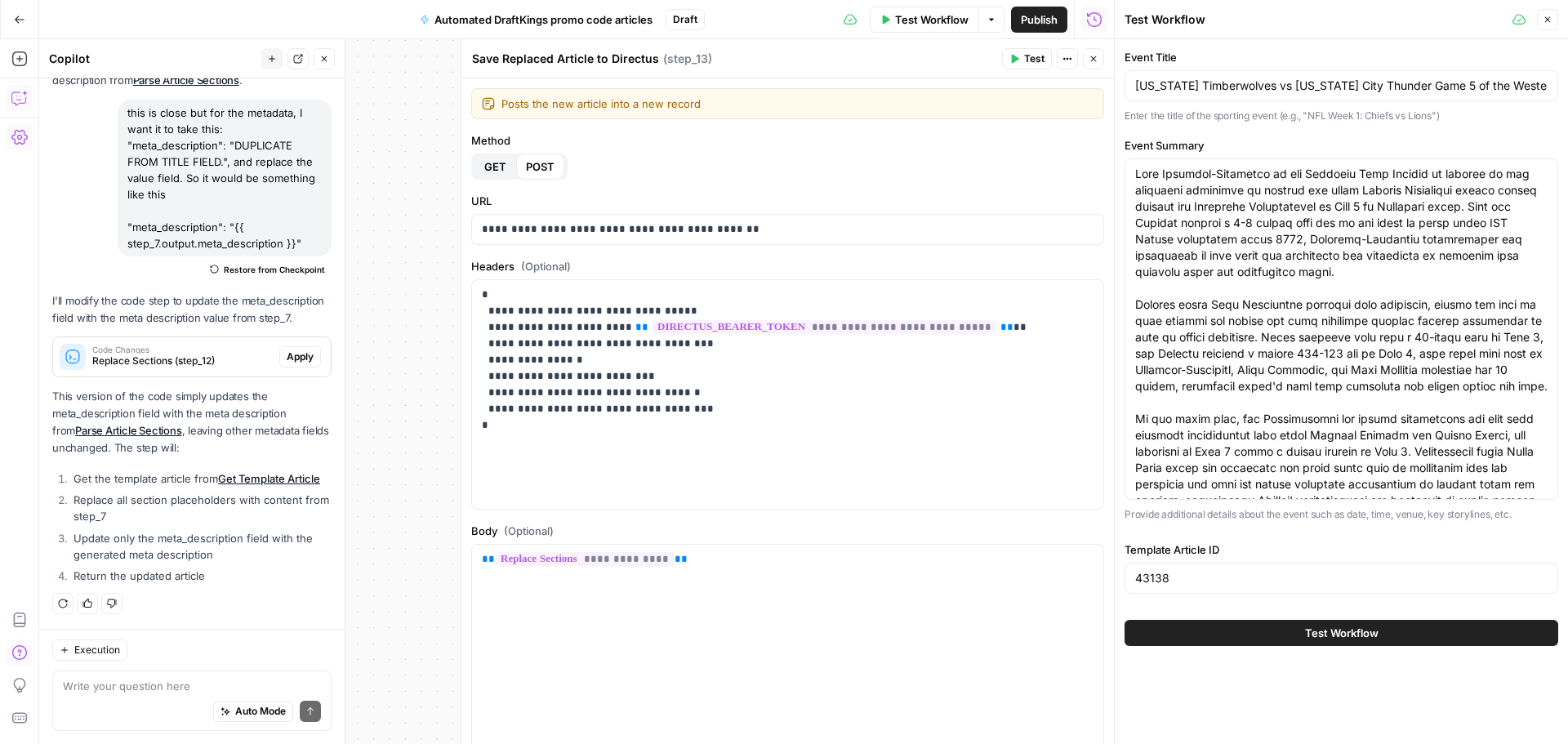
click at [1249, 621] on button "Test Workflow" at bounding box center [1341, 633] width 434 height 26
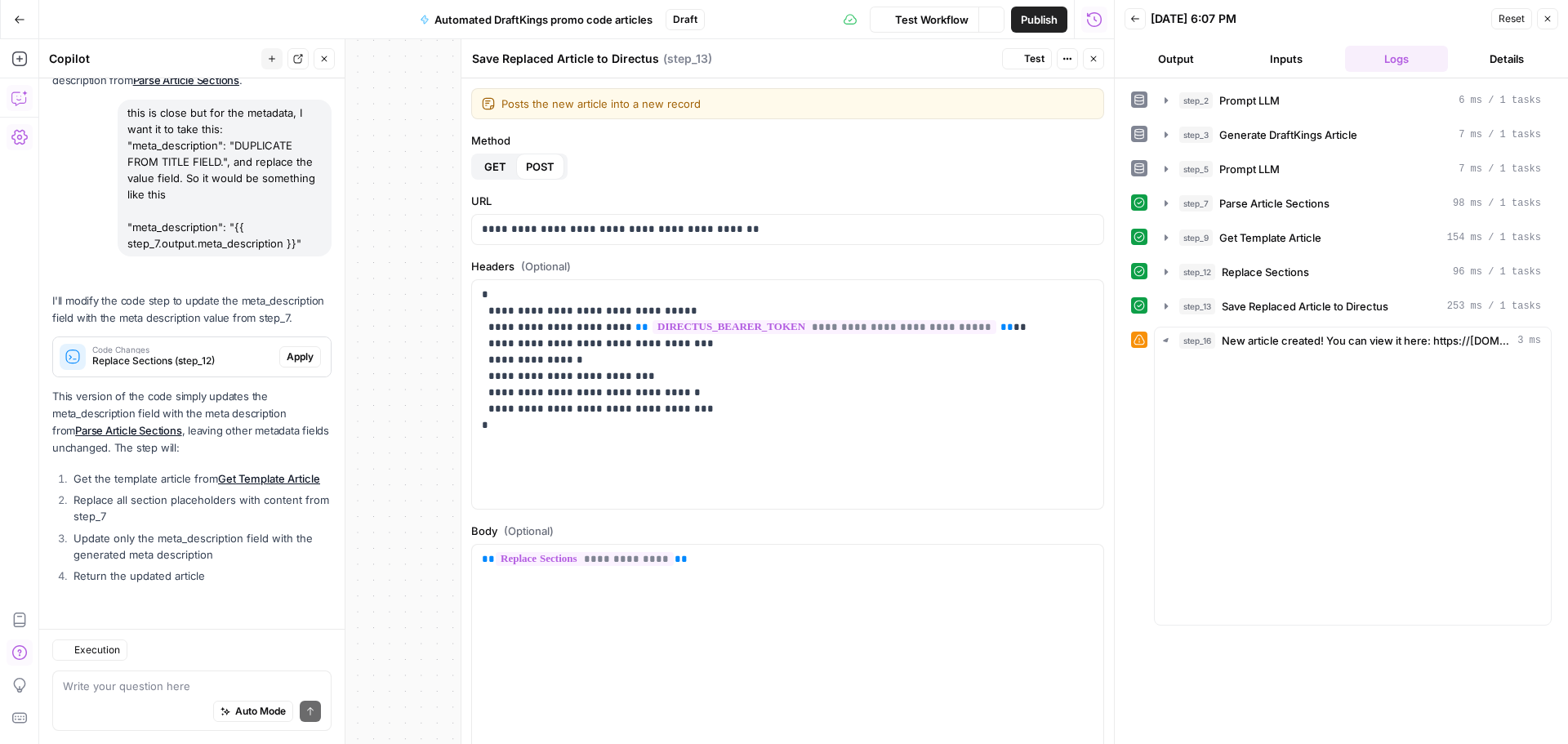
scroll to position [1204, 0]
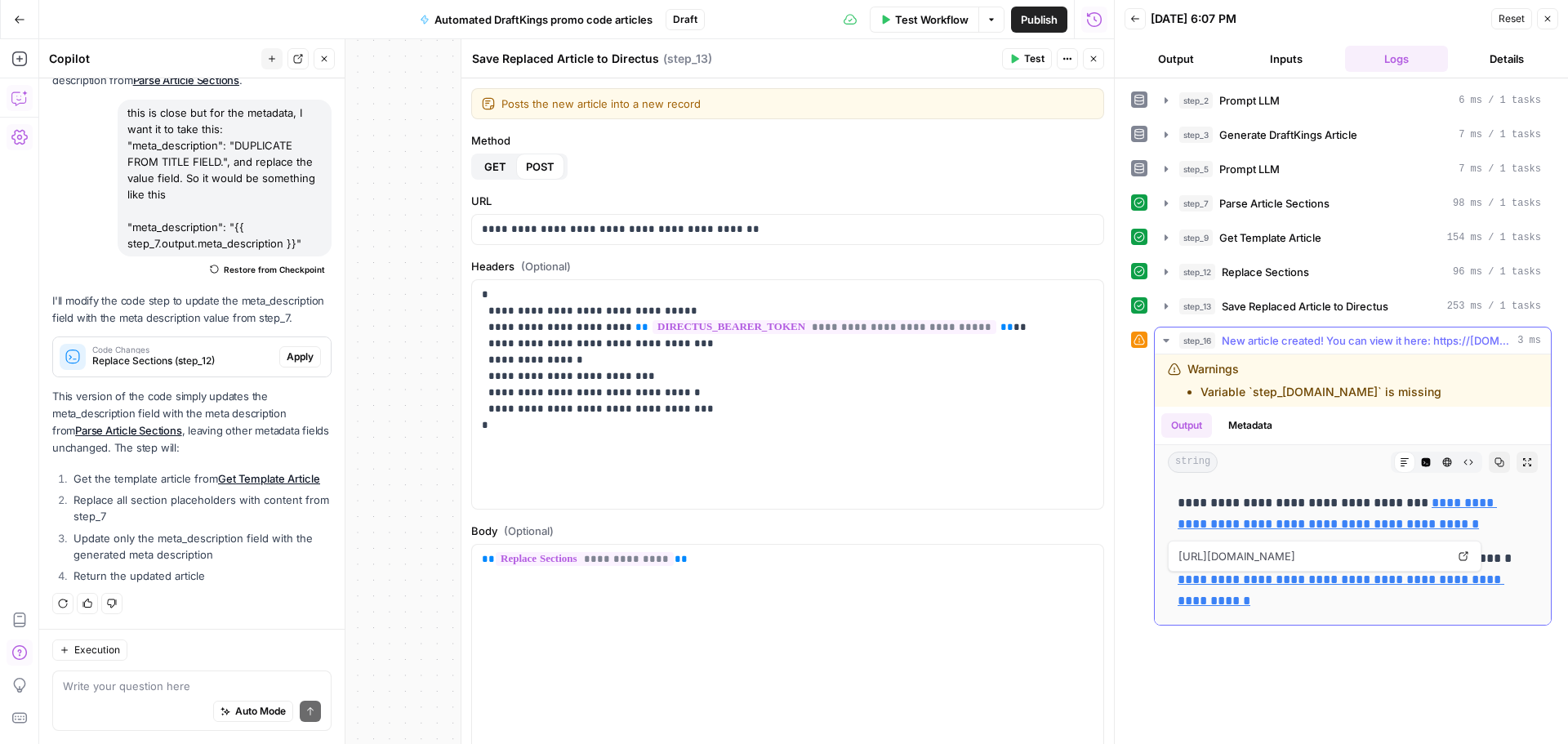
click at [1301, 596] on link "**********" at bounding box center [1341, 590] width 327 height 34
click at [136, 690] on textarea at bounding box center [191, 686] width 258 height 16
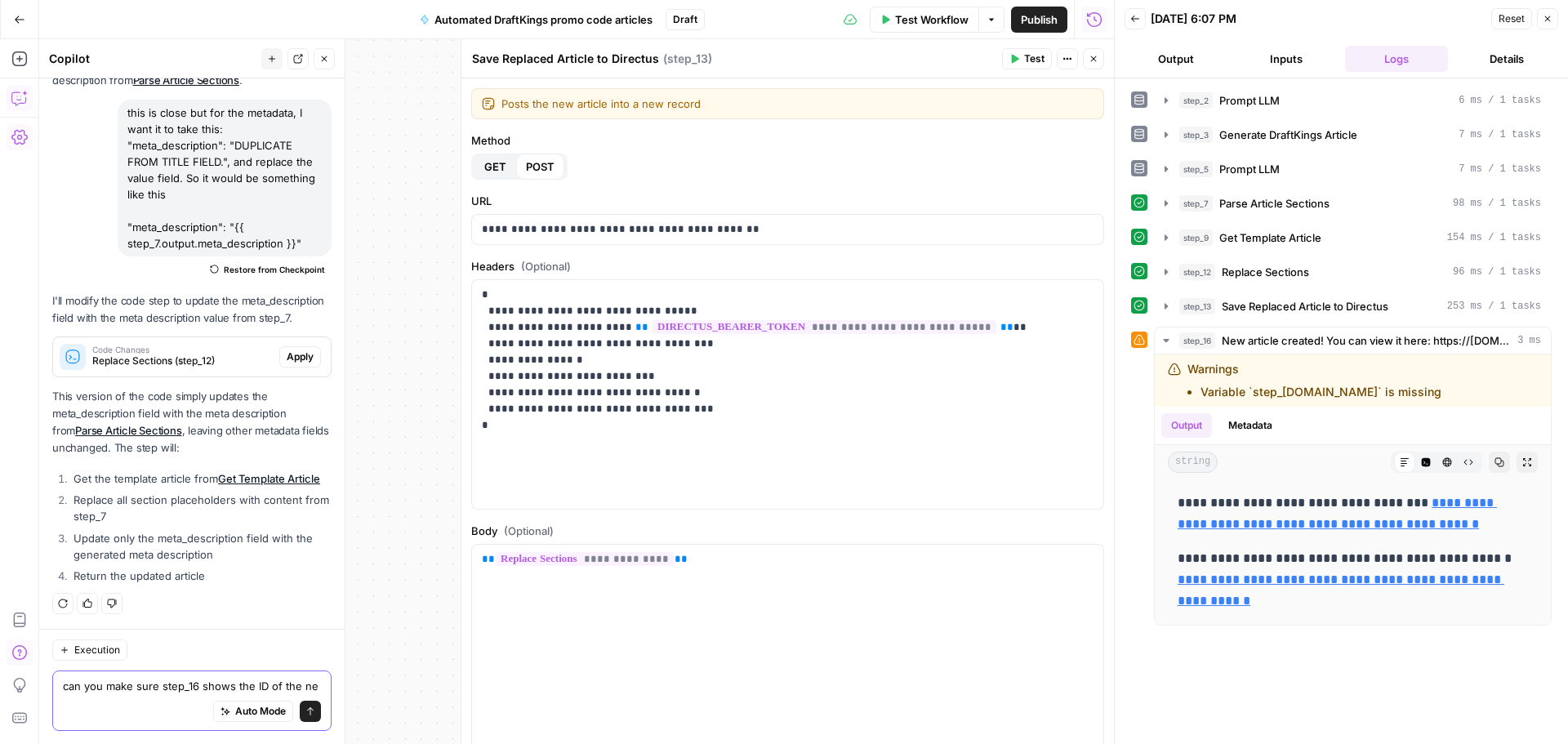
scroll to position [1220, 0]
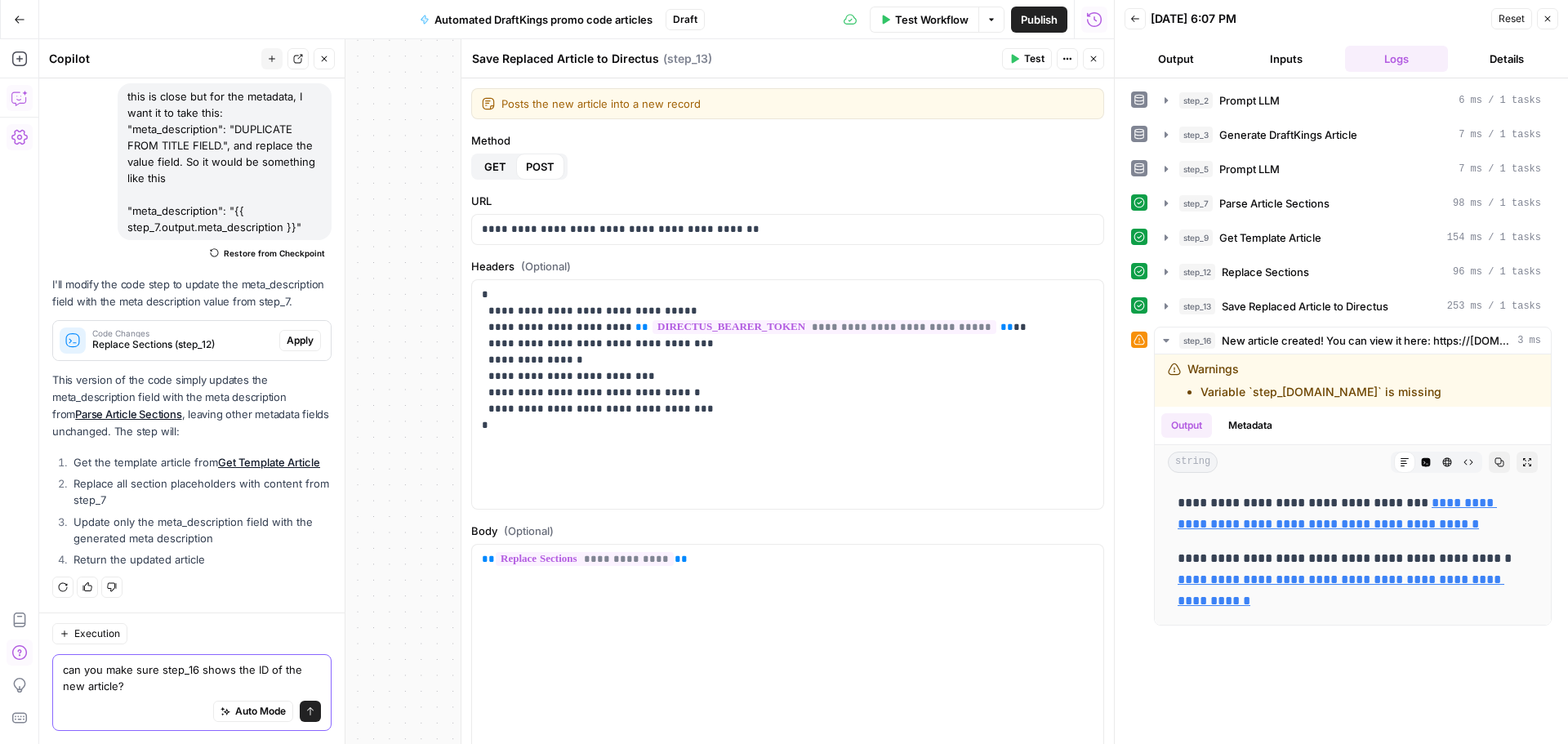
type textarea "can you make sure step_16 shows the ID of the new article?"
click at [305, 713] on icon "submit" at bounding box center [310, 711] width 10 height 10
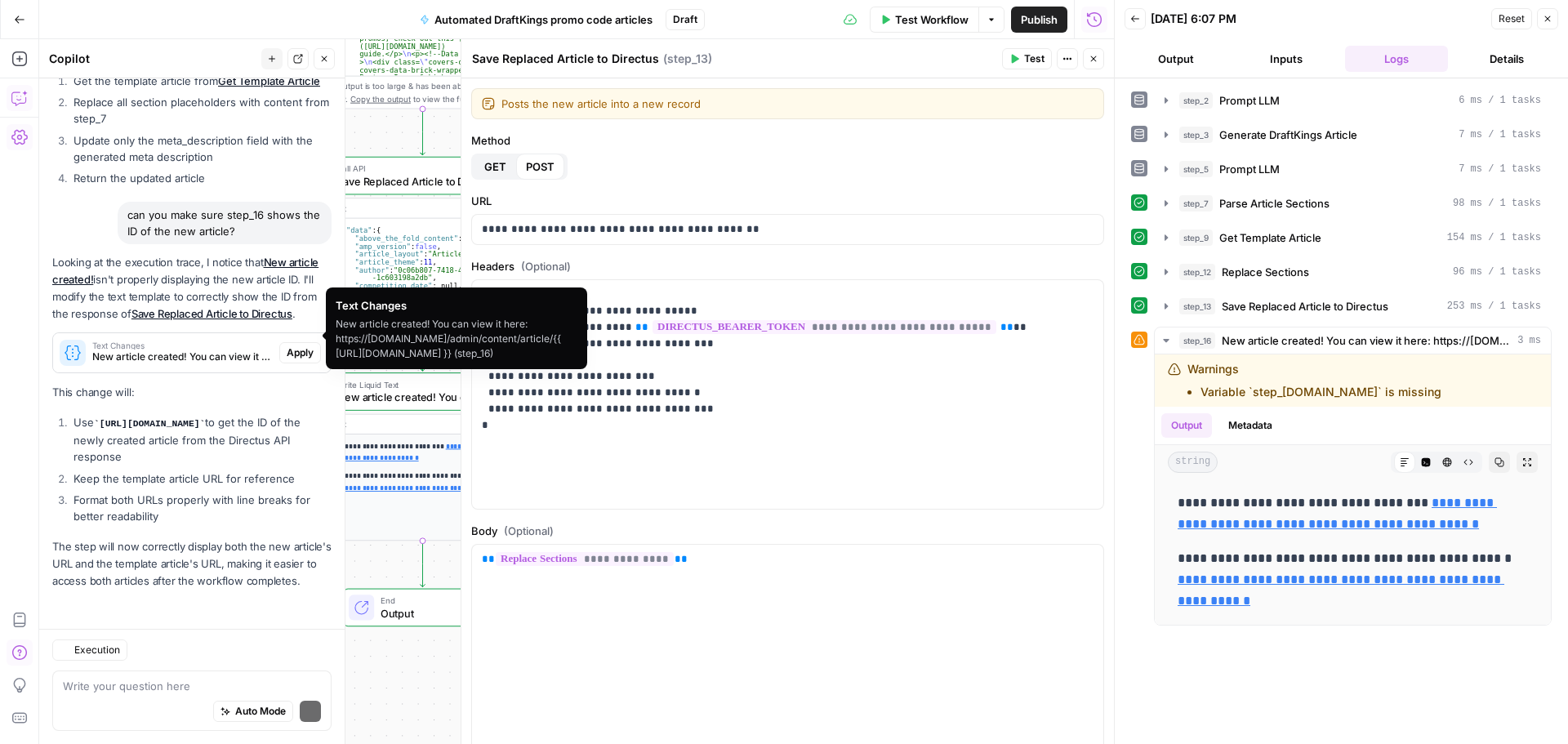
scroll to position [1637, 0]
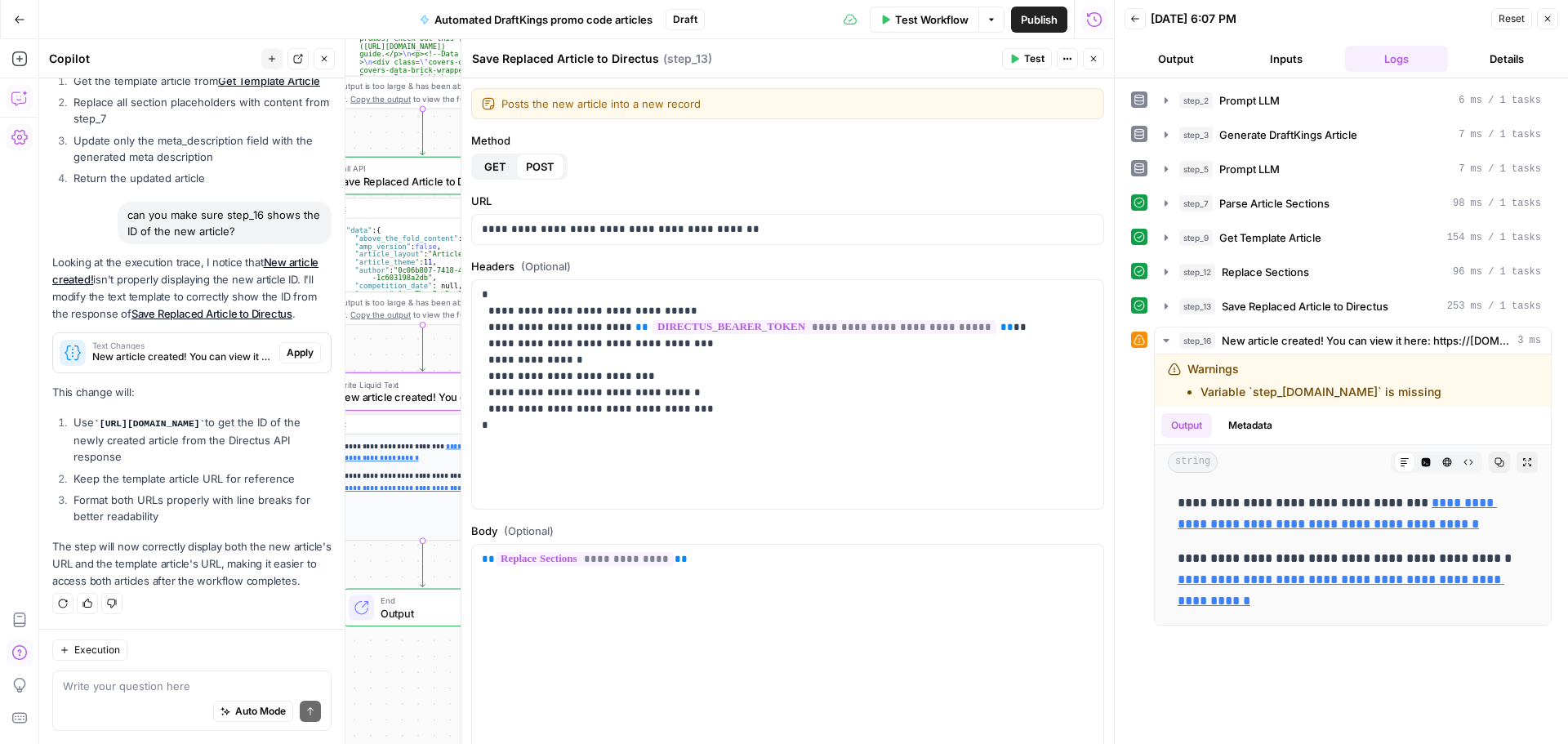
click at [182, 350] on span "New article created! You can view it here: https://covers-directus.nssmp.com/ad…" at bounding box center [183, 357] width 181 height 14
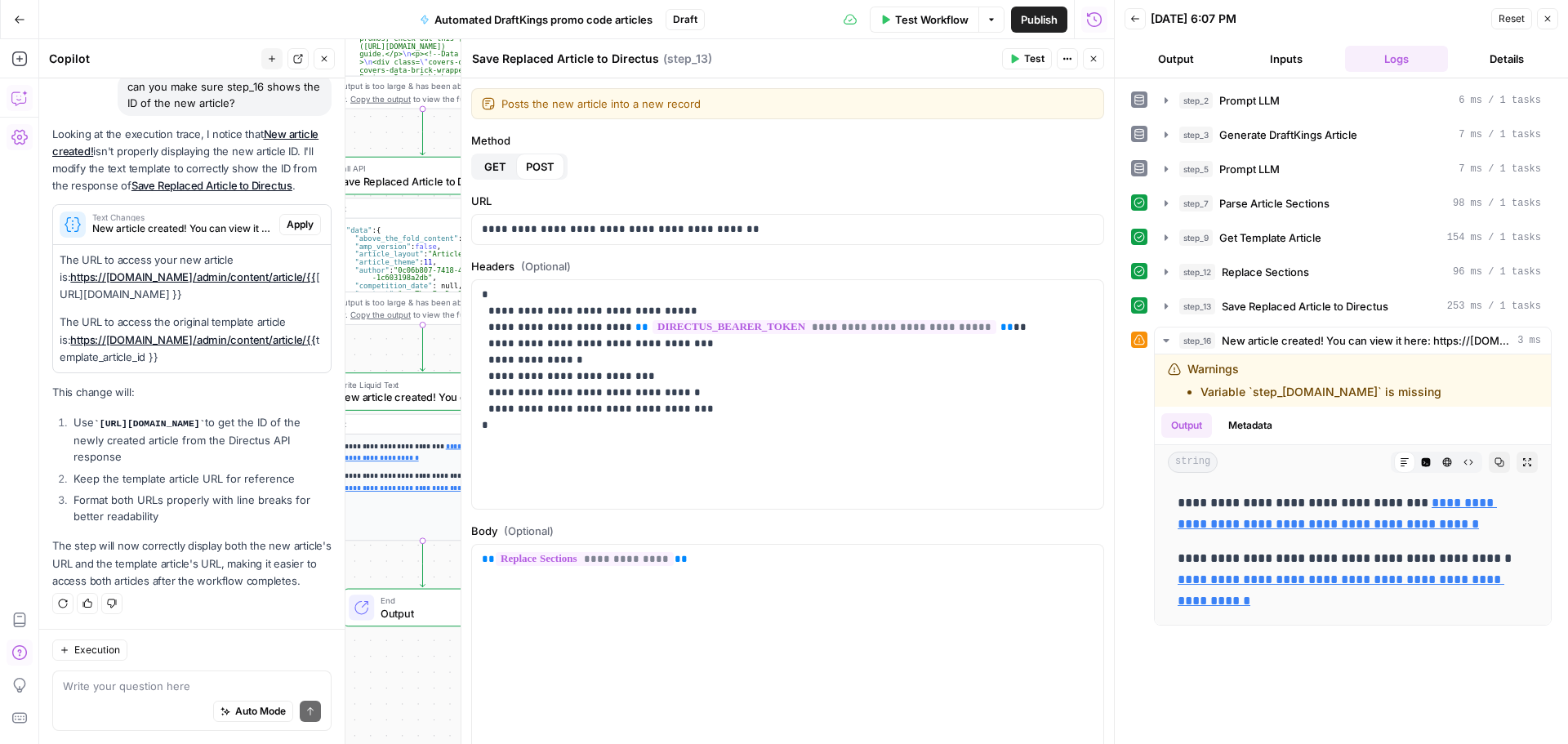
scroll to position [1800, 0]
click at [287, 217] on span "Apply" at bounding box center [300, 224] width 27 height 14
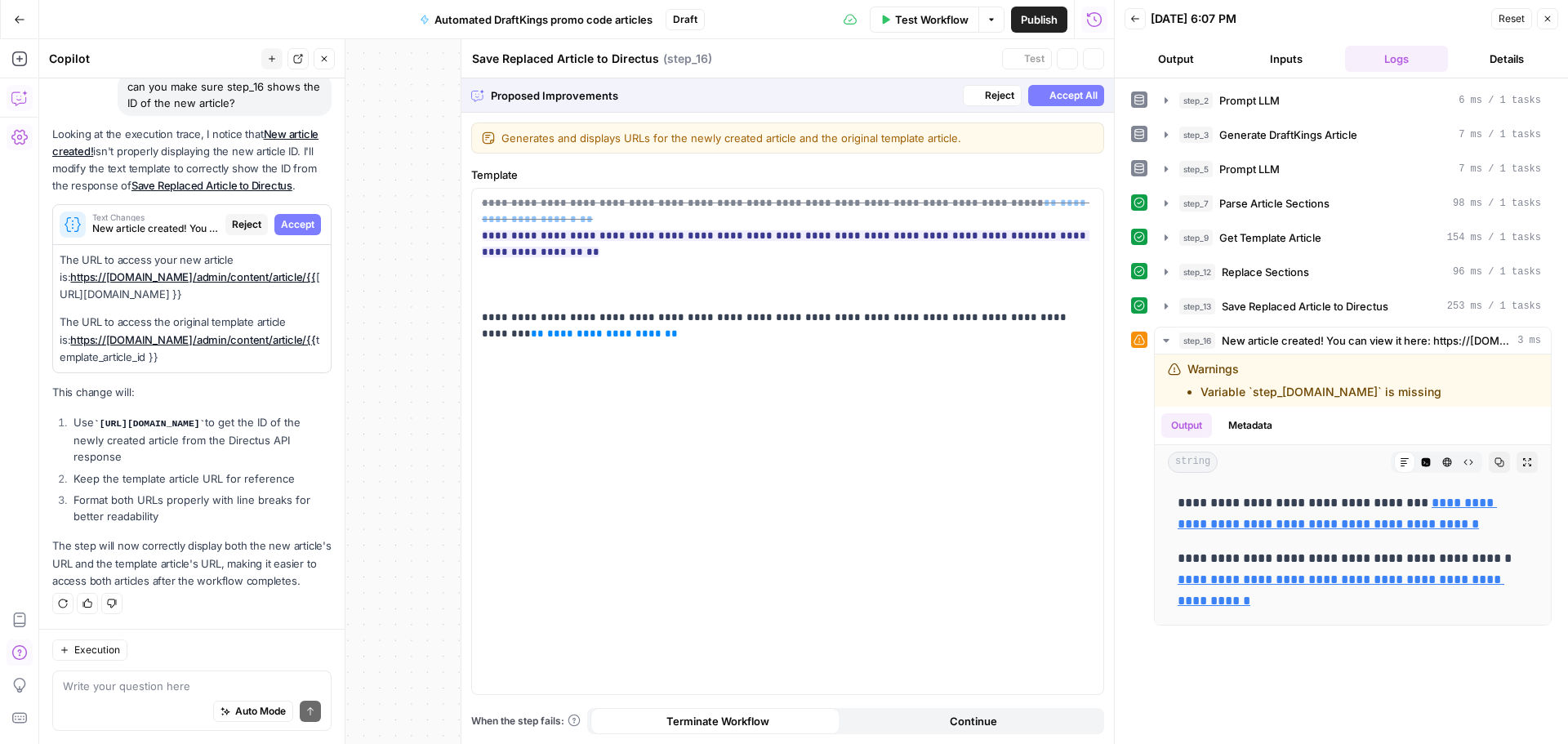
type textarea "New article created! You can view it here: https://covers-directus.nssmp.com/ad…"
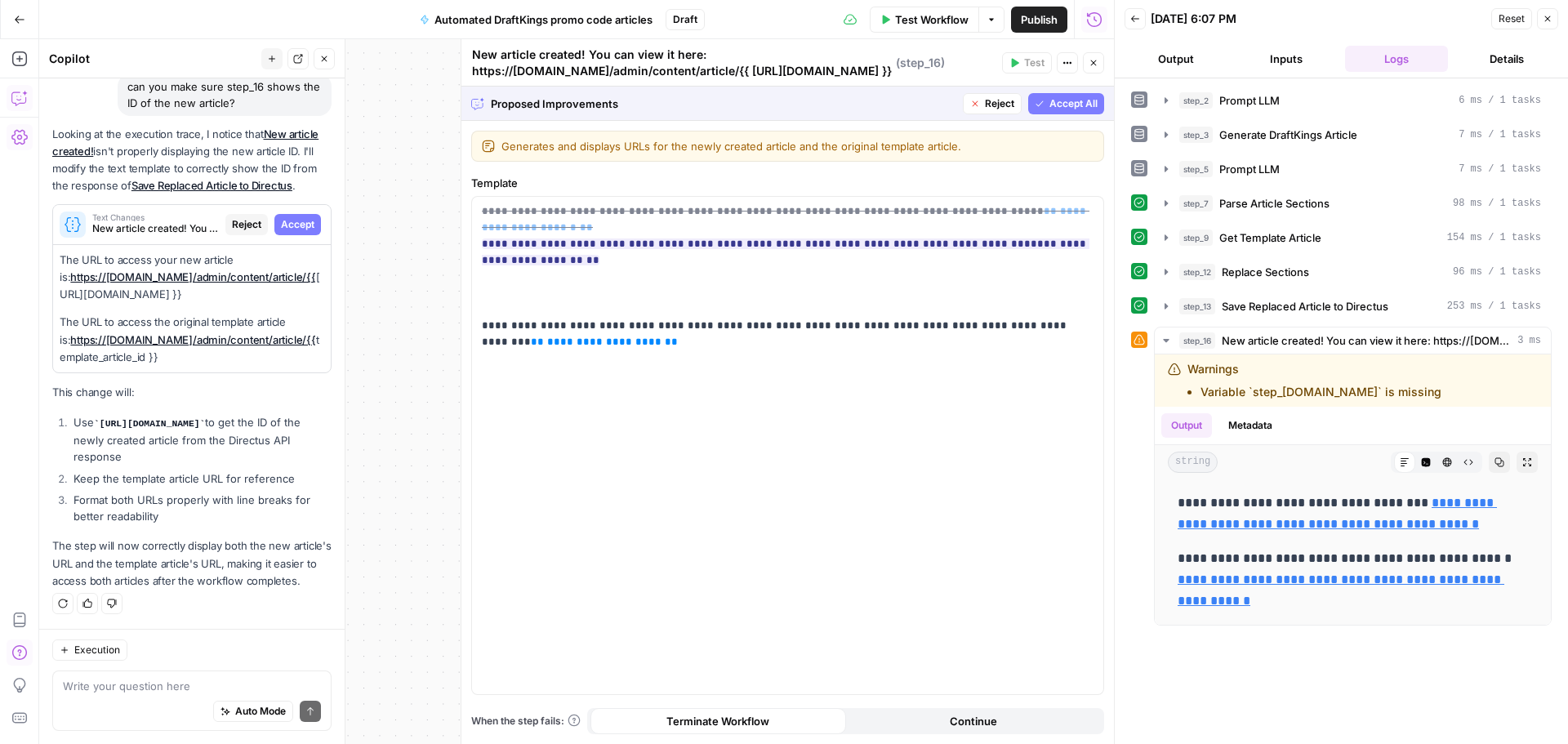
click at [290, 212] on div "Text Changes New article created! You can view it here: https://covers-directus…" at bounding box center [191, 224] width 277 height 26
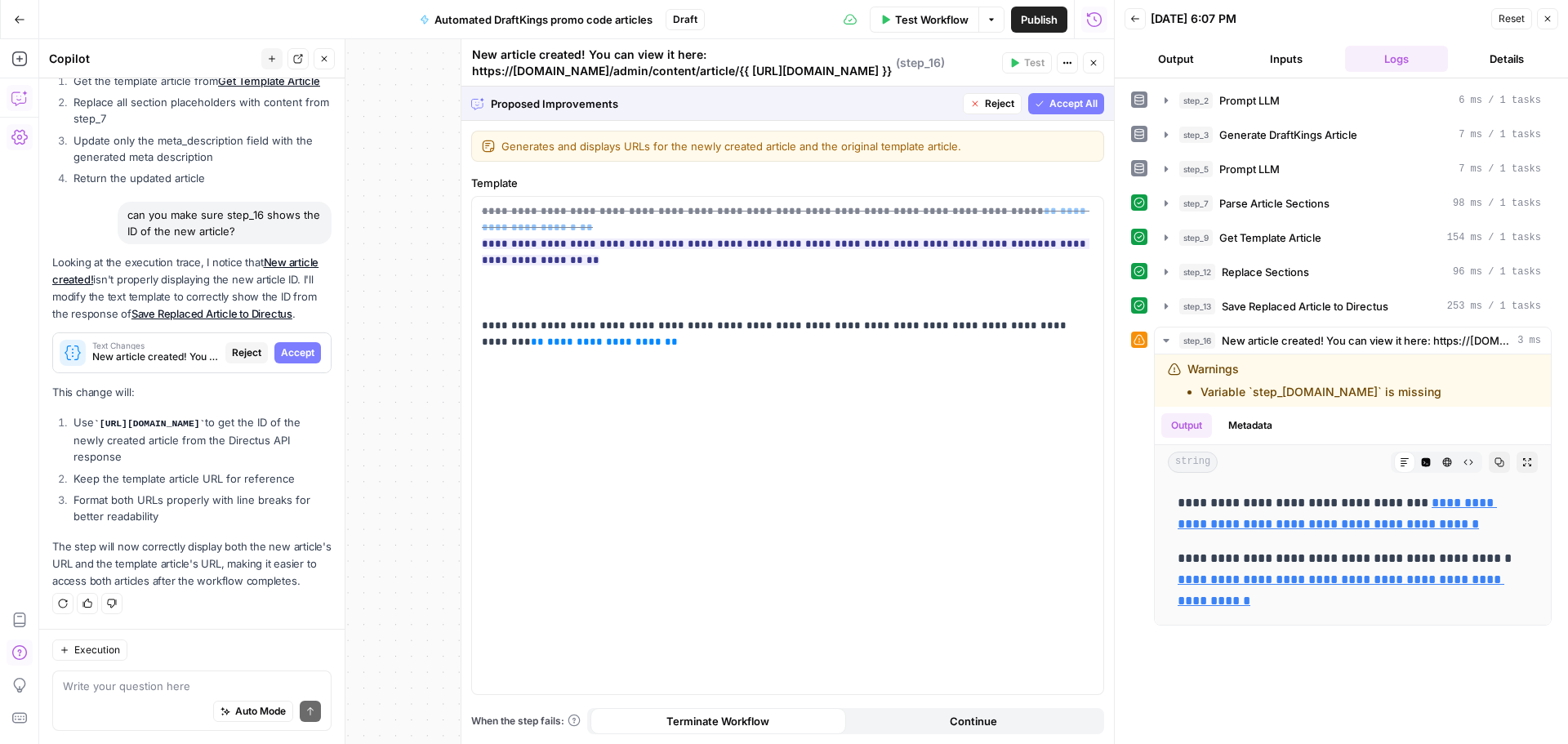
scroll to position [1559, 0]
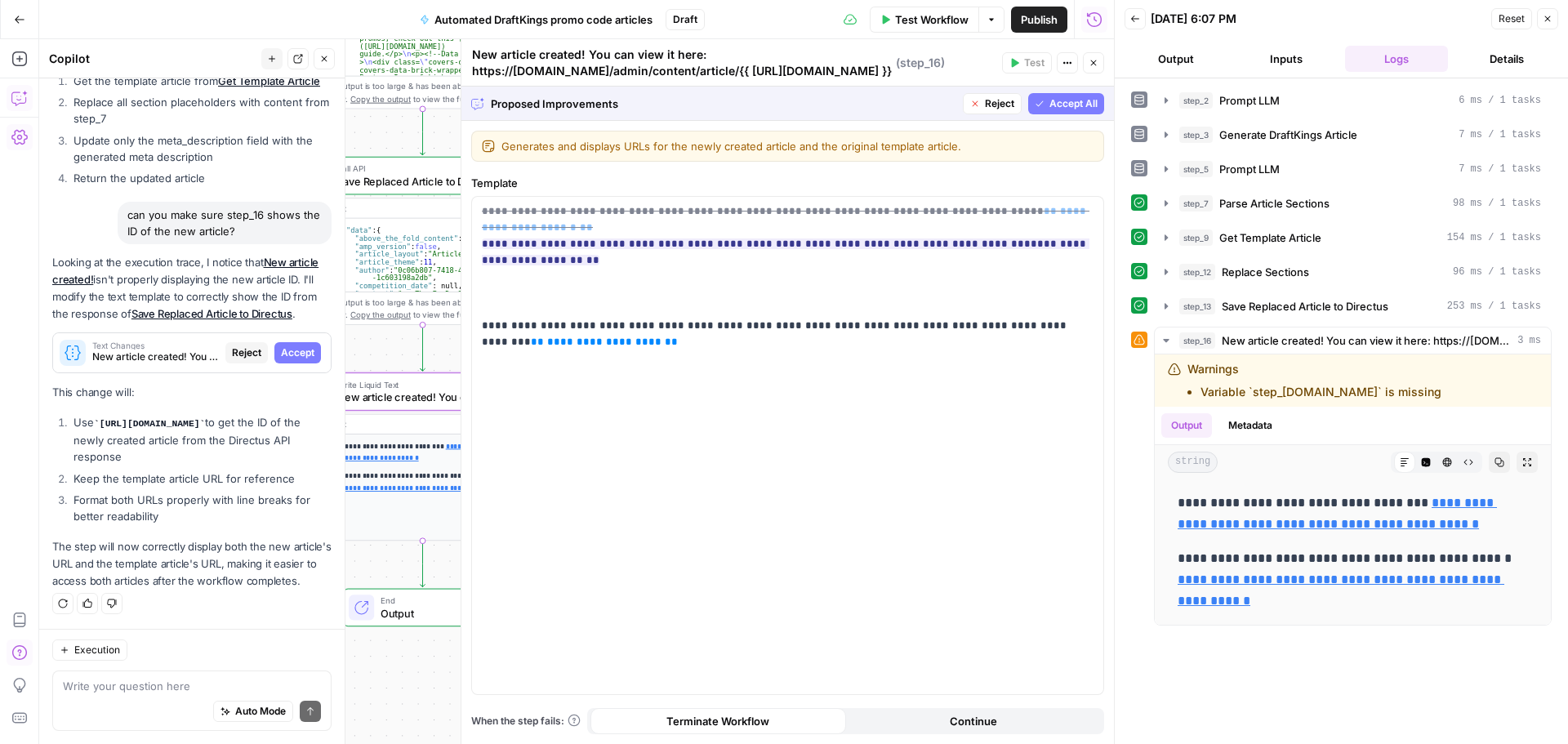
click at [288, 348] on div "Text Changes New article created! You can view it here: https://covers-directus…" at bounding box center [191, 353] width 277 height 26
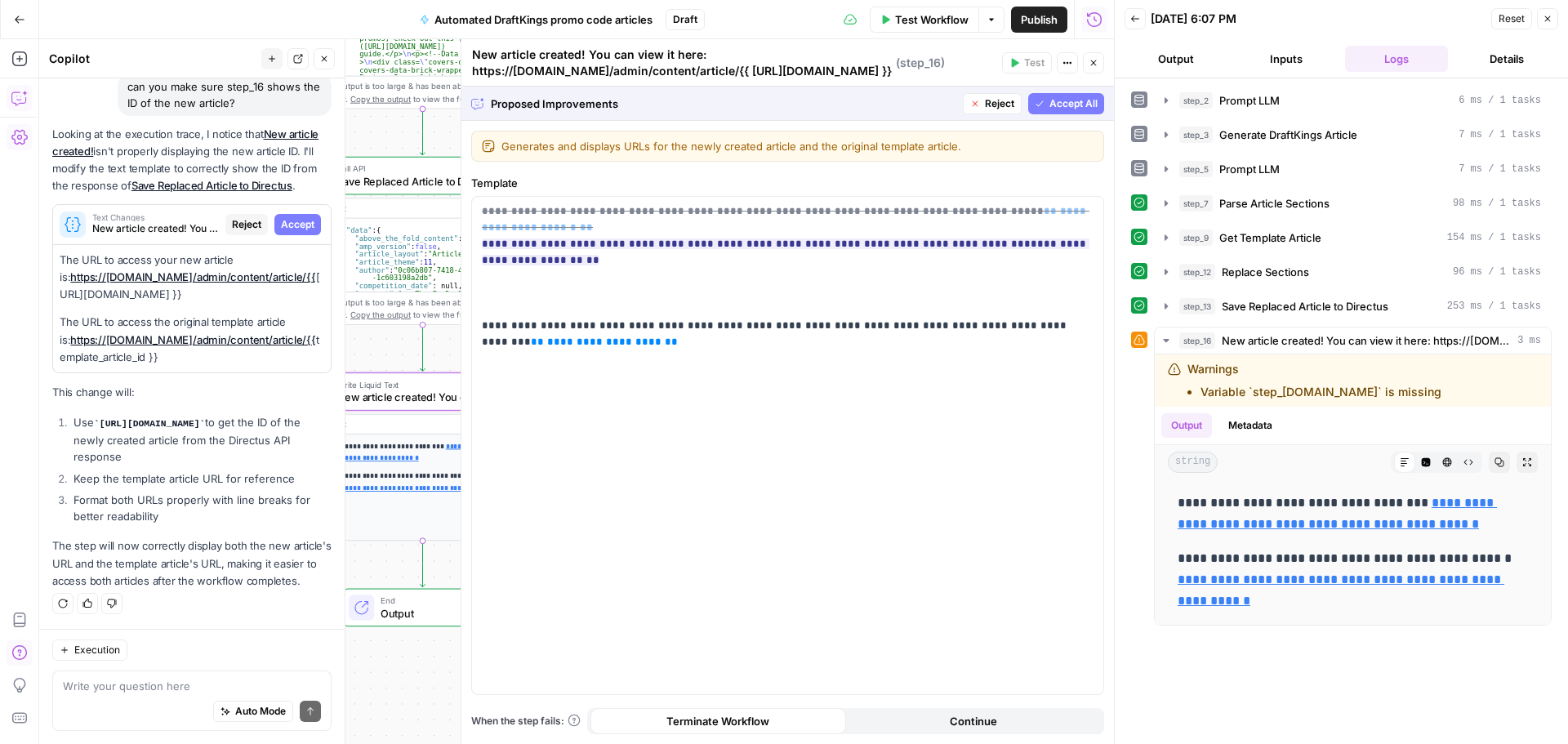
click at [293, 217] on span "Accept" at bounding box center [298, 224] width 34 height 14
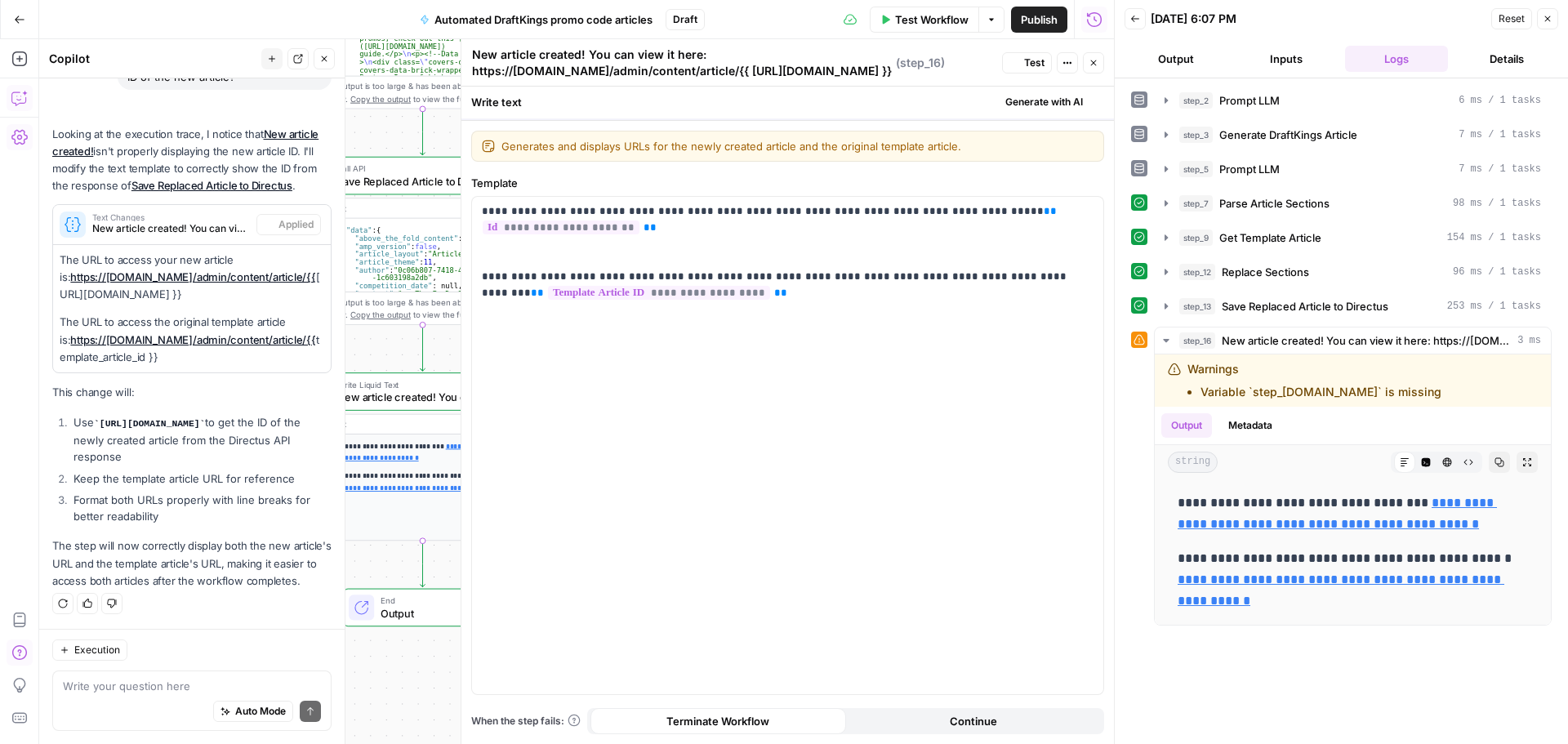
scroll to position [1826, 0]
click at [1093, 66] on icon "button" at bounding box center [1094, 63] width 10 height 10
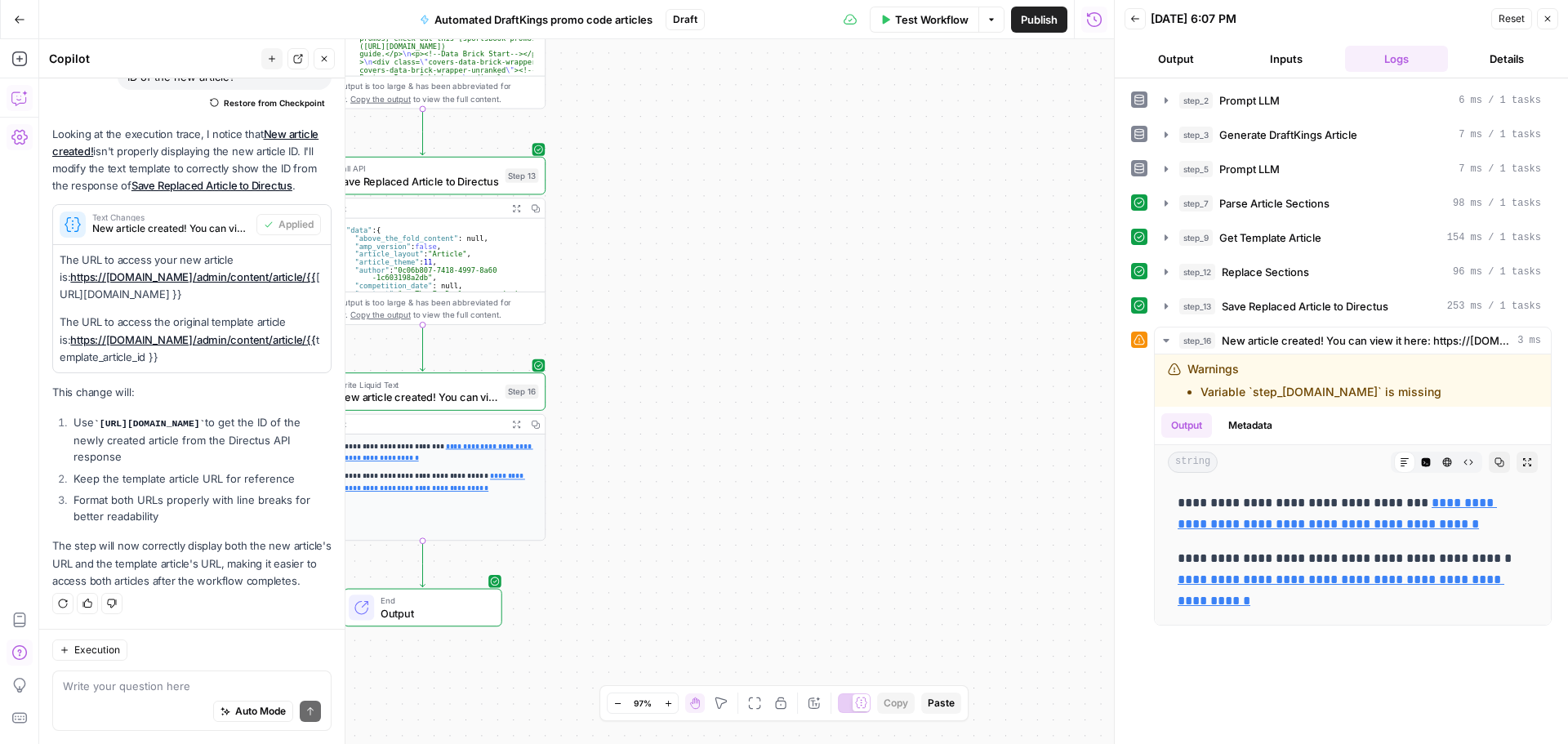
click at [935, 35] on div "Test Workflow Options Publish Run History" at bounding box center [910, 19] width 410 height 39
click at [922, 17] on span "Test Workflow" at bounding box center [932, 19] width 73 height 16
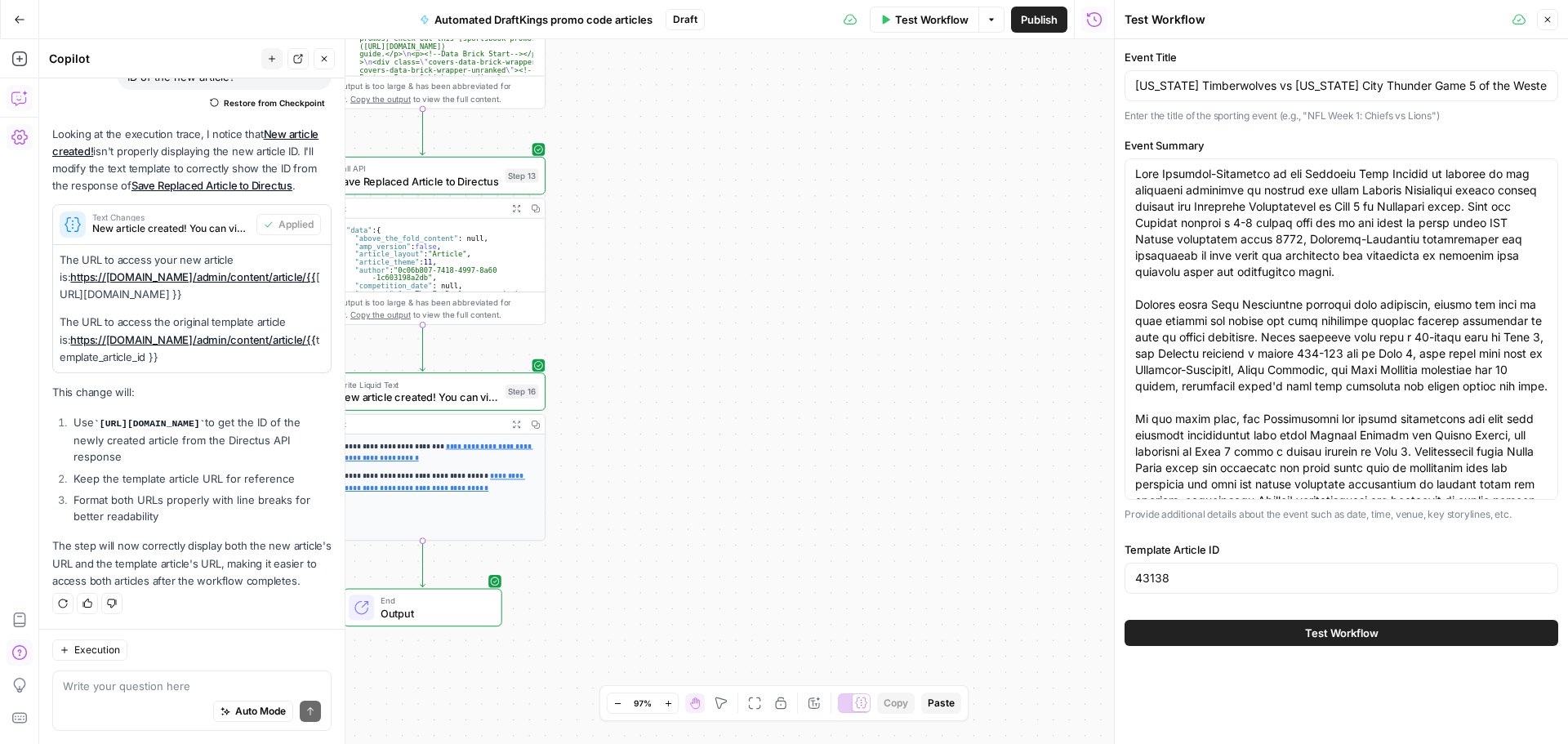
click at [927, 20] on span "Test Workflow" at bounding box center [932, 19] width 73 height 16
click at [1277, 631] on button "Test Workflow" at bounding box center [1341, 633] width 434 height 26
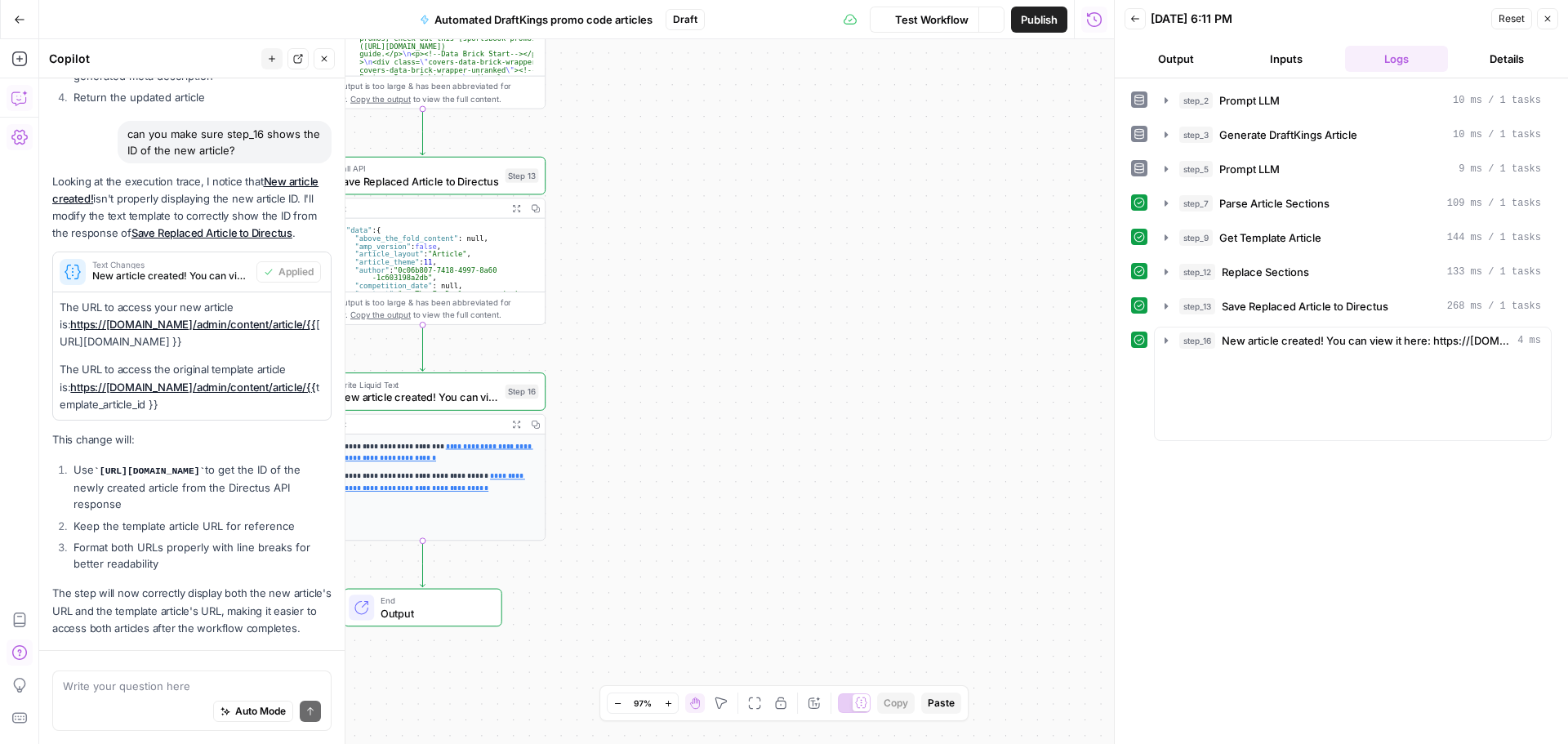
scroll to position [1663, 0]
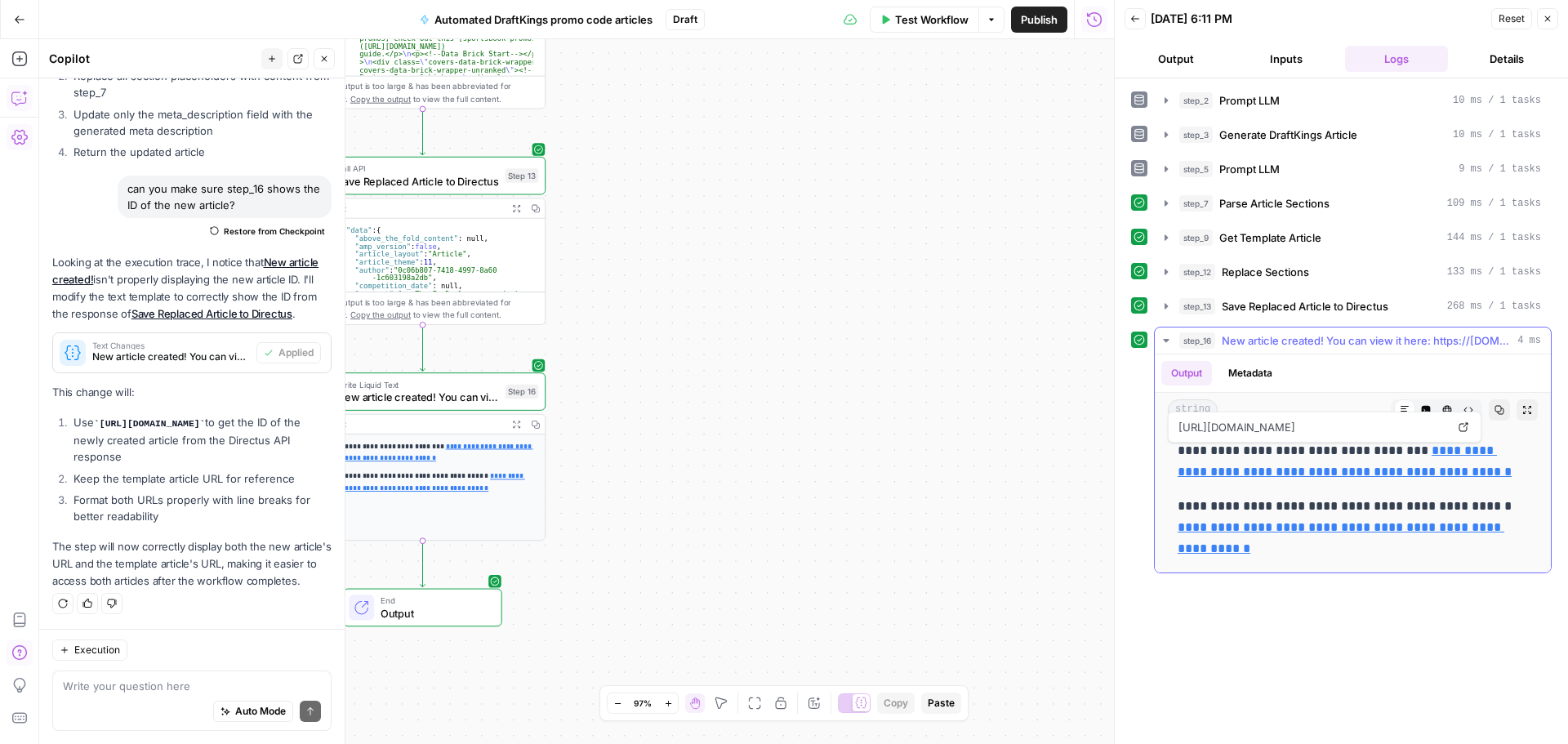
click at [1441, 474] on link "**********" at bounding box center [1345, 461] width 334 height 34
click at [864, 292] on div "**********" at bounding box center [577, 392] width 1075 height 705
drag, startPoint x: 894, startPoint y: 362, endPoint x: 889, endPoint y: 347, distance: 15.8
click at [894, 361] on div "**********" at bounding box center [577, 392] width 1075 height 705
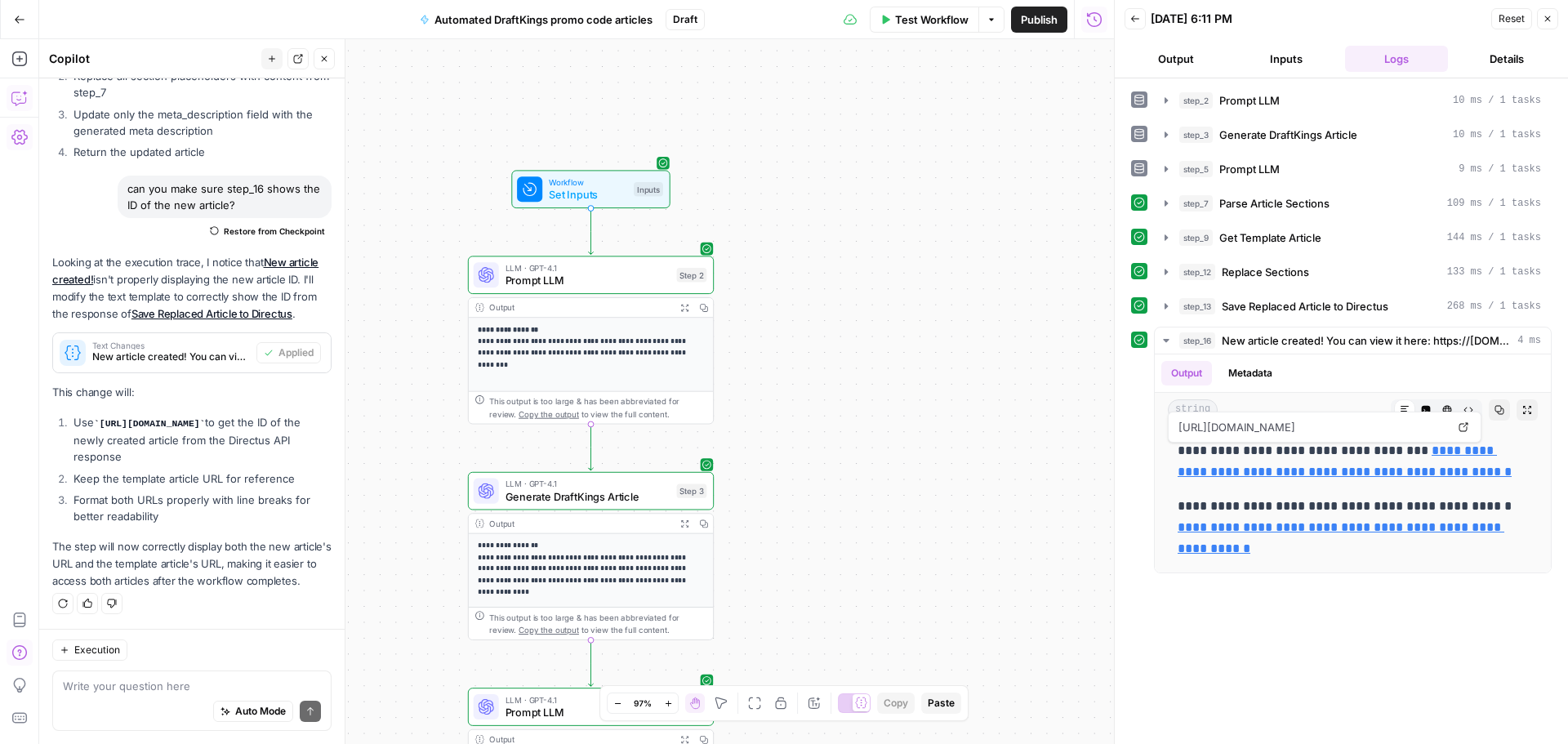
drag, startPoint x: 789, startPoint y: 378, endPoint x: 1042, endPoint y: 454, distance: 264.2
